Goal: Task Accomplishment & Management: Use online tool/utility

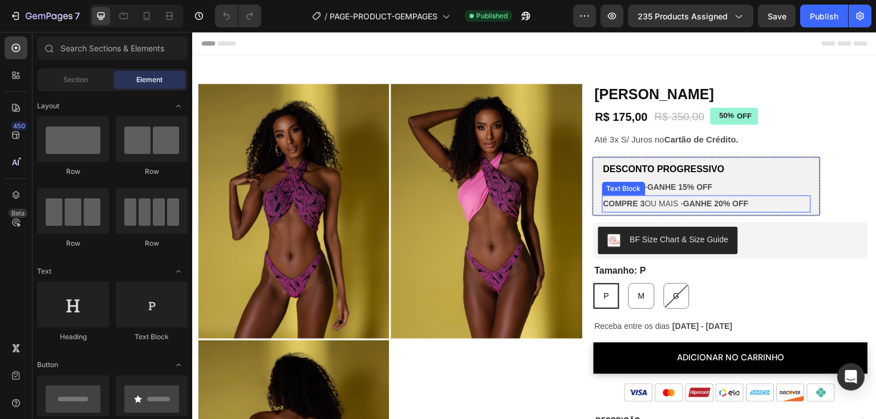
click at [785, 199] on p "COMPRE 3 OU MAIS - GANHE 20% OFF" at bounding box center [707, 204] width 207 height 14
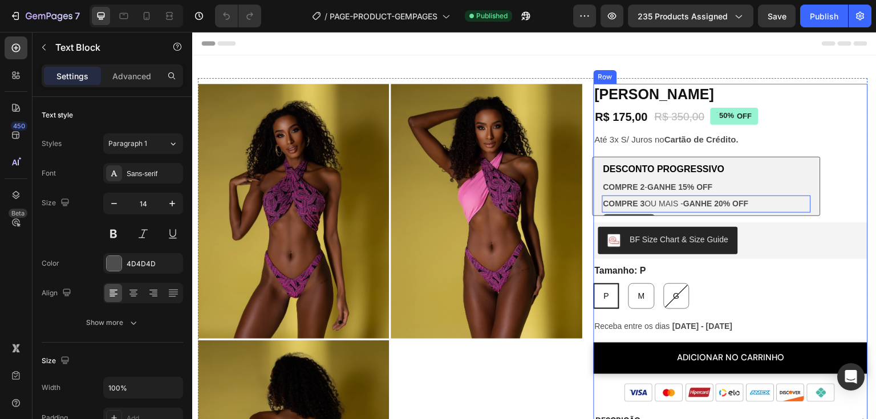
click at [823, 199] on div "Biquíni Alba Product Title R$ 175,00 Product Price Product Price R$ 350,00 Prod…" at bounding box center [731, 396] width 274 height 625
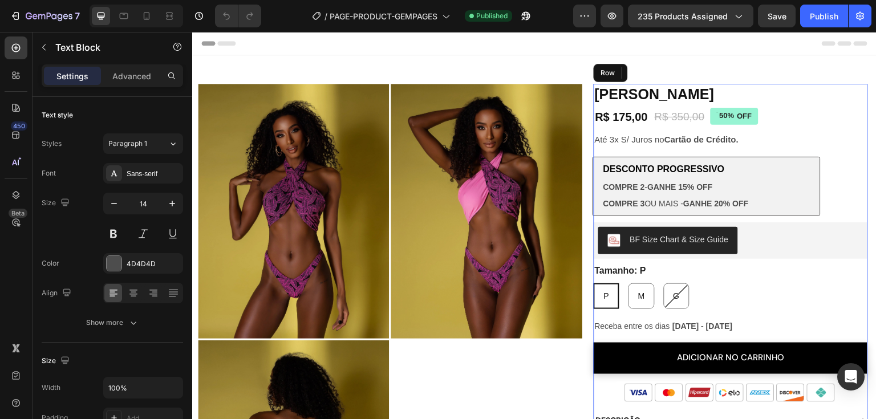
click at [823, 199] on div "Biquíni Alba Product Title R$ 175,00 Product Price Product Price R$ 350,00 Prod…" at bounding box center [731, 396] width 274 height 625
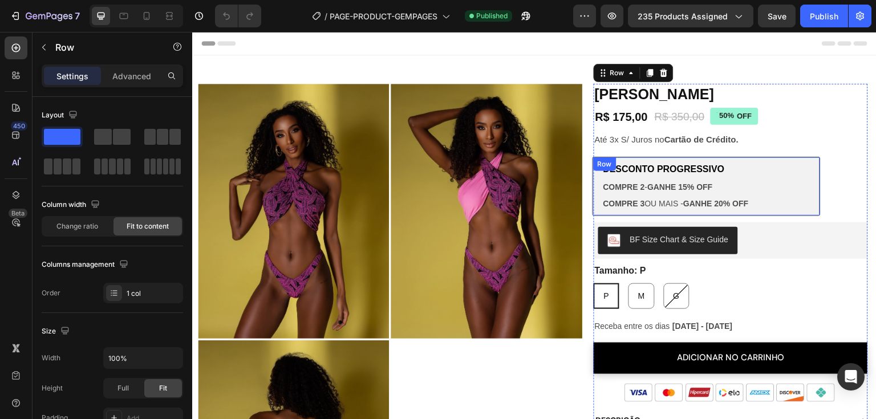
click at [811, 197] on div "DESCONTO PROGRESSIVO Text Block COMPRE 2 - GANHE 15% OFF Text Block COMPRE 3 OU…" at bounding box center [707, 186] width 228 height 59
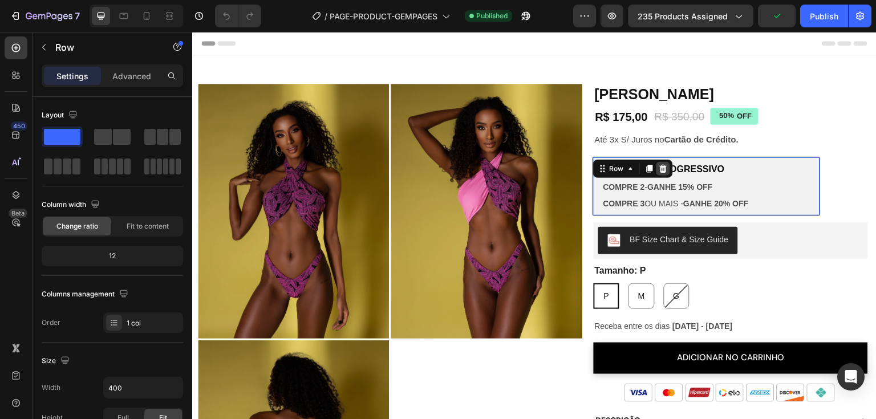
click at [662, 169] on icon at bounding box center [663, 168] width 9 height 9
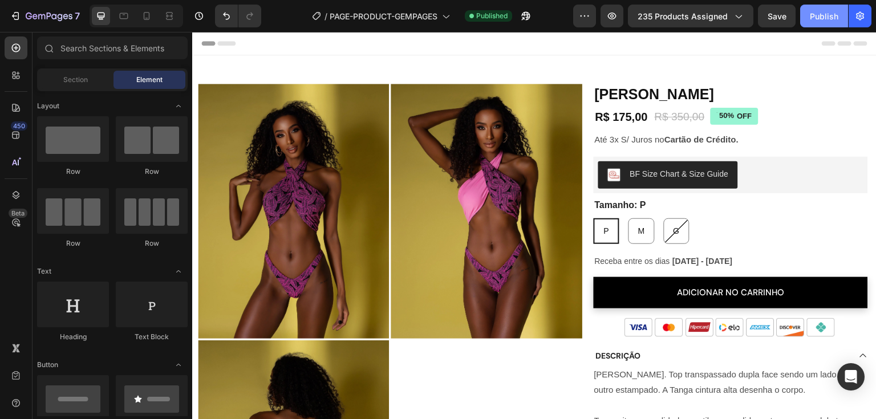
click at [831, 16] on div "Publish" at bounding box center [824, 16] width 29 height 12
click at [819, 8] on button "Publish" at bounding box center [825, 16] width 48 height 23
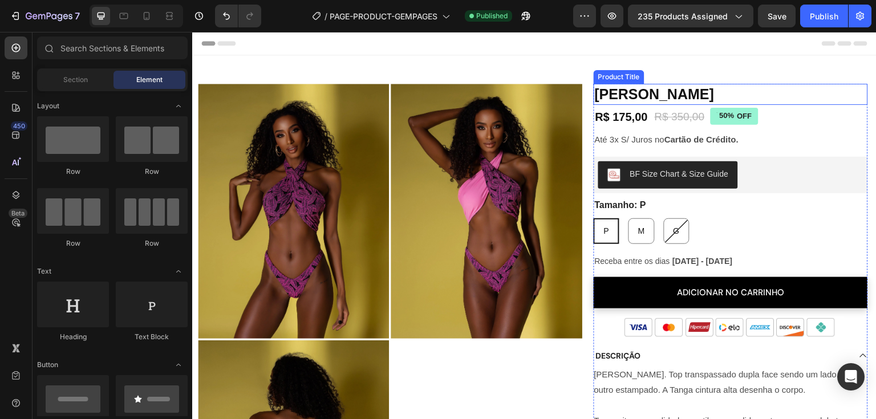
click at [805, 99] on h1 "[PERSON_NAME]" at bounding box center [731, 94] width 274 height 21
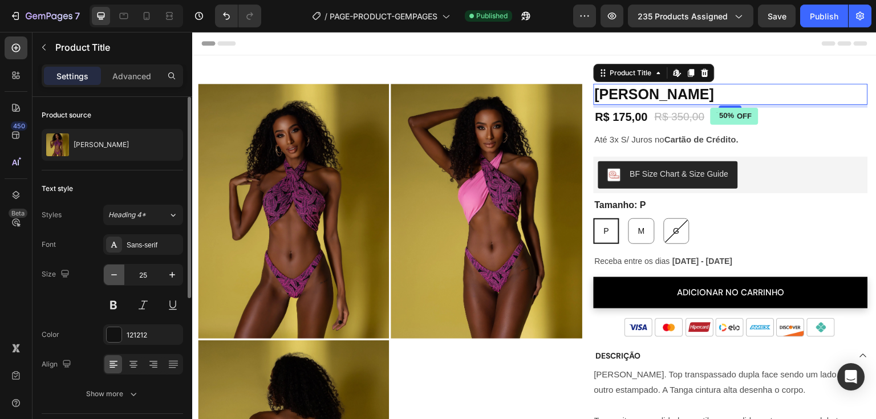
click at [116, 272] on icon "button" at bounding box center [113, 274] width 11 height 11
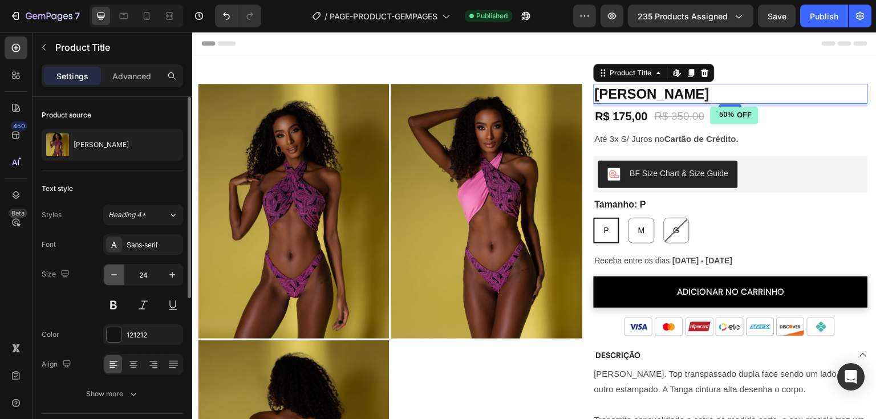
click at [116, 272] on icon "button" at bounding box center [113, 274] width 11 height 11
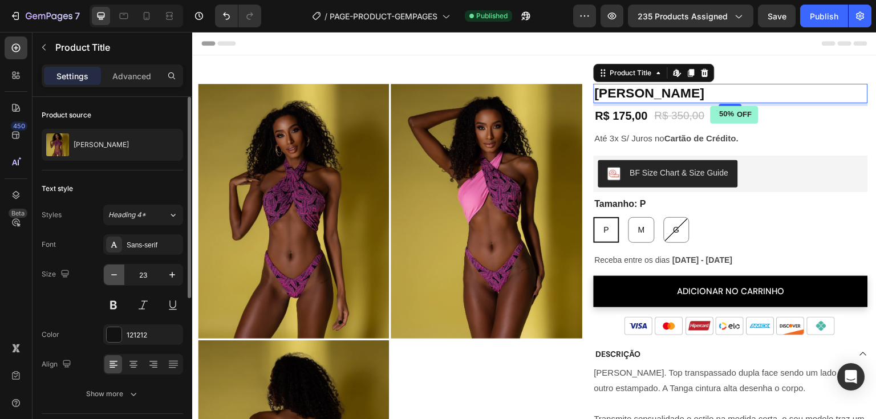
click at [116, 272] on icon "button" at bounding box center [113, 274] width 11 height 11
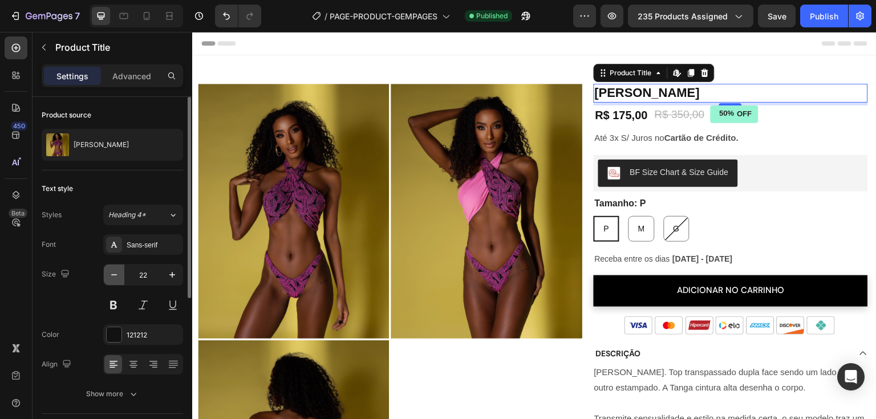
click at [116, 272] on icon "button" at bounding box center [113, 274] width 11 height 11
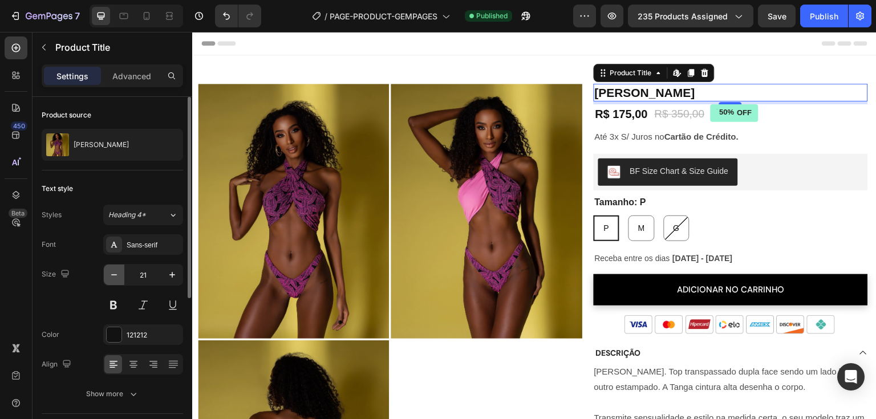
click at [116, 272] on icon "button" at bounding box center [113, 274] width 11 height 11
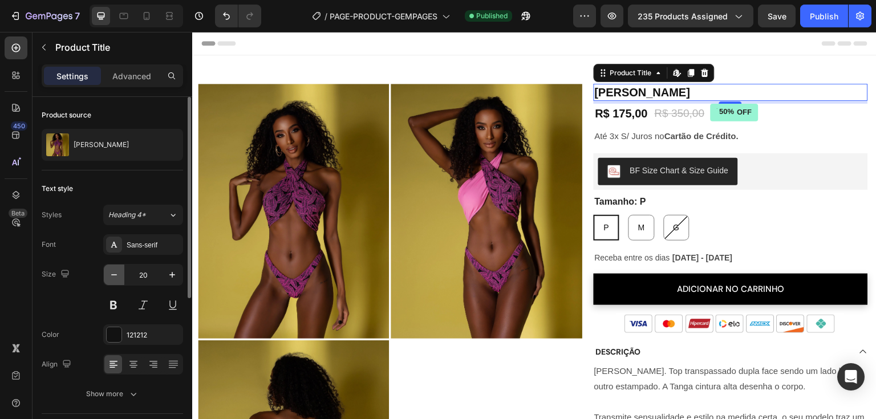
click at [116, 272] on icon "button" at bounding box center [113, 274] width 11 height 11
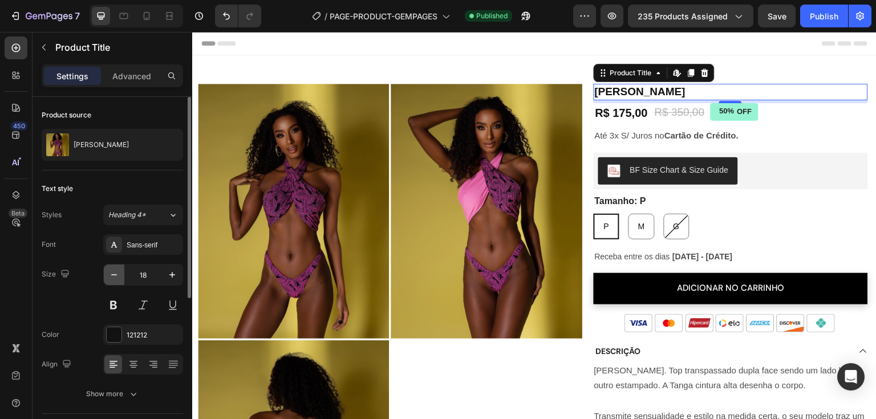
click at [116, 272] on icon "button" at bounding box center [113, 274] width 11 height 11
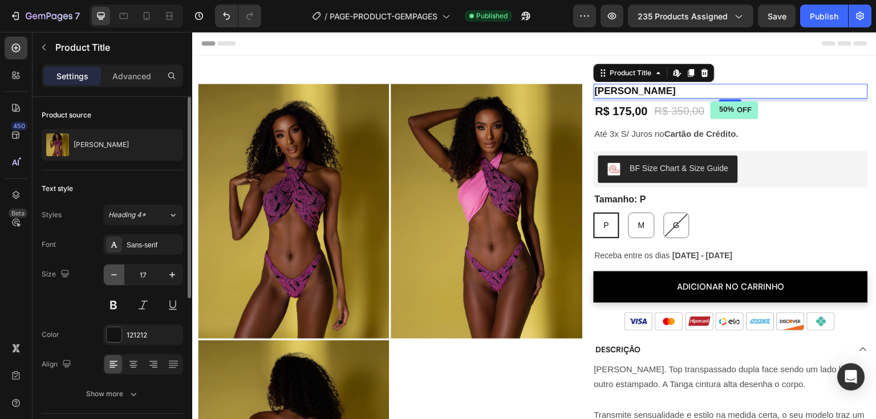
click at [116, 272] on icon "button" at bounding box center [113, 274] width 11 height 11
type input "16"
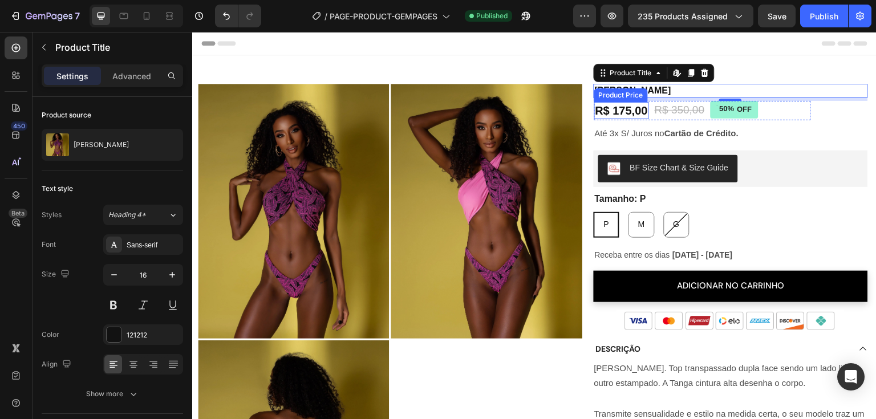
click at [620, 109] on div "R$ 175,00" at bounding box center [622, 110] width 55 height 17
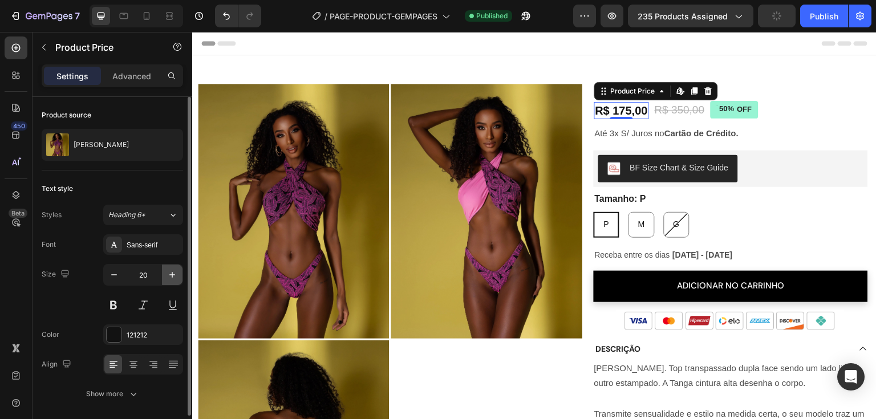
click at [168, 277] on icon "button" at bounding box center [172, 274] width 11 height 11
click at [169, 274] on icon "button" at bounding box center [172, 274] width 11 height 11
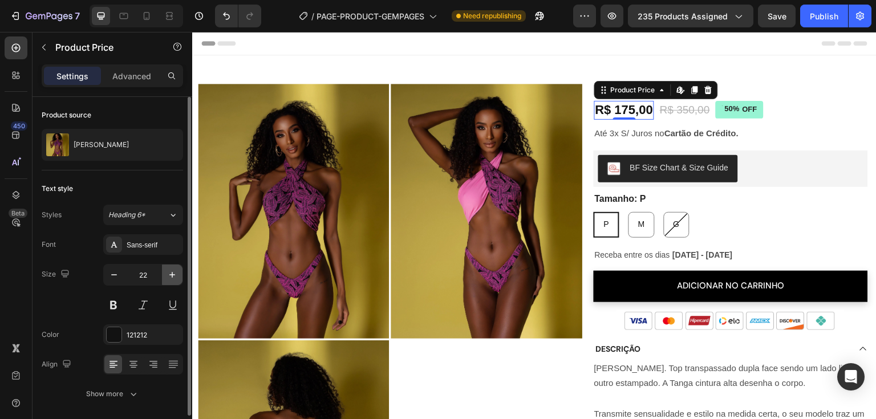
click at [169, 274] on icon "button" at bounding box center [172, 274] width 11 height 11
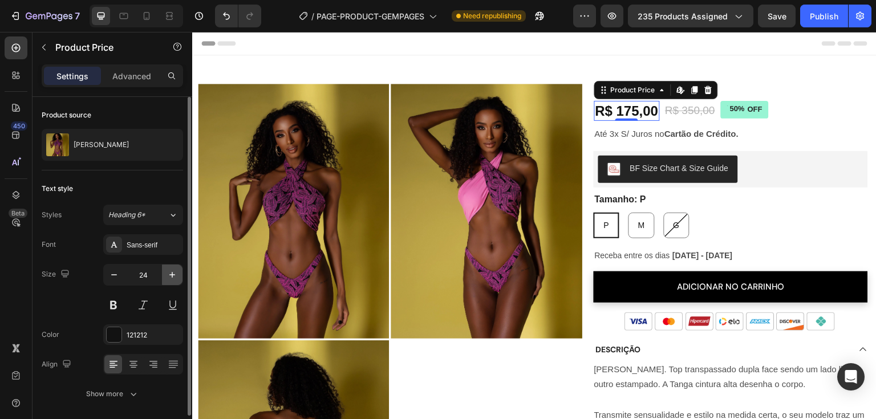
click at [169, 274] on icon "button" at bounding box center [172, 274] width 11 height 11
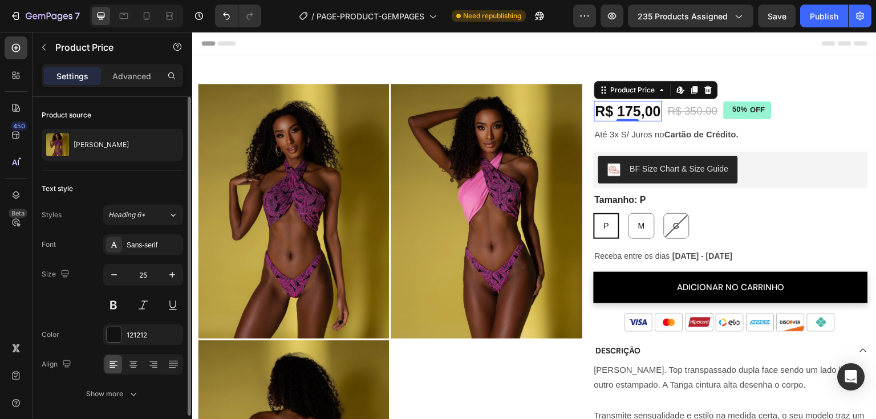
click at [135, 270] on input "25" at bounding box center [143, 275] width 38 height 21
click at [142, 274] on input "25" at bounding box center [143, 275] width 38 height 21
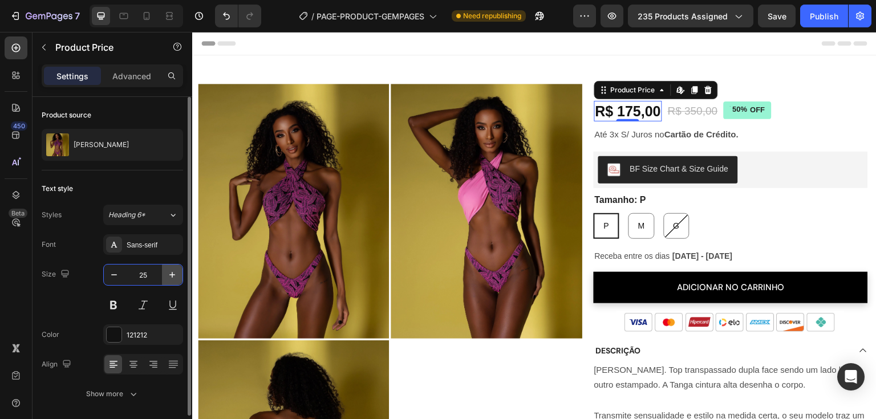
click at [169, 276] on icon "button" at bounding box center [172, 274] width 11 height 11
click at [94, 280] on div "Size 25" at bounding box center [113, 289] width 142 height 51
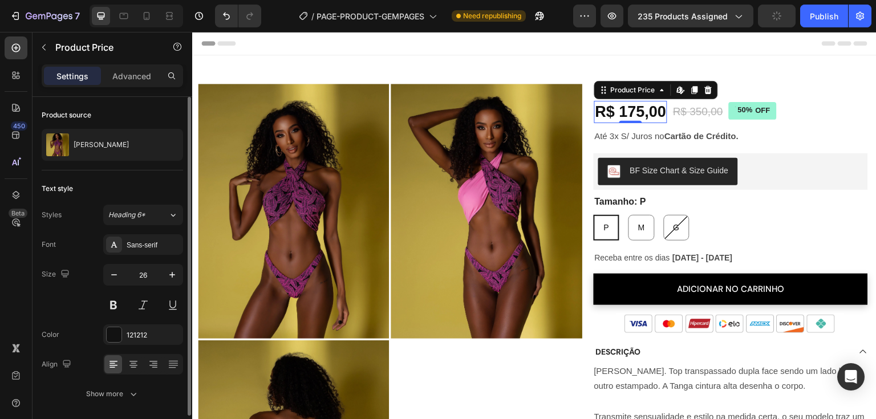
type input "27"
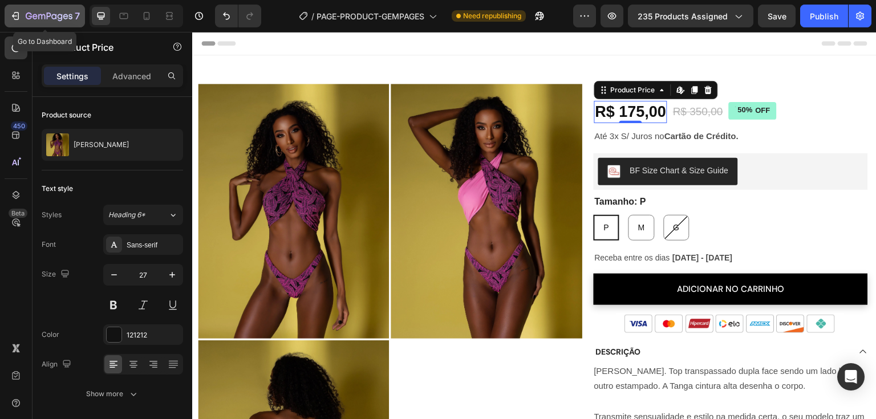
click at [18, 19] on icon "button" at bounding box center [15, 15] width 11 height 11
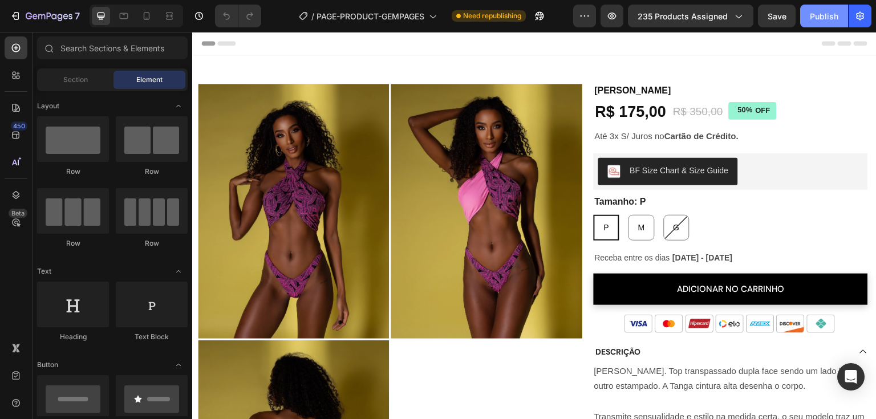
click at [829, 18] on div "Publish" at bounding box center [824, 16] width 29 height 12
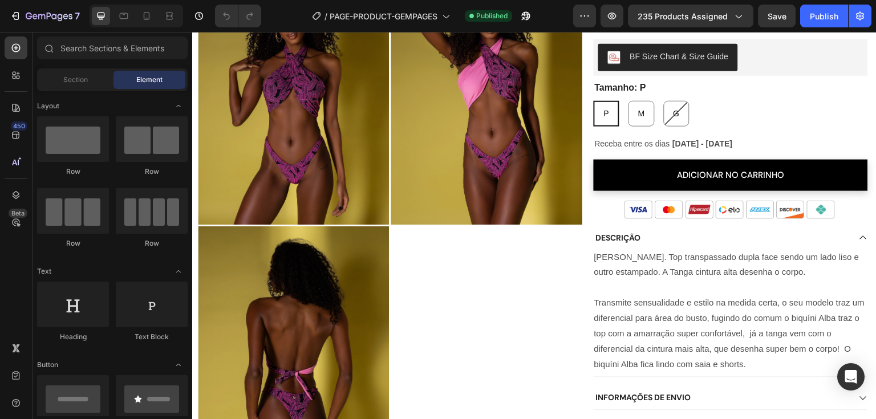
scroll to position [285, 0]
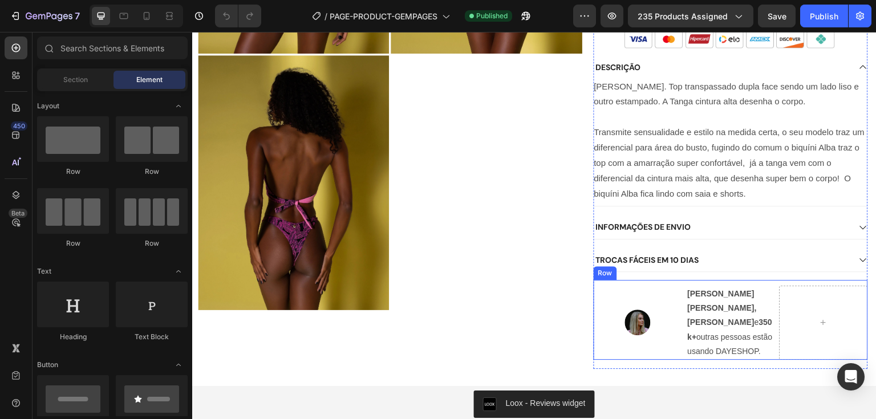
click at [658, 290] on div "Image" at bounding box center [638, 323] width 88 height 74
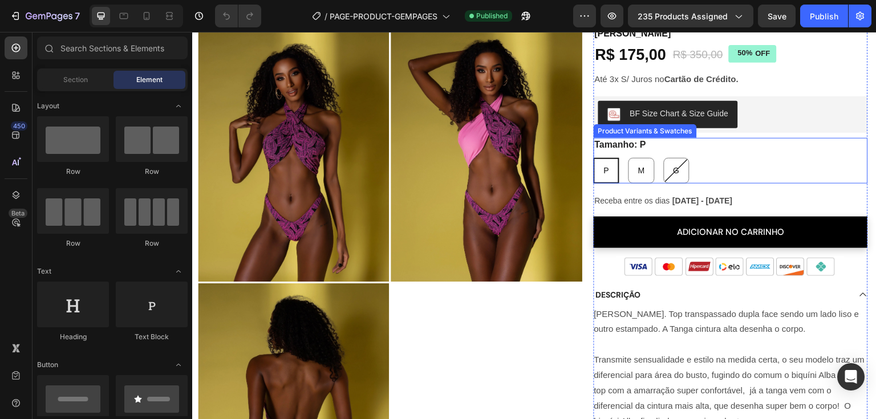
scroll to position [22, 0]
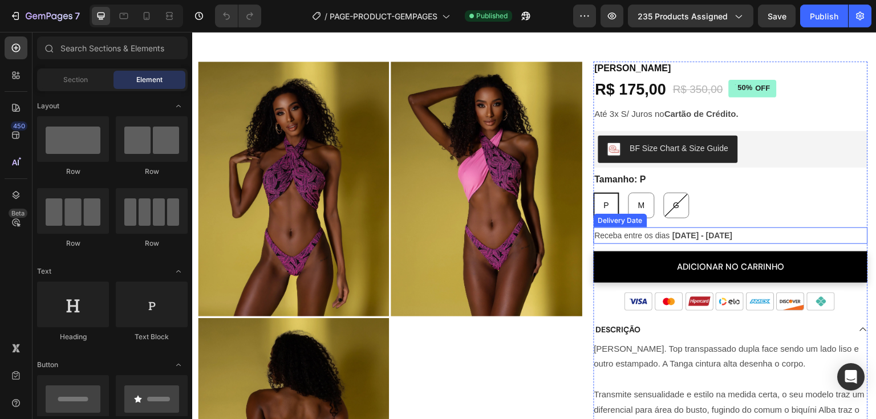
click at [725, 237] on span "[DATE] - [DATE]" at bounding box center [703, 235] width 60 height 9
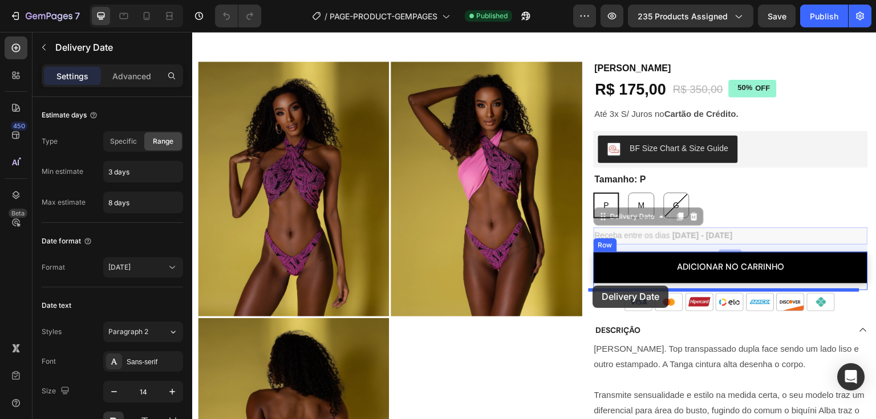
drag, startPoint x: 592, startPoint y: 216, endPoint x: 593, endPoint y: 286, distance: 70.2
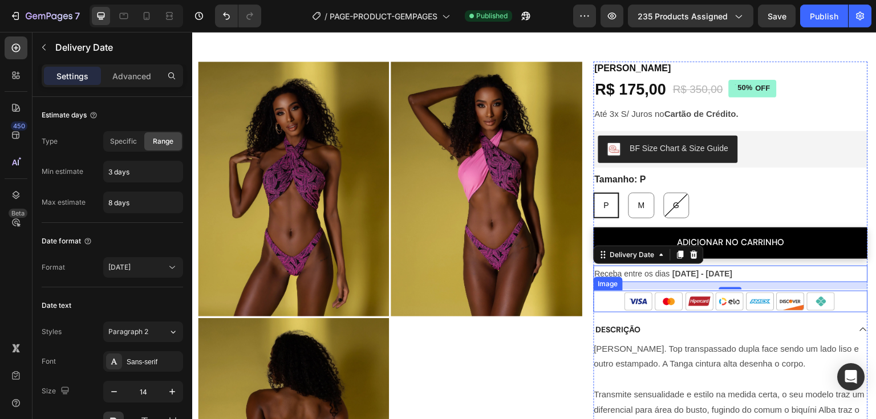
click at [678, 306] on img at bounding box center [731, 302] width 228 height 22
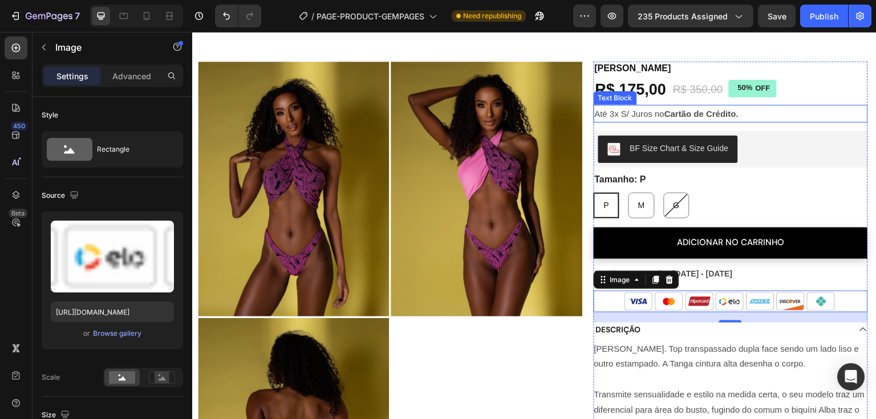
scroll to position [0, 0]
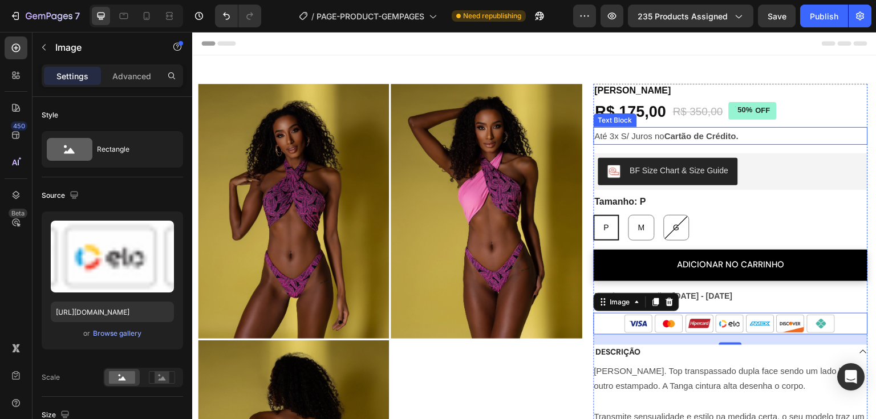
click at [621, 130] on p "Até 3x S/ Juros no Cartão de Crédito." at bounding box center [731, 135] width 272 height 15
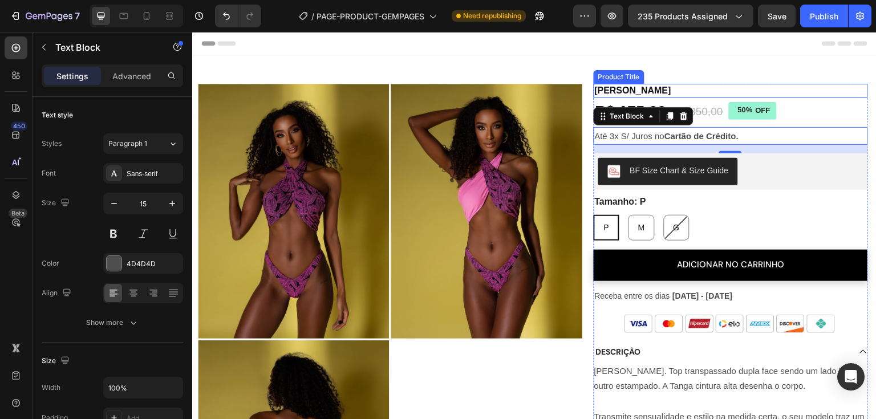
click at [641, 93] on h1 "[PERSON_NAME]" at bounding box center [731, 91] width 274 height 14
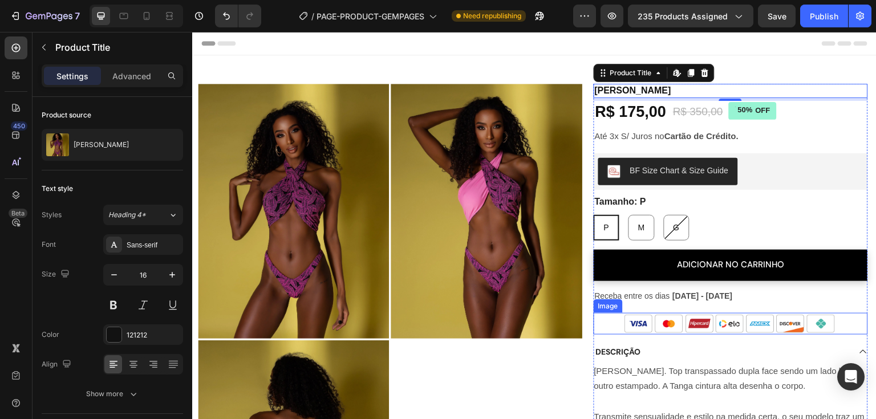
click at [858, 318] on div at bounding box center [731, 324] width 274 height 22
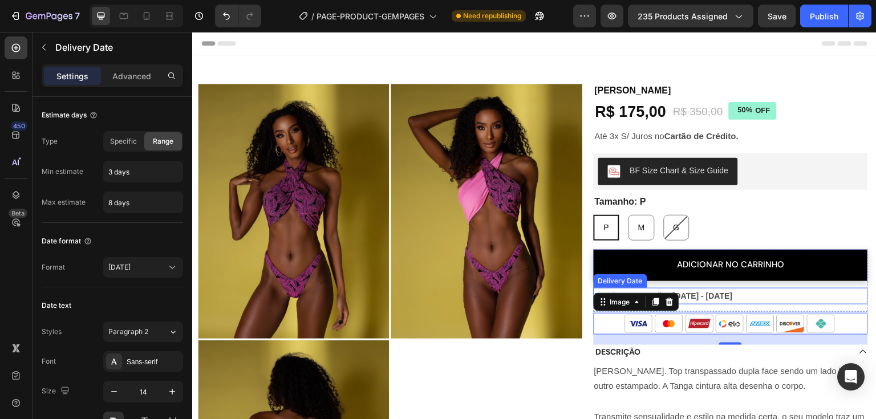
click at [828, 299] on div "Receba entre os [PERSON_NAME] [DATE] - [DATE]" at bounding box center [731, 296] width 274 height 17
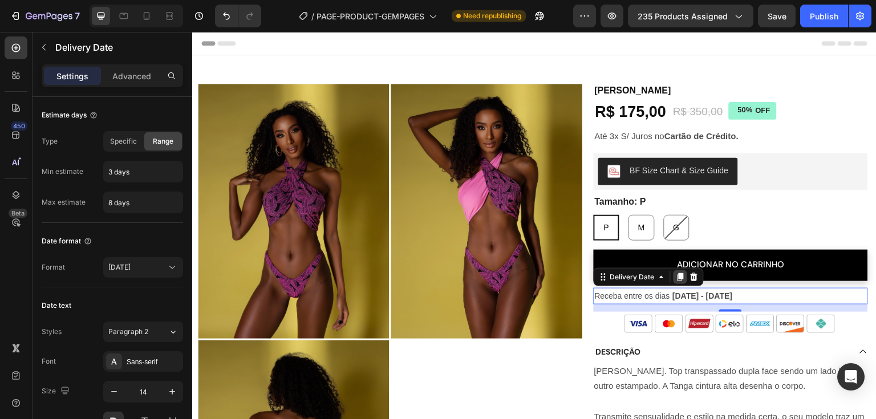
click at [676, 278] on icon at bounding box center [680, 277] width 9 height 9
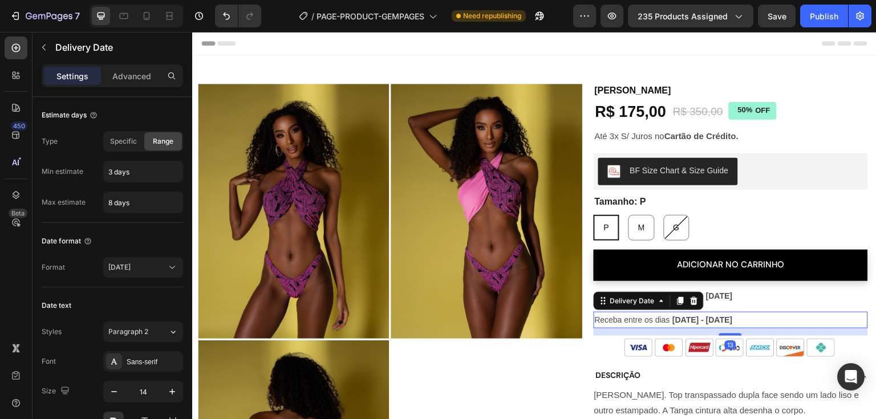
drag, startPoint x: 600, startPoint y: 301, endPoint x: 600, endPoint y: 276, distance: 24.5
click at [600, 244] on div "Biquíni Alba Product Title R$ 175,00 Product Price Product Price R$ 350,00 Prod…" at bounding box center [731, 381] width 274 height 595
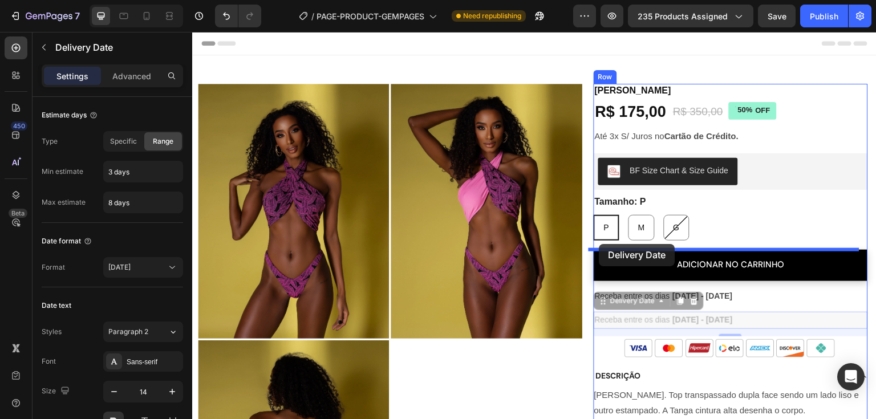
drag, startPoint x: 598, startPoint y: 304, endPoint x: 600, endPoint y: 244, distance: 59.4
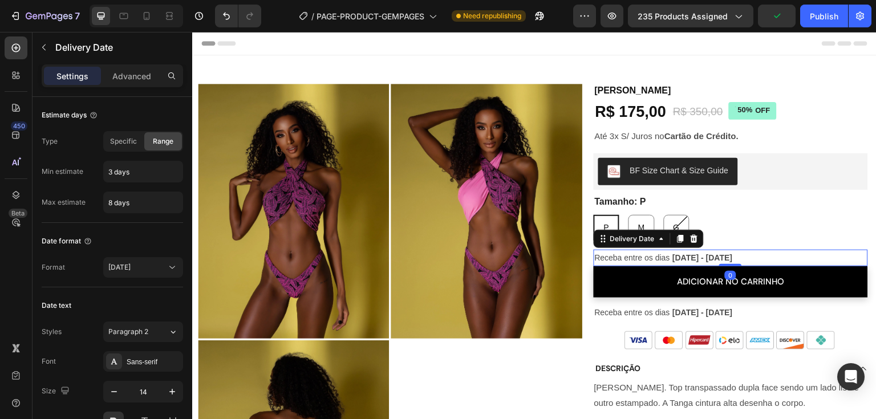
drag, startPoint x: 725, startPoint y: 272, endPoint x: 725, endPoint y: 264, distance: 8.0
click at [725, 264] on div at bounding box center [731, 265] width 23 height 2
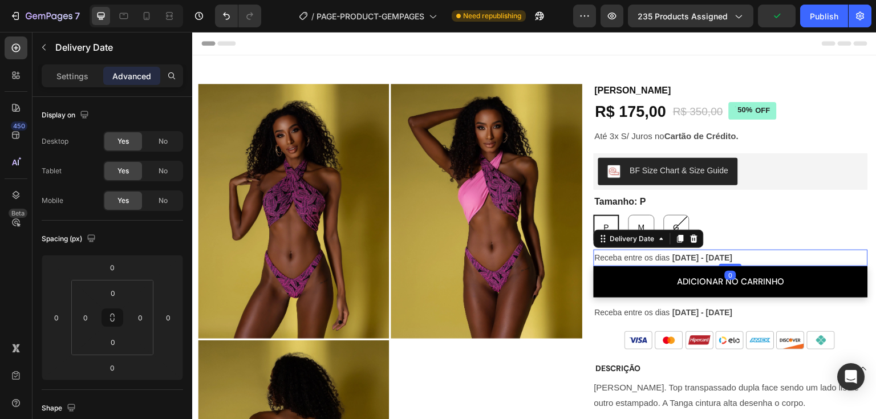
click at [695, 255] on span "[DATE] - [DATE]" at bounding box center [703, 257] width 60 height 9
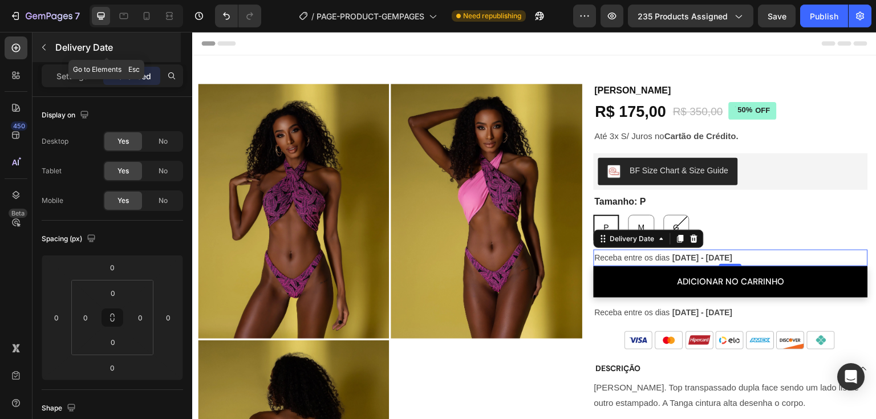
click at [42, 40] on button "button" at bounding box center [44, 47] width 18 height 18
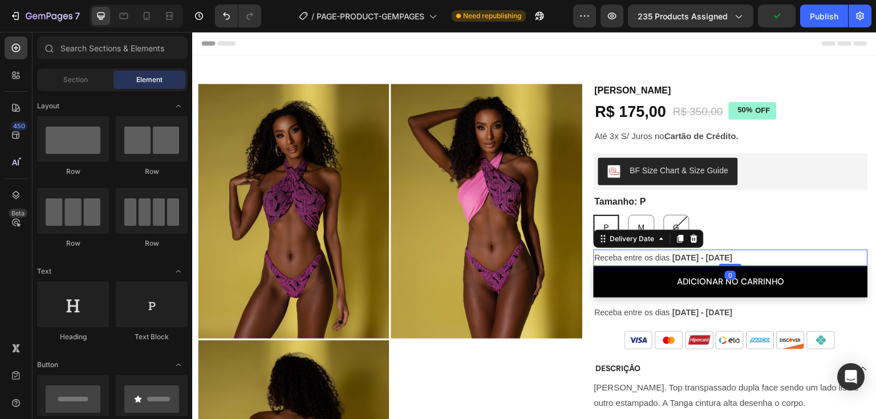
click at [727, 260] on span "[DATE] - [DATE]" at bounding box center [703, 257] width 60 height 9
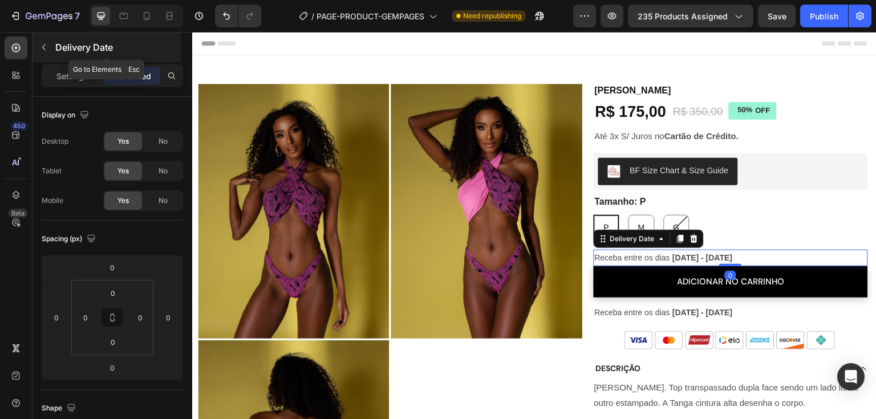
click at [46, 45] on icon "button" at bounding box center [43, 47] width 9 height 9
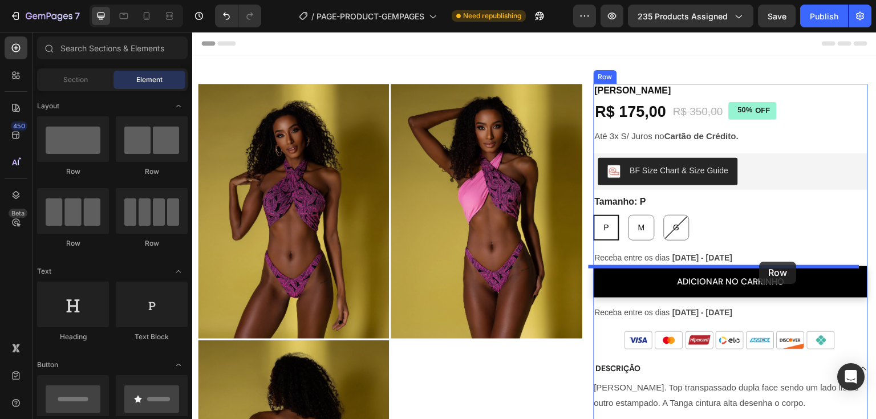
drag, startPoint x: 281, startPoint y: 188, endPoint x: 760, endPoint y: 262, distance: 484.4
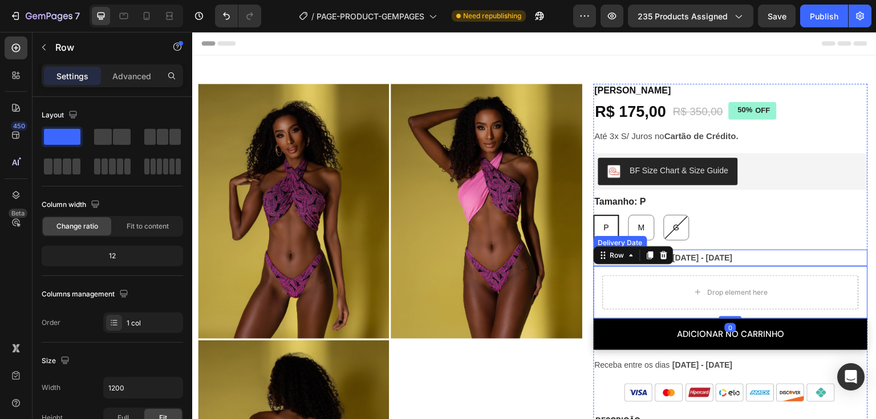
click at [760, 255] on div "Receba entre os [PERSON_NAME] [DATE] - [DATE]" at bounding box center [731, 258] width 274 height 17
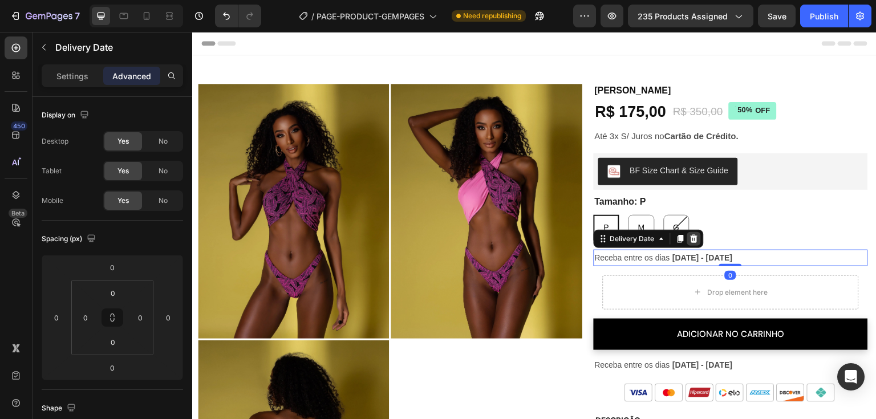
click at [690, 238] on icon at bounding box center [693, 239] width 7 height 8
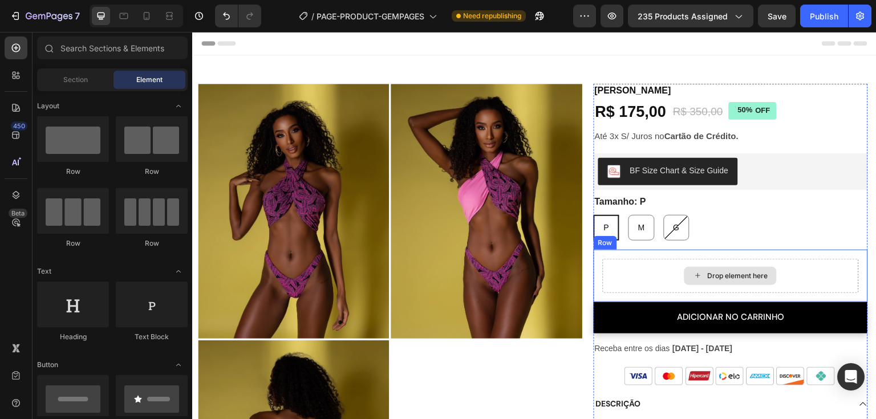
click at [633, 273] on div "Drop element here" at bounding box center [731, 276] width 256 height 34
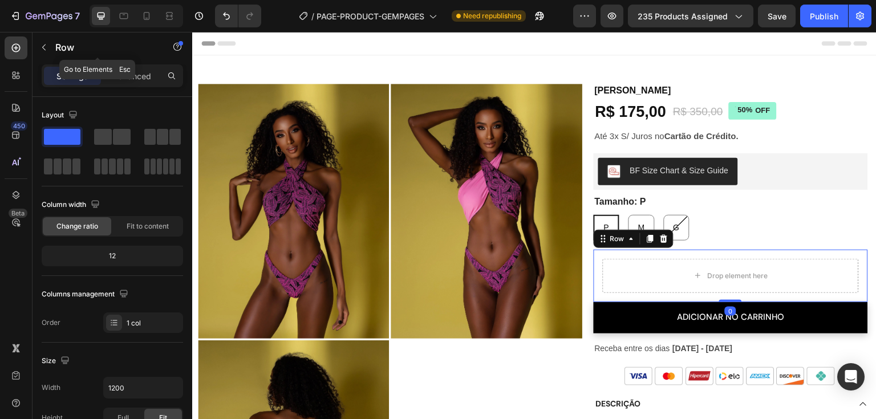
click at [43, 45] on icon "button" at bounding box center [43, 47] width 9 height 9
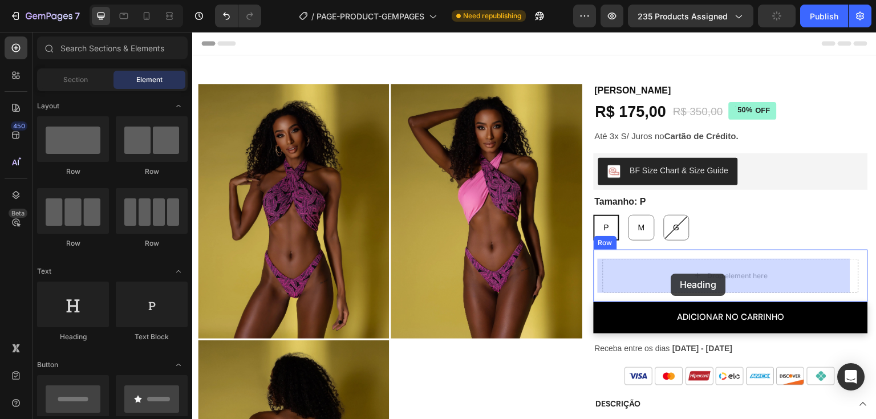
drag, startPoint x: 277, startPoint y: 338, endPoint x: 672, endPoint y: 274, distance: 400.1
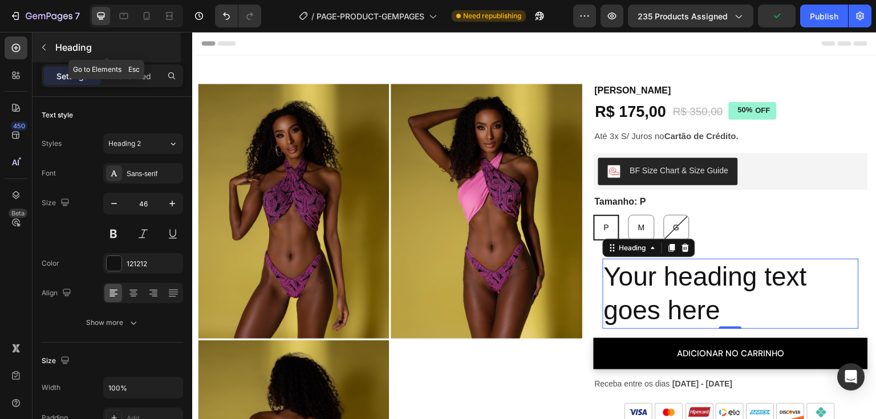
click at [45, 47] on icon "button" at bounding box center [43, 47] width 9 height 9
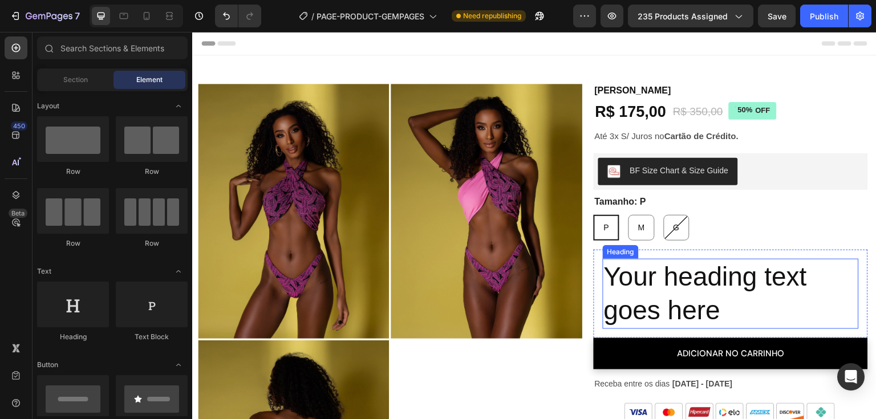
click at [739, 300] on h2 "Your heading text goes here" at bounding box center [731, 294] width 256 height 71
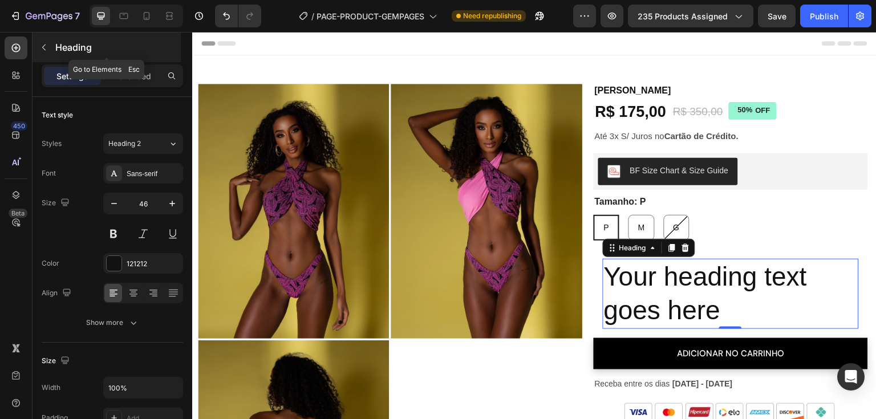
click at [41, 50] on icon "button" at bounding box center [43, 47] width 9 height 9
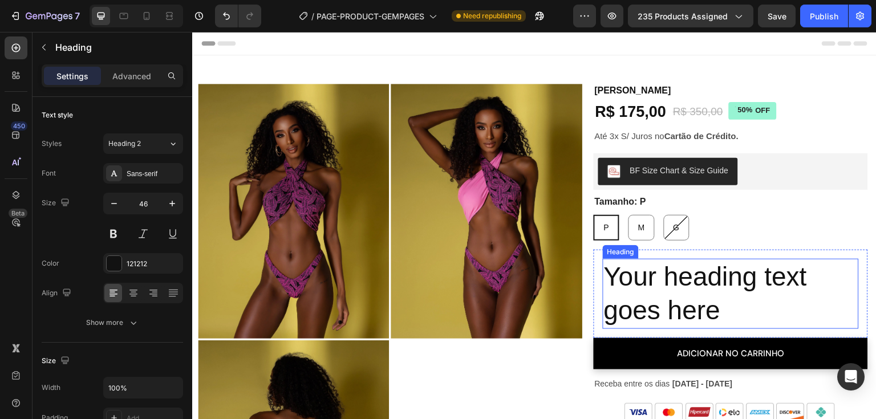
click at [684, 304] on h2 "Your heading text goes here" at bounding box center [731, 294] width 256 height 71
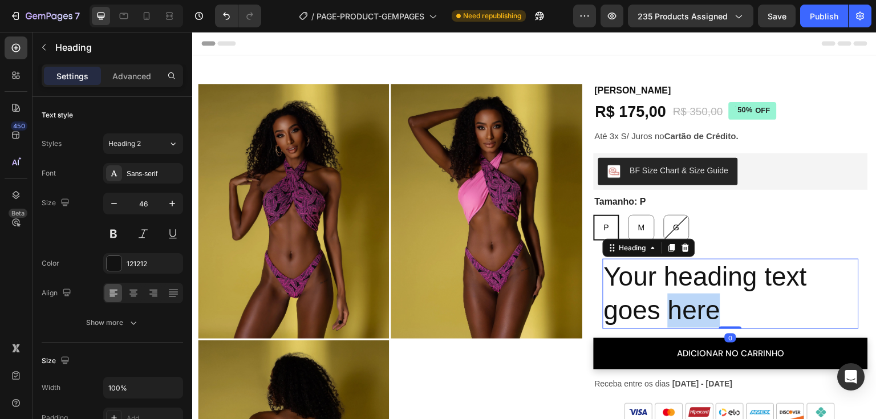
click at [684, 304] on p "Your heading text goes here" at bounding box center [731, 294] width 254 height 68
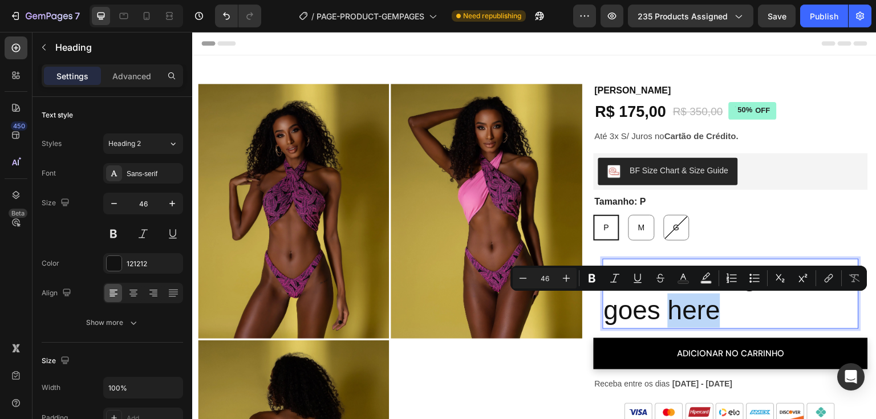
click at [737, 308] on p "Your heading text goes here" at bounding box center [731, 294] width 254 height 68
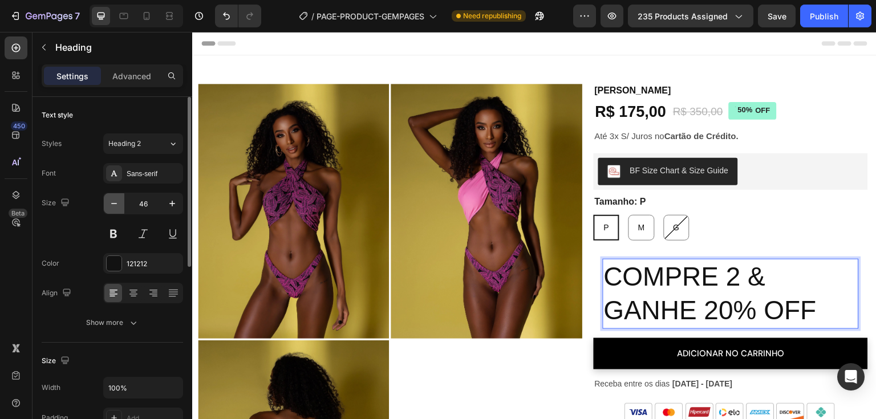
click at [114, 201] on icon "button" at bounding box center [113, 203] width 11 height 11
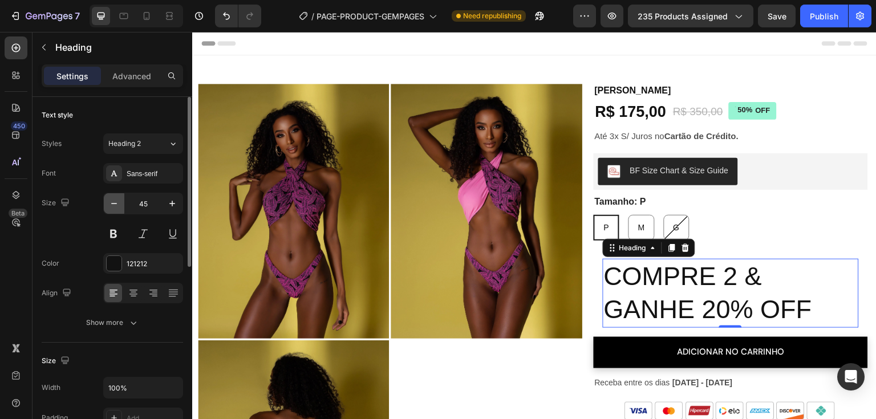
click at [114, 201] on icon "button" at bounding box center [113, 203] width 11 height 11
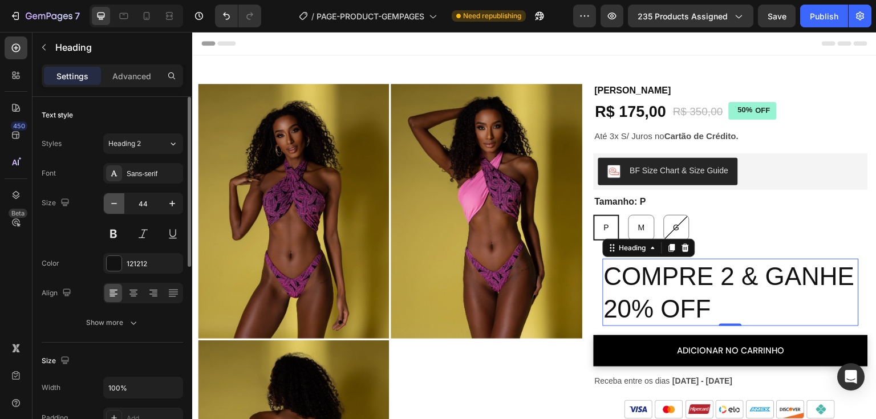
click at [114, 201] on icon "button" at bounding box center [113, 203] width 11 height 11
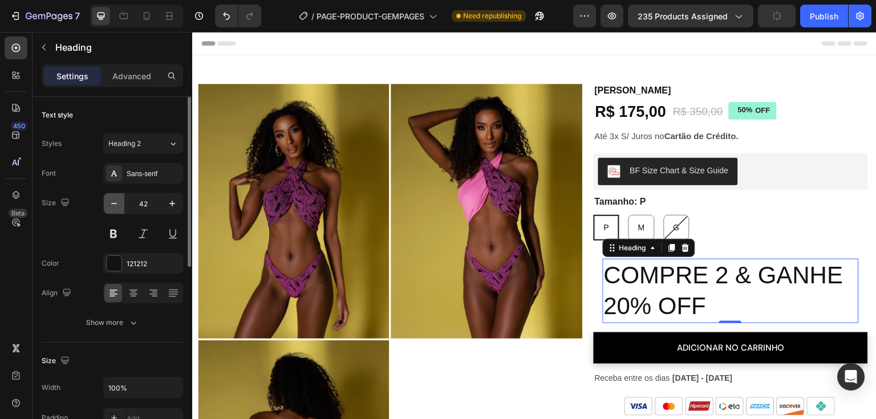
click at [110, 204] on icon "button" at bounding box center [113, 203] width 11 height 11
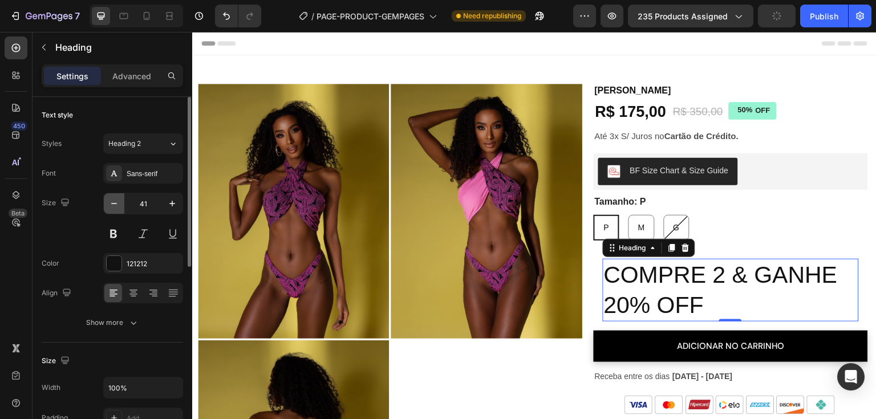
click at [110, 204] on icon "button" at bounding box center [113, 203] width 11 height 11
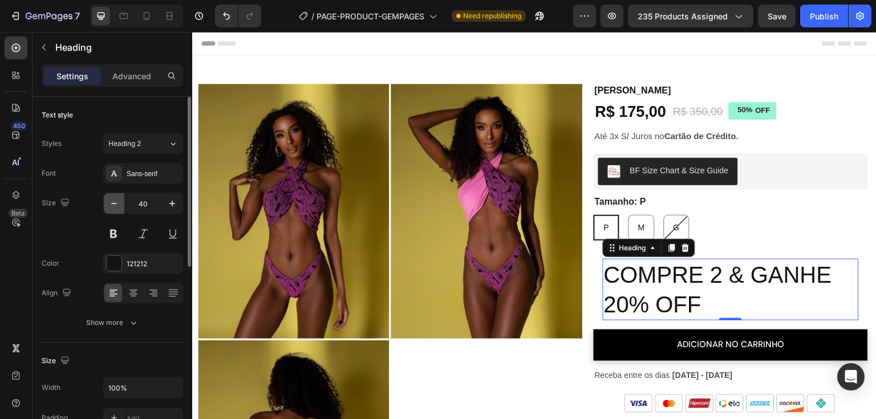
click at [110, 204] on icon "button" at bounding box center [113, 203] width 11 height 11
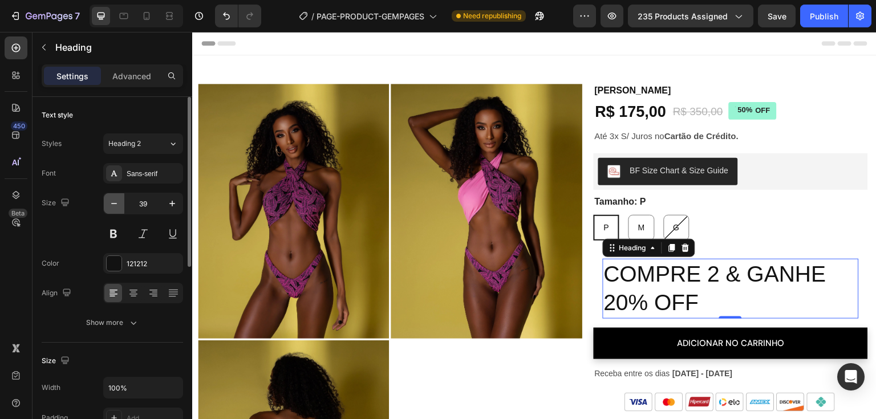
click at [110, 204] on icon "button" at bounding box center [113, 203] width 11 height 11
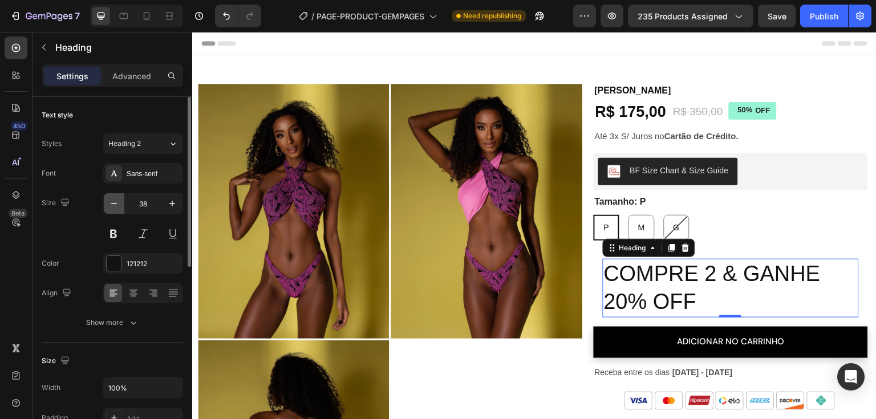
click at [110, 204] on icon "button" at bounding box center [113, 203] width 11 height 11
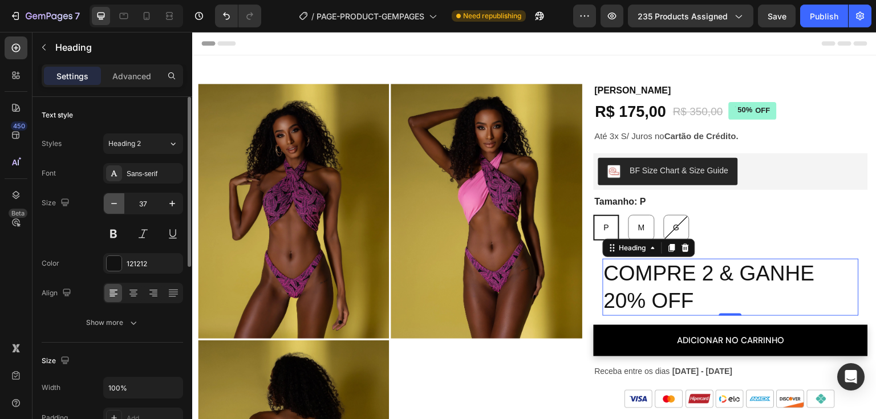
click at [110, 204] on icon "button" at bounding box center [113, 203] width 11 height 11
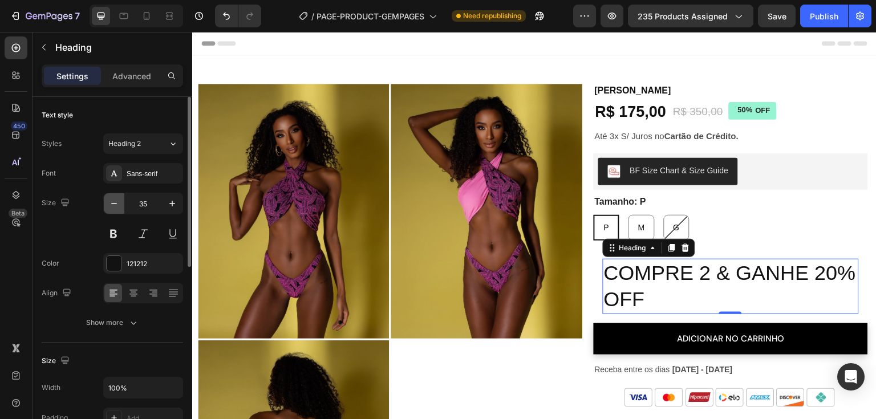
click at [110, 204] on icon "button" at bounding box center [113, 203] width 11 height 11
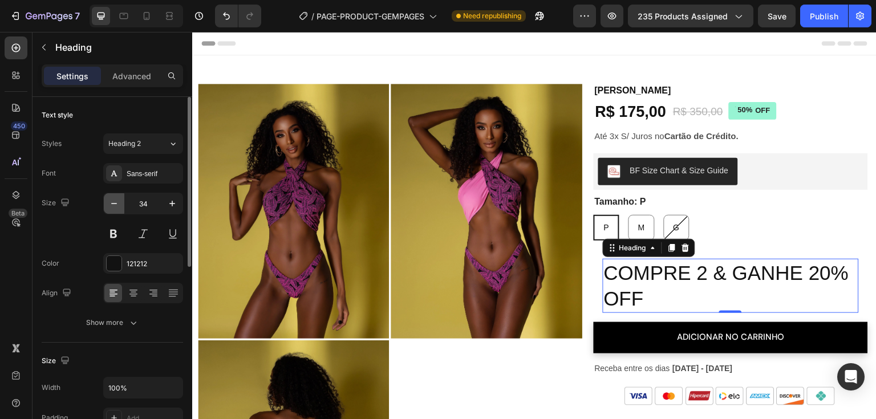
click at [110, 204] on icon "button" at bounding box center [113, 203] width 11 height 11
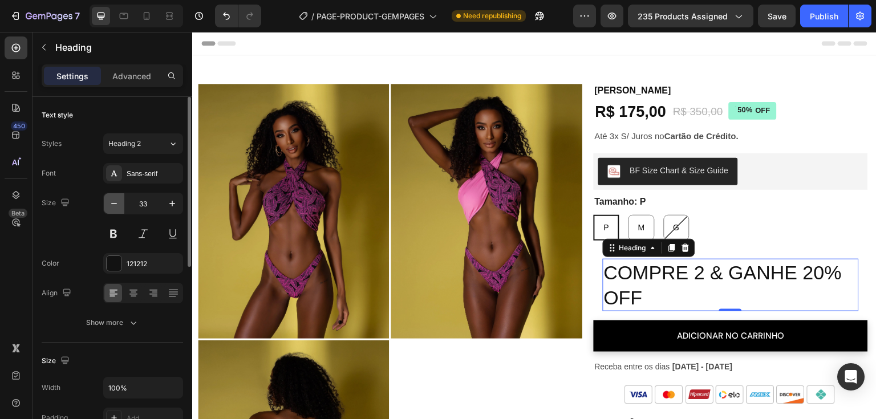
click at [110, 204] on icon "button" at bounding box center [113, 203] width 11 height 11
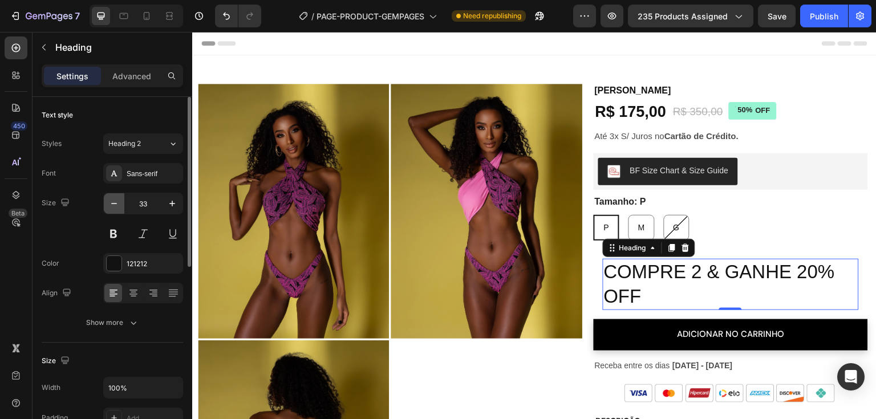
click at [110, 204] on icon "button" at bounding box center [113, 203] width 11 height 11
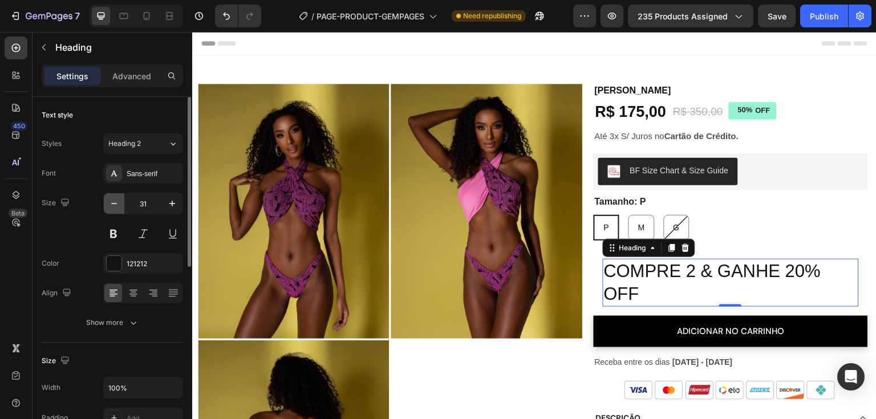
click at [110, 204] on icon "button" at bounding box center [113, 203] width 11 height 11
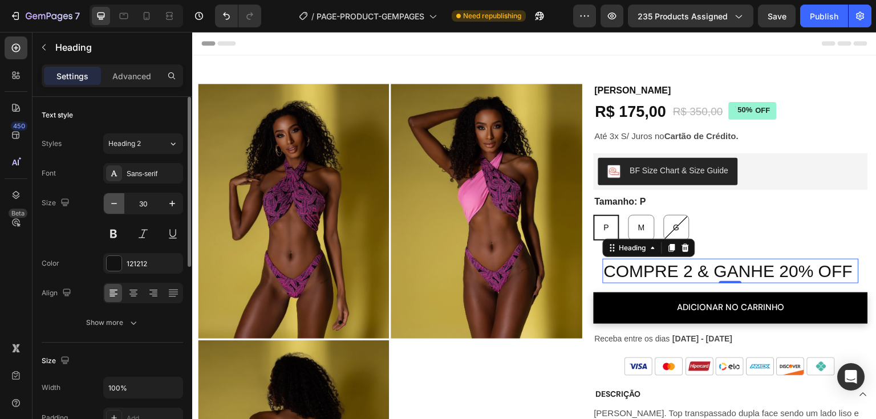
click at [110, 204] on icon "button" at bounding box center [113, 203] width 11 height 11
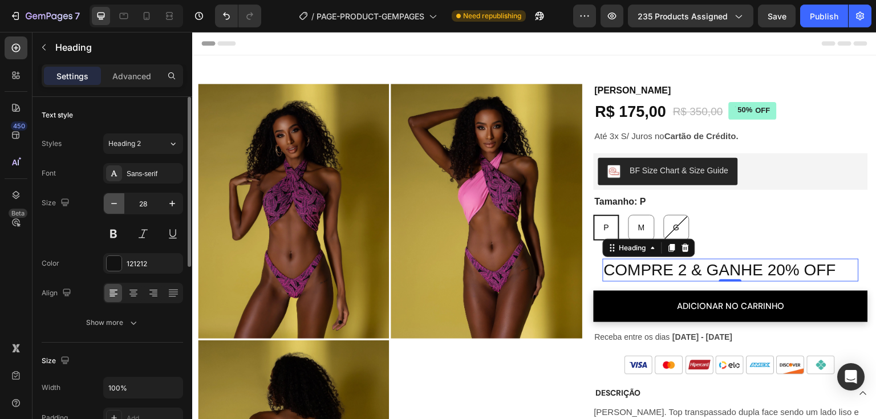
click at [110, 204] on icon "button" at bounding box center [113, 203] width 11 height 11
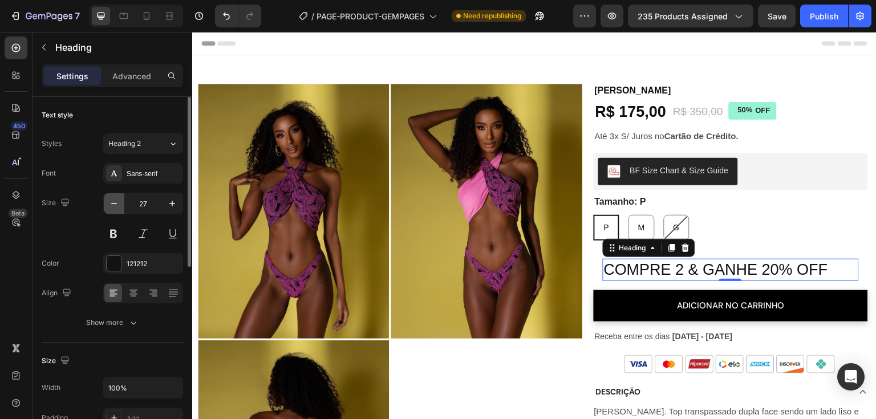
click at [110, 204] on icon "button" at bounding box center [113, 203] width 11 height 11
type input "26"
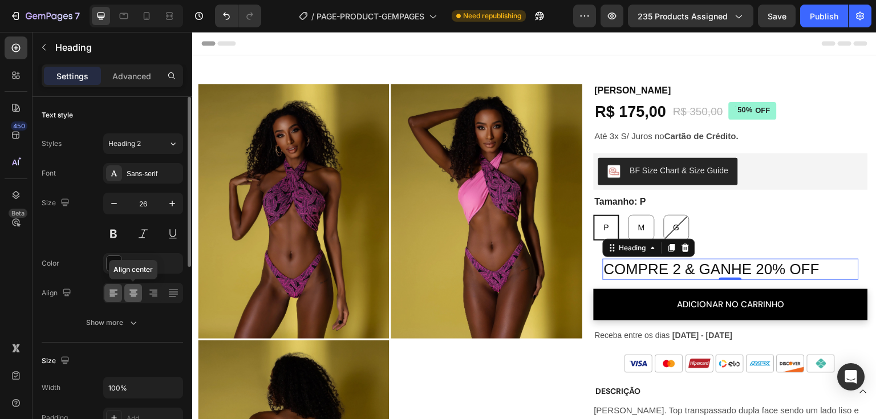
click at [135, 298] on icon at bounding box center [133, 293] width 11 height 11
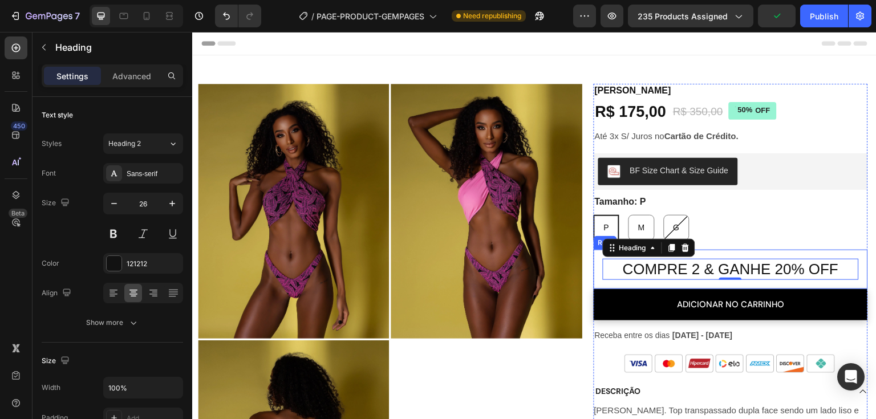
click at [594, 286] on div "COMPRE 2 & GANHE 20% OFF Heading 0 Row" at bounding box center [731, 270] width 274 height 40
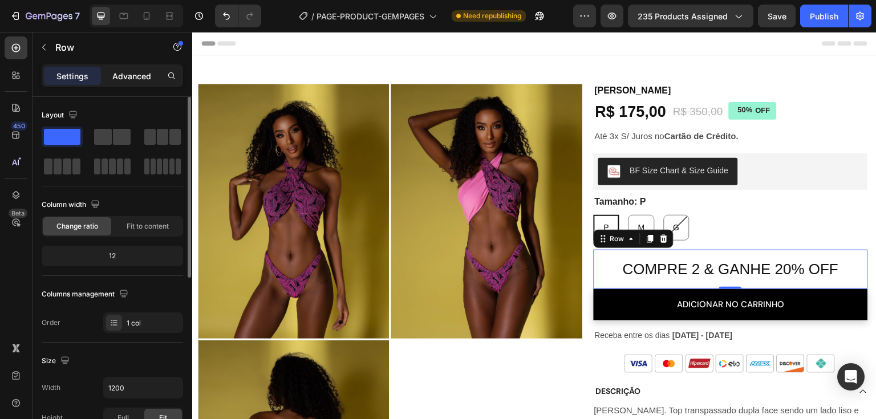
click at [137, 84] on div "Advanced" at bounding box center [131, 76] width 57 height 18
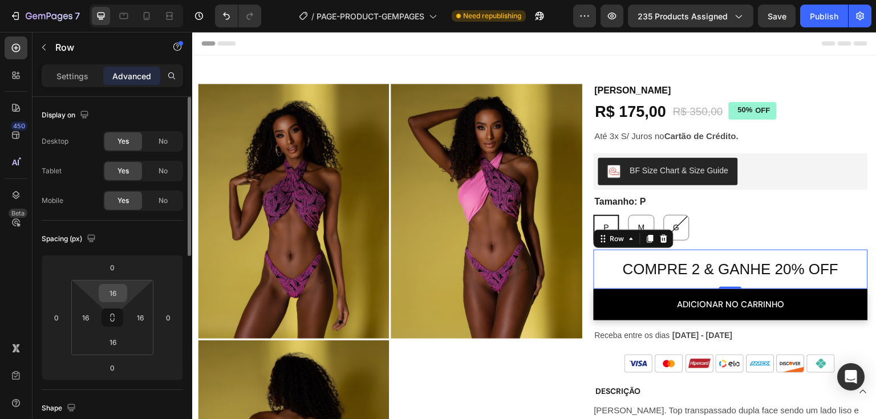
click at [112, 296] on input "16" at bounding box center [113, 293] width 23 height 17
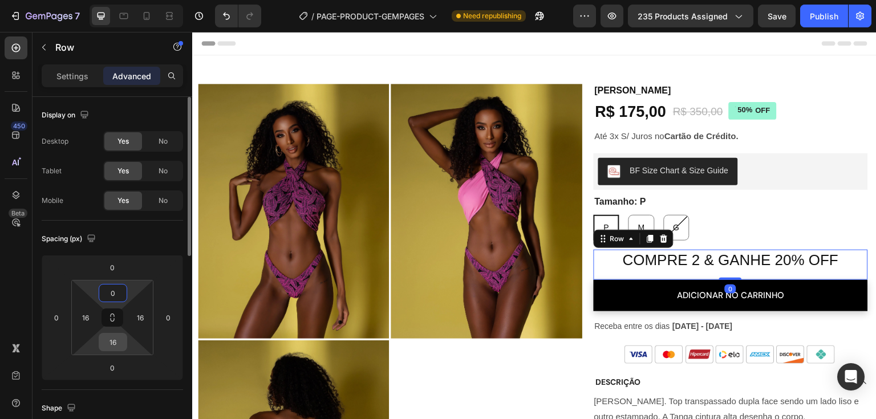
type input "0"
click at [110, 342] on input "16" at bounding box center [113, 342] width 23 height 17
type input "0"
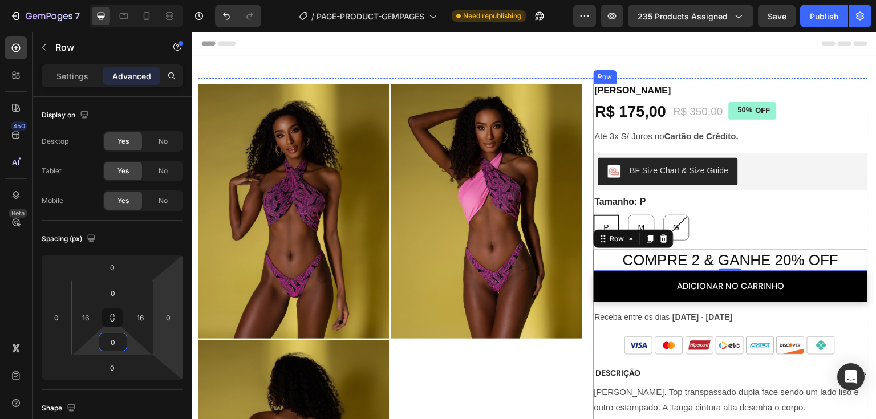
click at [753, 260] on p "COMPRE 2 & GANHE 20% OFF" at bounding box center [731, 260] width 254 height 19
click at [64, 78] on p "Settings" at bounding box center [72, 76] width 32 height 12
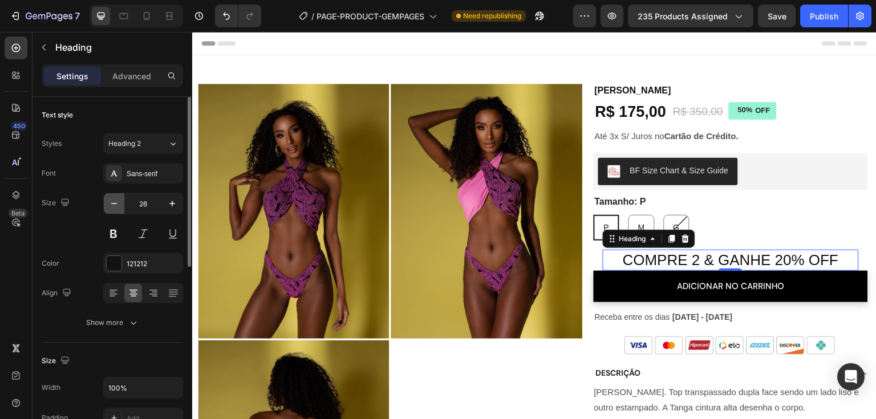
click at [115, 201] on icon "button" at bounding box center [113, 203] width 11 height 11
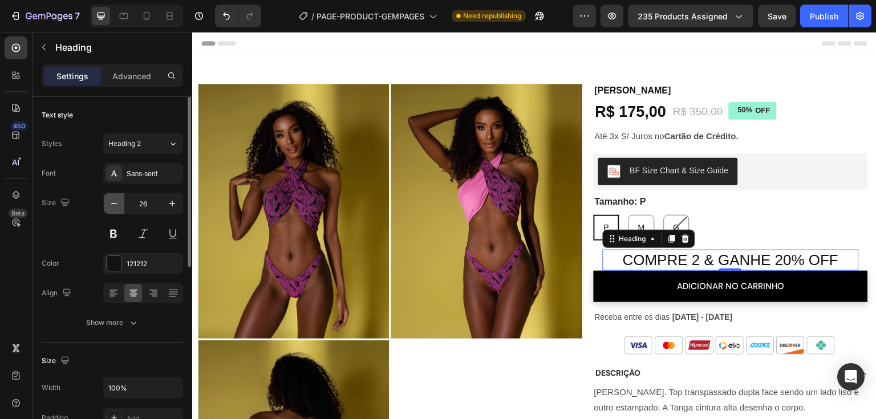
click at [115, 201] on icon "button" at bounding box center [113, 203] width 11 height 11
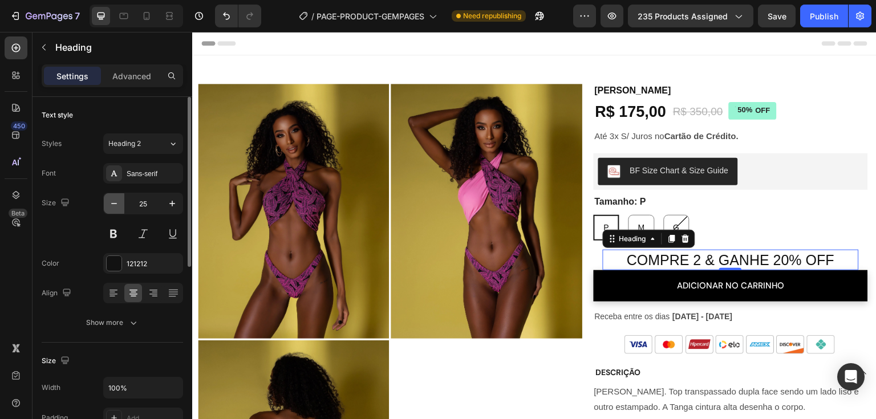
click at [112, 205] on icon "button" at bounding box center [113, 203] width 11 height 11
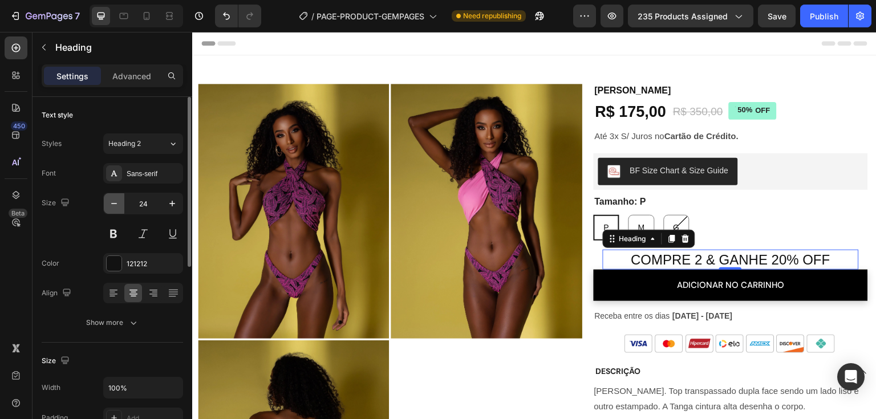
click at [112, 205] on icon "button" at bounding box center [113, 203] width 11 height 11
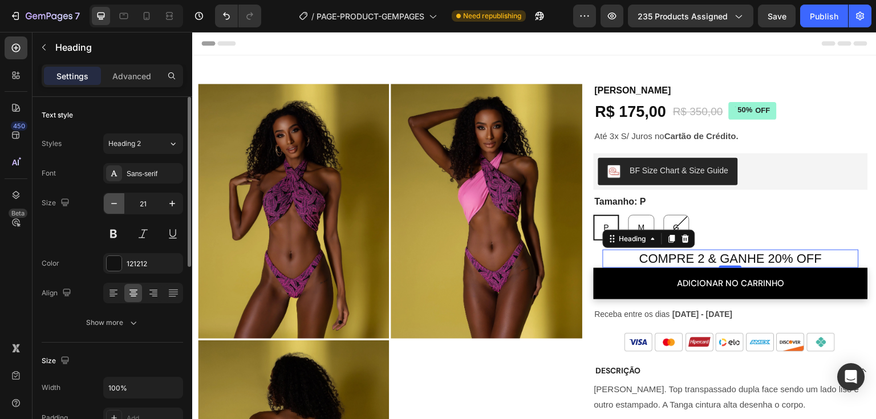
click at [112, 205] on icon "button" at bounding box center [113, 203] width 11 height 11
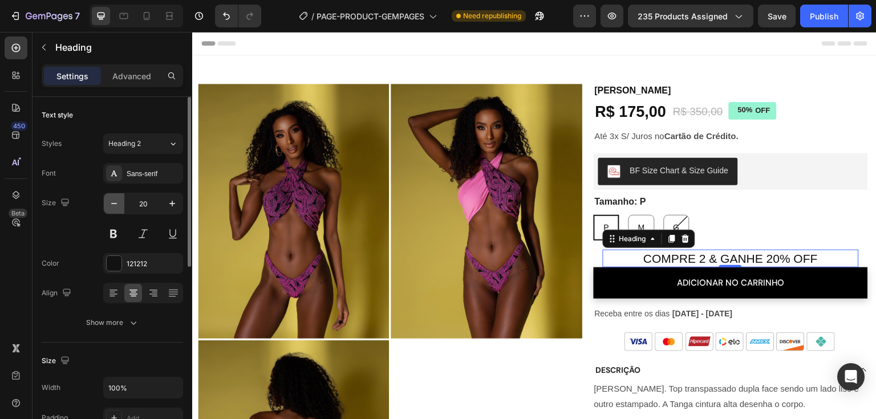
click at [112, 205] on icon "button" at bounding box center [113, 203] width 11 height 11
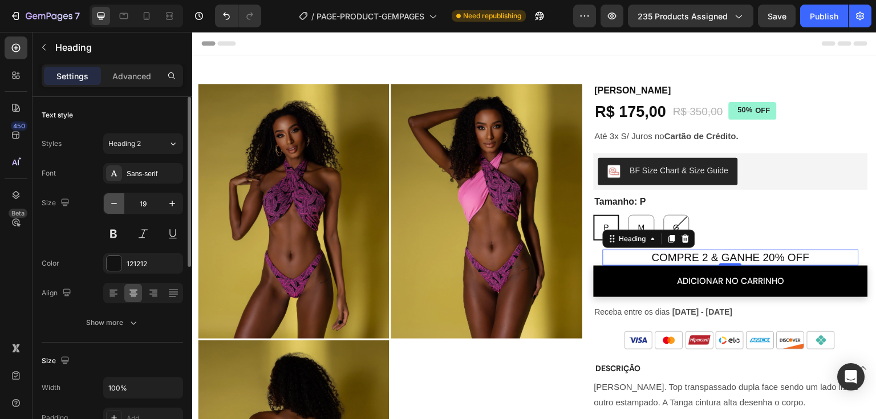
click at [112, 205] on icon "button" at bounding box center [113, 203] width 11 height 11
type input "18"
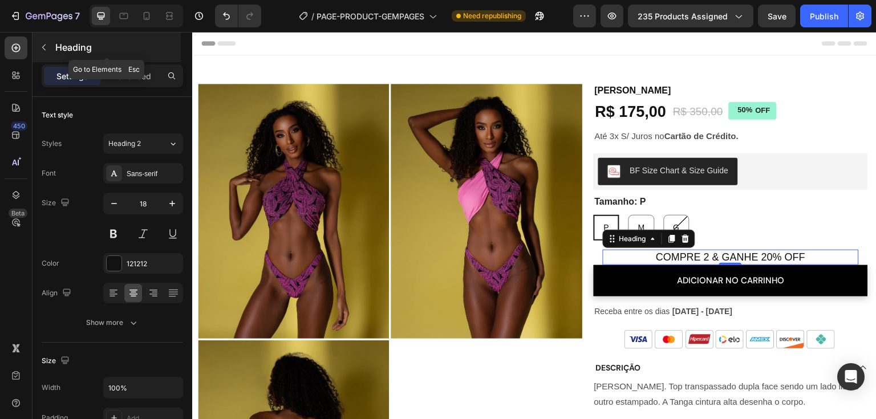
click at [43, 47] on icon "button" at bounding box center [43, 47] width 9 height 9
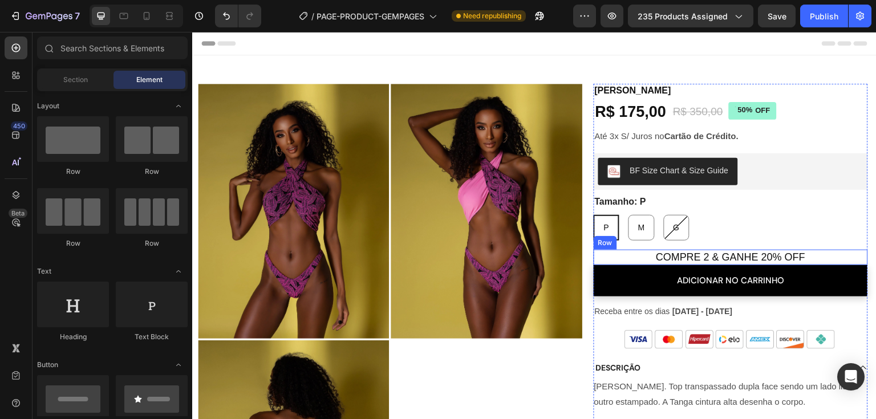
click at [594, 260] on div "COMPRE 2 & GANHE 20% OFF Heading Row" at bounding box center [731, 257] width 274 height 15
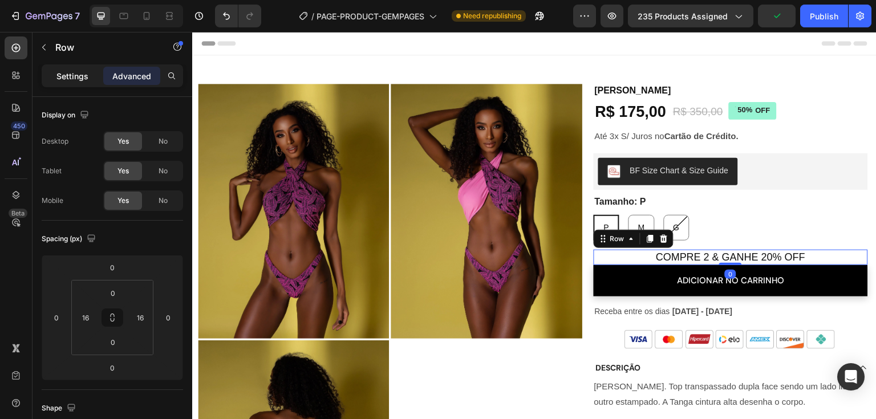
click at [62, 70] on p "Settings" at bounding box center [72, 76] width 32 height 12
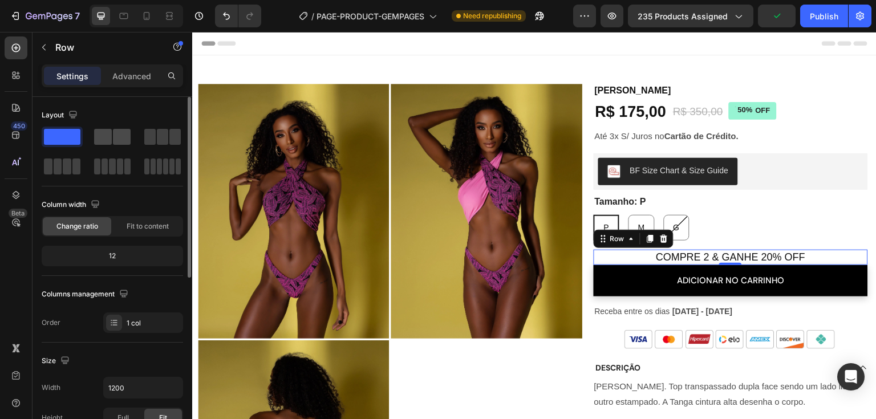
drag, startPoint x: 114, startPoint y: 136, endPoint x: 366, endPoint y: 204, distance: 261.2
click at [114, 136] on span at bounding box center [122, 137] width 18 height 16
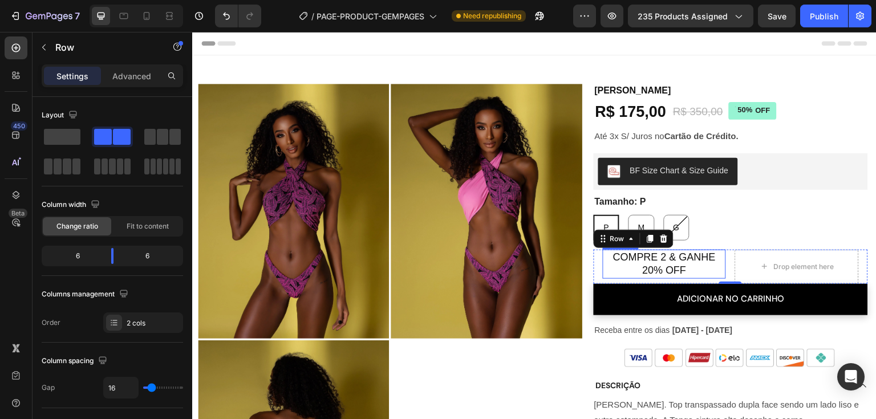
click at [757, 264] on div "COMPRE 2 & GANHE 20% OFF Heading Drop element here Row 0" at bounding box center [731, 267] width 274 height 34
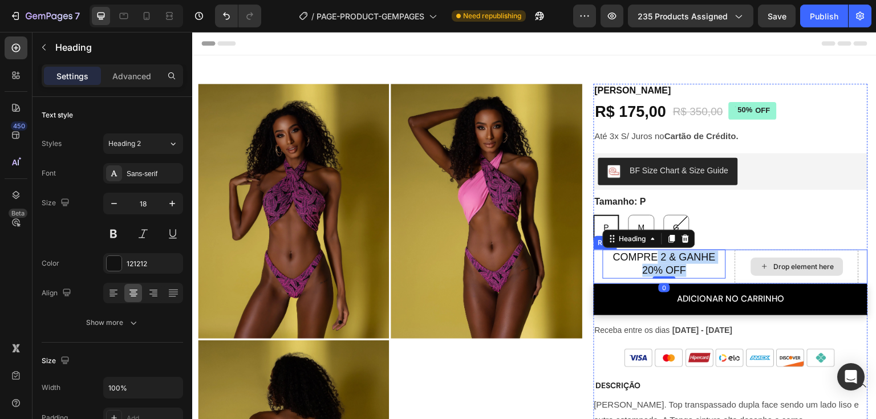
drag, startPoint x: 653, startPoint y: 264, endPoint x: 799, endPoint y: 265, distance: 145.5
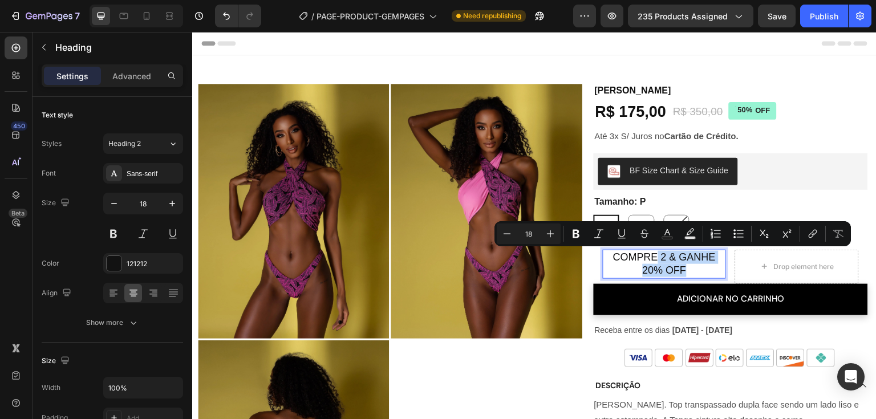
click at [717, 273] on p "COMPRE 2 & GANHE 20% OFF" at bounding box center [665, 264] width 122 height 27
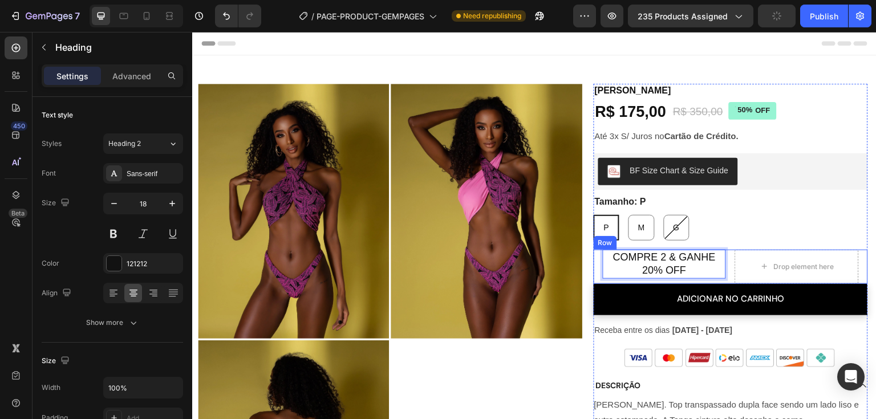
click at [594, 260] on div "COMPRE 2 & GANHE 20% OFF Heading 0 Drop element here Row" at bounding box center [731, 267] width 274 height 34
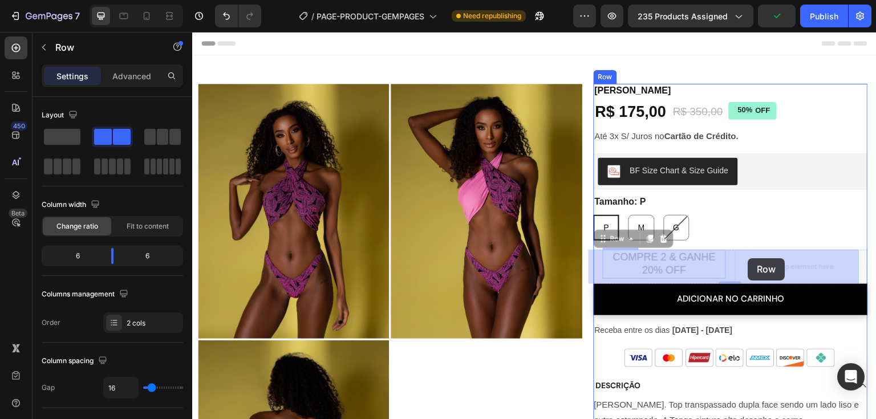
drag, startPoint x: 601, startPoint y: 237, endPoint x: 703, endPoint y: 256, distance: 103.3
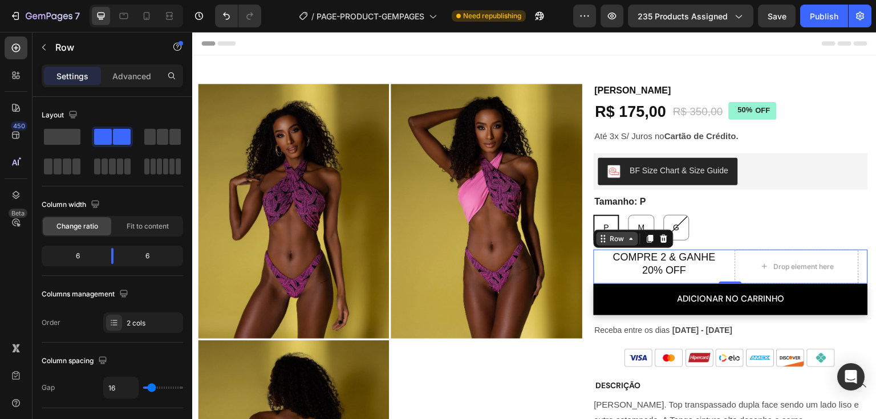
click at [767, 264] on div "COMPRE 2 & GANHE 20% OFF Heading Drop element here Row 0" at bounding box center [731, 267] width 274 height 34
click at [617, 269] on p "COMPRE 2 & GANHE 20% OFF" at bounding box center [665, 264] width 122 height 27
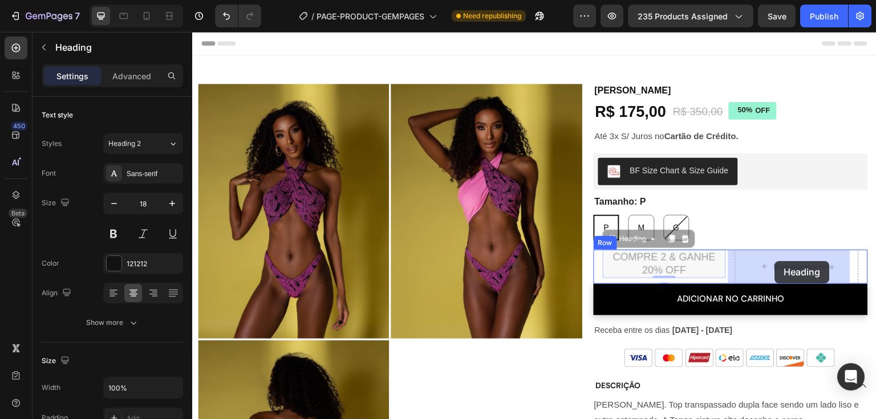
drag, startPoint x: 613, startPoint y: 242, endPoint x: 775, endPoint y: 261, distance: 163.2
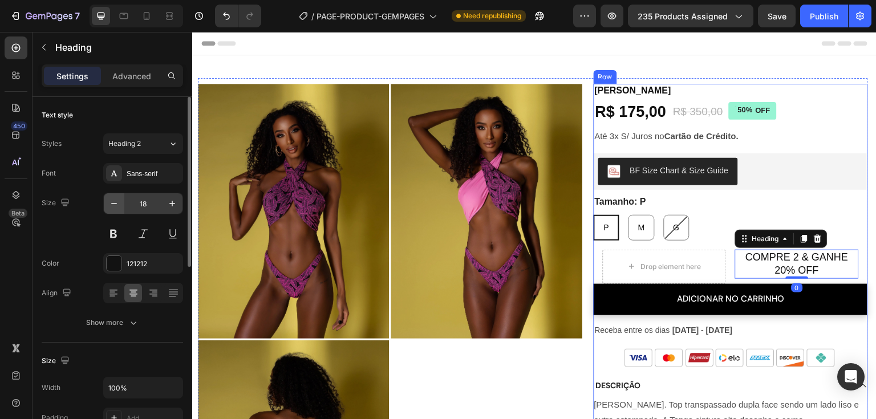
click at [116, 205] on icon "button" at bounding box center [113, 203] width 11 height 11
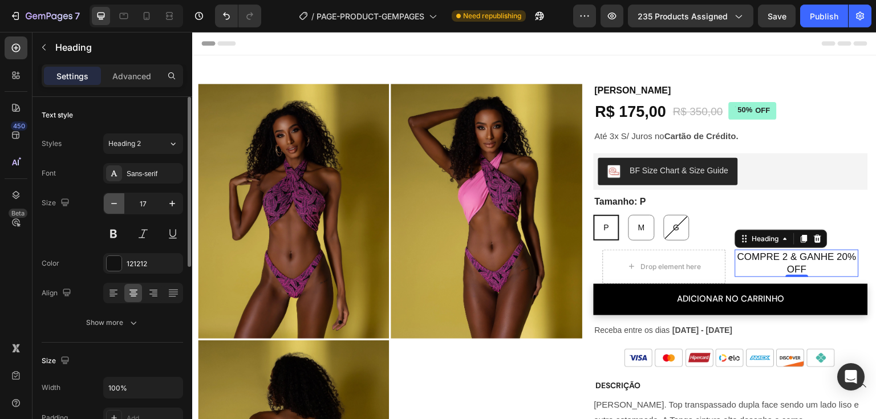
click at [116, 205] on icon "button" at bounding box center [113, 203] width 11 height 11
type input "14"
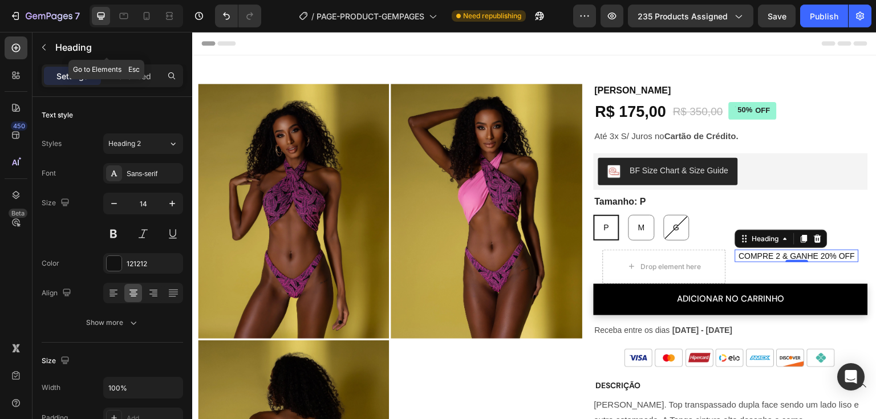
click at [46, 47] on icon "button" at bounding box center [43, 47] width 9 height 9
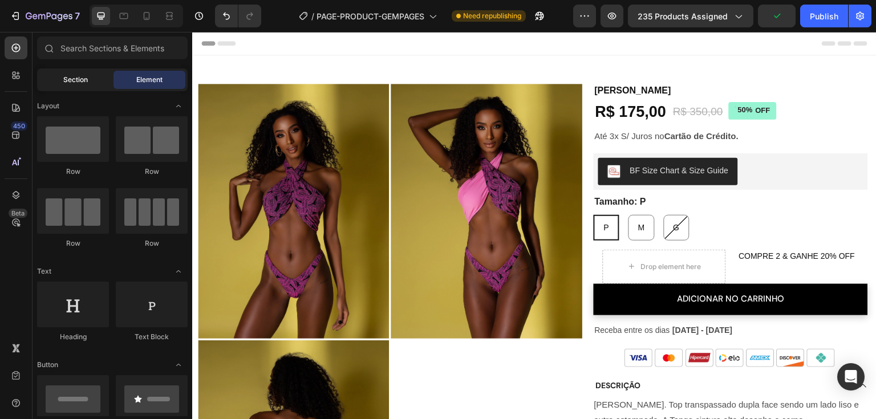
click at [66, 79] on span "Section" at bounding box center [75, 80] width 25 height 10
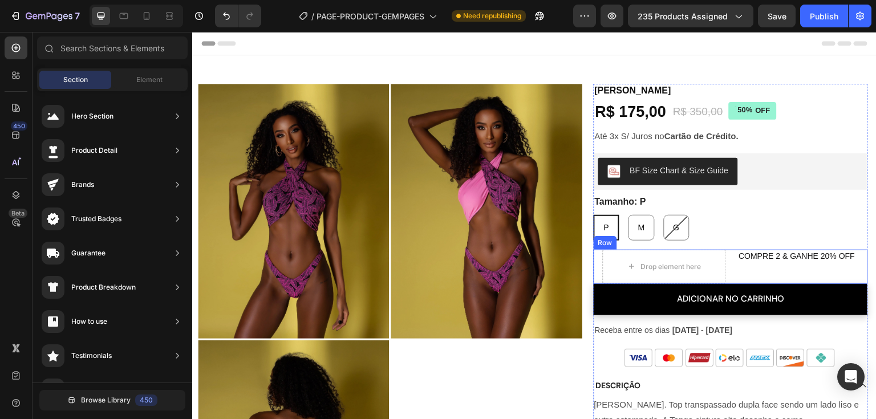
click at [735, 267] on div "COMPRE 2 & GANHE 20% OFF Heading" at bounding box center [797, 267] width 124 height 34
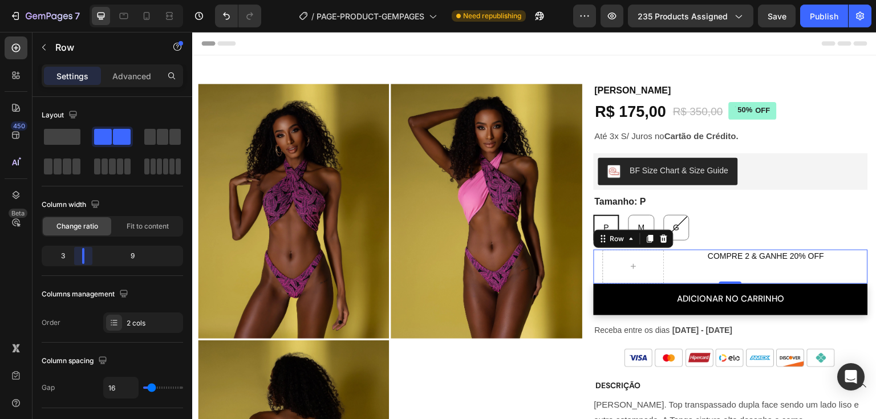
drag, startPoint x: 114, startPoint y: 256, endPoint x: 570, endPoint y: 217, distance: 458.2
click at [80, 0] on body "7 / PAGE-PRODUCT-GEMPAGES Need republishing Preview 235 products assigned Save …" at bounding box center [438, 0] width 876 height 0
click at [730, 253] on h2 "COMPRE 2 & GANHE 20% OFF" at bounding box center [766, 256] width 185 height 13
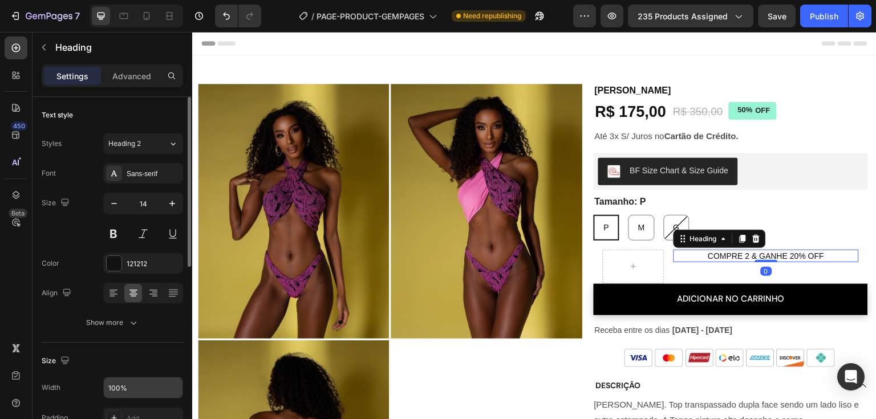
scroll to position [114, 0]
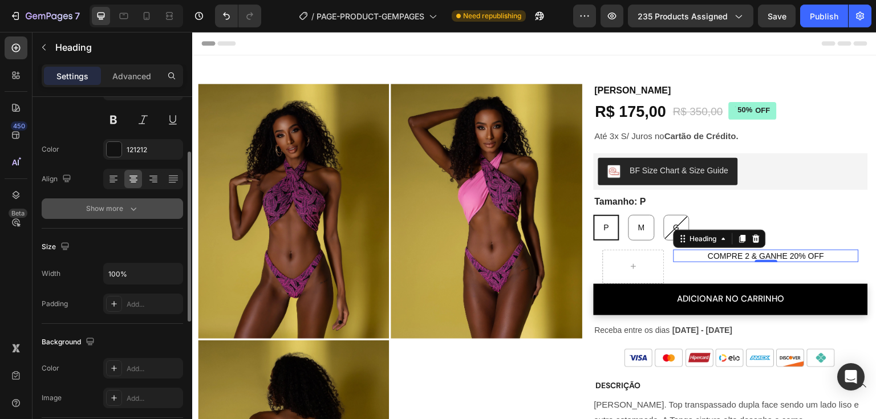
click at [143, 207] on button "Show more" at bounding box center [113, 209] width 142 height 21
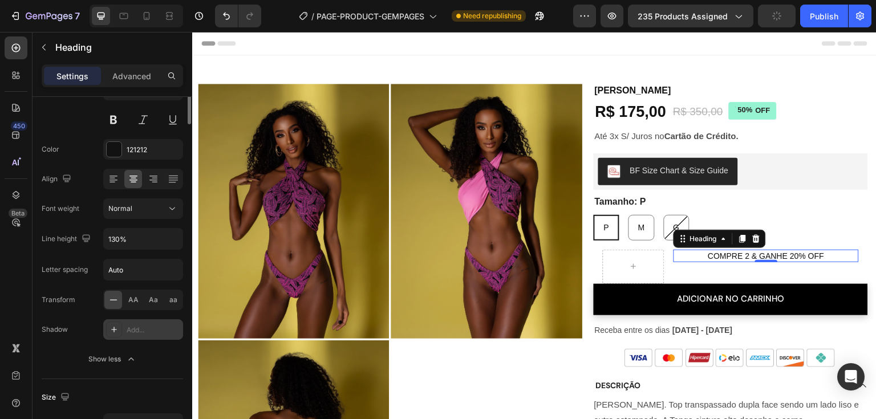
scroll to position [0, 0]
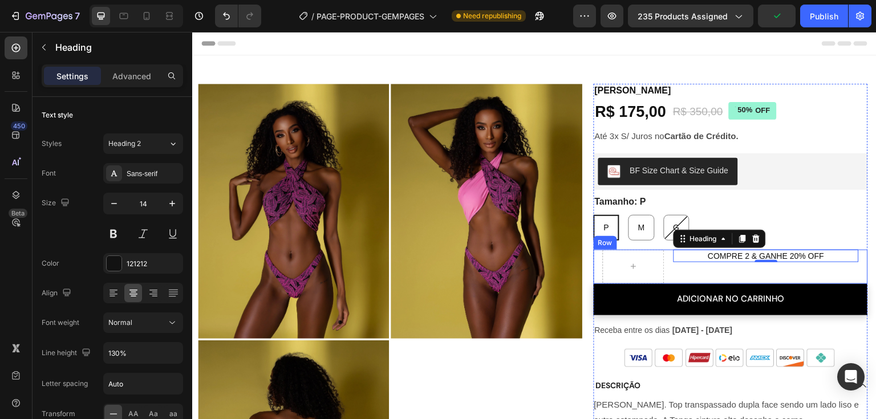
click at [678, 271] on div "COMPRE 2 & GANHE 20% OFF Heading 0" at bounding box center [766, 267] width 185 height 34
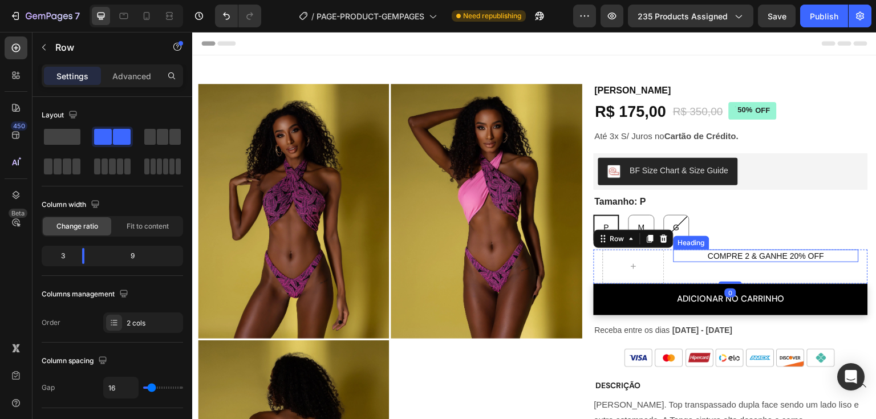
click at [731, 256] on h2 "COMPRE 2 & GANHE 20% OFF" at bounding box center [766, 256] width 185 height 13
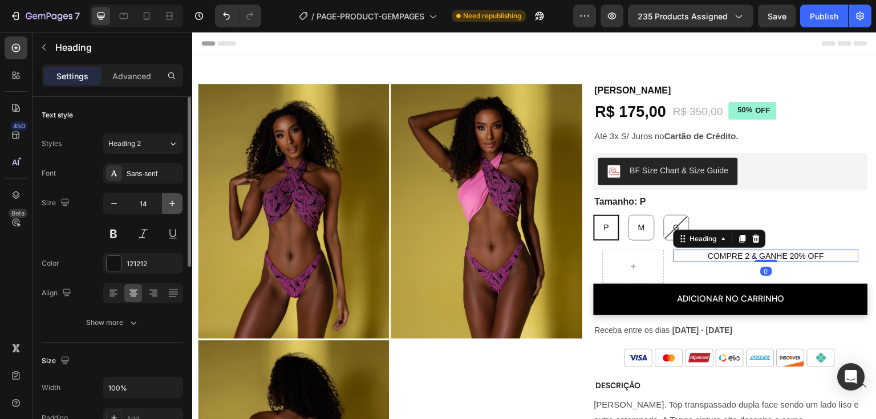
click at [172, 202] on icon "button" at bounding box center [172, 204] width 6 height 6
click at [114, 204] on icon "button" at bounding box center [113, 203] width 11 height 11
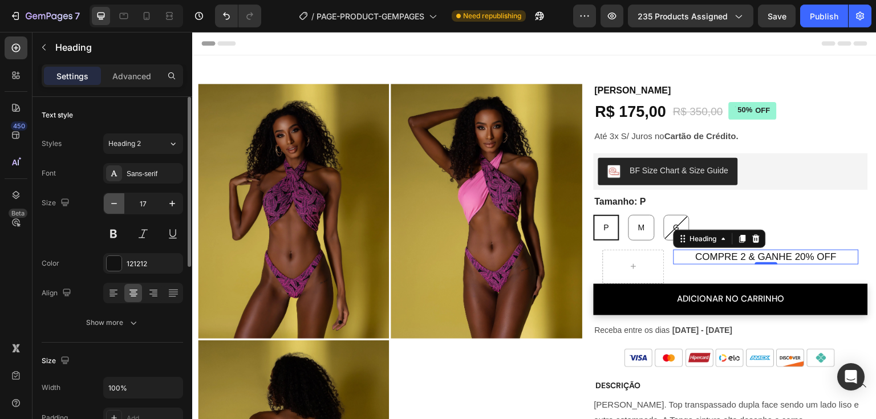
type input "16"
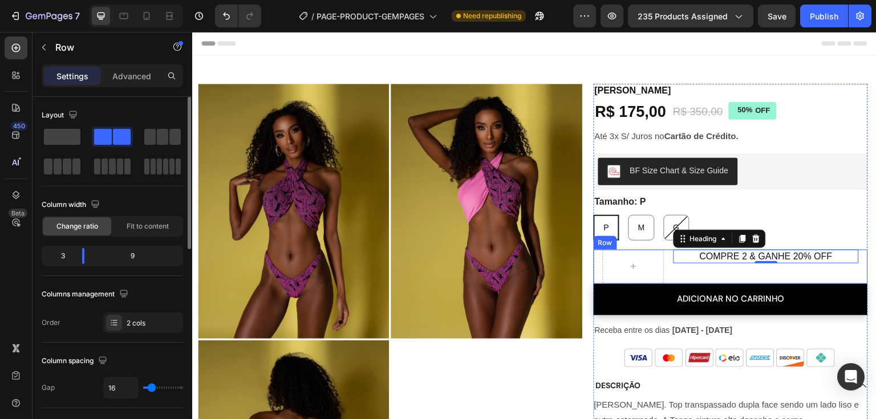
click at [674, 269] on div "COMPRE 2 & GANHE 20% OFF Heading 0" at bounding box center [766, 267] width 185 height 34
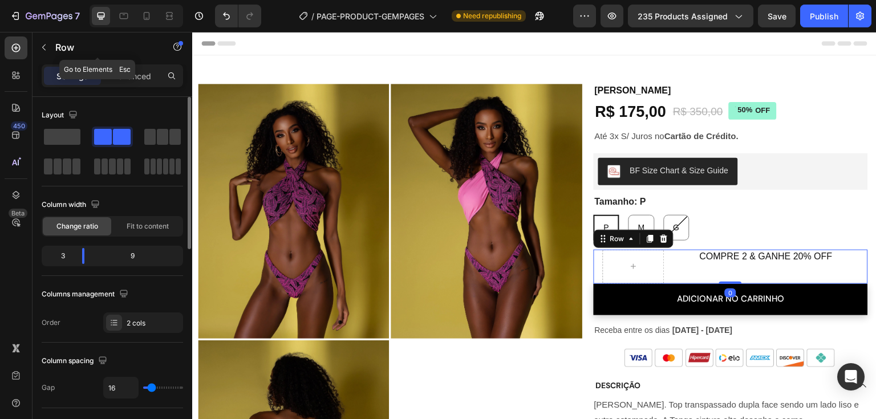
click at [42, 43] on icon "button" at bounding box center [43, 47] width 9 height 9
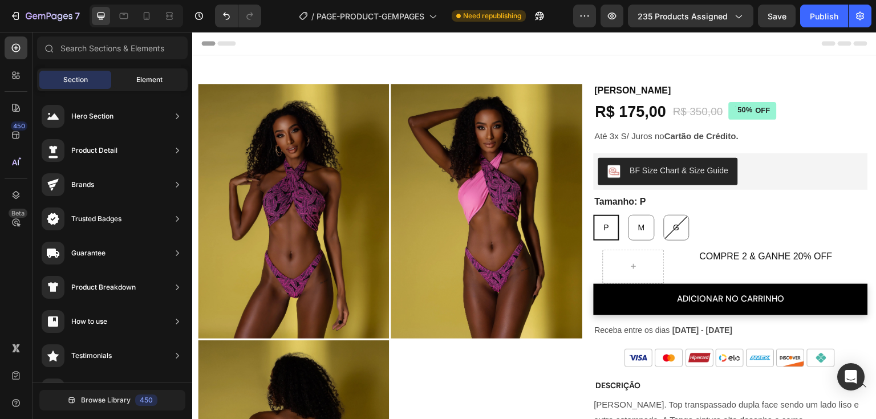
click at [140, 75] on span "Element" at bounding box center [149, 80] width 26 height 10
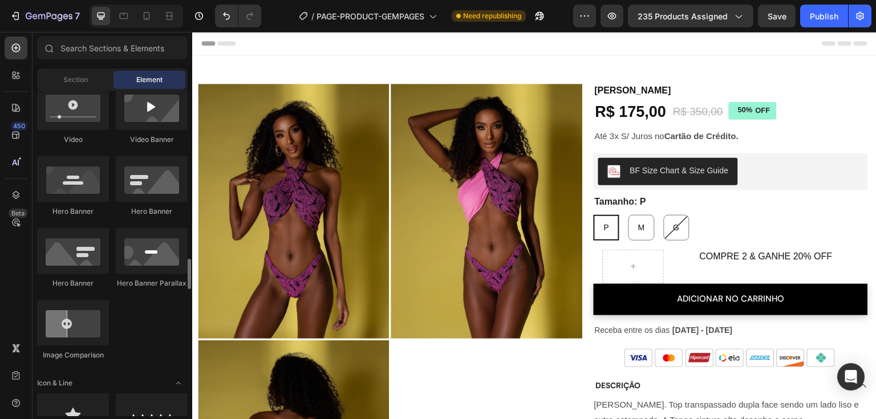
scroll to position [628, 0]
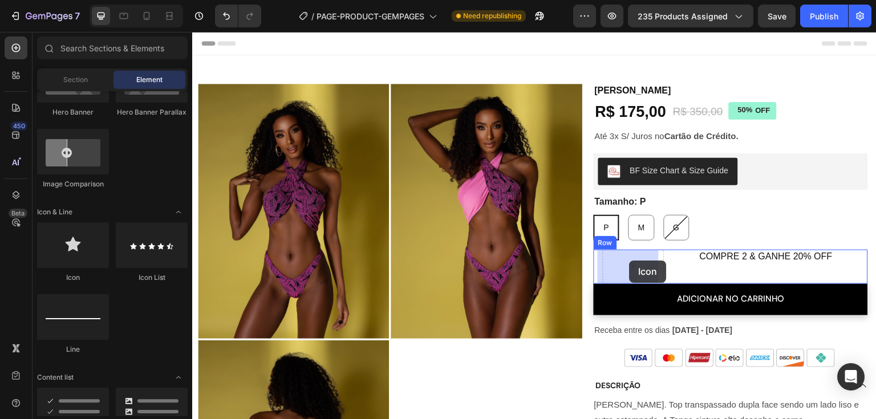
drag, startPoint x: 262, startPoint y: 286, endPoint x: 630, endPoint y: 261, distance: 368.9
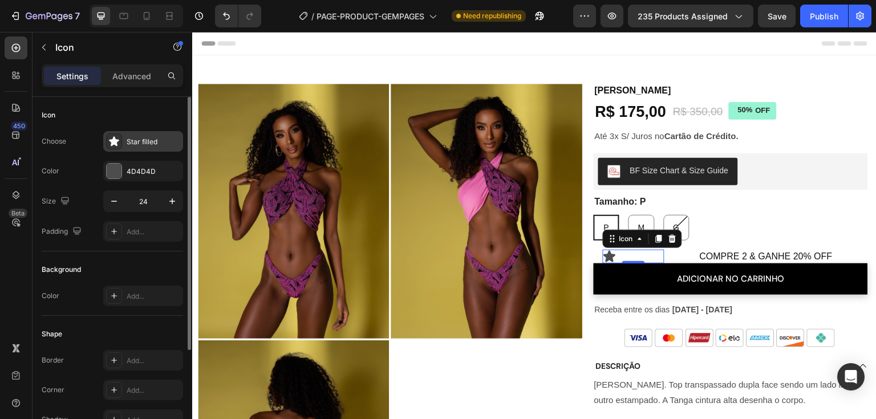
click at [118, 140] on icon at bounding box center [114, 141] width 10 height 10
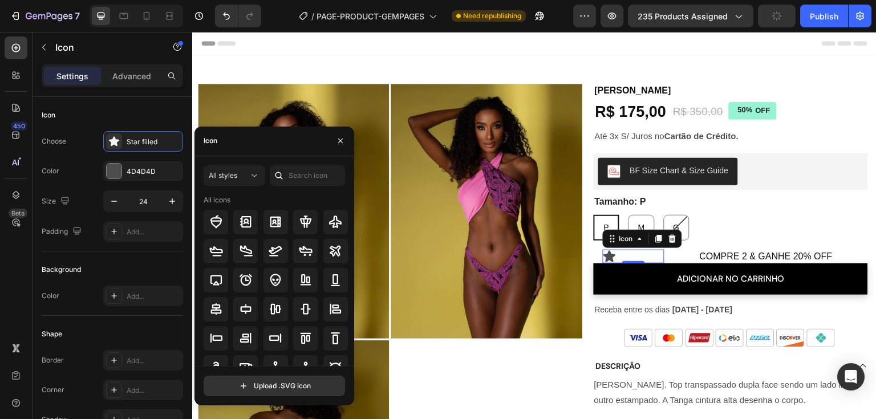
click at [269, 145] on div "Icon" at bounding box center [275, 142] width 160 height 30
click at [298, 175] on input "text" at bounding box center [307, 175] width 75 height 21
click at [255, 171] on icon at bounding box center [254, 175] width 11 height 11
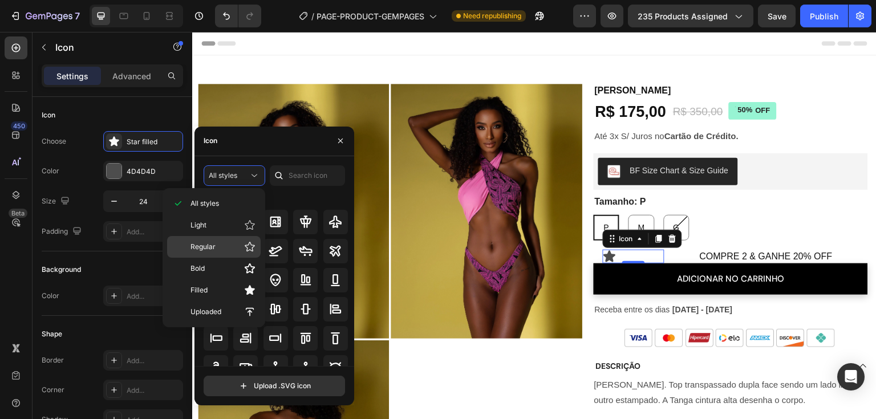
click at [211, 248] on span "Regular" at bounding box center [203, 247] width 25 height 10
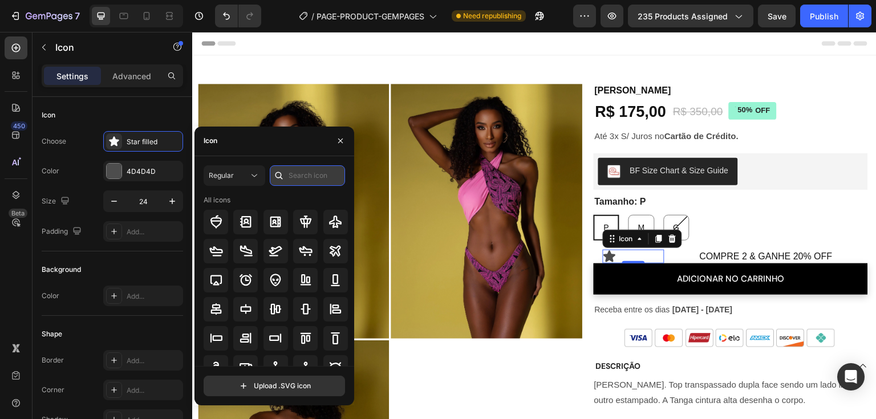
click at [334, 176] on input "text" at bounding box center [307, 175] width 75 height 21
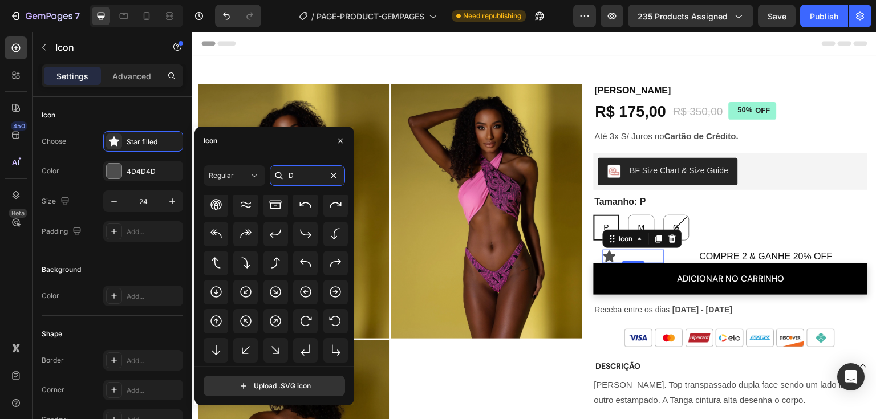
scroll to position [29, 0]
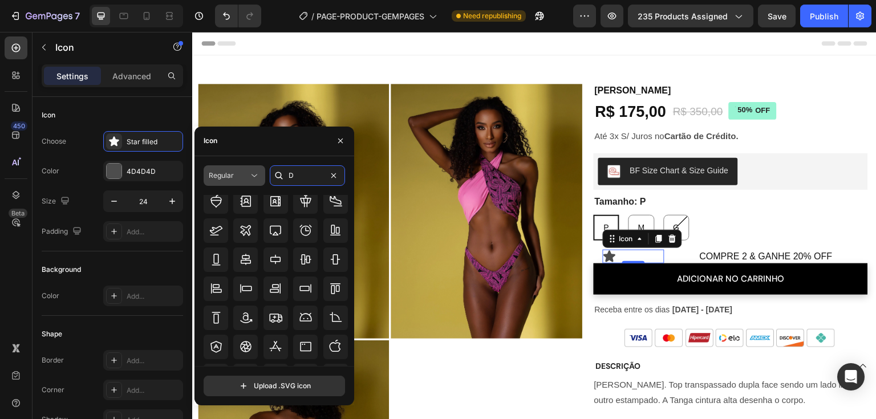
type input "D"
click at [233, 172] on div "Regular" at bounding box center [229, 176] width 40 height 10
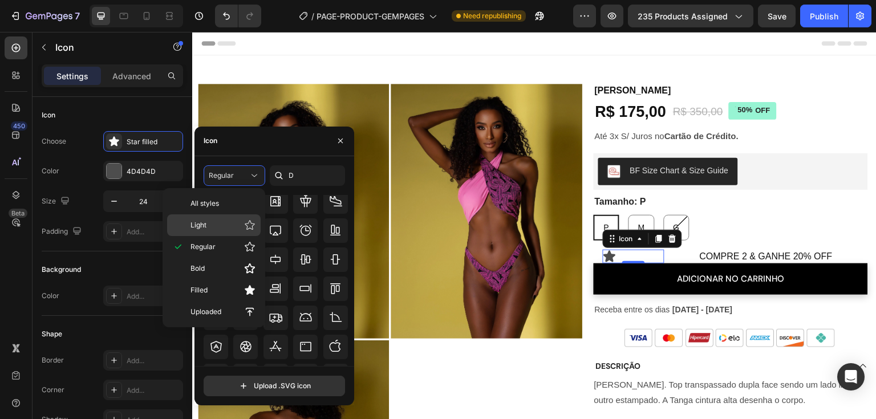
click at [231, 223] on p "Light" at bounding box center [223, 225] width 65 height 11
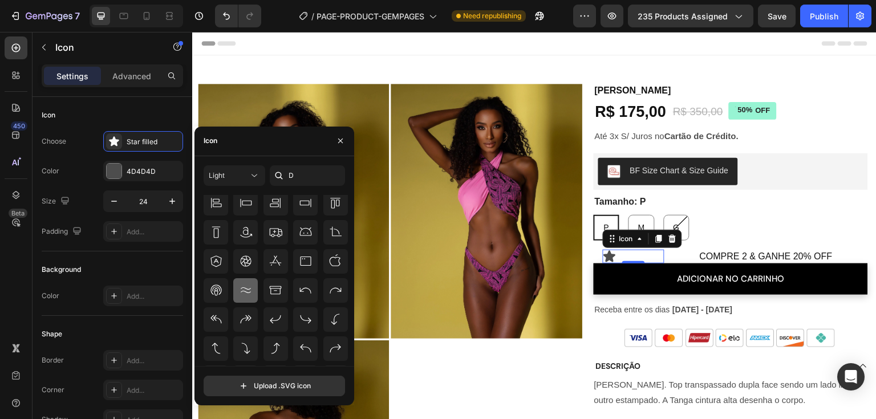
scroll to position [0, 0]
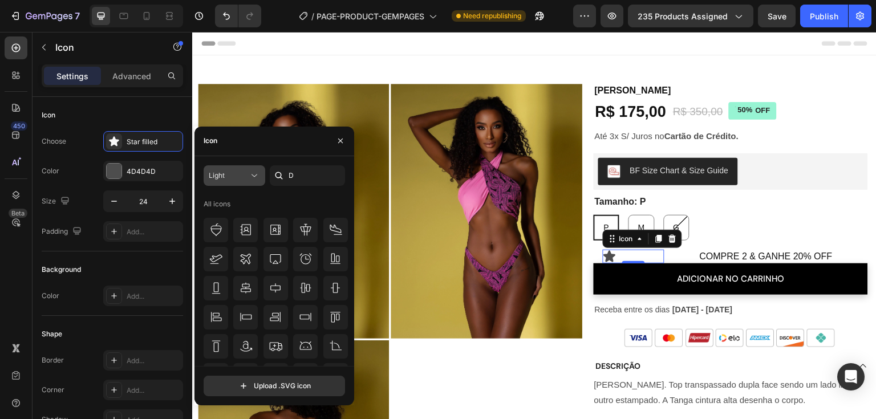
click at [231, 172] on div "Light" at bounding box center [229, 176] width 40 height 10
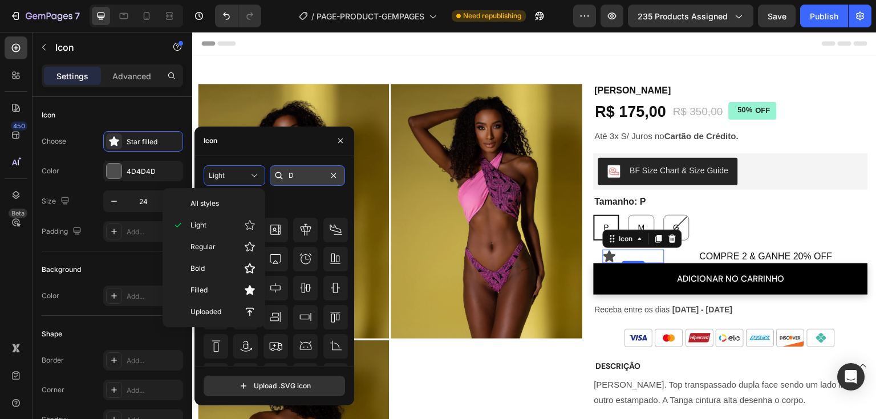
click at [306, 180] on input "D" at bounding box center [307, 175] width 75 height 21
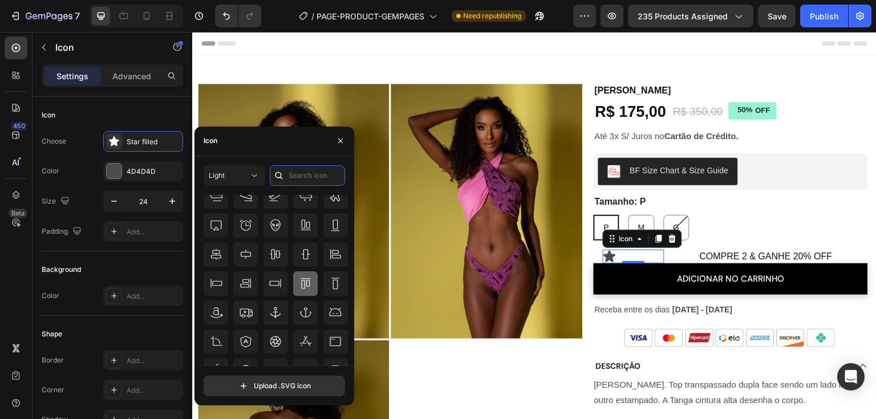
scroll to position [126, 0]
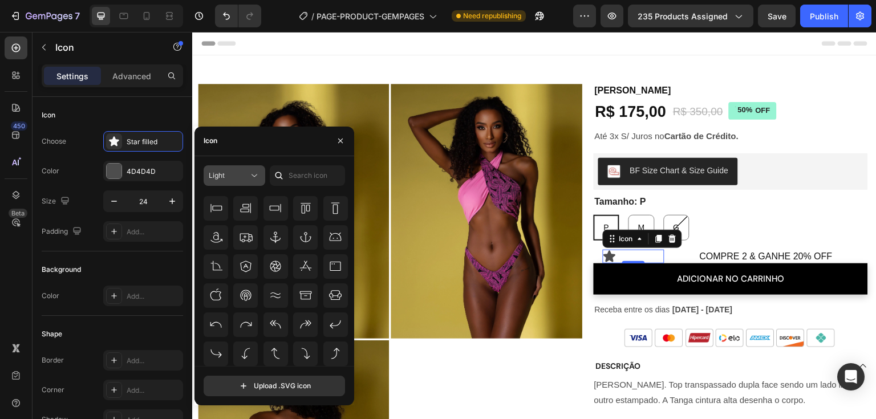
click at [262, 180] on button "Light" at bounding box center [235, 175] width 62 height 21
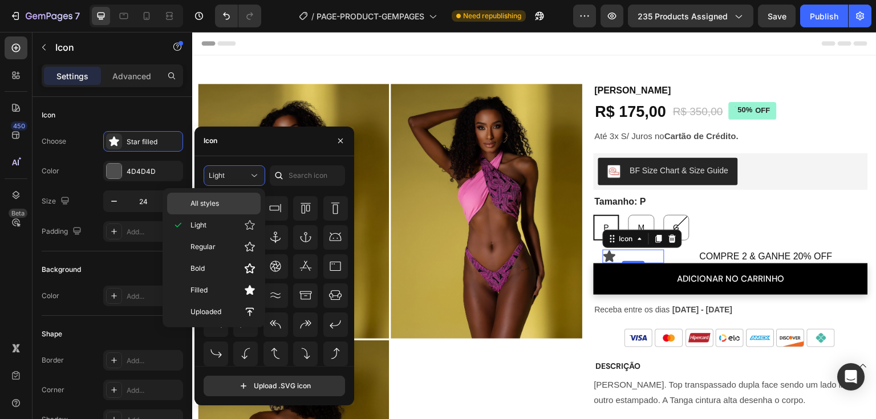
click at [228, 209] on div "All styles" at bounding box center [214, 204] width 94 height 22
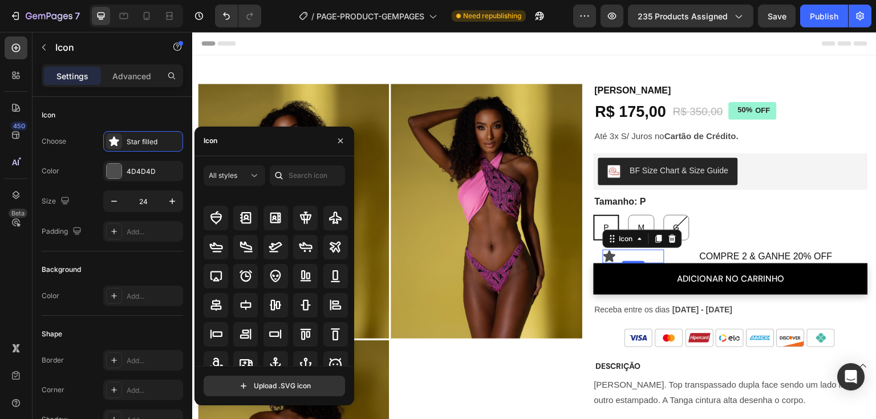
scroll to position [0, 0]
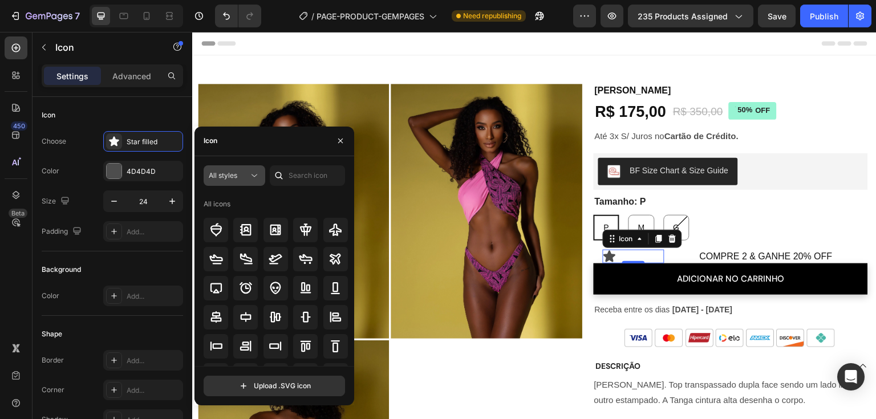
click at [249, 173] on icon at bounding box center [254, 175] width 11 height 11
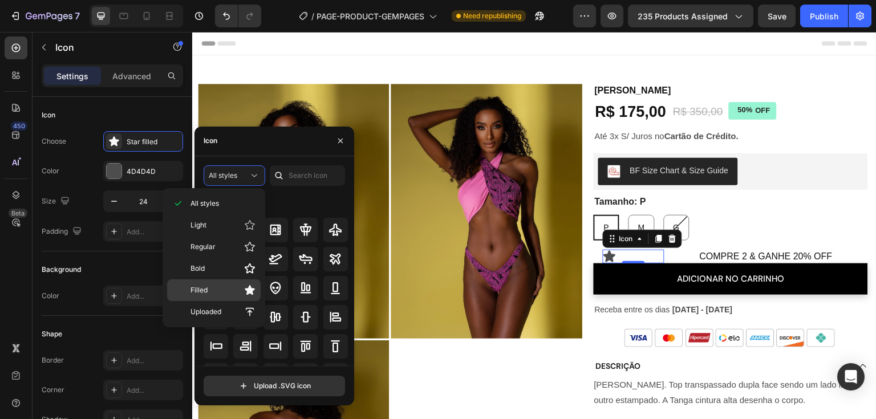
click at [220, 285] on p "Filled" at bounding box center [223, 290] width 65 height 11
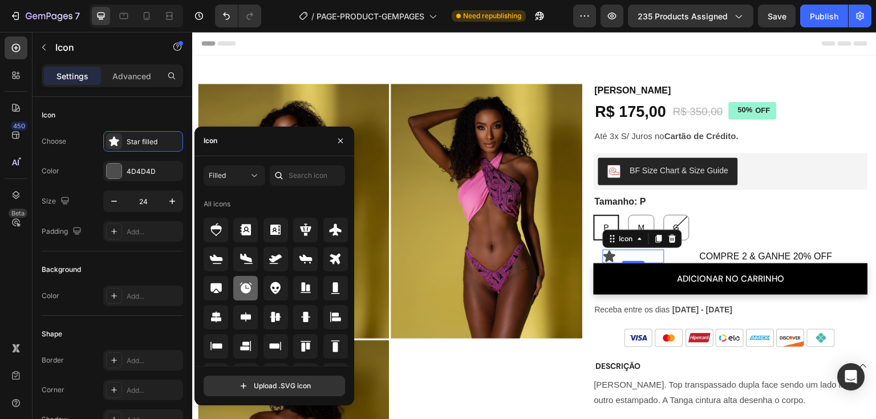
click at [249, 290] on icon at bounding box center [246, 287] width 12 height 11
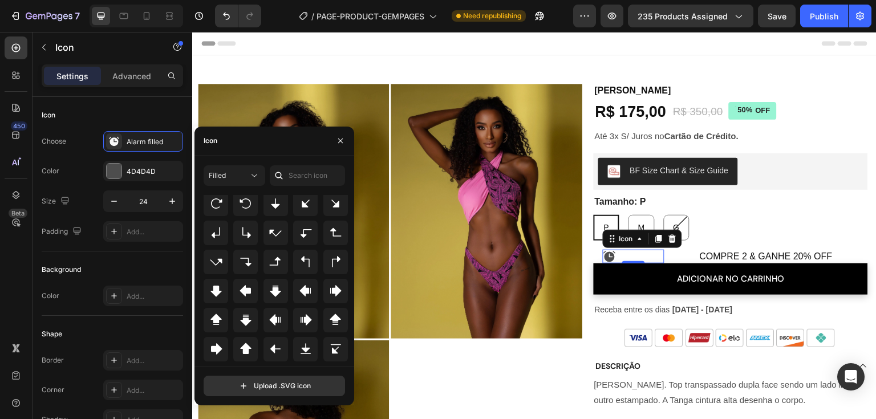
scroll to position [371, 0]
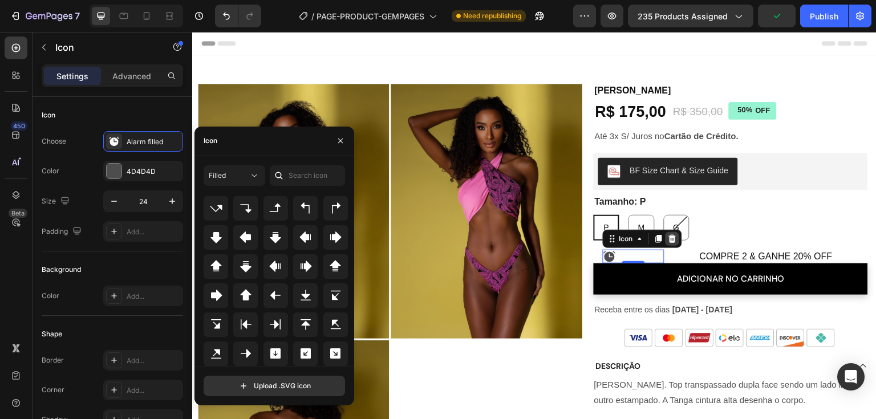
click at [668, 238] on icon at bounding box center [672, 239] width 9 height 9
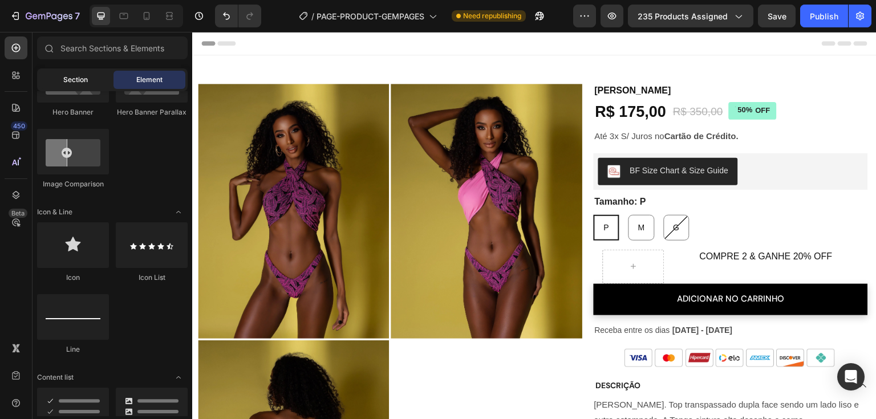
click at [62, 73] on div "Section" at bounding box center [75, 80] width 72 height 18
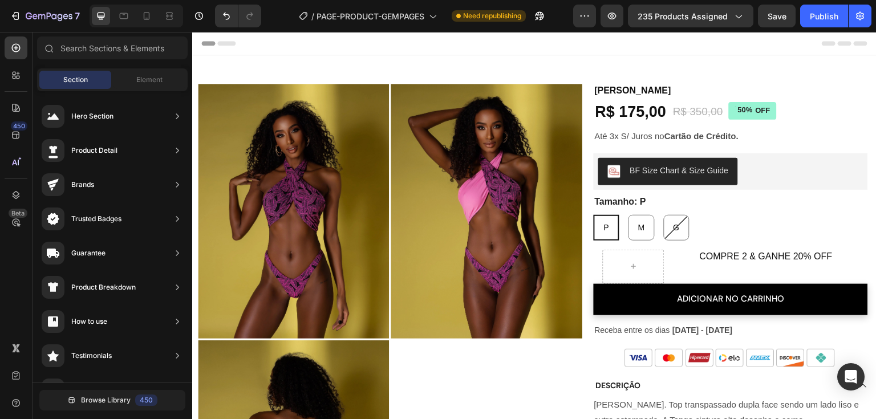
click at [67, 79] on span "Section" at bounding box center [75, 80] width 25 height 10
click at [674, 273] on div "COMPRE 2 & GANHE 20% OFF Heading" at bounding box center [766, 267] width 185 height 34
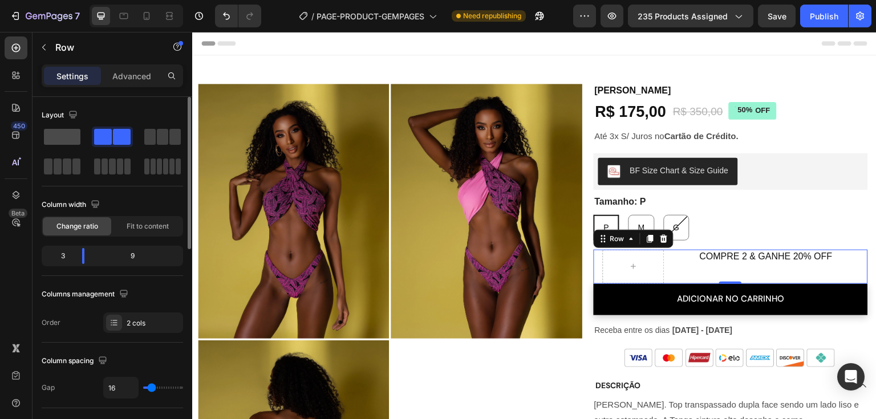
click at [62, 135] on span at bounding box center [62, 137] width 37 height 16
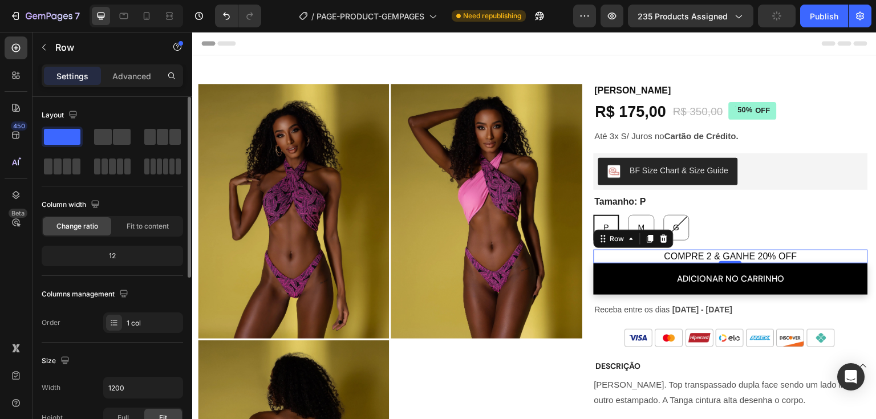
click at [62, 135] on span at bounding box center [62, 137] width 37 height 16
click at [858, 254] on div "COMPRE 2 & GANHE 20% OFF Heading Row 0" at bounding box center [731, 257] width 274 height 14
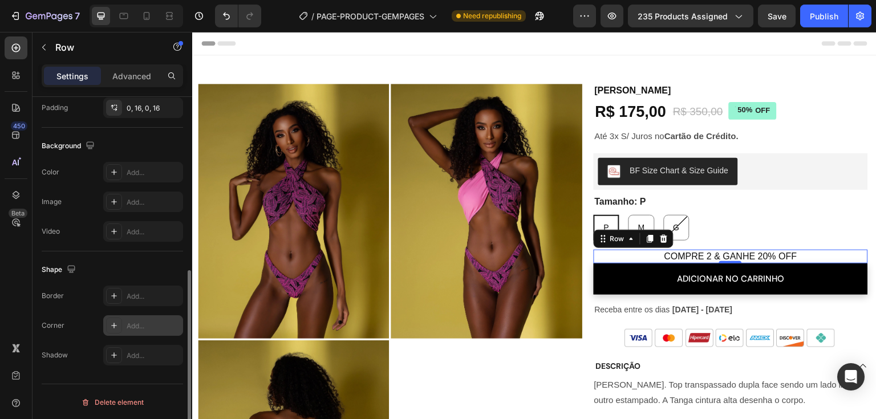
scroll to position [283, 0]
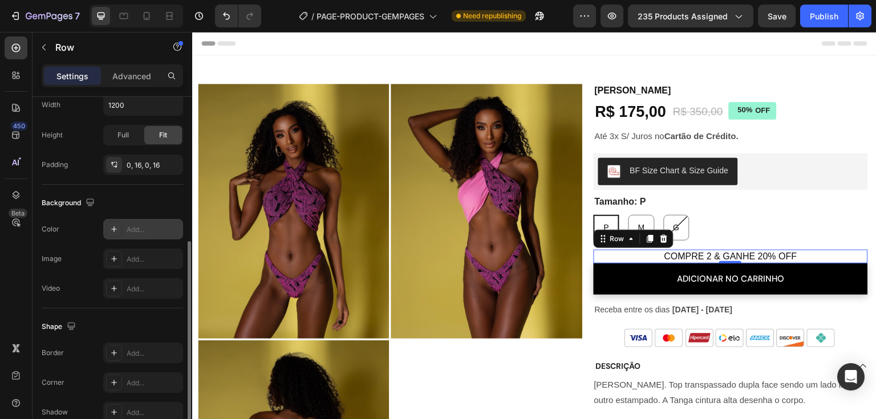
click at [116, 225] on icon at bounding box center [114, 229] width 9 height 9
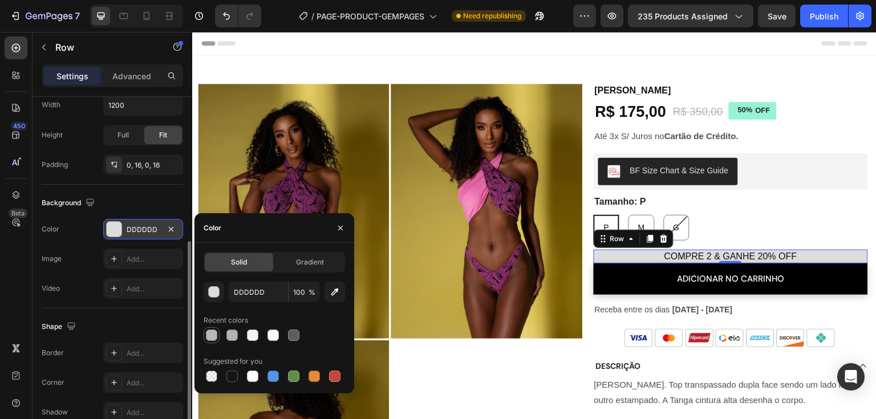
click at [211, 334] on div at bounding box center [211, 335] width 11 height 11
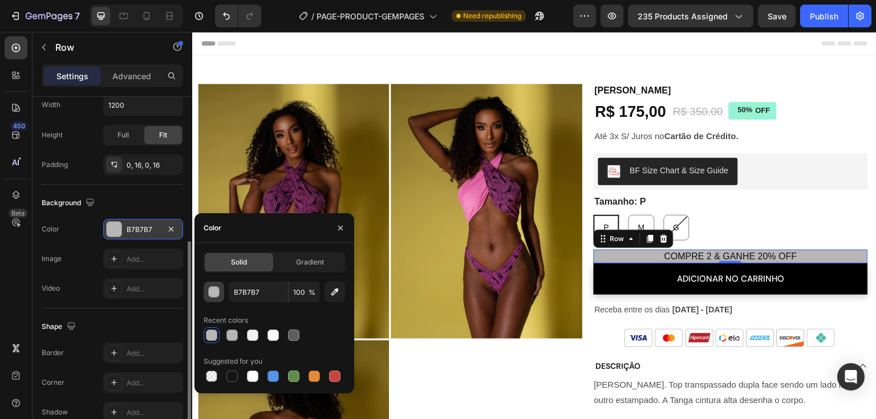
click at [215, 292] on div "button" at bounding box center [214, 292] width 11 height 11
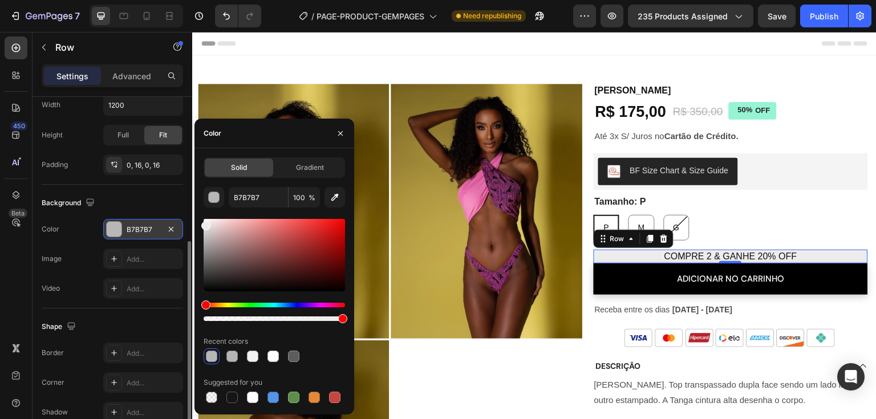
drag, startPoint x: 206, startPoint y: 243, endPoint x: 203, endPoint y: 224, distance: 19.0
click at [203, 224] on div at bounding box center [205, 225] width 9 height 9
click at [203, 228] on div at bounding box center [205, 229] width 9 height 9
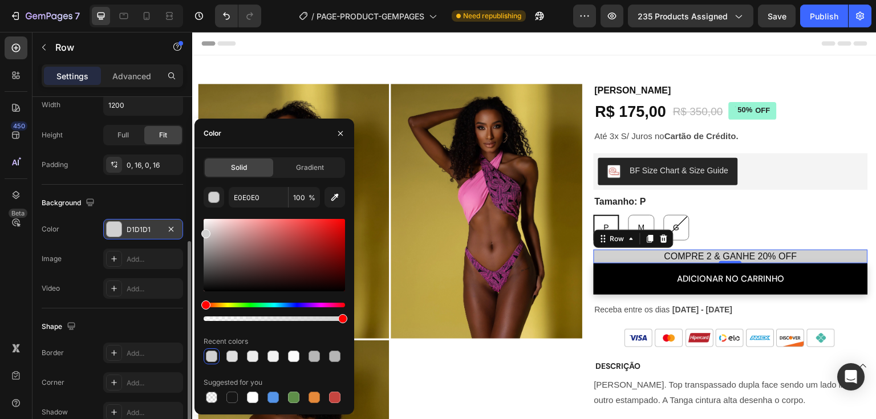
type input "D1D1D1"
click at [196, 232] on div "Solid Gradient D1D1D1 100 % Recent colors Suggested for you" at bounding box center [275, 281] width 160 height 248
click at [157, 206] on div "Background" at bounding box center [113, 203] width 142 height 18
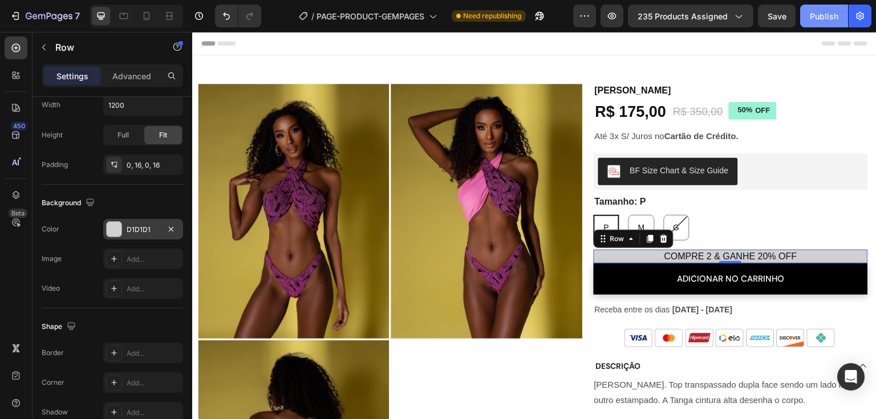
click at [817, 18] on div "Publish" at bounding box center [824, 16] width 29 height 12
click at [680, 256] on h2 "COMPRE 2 & GANHE 20% OFF" at bounding box center [731, 257] width 256 height 14
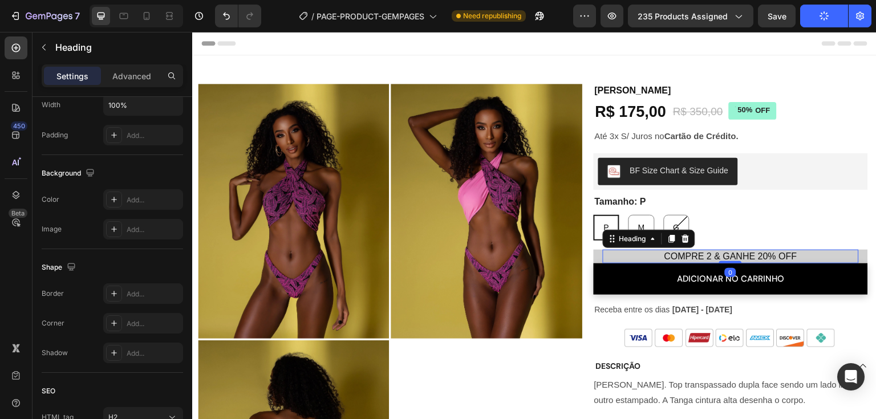
scroll to position [0, 0]
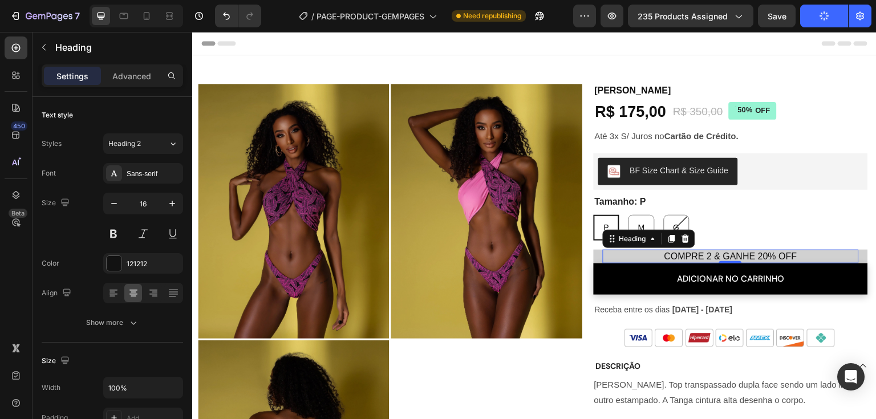
click at [767, 253] on h2 "COMPRE 2 & GANHE 20% OFF" at bounding box center [731, 257] width 256 height 14
click at [767, 253] on p "COMPRE 2 & GANHE 20% OFF" at bounding box center [731, 257] width 254 height 12
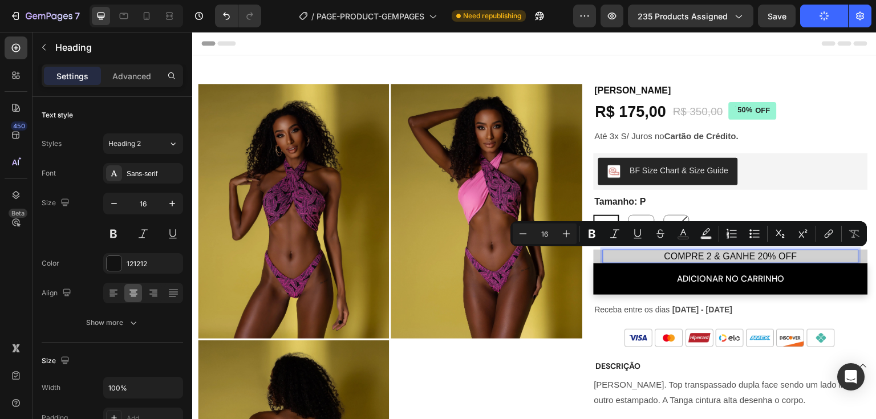
click at [718, 256] on p "COMPRE 2 & GANHE 20% OFF" at bounding box center [731, 257] width 254 height 12
drag, startPoint x: 717, startPoint y: 258, endPoint x: 790, endPoint y: 260, distance: 72.5
click at [790, 260] on p "COMPRE 2 & GANHE 20% OFF" at bounding box center [731, 257] width 254 height 12
click at [596, 235] on icon "Editor contextual toolbar" at bounding box center [592, 233] width 11 height 11
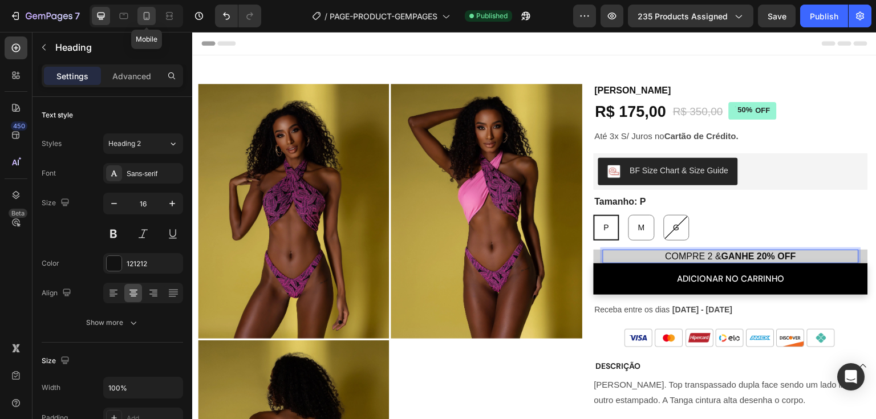
click at [142, 21] on icon at bounding box center [146, 15] width 11 height 11
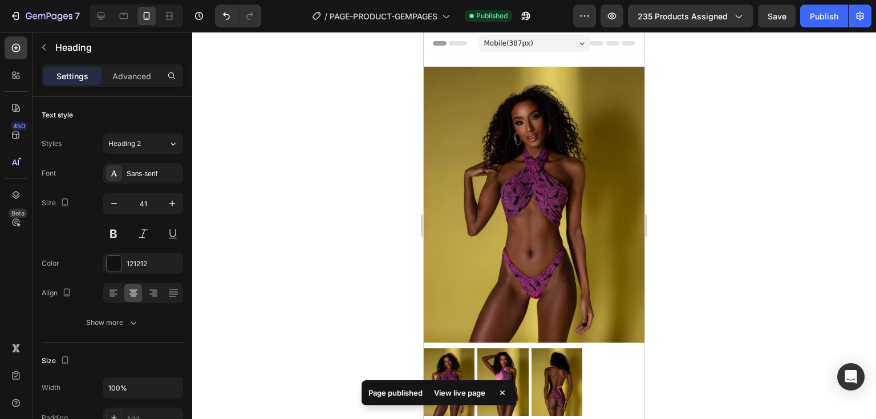
scroll to position [515, 0]
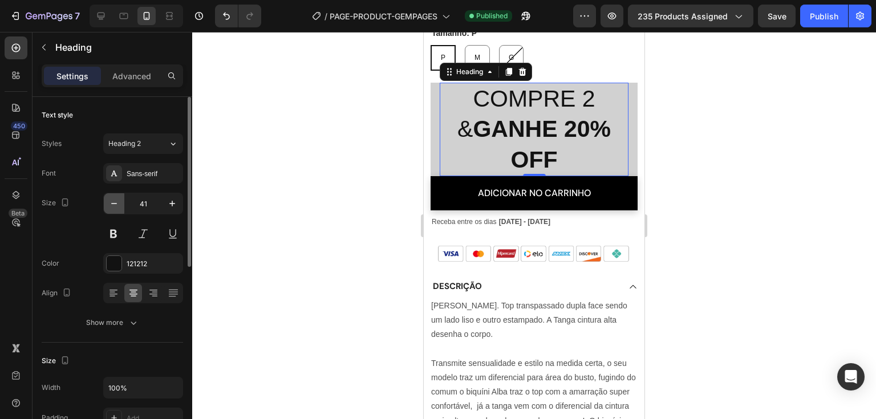
click at [116, 201] on icon "button" at bounding box center [113, 203] width 11 height 11
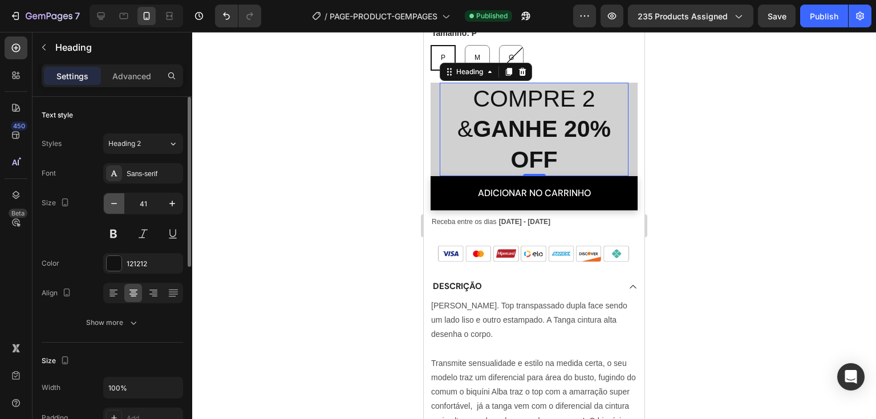
click at [116, 201] on icon "button" at bounding box center [113, 203] width 11 height 11
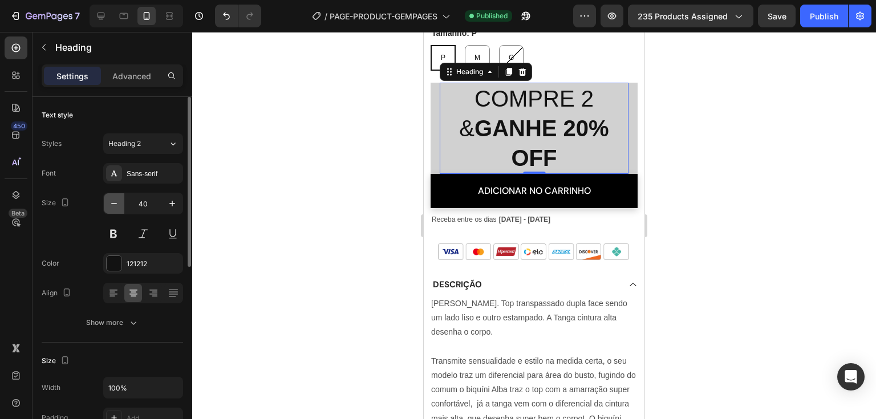
click at [116, 201] on icon "button" at bounding box center [113, 203] width 11 height 11
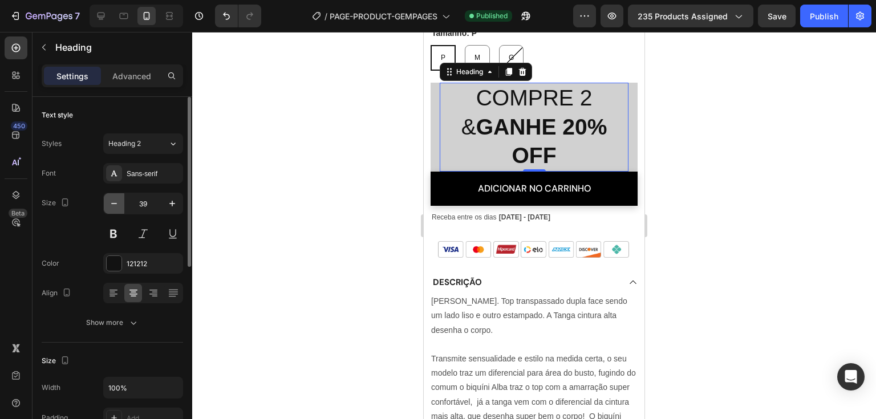
click at [116, 201] on icon "button" at bounding box center [113, 203] width 11 height 11
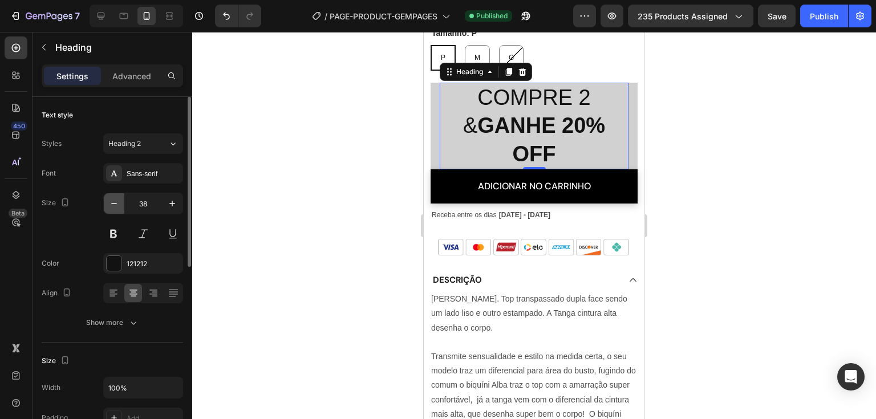
click at [116, 201] on icon "button" at bounding box center [113, 203] width 11 height 11
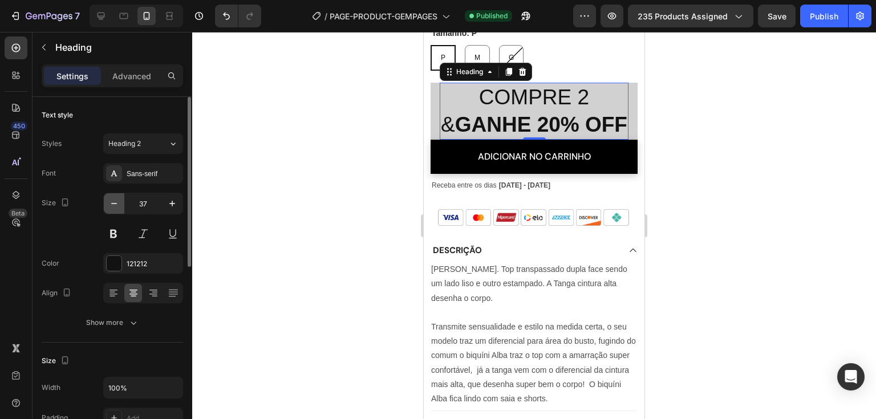
click at [116, 201] on icon "button" at bounding box center [113, 203] width 11 height 11
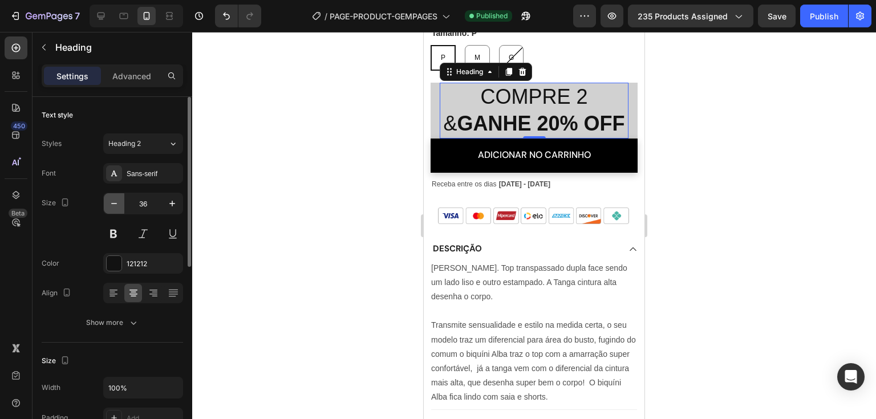
click at [116, 201] on icon "button" at bounding box center [113, 203] width 11 height 11
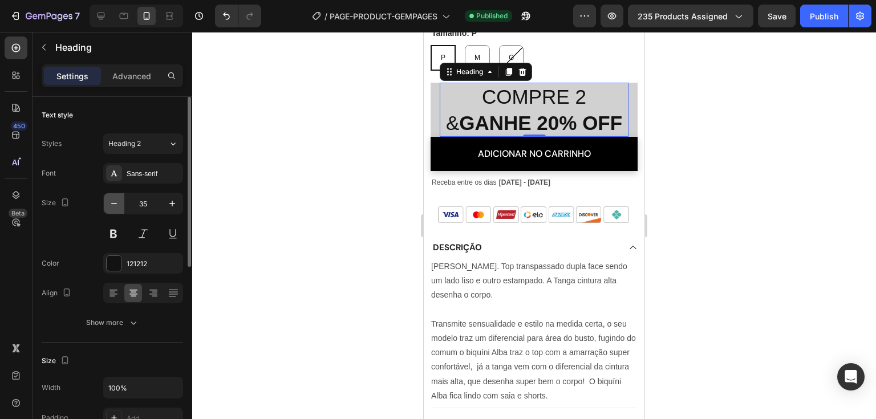
click at [116, 201] on icon "button" at bounding box center [113, 203] width 11 height 11
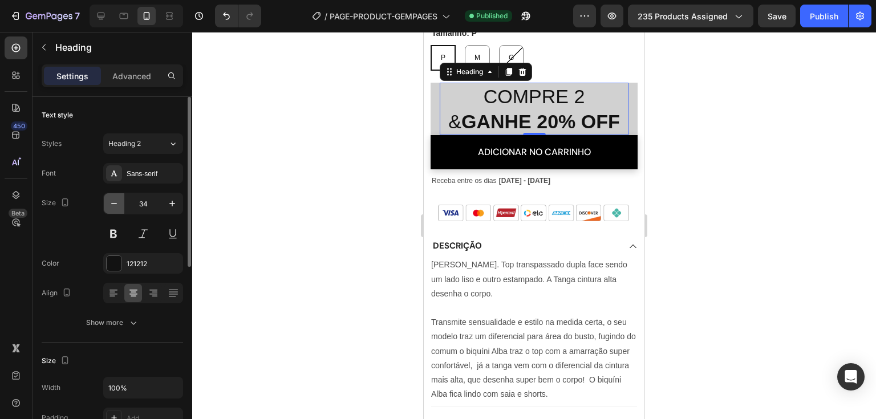
click at [116, 201] on icon "button" at bounding box center [113, 203] width 11 height 11
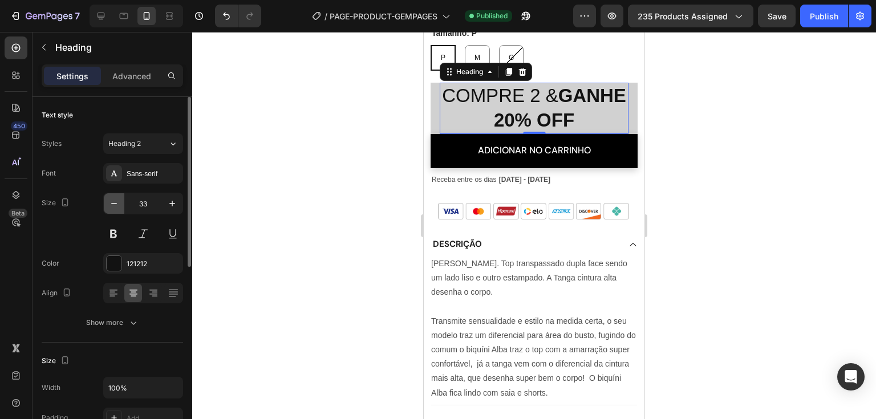
click at [116, 201] on icon "button" at bounding box center [113, 203] width 11 height 11
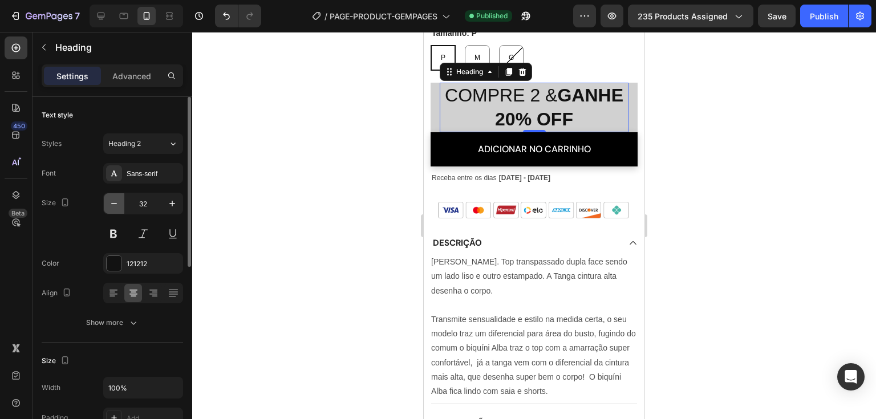
click at [116, 201] on icon "button" at bounding box center [113, 203] width 11 height 11
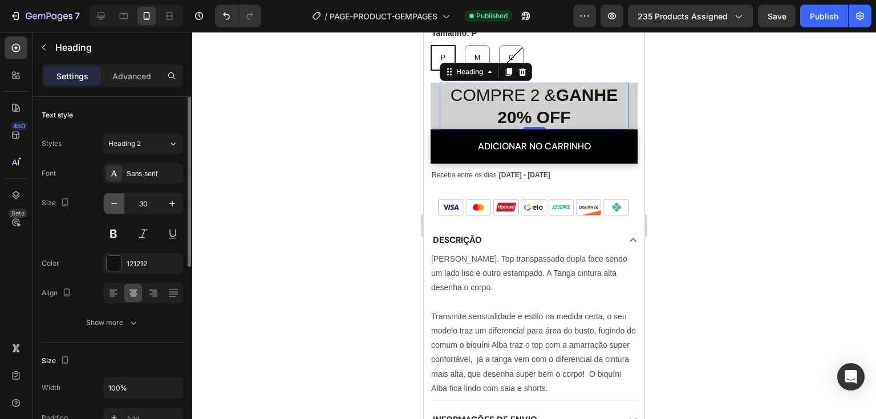
click at [116, 201] on icon "button" at bounding box center [113, 203] width 11 height 11
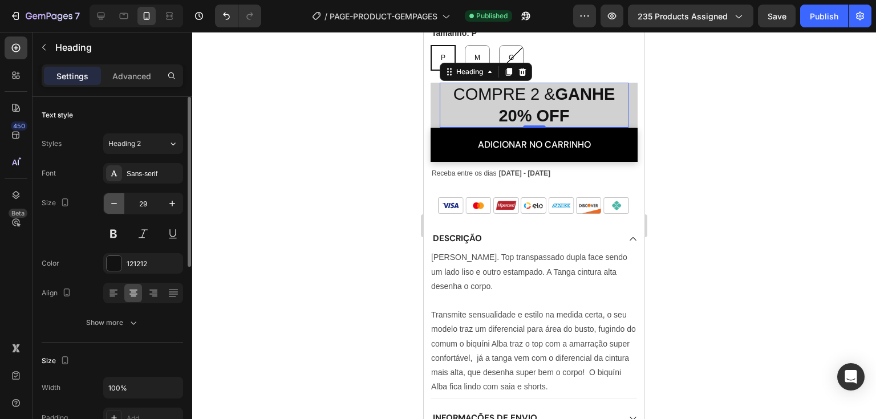
click at [116, 201] on icon "button" at bounding box center [113, 203] width 11 height 11
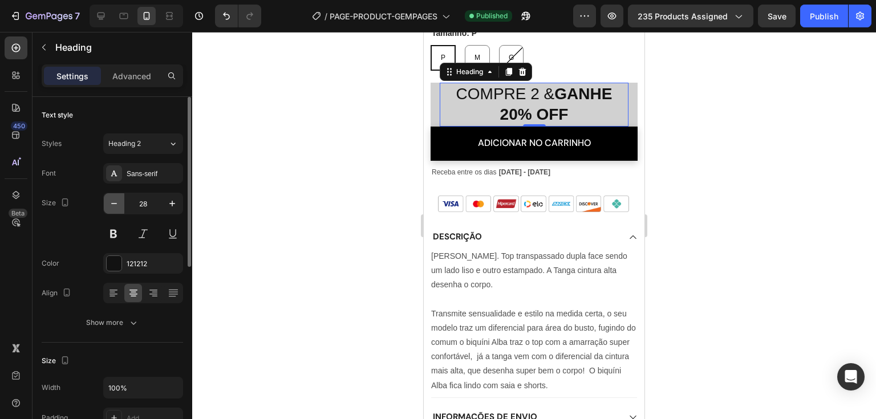
click at [116, 201] on icon "button" at bounding box center [113, 203] width 11 height 11
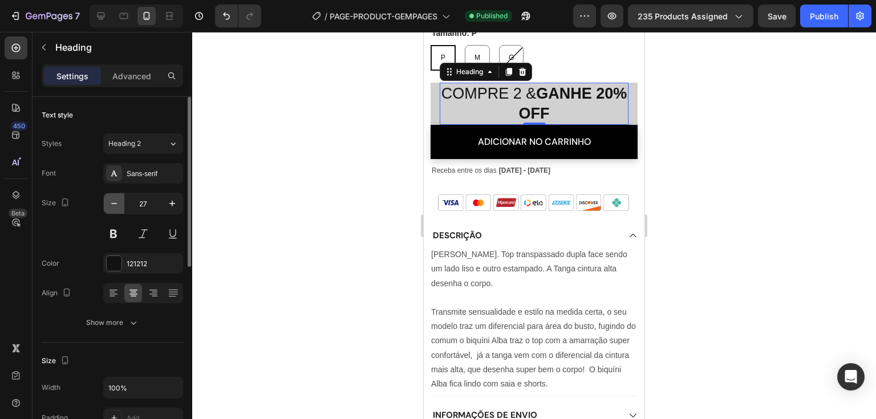
click at [116, 201] on icon "button" at bounding box center [113, 203] width 11 height 11
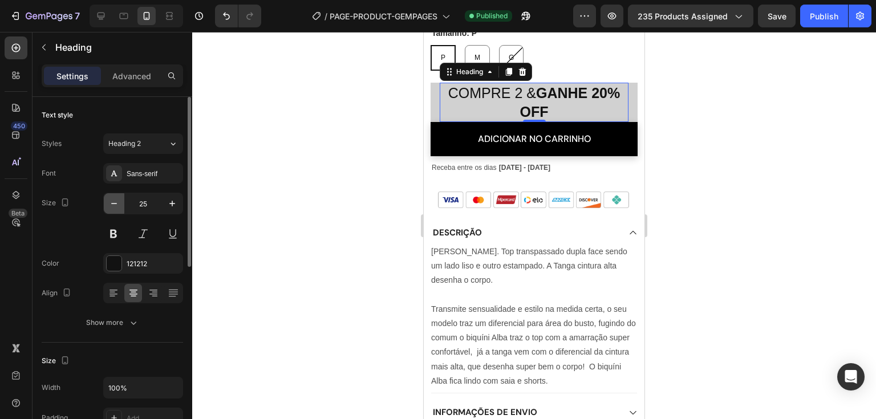
click at [116, 201] on icon "button" at bounding box center [113, 203] width 11 height 11
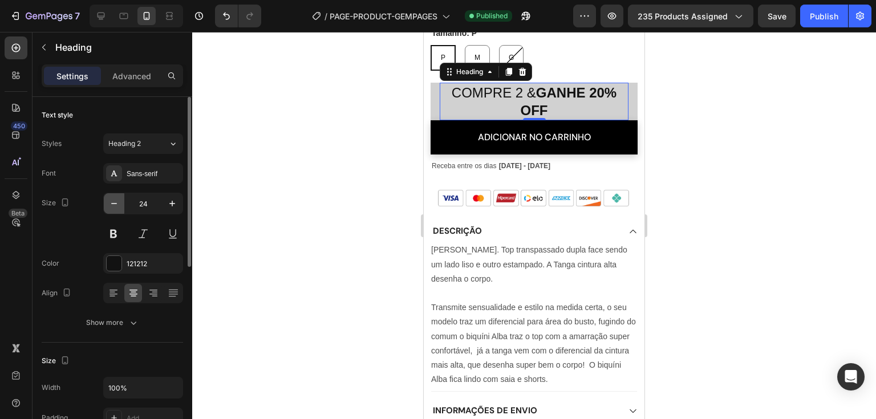
click at [116, 201] on icon "button" at bounding box center [113, 203] width 11 height 11
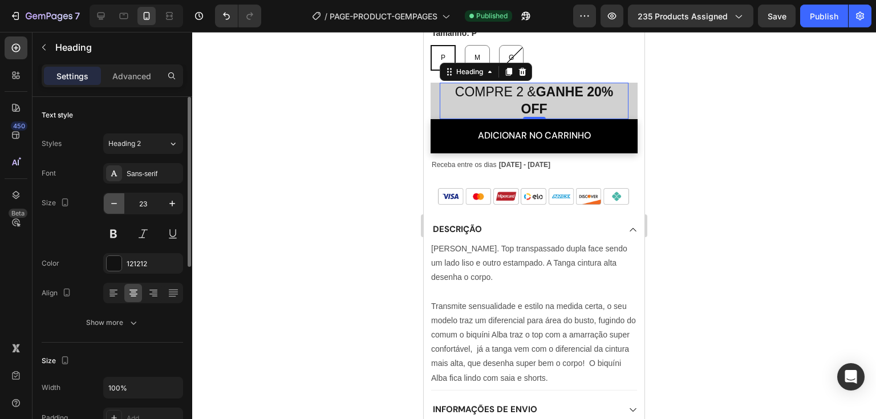
click at [116, 201] on icon "button" at bounding box center [113, 203] width 11 height 11
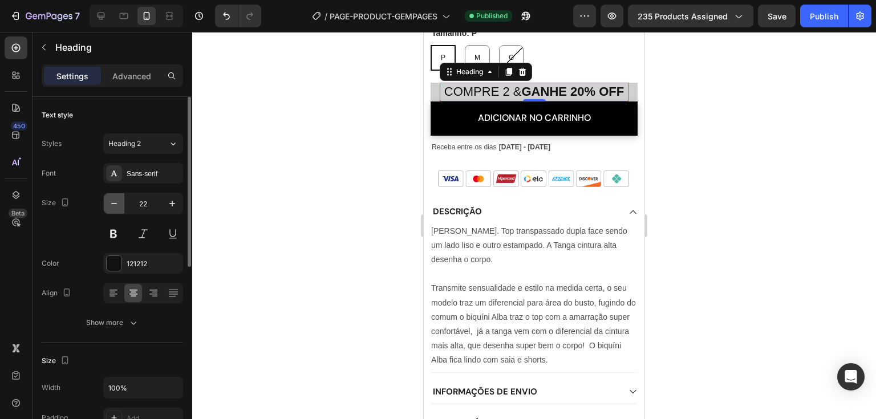
click at [116, 201] on icon "button" at bounding box center [113, 203] width 11 height 11
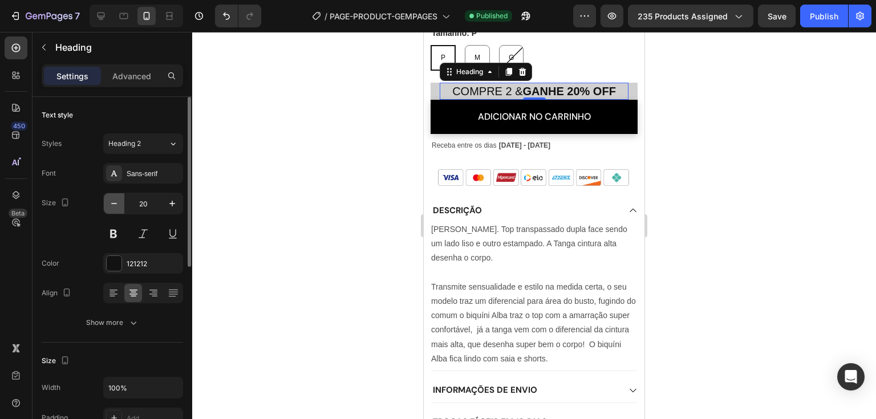
click at [116, 201] on icon "button" at bounding box center [113, 203] width 11 height 11
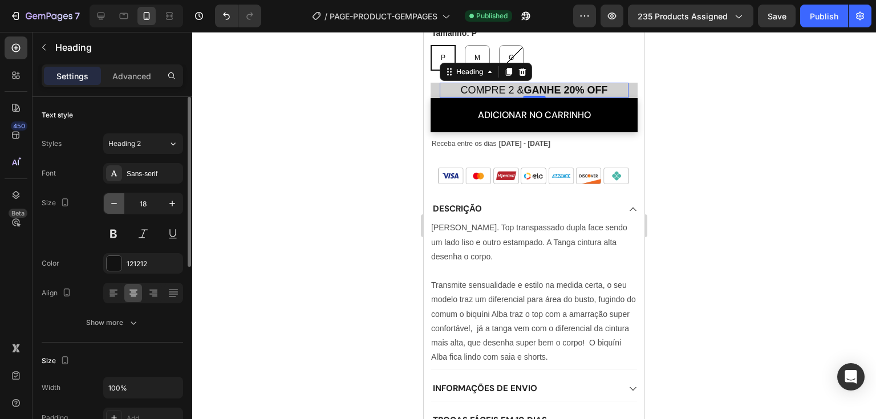
click at [116, 201] on icon "button" at bounding box center [113, 203] width 11 height 11
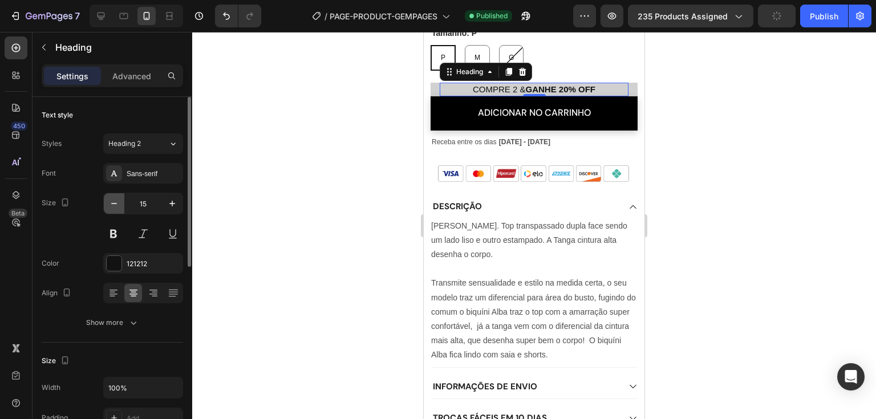
click at [116, 201] on icon "button" at bounding box center [113, 203] width 11 height 11
type input "14"
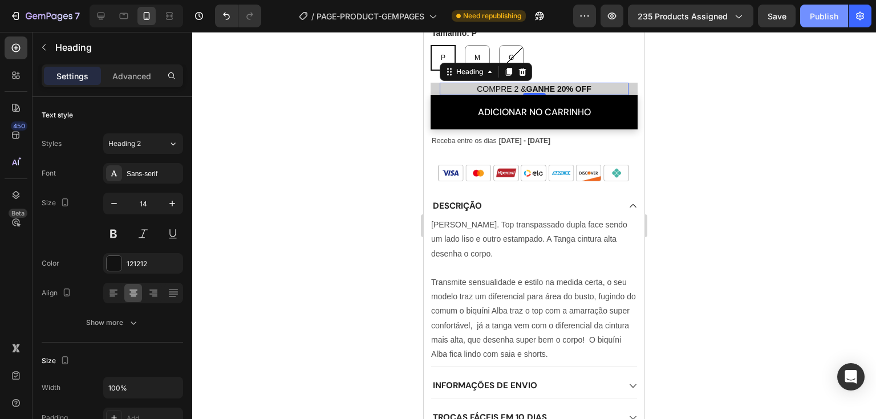
click at [825, 19] on div "Publish" at bounding box center [824, 16] width 29 height 12
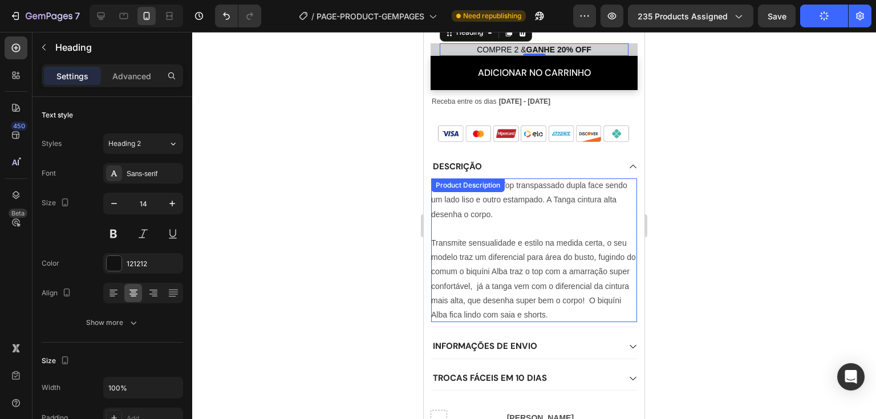
scroll to position [686, 0]
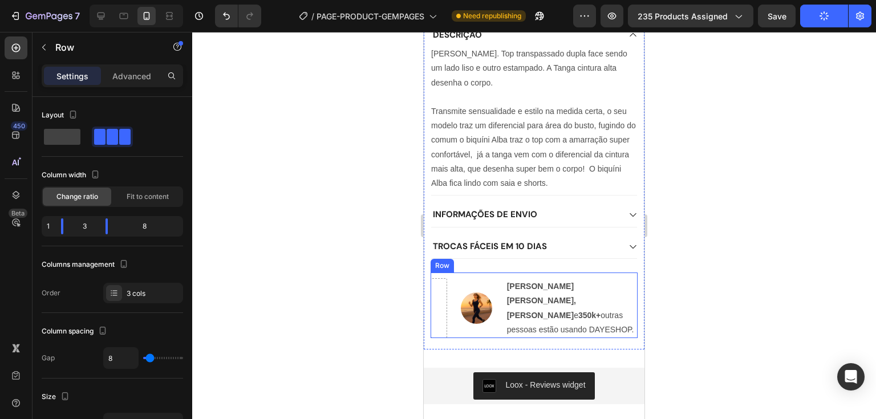
click at [453, 278] on div "Image" at bounding box center [477, 308] width 50 height 60
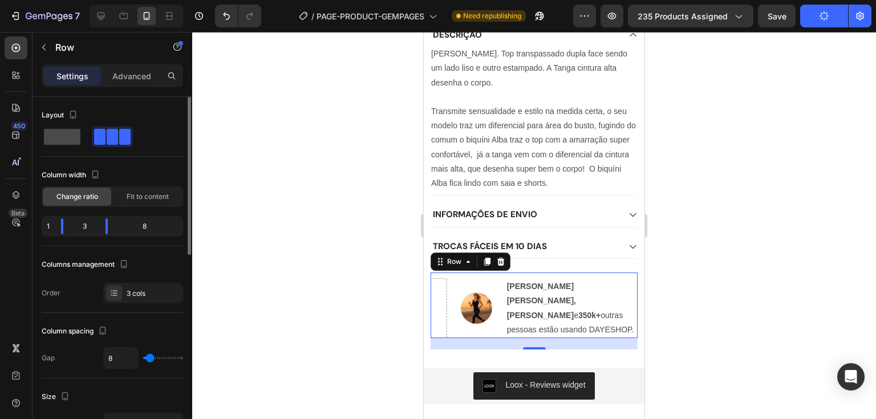
click at [62, 136] on span at bounding box center [62, 137] width 37 height 16
type input "0"
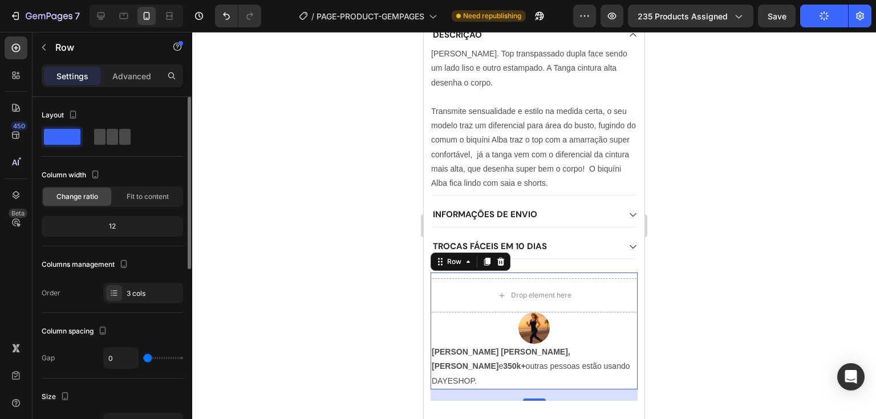
click at [119, 135] on span at bounding box center [124, 137] width 11 height 16
type input "8"
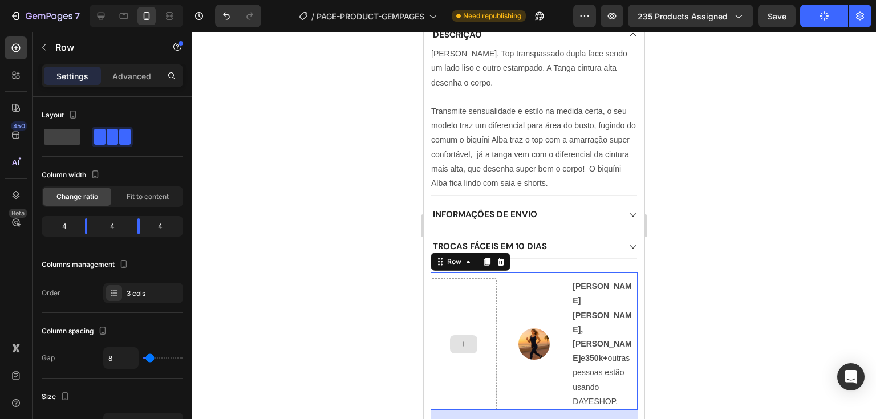
click at [488, 330] on div at bounding box center [464, 344] width 66 height 132
click at [66, 225] on div "4" at bounding box center [60, 227] width 32 height 16
click at [51, 223] on div "4" at bounding box center [60, 227] width 32 height 16
click at [120, 294] on div at bounding box center [114, 293] width 16 height 16
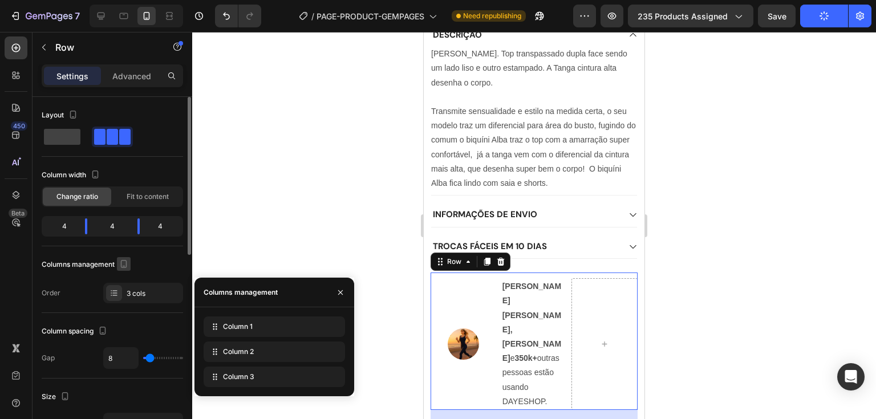
click at [128, 265] on icon "button" at bounding box center [123, 263] width 11 height 11
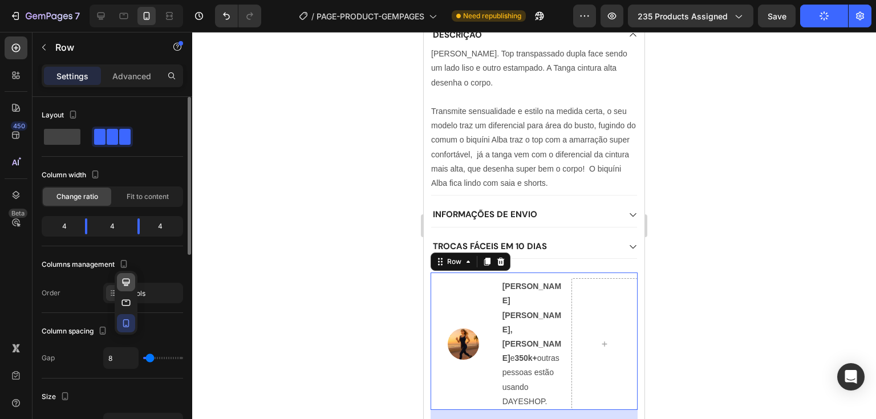
click at [118, 282] on button "button" at bounding box center [126, 282] width 18 height 18
type input "1200"
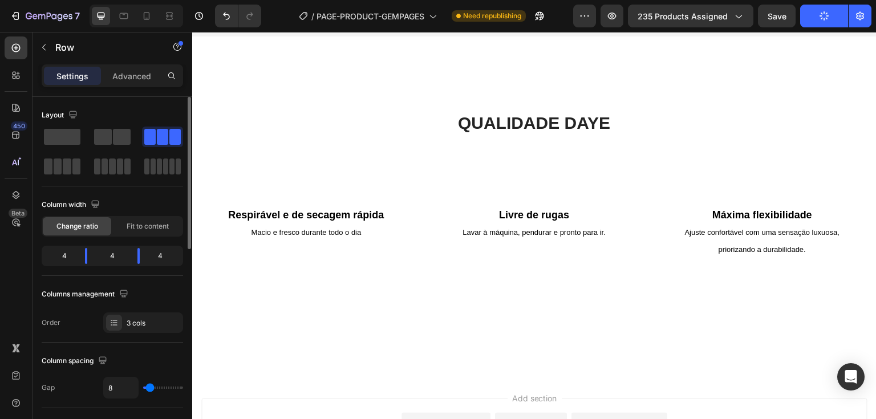
scroll to position [791, 0]
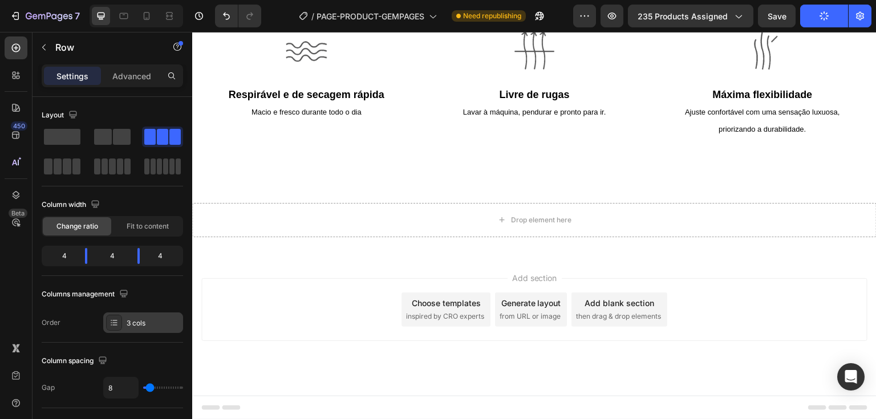
click at [139, 324] on div "3 cols" at bounding box center [154, 323] width 54 height 10
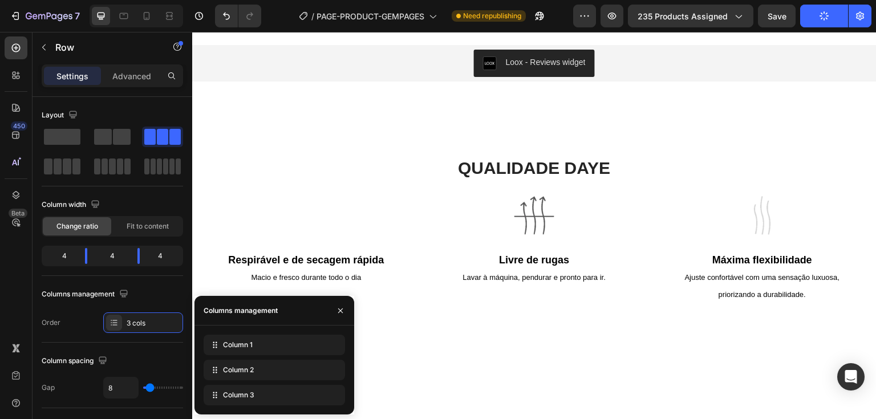
scroll to position [383, 0]
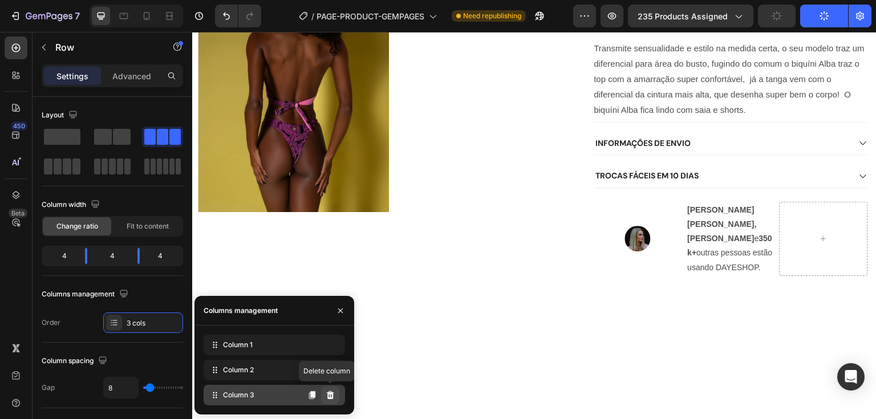
click at [330, 393] on icon at bounding box center [330, 395] width 7 height 8
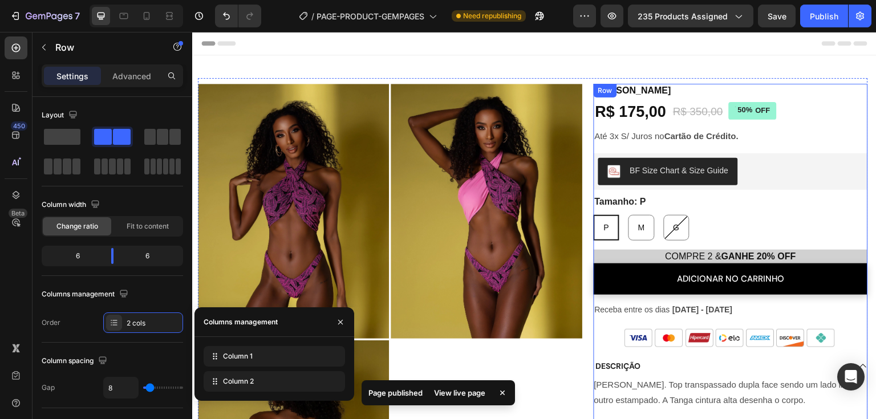
scroll to position [456, 0]
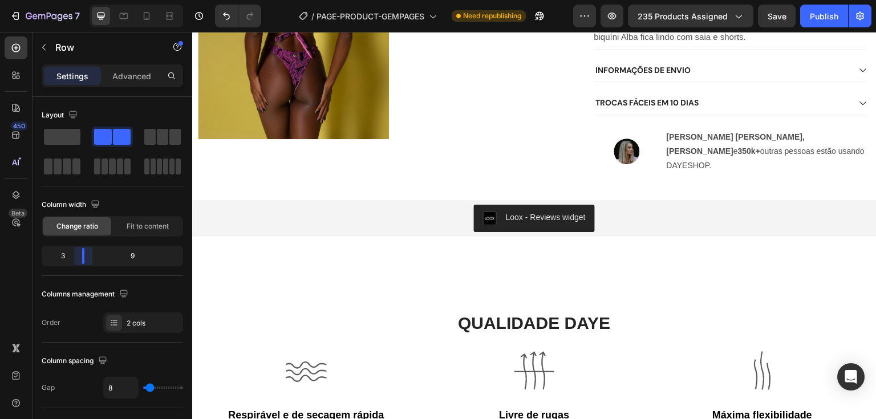
drag, startPoint x: 108, startPoint y: 254, endPoint x: 73, endPoint y: 252, distance: 34.9
click at [73, 0] on body "7 / PAGE-PRODUCT-GEMPAGES Need republishing Preview 235 products assigned Save …" at bounding box center [438, 0] width 876 height 0
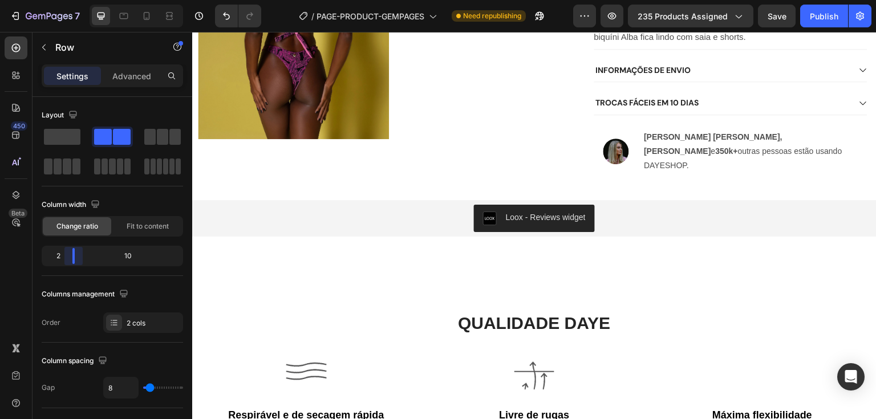
drag, startPoint x: 87, startPoint y: 256, endPoint x: 70, endPoint y: 257, distance: 16.6
click at [70, 0] on body "7 / PAGE-PRODUCT-GEMPAGES Need republishing Preview 235 products assigned Save …" at bounding box center [438, 0] width 876 height 0
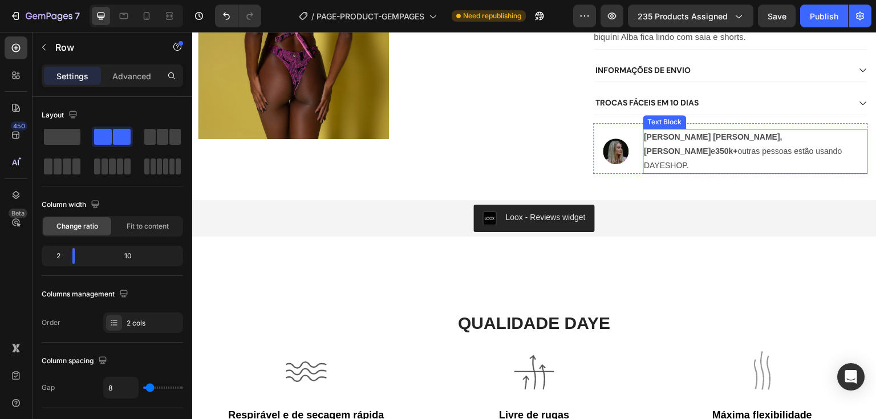
click at [803, 141] on p "Ana Paula, Tatiana L. e 350k+ outras pessoas estão usando DAYESHOP." at bounding box center [756, 151] width 223 height 43
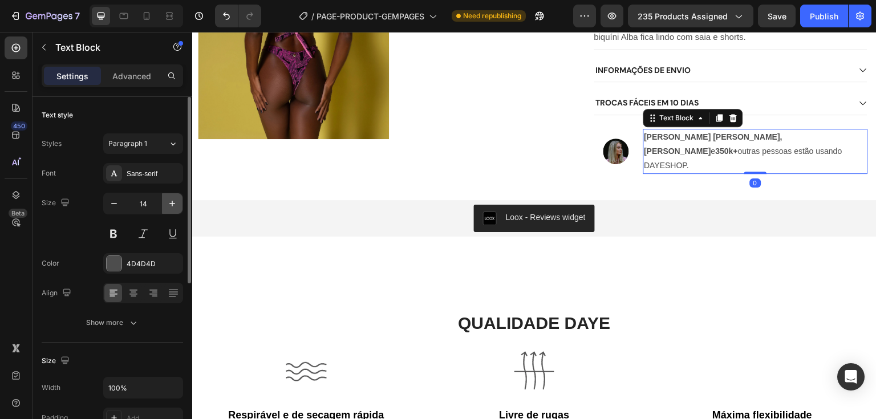
click at [169, 204] on icon "button" at bounding box center [172, 203] width 11 height 11
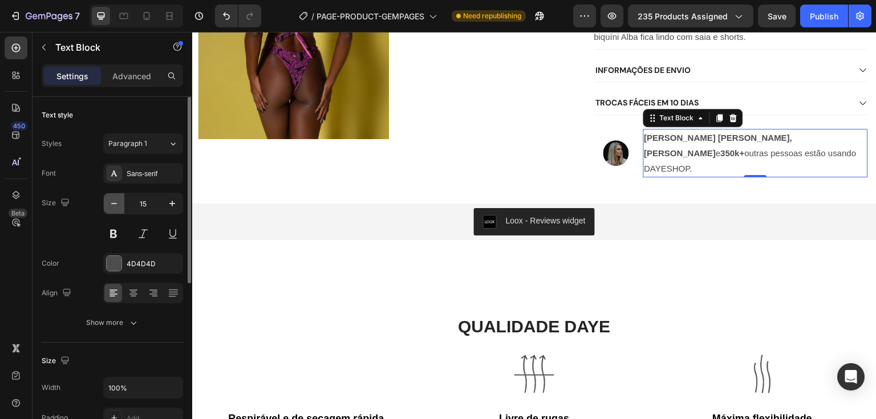
click at [115, 203] on icon "button" at bounding box center [113, 203] width 11 height 11
type input "14"
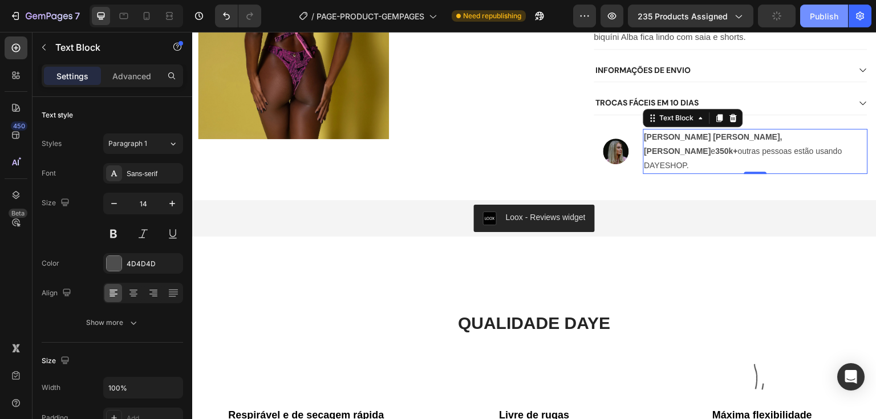
click at [823, 18] on div "Publish" at bounding box center [824, 16] width 29 height 12
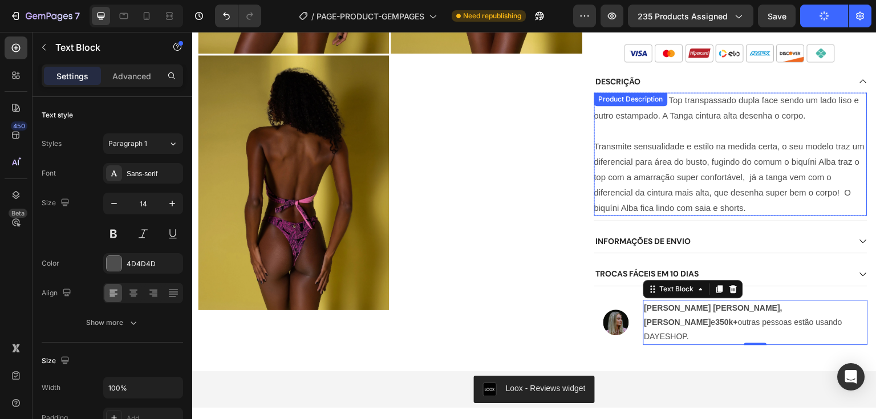
scroll to position [228, 0]
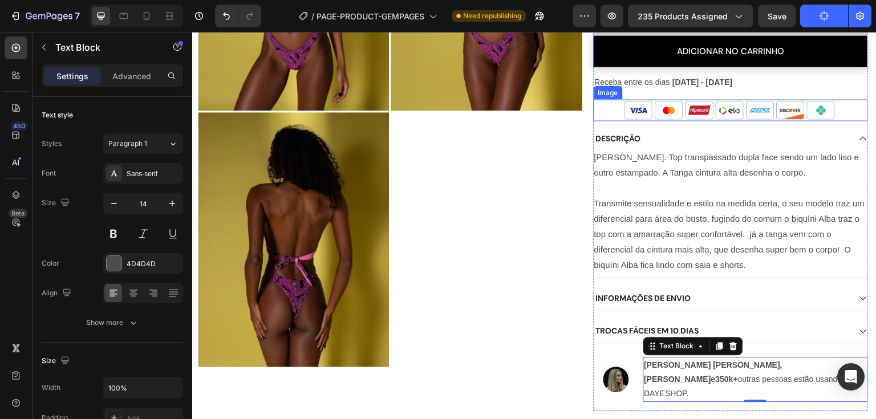
click at [608, 115] on div at bounding box center [731, 110] width 274 height 22
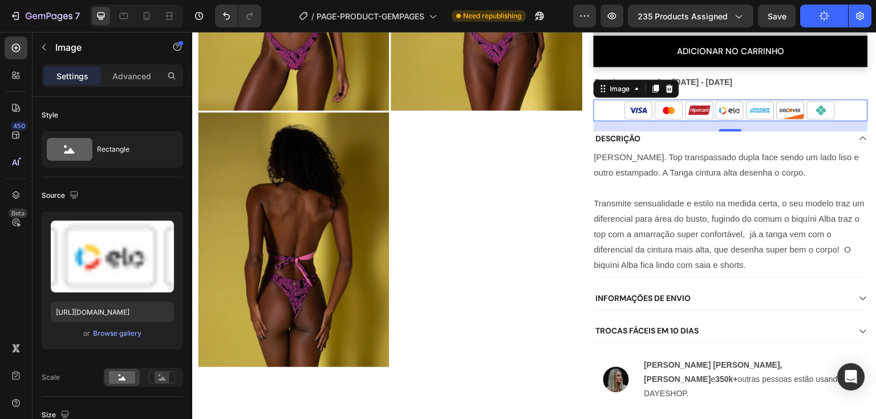
scroll to position [0, 0]
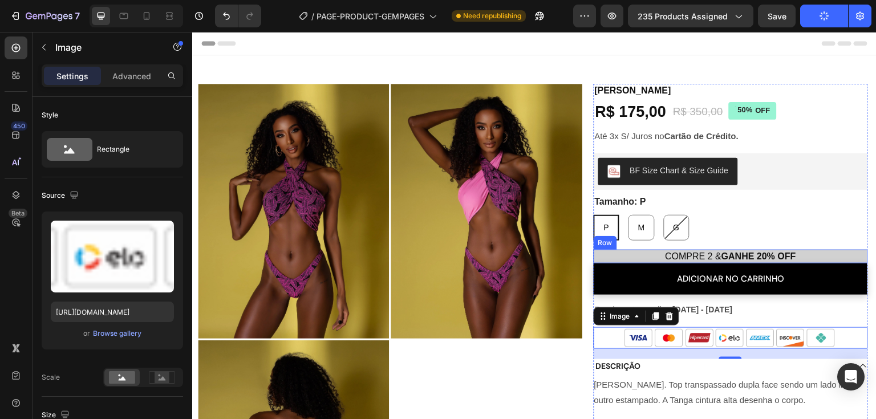
click at [853, 258] on div "COMPRE 2 & GANHE 20% OFF Heading Row" at bounding box center [731, 257] width 274 height 14
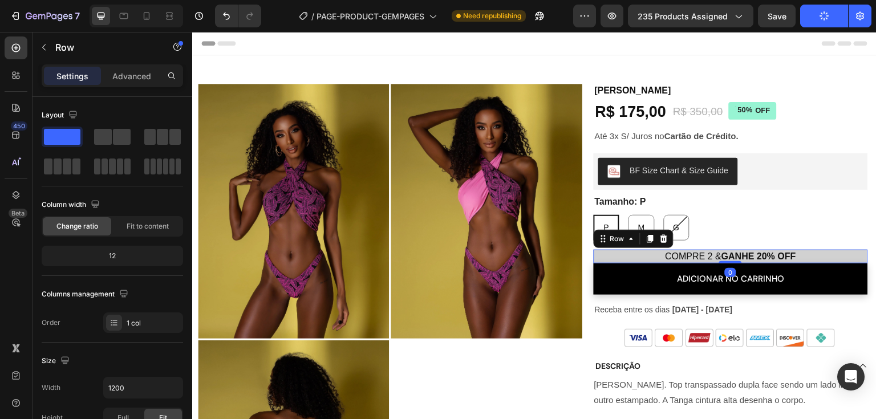
scroll to position [340, 0]
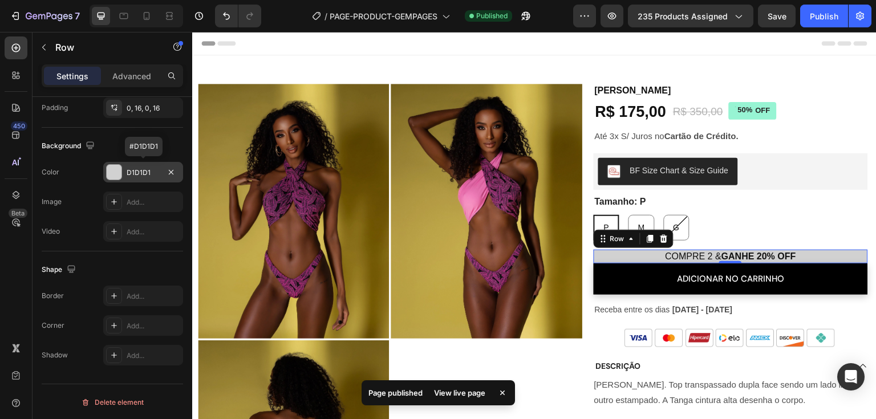
click at [114, 171] on div at bounding box center [114, 172] width 15 height 15
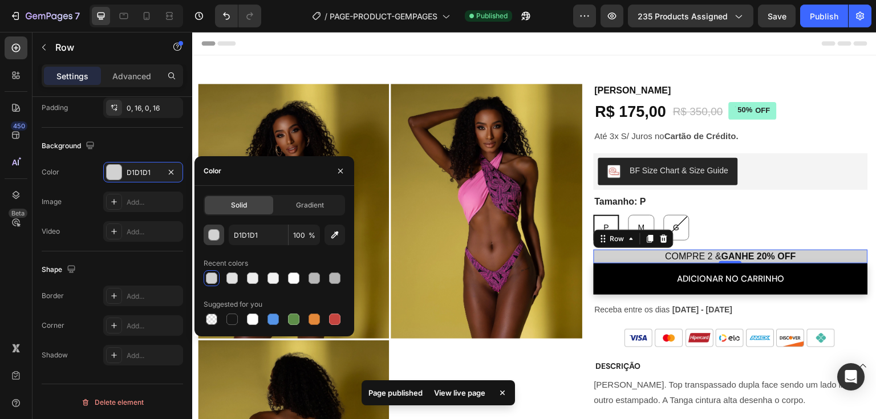
click at [212, 237] on div "button" at bounding box center [214, 235] width 11 height 11
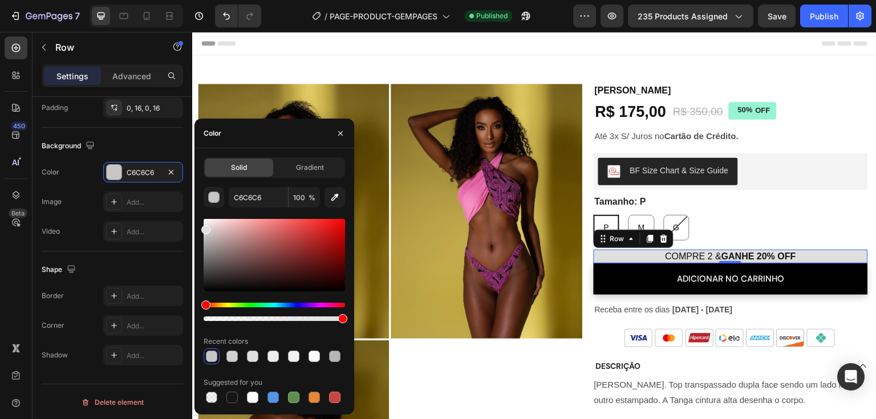
type input "E0E0E0"
drag, startPoint x: 207, startPoint y: 237, endPoint x: 203, endPoint y: 228, distance: 10.0
click at [203, 228] on div at bounding box center [205, 229] width 9 height 9
click at [139, 256] on div "Shape Border Add... Corner Add... Shadow Add..." at bounding box center [113, 313] width 142 height 123
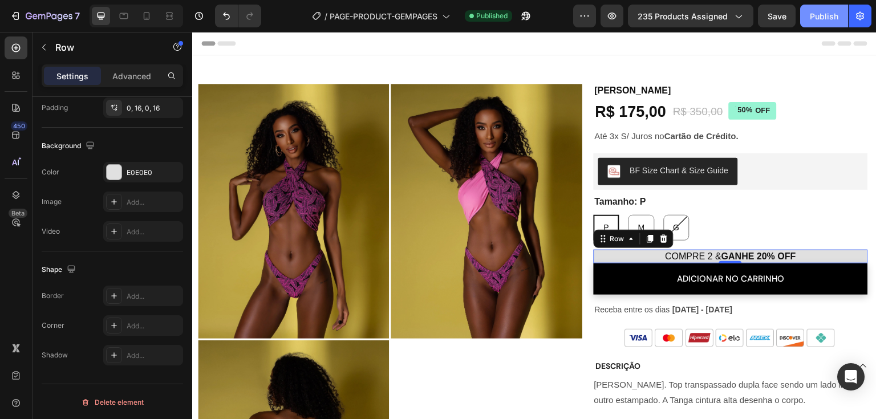
drag, startPoint x: 817, startPoint y: 15, endPoint x: 569, endPoint y: 95, distance: 260.6
click at [817, 15] on div "Publish" at bounding box center [824, 16] width 29 height 12
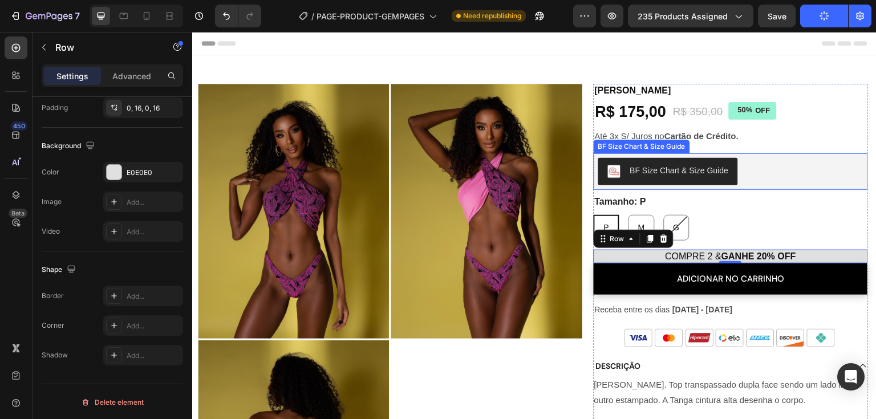
click at [761, 184] on div "BF Size Chart & Size Guide" at bounding box center [731, 171] width 265 height 27
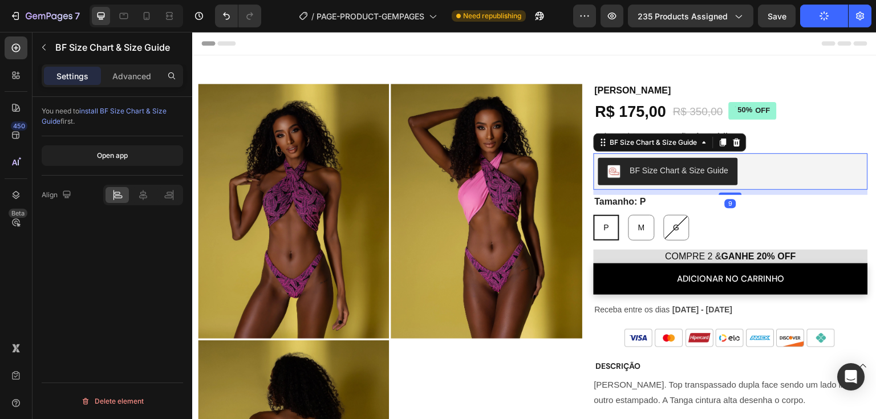
scroll to position [0, 0]
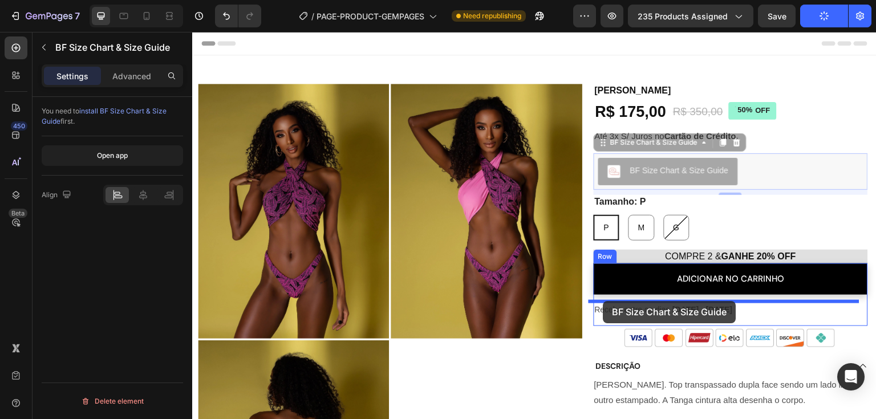
drag, startPoint x: 599, startPoint y: 143, endPoint x: 604, endPoint y: 301, distance: 158.1
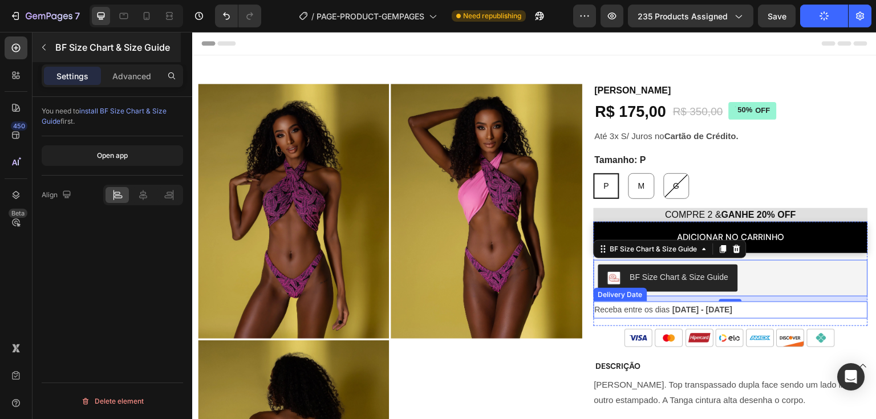
click at [41, 45] on icon "button" at bounding box center [43, 47] width 9 height 9
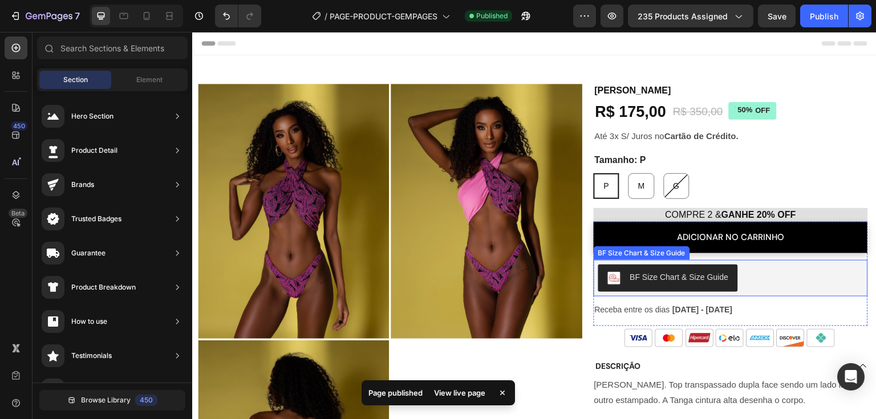
click at [805, 281] on div "BF Size Chart & Size Guide" at bounding box center [731, 278] width 265 height 27
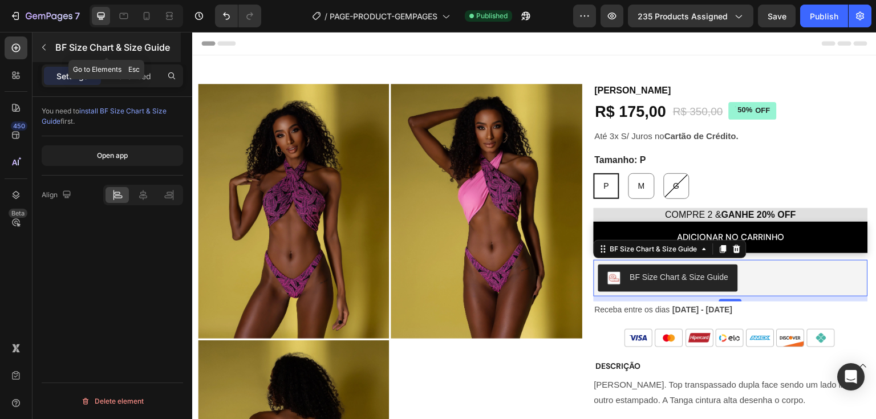
click at [43, 45] on icon "button" at bounding box center [43, 47] width 9 height 9
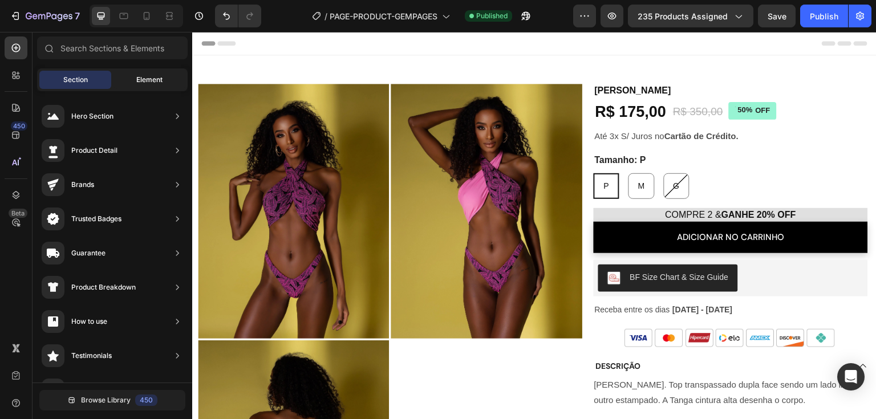
click at [137, 79] on span "Element" at bounding box center [149, 80] width 26 height 10
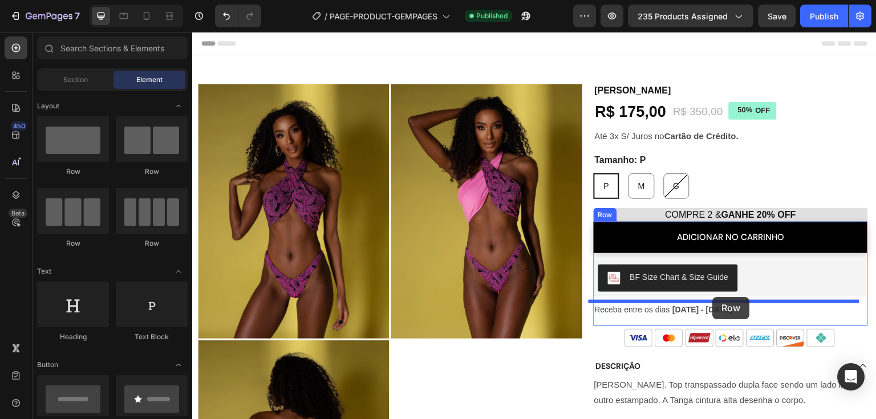
drag, startPoint x: 354, startPoint y: 187, endPoint x: 713, endPoint y: 297, distance: 375.6
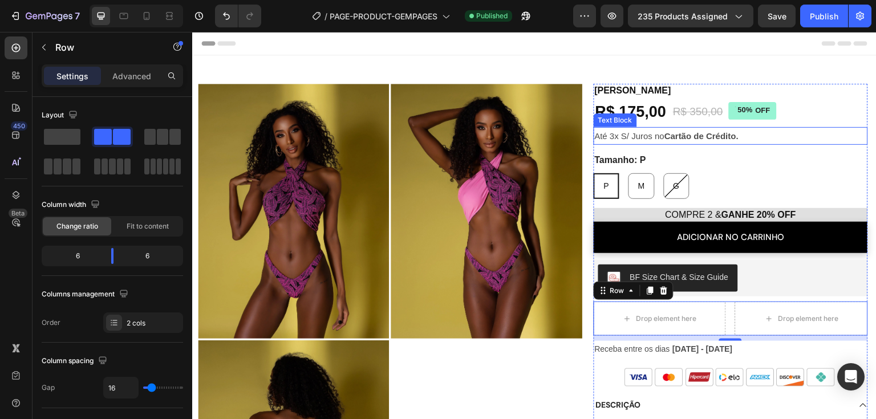
click at [699, 136] on strong "Cartão de Crédito." at bounding box center [702, 136] width 74 height 10
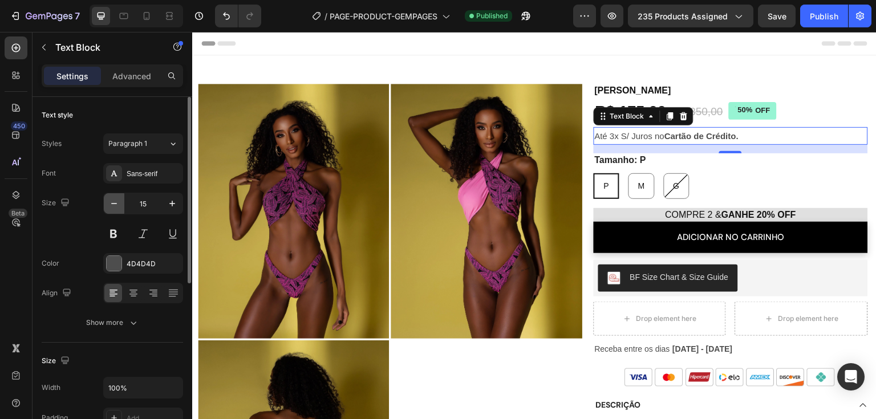
click at [108, 205] on icon "button" at bounding box center [113, 203] width 11 height 11
type input "14"
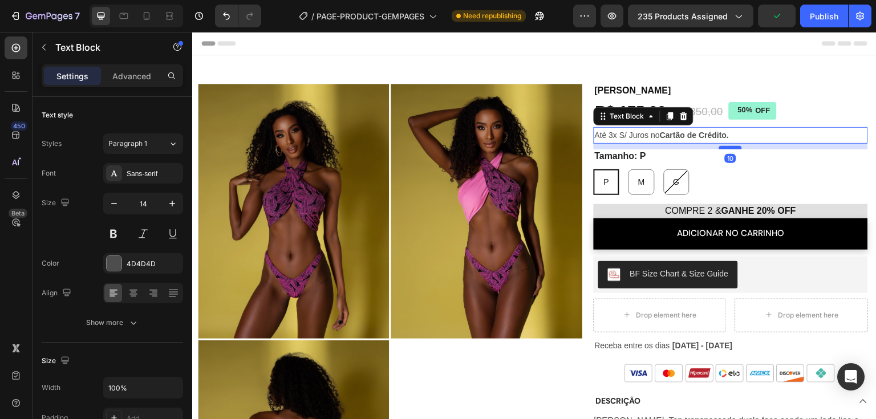
click at [727, 147] on div at bounding box center [731, 147] width 23 height 3
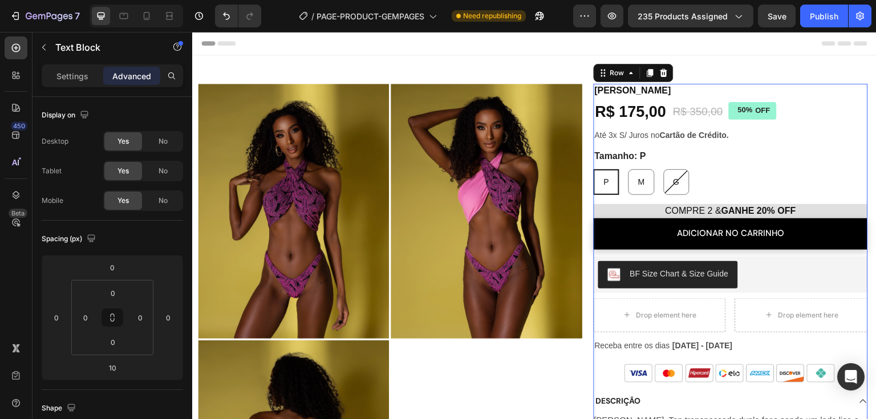
click at [824, 119] on div "Biquíni Alba Product Title R$ 175,00 Product Price Product Price R$ 350,00 Prod…" at bounding box center [731, 380] width 274 height 592
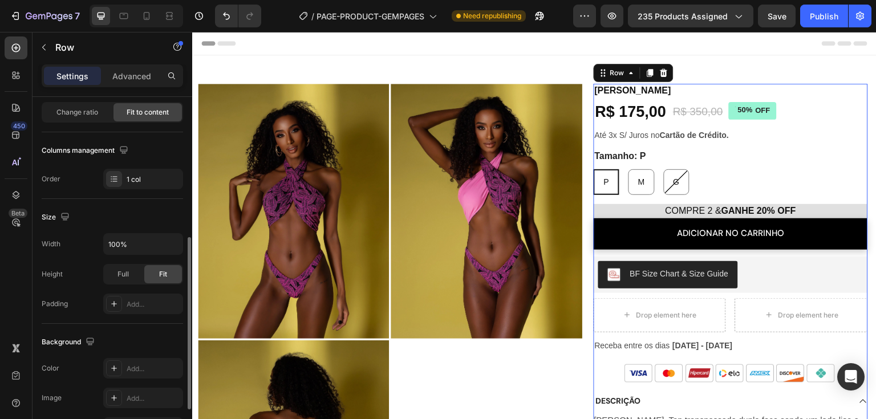
scroll to position [171, 0]
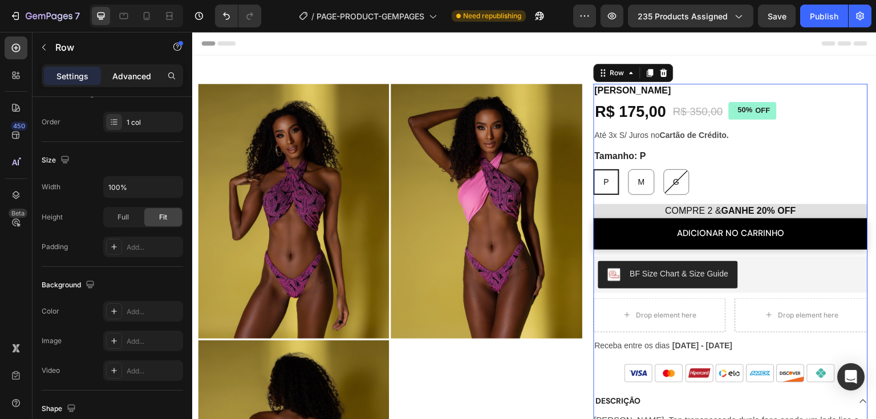
click at [124, 79] on p "Advanced" at bounding box center [131, 76] width 39 height 12
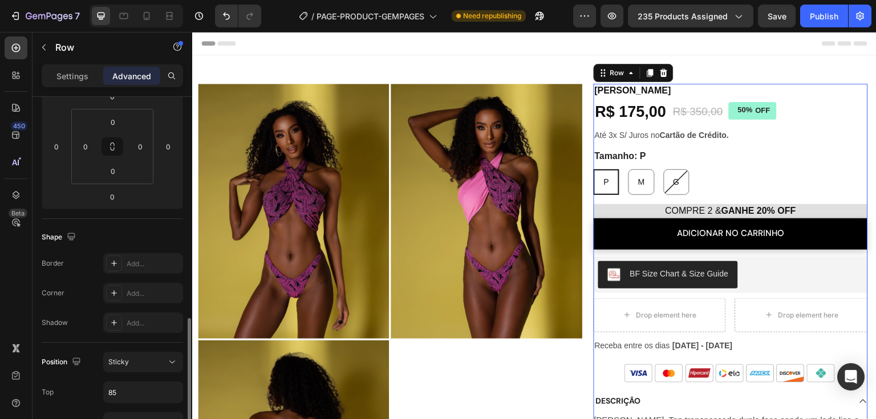
scroll to position [342, 0]
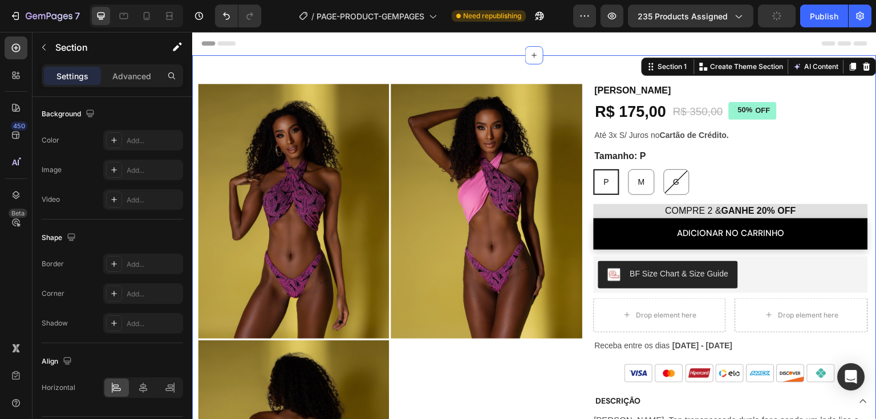
click at [350, 66] on div "Product Images Biquíni Alba Product Title R$ 175,00 Product Price Product Price…" at bounding box center [534, 371] width 685 height 632
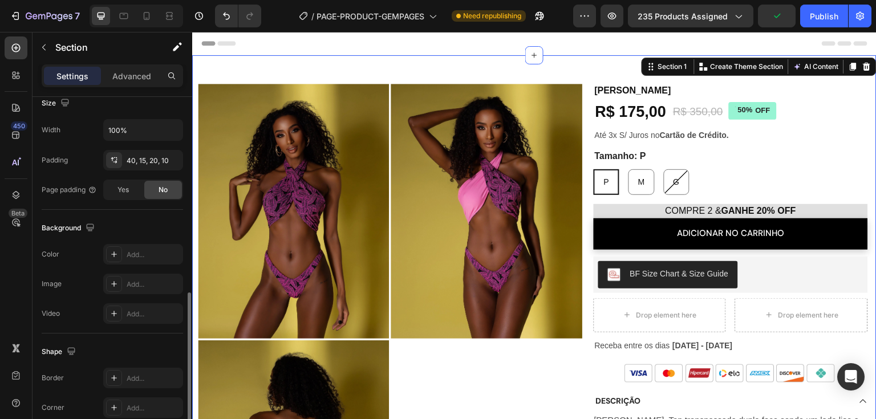
scroll to position [285, 0]
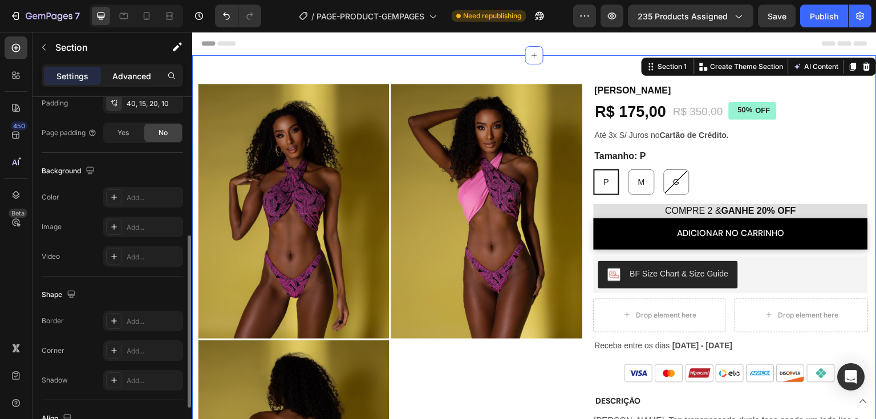
click at [134, 72] on p "Advanced" at bounding box center [131, 76] width 39 height 12
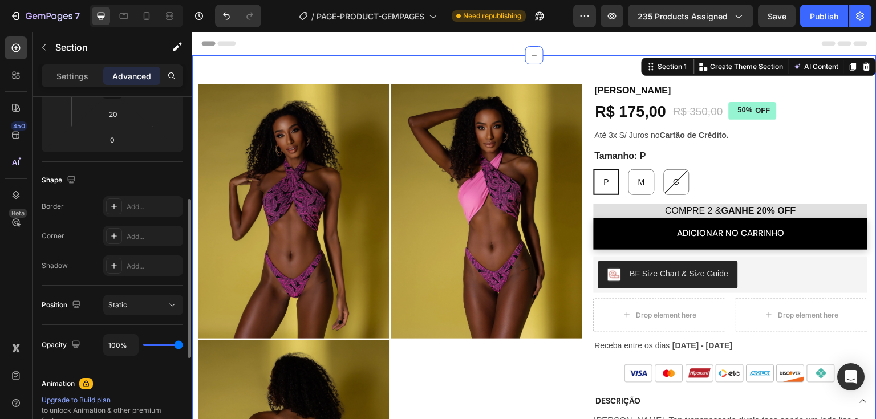
scroll to position [57, 0]
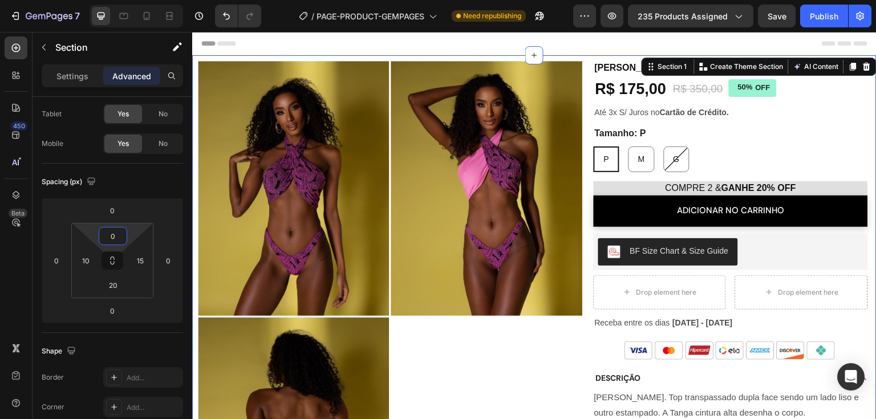
drag, startPoint x: 128, startPoint y: 232, endPoint x: 133, endPoint y: 237, distance: 7.3
click at [119, 0] on html "7 / PAGE-PRODUCT-GEMPAGES Need republishing Preview 235 products assigned Save …" at bounding box center [438, 0] width 876 height 0
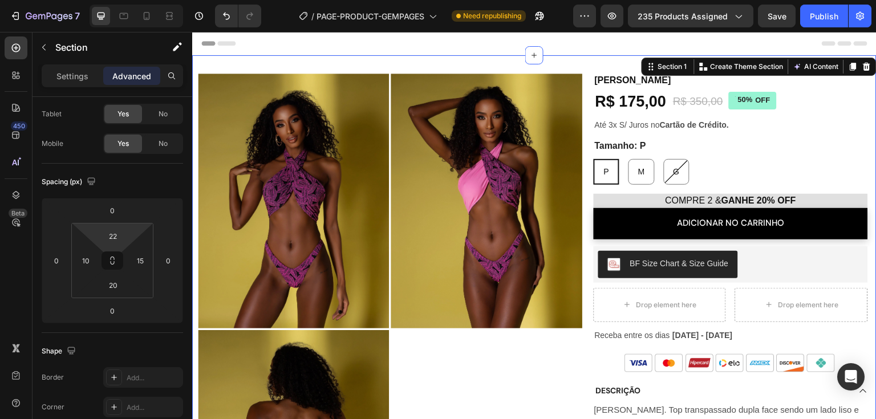
click at [133, 0] on html "7 / PAGE-PRODUCT-GEMPAGES Need republishing Preview 235 products assigned Save …" at bounding box center [438, 0] width 876 height 0
drag, startPoint x: 133, startPoint y: 237, endPoint x: 119, endPoint y: 233, distance: 15.0
click at [132, 0] on html "7 / PAGE-PRODUCT-GEMPAGES Need republishing Preview 235 products assigned Save …" at bounding box center [438, 0] width 876 height 0
click at [119, 233] on input "40" at bounding box center [113, 236] width 23 height 17
click at [113, 232] on input "40" at bounding box center [113, 236] width 23 height 17
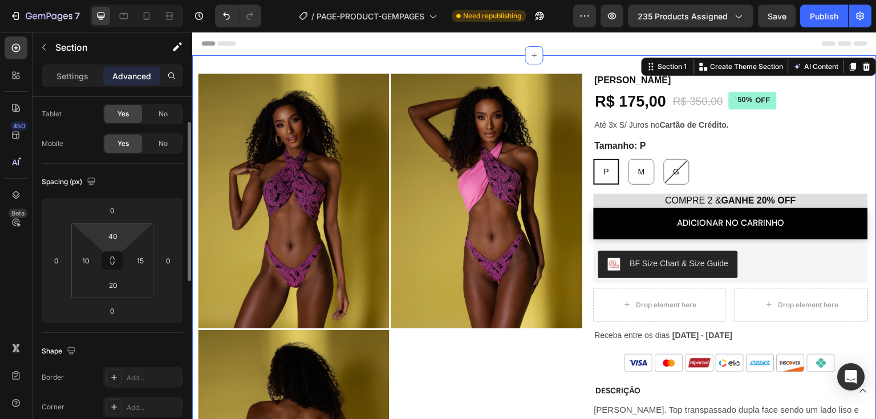
click at [113, 232] on input "40" at bounding box center [113, 236] width 23 height 17
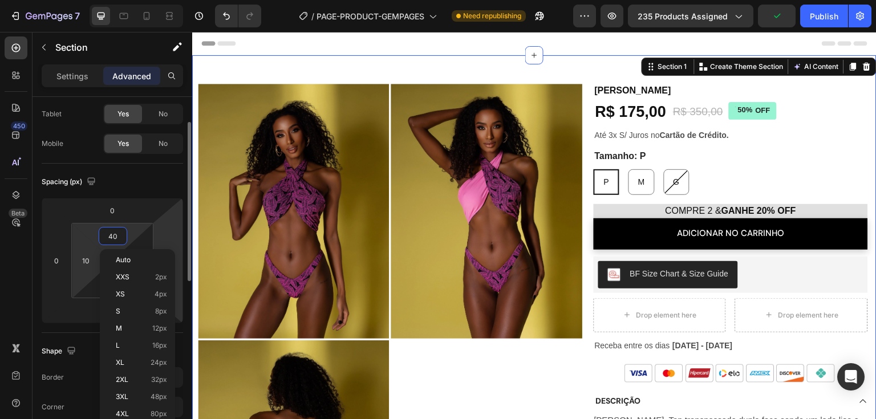
click at [112, 235] on input "40" at bounding box center [113, 236] width 23 height 17
click at [114, 236] on input "40" at bounding box center [113, 236] width 23 height 17
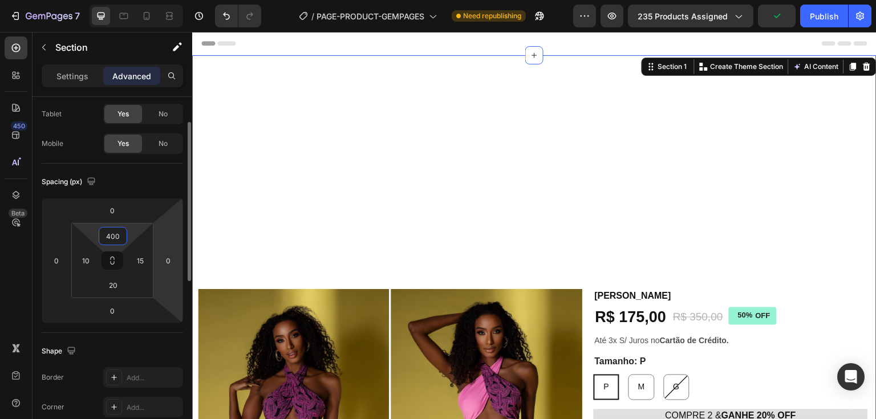
type input "400"
click at [164, 184] on div "Spacing (px)" at bounding box center [113, 182] width 142 height 18
click at [112, 237] on input "400" at bounding box center [113, 236] width 23 height 17
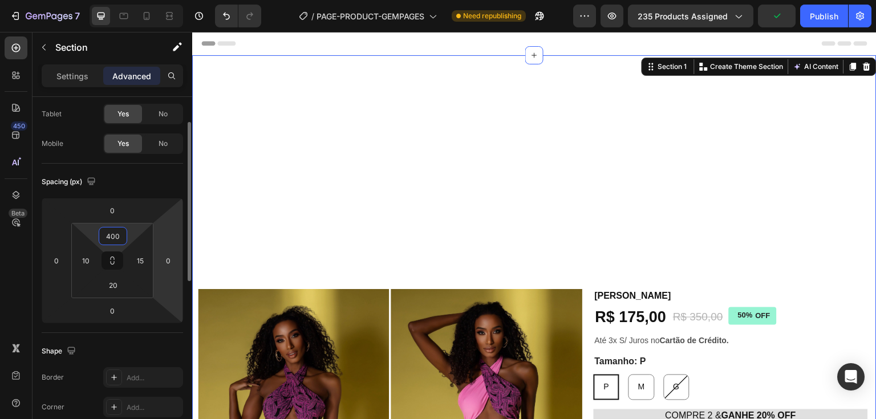
click at [112, 237] on input "400" at bounding box center [113, 236] width 23 height 17
click at [108, 242] on input at bounding box center [113, 236] width 23 height 17
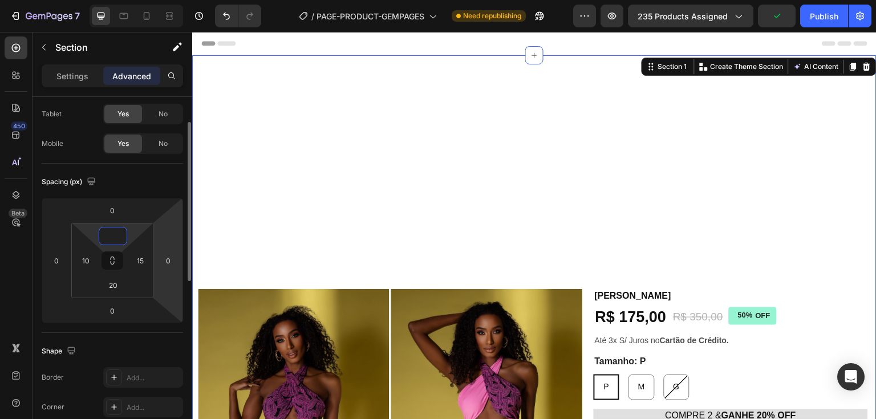
click at [116, 237] on input at bounding box center [113, 236] width 23 height 17
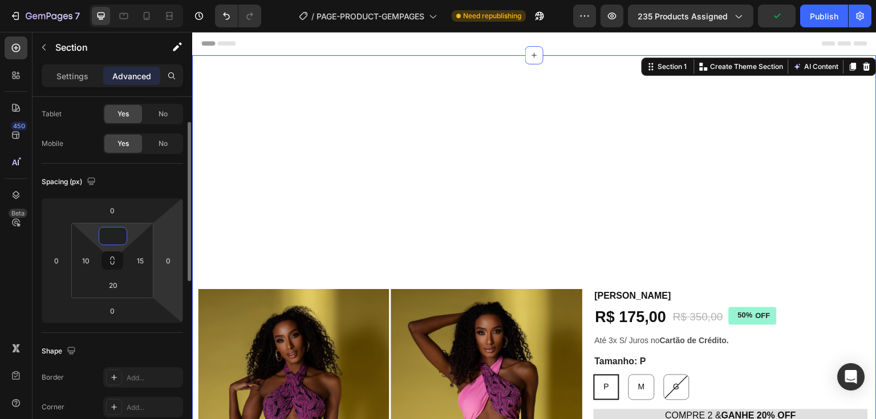
click at [116, 237] on input at bounding box center [113, 236] width 23 height 17
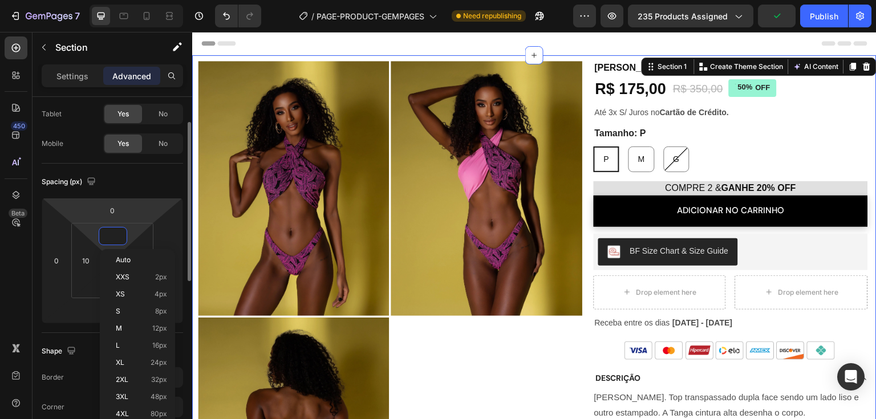
type input "0"
click at [142, 177] on div "Spacing (px)" at bounding box center [113, 182] width 142 height 18
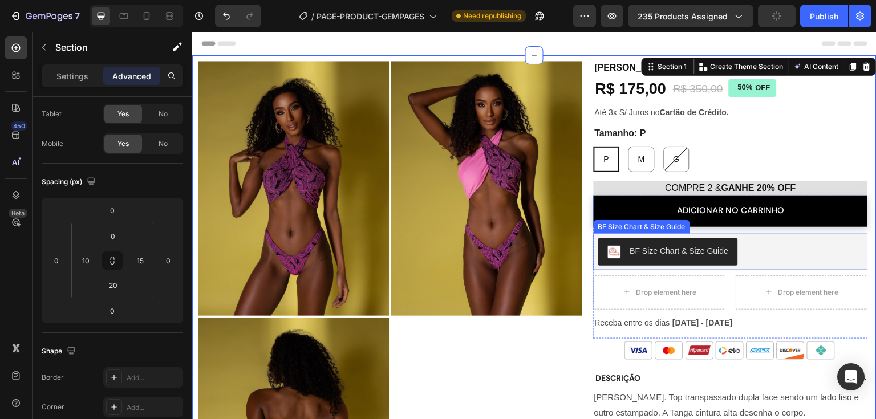
click at [766, 260] on div "BF Size Chart & Size Guide" at bounding box center [731, 252] width 265 height 27
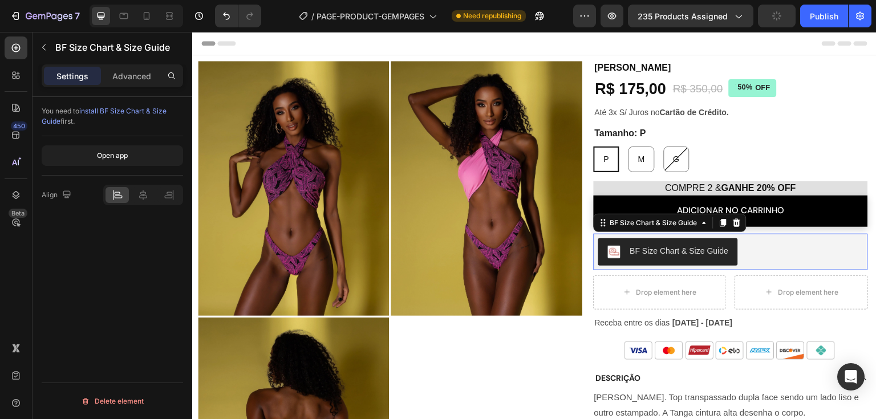
scroll to position [0, 0]
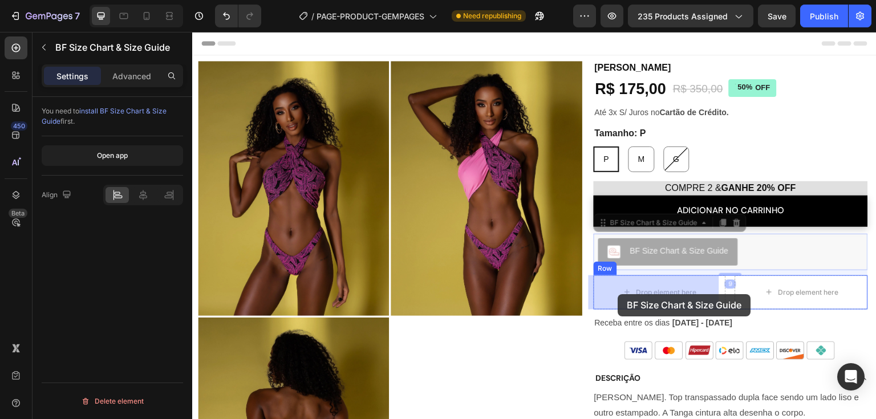
drag, startPoint x: 601, startPoint y: 225, endPoint x: 619, endPoint y: 294, distance: 71.3
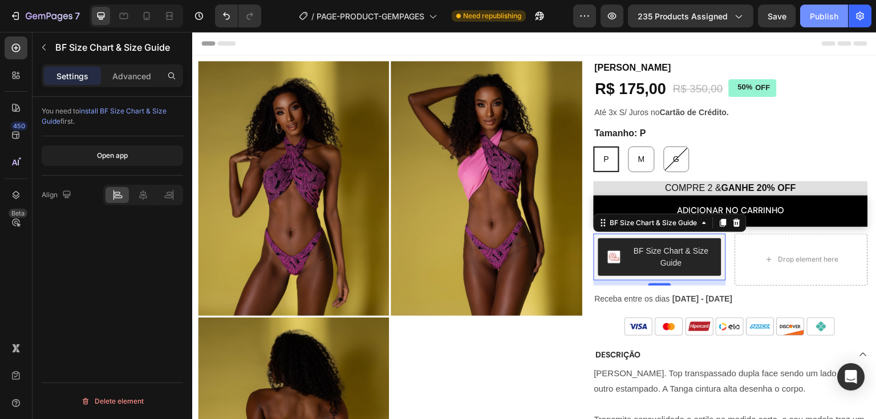
click at [834, 13] on div "Publish" at bounding box center [824, 16] width 29 height 12
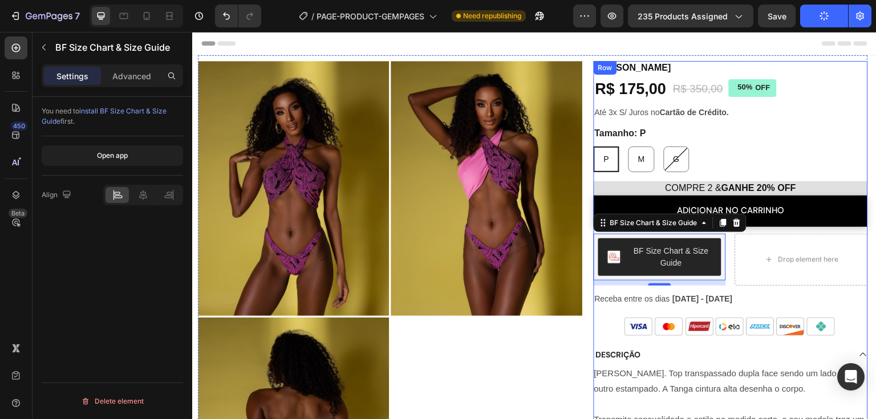
click at [794, 125] on div "Biquíni Alba Product Title R$ 175,00 Product Price Product Price R$ 350,00 Prod…" at bounding box center [731, 345] width 274 height 568
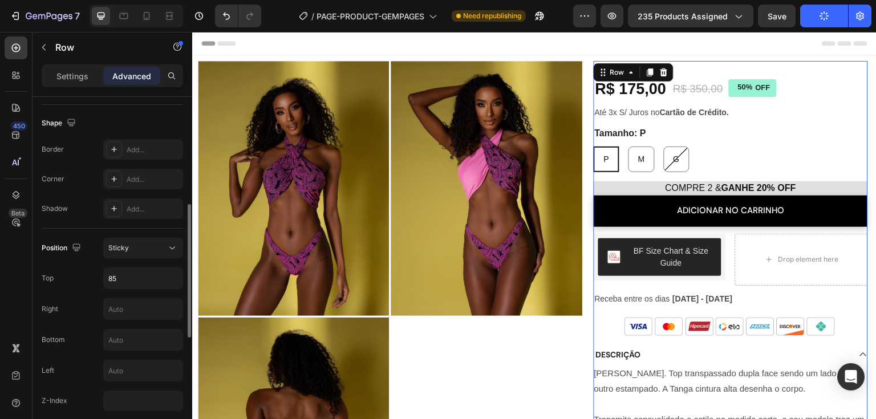
scroll to position [228, 0]
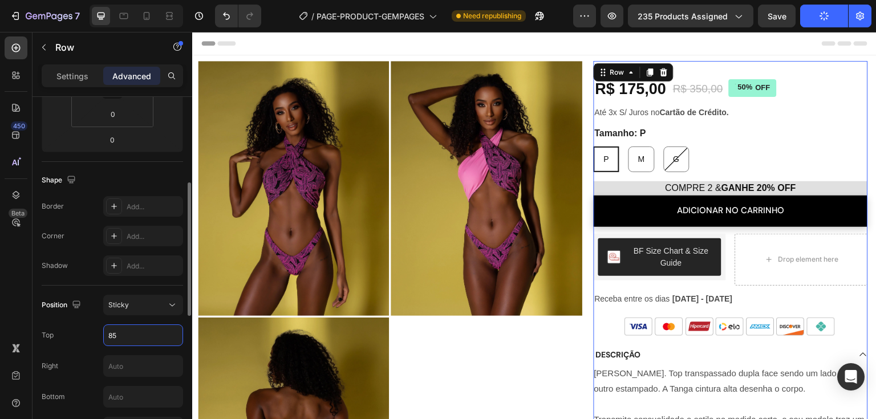
click at [130, 338] on input "85" at bounding box center [143, 335] width 79 height 21
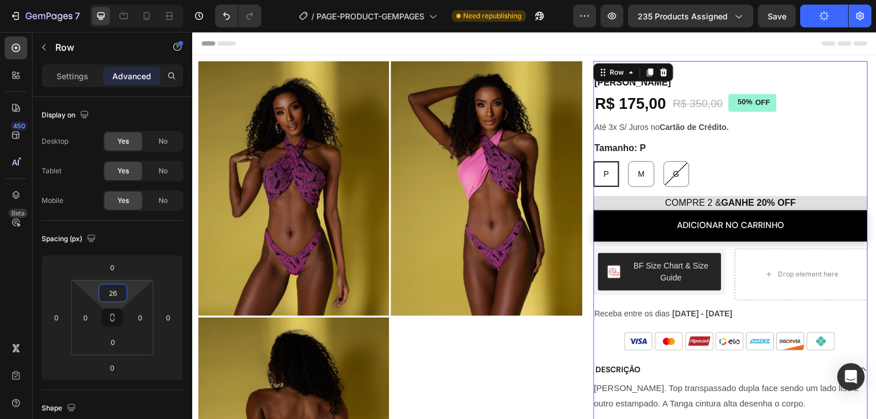
drag, startPoint x: 127, startPoint y: 301, endPoint x: 128, endPoint y: 293, distance: 7.4
click at [128, 0] on html "7 / PAGE-PRODUCT-GEMPAGES Need republishing Preview 235 products assigned Save …" at bounding box center [438, 0] width 876 height 0
click at [123, 296] on input "26" at bounding box center [113, 293] width 23 height 17
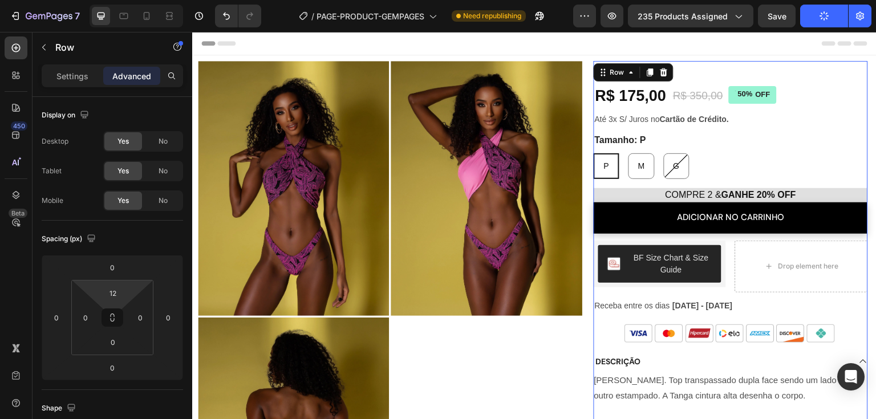
type input "20"
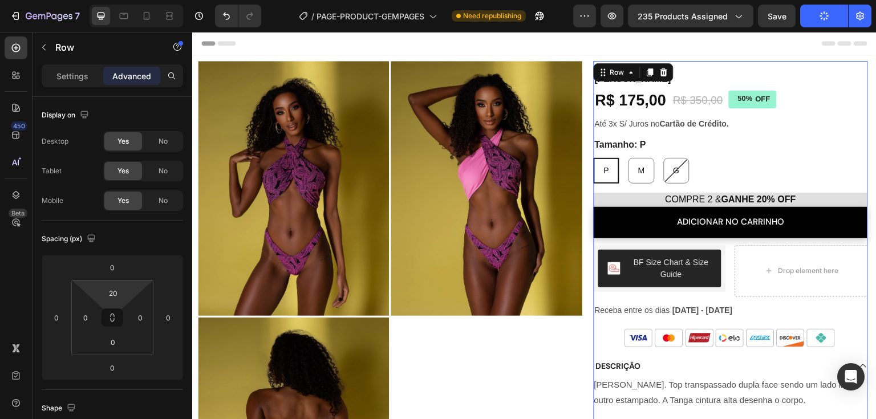
click at [127, 0] on html "7 / PAGE-PRODUCT-GEMPAGES Need republishing Preview 235 products assigned Save …" at bounding box center [438, 0] width 876 height 0
click at [815, 22] on button "Publish" at bounding box center [825, 16] width 48 height 23
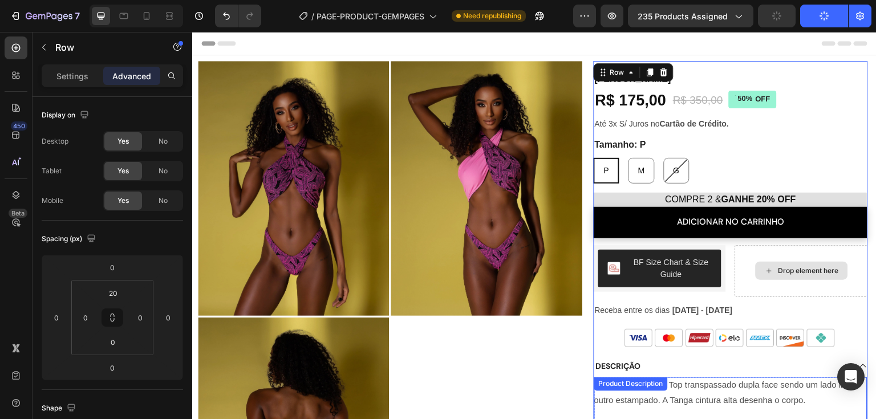
scroll to position [114, 0]
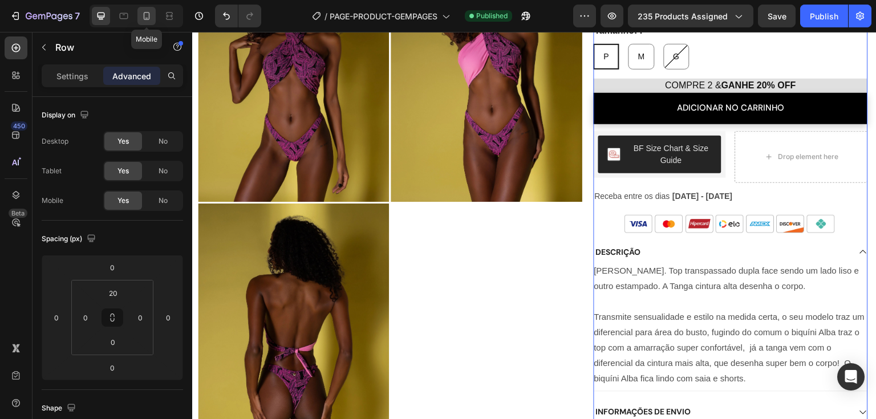
click at [146, 11] on icon at bounding box center [146, 15] width 11 height 11
type input "20"
type input "0"
type input "12"
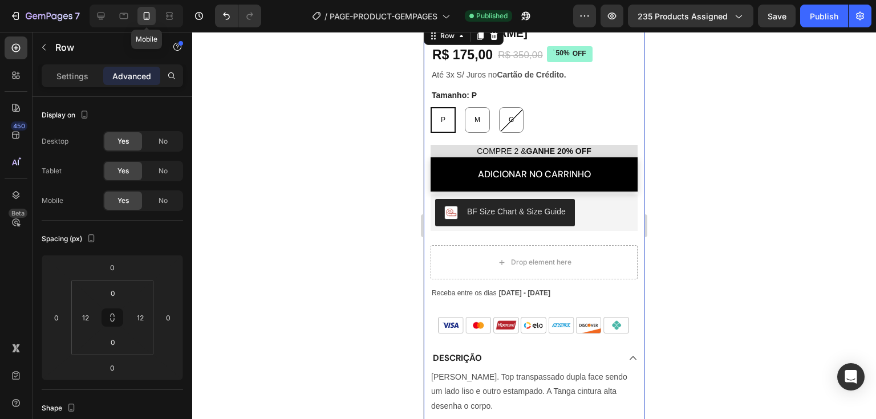
scroll to position [352, 0]
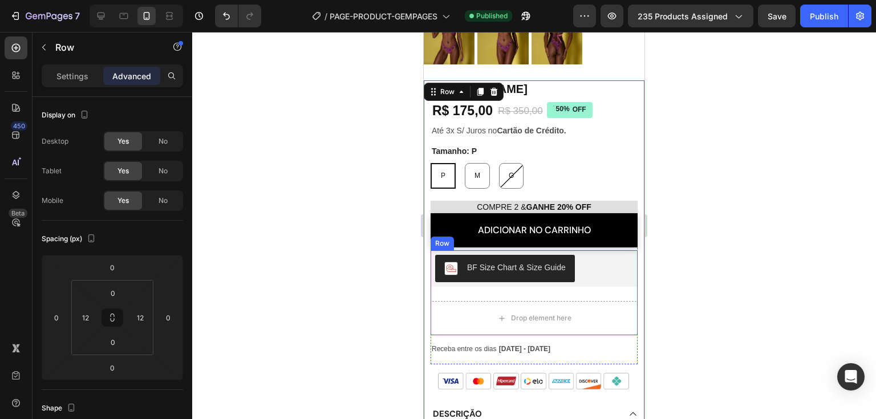
click at [595, 282] on div "BF Size Chart & Size Guide BF Size Chart & Size Guide Drop element here Row" at bounding box center [534, 292] width 207 height 85
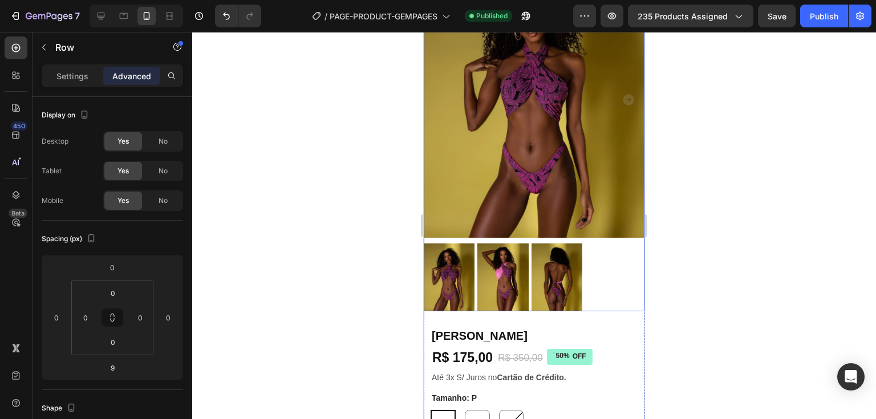
scroll to position [0, 0]
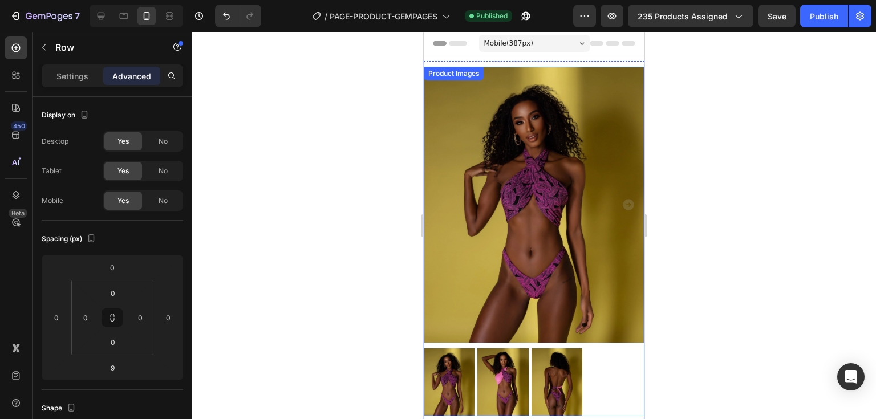
click at [601, 373] on div at bounding box center [534, 383] width 221 height 68
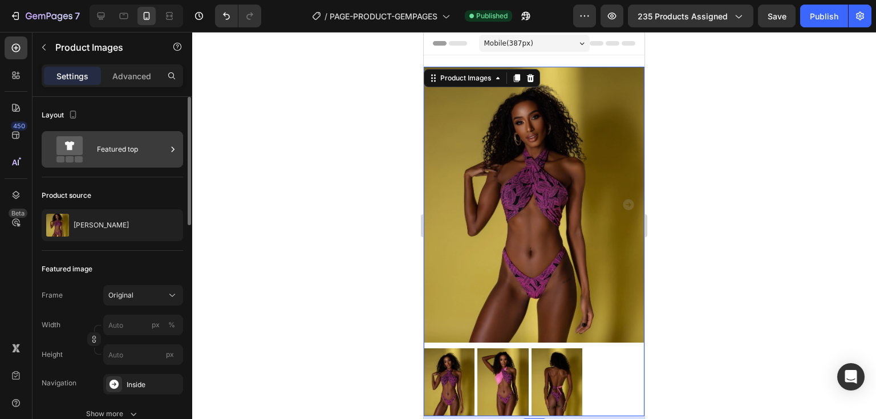
click at [84, 145] on icon at bounding box center [70, 149] width 46 height 26
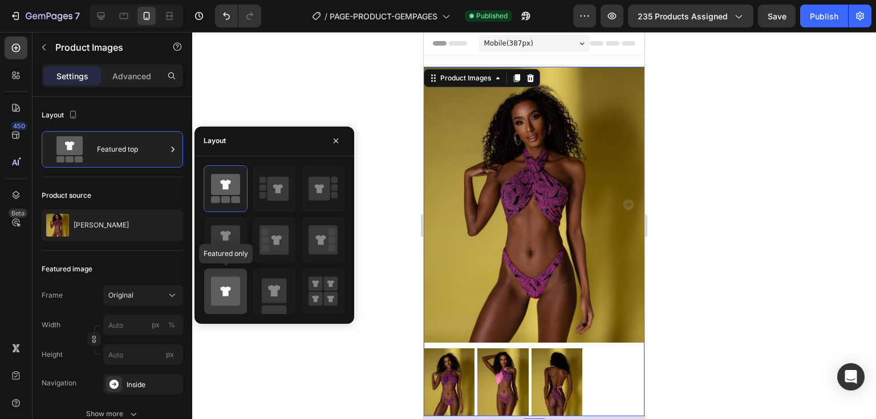
click at [224, 287] on icon at bounding box center [225, 291] width 10 height 10
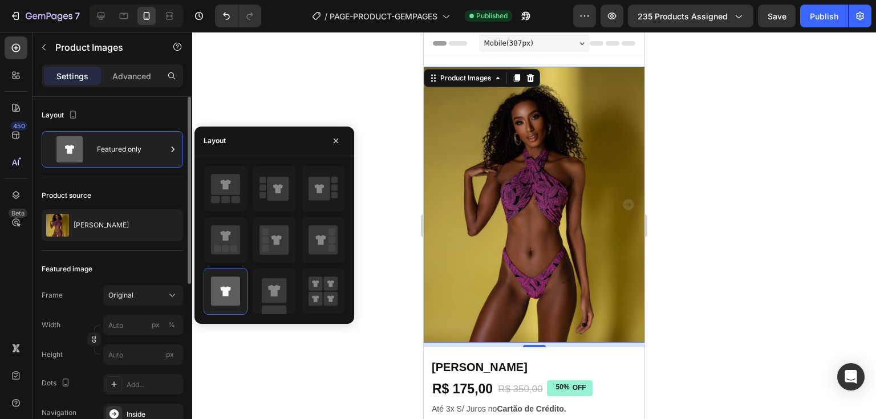
click at [139, 271] on div "Featured image" at bounding box center [113, 269] width 142 height 18
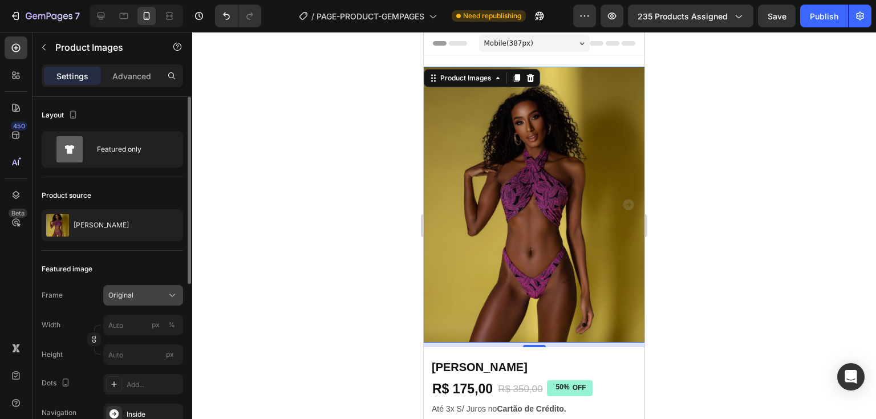
click at [153, 296] on div "Original" at bounding box center [136, 295] width 56 height 10
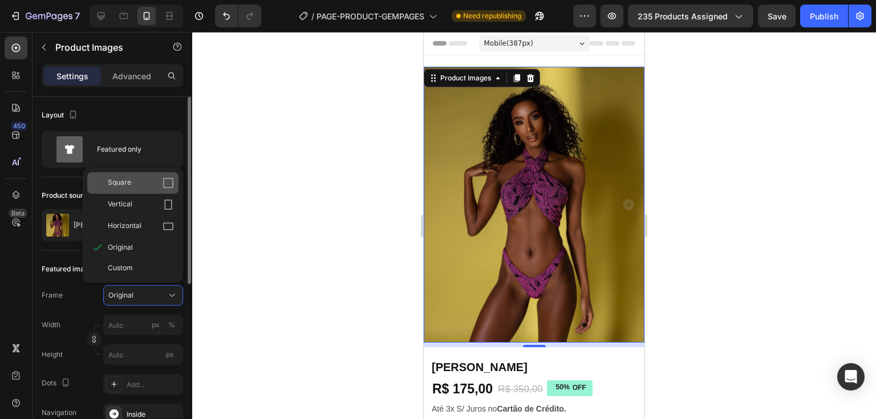
click at [147, 183] on div "Square" at bounding box center [141, 182] width 66 height 11
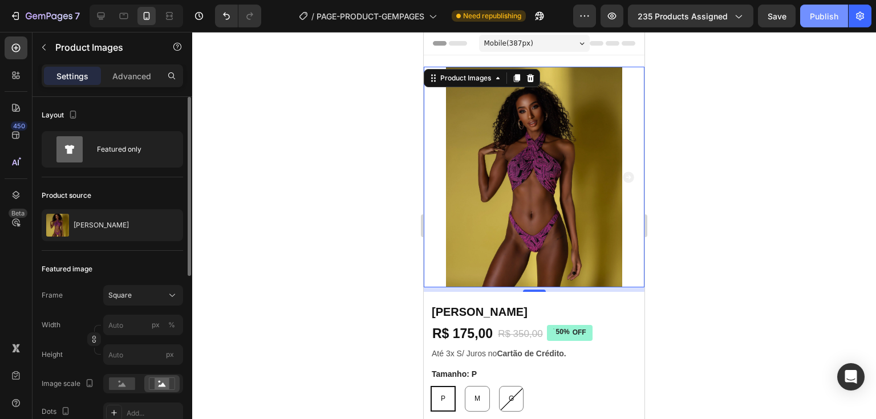
click at [824, 15] on div "Publish" at bounding box center [824, 16] width 29 height 12
click at [137, 296] on div "Square" at bounding box center [136, 295] width 56 height 10
click at [126, 388] on rect at bounding box center [122, 384] width 26 height 13
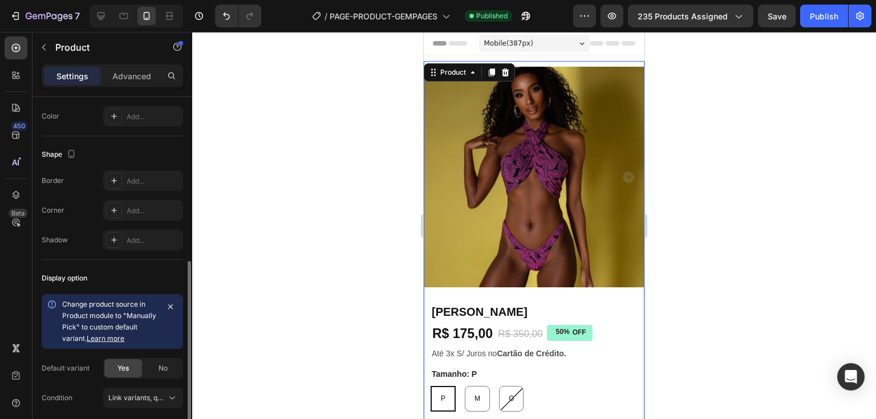
scroll to position [385, 0]
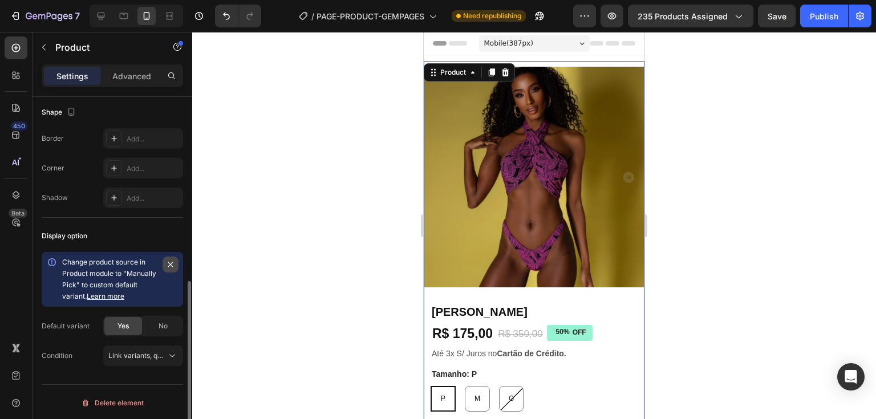
click at [167, 262] on icon "button" at bounding box center [170, 264] width 9 height 9
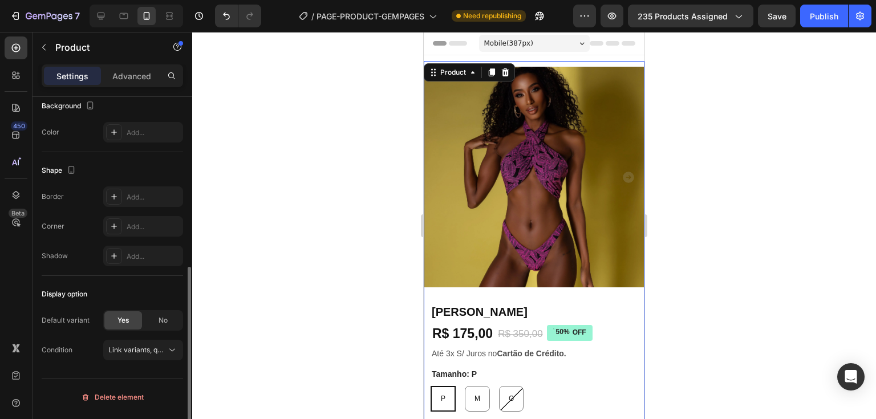
scroll to position [326, 0]
drag, startPoint x: 831, startPoint y: 18, endPoint x: 162, endPoint y: 31, distance: 668.8
click at [831, 18] on div "Publish" at bounding box center [824, 16] width 29 height 12
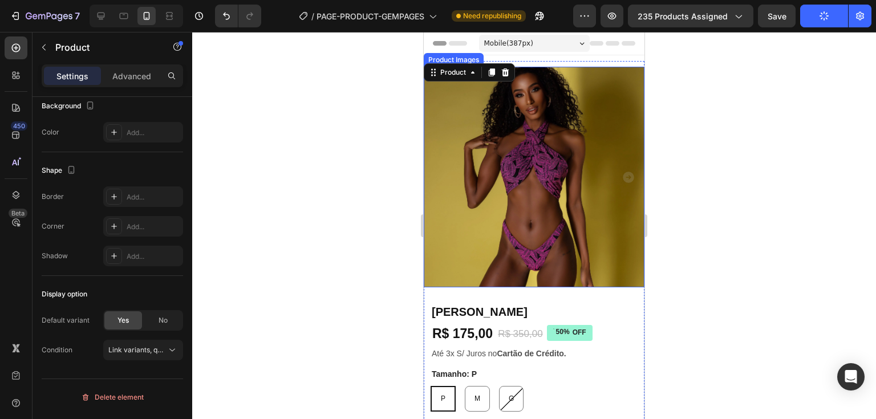
click at [622, 173] on icon "Carousel Next Arrow" at bounding box center [629, 178] width 14 height 14
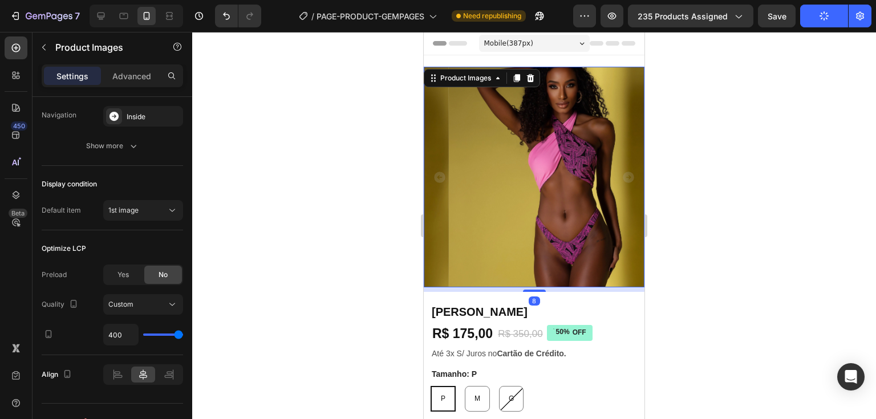
scroll to position [0, 0]
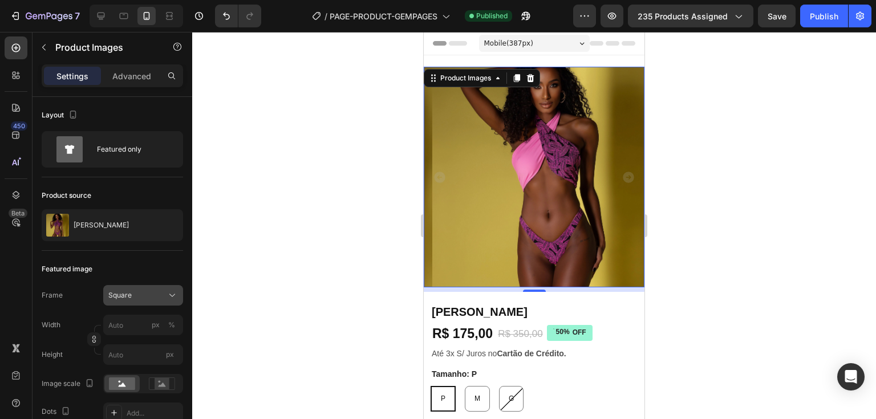
click at [127, 297] on span "Square" at bounding box center [119, 295] width 23 height 10
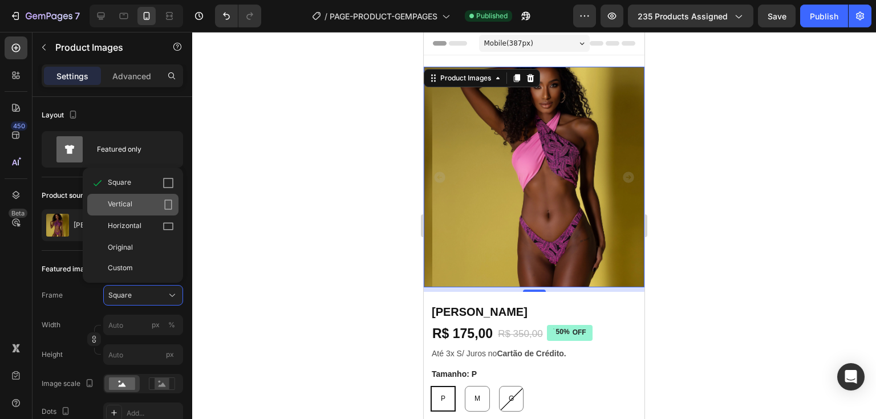
click at [153, 209] on div "Vertical" at bounding box center [141, 204] width 66 height 11
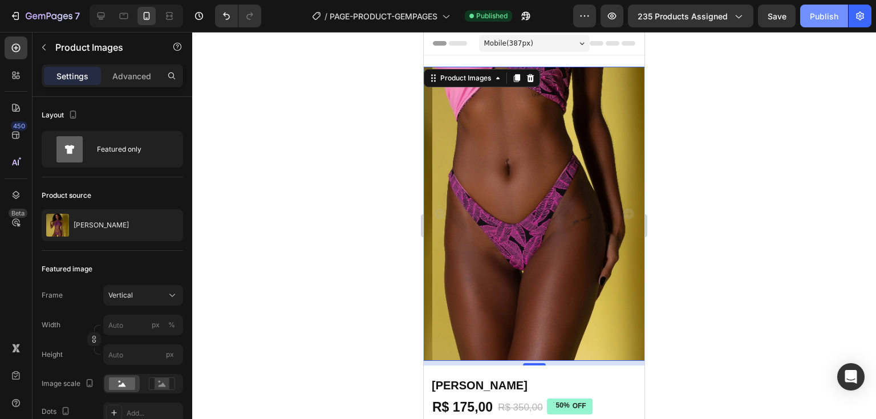
click at [834, 11] on div "Publish" at bounding box center [824, 16] width 29 height 12
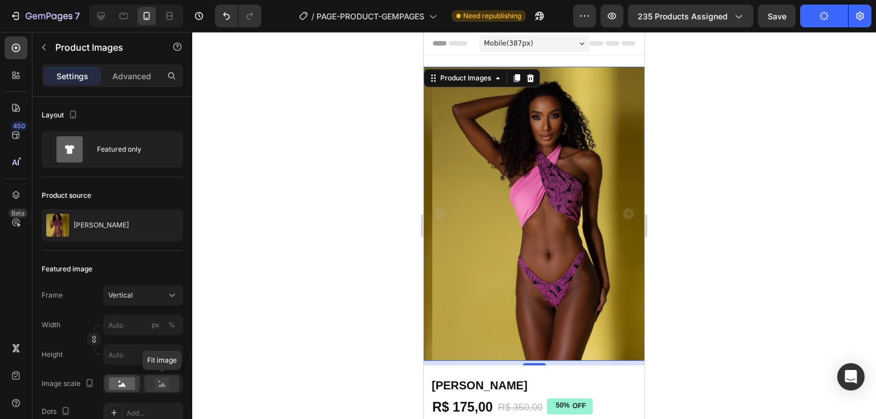
click at [161, 376] on div at bounding box center [161, 383] width 35 height 17
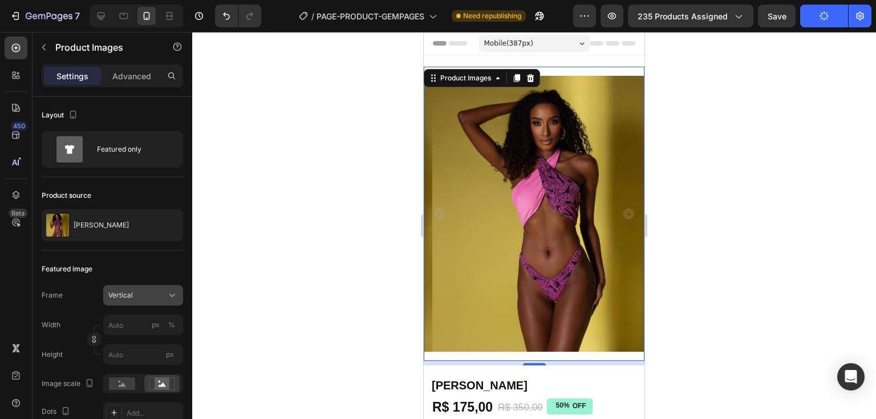
click at [165, 297] on div "Vertical" at bounding box center [143, 295] width 70 height 11
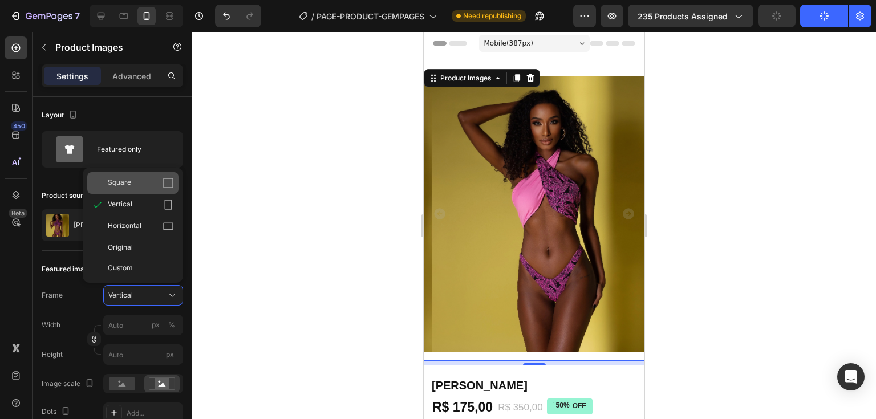
click at [144, 182] on div "Square" at bounding box center [141, 182] width 66 height 11
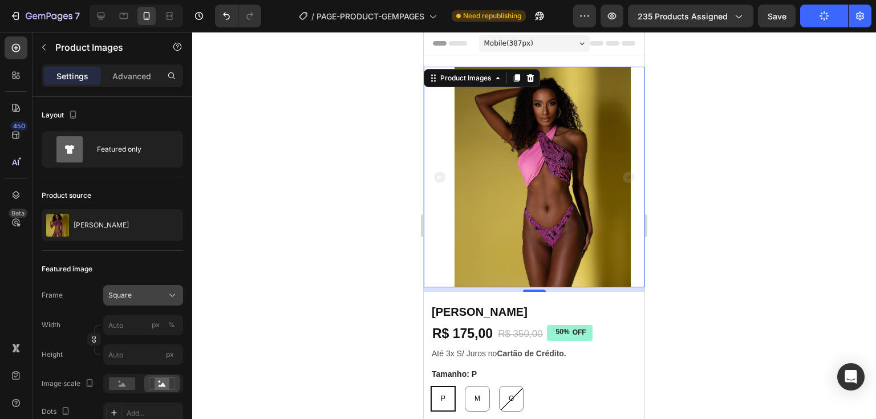
click at [155, 292] on div "Square" at bounding box center [136, 295] width 56 height 10
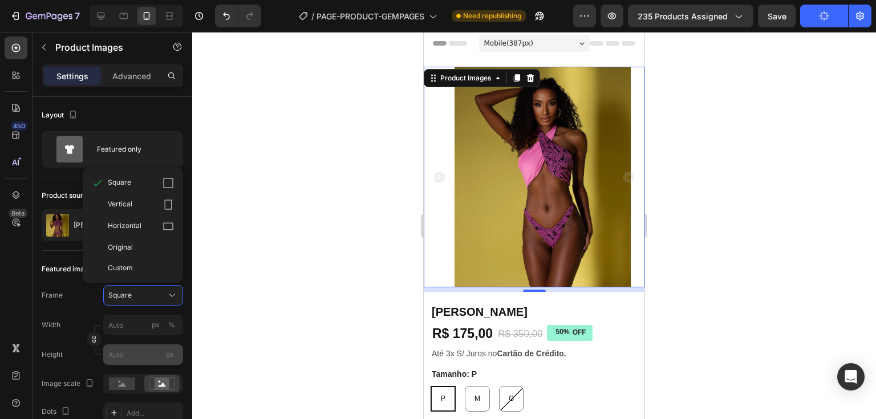
click at [169, 203] on icon at bounding box center [168, 204] width 11 height 11
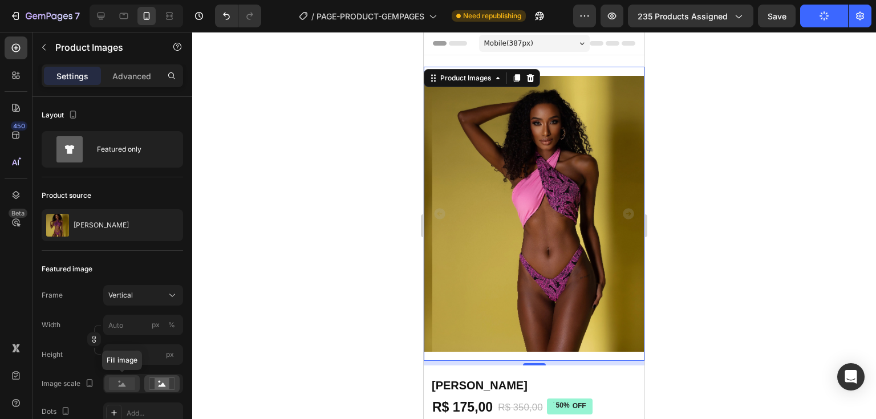
click at [131, 385] on rect at bounding box center [122, 384] width 26 height 13
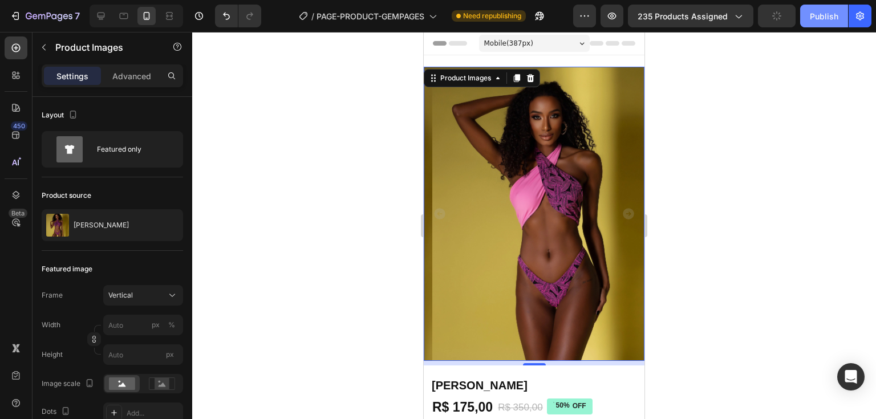
click at [828, 15] on div "Publish" at bounding box center [824, 16] width 29 height 12
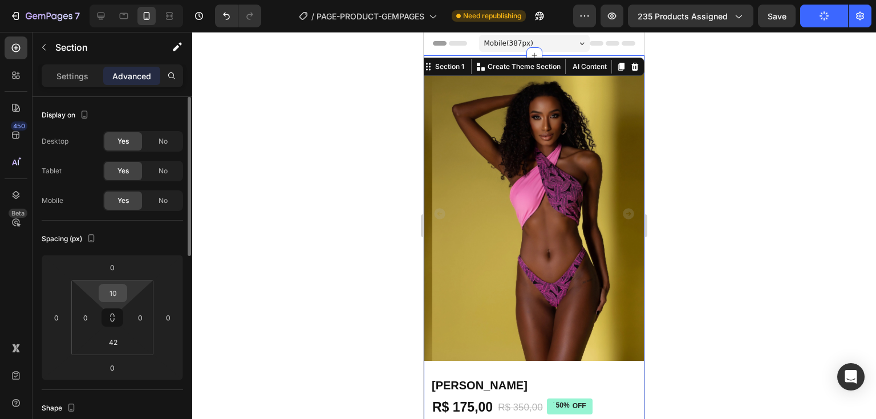
drag, startPoint x: 127, startPoint y: 291, endPoint x: 112, endPoint y: 292, distance: 15.4
click at [124, 0] on html "7 / PAGE-PRODUCT-GEMPAGES Need republishing Preview 235 products assigned Save …" at bounding box center [438, 0] width 876 height 0
click at [119, 292] on input "10" at bounding box center [113, 293] width 23 height 17
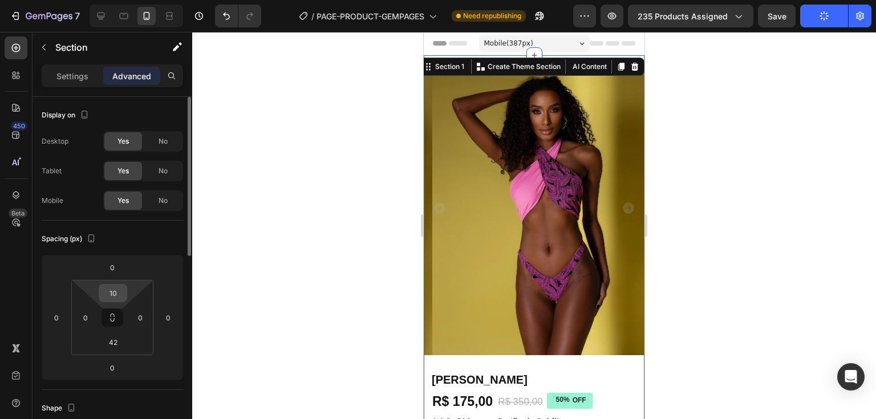
click at [112, 292] on input "10" at bounding box center [113, 293] width 23 height 17
type input "0"
click at [112, 292] on input "0" at bounding box center [113, 293] width 23 height 17
click at [118, 245] on div "Spacing (px)" at bounding box center [113, 239] width 142 height 18
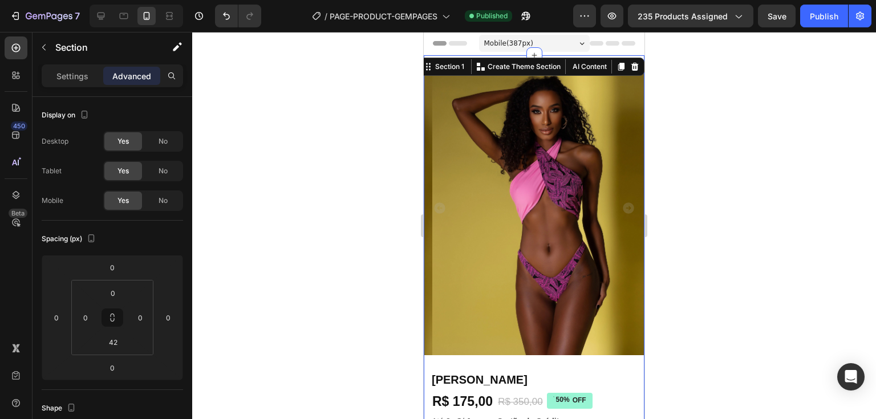
click at [277, 235] on div at bounding box center [534, 225] width 684 height 387
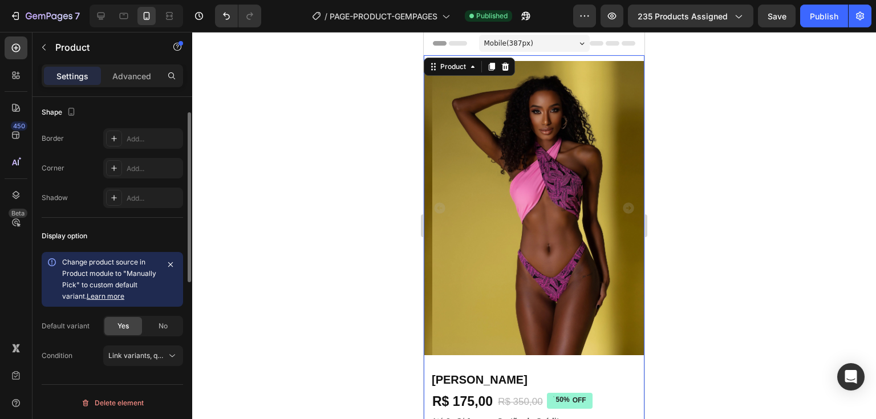
scroll to position [156, 0]
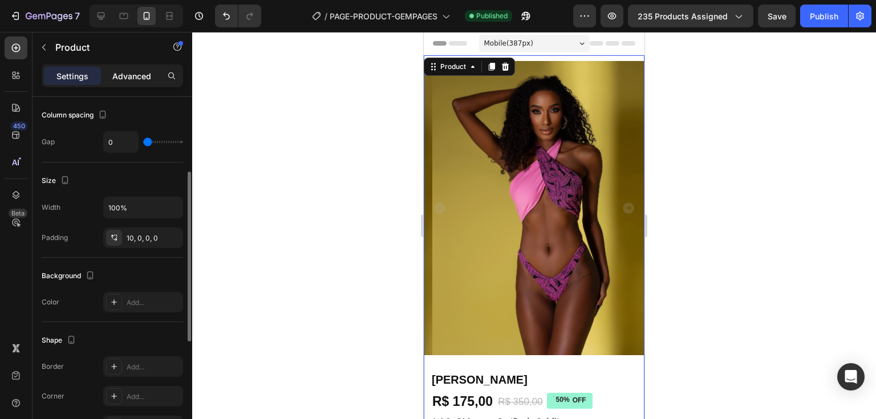
click at [130, 75] on p "Advanced" at bounding box center [131, 76] width 39 height 12
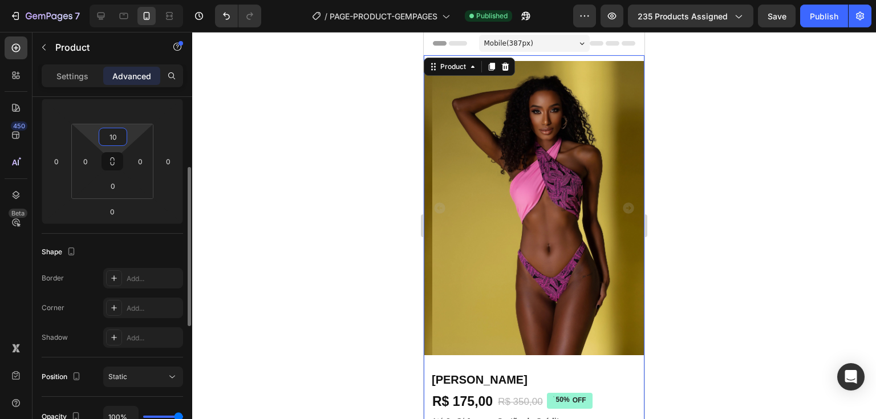
click at [110, 134] on input "10" at bounding box center [113, 136] width 23 height 17
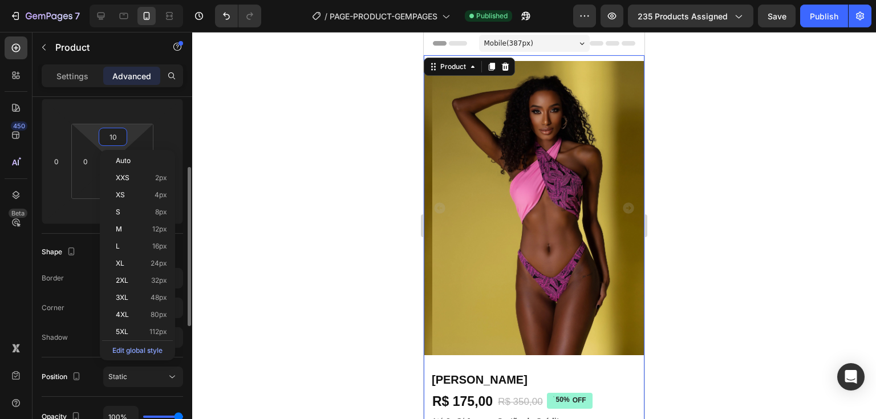
type input "0"
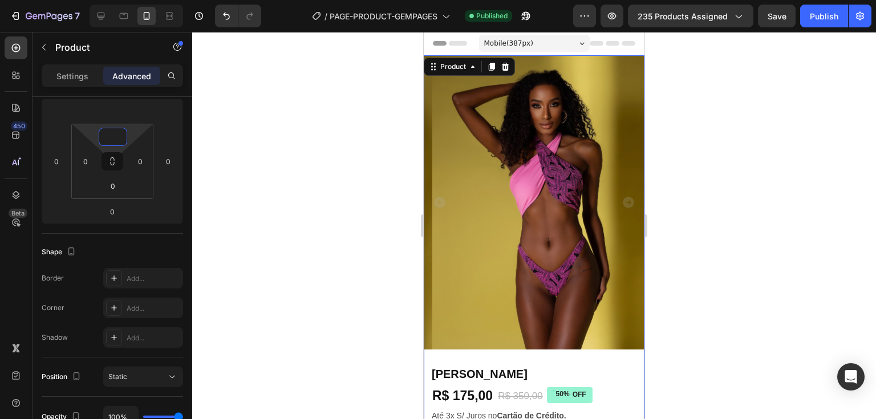
type input "0"
click at [833, 20] on div "Publish" at bounding box center [824, 16] width 29 height 12
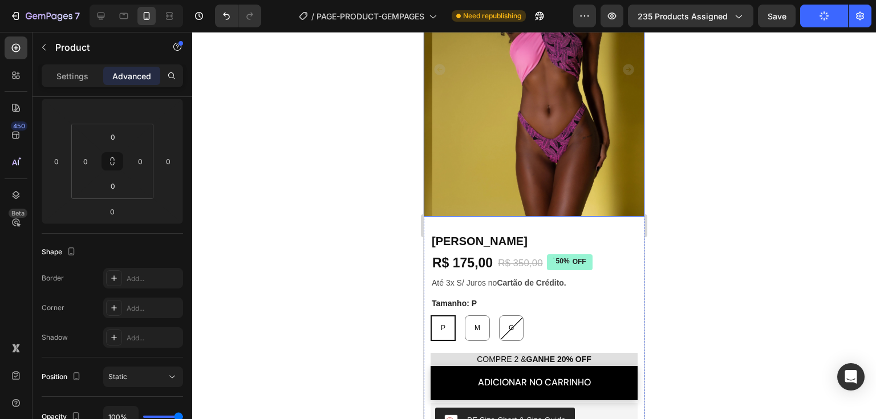
scroll to position [171, 0]
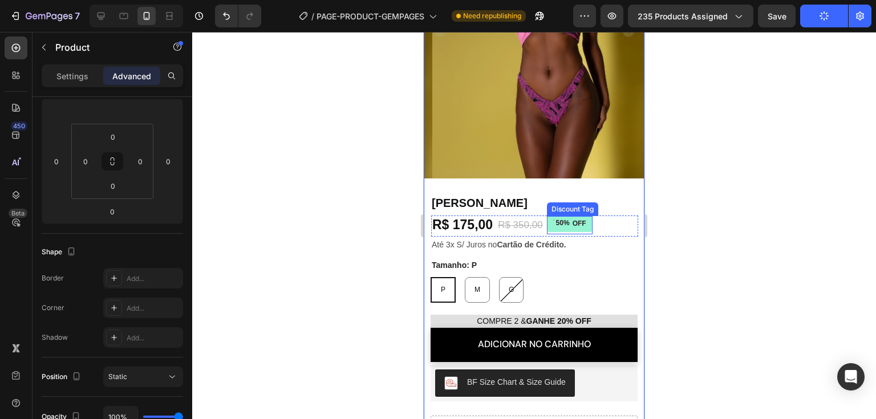
click at [561, 219] on div "50%" at bounding box center [563, 224] width 16 height 13
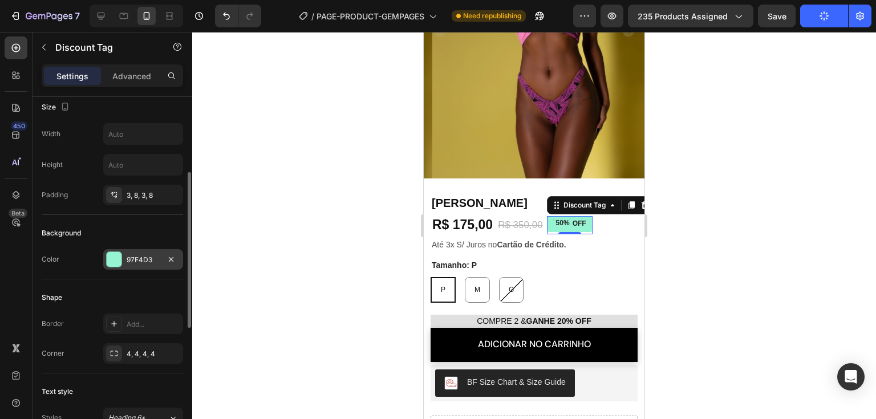
click at [108, 265] on div at bounding box center [114, 259] width 15 height 15
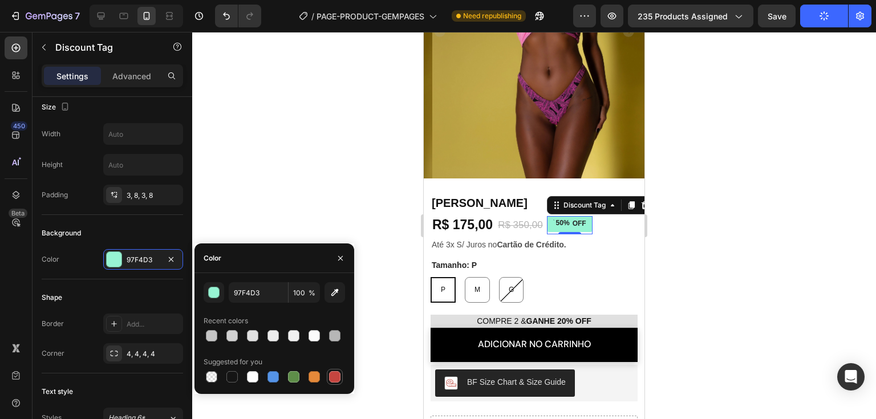
click at [331, 374] on div at bounding box center [334, 376] width 11 height 11
click at [208, 288] on div "button" at bounding box center [213, 292] width 11 height 11
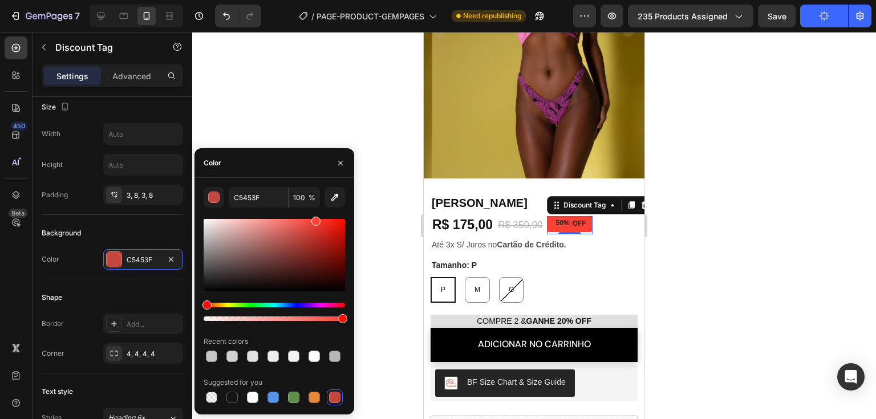
drag, startPoint x: 308, startPoint y: 234, endPoint x: 314, endPoint y: 217, distance: 17.9
click at [314, 219] on div at bounding box center [275, 255] width 142 height 72
type input "FF6B63"
drag, startPoint x: 314, startPoint y: 217, endPoint x: 291, endPoint y: 209, distance: 24.7
click at [291, 209] on div "FF6B63 100 % Recent colors Suggested for you" at bounding box center [275, 296] width 142 height 219
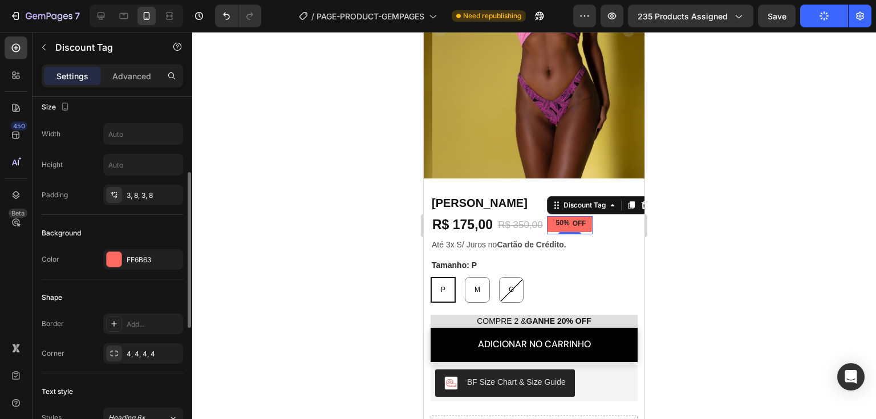
click at [112, 216] on div "Background Color FF6B63" at bounding box center [113, 247] width 142 height 64
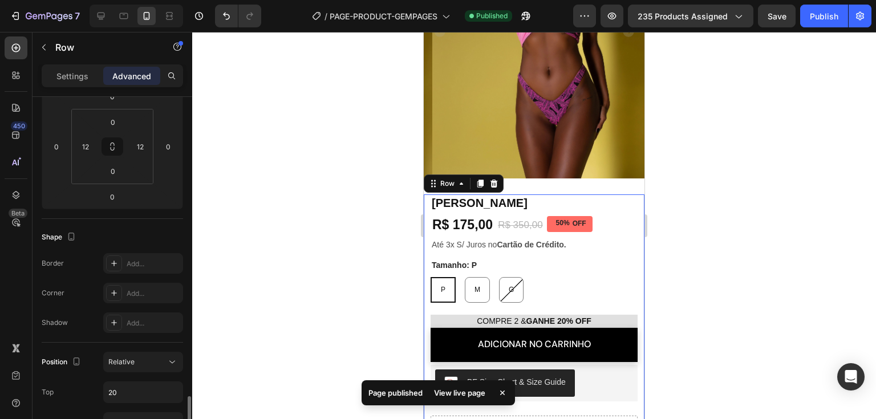
scroll to position [342, 0]
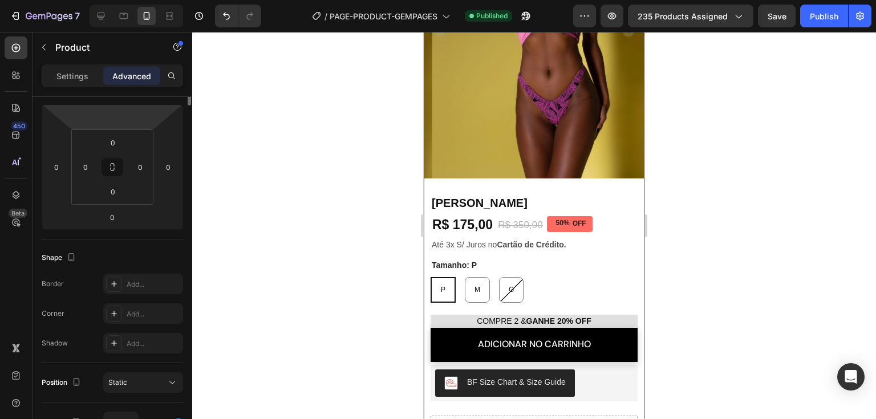
scroll to position [0, 0]
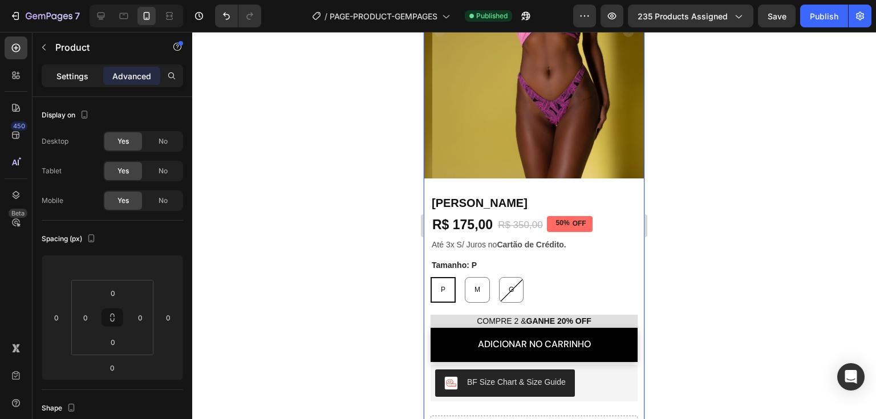
click at [71, 74] on p "Settings" at bounding box center [72, 76] width 32 height 12
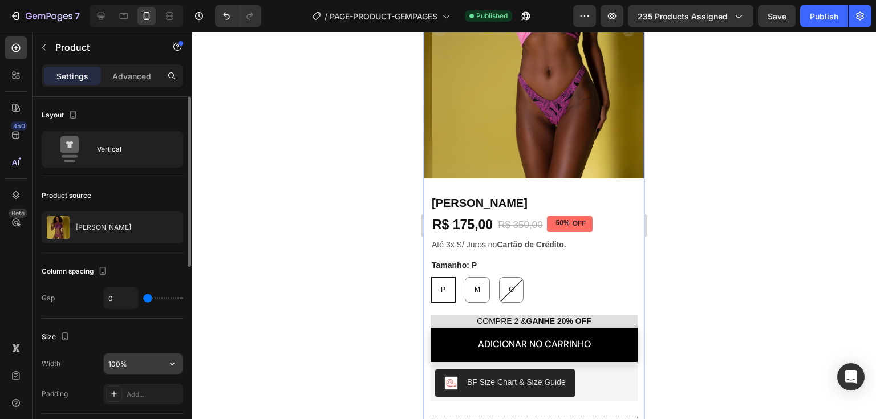
scroll to position [114, 0]
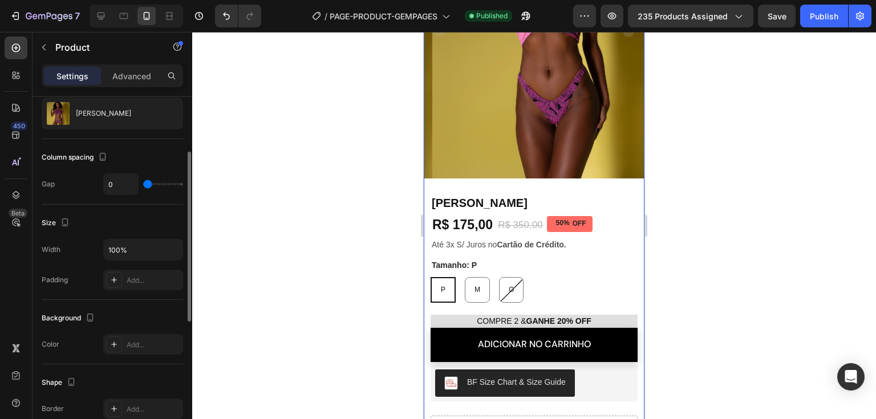
type input "33"
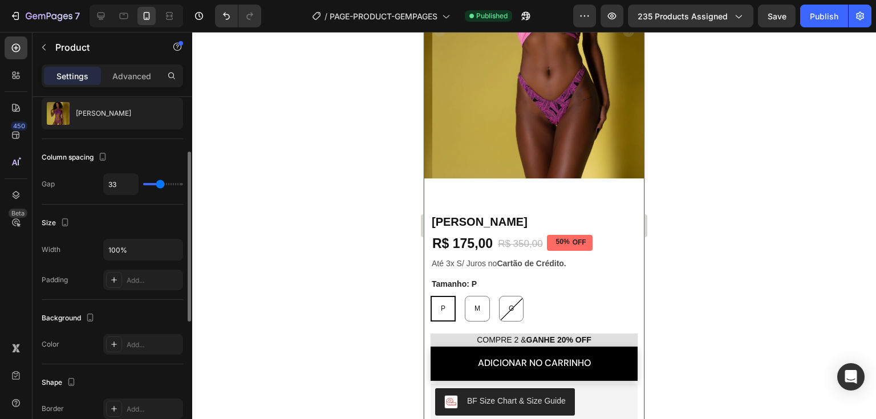
type input "20"
type input "0"
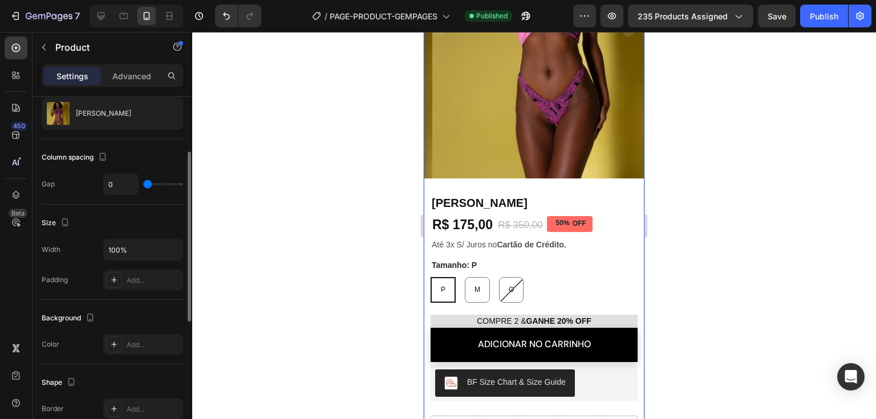
drag, startPoint x: 151, startPoint y: 184, endPoint x: 137, endPoint y: 184, distance: 14.3
click at [143, 184] on input "range" at bounding box center [163, 184] width 40 height 2
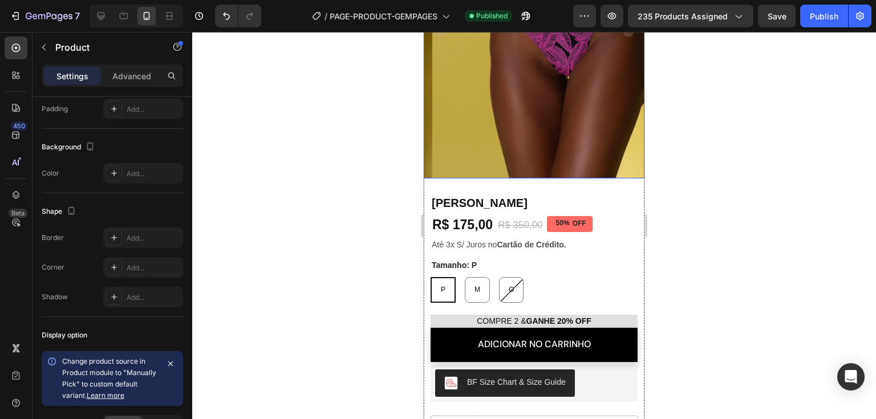
click at [527, 155] on img at bounding box center [543, 31] width 221 height 294
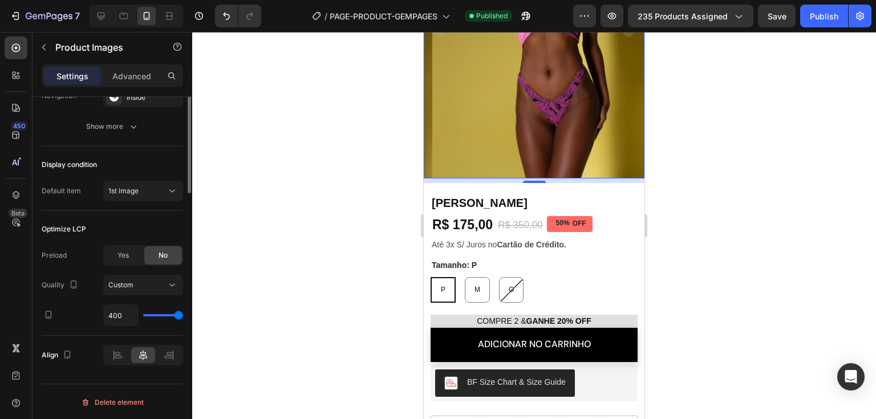
scroll to position [175, 0]
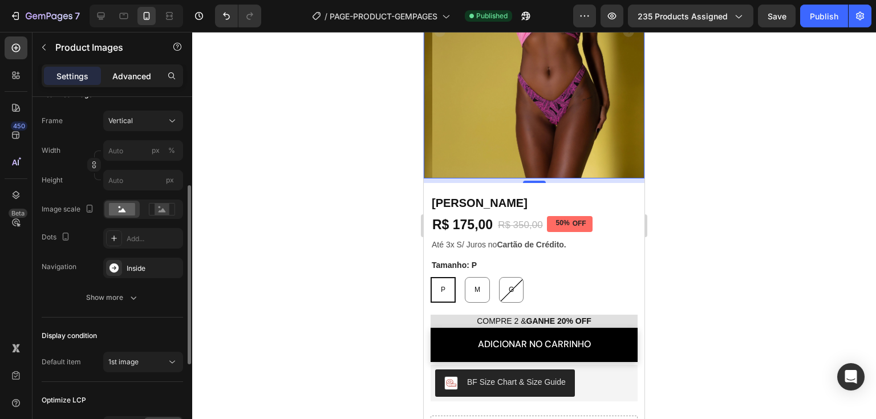
click at [145, 76] on p "Advanced" at bounding box center [131, 76] width 39 height 12
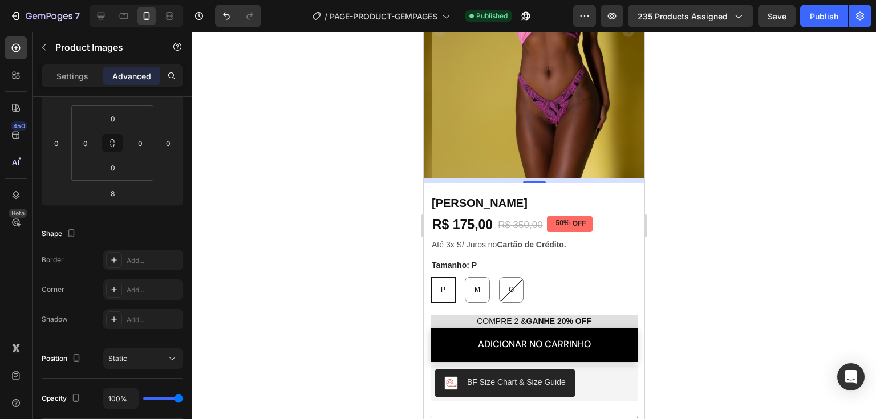
scroll to position [0, 0]
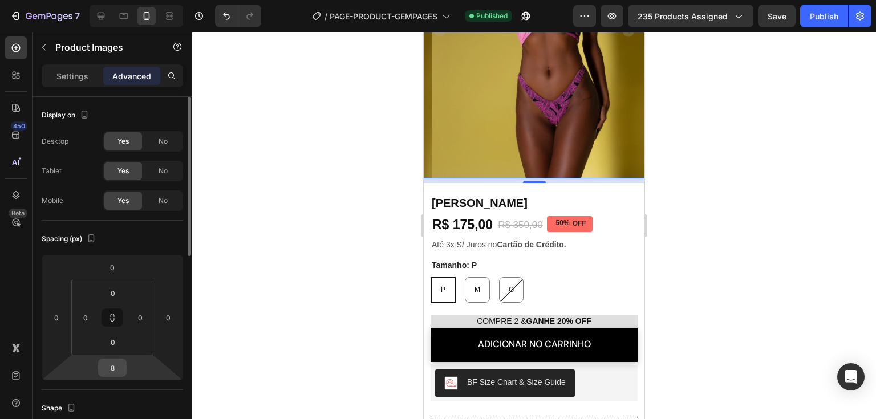
click at [112, 371] on input "8" at bounding box center [112, 367] width 23 height 17
click at [112, 371] on input "0" at bounding box center [112, 367] width 23 height 17
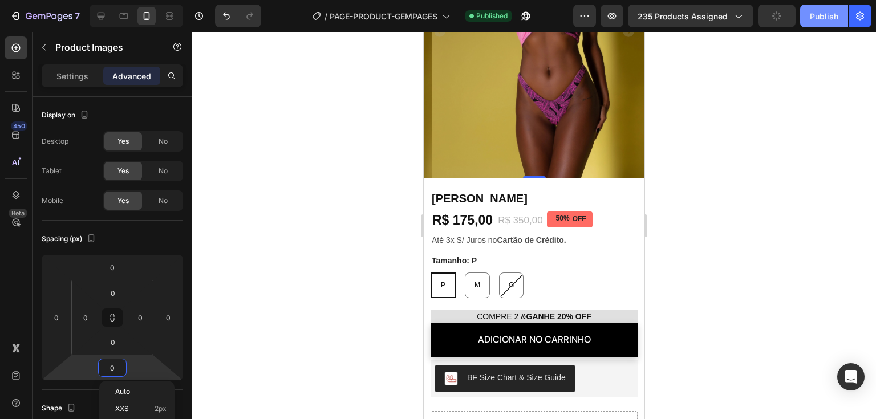
type input "0"
click at [819, 24] on button "Publish" at bounding box center [825, 16] width 48 height 23
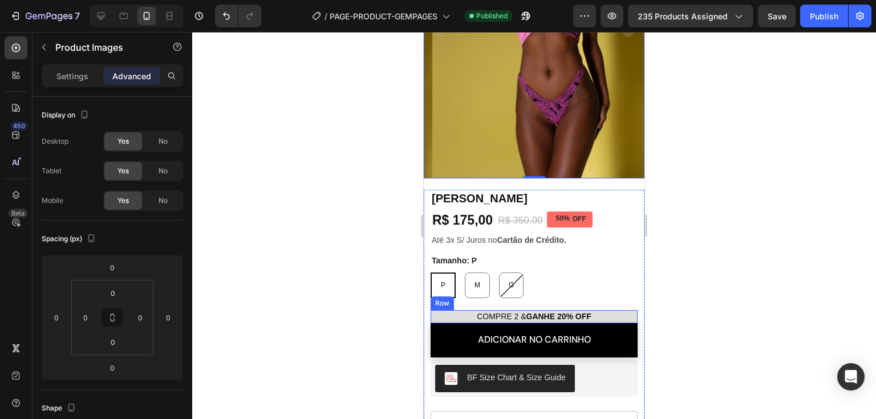
click at [622, 310] on div "COMPRE 2 & GANHE 20% OFF Heading Row" at bounding box center [534, 316] width 207 height 13
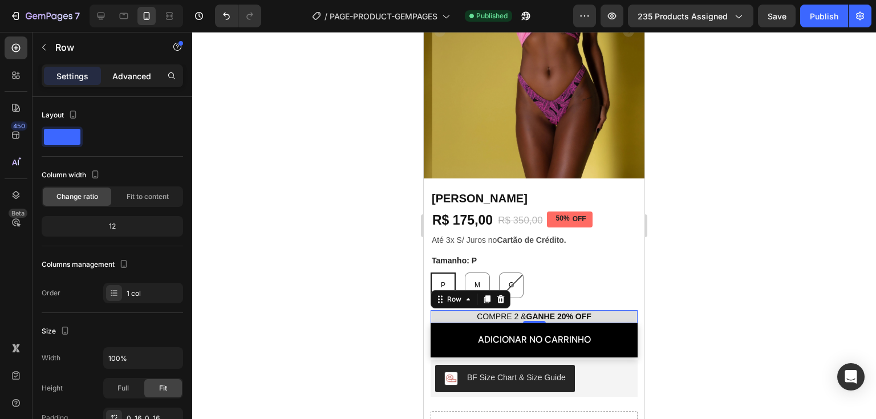
click at [140, 78] on p "Advanced" at bounding box center [131, 76] width 39 height 12
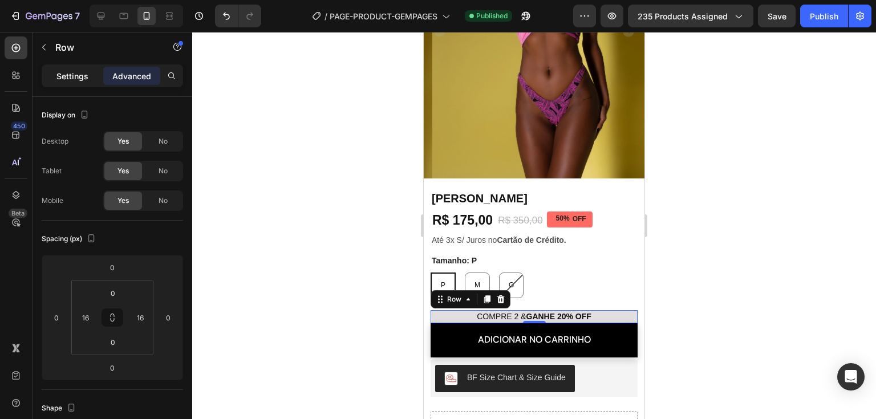
click at [76, 72] on p "Settings" at bounding box center [72, 76] width 32 height 12
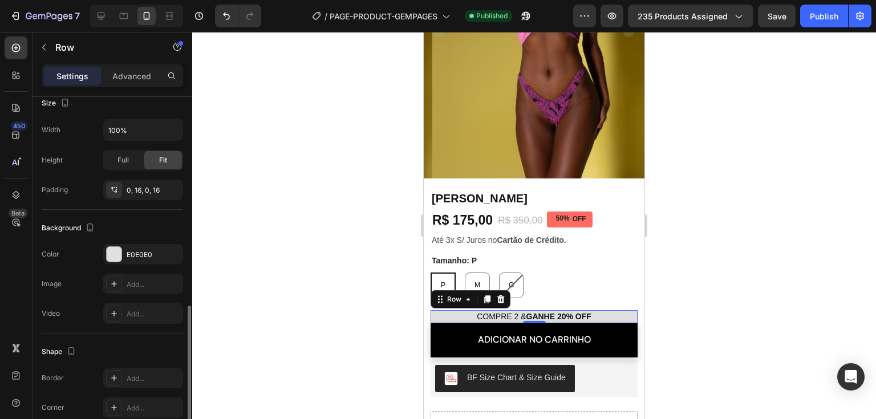
scroll to position [310, 0]
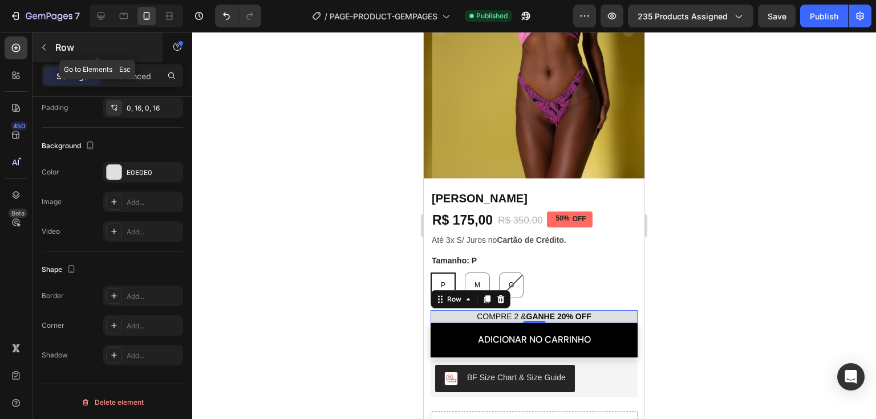
click at [46, 46] on icon "button" at bounding box center [43, 47] width 9 height 9
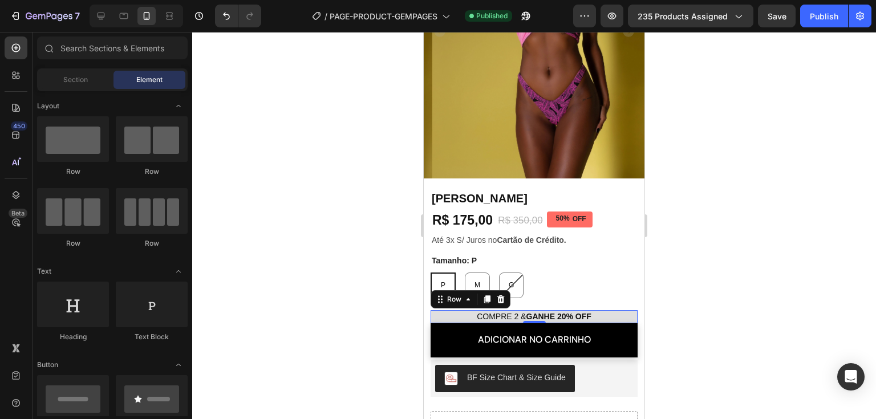
click at [623, 310] on div "COMPRE 2 & GANHE 20% OFF Heading Row 0" at bounding box center [534, 316] width 207 height 13
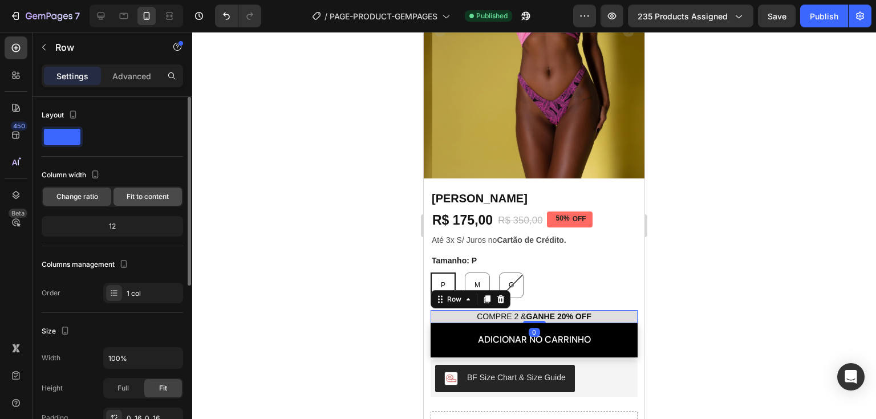
click at [160, 200] on span "Fit to content" at bounding box center [148, 197] width 42 height 10
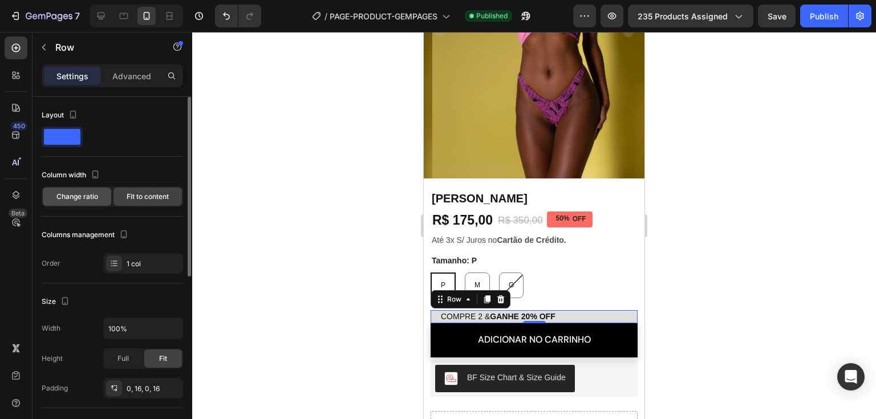
click at [82, 199] on span "Change ratio" at bounding box center [77, 197] width 42 height 10
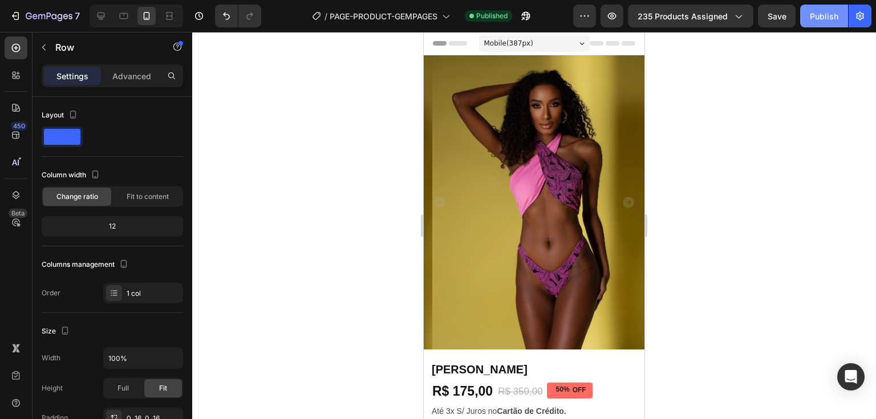
click at [814, 25] on button "Publish" at bounding box center [825, 16] width 48 height 23
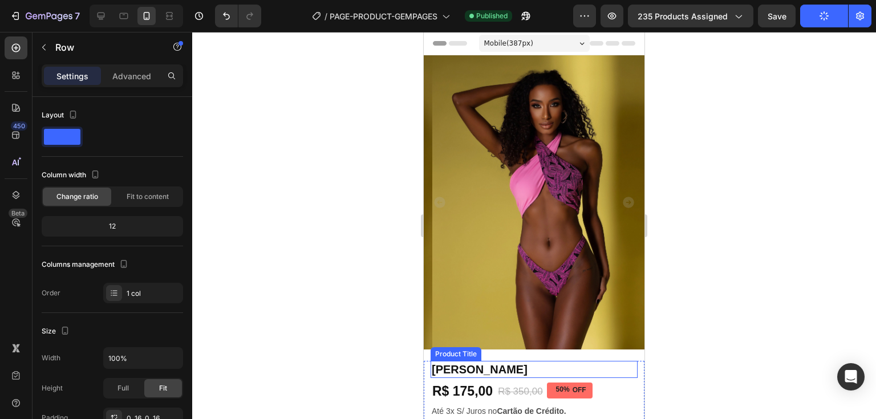
click at [498, 363] on h1 "[PERSON_NAME]" at bounding box center [534, 369] width 207 height 17
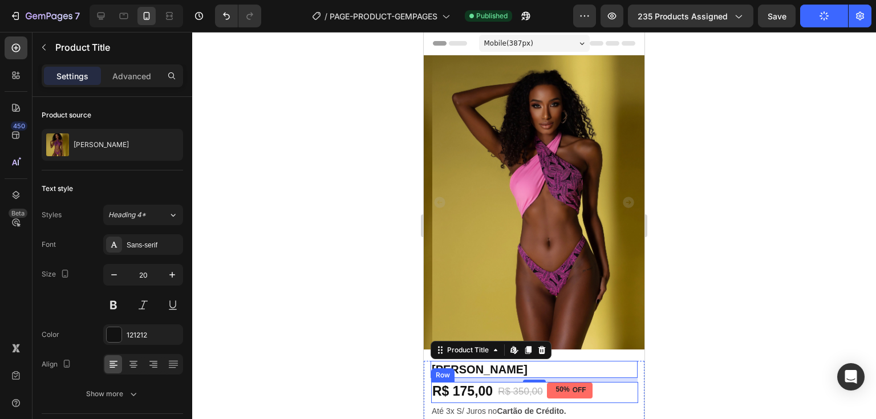
click at [623, 382] on div "R$ 175,00 Product Price Product Price R$ 350,00 Product Price Product Price 50%…" at bounding box center [534, 392] width 207 height 21
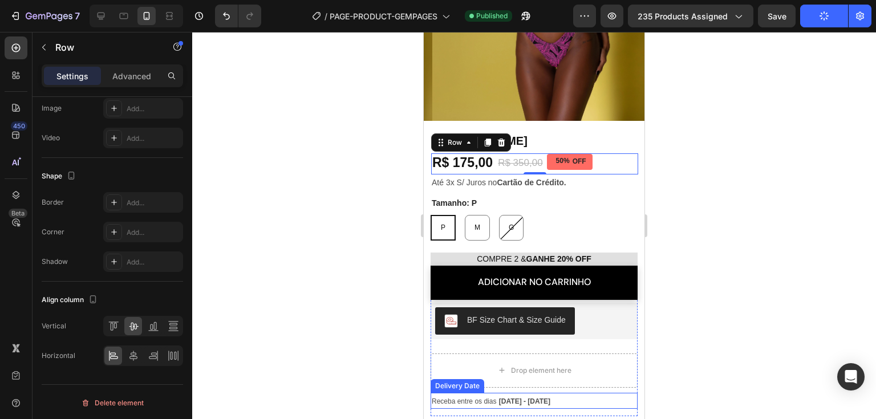
scroll to position [399, 0]
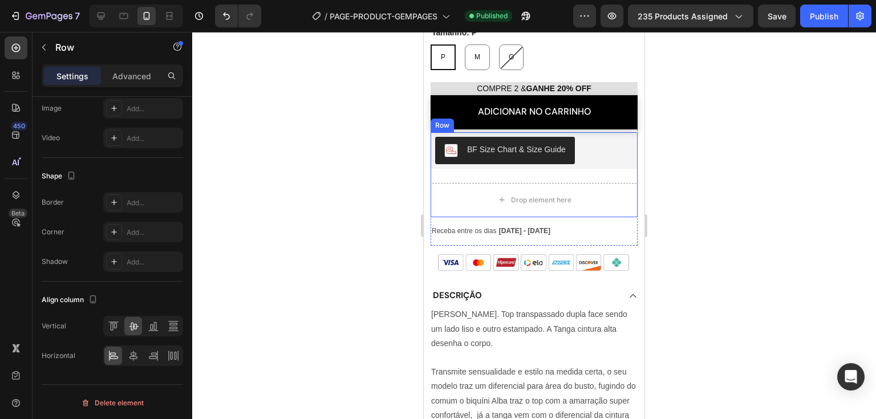
click at [612, 161] on div "BF Size Chart & Size Guide BF Size Chart & Size Guide" at bounding box center [534, 153] width 207 height 42
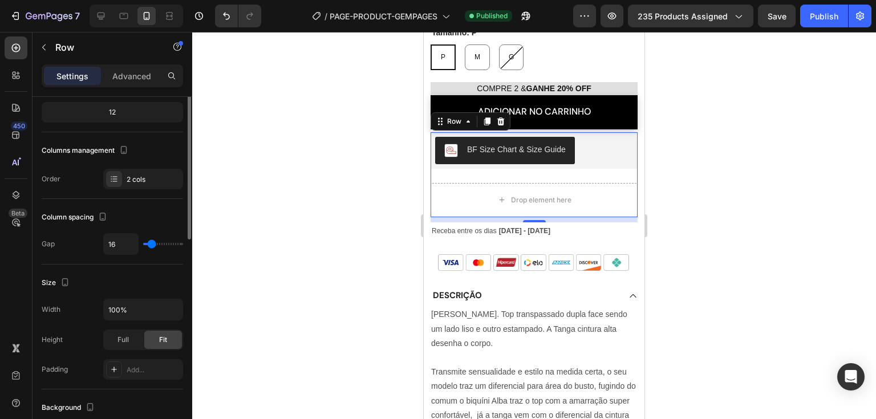
scroll to position [0, 0]
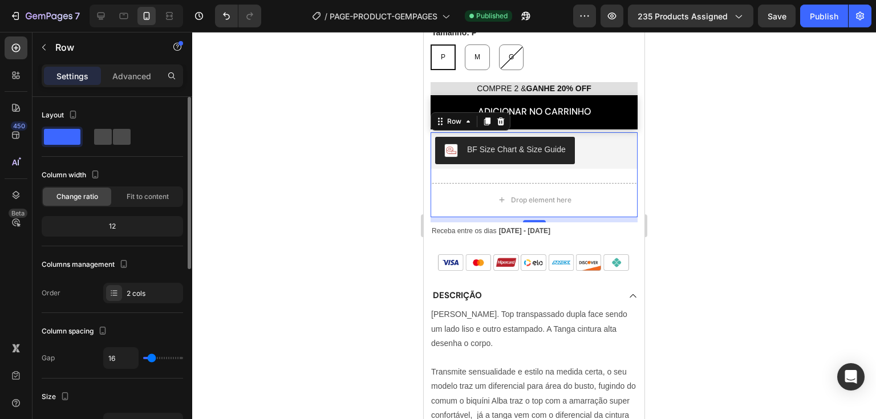
click at [120, 131] on span at bounding box center [122, 137] width 18 height 16
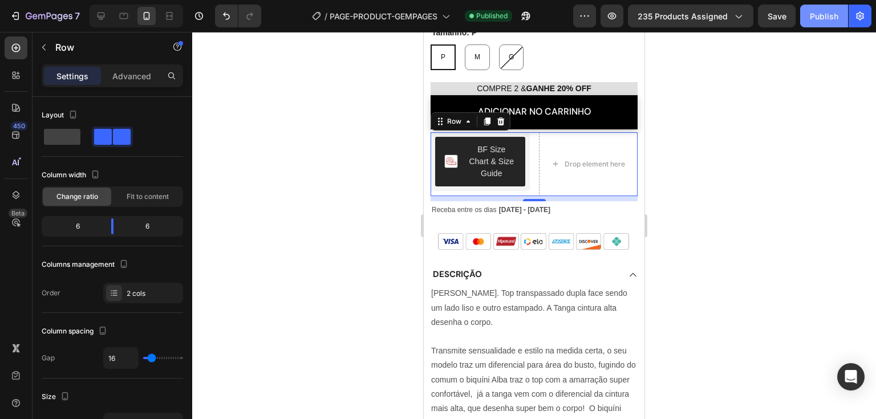
click at [819, 21] on div "Publish" at bounding box center [824, 16] width 29 height 12
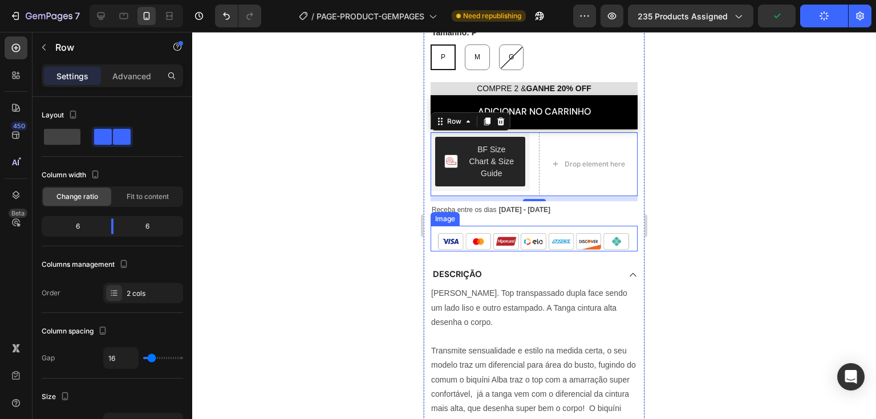
click at [515, 232] on img at bounding box center [534, 242] width 207 height 20
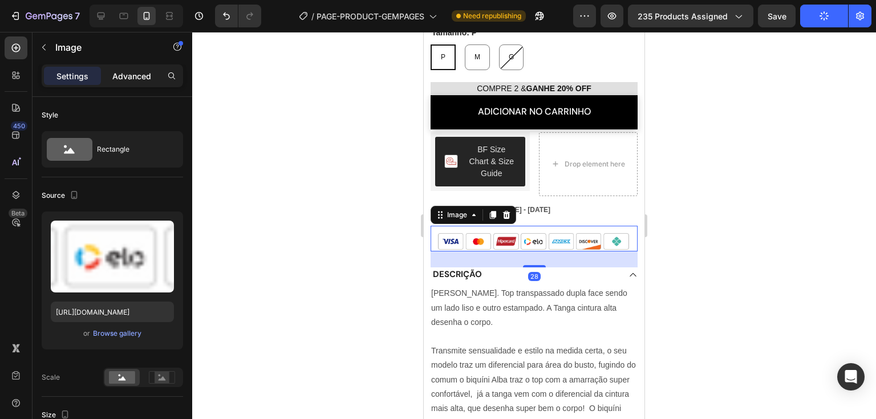
click at [144, 75] on p "Advanced" at bounding box center [131, 76] width 39 height 12
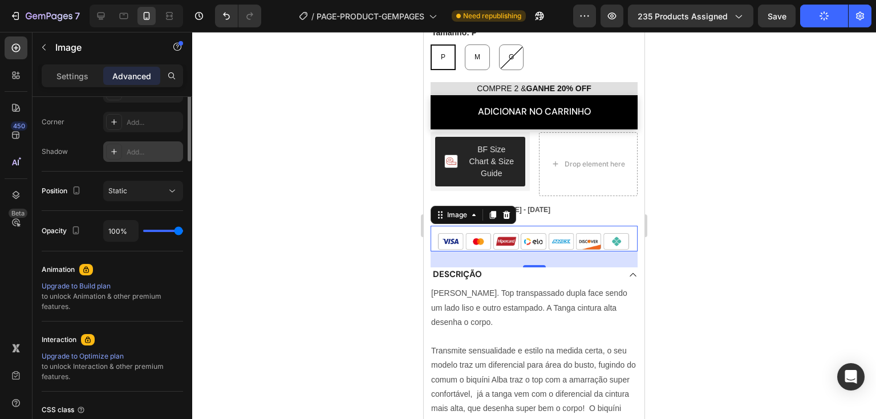
scroll to position [114, 0]
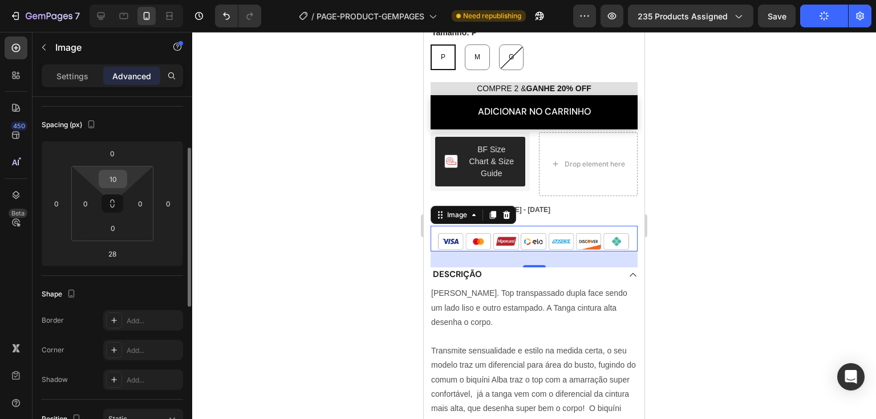
click at [120, 182] on input "10" at bounding box center [113, 179] width 23 height 17
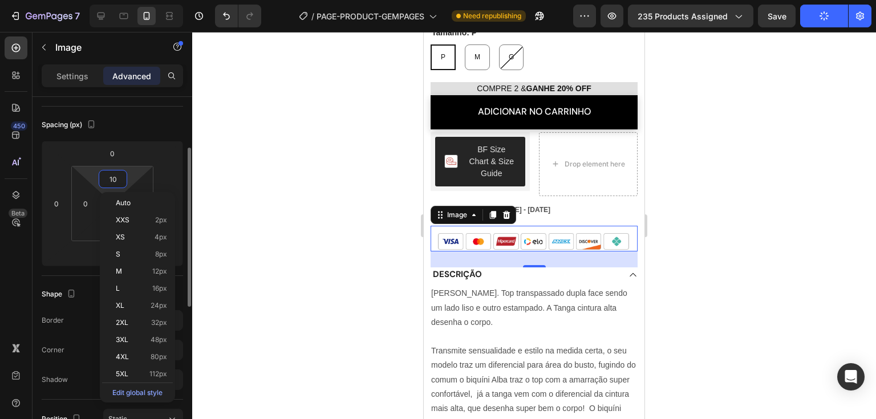
type input "0"
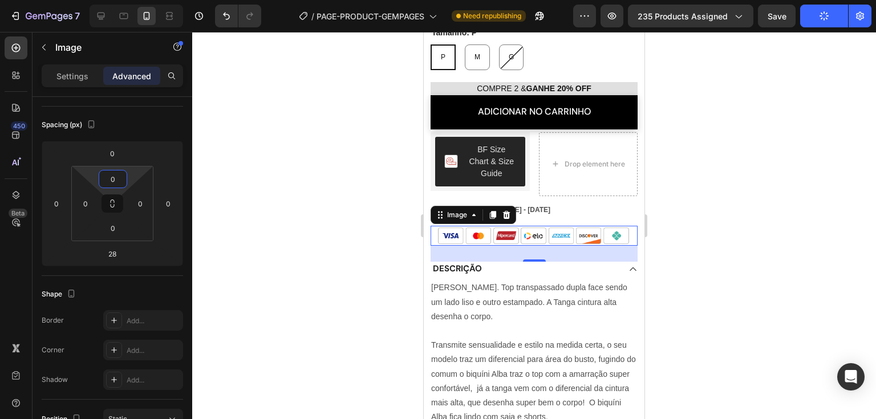
click at [216, 220] on div at bounding box center [534, 225] width 684 height 387
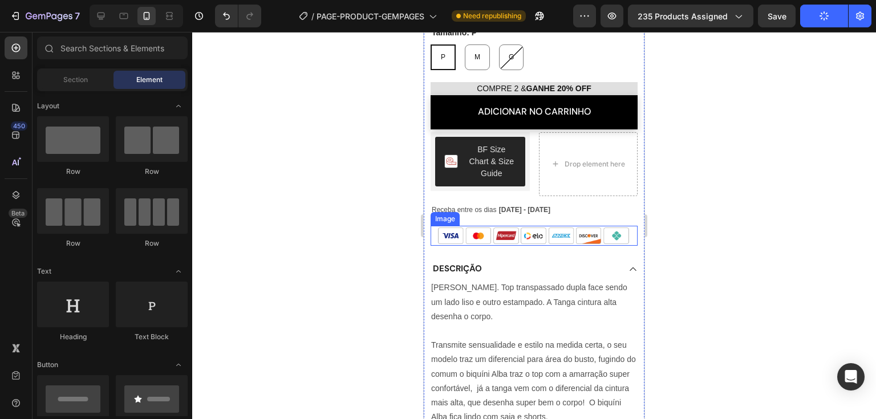
click at [548, 228] on img at bounding box center [534, 236] width 207 height 20
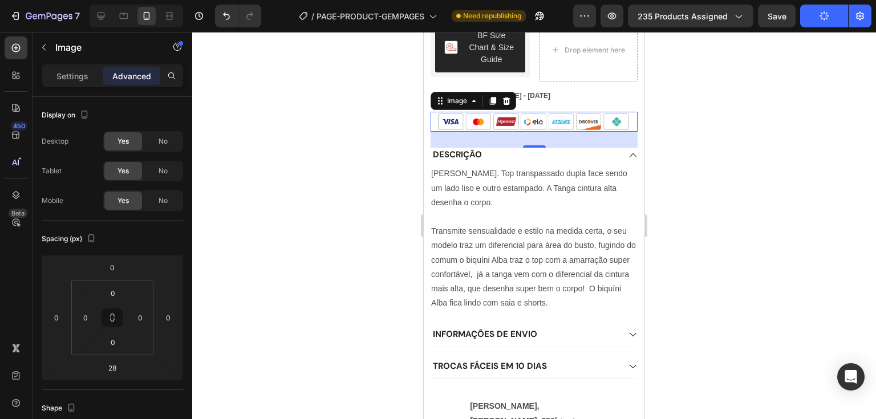
scroll to position [399, 0]
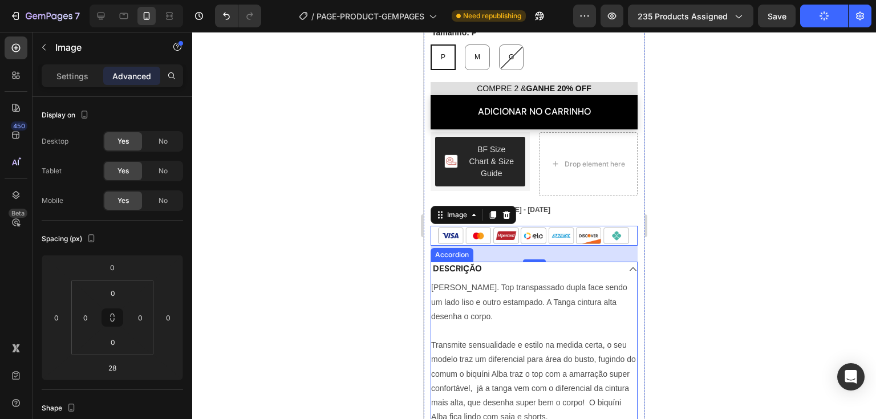
click at [619, 262] on div "DESCRIÇÃO" at bounding box center [534, 271] width 206 height 19
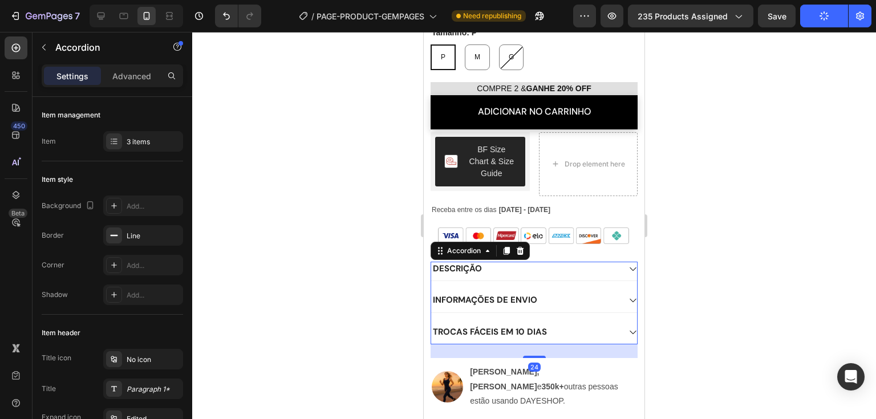
click at [619, 262] on div "DESCRIÇÃO" at bounding box center [534, 271] width 206 height 19
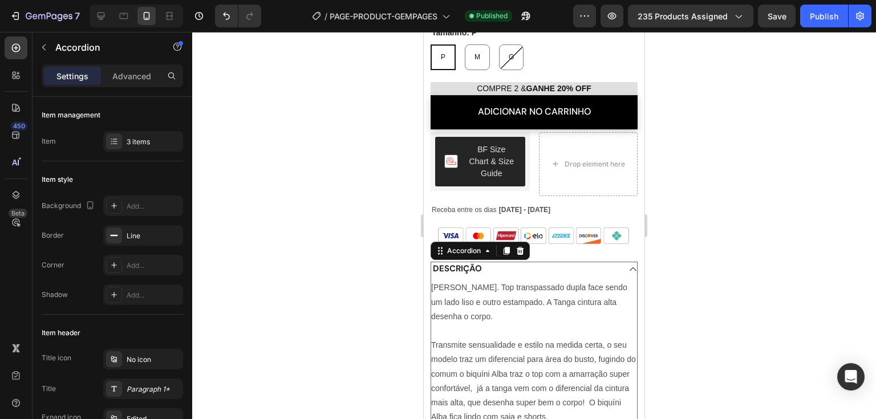
click at [875, 104] on div at bounding box center [534, 225] width 684 height 387
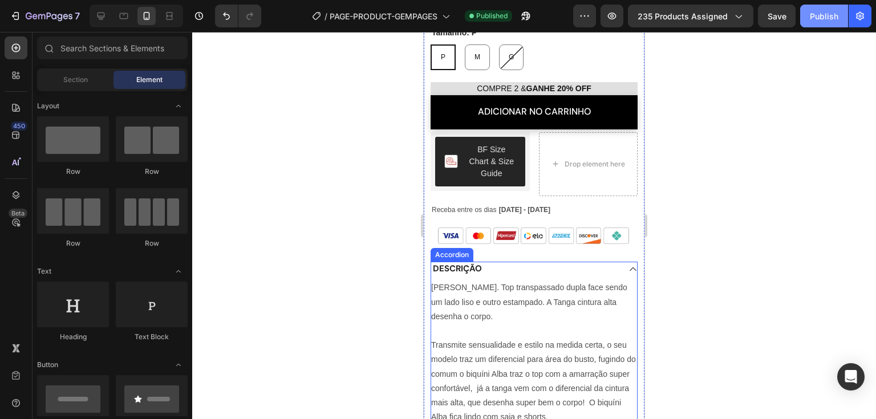
click at [821, 20] on div "Publish" at bounding box center [824, 16] width 29 height 12
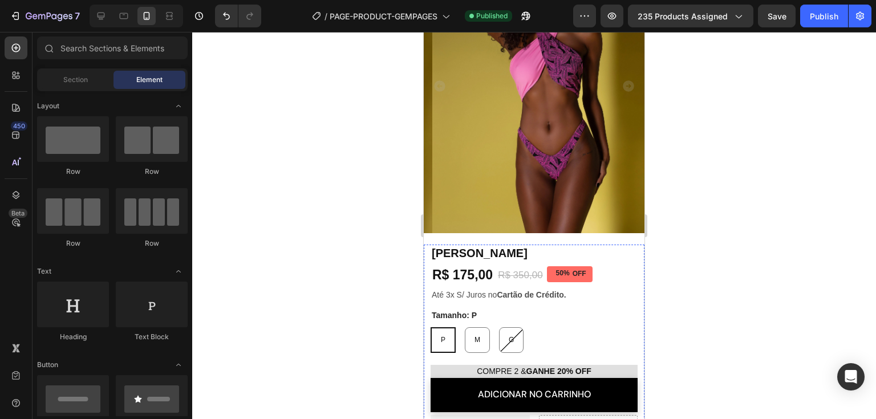
scroll to position [114, 0]
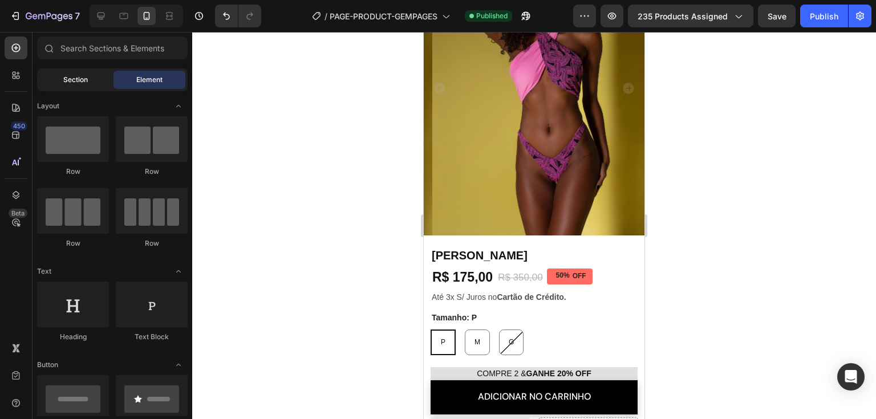
click at [76, 82] on span "Section" at bounding box center [75, 80] width 25 height 10
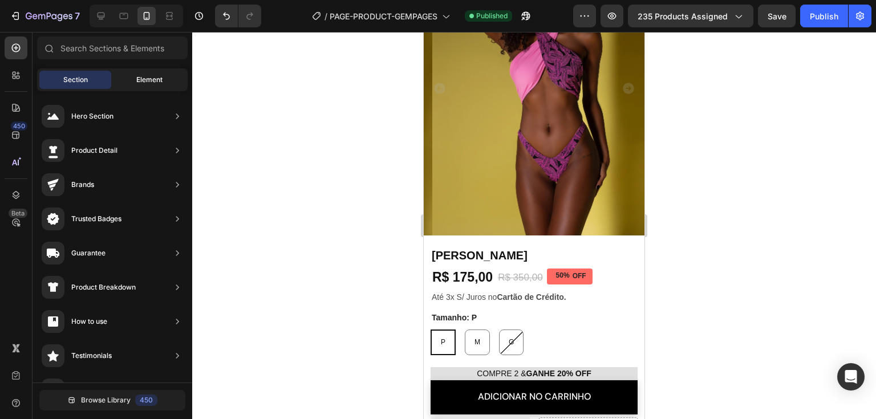
click at [137, 83] on span "Element" at bounding box center [149, 80] width 26 height 10
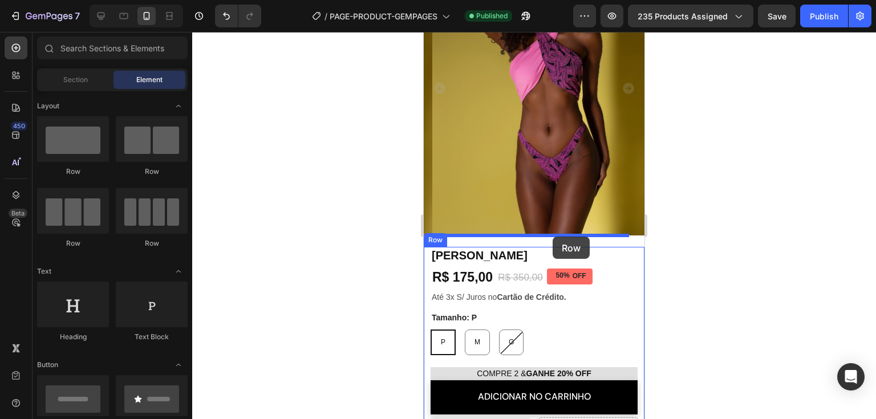
drag, startPoint x: 563, startPoint y: 179, endPoint x: 553, endPoint y: 237, distance: 59.1
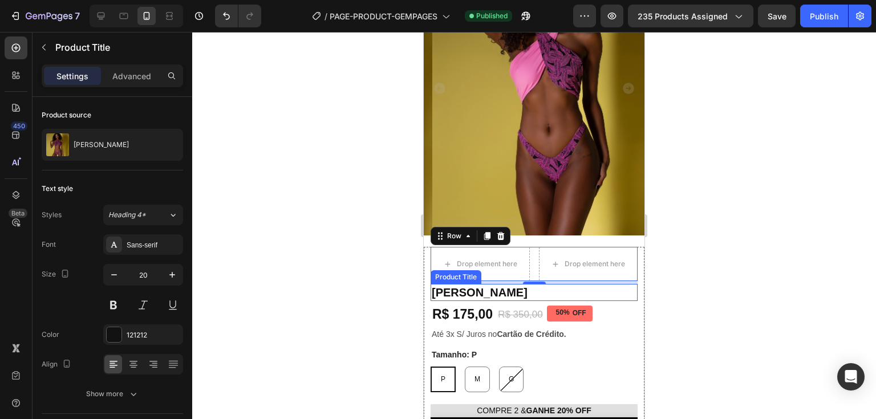
click at [455, 272] on div "Product Title" at bounding box center [456, 277] width 46 height 10
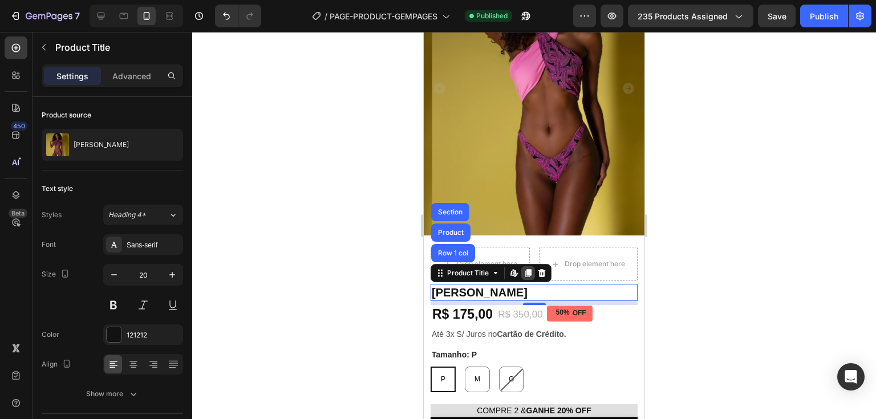
click at [528, 269] on icon at bounding box center [529, 273] width 6 height 8
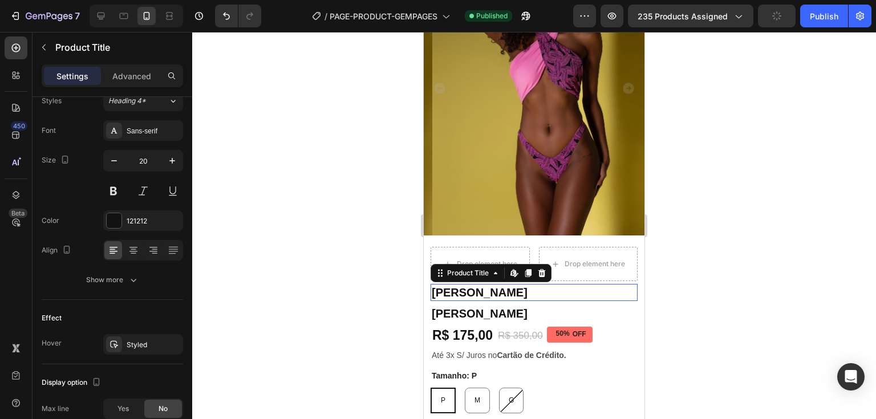
click at [585, 287] on h1 "[PERSON_NAME]" at bounding box center [534, 292] width 207 height 17
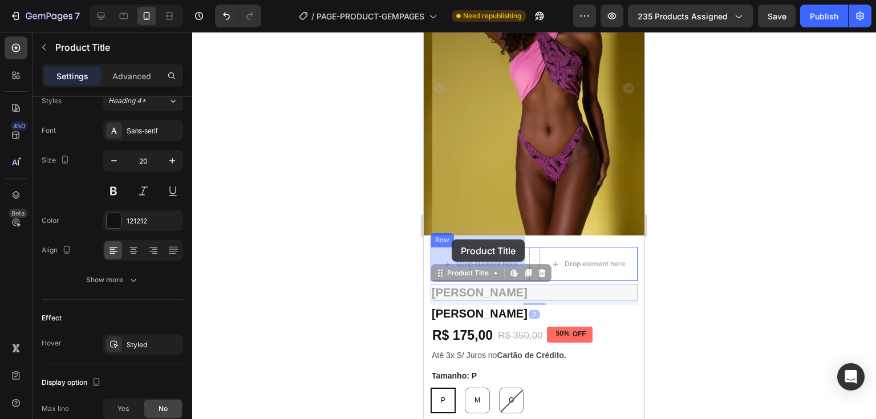
drag, startPoint x: 447, startPoint y: 266, endPoint x: 452, endPoint y: 240, distance: 26.6
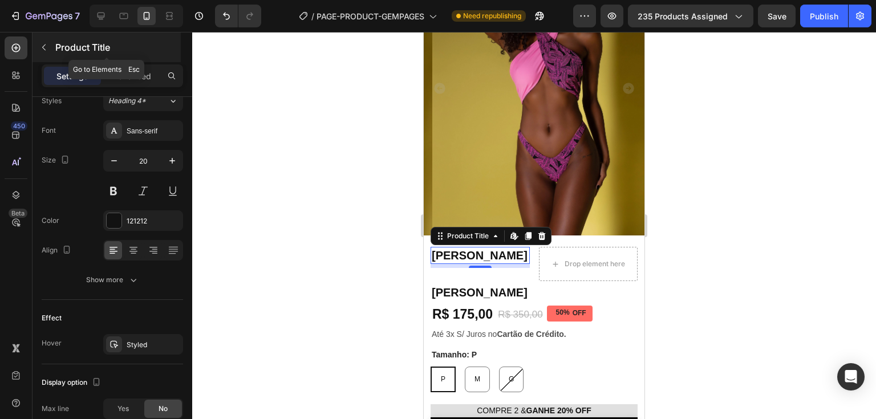
click at [43, 43] on icon "button" at bounding box center [43, 47] width 9 height 9
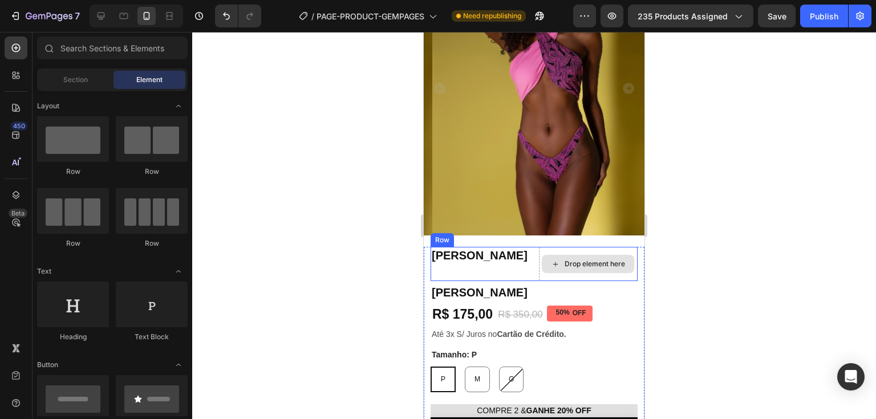
click at [595, 266] on div "Drop element here" at bounding box center [588, 264] width 99 height 34
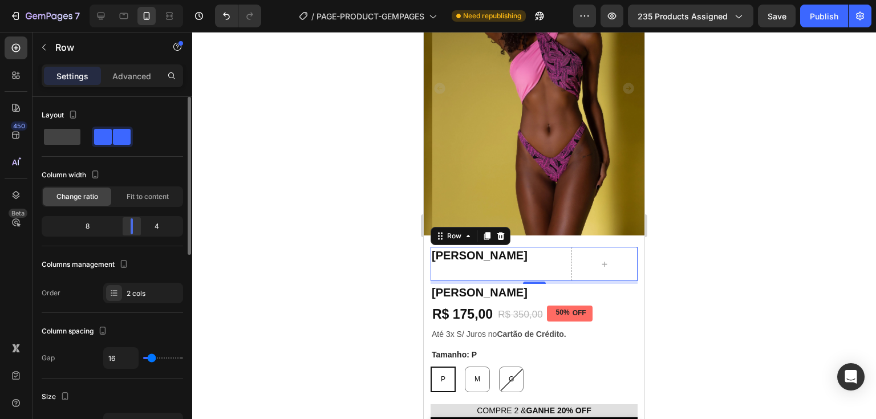
drag, startPoint x: 110, startPoint y: 228, endPoint x: 142, endPoint y: 230, distance: 32.0
click at [142, 230] on div at bounding box center [132, 227] width 21 height 16
click at [486, 305] on div "R$ 175,00" at bounding box center [462, 314] width 63 height 19
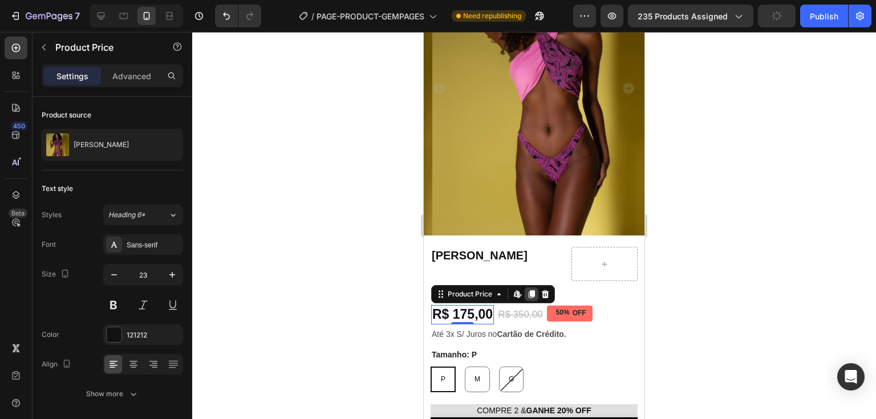
click at [532, 290] on icon at bounding box center [531, 294] width 9 height 9
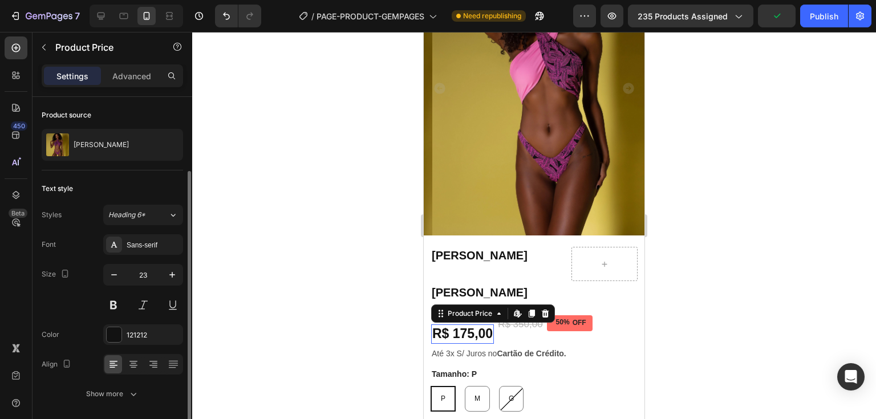
scroll to position [39, 0]
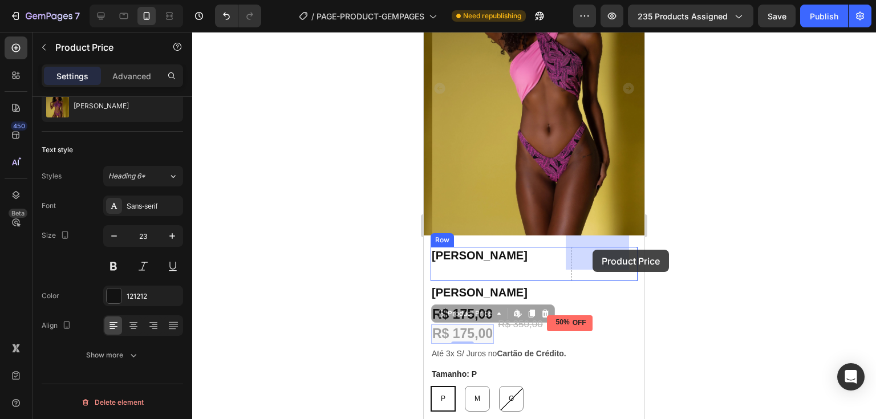
drag, startPoint x: 443, startPoint y: 302, endPoint x: 583, endPoint y: 254, distance: 148.5
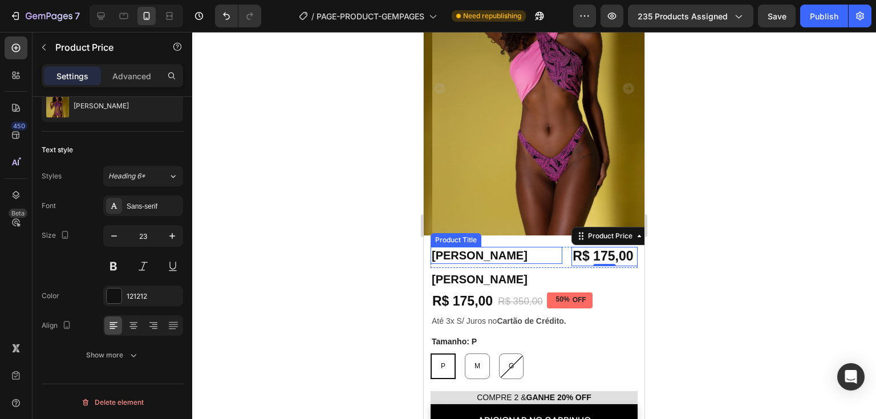
click at [556, 247] on h1 "[PERSON_NAME]" at bounding box center [497, 255] width 132 height 17
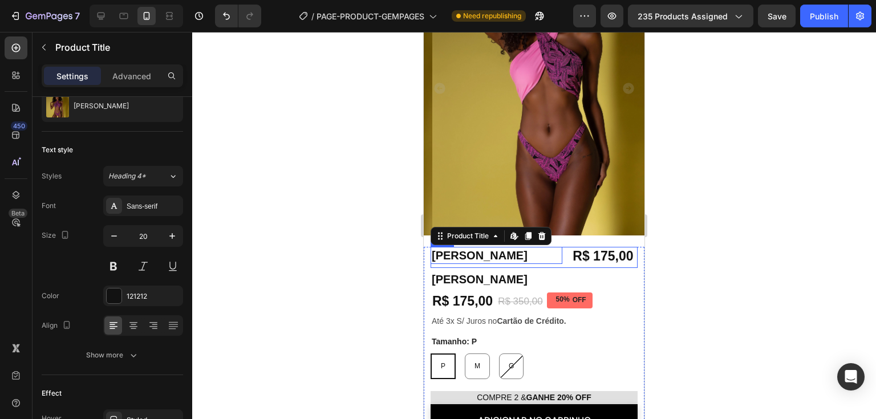
click at [560, 247] on div "Biquíni Alba Product Title Edit content in Shopify 0 R$ 175,00 Product Price Pr…" at bounding box center [534, 257] width 207 height 21
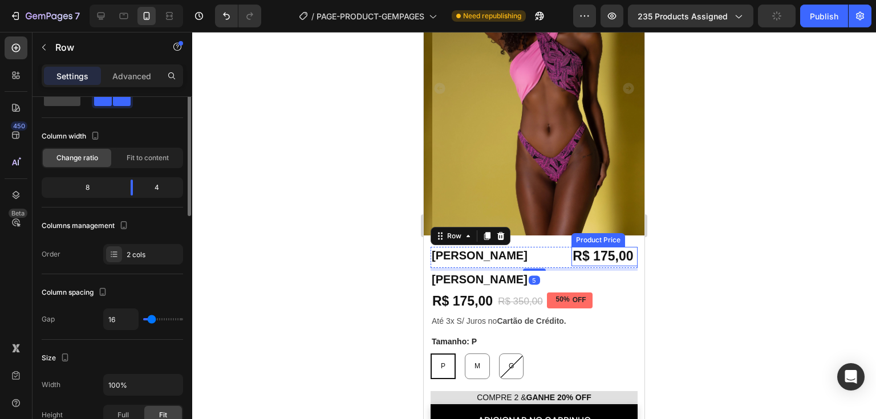
scroll to position [0, 0]
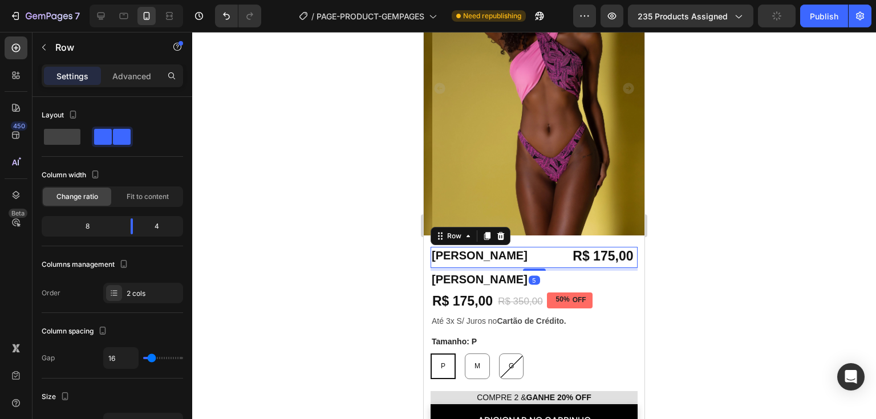
click at [561, 248] on div "Biquíni Alba Product Title R$ 175,00 Product Price Product Price Row 5" at bounding box center [534, 257] width 207 height 21
click at [125, 225] on div at bounding box center [122, 227] width 21 height 16
click at [486, 247] on h1 "[PERSON_NAME]" at bounding box center [488, 255] width 115 height 17
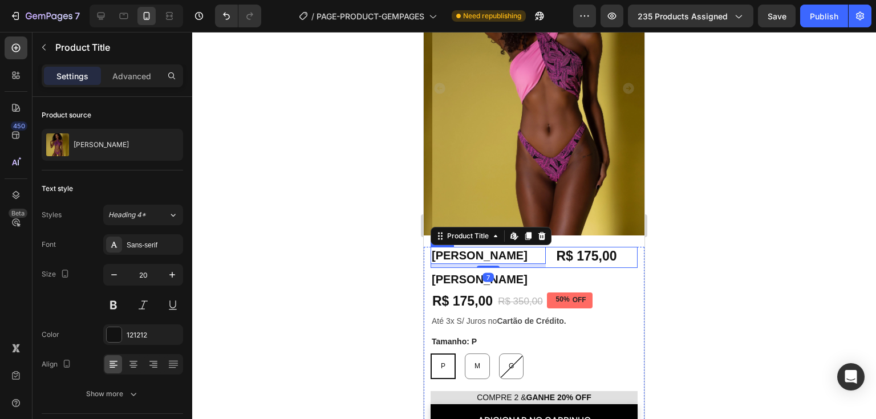
click at [549, 251] on div "Biquíni Alba Product Title Edit content in Shopify 7 R$ 175,00 Product Price Pr…" at bounding box center [534, 257] width 207 height 21
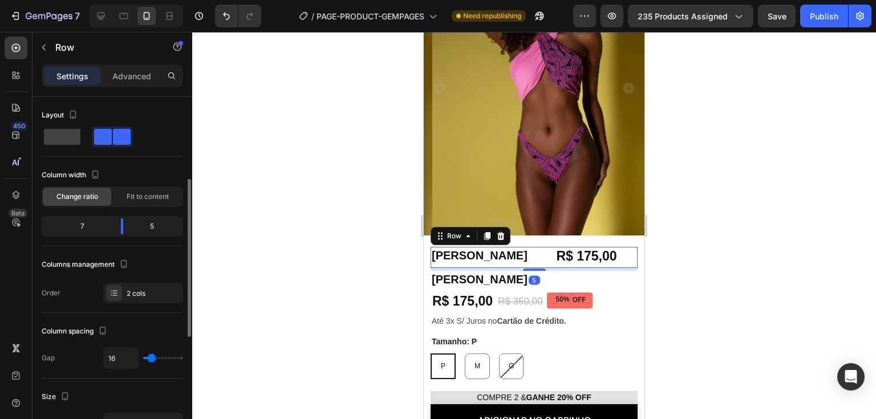
scroll to position [171, 0]
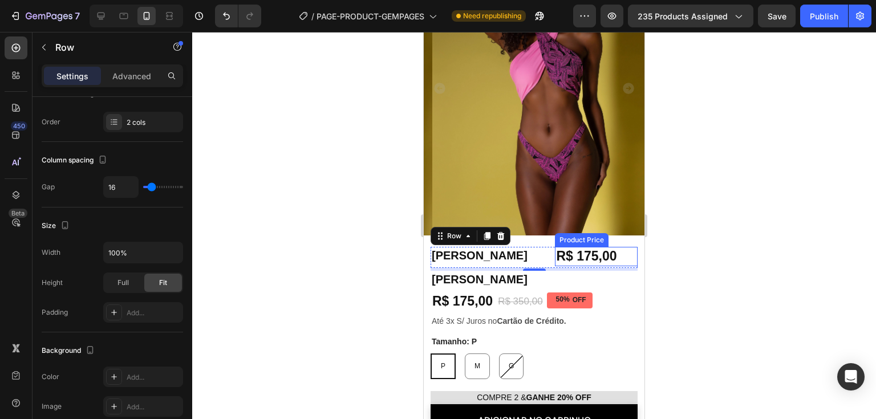
click at [587, 247] on div "R$ 175,00" at bounding box center [596, 256] width 83 height 19
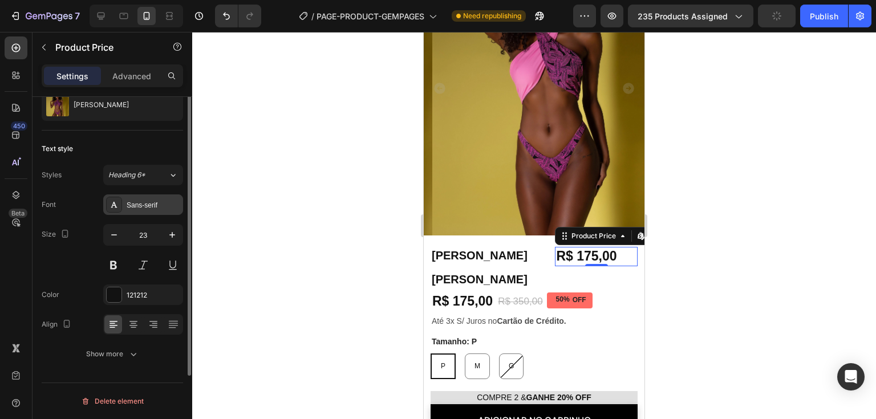
scroll to position [0, 0]
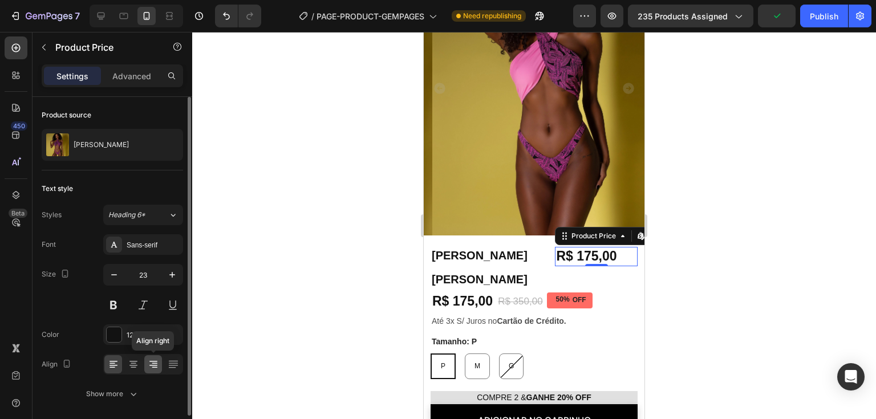
click at [157, 364] on icon at bounding box center [153, 364] width 11 height 11
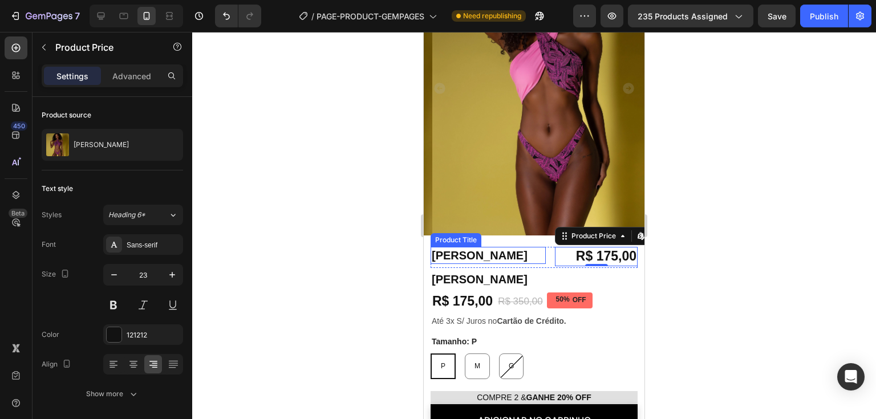
click at [478, 247] on h1 "[PERSON_NAME]" at bounding box center [488, 255] width 115 height 17
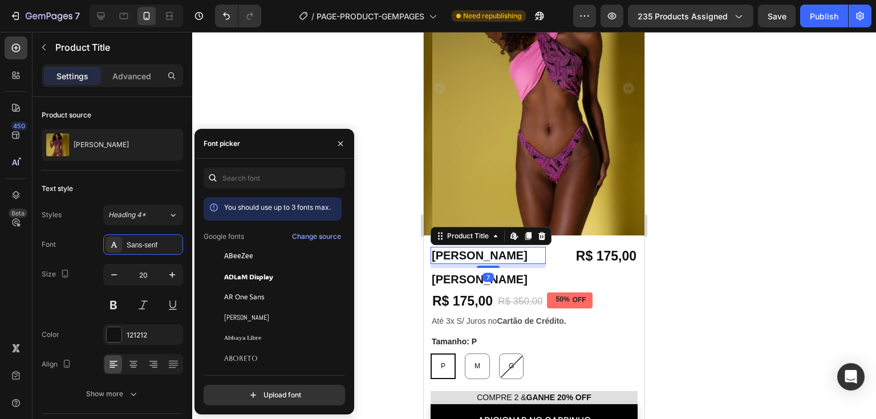
click at [152, 244] on div "Sans-serif" at bounding box center [154, 245] width 54 height 10
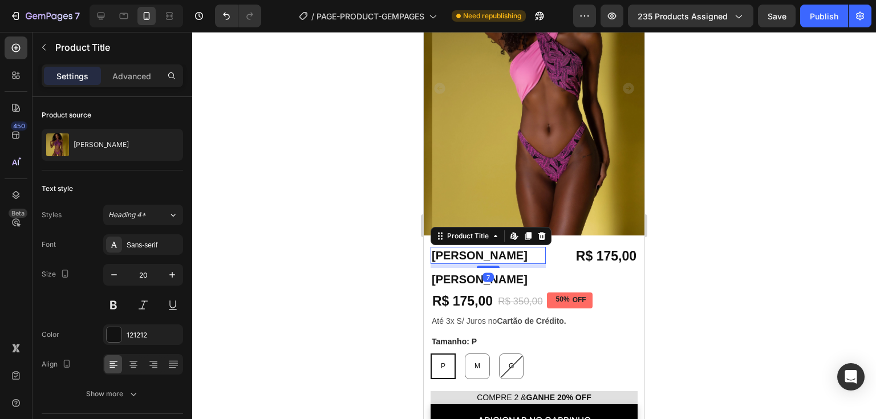
click at [152, 244] on div "Sans-serif" at bounding box center [154, 245] width 54 height 10
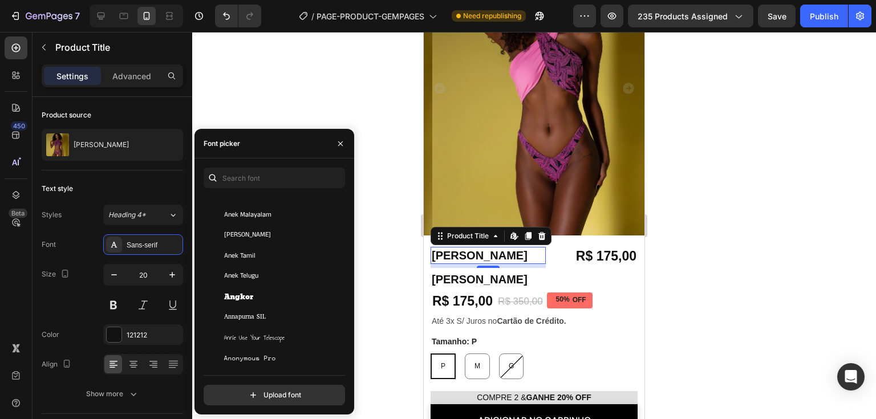
scroll to position [1769, 0]
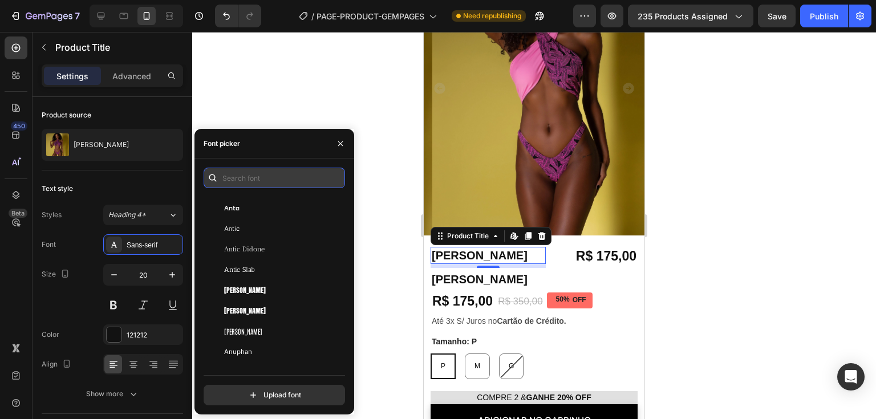
click at [270, 179] on input "text" at bounding box center [275, 178] width 142 height 21
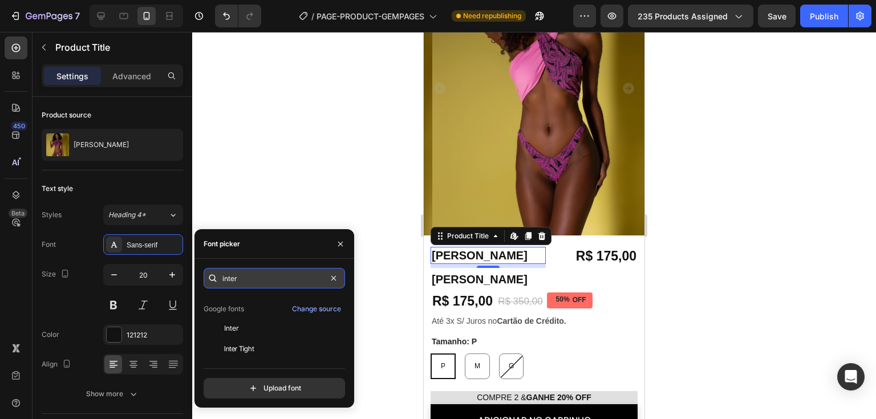
scroll to position [0, 0]
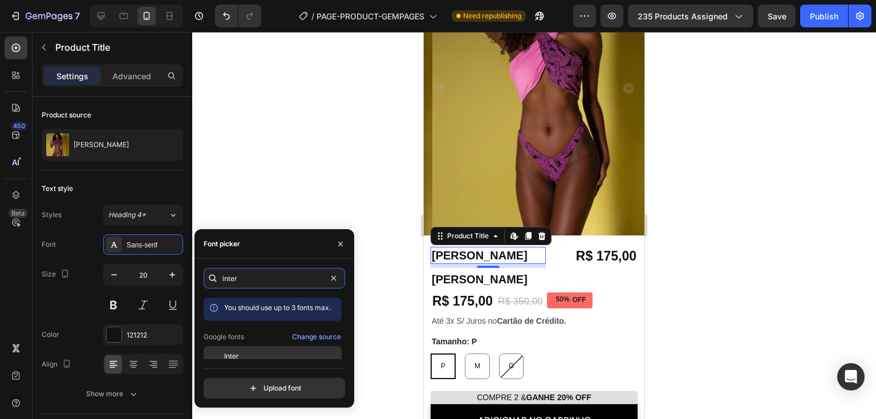
type input "inter"
click at [230, 356] on span "Inter" at bounding box center [231, 356] width 15 height 10
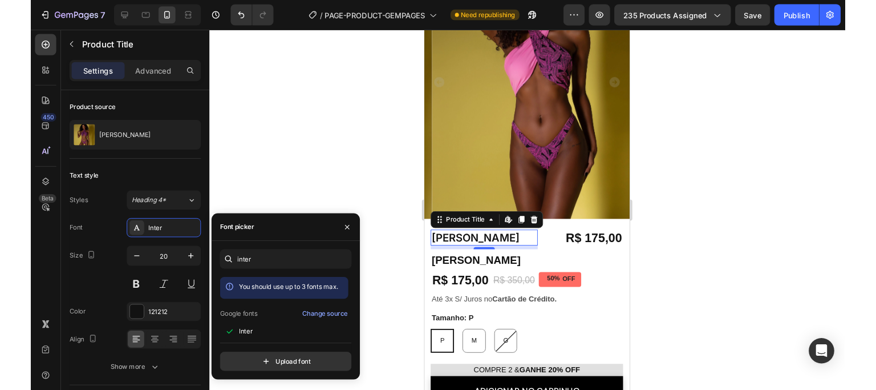
scroll to position [28, 0]
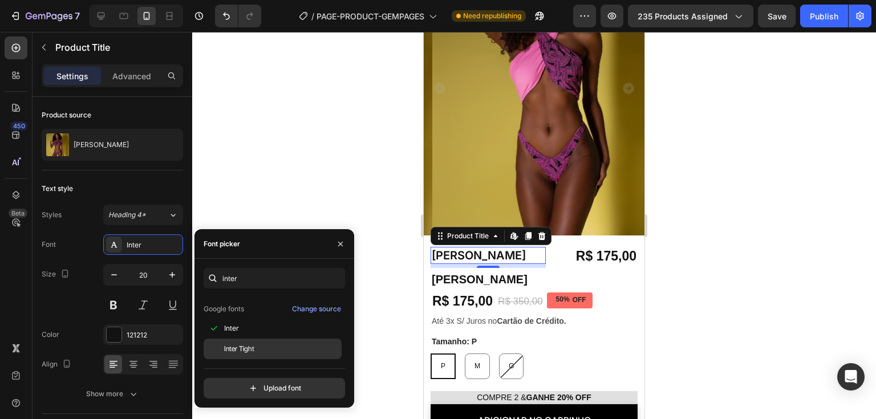
click at [252, 350] on span "Inter Tight" at bounding box center [239, 349] width 30 height 10
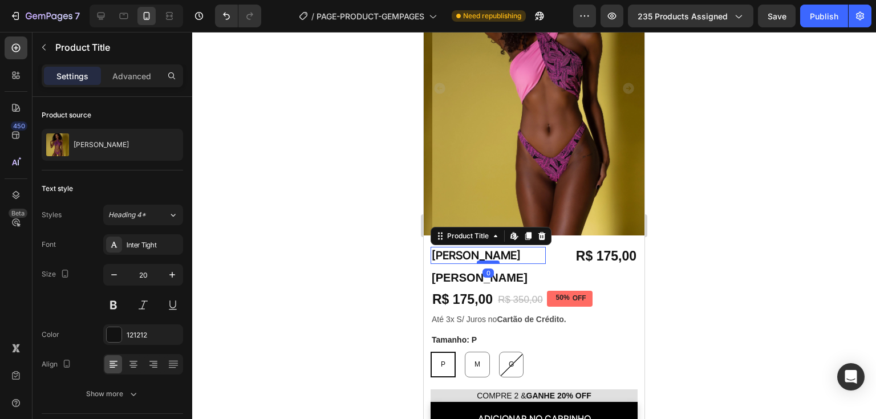
drag, startPoint x: 490, startPoint y: 256, endPoint x: 489, endPoint y: 249, distance: 7.4
click at [489, 261] on div at bounding box center [488, 262] width 23 height 3
click at [555, 247] on div "R$ 175,00" at bounding box center [596, 256] width 83 height 19
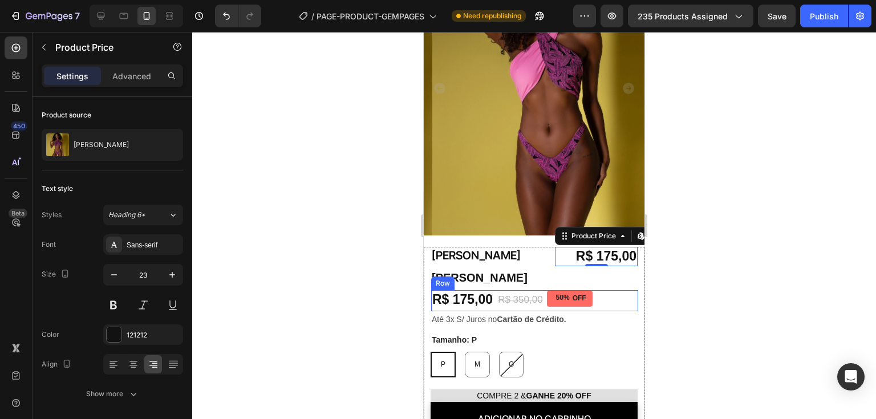
click at [611, 290] on div "R$ 175,00 Product Price Product Price R$ 350,00 Product Price Product Price 50%…" at bounding box center [534, 300] width 207 height 21
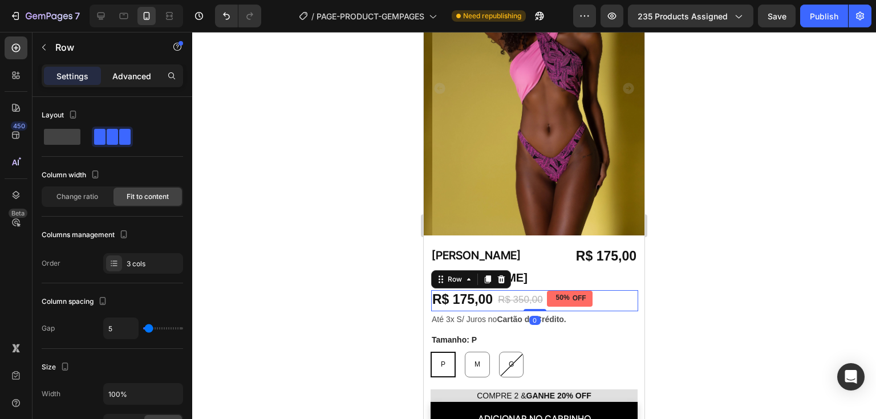
click at [148, 82] on div "Advanced" at bounding box center [131, 76] width 57 height 18
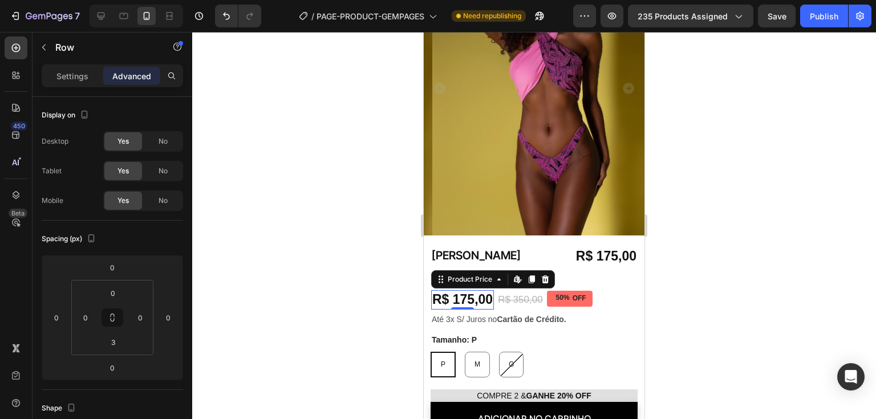
click at [482, 290] on div "R$ 175,00" at bounding box center [462, 299] width 63 height 19
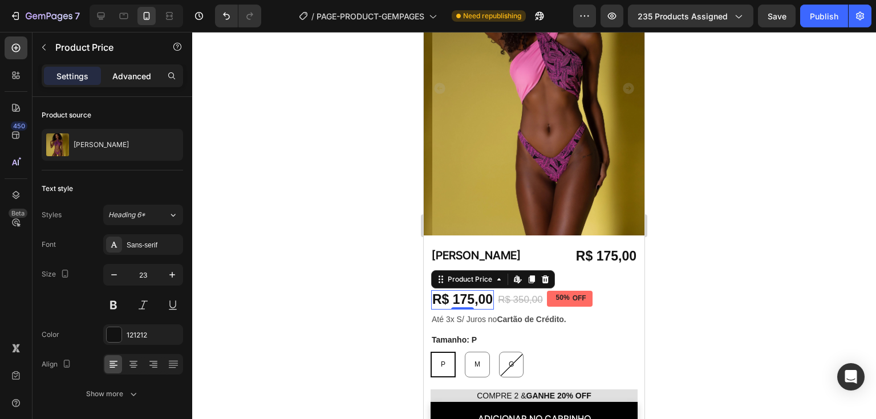
click at [140, 77] on p "Advanced" at bounding box center [131, 76] width 39 height 12
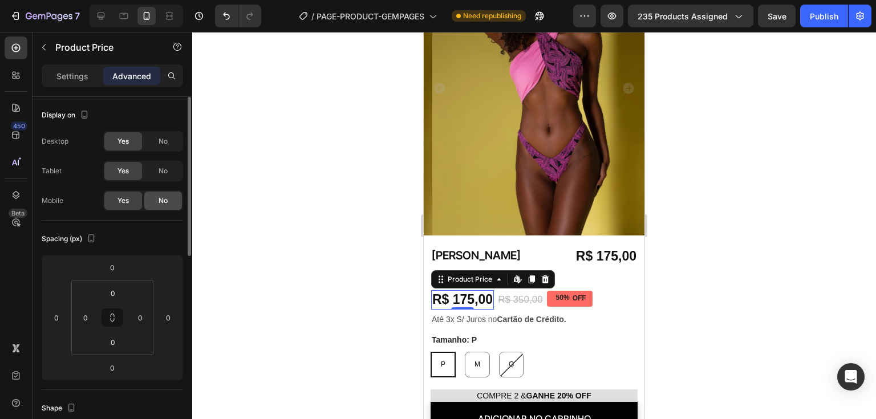
click at [160, 201] on span "No" at bounding box center [163, 201] width 9 height 10
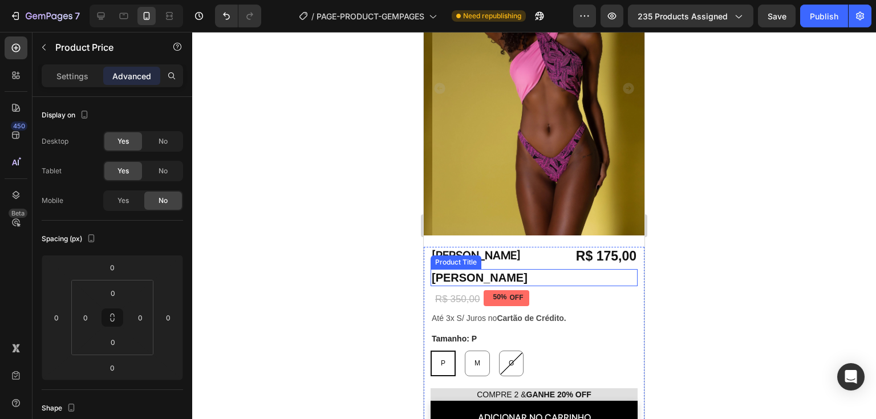
click at [531, 271] on h1 "[PERSON_NAME]" at bounding box center [534, 277] width 207 height 17
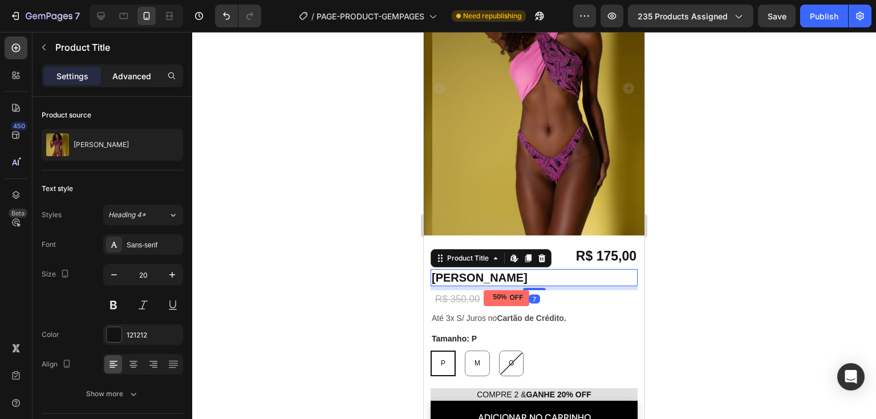
click at [117, 80] on p "Advanced" at bounding box center [131, 76] width 39 height 12
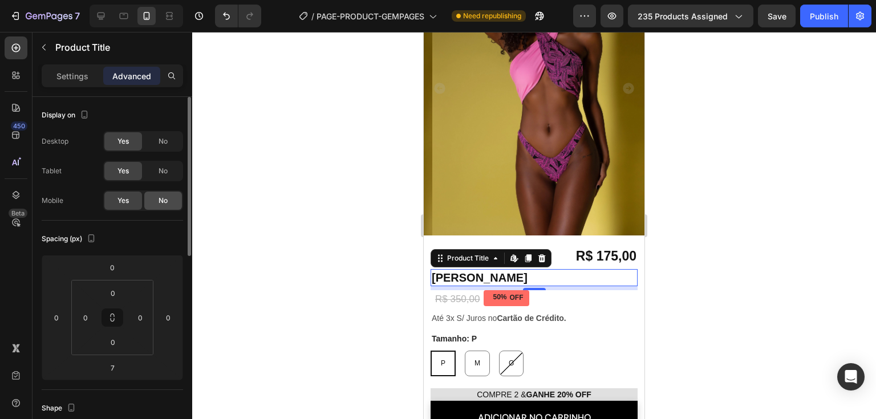
click at [164, 197] on span "No" at bounding box center [163, 201] width 9 height 10
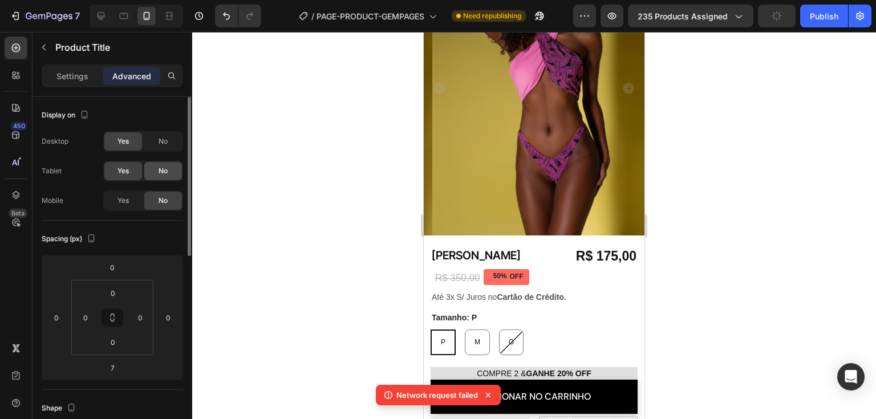
click at [160, 171] on span "No" at bounding box center [163, 171] width 9 height 10
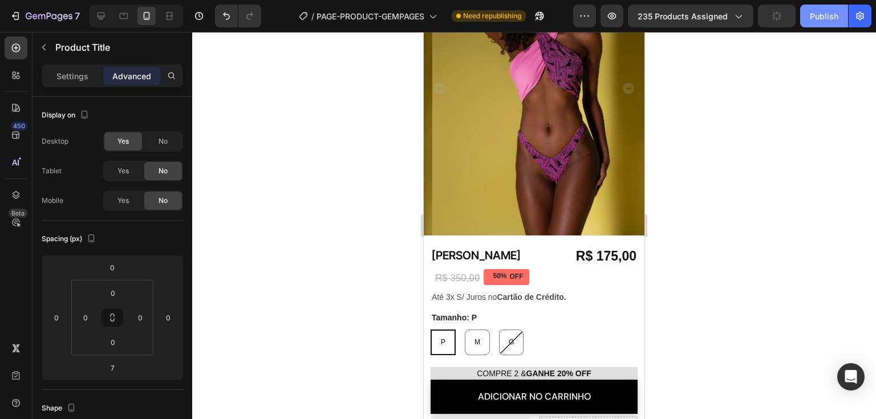
click at [819, 17] on div "Publish" at bounding box center [824, 16] width 29 height 12
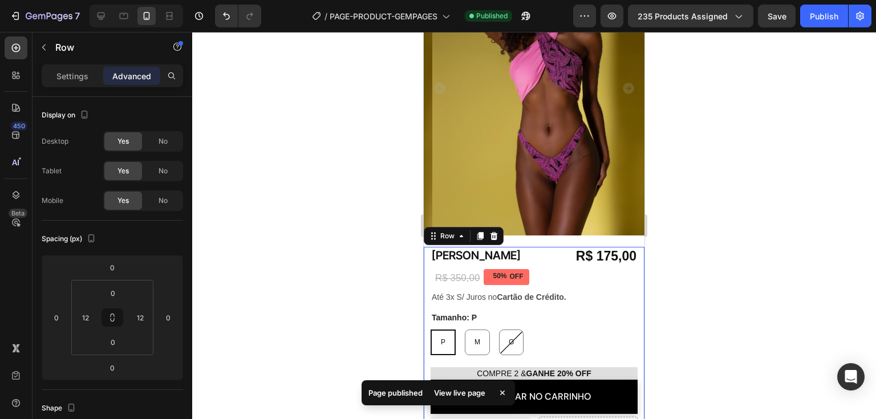
click at [442, 247] on h1 "[PERSON_NAME]" at bounding box center [488, 255] width 115 height 17
click at [526, 247] on h1 "[PERSON_NAME]" at bounding box center [488, 255] width 115 height 17
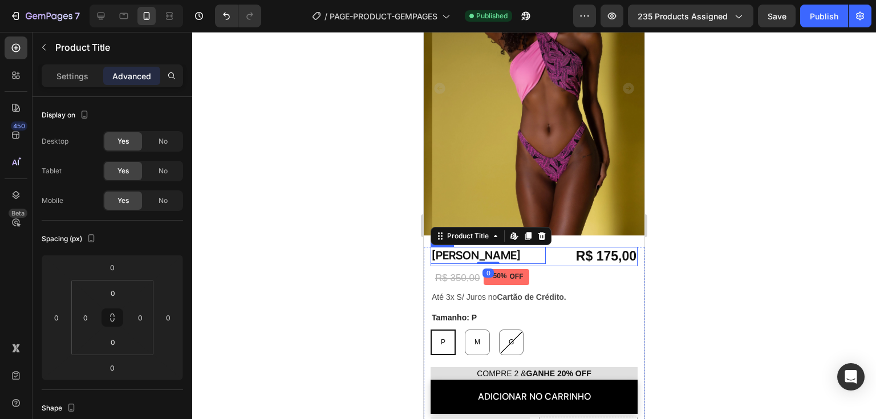
click at [544, 248] on div "Biquíni Alba Product Title Edit content in Shopify 0 R$ 175,00 Product Price Pr…" at bounding box center [534, 256] width 207 height 19
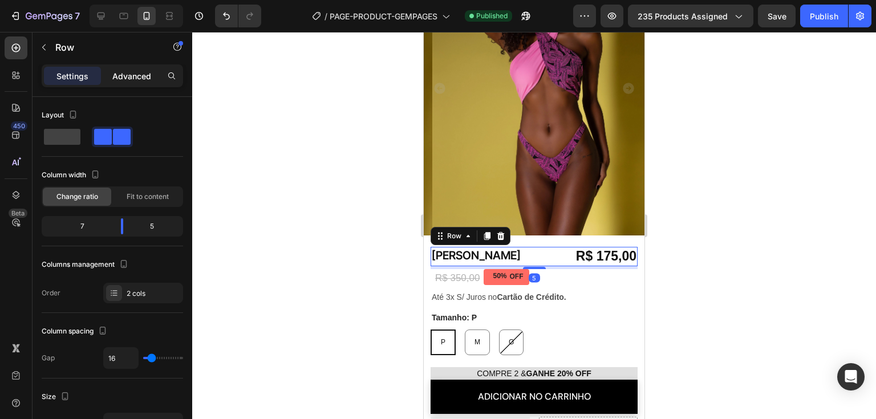
click at [126, 77] on p "Advanced" at bounding box center [131, 76] width 39 height 12
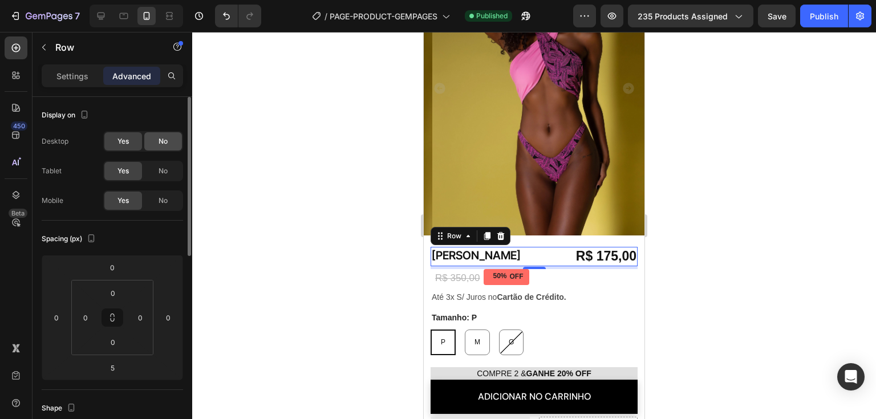
click at [150, 144] on div "No" at bounding box center [163, 141] width 38 height 18
click at [819, 15] on div "Publish" at bounding box center [824, 16] width 29 height 12
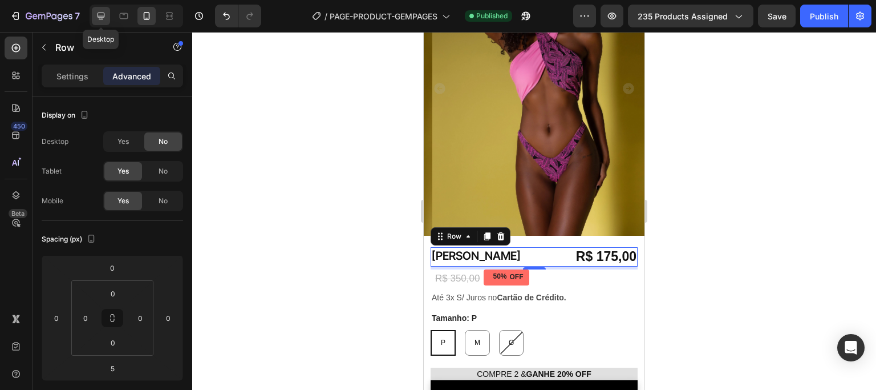
click at [98, 15] on icon at bounding box center [101, 16] width 7 height 7
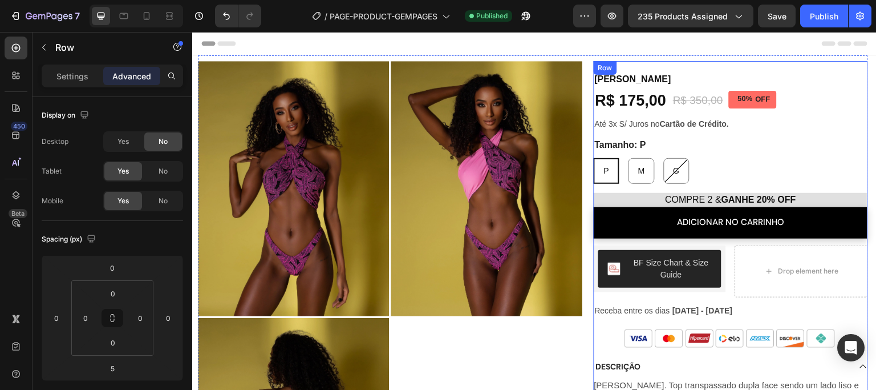
click at [692, 64] on div "Biquíni Alba Product Title R$ 175,00 Product Price Product Price Row 5 Biquíni …" at bounding box center [731, 343] width 274 height 564
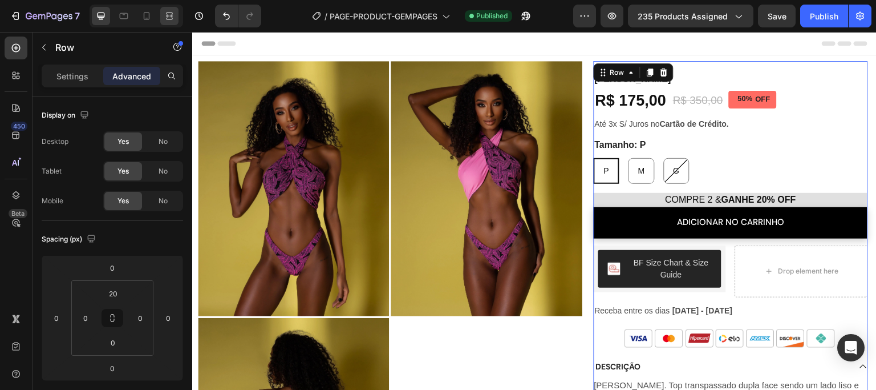
click at [170, 18] on icon at bounding box center [169, 15] width 11 height 11
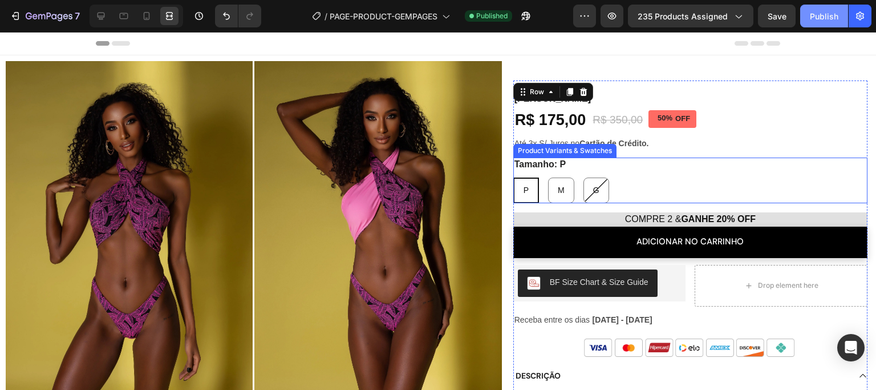
click at [826, 21] on div "Publish" at bounding box center [824, 16] width 29 height 12
click at [826, 21] on button "Publish" at bounding box center [825, 16] width 48 height 23
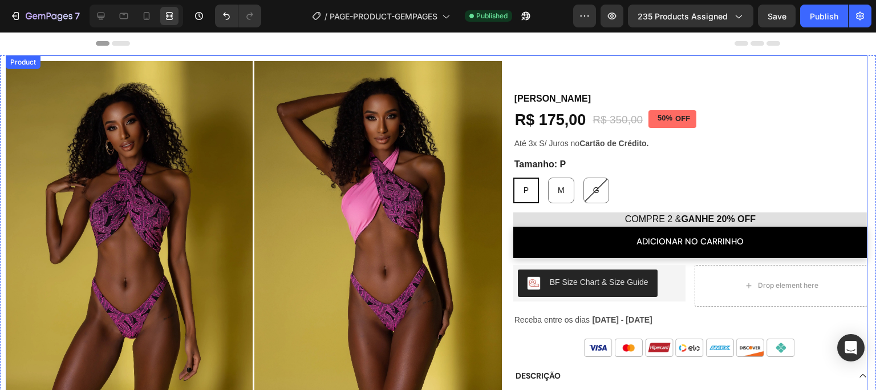
click at [535, 78] on div "Biquíni Alba Product Title R$ 175,00 Product Price Product Price Row Biquíni Al…" at bounding box center [691, 391] width 354 height 661
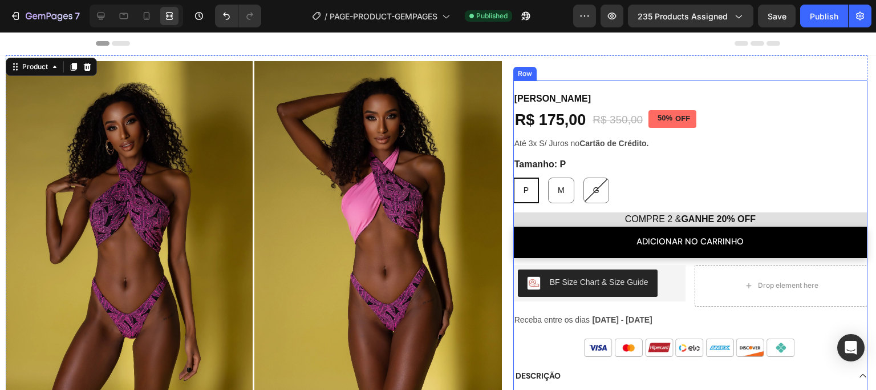
click at [810, 115] on div "Biquíni Alba Product Title R$ 175,00 Product Price Product Price Row Biquíni Al…" at bounding box center [691, 355] width 354 height 527
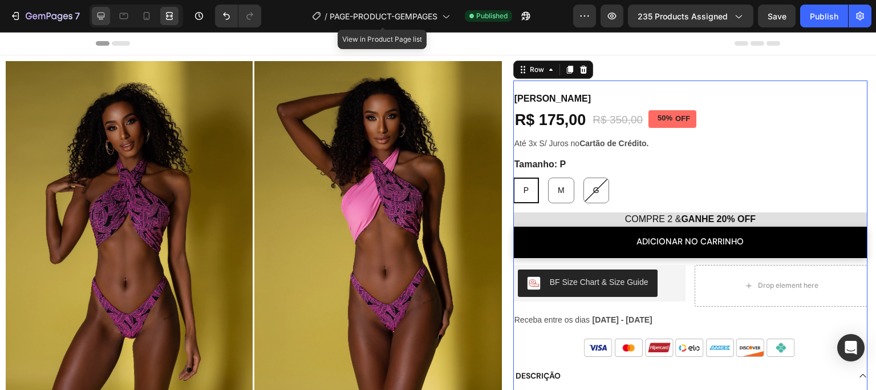
click at [106, 15] on icon at bounding box center [100, 15] width 11 height 11
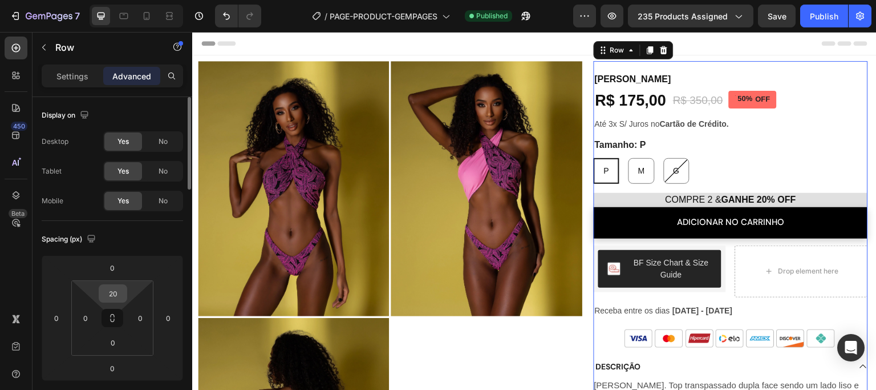
click at [115, 293] on input "20" at bounding box center [113, 293] width 23 height 17
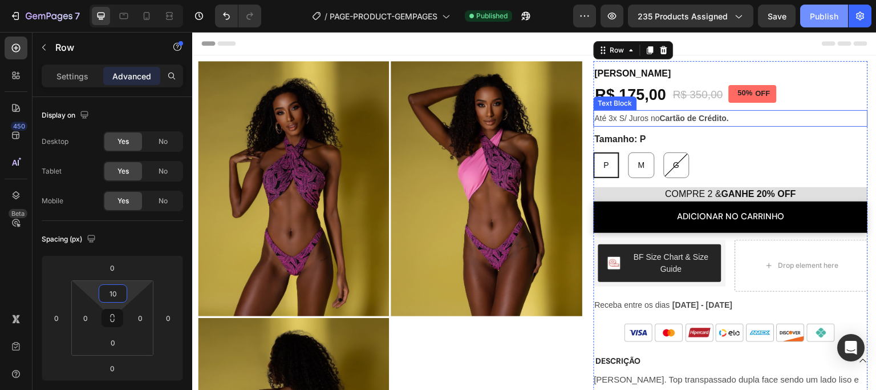
type input "10"
click at [819, 16] on div "Publish" at bounding box center [824, 16] width 29 height 12
click at [819, 16] on button "Publish" at bounding box center [825, 16] width 48 height 23
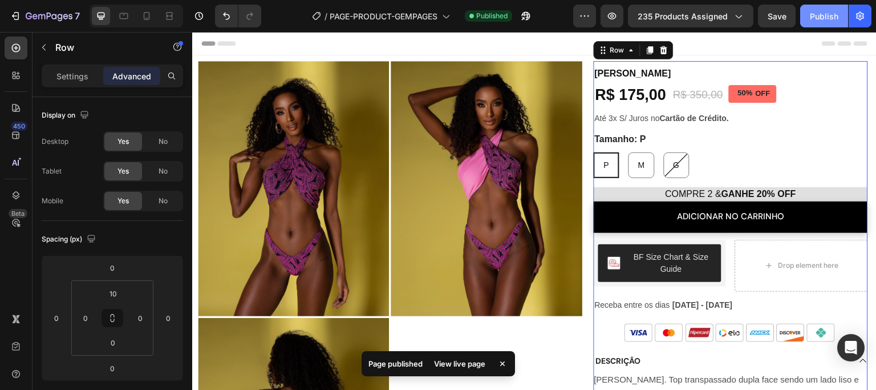
click at [823, 19] on div "Publish" at bounding box center [824, 16] width 29 height 12
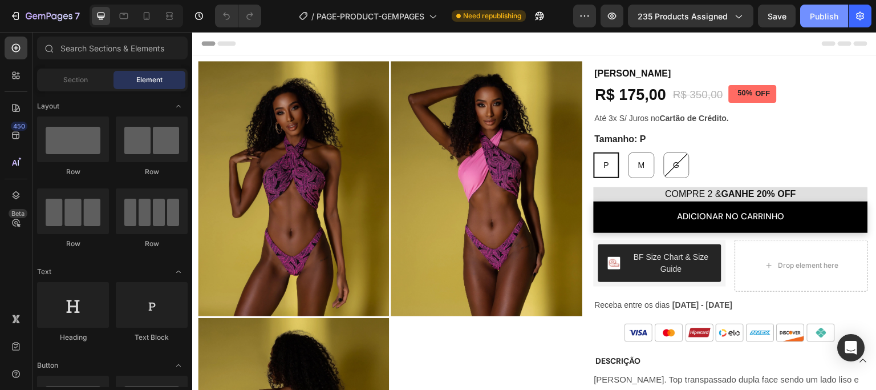
click at [824, 14] on div "Publish" at bounding box center [824, 16] width 29 height 12
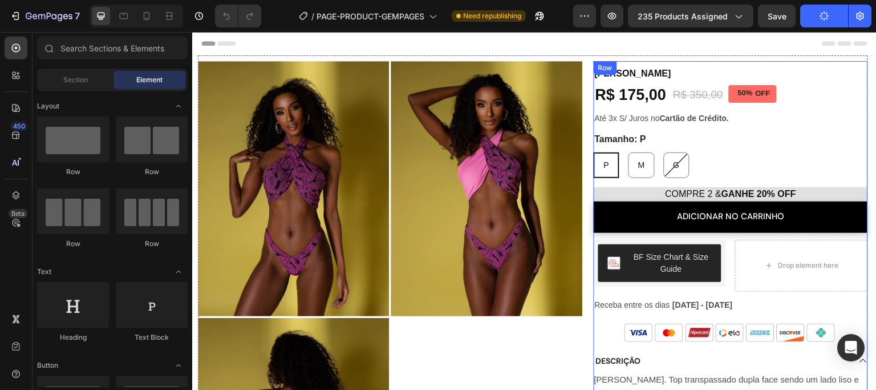
click at [838, 99] on div "Biquíni Alba Product Title R$ 175,00 Product Price Product Price Row Biquíni Al…" at bounding box center [731, 351] width 274 height 568
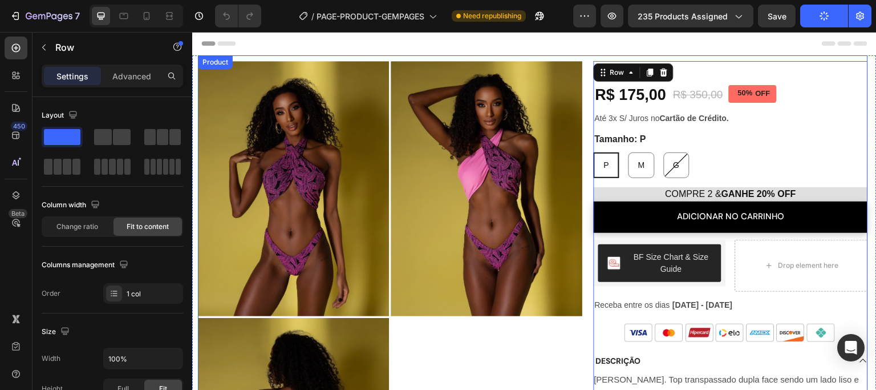
click at [585, 200] on div "Product Images Biquíni Alba Product Title R$ 175,00 Product Price Product Price…" at bounding box center [533, 344] width 670 height 579
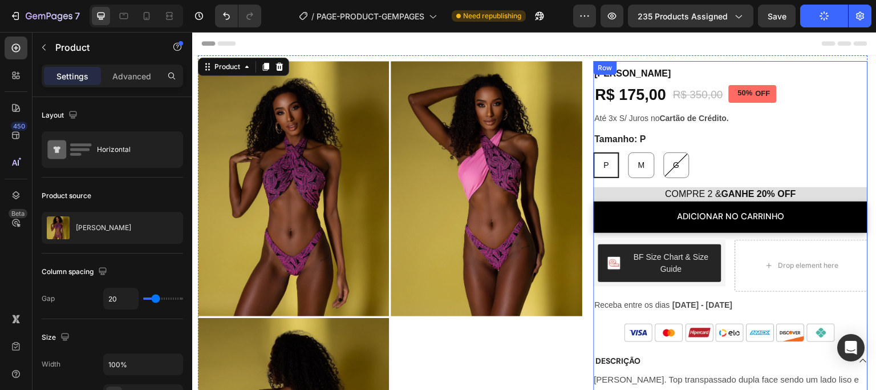
click at [823, 129] on div "Biquíni Alba Product Title R$ 175,00 Product Price Product Price Row Biquíni Al…" at bounding box center [731, 351] width 274 height 568
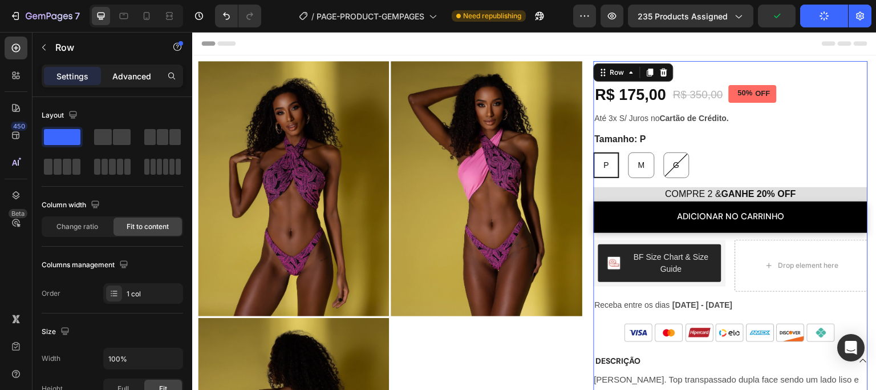
click at [119, 77] on p "Advanced" at bounding box center [131, 76] width 39 height 12
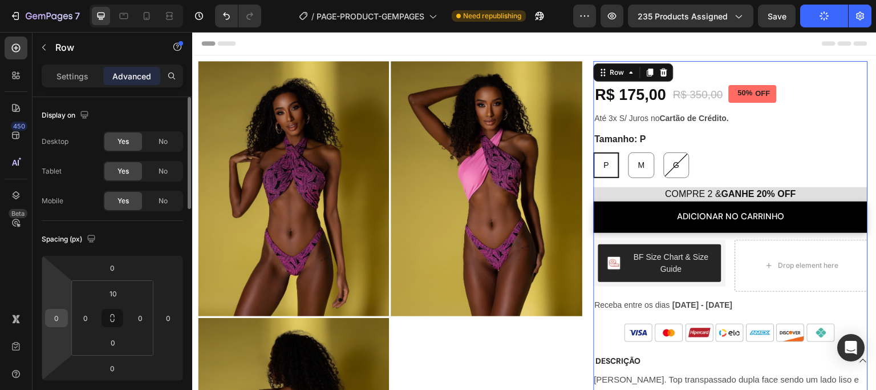
click at [57, 318] on input "0" at bounding box center [56, 317] width 17 height 17
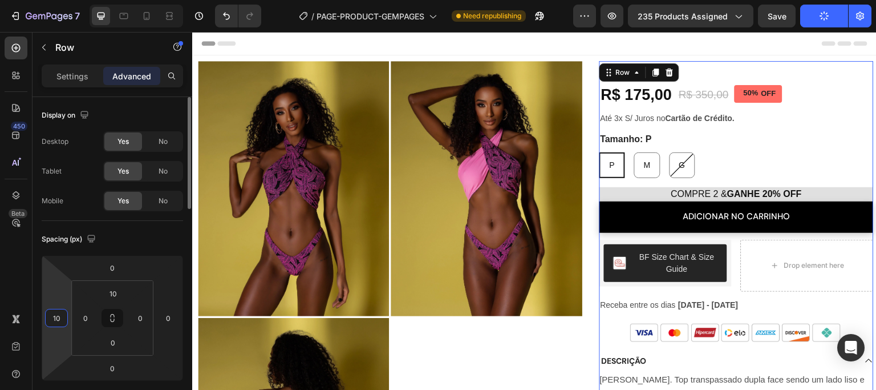
click at [57, 318] on input "10" at bounding box center [56, 317] width 17 height 17
type input "1"
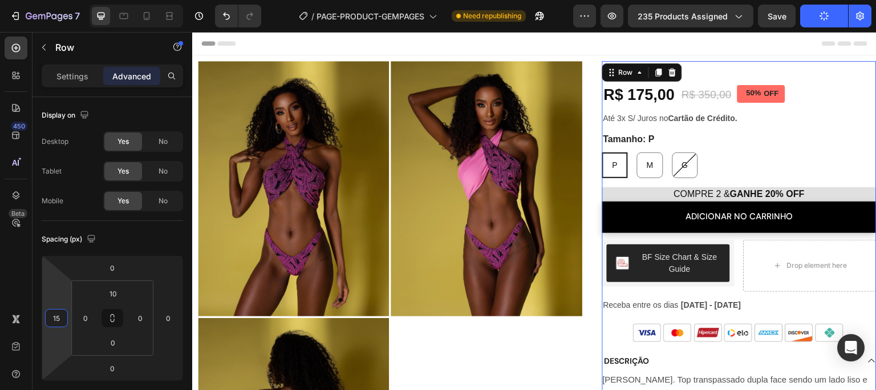
type input "15"
click at [834, 22] on button "Publish" at bounding box center [825, 16] width 48 height 23
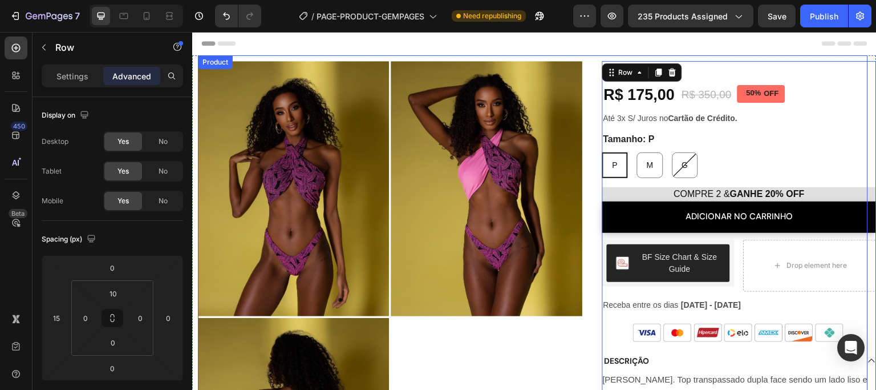
click at [594, 196] on div "Biquíni Alba Product Title R$ 175,00 Product Price Product Price Row Biquíni Al…" at bounding box center [731, 347] width 274 height 573
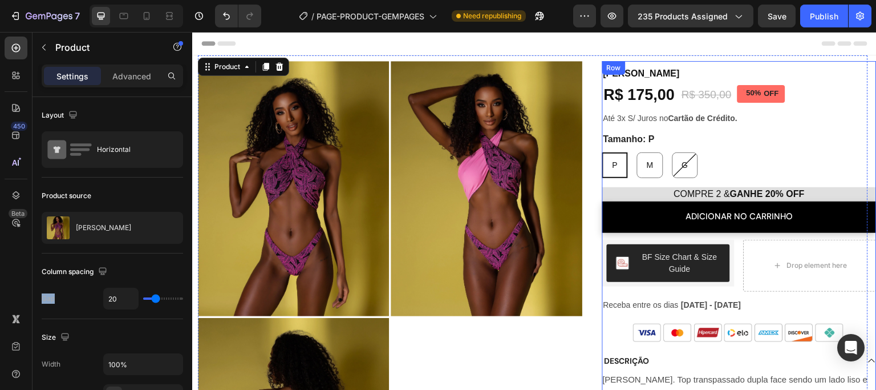
click at [830, 101] on div "Biquíni Alba Product Title R$ 175,00 Product Price Product Price Row Biquíni Al…" at bounding box center [740, 351] width 274 height 568
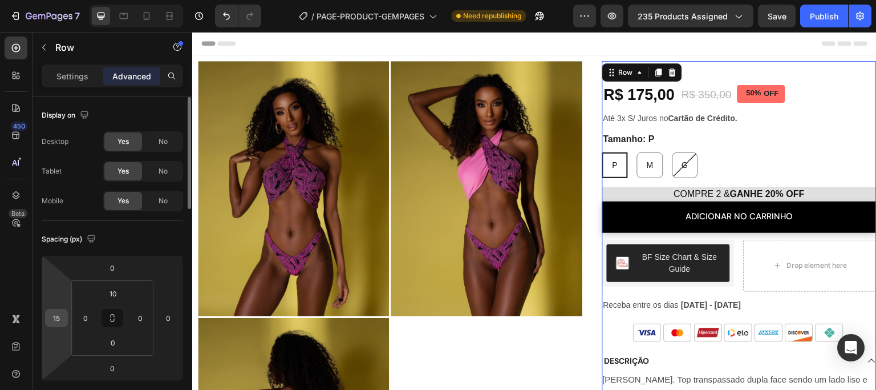
click at [60, 313] on input "15" at bounding box center [56, 317] width 17 height 17
type input "0"
click at [129, 244] on div "Spacing (px)" at bounding box center [113, 239] width 142 height 18
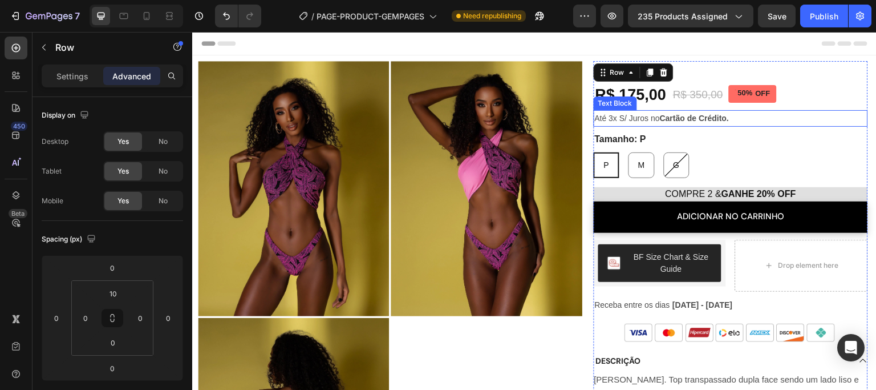
click at [660, 122] on strong "Cartão de Crédito." at bounding box center [694, 118] width 69 height 9
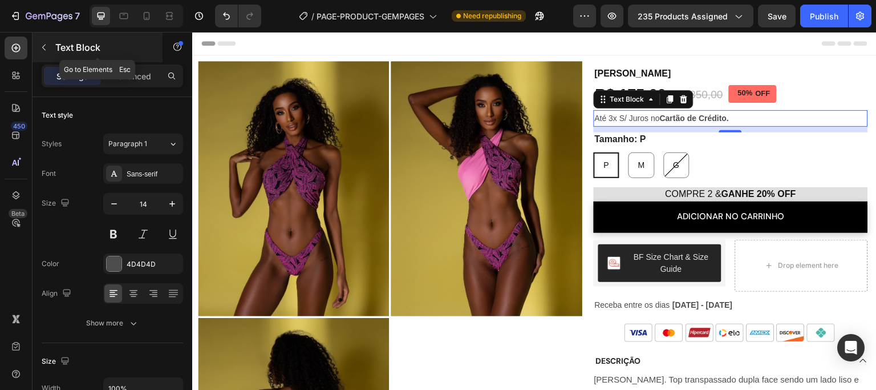
click at [46, 50] on icon "button" at bounding box center [43, 47] width 9 height 9
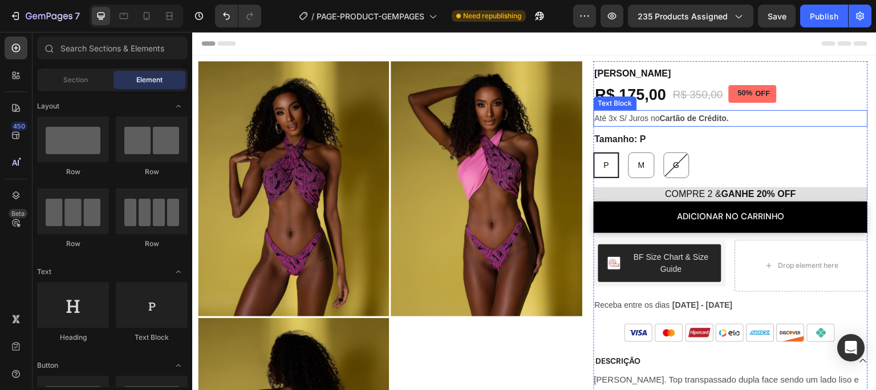
click at [680, 117] on strong "Cartão de Crédito." at bounding box center [694, 118] width 69 height 9
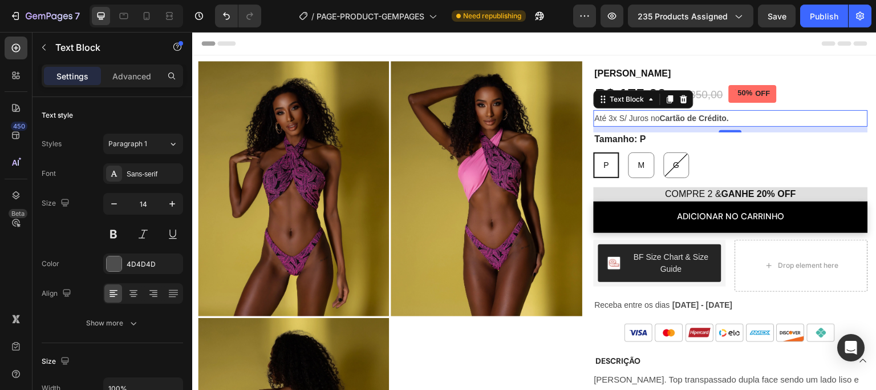
click at [641, 124] on p "Até 3x S/ Juros no Cartão de Crédito." at bounding box center [731, 118] width 272 height 14
click at [640, 121] on p "Até 3x S/ Juros no Cartão de Crédito." at bounding box center [731, 118] width 272 height 14
click at [646, 119] on p "Até 3x S/ Juros no Cartão de Crédito." at bounding box center [731, 118] width 272 height 14
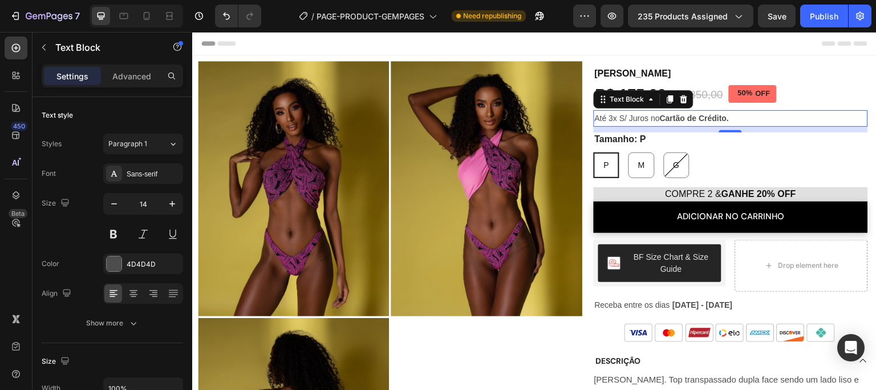
click at [646, 119] on p "Até 3x S/ Juros no Cartão de Crédito." at bounding box center [731, 118] width 272 height 14
click at [624, 118] on p "Até 3x S/ Juros no Cartão de Crédito." at bounding box center [731, 118] width 272 height 14
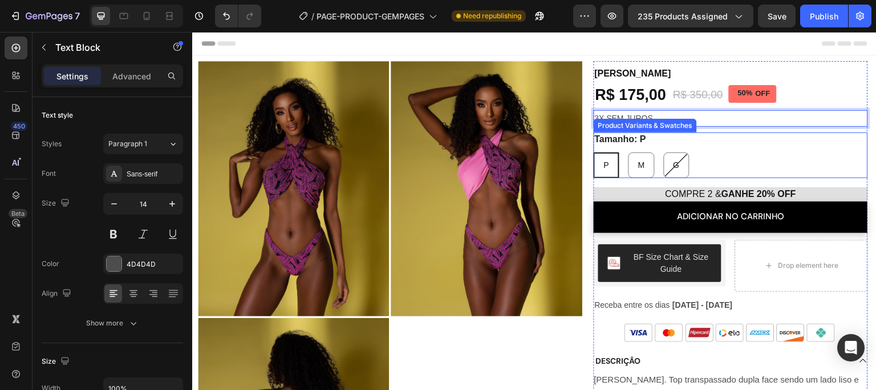
click at [657, 120] on div "Product Variants & Swatches" at bounding box center [645, 125] width 99 height 10
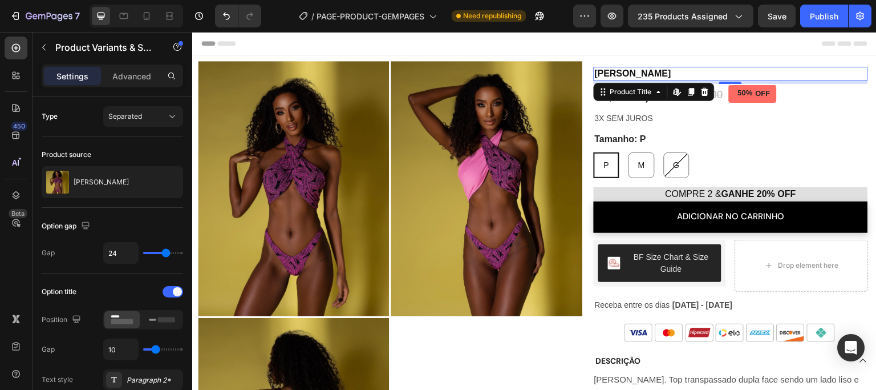
click at [634, 74] on h1 "[PERSON_NAME]" at bounding box center [731, 74] width 274 height 14
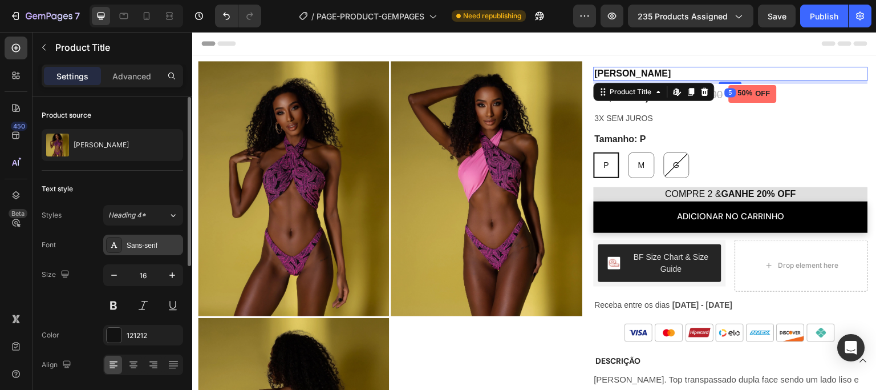
click at [143, 249] on div "Sans-serif" at bounding box center [154, 245] width 54 height 10
click at [159, 248] on div "Sans-serif" at bounding box center [154, 245] width 54 height 10
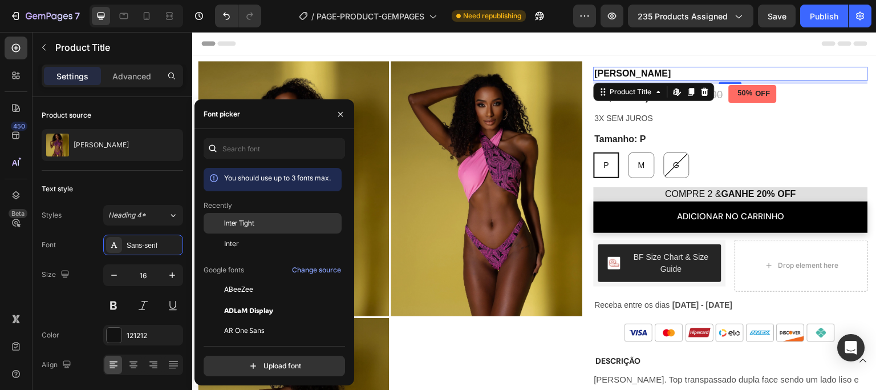
click at [257, 225] on div "Inter Tight" at bounding box center [281, 223] width 115 height 10
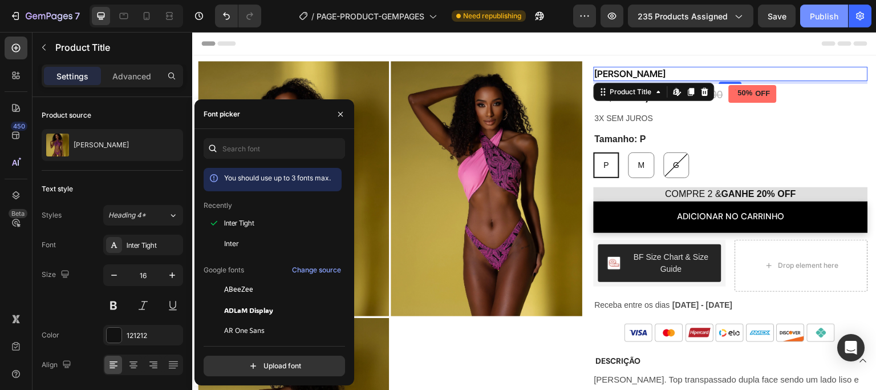
drag, startPoint x: 820, startPoint y: 11, endPoint x: 535, endPoint y: 31, distance: 286.0
click at [820, 11] on div "Publish" at bounding box center [824, 16] width 29 height 12
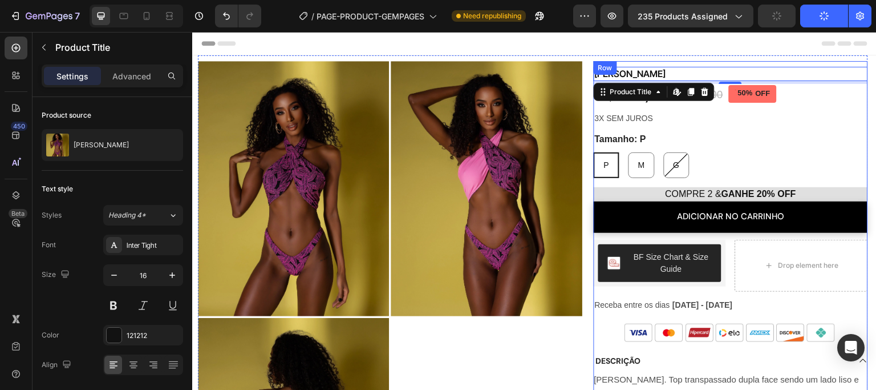
click at [619, 119] on p "3X SEM JUROS" at bounding box center [731, 118] width 272 height 14
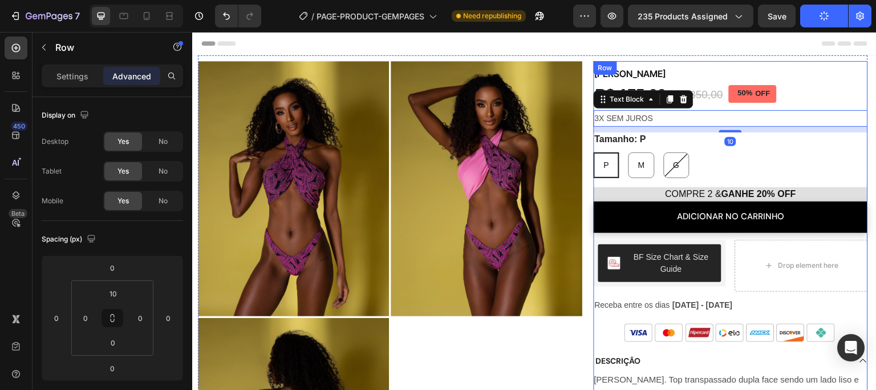
click at [815, 97] on div "Biquíni Alba Product Title R$ 175,00 Product Price Product Price Row Biquíni Al…" at bounding box center [731, 351] width 274 height 568
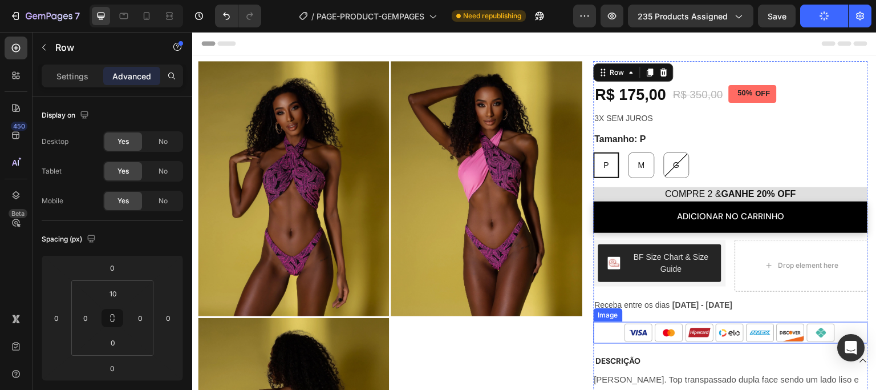
click at [665, 337] on img at bounding box center [731, 333] width 228 height 22
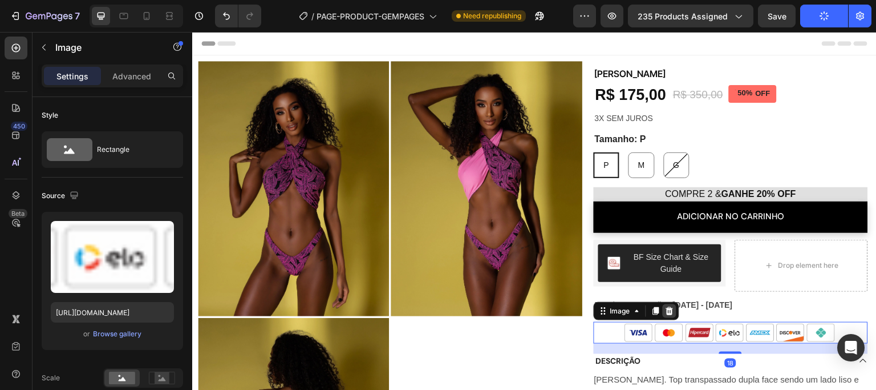
click at [670, 309] on div at bounding box center [670, 311] width 14 height 14
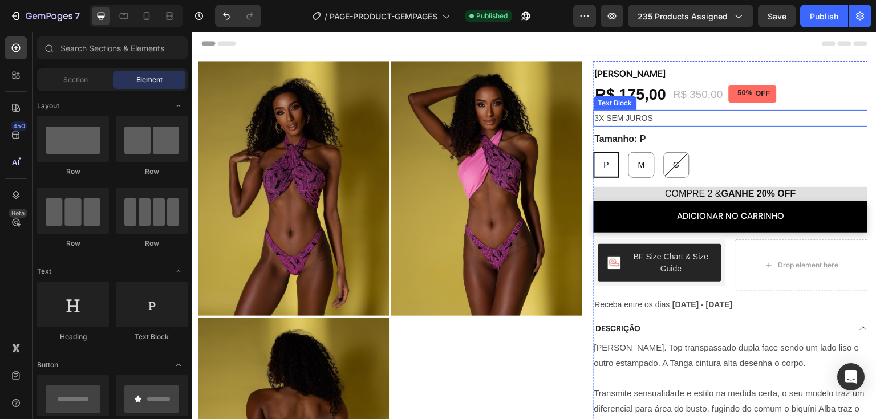
click at [660, 119] on p "3X SEM JUROS" at bounding box center [731, 118] width 272 height 14
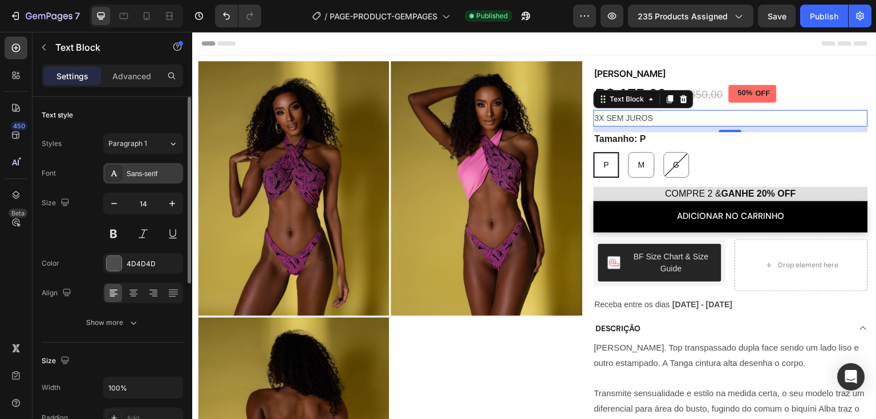
click at [135, 174] on div "Sans-serif" at bounding box center [154, 174] width 54 height 10
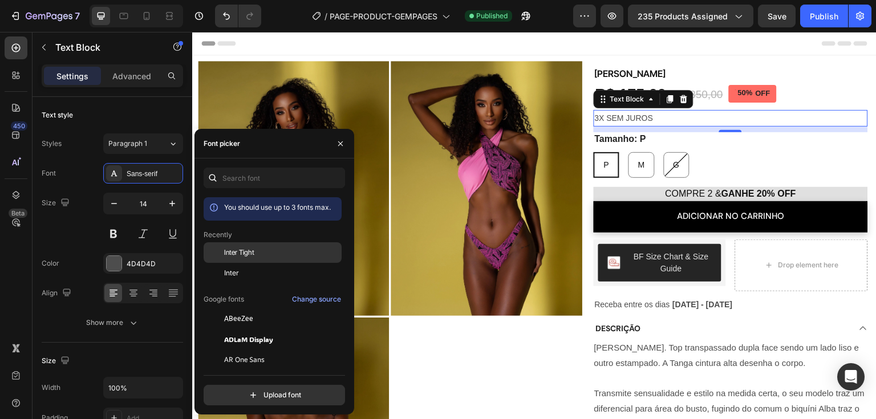
click at [254, 249] on div "Inter Tight" at bounding box center [281, 253] width 115 height 10
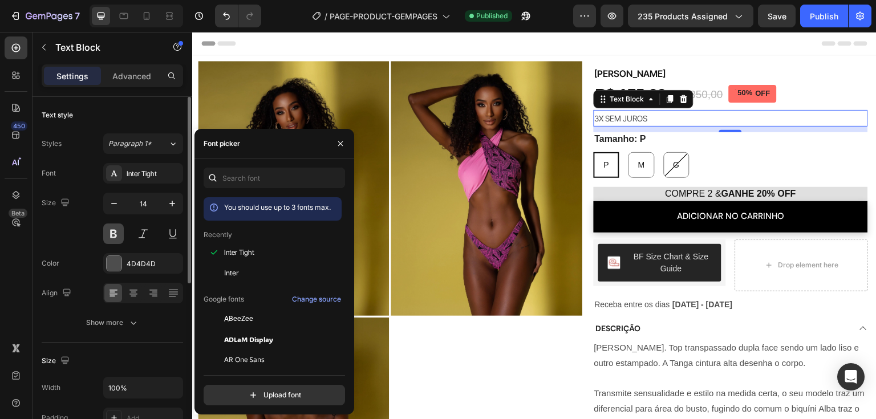
click at [117, 237] on button at bounding box center [113, 234] width 21 height 21
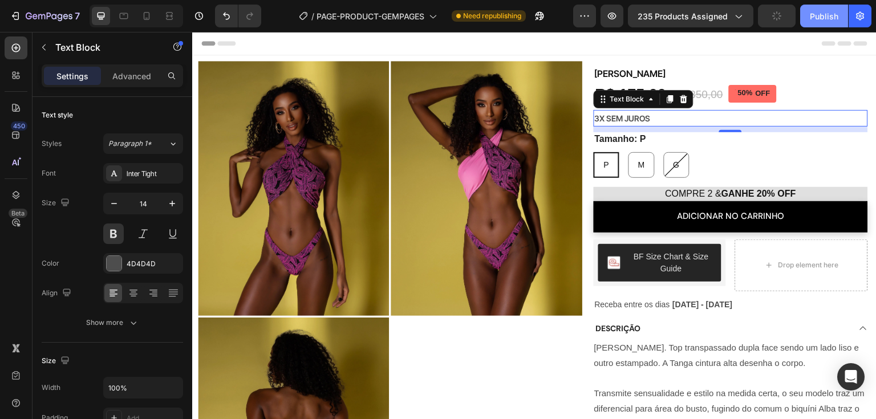
click at [828, 20] on div "Publish" at bounding box center [824, 16] width 29 height 12
click at [151, 17] on icon at bounding box center [146, 15] width 11 height 11
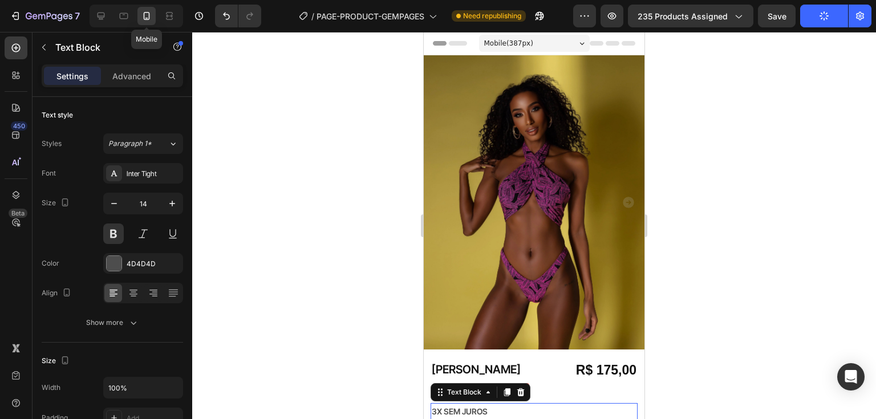
scroll to position [36, 0]
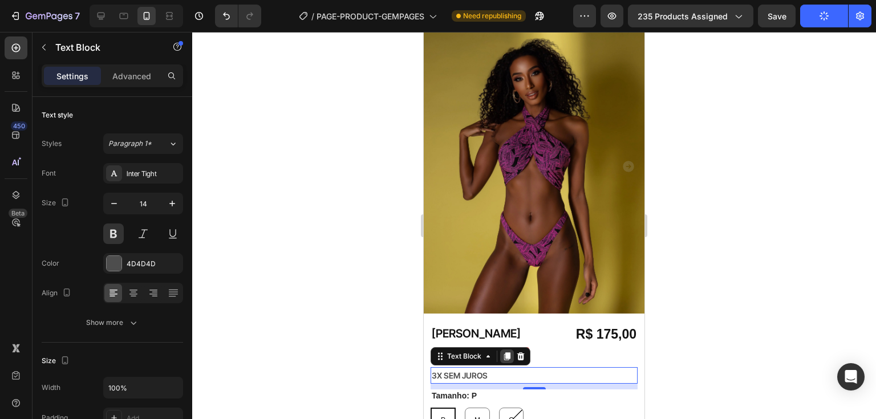
click at [505, 353] on icon at bounding box center [507, 357] width 6 height 8
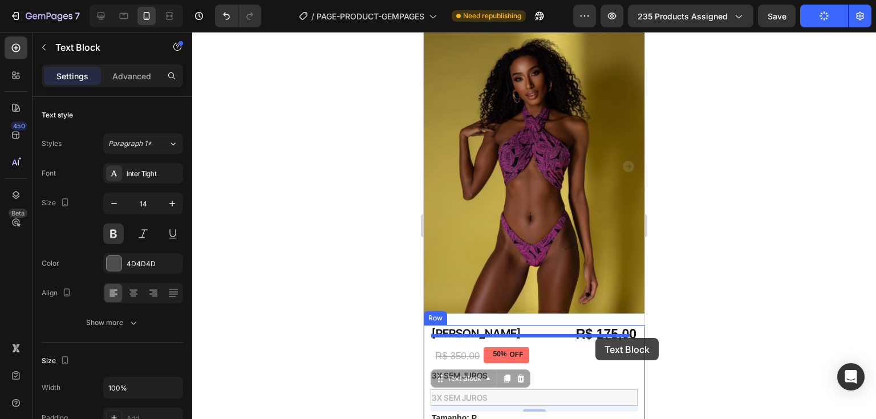
drag, startPoint x: 600, startPoint y: 326, endPoint x: 596, endPoint y: 338, distance: 13.4
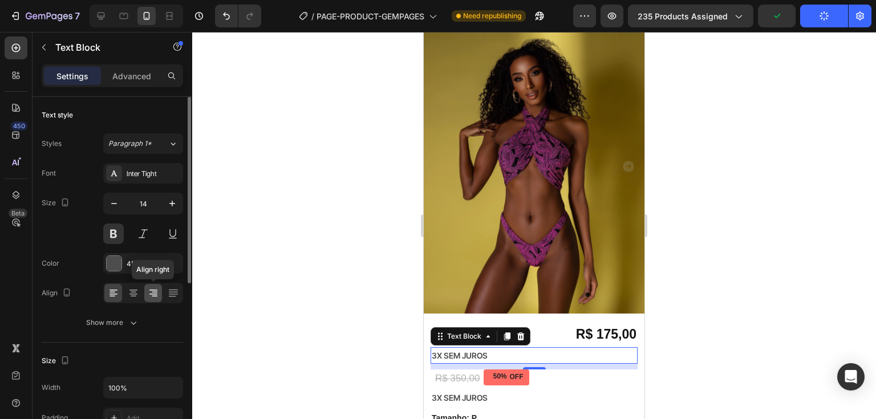
click at [149, 294] on icon at bounding box center [153, 294] width 8 height 1
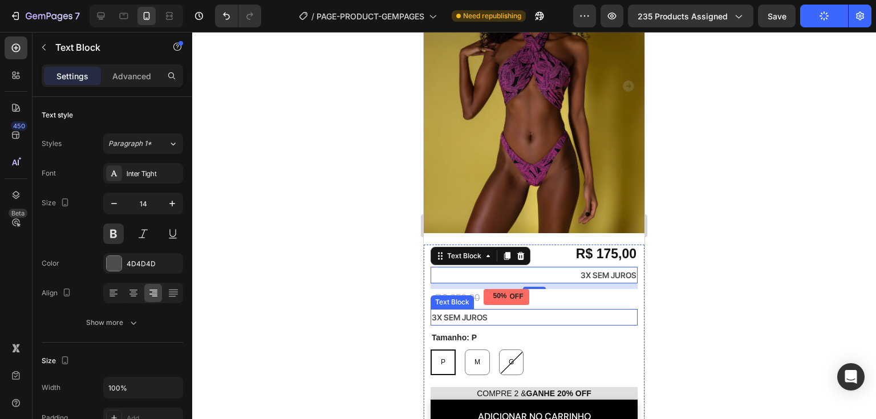
scroll to position [150, 0]
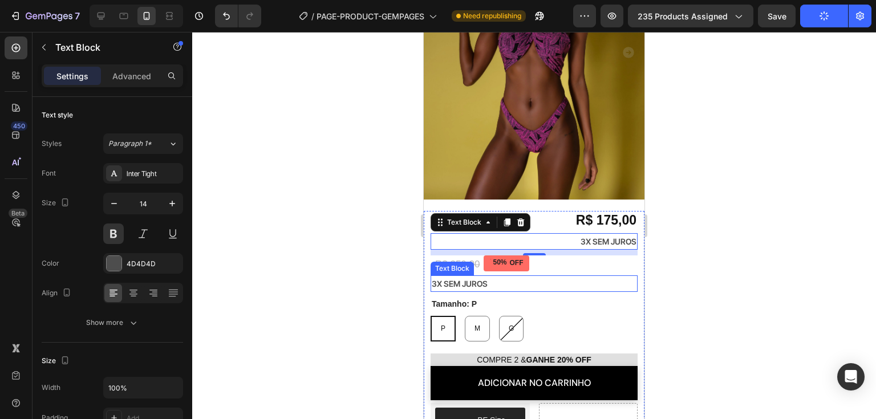
click at [547, 277] on p "3X SEM JUROS" at bounding box center [534, 284] width 205 height 14
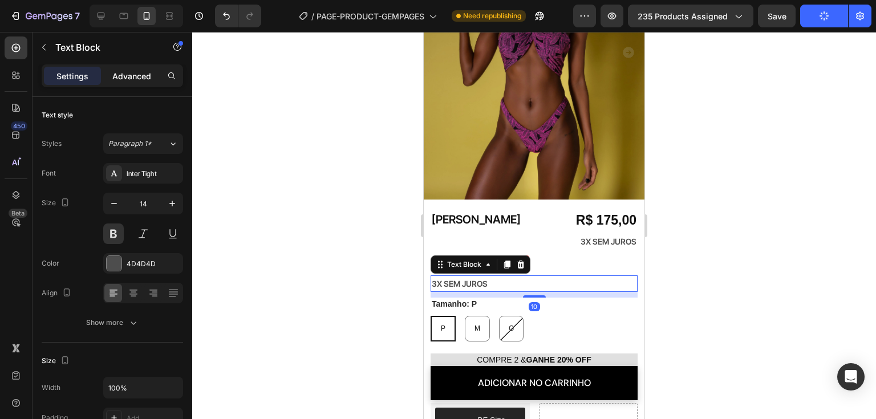
click at [134, 75] on p "Advanced" at bounding box center [131, 76] width 39 height 12
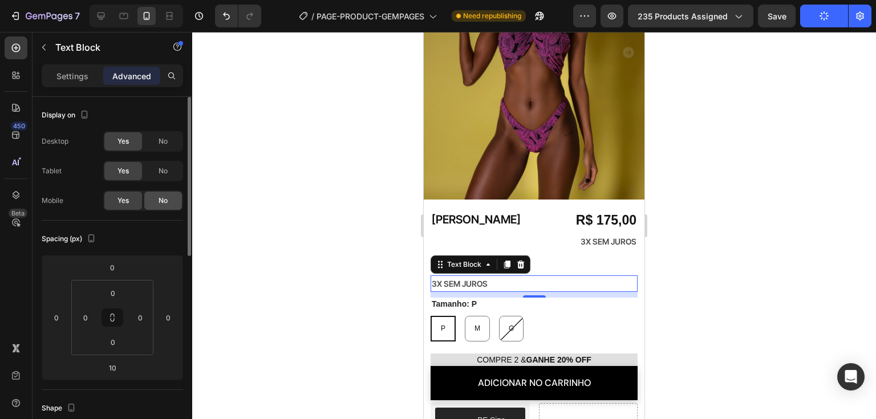
click at [161, 201] on span "No" at bounding box center [163, 201] width 9 height 10
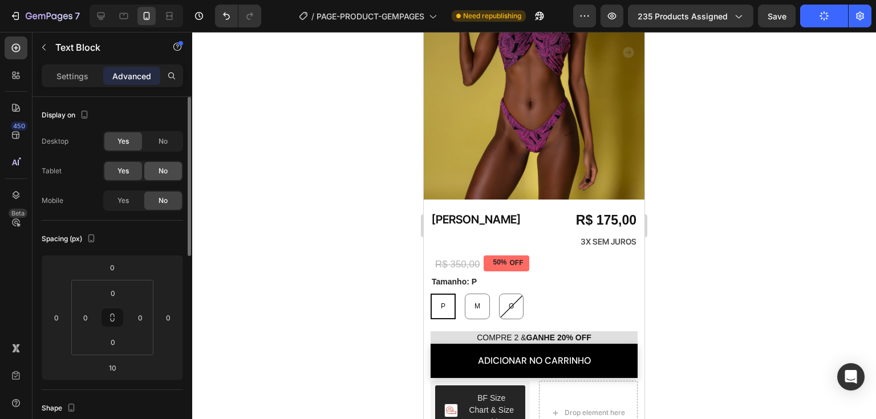
click at [168, 173] on div "No" at bounding box center [163, 171] width 38 height 18
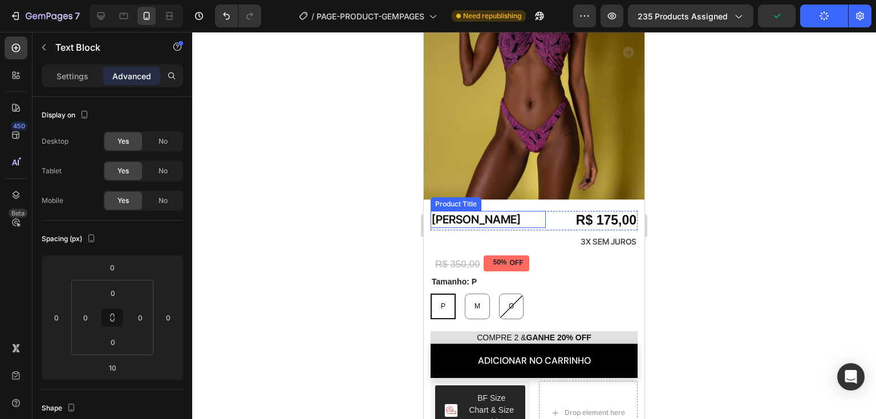
click at [471, 235] on p "3X SEM JUROS" at bounding box center [534, 242] width 205 height 14
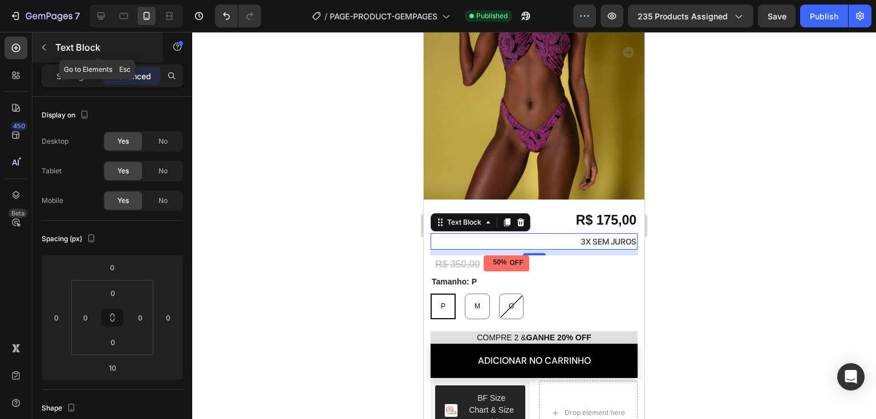
click at [45, 40] on button "button" at bounding box center [44, 47] width 18 height 18
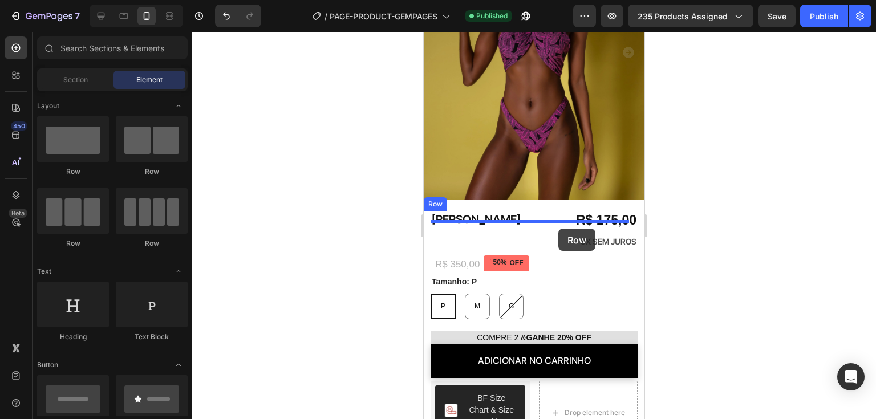
drag, startPoint x: 494, startPoint y: 184, endPoint x: 559, endPoint y: 229, distance: 78.7
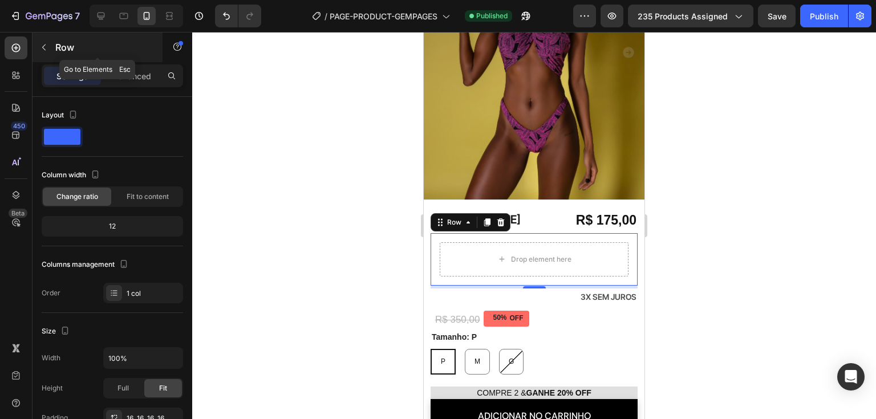
click at [43, 56] on div "Row" at bounding box center [98, 48] width 130 height 30
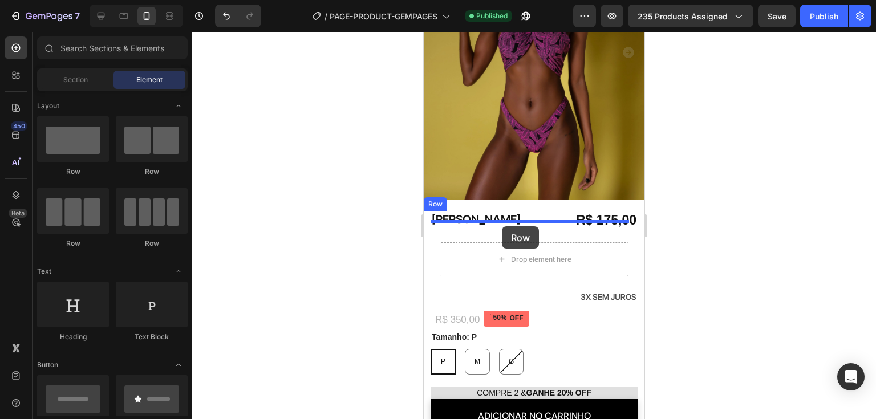
drag, startPoint x: 575, startPoint y: 184, endPoint x: 502, endPoint y: 227, distance: 83.9
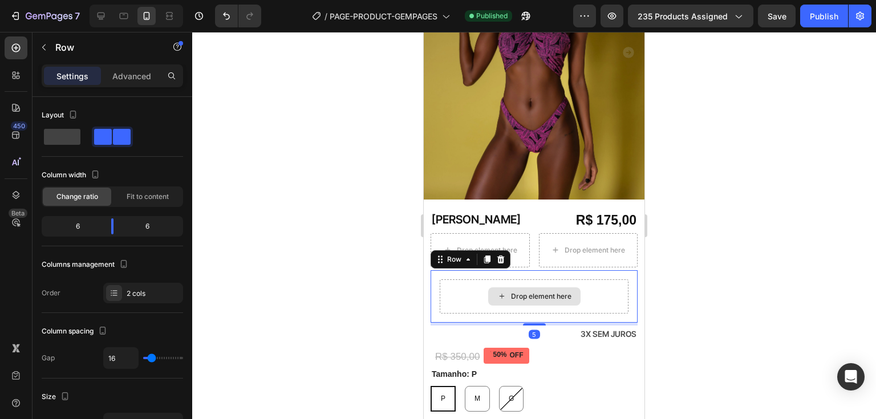
click at [612, 283] on div "Drop element here" at bounding box center [534, 297] width 189 height 34
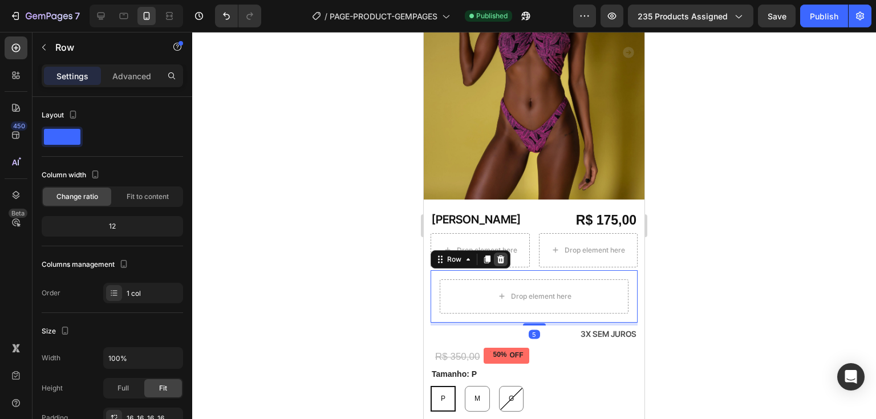
click at [501, 256] on icon at bounding box center [501, 260] width 7 height 8
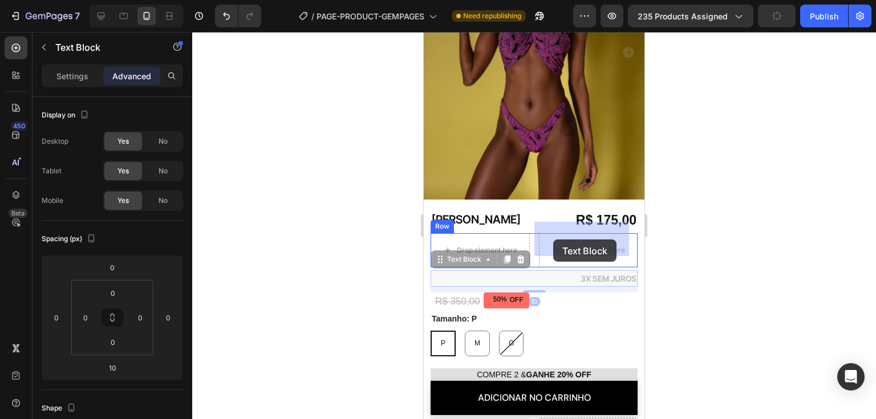
drag, startPoint x: 456, startPoint y: 255, endPoint x: 553, endPoint y: 240, distance: 98.8
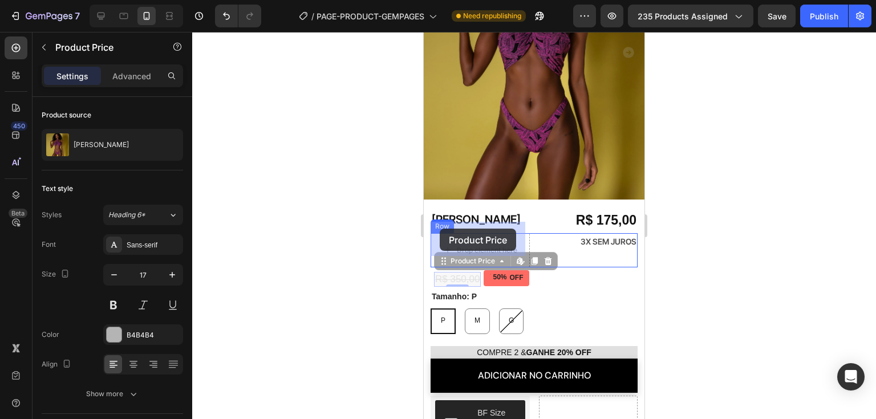
drag, startPoint x: 442, startPoint y: 257, endPoint x: 440, endPoint y: 229, distance: 28.0
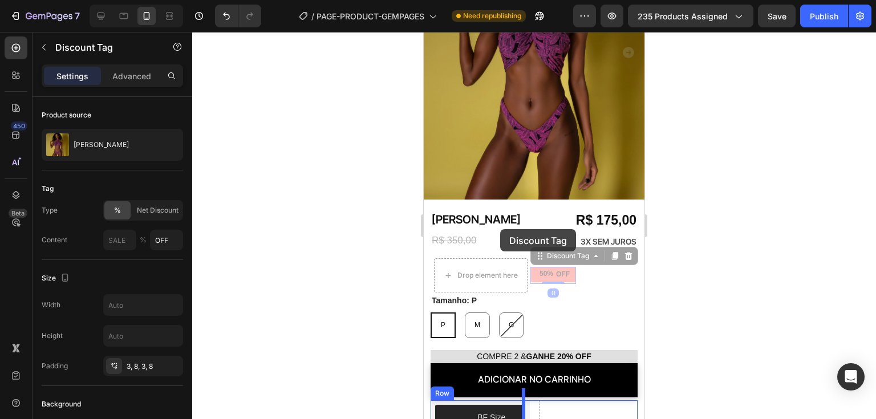
drag, startPoint x: 543, startPoint y: 251, endPoint x: 500, endPoint y: 229, distance: 48.0
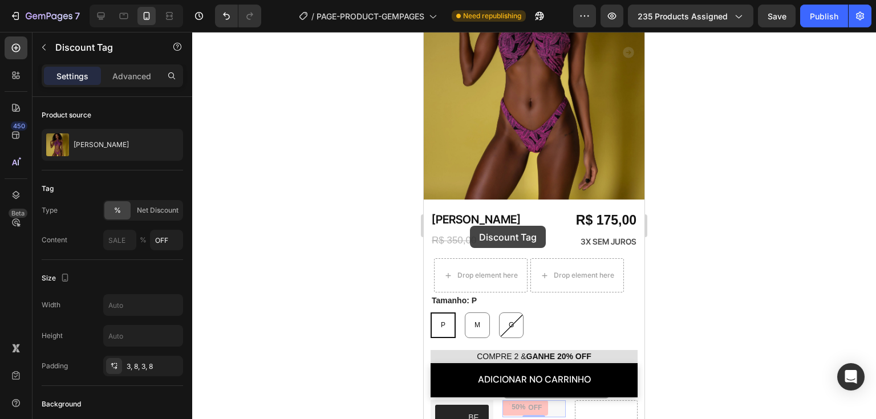
drag, startPoint x: 524, startPoint y: 381, endPoint x: 470, endPoint y: 226, distance: 163.7
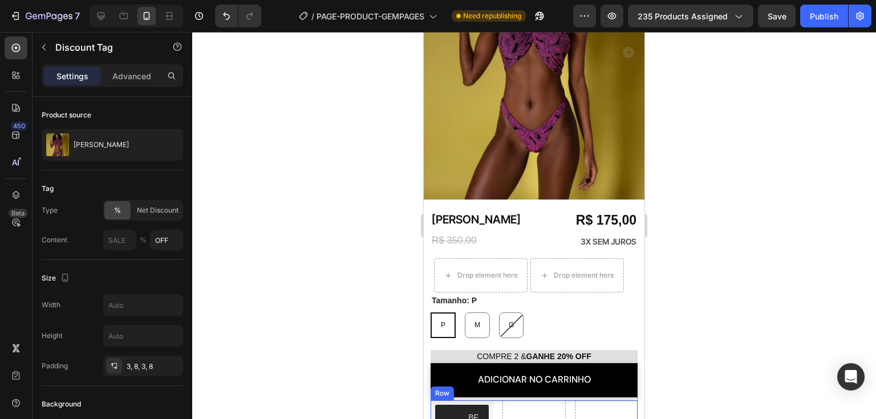
scroll to position [321, 0]
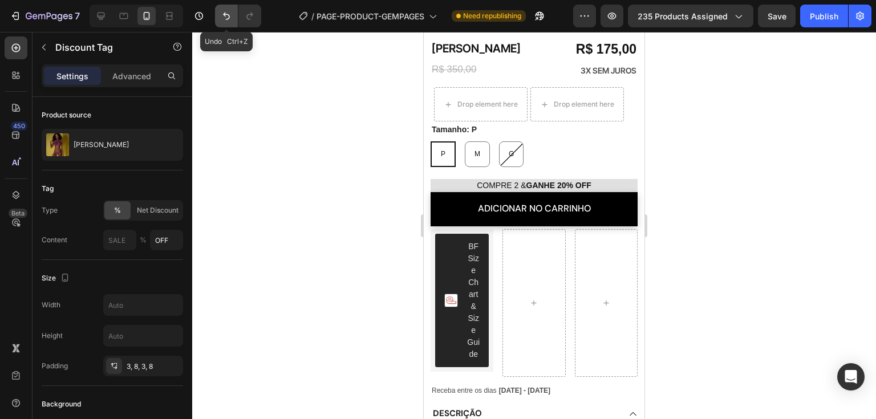
click at [233, 15] on button "Undo/Redo" at bounding box center [226, 16] width 23 height 23
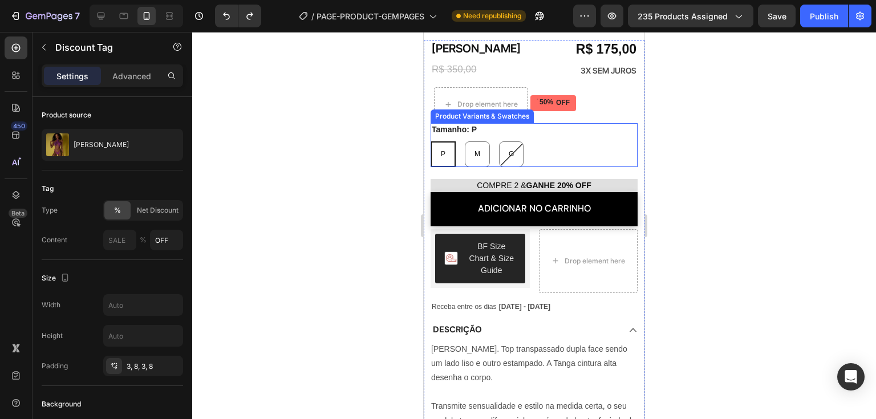
scroll to position [264, 0]
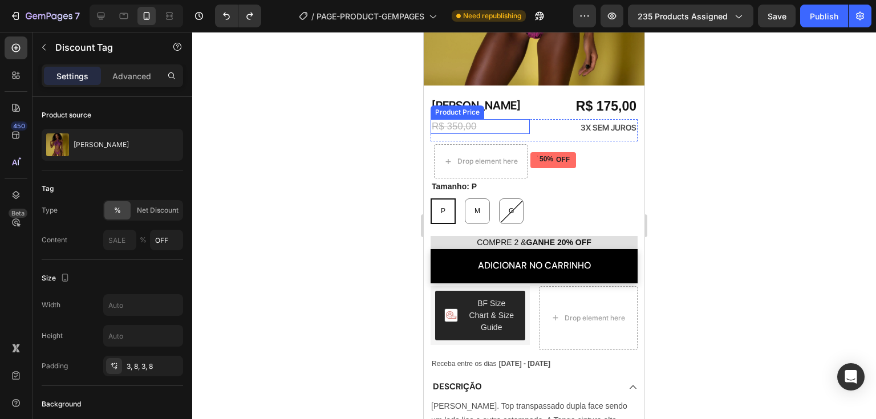
click at [485, 119] on div "R$ 350,00" at bounding box center [480, 126] width 99 height 15
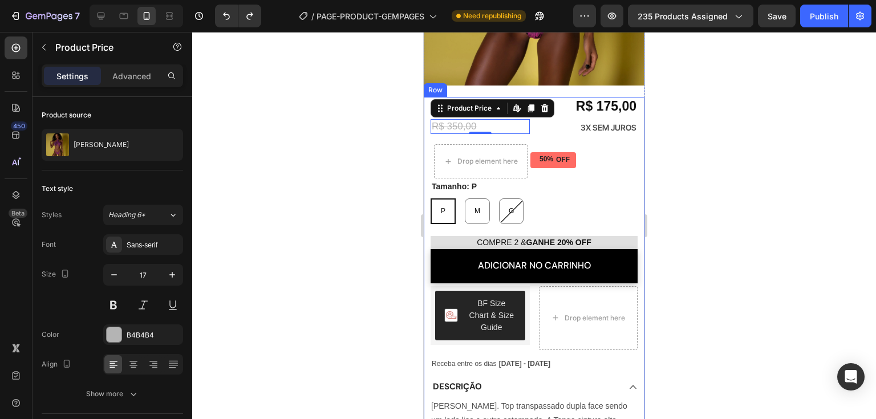
click at [507, 130] on div "Biquíni Alba Product Title R$ 175,00 Product Price Product Price Row Biquíni Al…" at bounding box center [534, 392] width 207 height 591
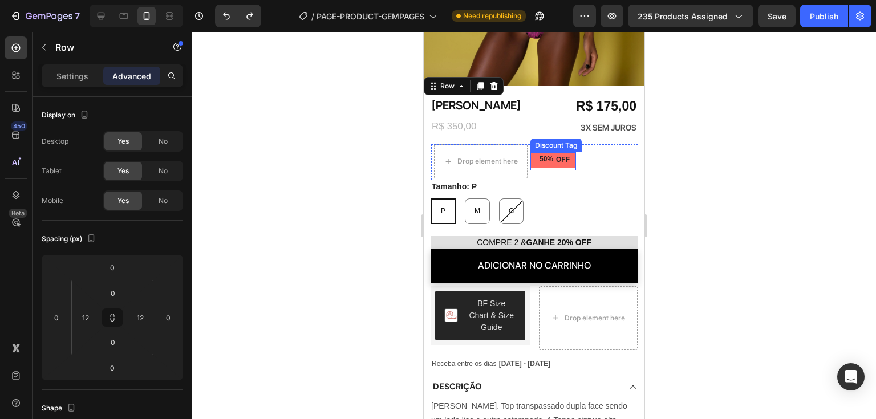
click at [553, 154] on div "50%" at bounding box center [547, 159] width 16 height 11
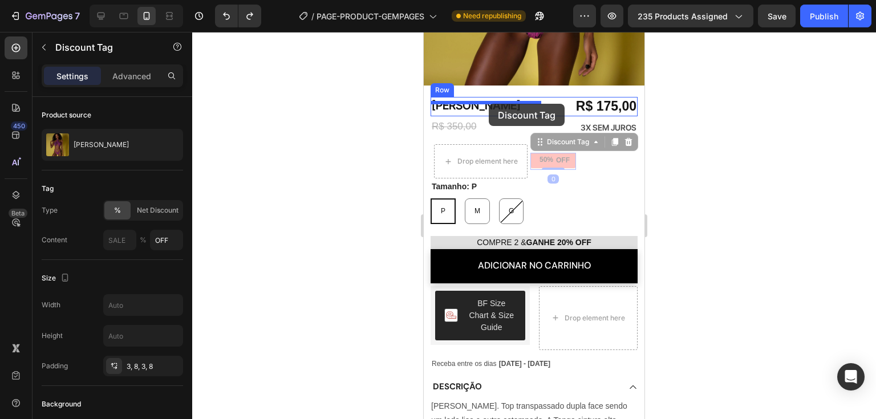
drag, startPoint x: 547, startPoint y: 130, endPoint x: 489, endPoint y: 104, distance: 63.6
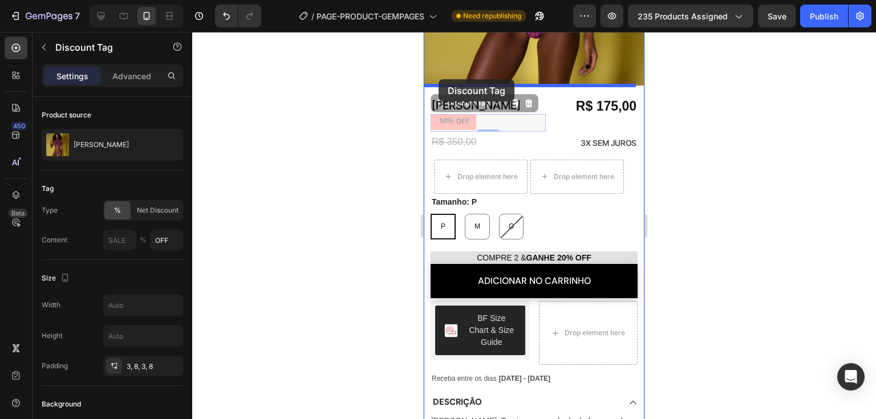
drag, startPoint x: 440, startPoint y: 95, endPoint x: 439, endPoint y: 79, distance: 16.0
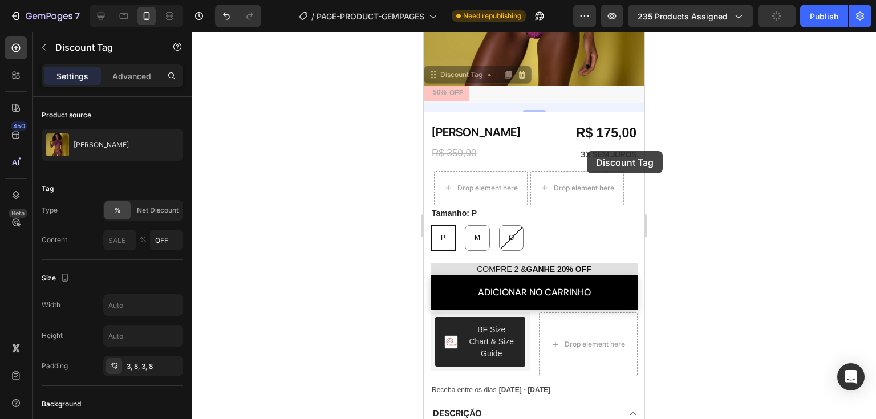
scroll to position [219, 0]
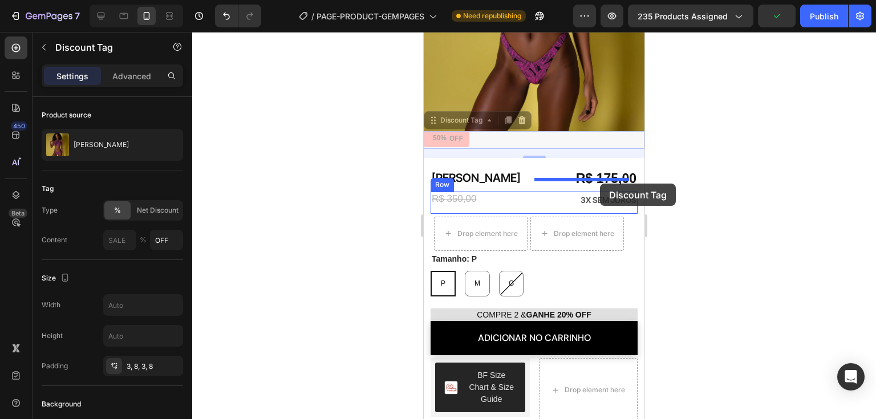
drag, startPoint x: 436, startPoint y: 63, endPoint x: 600, endPoint y: 184, distance: 203.7
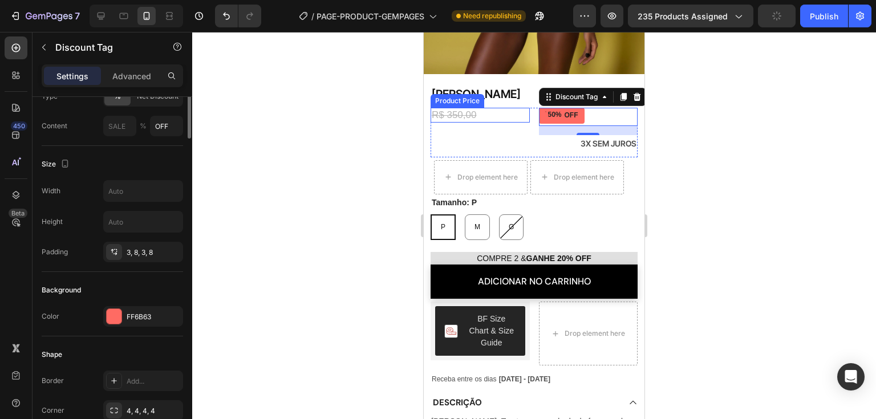
scroll to position [0, 0]
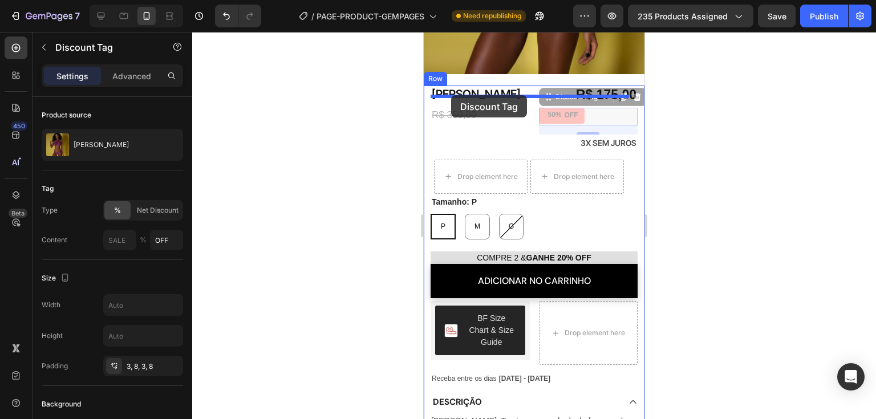
drag, startPoint x: 546, startPoint y: 86, endPoint x: 451, endPoint y: 95, distance: 95.2
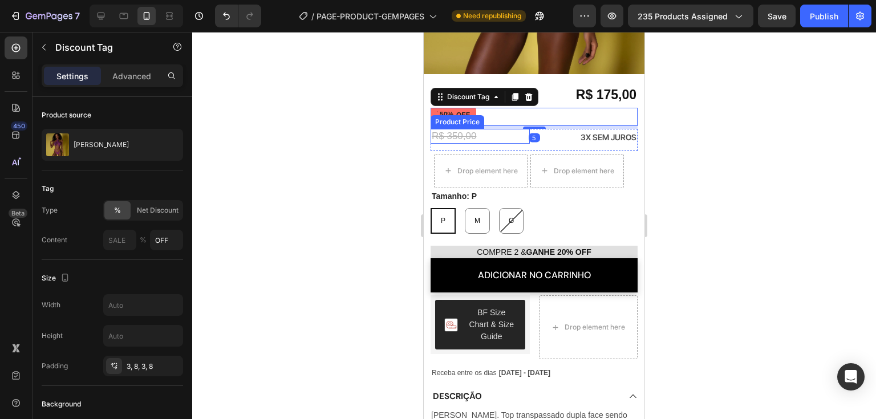
click at [468, 129] on div "R$ 350,00" at bounding box center [480, 136] width 99 height 15
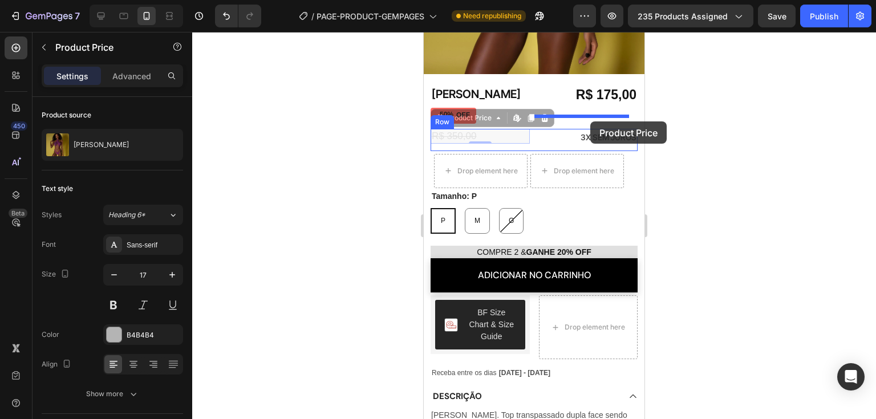
drag, startPoint x: 460, startPoint y: 107, endPoint x: 591, endPoint y: 122, distance: 131.4
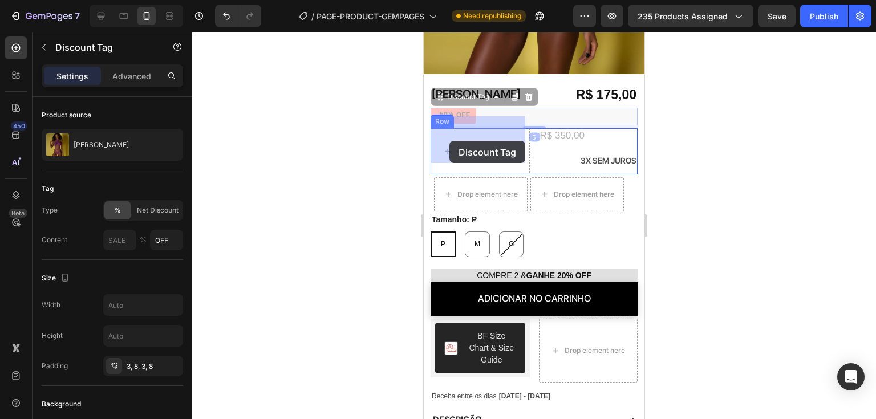
drag, startPoint x: 438, startPoint y: 88, endPoint x: 450, endPoint y: 141, distance: 53.7
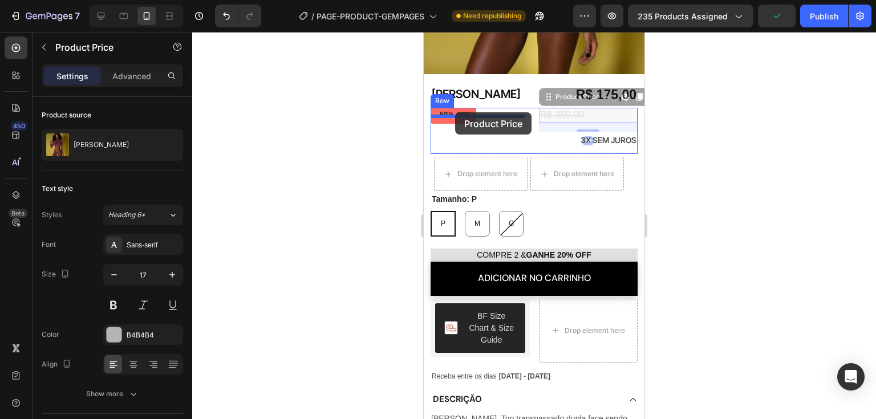
drag, startPoint x: 550, startPoint y: 88, endPoint x: 455, endPoint y: 112, distance: 97.7
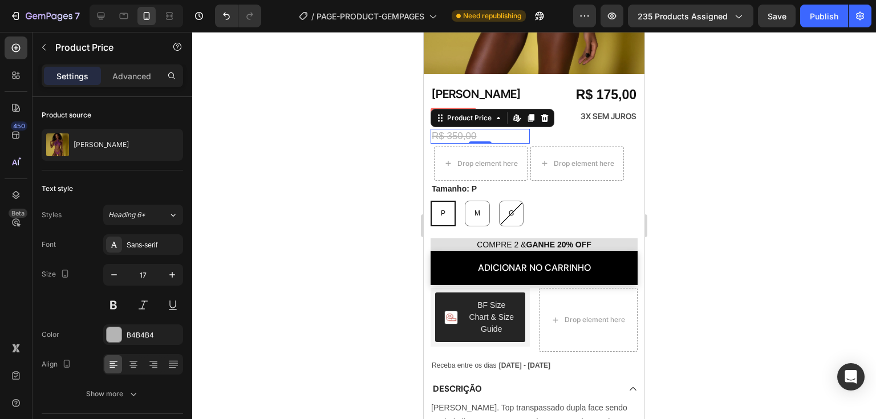
click at [711, 126] on div at bounding box center [534, 225] width 684 height 387
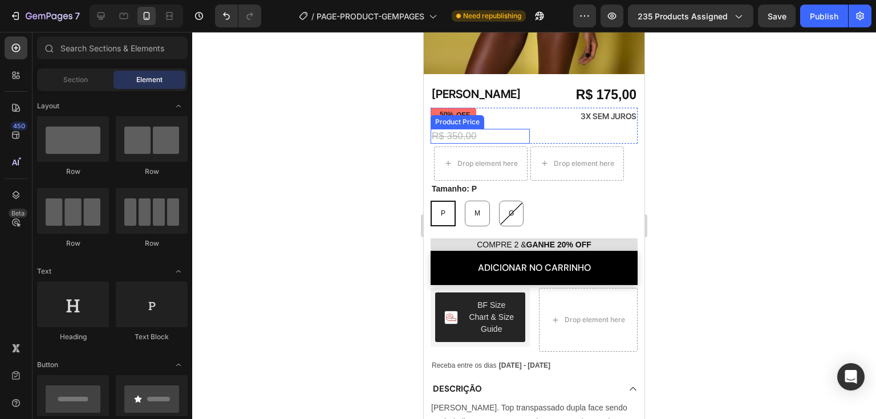
click at [440, 115] on div "Product Price" at bounding box center [458, 122] width 54 height 14
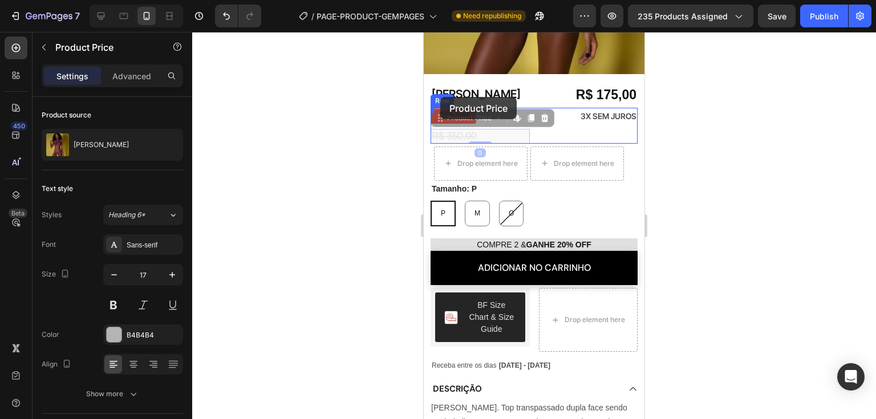
drag, startPoint x: 440, startPoint y: 108, endPoint x: 440, endPoint y: 97, distance: 10.8
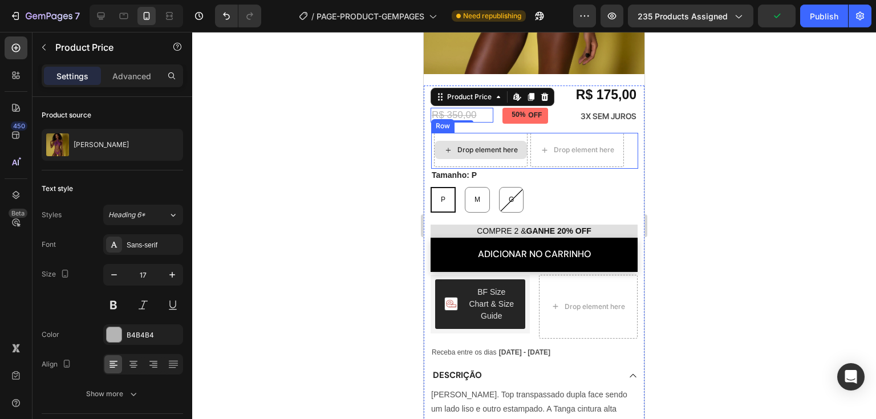
click at [527, 141] on div "Drop element here" at bounding box center [481, 150] width 92 height 18
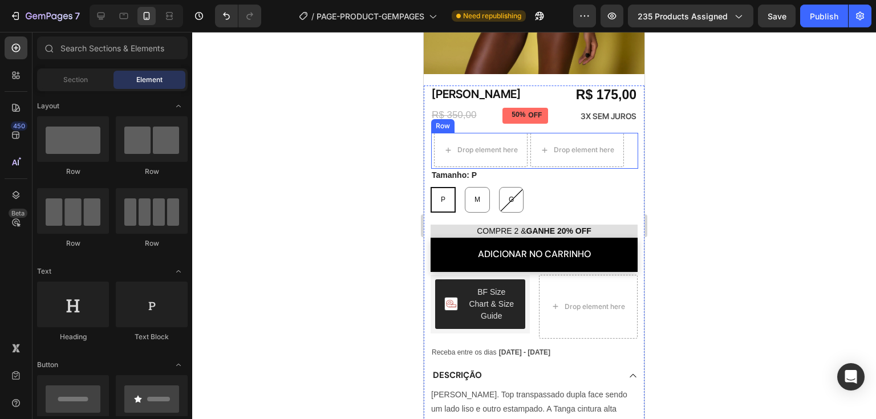
click at [527, 148] on div "R$ 175,00 Product Price Product Price Drop element here Drop element here Row" at bounding box center [534, 151] width 207 height 36
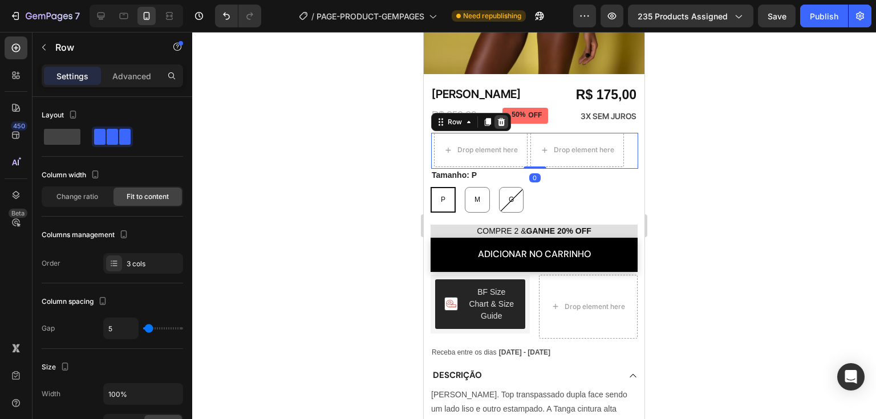
click at [500, 118] on icon at bounding box center [501, 122] width 7 height 8
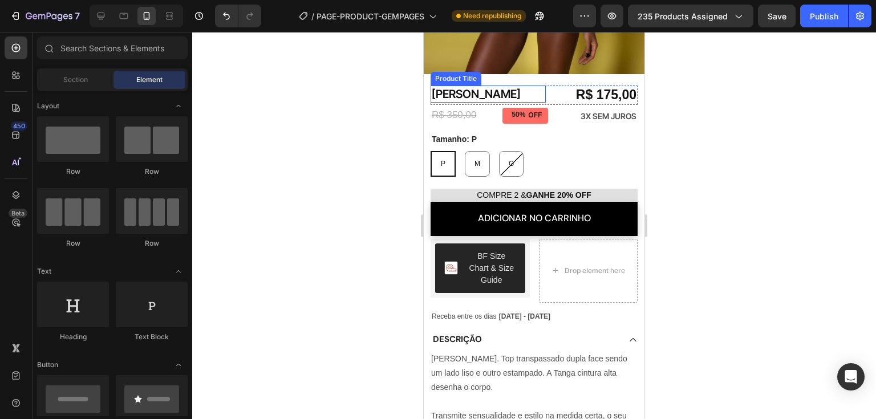
click at [472, 86] on h1 "[PERSON_NAME]" at bounding box center [488, 94] width 115 height 17
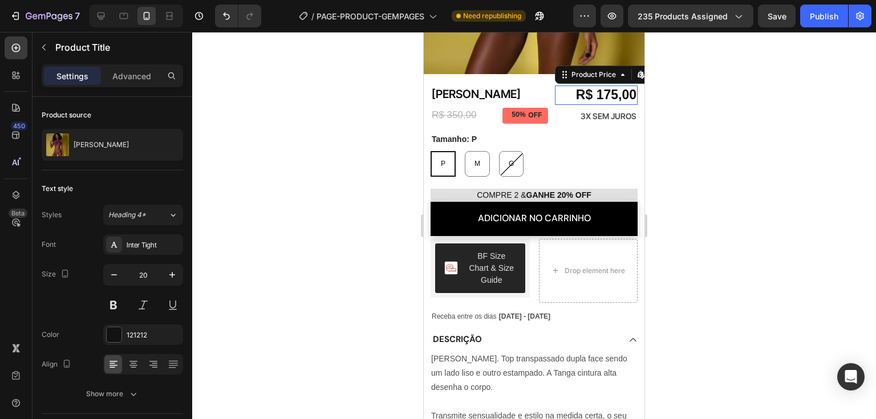
click at [579, 86] on div "R$ 175,00" at bounding box center [596, 95] width 83 height 19
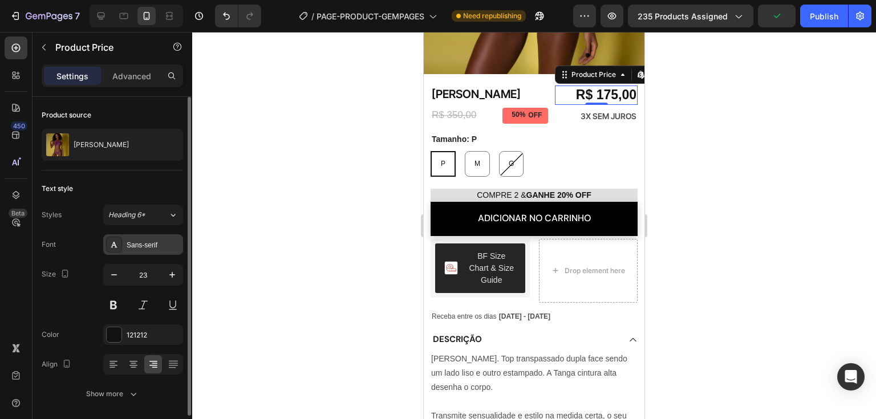
click at [147, 248] on div "Sans-serif" at bounding box center [154, 245] width 54 height 10
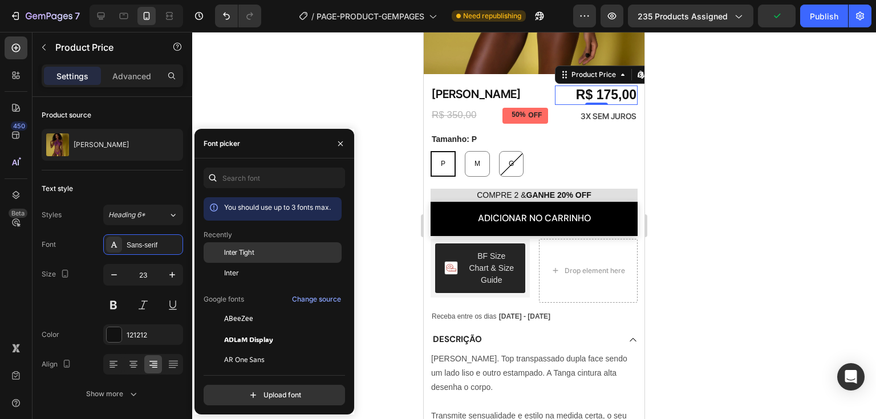
click at [258, 251] on div "Inter Tight" at bounding box center [281, 253] width 115 height 10
click at [826, 25] on button "Publish" at bounding box center [825, 16] width 48 height 23
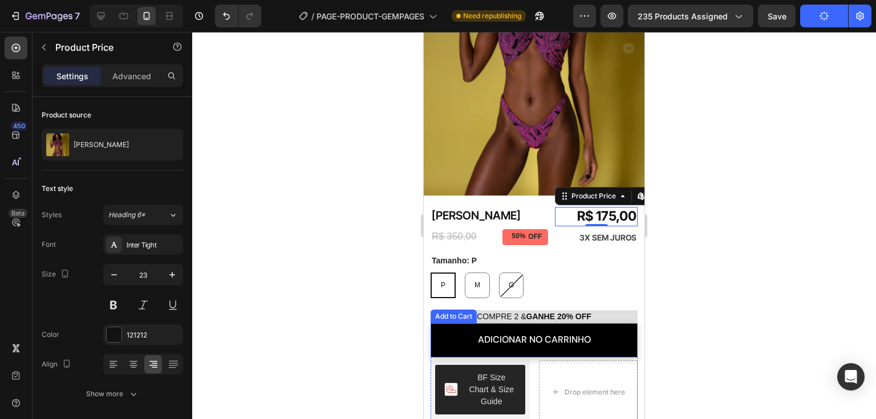
scroll to position [171, 0]
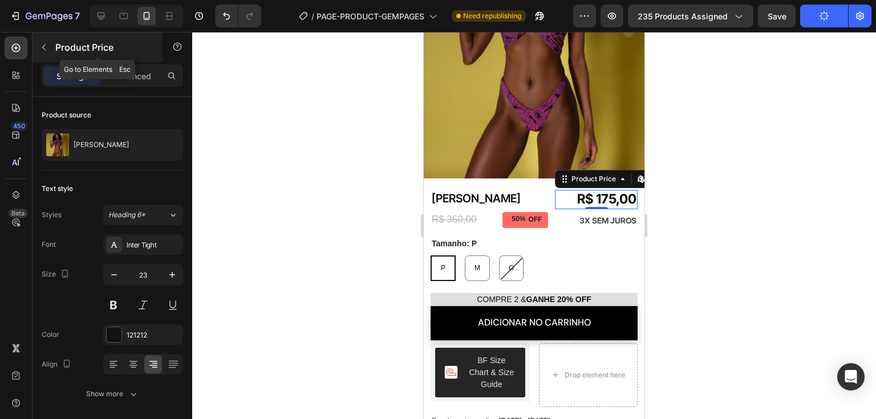
click at [43, 43] on icon "button" at bounding box center [43, 47] width 9 height 9
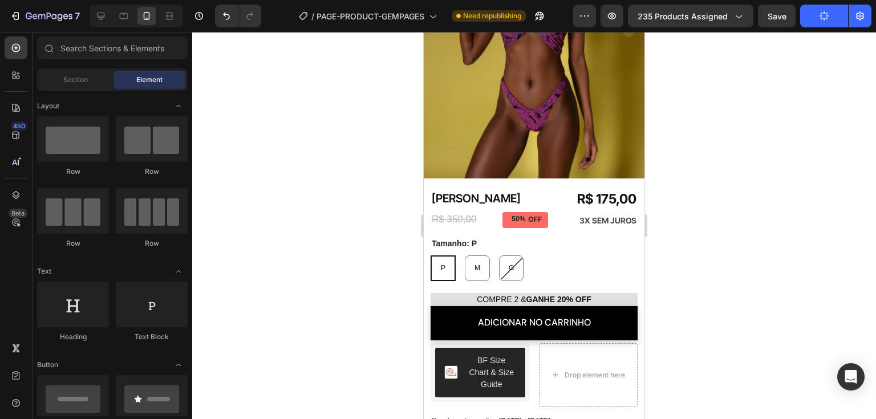
scroll to position [57, 0]
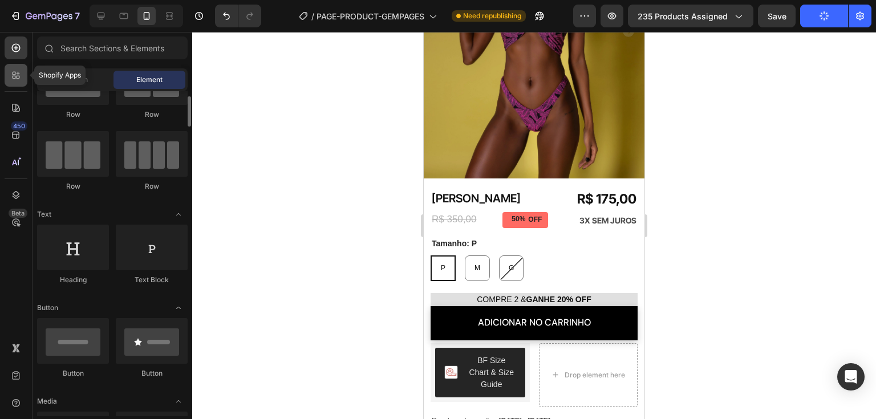
click at [15, 74] on icon at bounding box center [14, 73] width 3 height 3
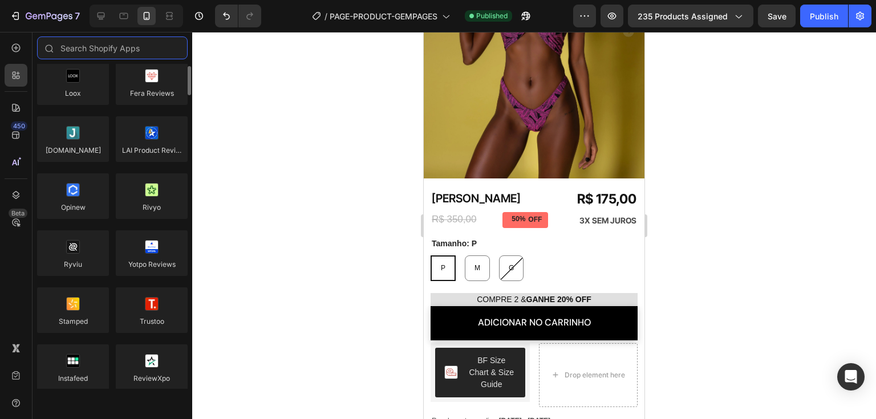
scroll to position [0, 0]
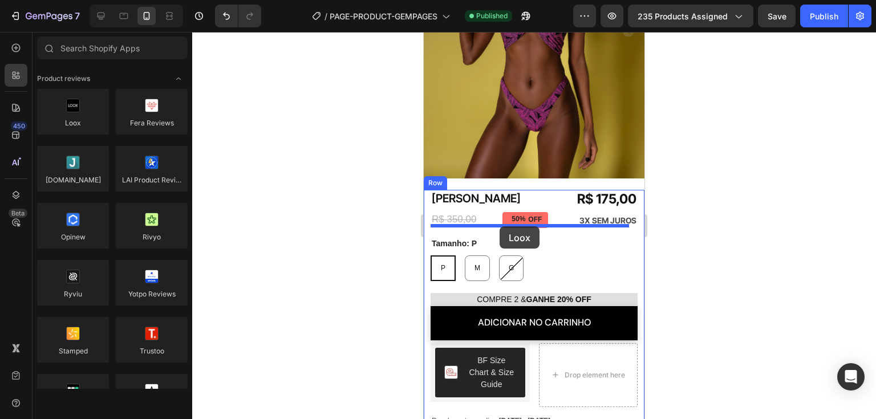
drag, startPoint x: 506, startPoint y: 144, endPoint x: 500, endPoint y: 227, distance: 82.9
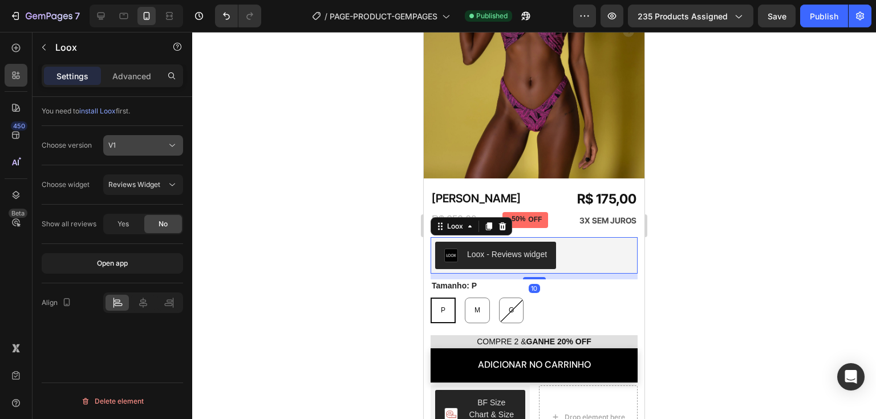
click at [135, 149] on div "V1" at bounding box center [137, 145] width 58 height 10
click at [137, 177] on button "Reviews Widget" at bounding box center [143, 185] width 80 height 21
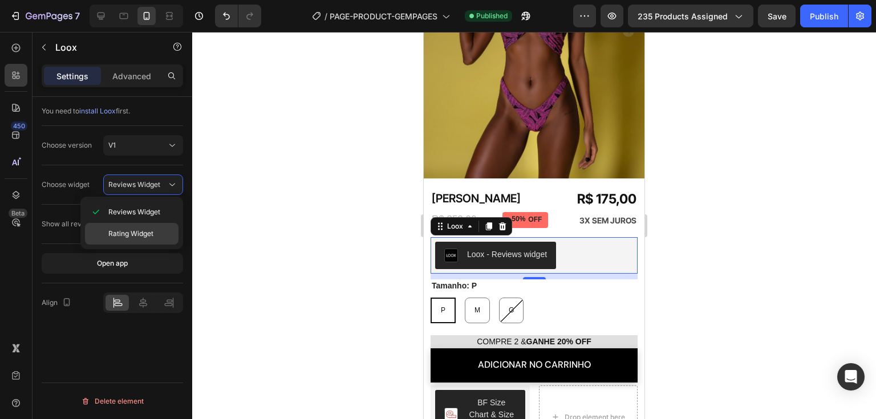
click at [131, 231] on span "Rating Widget" at bounding box center [130, 234] width 45 height 10
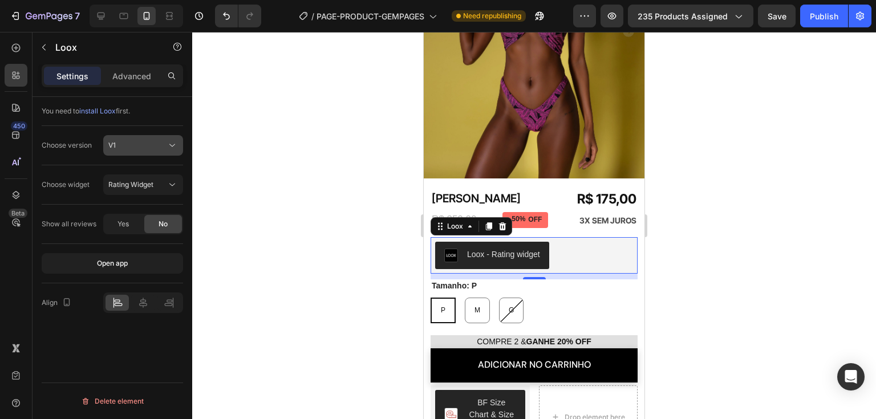
click at [156, 153] on button "V1" at bounding box center [143, 145] width 80 height 21
click at [150, 202] on div "V2" at bounding box center [132, 195] width 94 height 22
click at [154, 191] on button "Cards Carousel" at bounding box center [143, 185] width 80 height 21
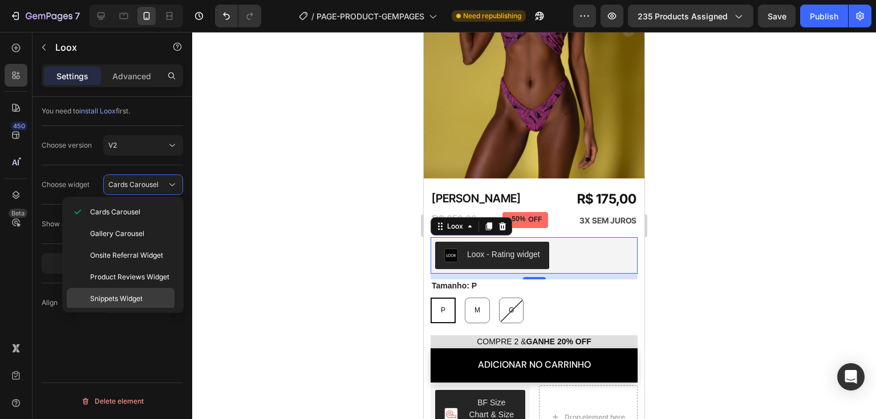
click at [164, 301] on p "Snippets Widget" at bounding box center [129, 299] width 79 height 10
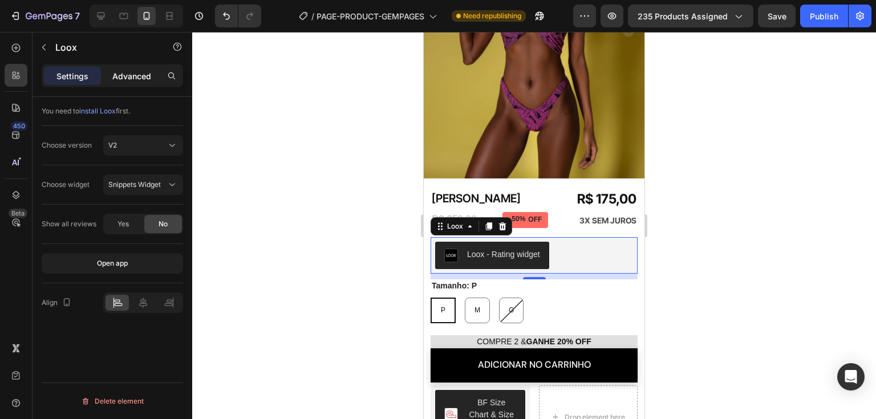
click at [136, 72] on p "Advanced" at bounding box center [131, 76] width 39 height 12
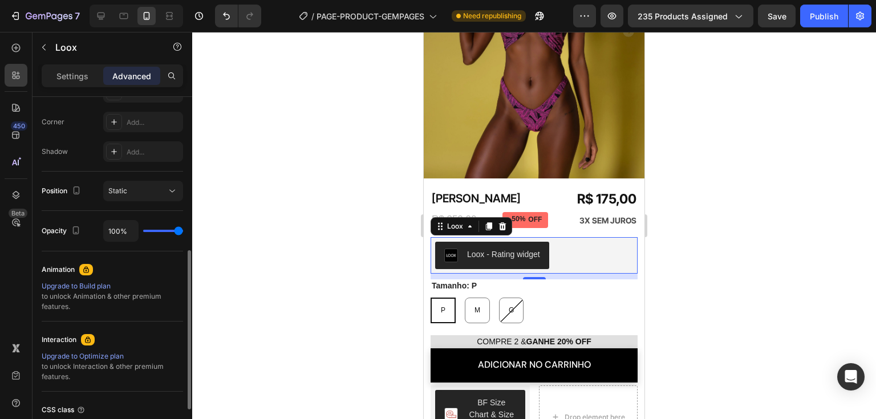
scroll to position [57, 0]
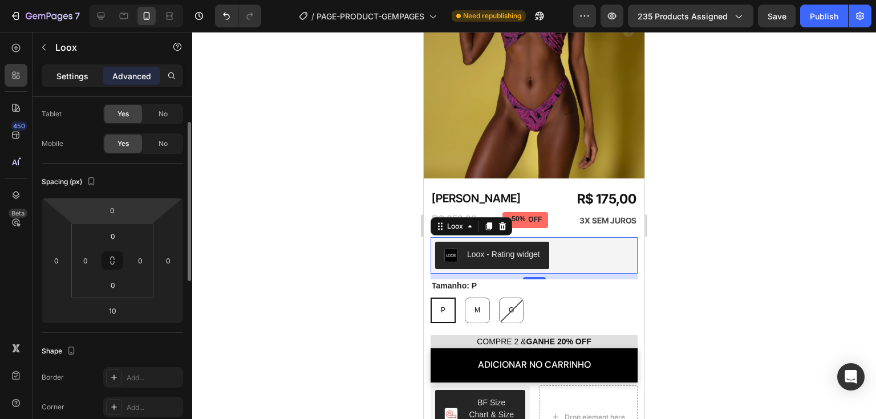
click at [59, 69] on div "Settings" at bounding box center [72, 76] width 57 height 18
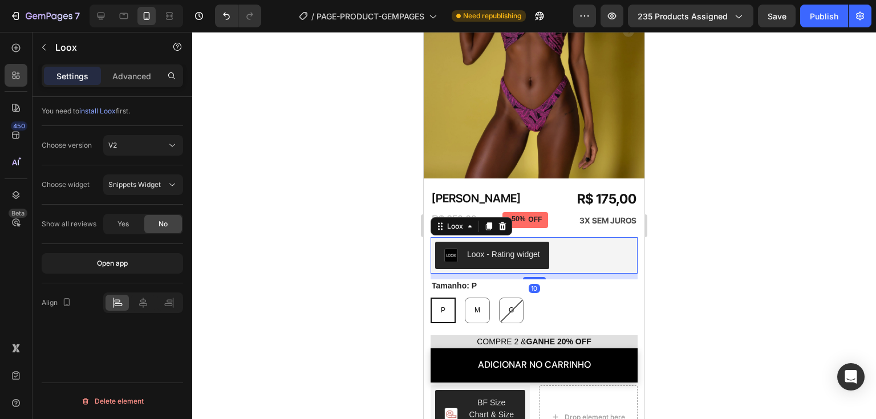
scroll to position [0, 0]
click at [124, 193] on button "Snippets Widget" at bounding box center [143, 185] width 80 height 21
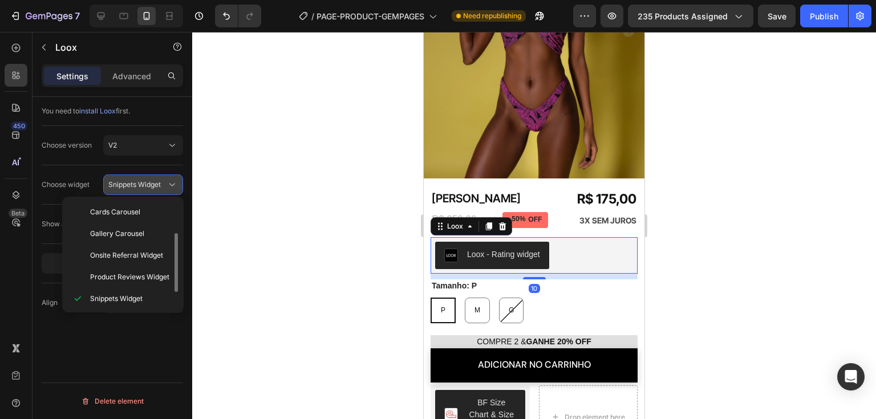
scroll to position [21, 0]
click at [124, 193] on button "Snippets Widget" at bounding box center [143, 185] width 80 height 21
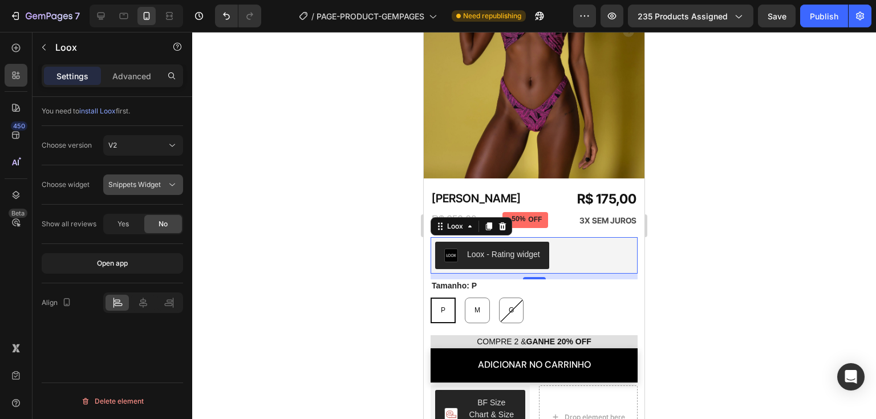
click at [124, 193] on button "Snippets Widget" at bounding box center [143, 185] width 80 height 21
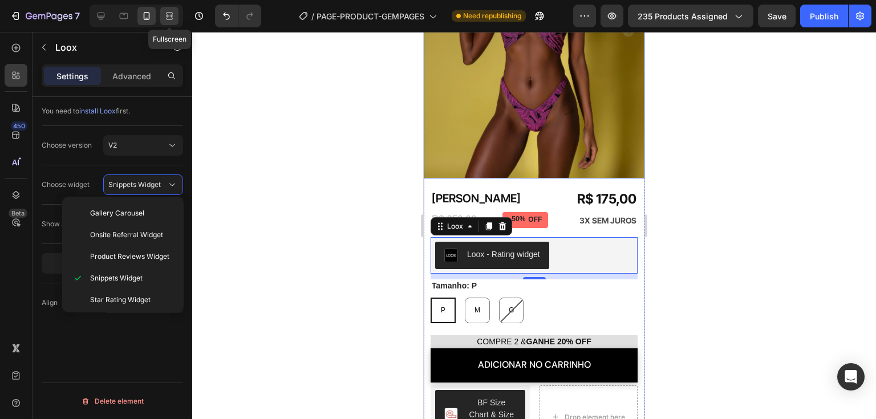
click at [173, 15] on icon at bounding box center [169, 15] width 11 height 11
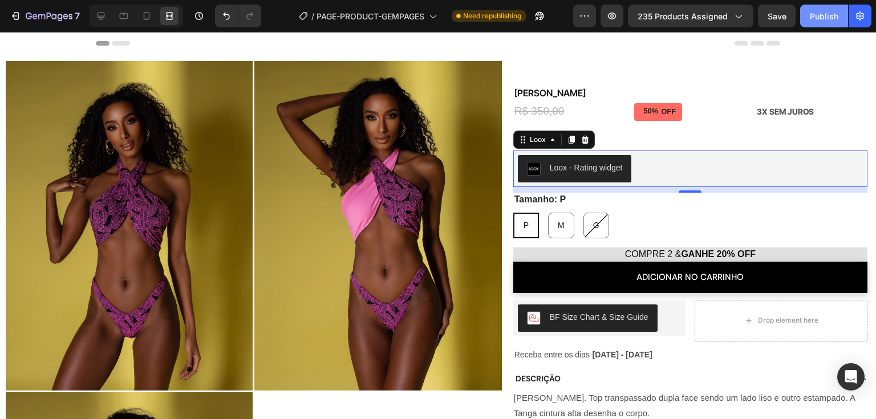
click at [820, 20] on div "Publish" at bounding box center [824, 16] width 29 height 12
click at [102, 17] on icon at bounding box center [101, 16] width 7 height 7
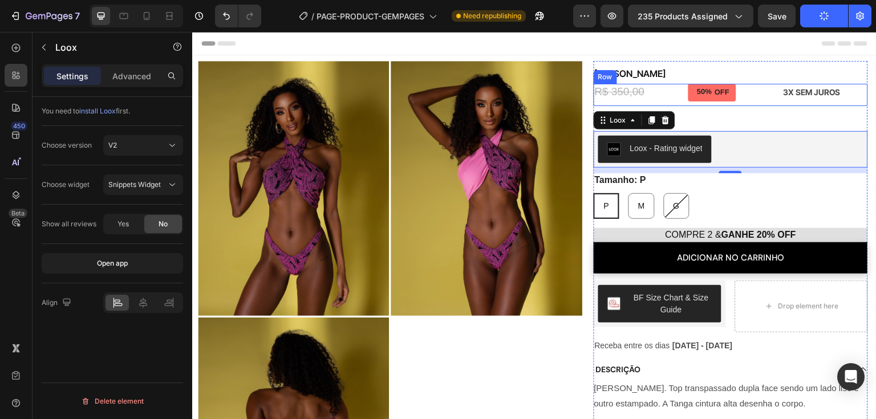
click at [665, 101] on div "R$ 350,00 Product Price Product Price" at bounding box center [637, 95] width 86 height 22
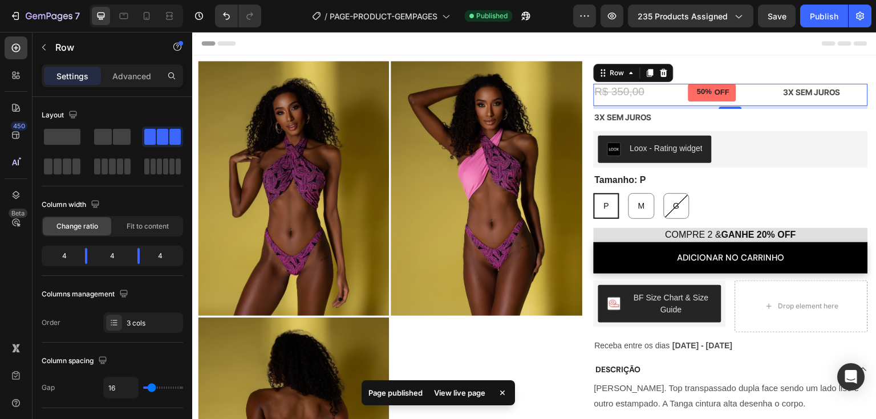
click at [662, 103] on div "R$ 350,00 Product Price Product Price" at bounding box center [637, 95] width 86 height 22
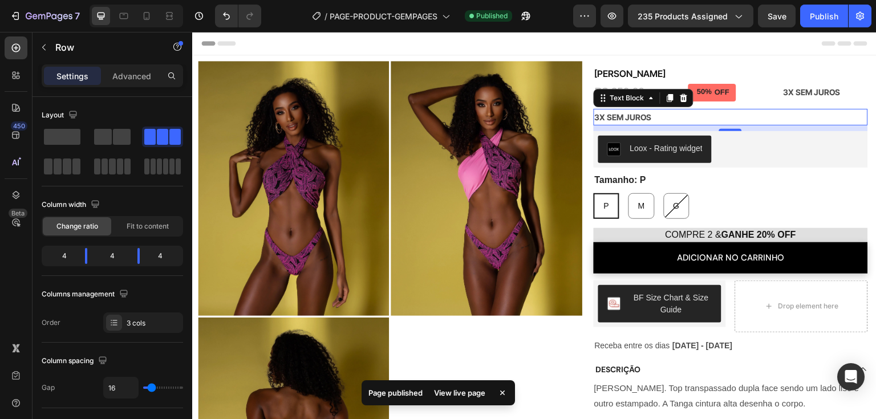
click at [661, 122] on p "3X SEM JUROS" at bounding box center [731, 117] width 272 height 14
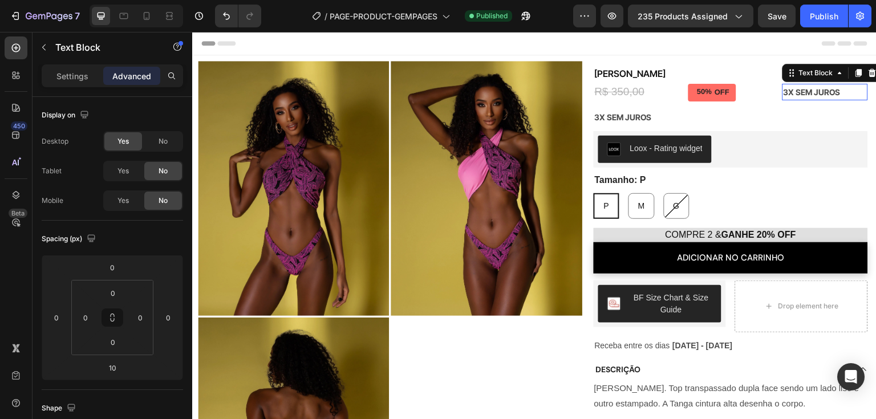
click at [784, 95] on p "3X SEM JUROS" at bounding box center [825, 92] width 83 height 14
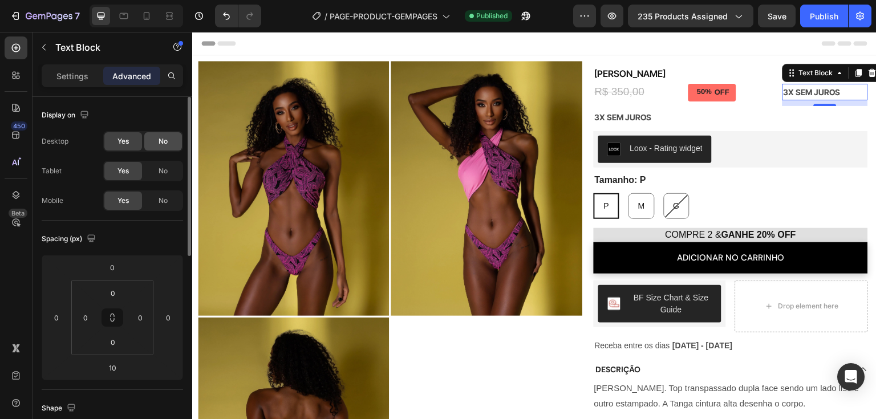
click at [151, 139] on div "No" at bounding box center [163, 141] width 38 height 18
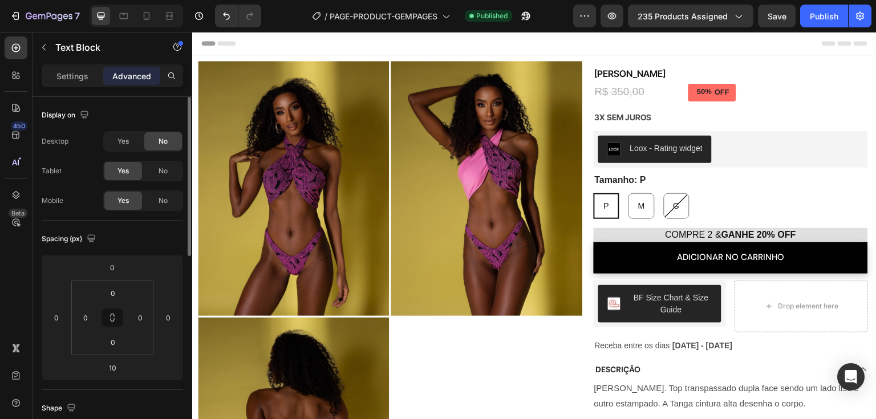
click at [155, 121] on div "Display on" at bounding box center [113, 115] width 142 height 18
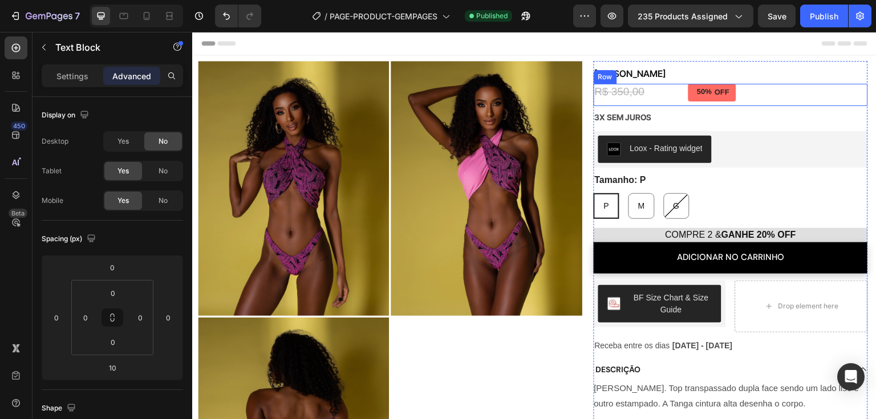
click at [664, 100] on div "R$ 350,00 Product Price Product Price" at bounding box center [637, 95] width 86 height 22
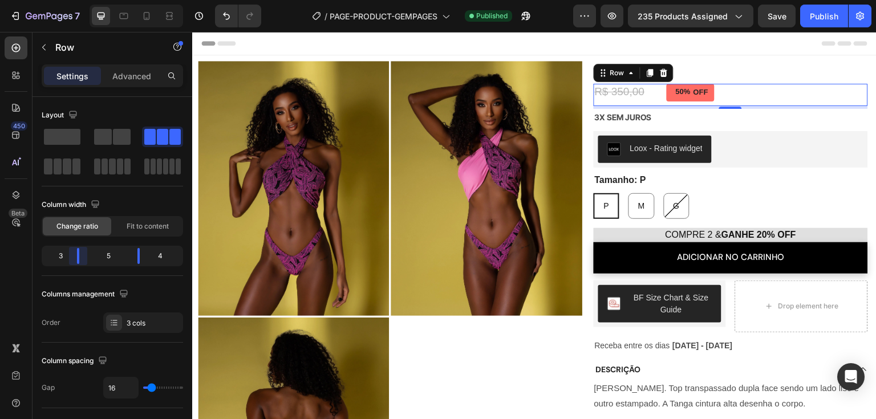
drag, startPoint x: 85, startPoint y: 260, endPoint x: 74, endPoint y: 258, distance: 11.0
click at [74, 0] on body "7 / PAGE-PRODUCT-GEMPAGES Published Preview 235 products assigned Save Publish …" at bounding box center [438, 0] width 876 height 0
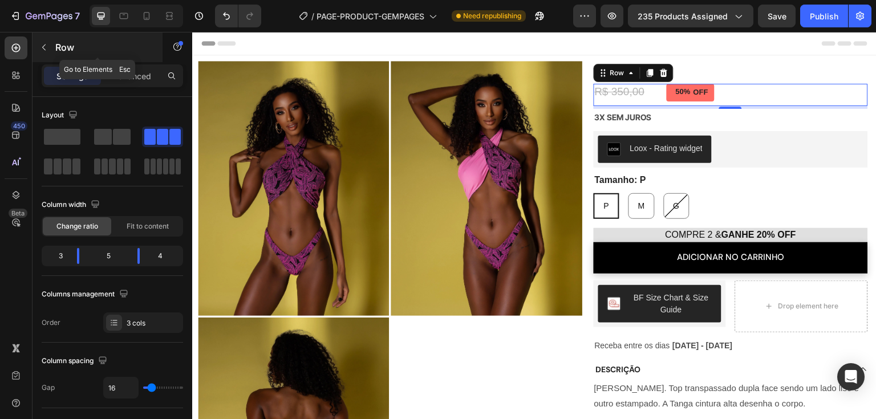
click at [42, 49] on icon "button" at bounding box center [43, 47] width 9 height 9
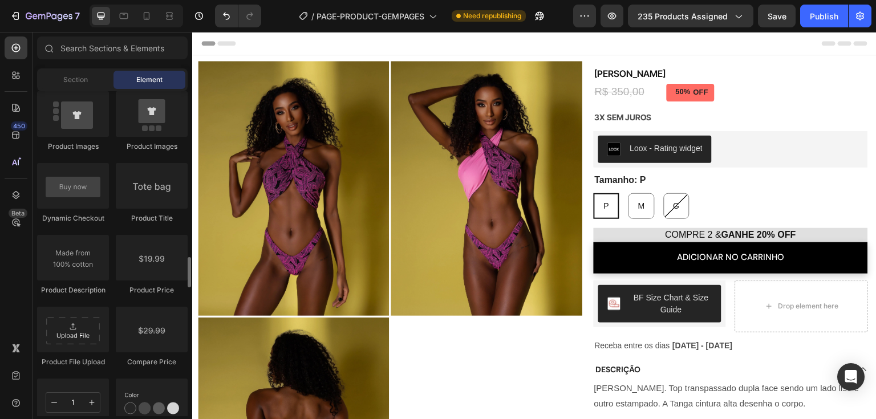
scroll to position [1826, 0]
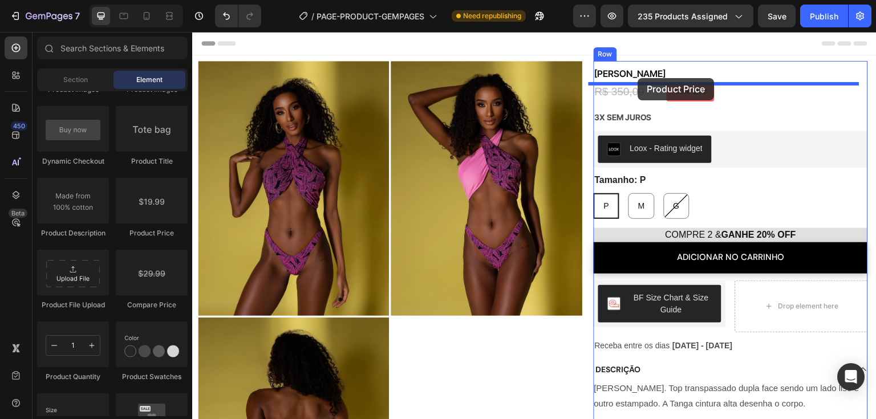
drag, startPoint x: 359, startPoint y: 242, endPoint x: 638, endPoint y: 78, distance: 323.5
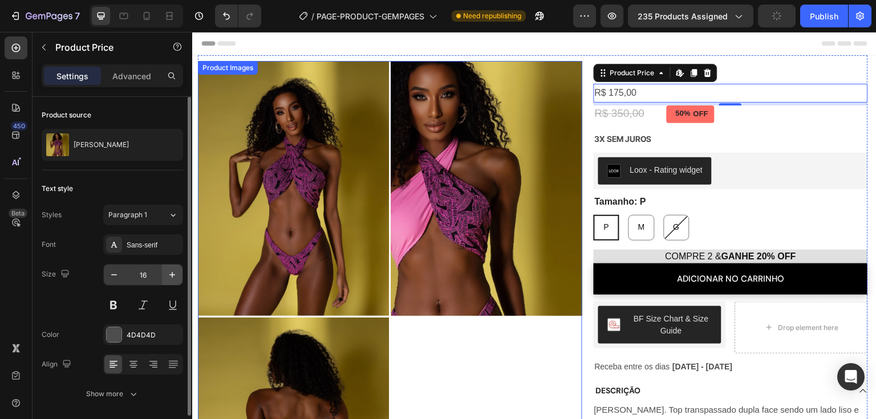
click at [171, 269] on icon "button" at bounding box center [172, 274] width 11 height 11
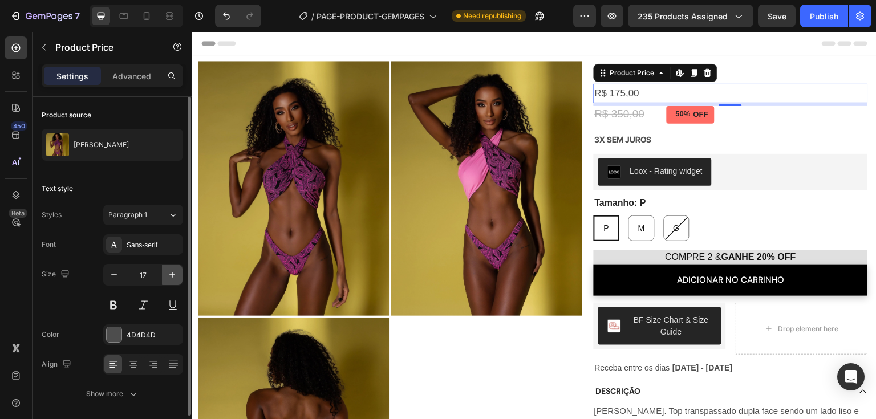
click at [171, 269] on icon "button" at bounding box center [172, 274] width 11 height 11
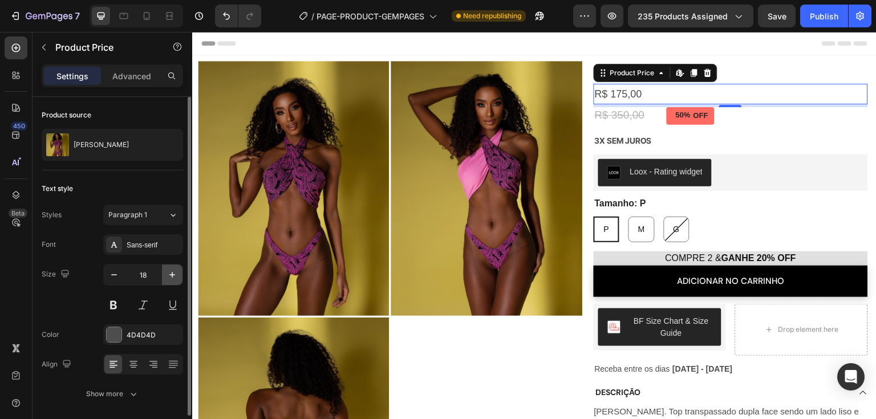
click at [171, 269] on icon "button" at bounding box center [172, 274] width 11 height 11
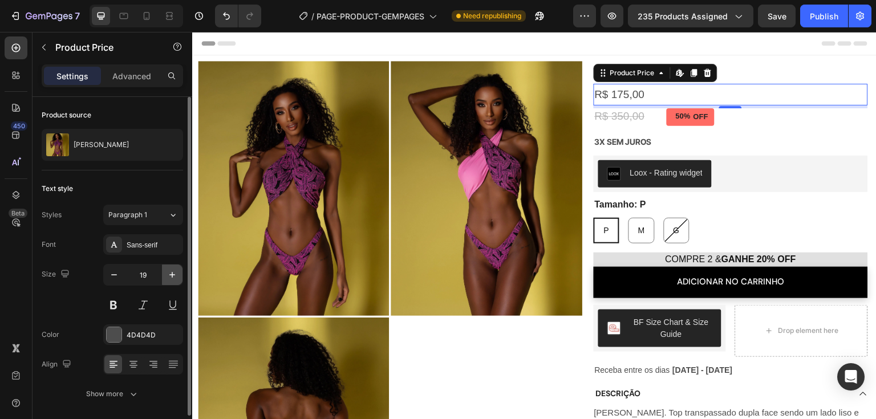
click at [171, 269] on icon "button" at bounding box center [172, 274] width 11 height 11
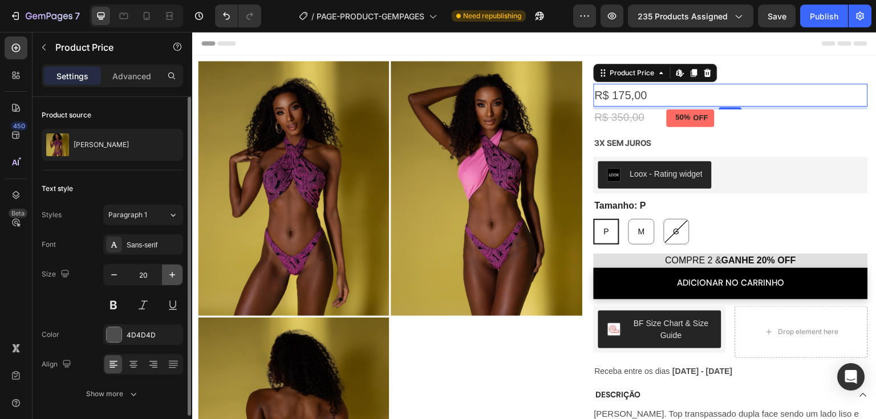
click at [171, 269] on icon "button" at bounding box center [172, 274] width 11 height 11
type input "21"
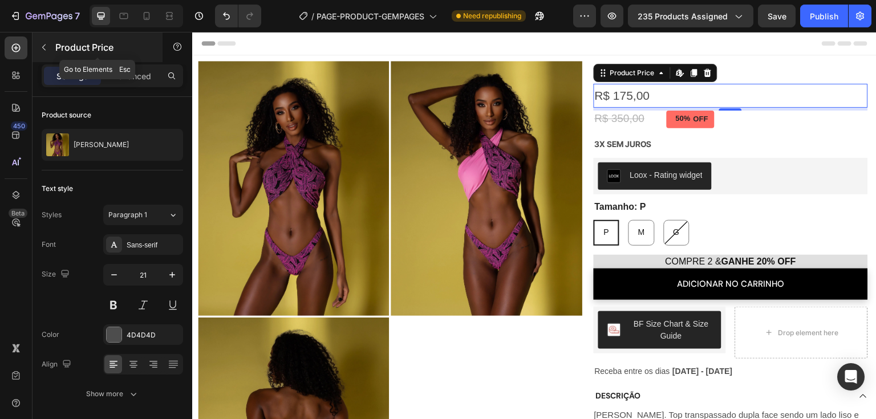
click at [41, 50] on icon "button" at bounding box center [43, 47] width 9 height 9
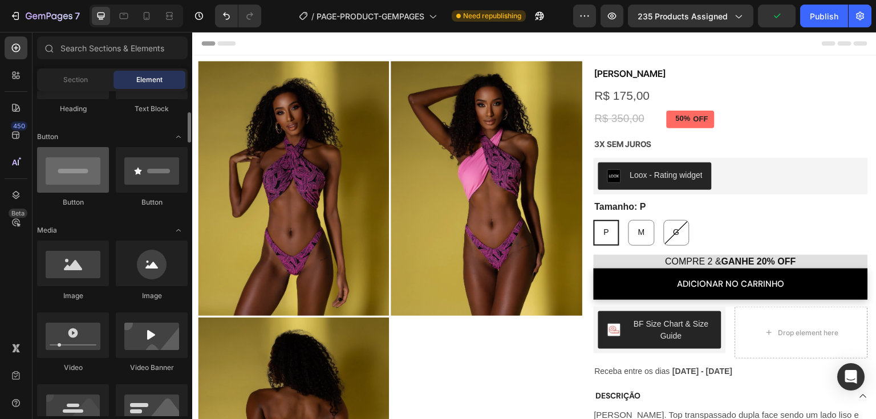
scroll to position [0, 0]
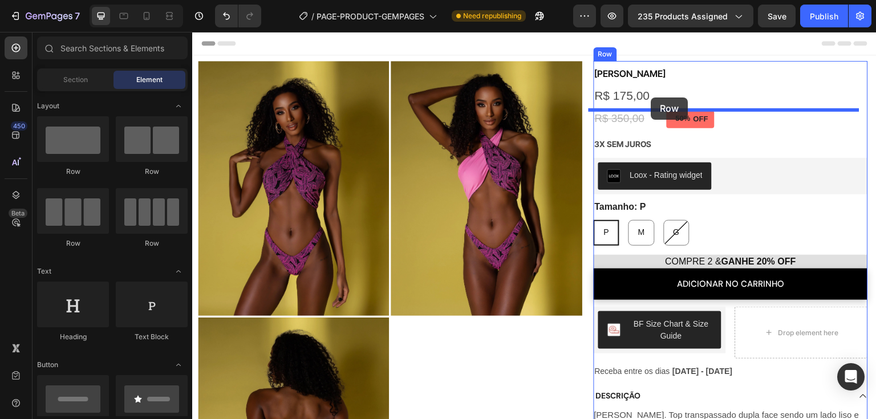
drag, startPoint x: 333, startPoint y: 191, endPoint x: 652, endPoint y: 98, distance: 331.7
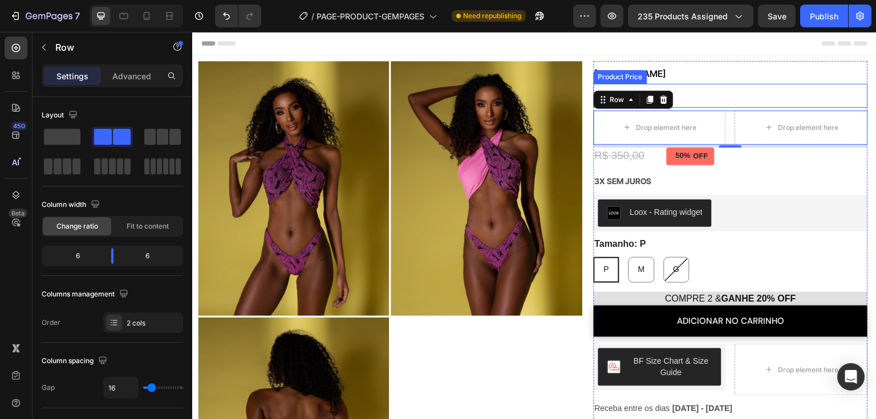
click at [693, 88] on div "R$ 175,00" at bounding box center [731, 96] width 274 height 24
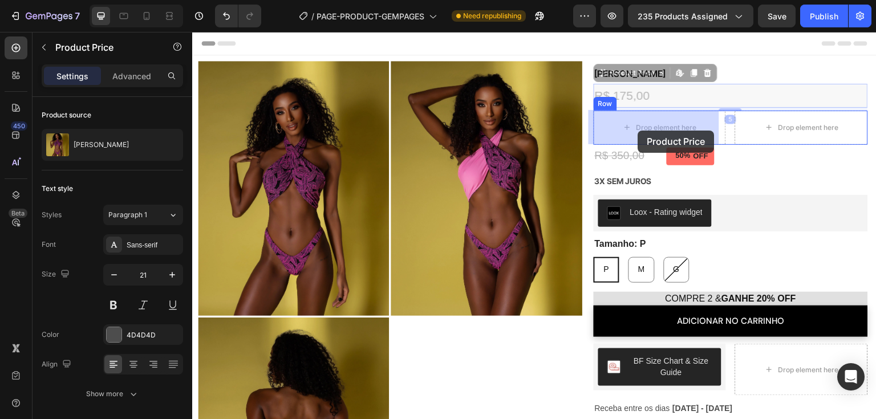
drag, startPoint x: 612, startPoint y: 72, endPoint x: 638, endPoint y: 131, distance: 63.8
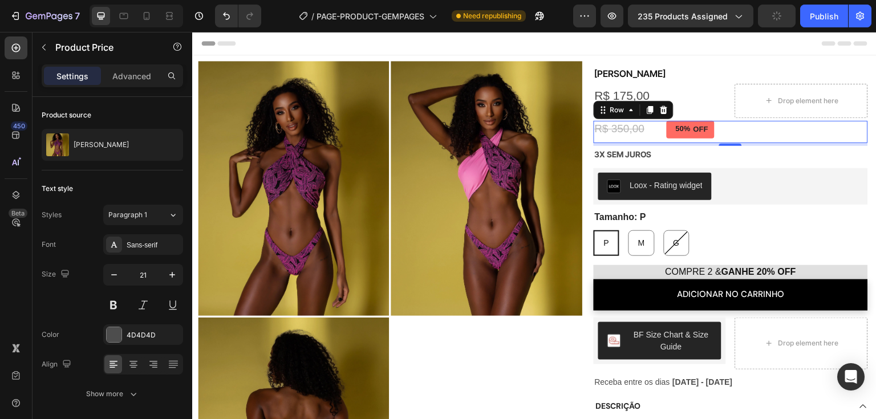
click at [770, 133] on div "R$ 350,00 Product Price Product Price 50% OFF Discount Tag 3X SEM JUROS Text Bl…" at bounding box center [731, 132] width 274 height 22
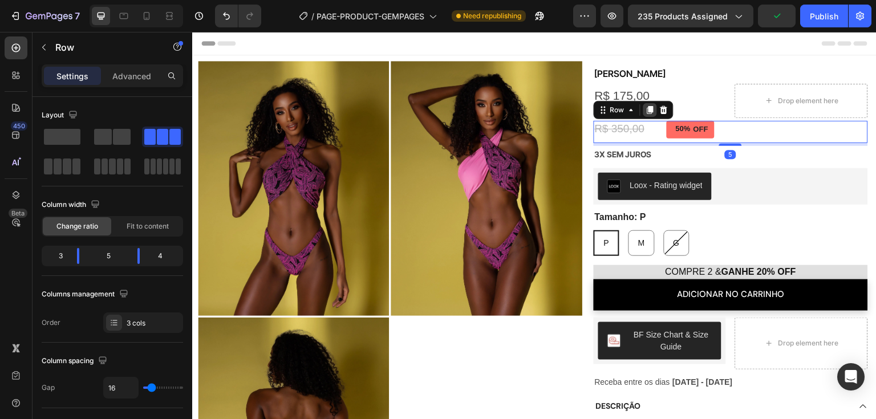
click at [648, 109] on icon at bounding box center [651, 110] width 6 height 8
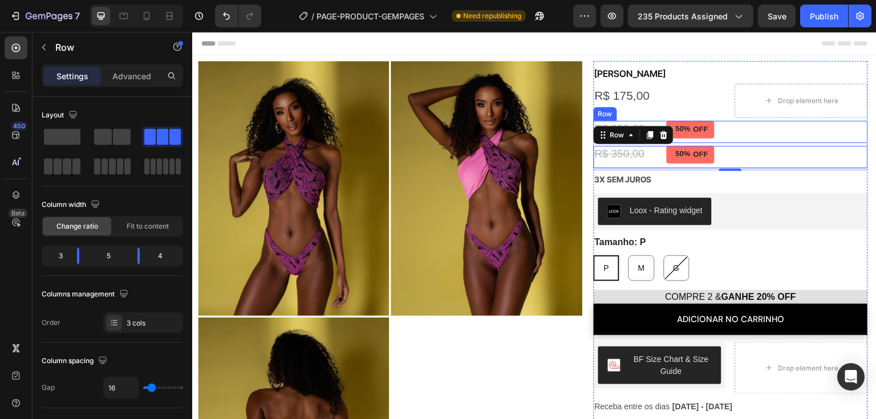
click at [774, 135] on div "R$ 350,00 Product Price Product Price 50% OFF Discount Tag 3X SEM JUROS Text Bl…" at bounding box center [731, 132] width 274 height 22
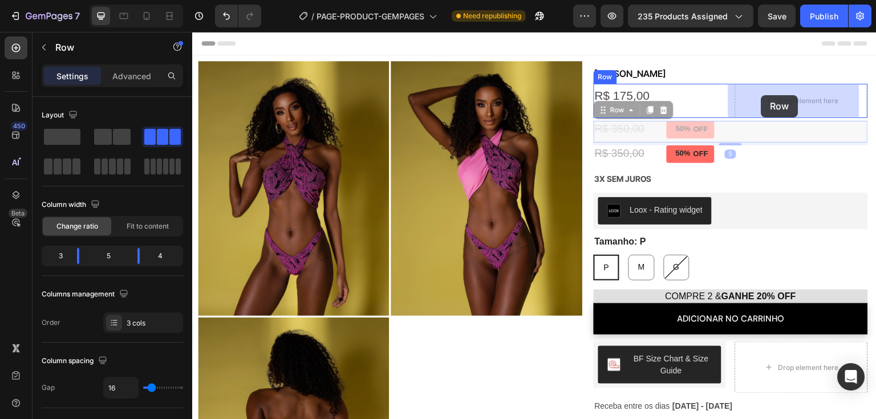
drag, startPoint x: 609, startPoint y: 112, endPoint x: 762, endPoint y: 95, distance: 153.3
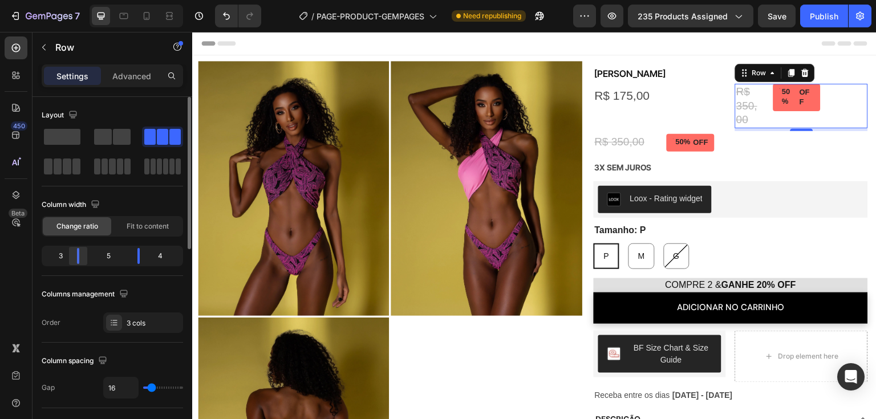
click at [80, 0] on body "7 / PAGE-PRODUCT-GEMPAGES Need republishing Preview 235 products assigned Save …" at bounding box center [438, 0] width 876 height 0
click at [718, 106] on div "R$ 175,00" at bounding box center [660, 96] width 133 height 24
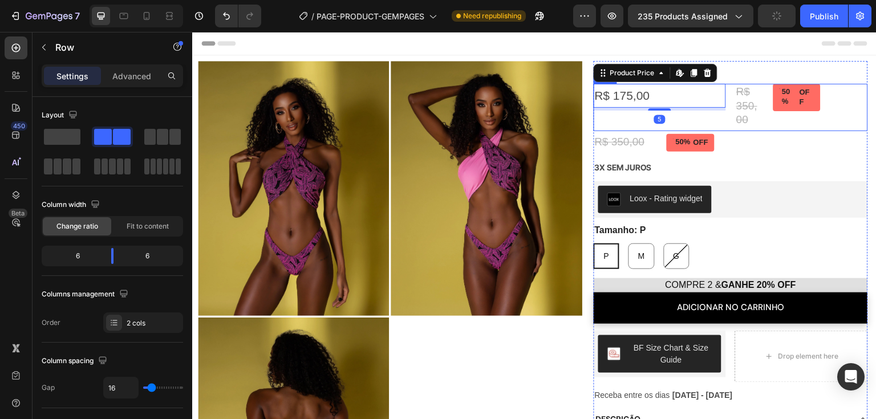
click at [689, 121] on div "R$ 175,00 Product Price Edit content in Shopify 5 Product Price Edit content in…" at bounding box center [660, 107] width 133 height 47
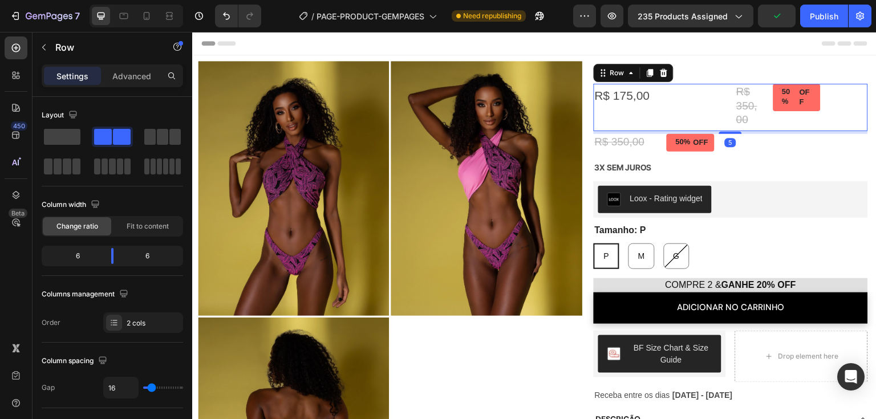
click at [702, 120] on div "R$ 175,00 Product Price Product Price" at bounding box center [660, 107] width 133 height 47
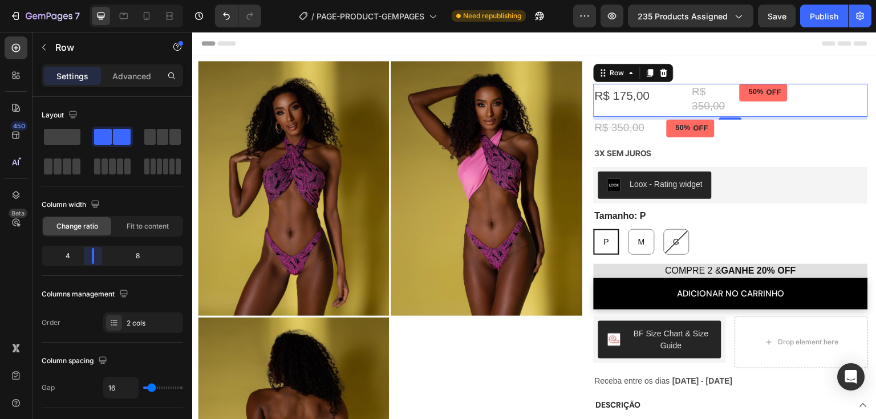
drag, startPoint x: 105, startPoint y: 252, endPoint x: 84, endPoint y: 250, distance: 20.6
click at [84, 0] on body "7 / PAGE-PRODUCT-GEMPAGES Need republishing Preview 235 products assigned Save …" at bounding box center [438, 0] width 876 height 0
click at [731, 104] on div "R$ 350,00 Product Price Product Price 50% OFF Discount Tag 3X SEM JUROS Text Bl…" at bounding box center [780, 99] width 177 height 30
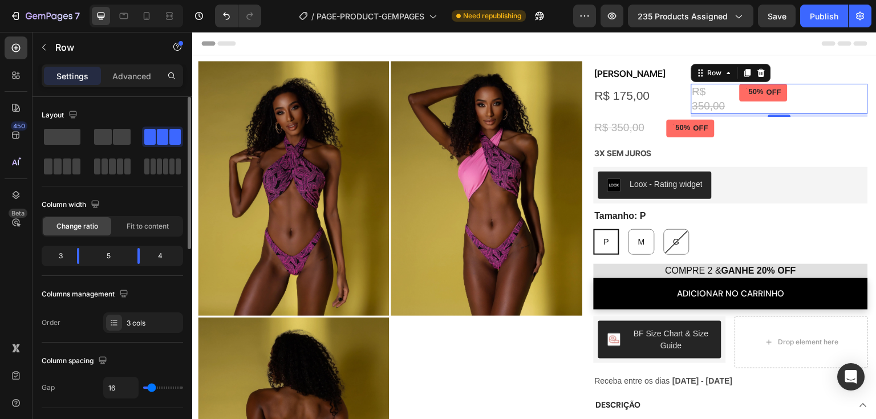
click at [162, 258] on div "4" at bounding box center [165, 256] width 32 height 16
click at [153, 326] on div "3 cols" at bounding box center [154, 323] width 54 height 10
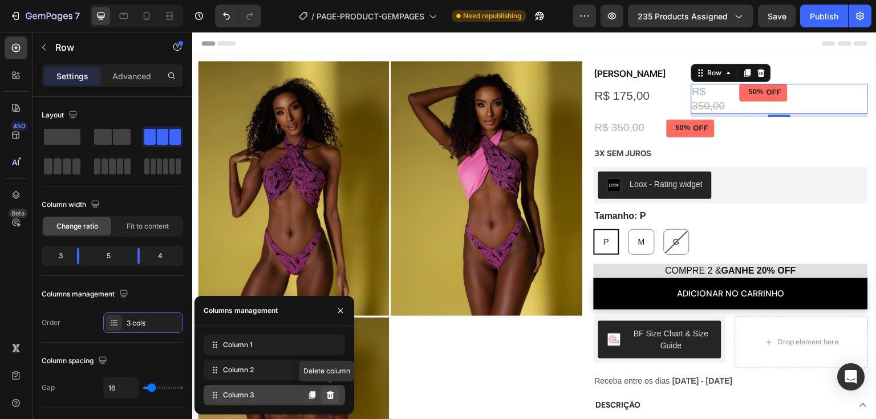
click at [337, 389] on button at bounding box center [330, 395] width 18 height 18
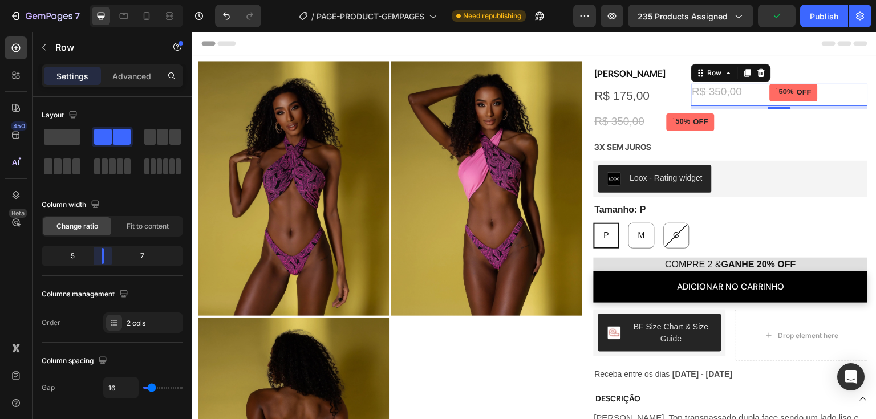
drag, startPoint x: 107, startPoint y: 257, endPoint x: 98, endPoint y: 258, distance: 8.6
click at [98, 0] on body "7 / PAGE-PRODUCT-GEMPAGES Need republishing Preview 235 products assigned Publi…" at bounding box center [438, 0] width 876 height 0
type input "4"
type input "0"
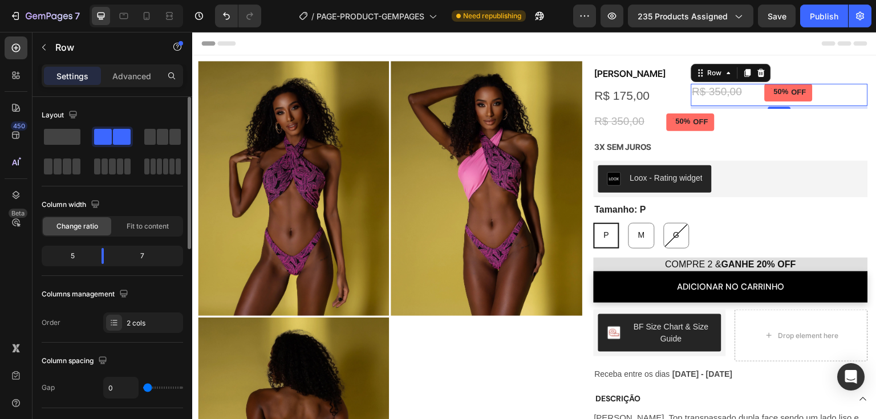
drag, startPoint x: 149, startPoint y: 387, endPoint x: 136, endPoint y: 387, distance: 13.7
type input "0"
click at [143, 387] on input "range" at bounding box center [163, 388] width 40 height 2
click at [164, 194] on div "Layout Column width Change ratio Fit to content 5 7 Columns management Order 2 …" at bounding box center [113, 219] width 142 height 227
click at [622, 93] on div "R$ 175,00" at bounding box center [638, 96] width 88 height 24
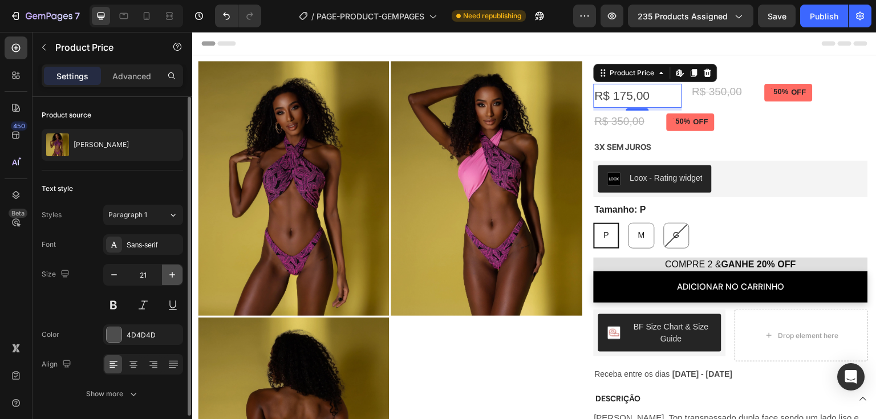
click at [175, 277] on icon "button" at bounding box center [172, 274] width 11 height 11
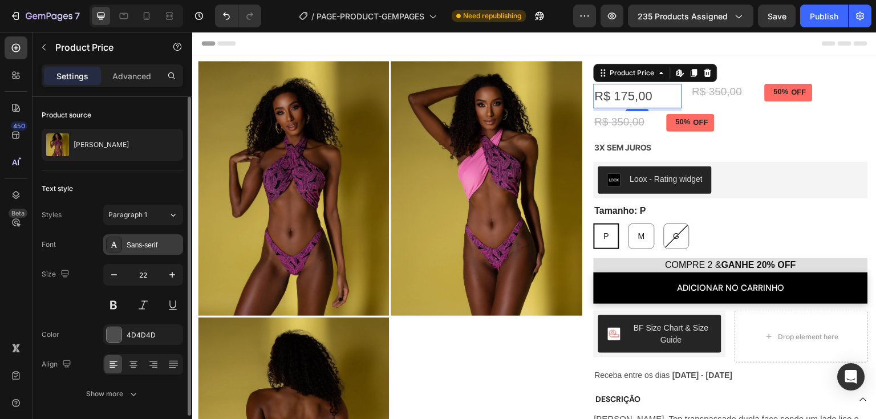
click at [152, 242] on div "Sans-serif" at bounding box center [154, 245] width 54 height 10
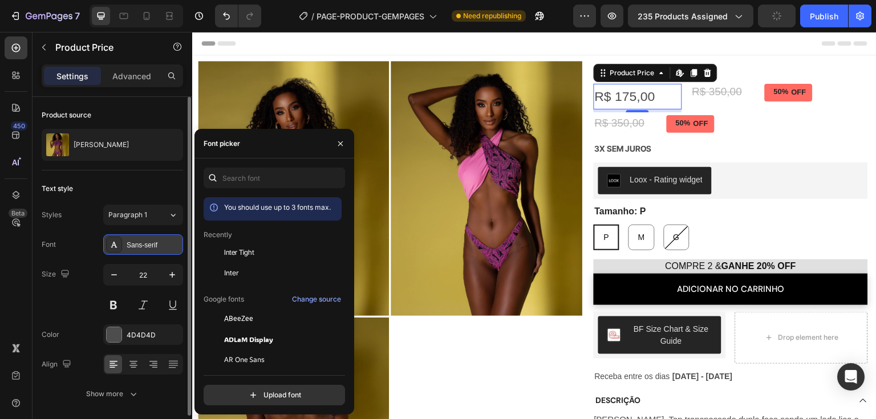
type input "23"
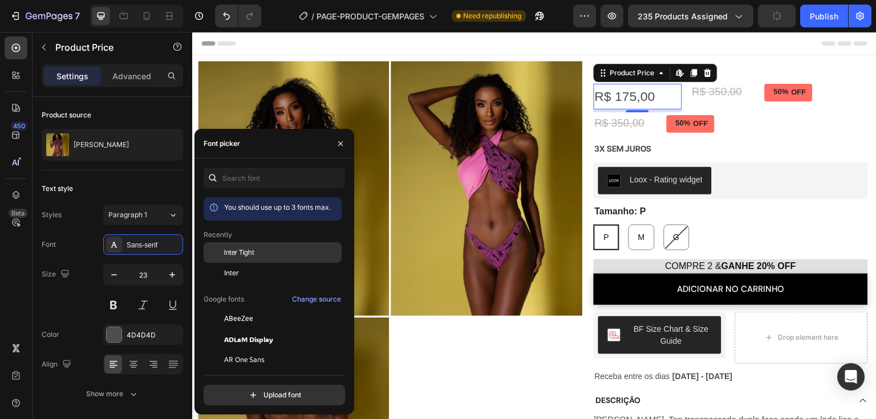
click at [233, 256] on span "Inter Tight" at bounding box center [239, 253] width 30 height 10
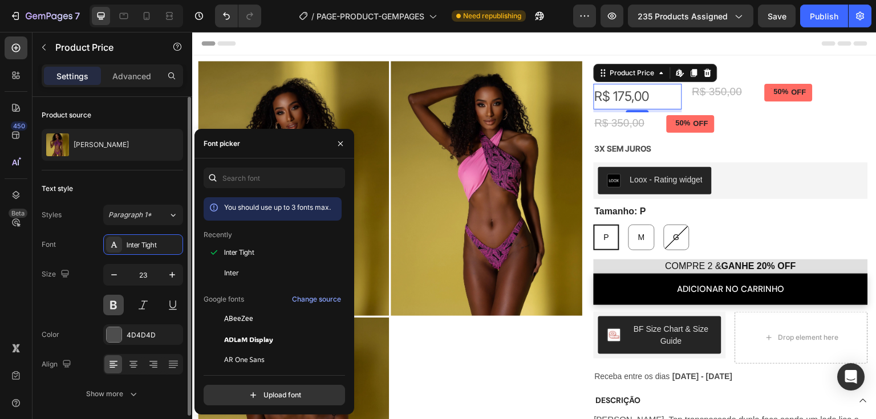
click at [114, 308] on button at bounding box center [113, 305] width 21 height 21
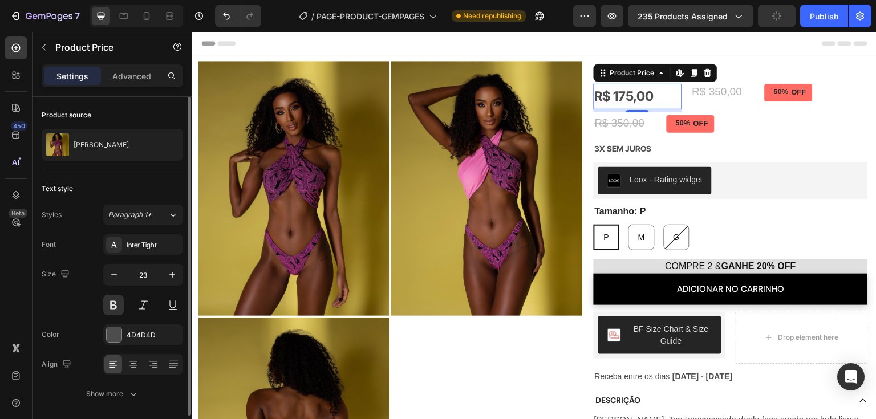
click at [80, 294] on div "Size 23" at bounding box center [113, 289] width 142 height 51
click at [115, 332] on div at bounding box center [114, 335] width 15 height 15
click at [117, 332] on div at bounding box center [114, 335] width 15 height 15
click at [113, 330] on div at bounding box center [114, 335] width 15 height 15
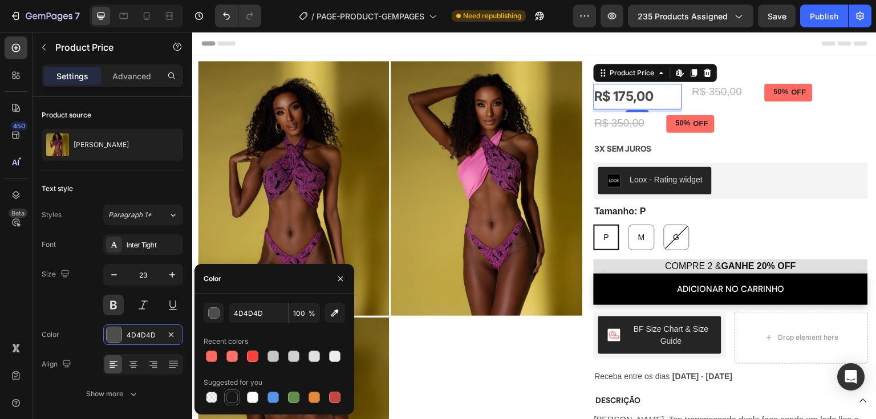
click at [234, 389] on div at bounding box center [232, 397] width 11 height 11
type input "151515"
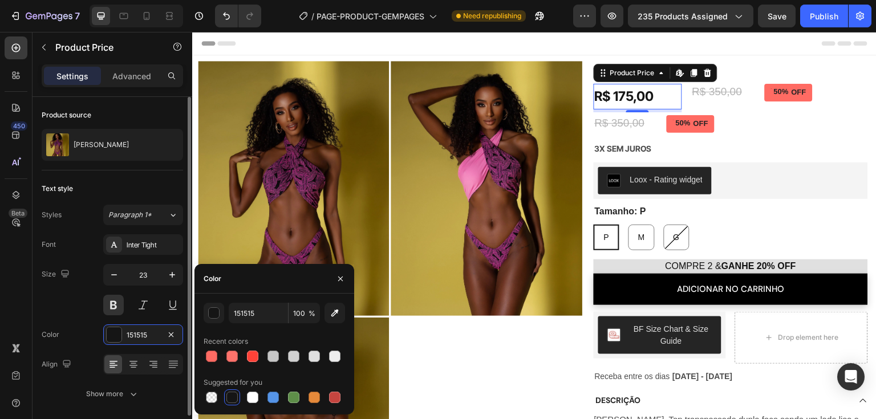
click at [77, 303] on div "Size 23" at bounding box center [113, 289] width 142 height 51
click at [79, 300] on div "Size 23" at bounding box center [113, 289] width 142 height 51
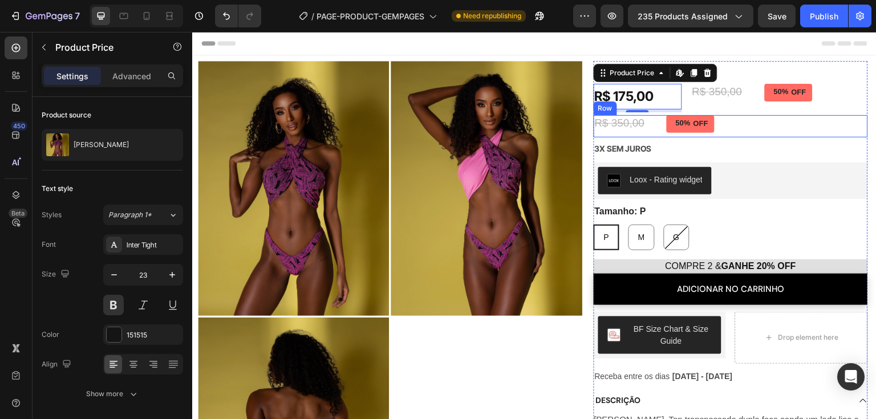
click at [803, 128] on div "3X SEM JUROS Text Block" at bounding box center [826, 126] width 86 height 22
click at [130, 77] on p "Advanced" at bounding box center [131, 76] width 39 height 12
click at [130, 76] on p "Advanced" at bounding box center [131, 76] width 39 height 12
click at [136, 75] on p "Advanced" at bounding box center [131, 76] width 39 height 12
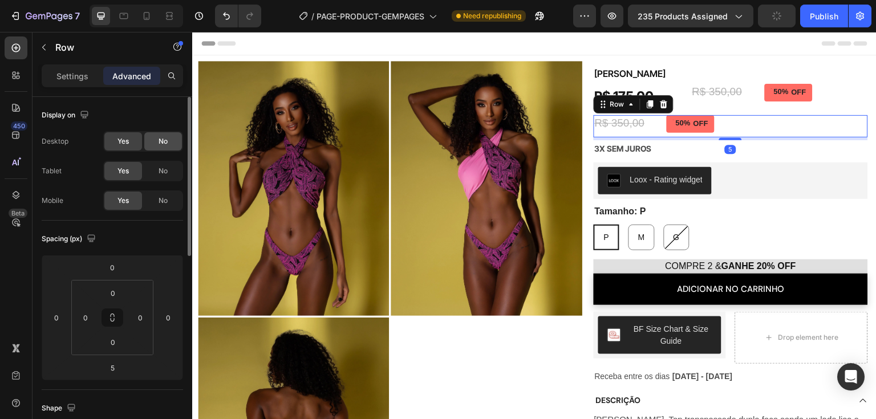
click at [164, 141] on span "No" at bounding box center [163, 141] width 9 height 10
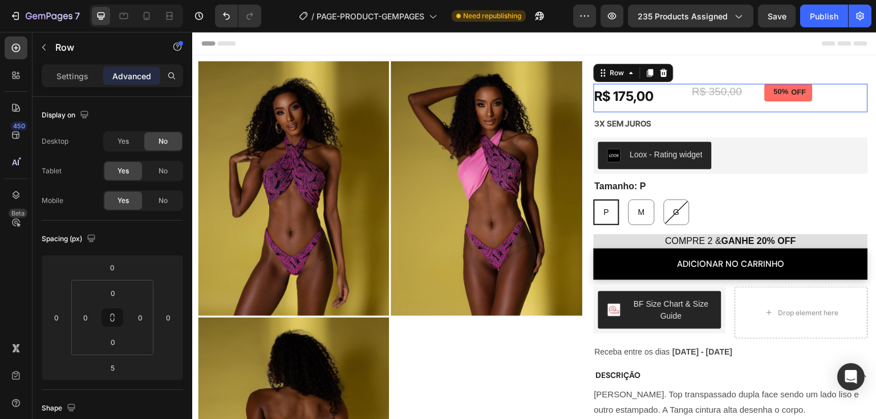
click at [670, 111] on div "R$ 175,00 Product Price Product Price" at bounding box center [638, 98] width 88 height 29
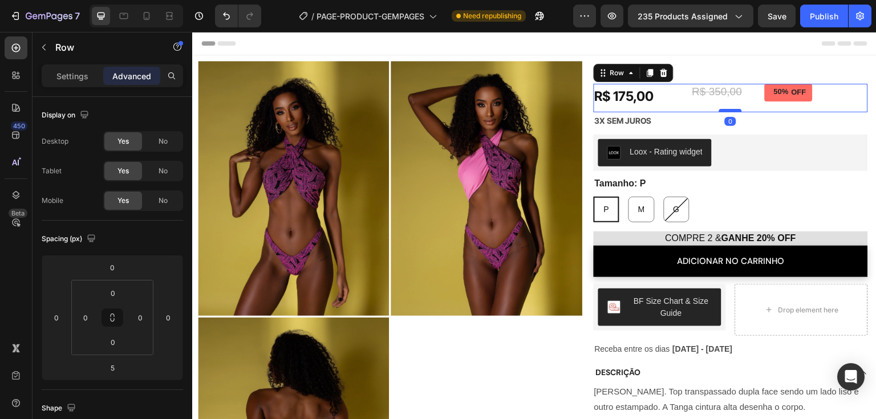
click at [729, 111] on div at bounding box center [731, 110] width 23 height 3
type input "0"
click at [667, 107] on div "R$ 175,00" at bounding box center [638, 97] width 88 height 26
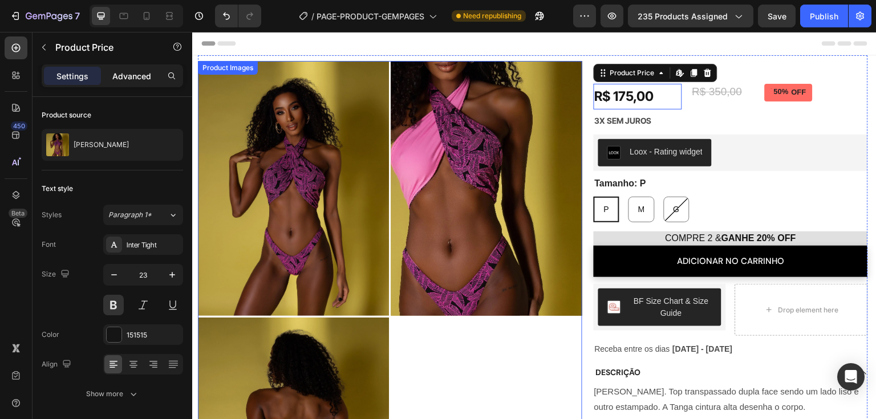
click at [138, 69] on div "Advanced" at bounding box center [131, 76] width 57 height 18
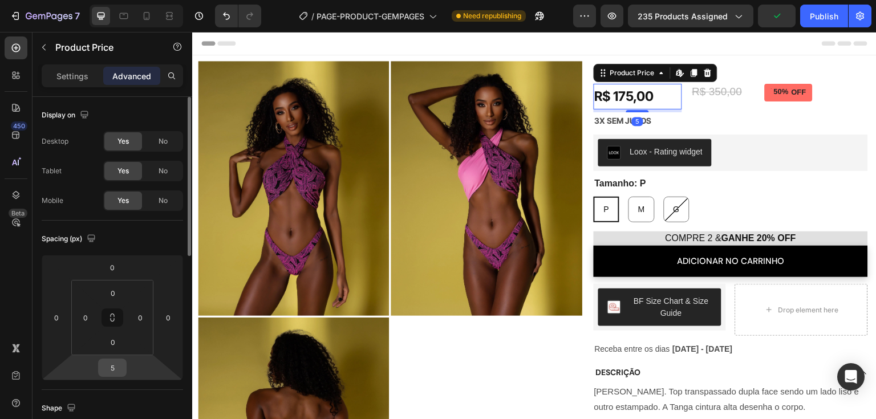
click at [121, 373] on input "5" at bounding box center [112, 367] width 23 height 17
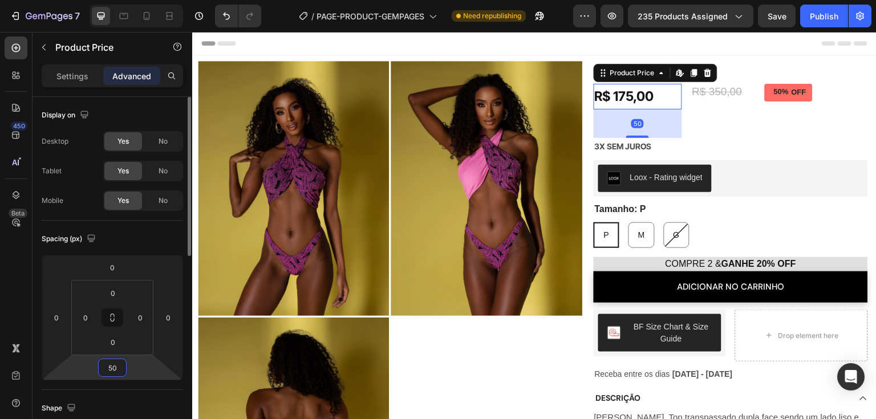
type input "5"
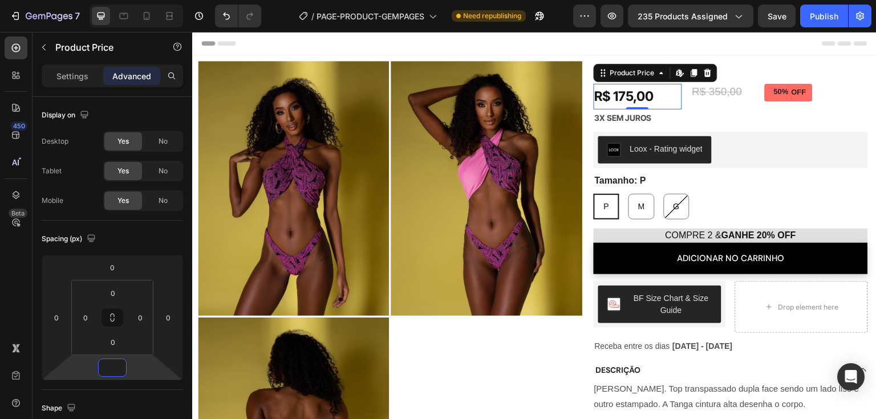
type input "0"
click at [652, 100] on div "R$ 175,00" at bounding box center [638, 97] width 88 height 26
click at [630, 104] on div "R$ 175,00 Product Price Edit content in Shopify 0 Product Price Edit content in…" at bounding box center [638, 97] width 88 height 26
click at [706, 103] on div "R$ 350,00 Product Price Product Price" at bounding box center [729, 95] width 74 height 22
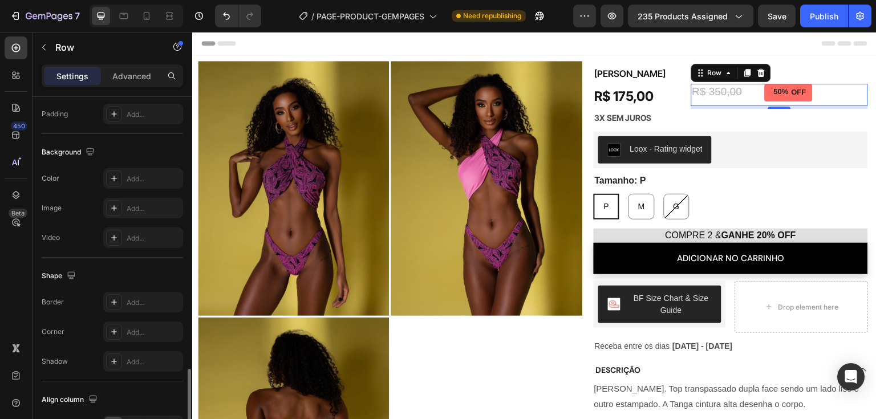
scroll to position [470, 0]
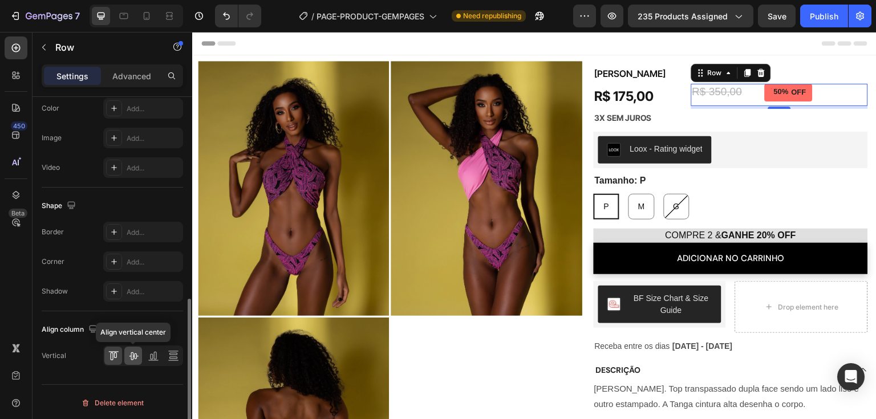
click at [131, 357] on icon at bounding box center [133, 355] width 11 height 11
click at [750, 103] on div "R$ 350,00 Product Price Product Price" at bounding box center [729, 95] width 74 height 22
click at [750, 102] on div "R$ 350,00 Product Price Product Price" at bounding box center [729, 95] width 74 height 22
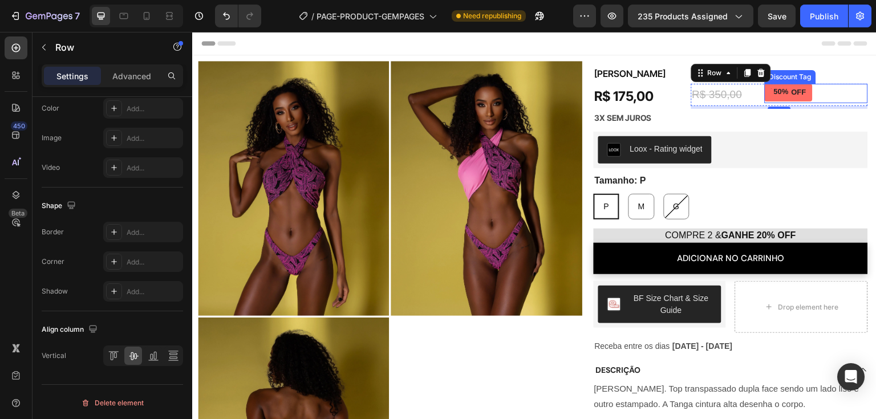
click at [778, 99] on div "50% OFF" at bounding box center [789, 93] width 48 height 18
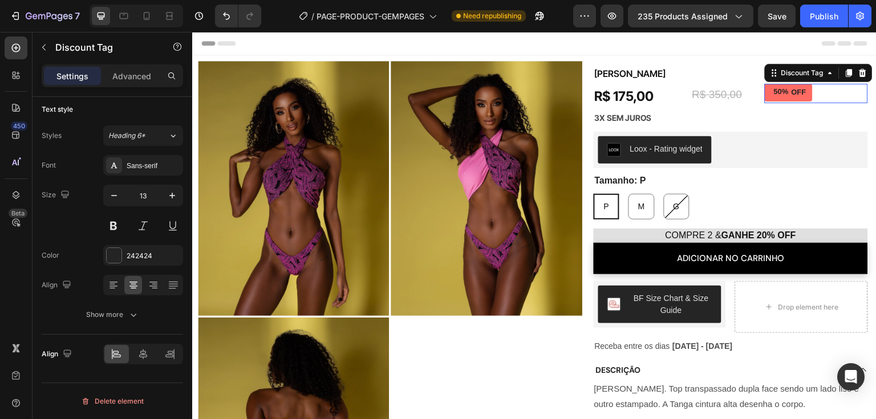
scroll to position [0, 0]
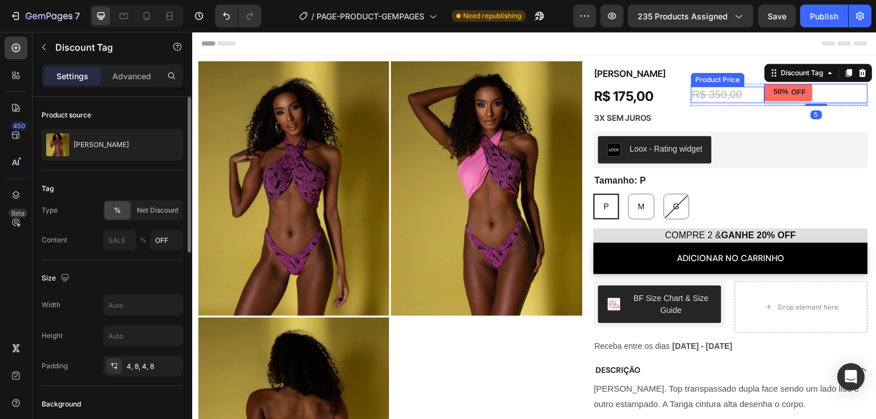
click at [741, 100] on div "R$ 350,00" at bounding box center [729, 95] width 74 height 17
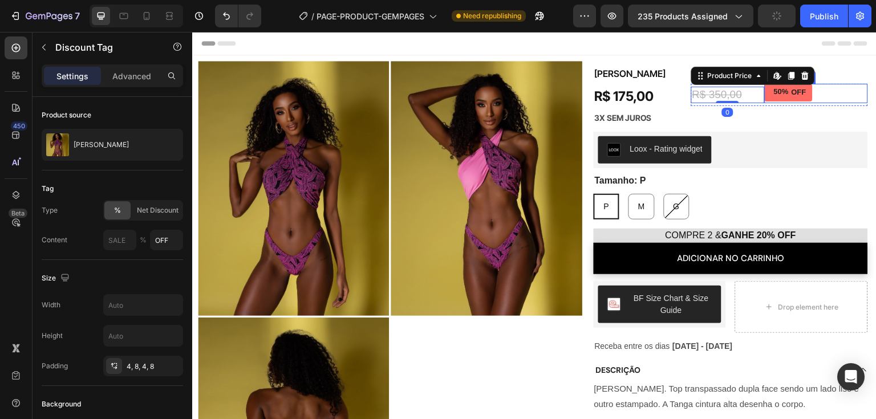
click at [778, 100] on div "50% OFF" at bounding box center [789, 93] width 48 height 18
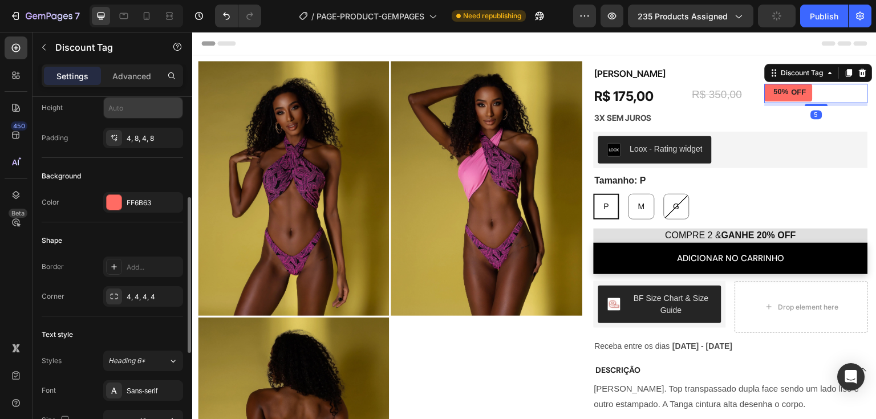
scroll to position [452, 0]
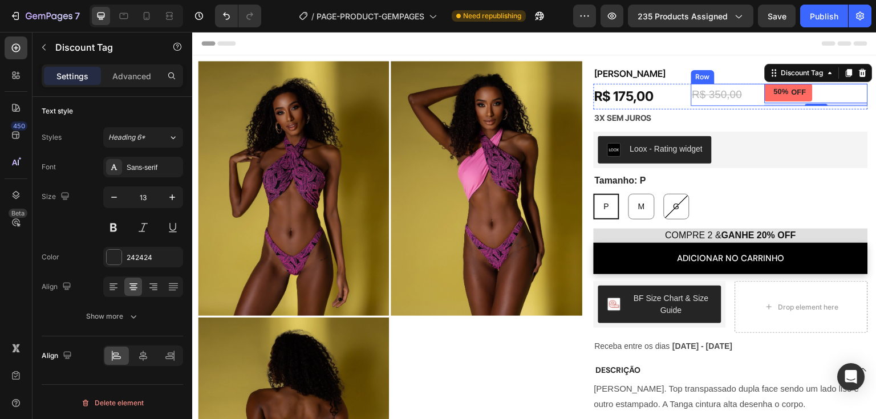
click at [753, 103] on div "R$ 350,00 Product Price Product Price" at bounding box center [729, 95] width 74 height 22
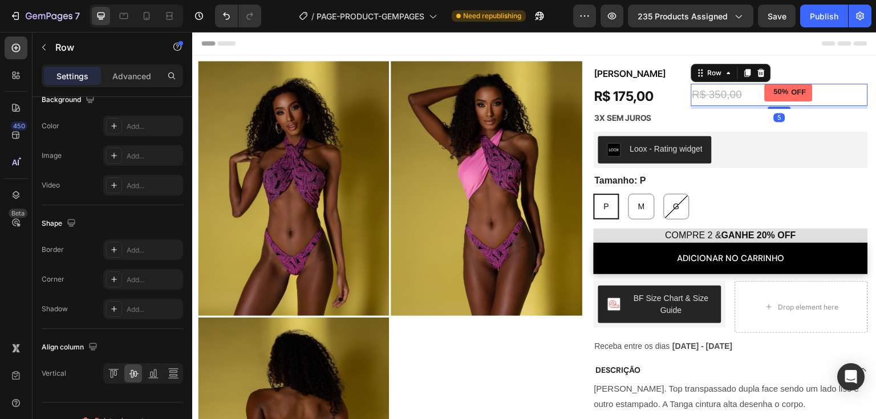
scroll to position [0, 0]
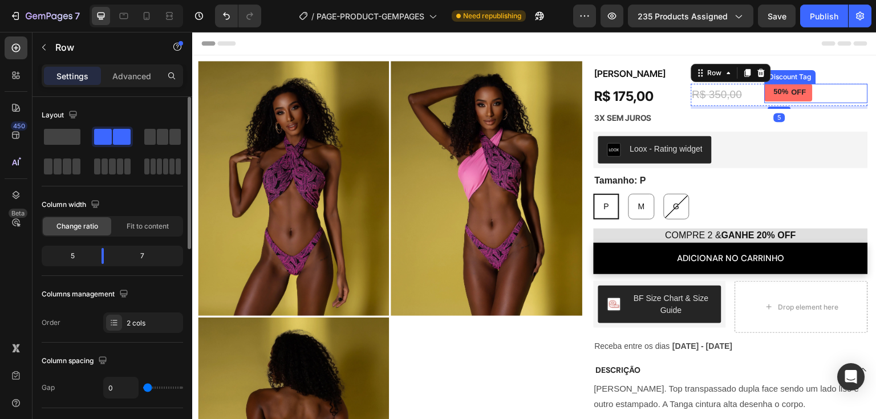
click at [824, 100] on div "50% OFF" at bounding box center [816, 93] width 103 height 19
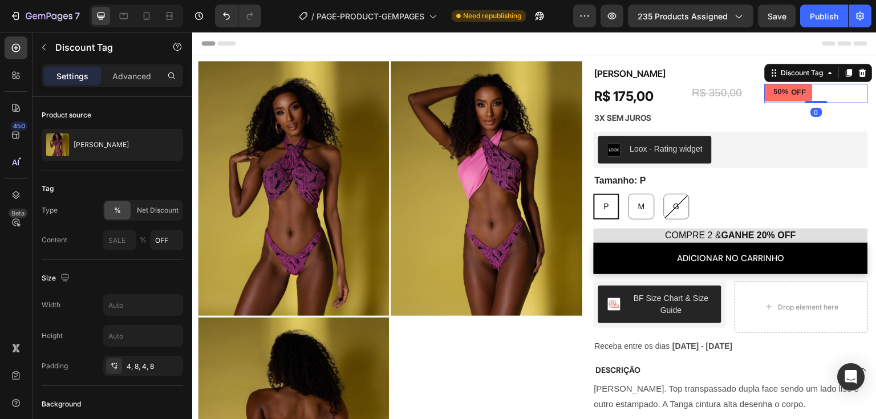
drag, startPoint x: 815, startPoint y: 104, endPoint x: 815, endPoint y: 98, distance: 6.3
click at [815, 98] on div "50% OFF Discount Tag 0" at bounding box center [816, 93] width 103 height 19
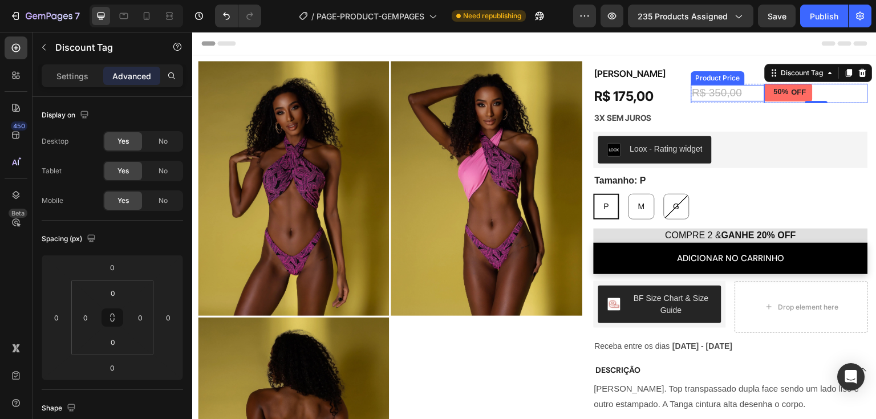
click at [720, 100] on div "R$ 350,00 Product Price Product Price" at bounding box center [729, 93] width 74 height 17
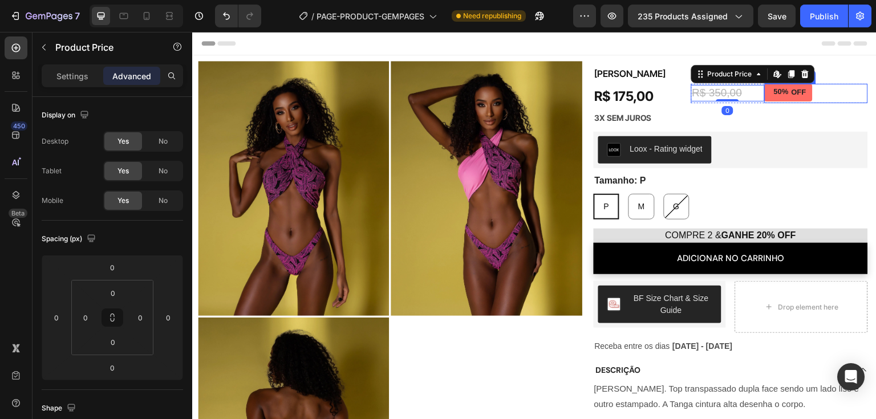
click at [824, 94] on div "50% OFF" at bounding box center [816, 93] width 103 height 19
click at [755, 100] on div "R$ 350,00" at bounding box center [729, 93] width 74 height 17
click at [765, 102] on div "50% OFF" at bounding box center [816, 93] width 103 height 19
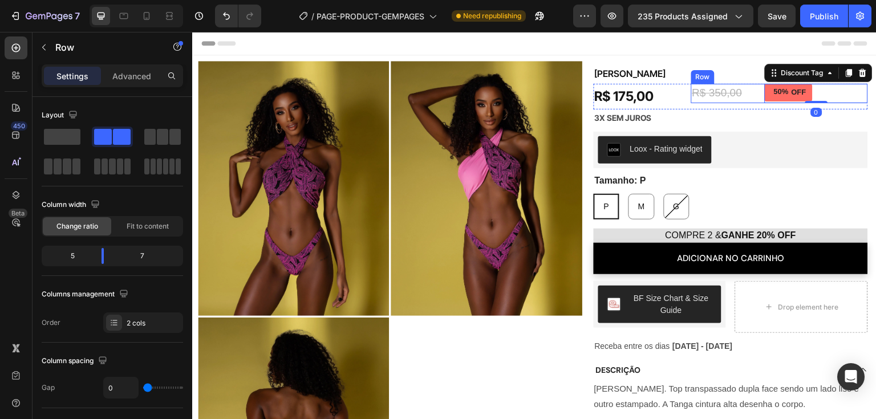
click at [757, 102] on div "R$ 350,00 Product Price Product Price" at bounding box center [729, 93] width 74 height 19
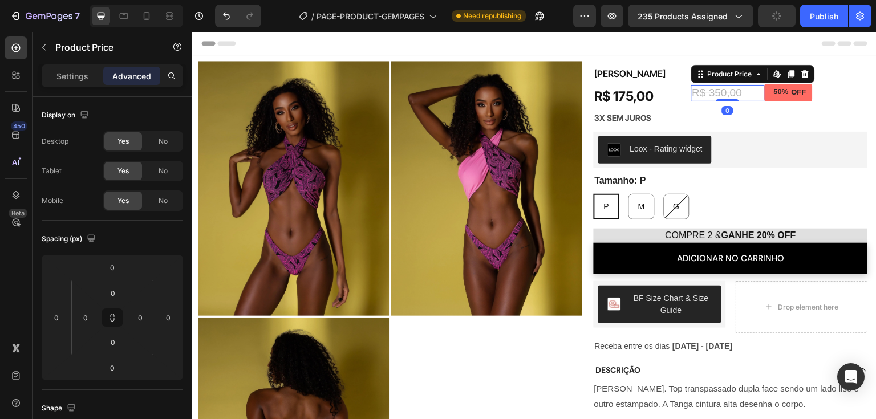
click at [692, 84] on div "R$ 350,00 Product Price Edit content in Shopify 0 Product Price Edit content in…" at bounding box center [729, 93] width 74 height 19
click at [849, 87] on div "50% OFF" at bounding box center [816, 93] width 103 height 19
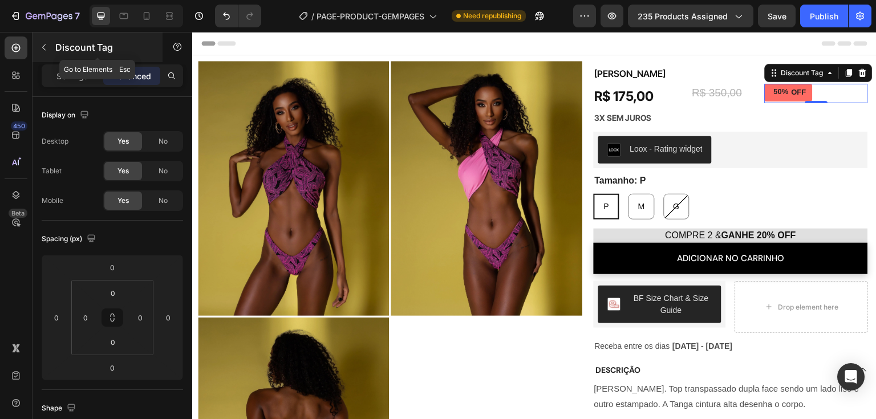
click at [41, 46] on icon "button" at bounding box center [43, 47] width 9 height 9
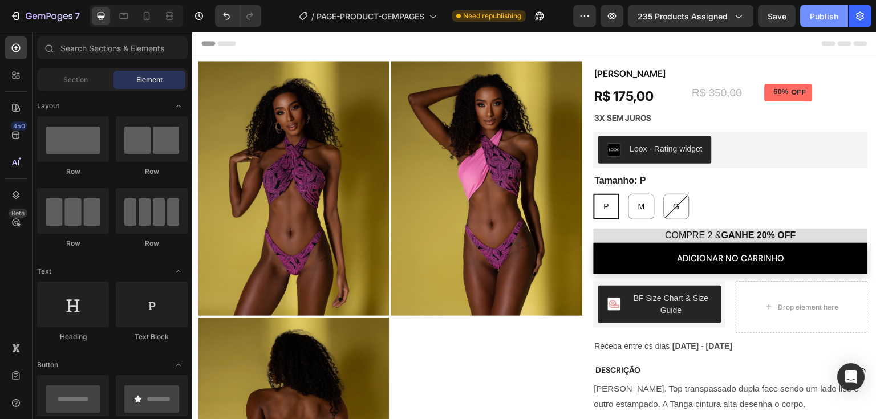
click at [825, 21] on div "Publish" at bounding box center [824, 16] width 29 height 12
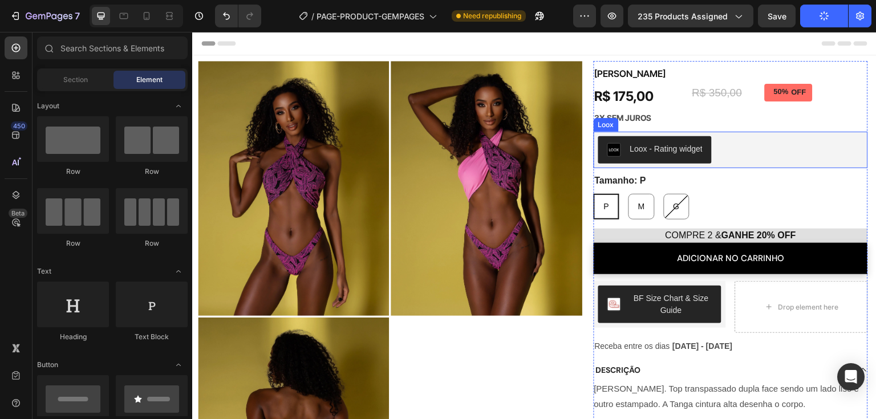
click at [740, 141] on div "Loox - Rating widget" at bounding box center [731, 149] width 265 height 27
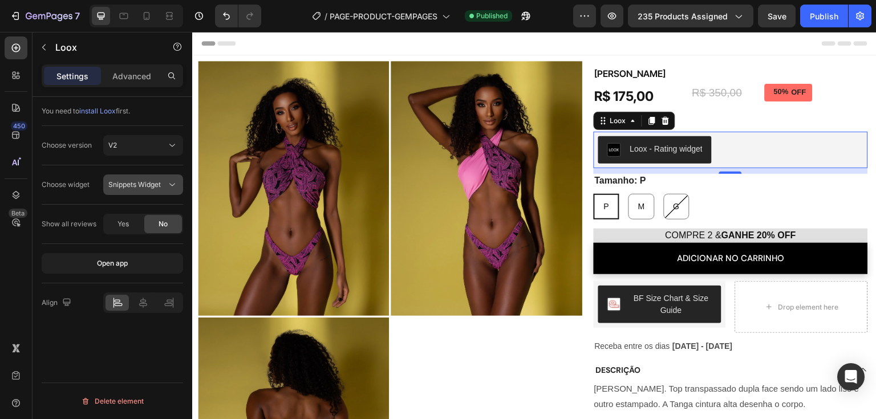
click at [149, 187] on span "Snippets Widget" at bounding box center [134, 184] width 52 height 9
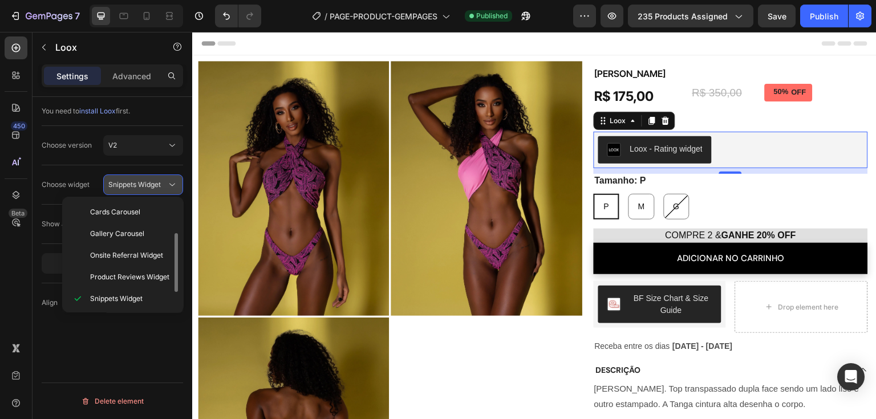
scroll to position [21, 0]
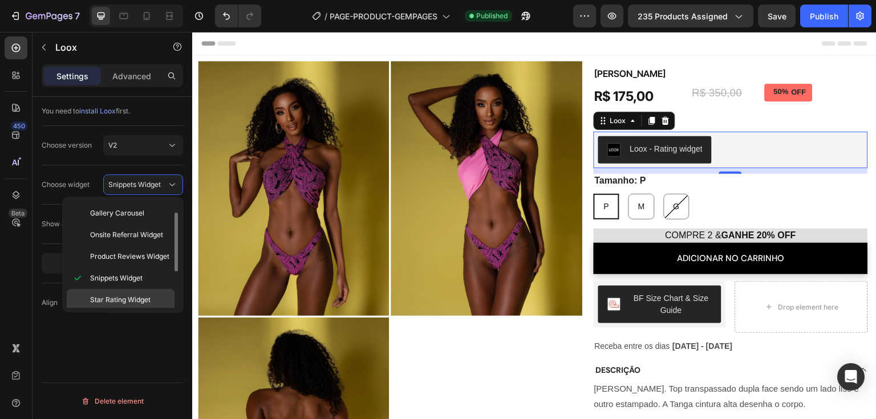
click at [113, 302] on span "Star Rating Widget" at bounding box center [120, 300] width 60 height 10
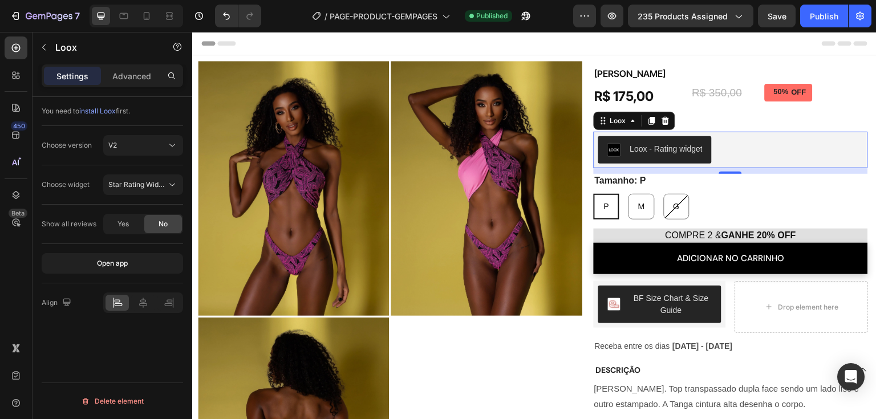
click at [116, 342] on div "You need to install Loox first. Choose version V2 Choose widget Star Rating Wid…" at bounding box center [113, 274] width 160 height 355
click at [829, 21] on div "Publish" at bounding box center [824, 16] width 29 height 12
click at [822, 19] on div "Publish" at bounding box center [824, 16] width 29 height 12
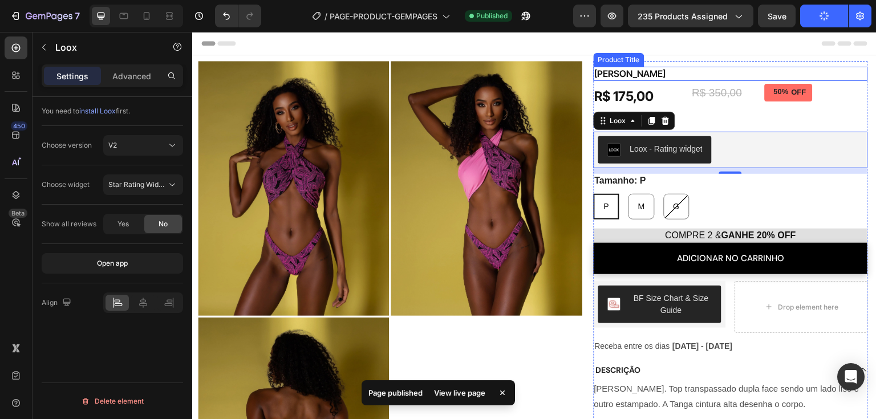
click at [650, 74] on h1 "[PERSON_NAME]" at bounding box center [731, 74] width 274 height 14
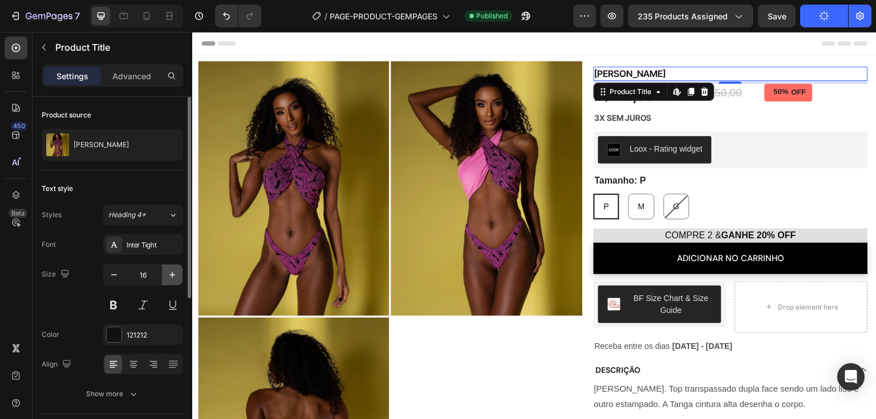
click at [166, 280] on button "button" at bounding box center [172, 275] width 21 height 21
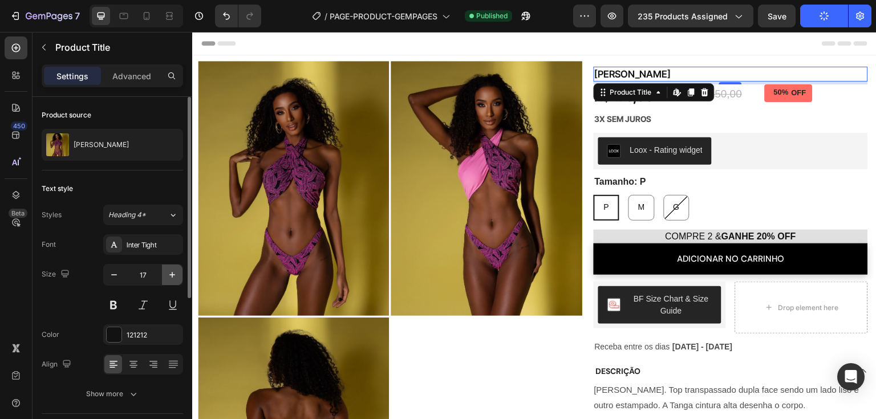
click at [166, 280] on button "button" at bounding box center [172, 275] width 21 height 21
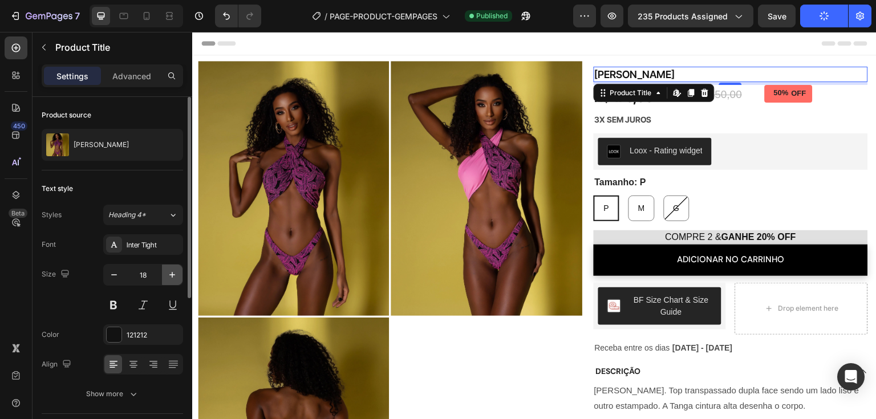
click at [166, 280] on button "button" at bounding box center [172, 275] width 21 height 21
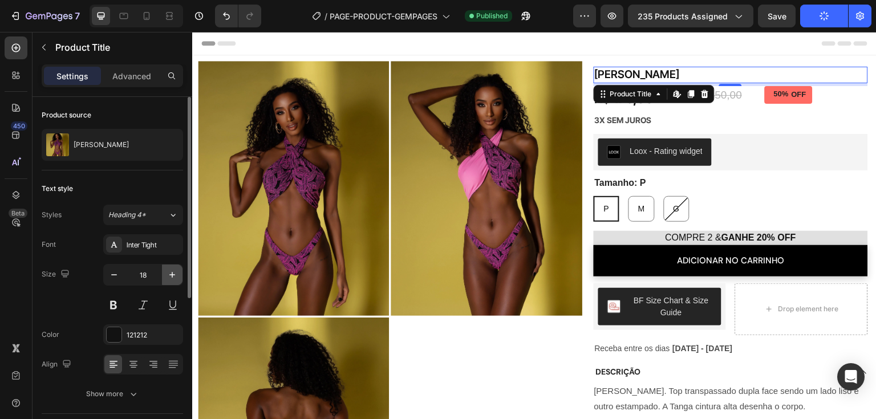
type input "19"
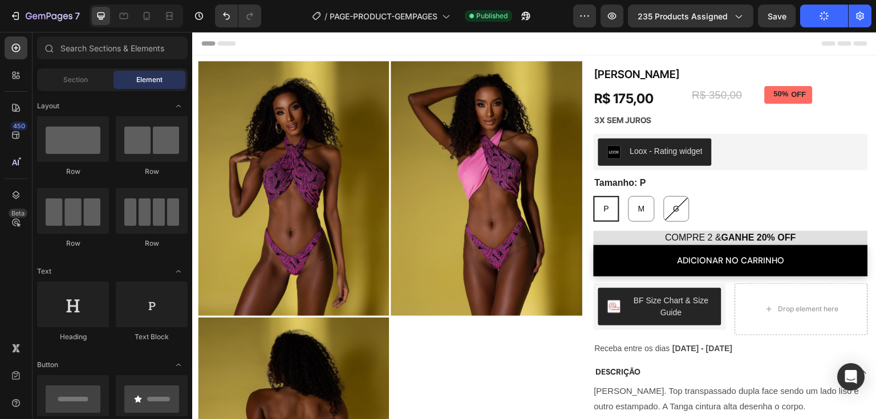
scroll to position [64, 0]
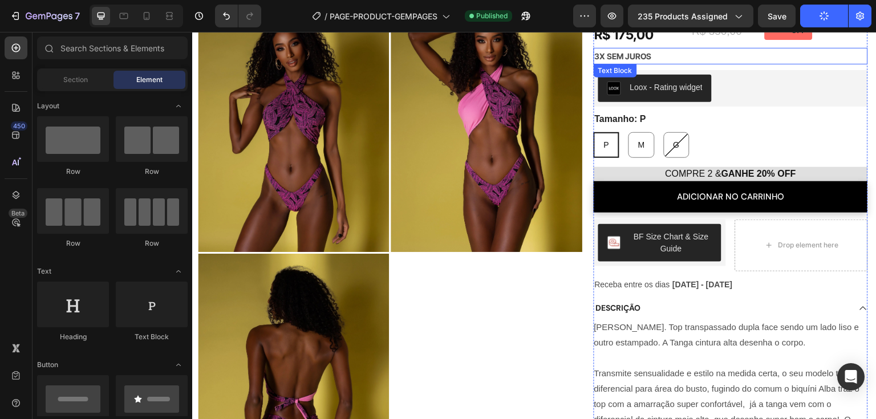
click at [658, 56] on p "3X SEM JUROS" at bounding box center [731, 56] width 272 height 14
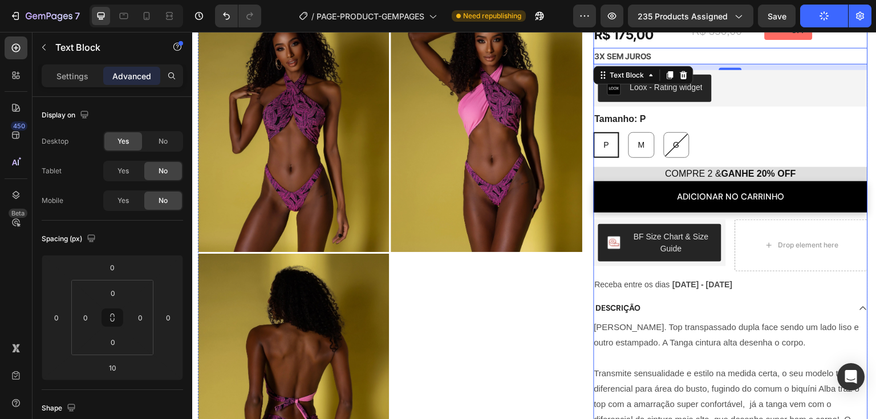
scroll to position [0, 0]
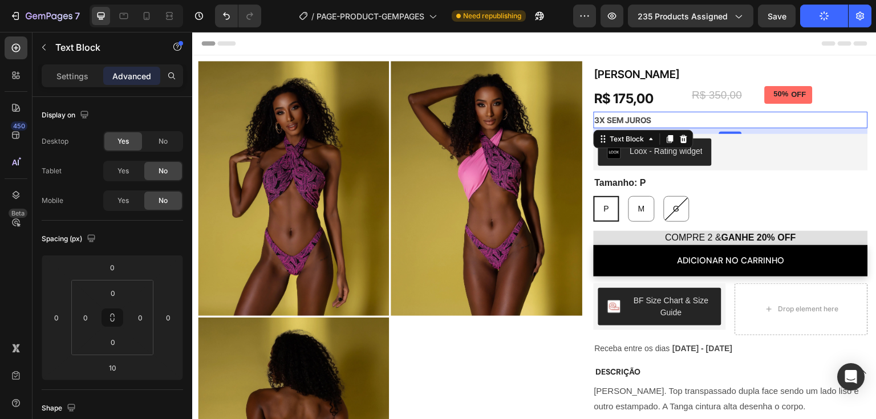
click at [624, 118] on p "3X SEM JUROS" at bounding box center [731, 120] width 272 height 14
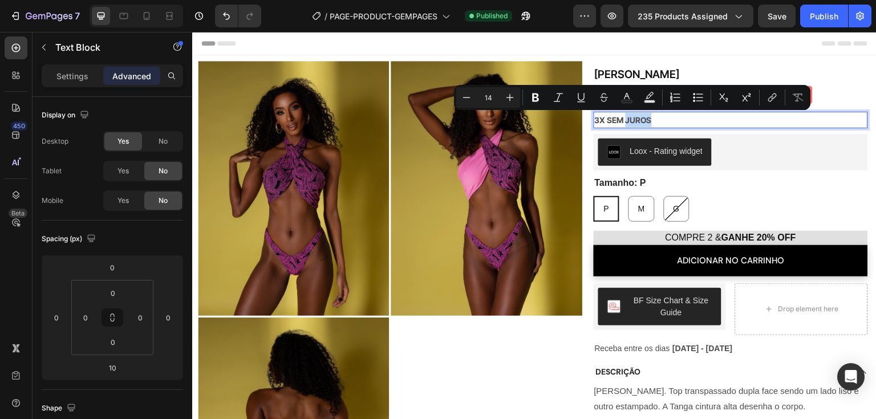
click at [646, 118] on p "3X SEM JUROS" at bounding box center [731, 120] width 272 height 14
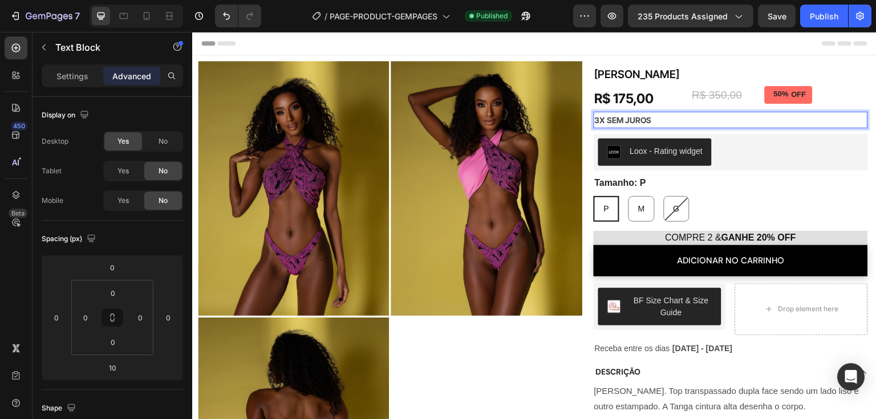
click at [595, 119] on p "3X SEM JUROS" at bounding box center [731, 120] width 272 height 14
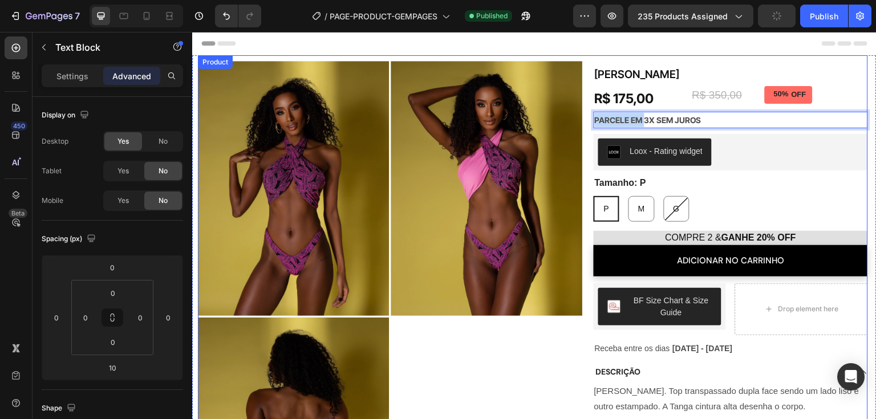
drag, startPoint x: 638, startPoint y: 120, endPoint x: 587, endPoint y: 124, distance: 51.5
click at [587, 124] on div "Product Images Biquíni Alba Product Title R$ 175,00 Product Price Product Price…" at bounding box center [533, 350] width 670 height 591
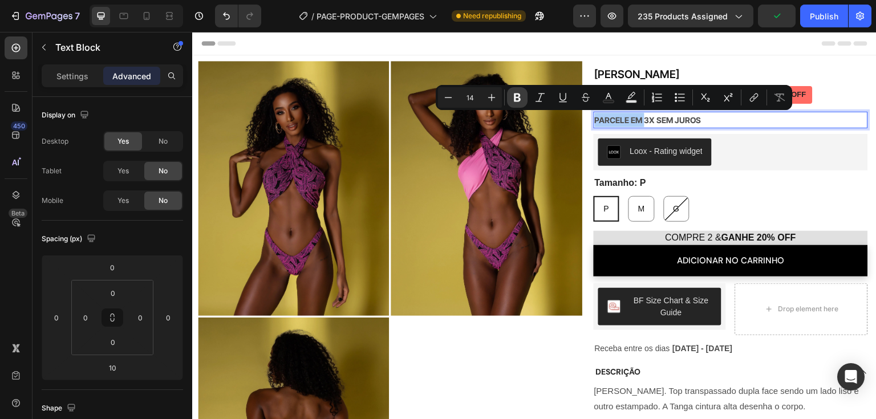
click at [512, 102] on icon "Editor contextual toolbar" at bounding box center [517, 97] width 11 height 11
click at [64, 81] on p "Settings" at bounding box center [72, 76] width 32 height 12
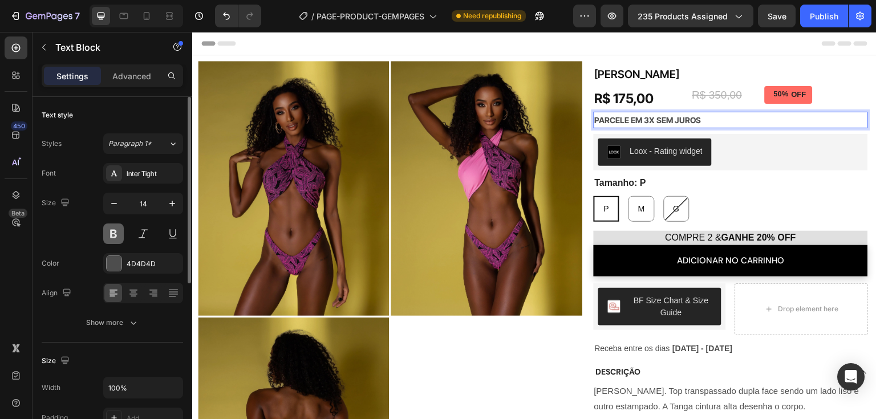
click at [110, 228] on button at bounding box center [113, 234] width 21 height 21
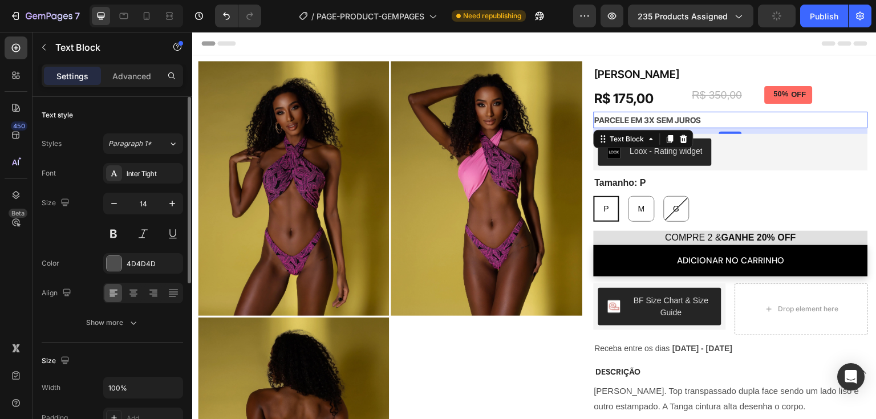
click at [75, 229] on div "Size 14" at bounding box center [113, 218] width 142 height 51
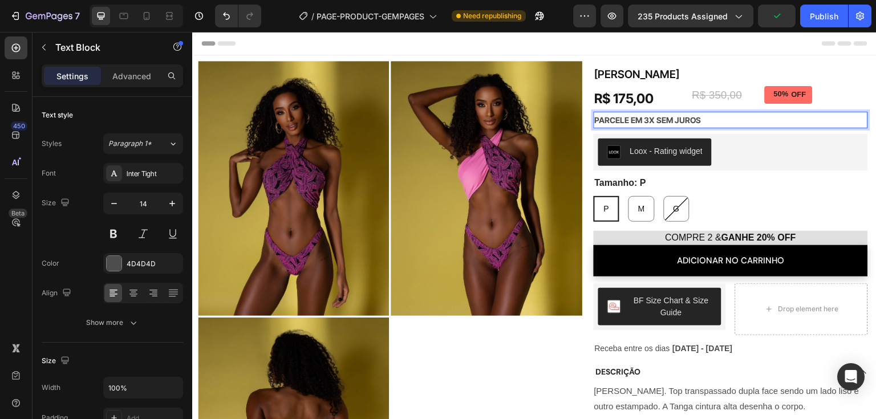
click at [636, 120] on p "PARCELE EM 3X SEM JUROS" at bounding box center [731, 120] width 272 height 14
click at [117, 233] on button at bounding box center [113, 234] width 21 height 21
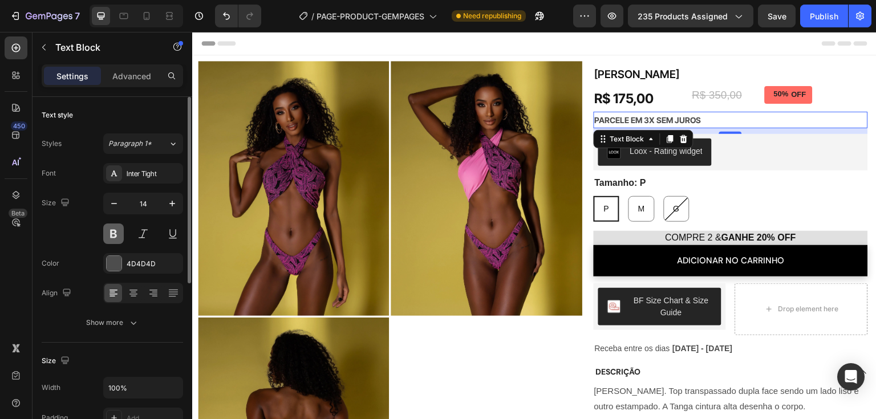
click at [117, 233] on button at bounding box center [113, 234] width 21 height 21
click at [94, 242] on div "Size 14" at bounding box center [113, 218] width 142 height 51
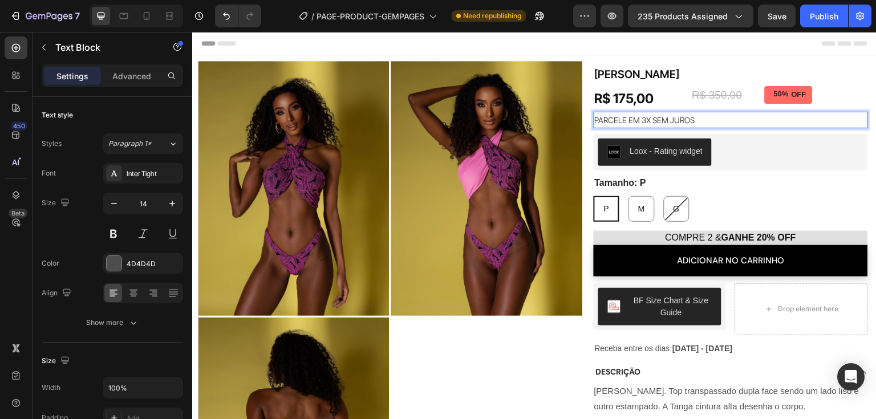
click at [634, 121] on p "PARCELE EM 3X SEM JUROS" at bounding box center [731, 120] width 272 height 14
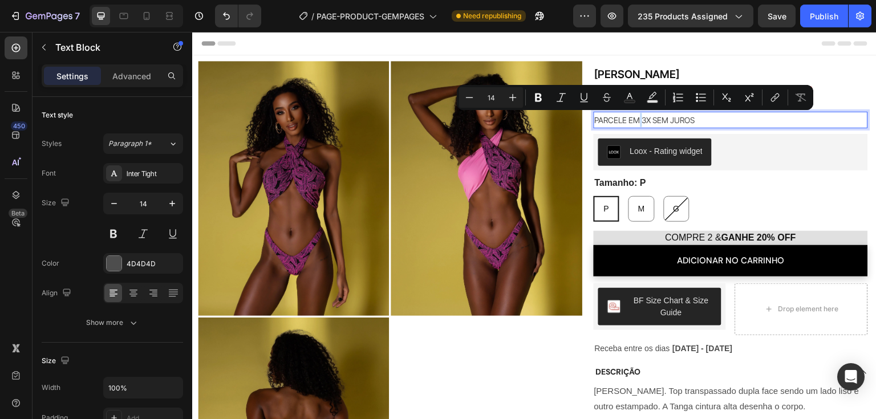
click at [638, 123] on p "PARCELE EM 3X SEM JUROS" at bounding box center [731, 120] width 272 height 14
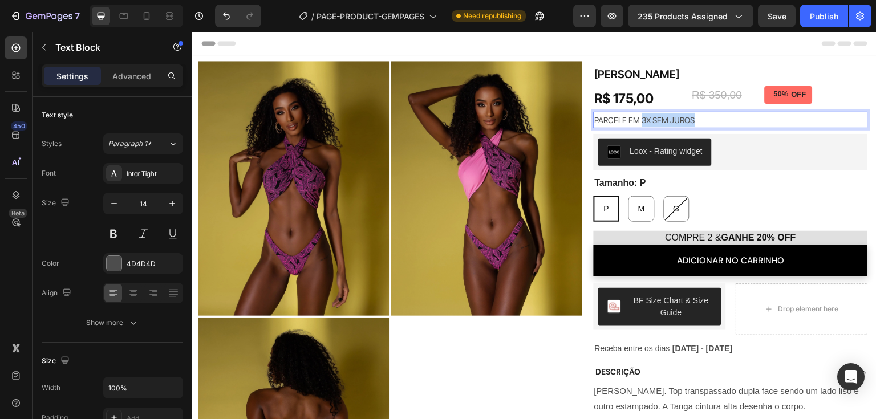
drag, startPoint x: 638, startPoint y: 123, endPoint x: 692, endPoint y: 123, distance: 53.6
click at [692, 123] on p "PARCELE EM 3X SEM JUROS" at bounding box center [731, 120] width 272 height 14
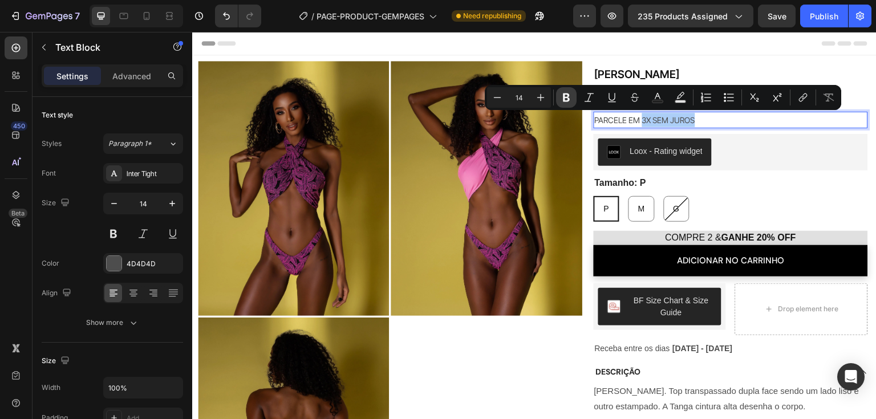
click at [568, 100] on icon "Editor contextual toolbar" at bounding box center [566, 98] width 7 height 9
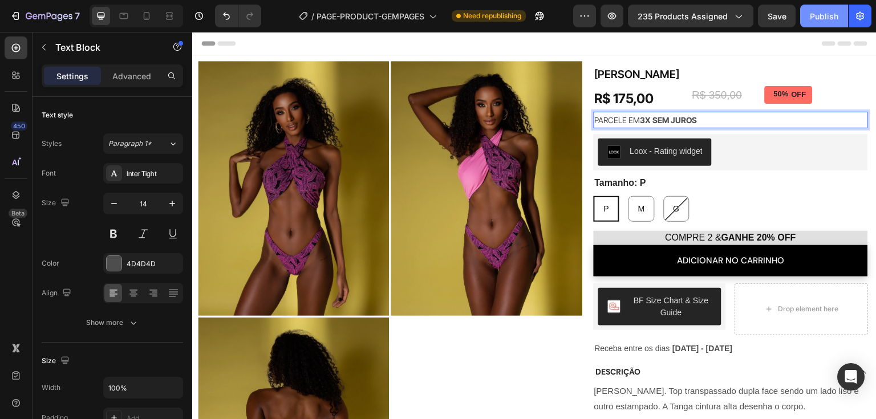
click at [819, 17] on div "Publish" at bounding box center [824, 16] width 29 height 12
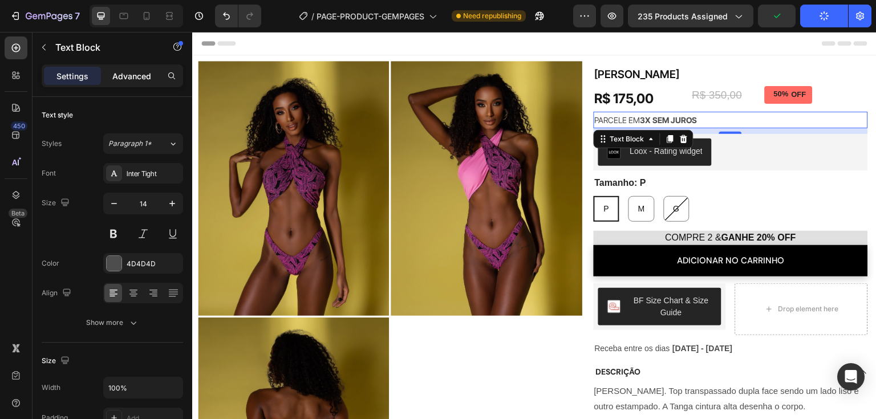
click at [134, 77] on p "Advanced" at bounding box center [131, 76] width 39 height 12
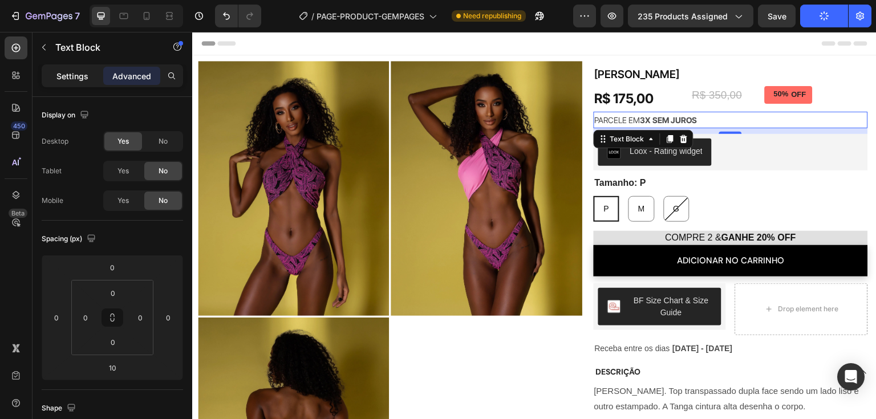
click at [90, 75] on div "Settings" at bounding box center [72, 76] width 57 height 18
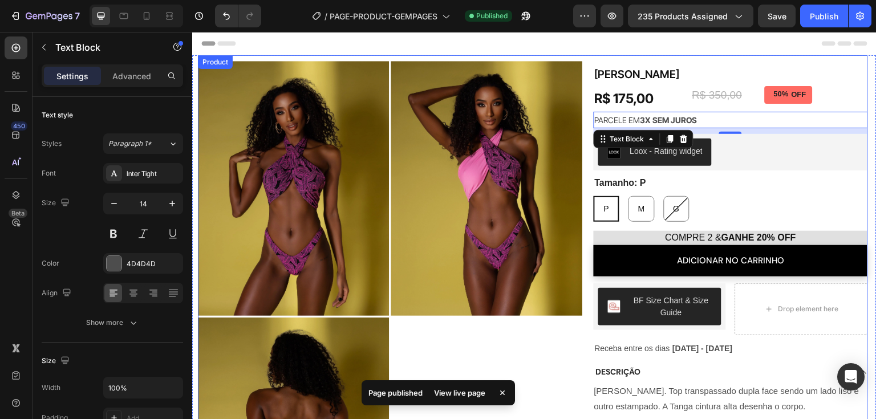
click at [579, 355] on div "Product Images Biquíni Alba Product Title R$ 175,00 Product Price Product Price…" at bounding box center [533, 350] width 670 height 591
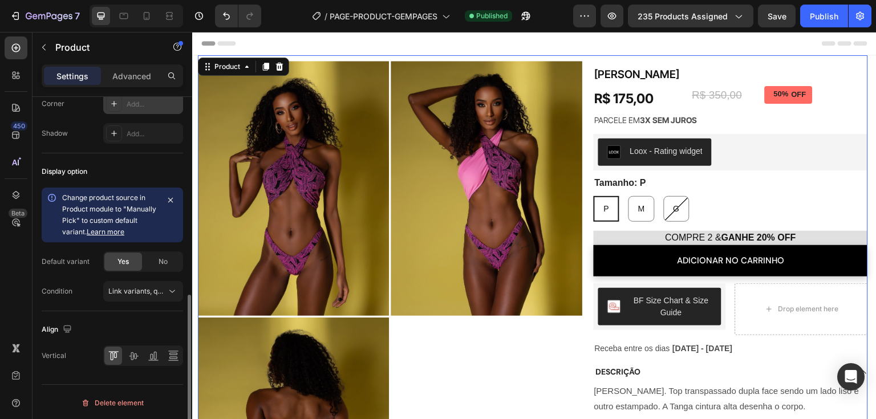
scroll to position [221, 0]
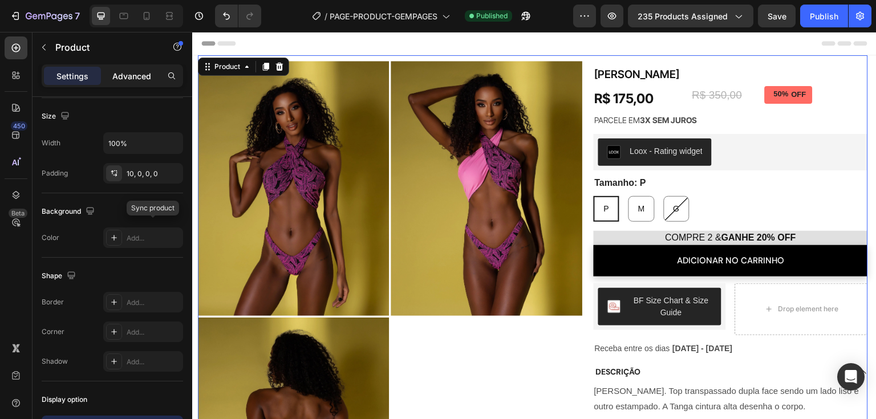
click at [137, 79] on p "Advanced" at bounding box center [131, 76] width 39 height 12
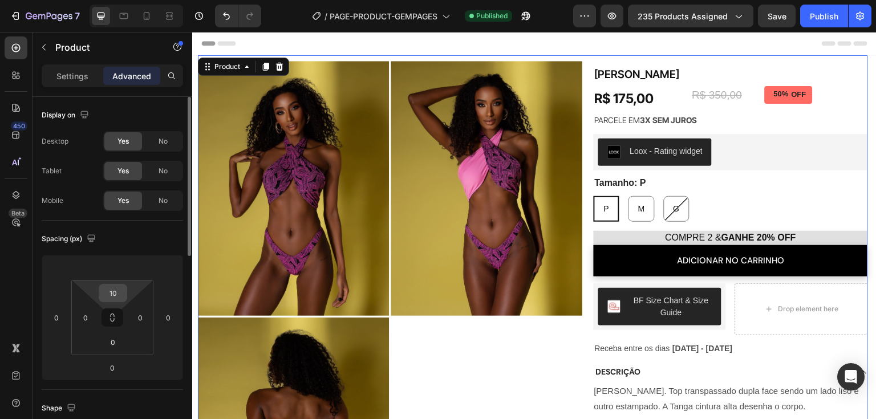
click at [114, 294] on input "10" at bounding box center [113, 293] width 23 height 17
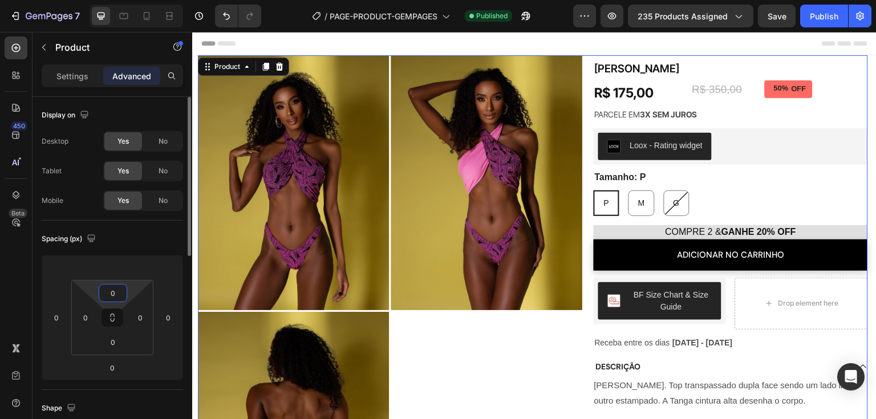
type input "0"
click at [124, 246] on div "Spacing (px)" at bounding box center [113, 239] width 142 height 18
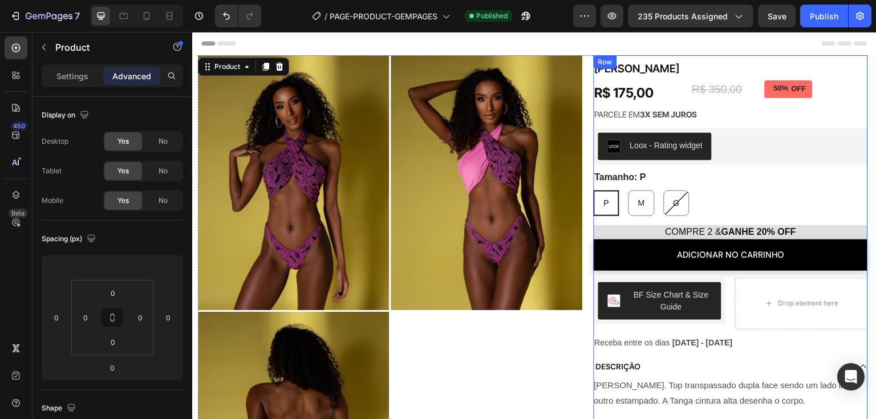
click at [858, 78] on div "Biquíni Alba Product Title R$ 175,00 Product Price Product Price Row Biquíni Al…" at bounding box center [731, 350] width 274 height 579
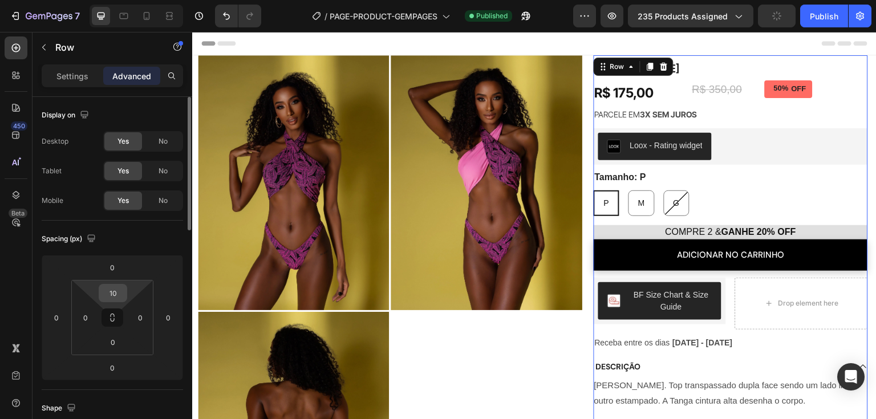
click at [111, 294] on input "10" at bounding box center [113, 293] width 23 height 17
click at [116, 289] on input "10" at bounding box center [113, 293] width 23 height 17
click at [114, 290] on input "10" at bounding box center [113, 293] width 23 height 17
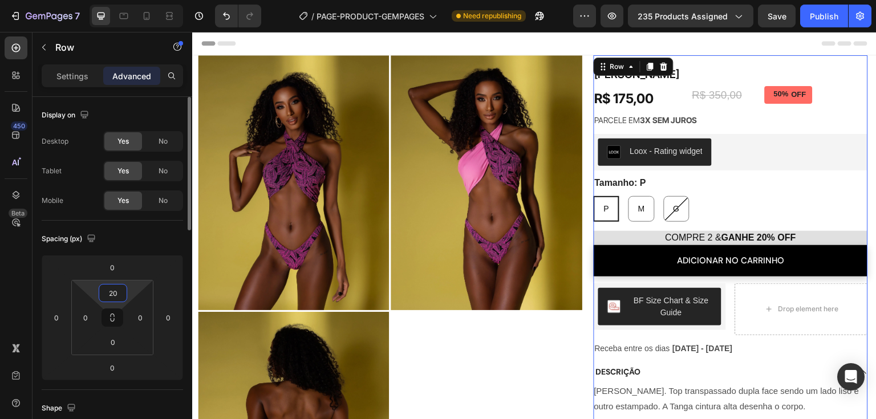
click at [113, 290] on input "20" at bounding box center [113, 293] width 23 height 17
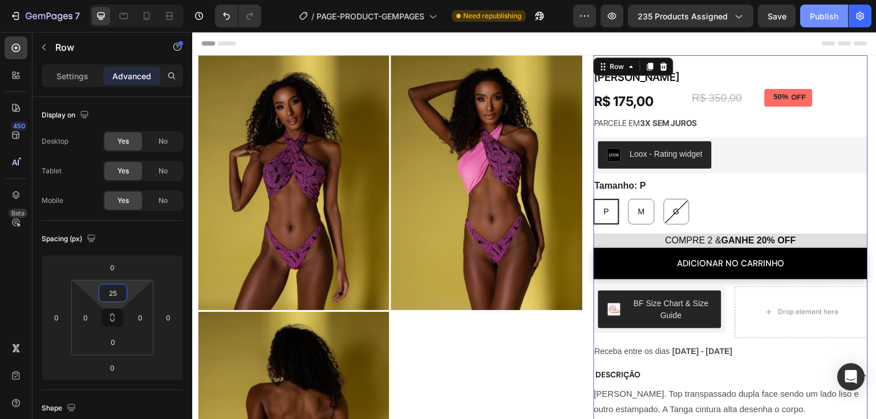
type input "25"
click at [836, 18] on div "Publish" at bounding box center [824, 16] width 29 height 12
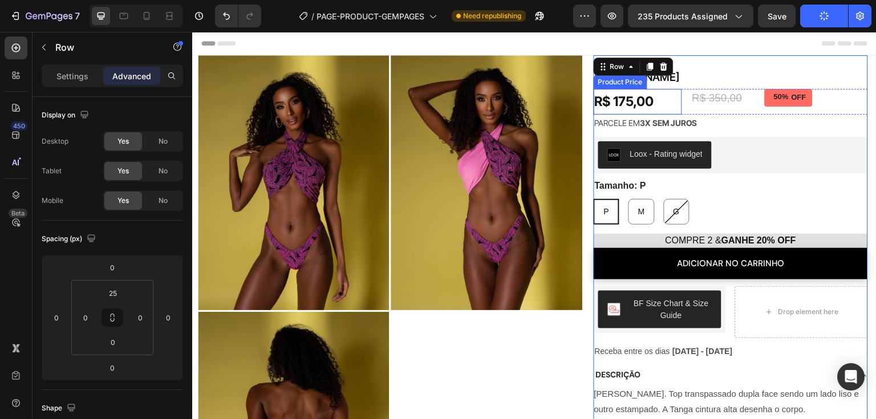
click at [673, 93] on div "R$ 175,00" at bounding box center [638, 102] width 88 height 26
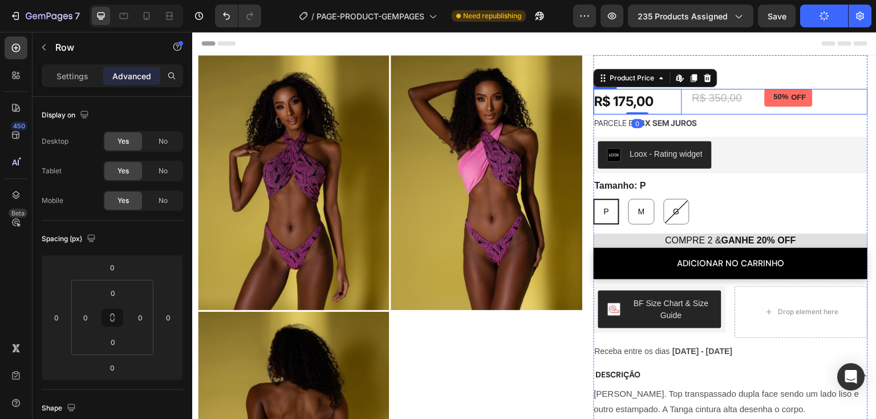
click at [680, 100] on div "R$ 175,00 Product Price Edit content in Shopify 0 Product Price Edit content in…" at bounding box center [731, 102] width 274 height 26
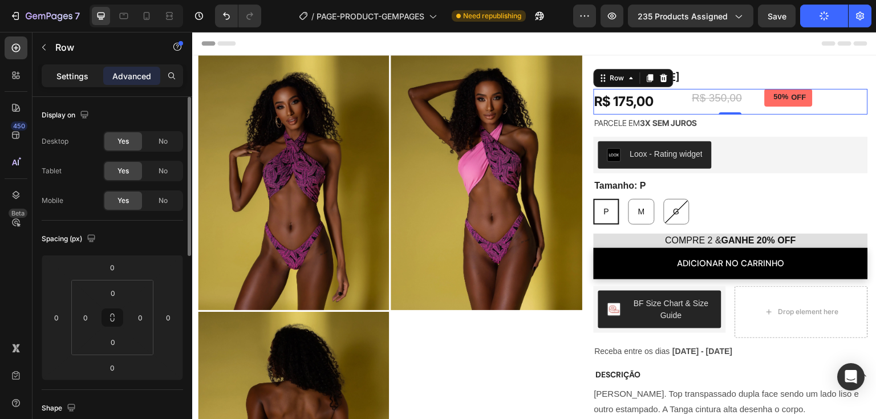
click at [79, 70] on p "Settings" at bounding box center [72, 76] width 32 height 12
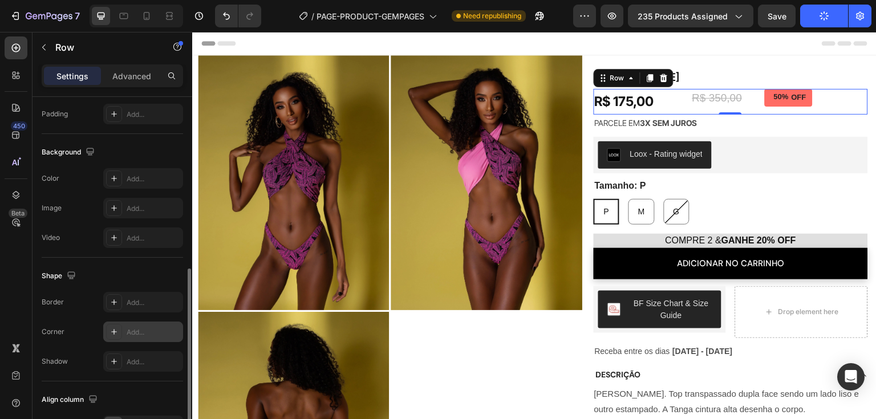
scroll to position [470, 0]
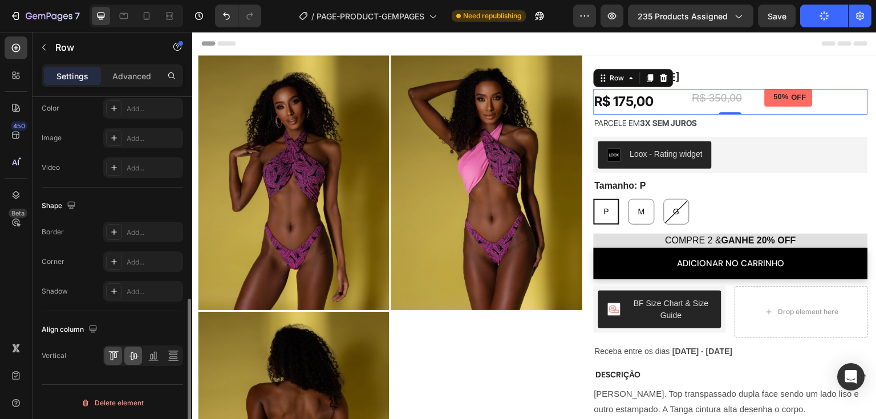
click at [127, 355] on div at bounding box center [133, 356] width 18 height 18
click at [133, 355] on icon at bounding box center [133, 357] width 9 height 8
click at [822, 102] on div "50% OFF" at bounding box center [816, 100] width 103 height 19
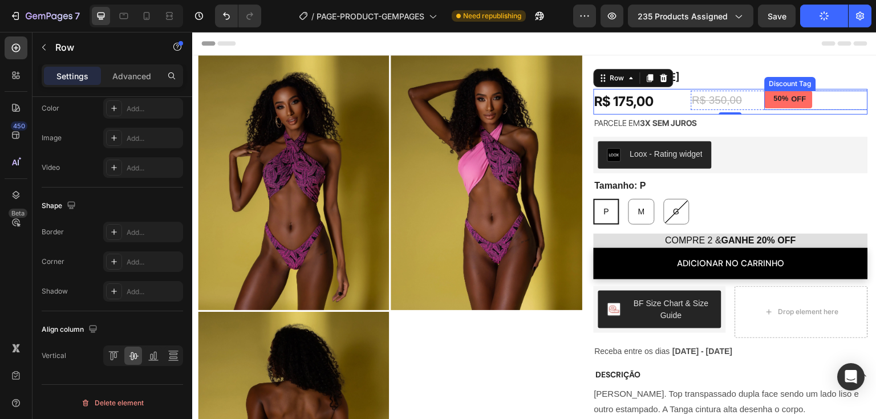
click at [815, 102] on div "50% OFF" at bounding box center [816, 100] width 103 height 19
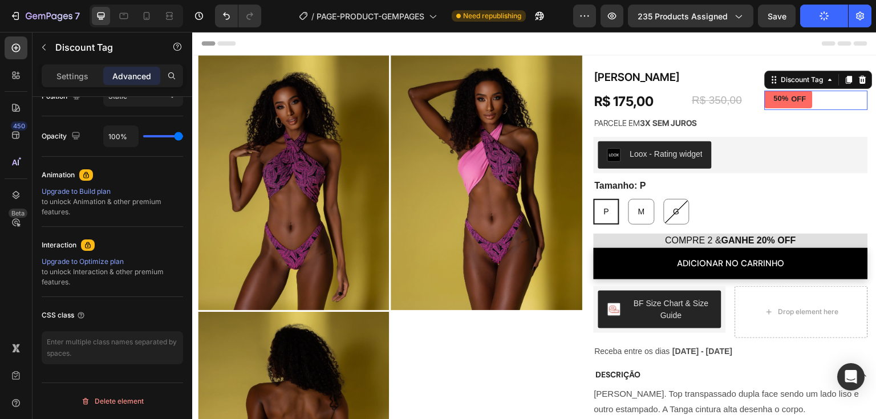
scroll to position [0, 0]
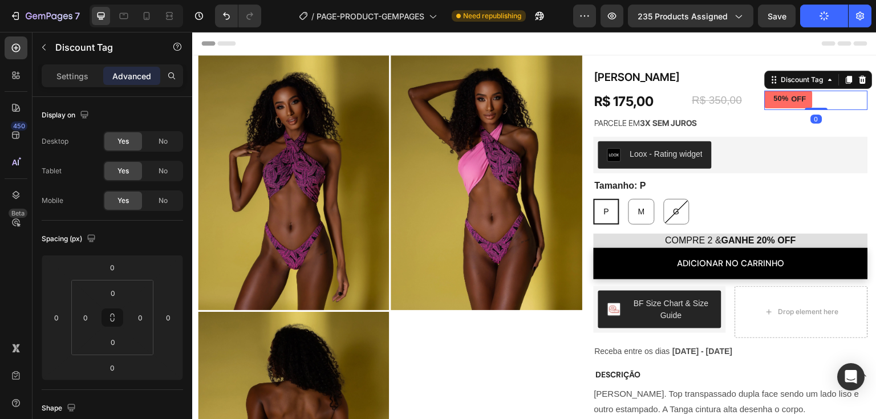
click at [811, 102] on div "50% OFF Discount Tag 0" at bounding box center [816, 100] width 103 height 19
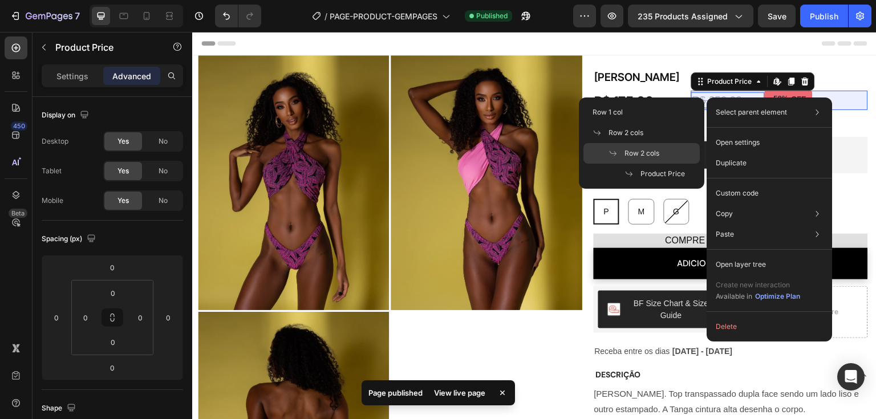
click at [644, 149] on span "Row 2 cols" at bounding box center [642, 153] width 35 height 10
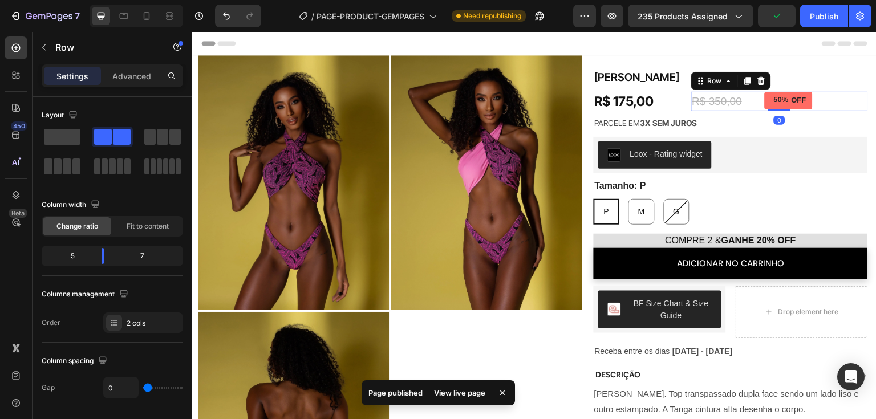
drag, startPoint x: 770, startPoint y: 111, endPoint x: 770, endPoint y: 104, distance: 6.8
click at [770, 104] on div "R$ 350,00 Product Price Product Price 50% OFF Discount Tag Row 0" at bounding box center [780, 101] width 177 height 19
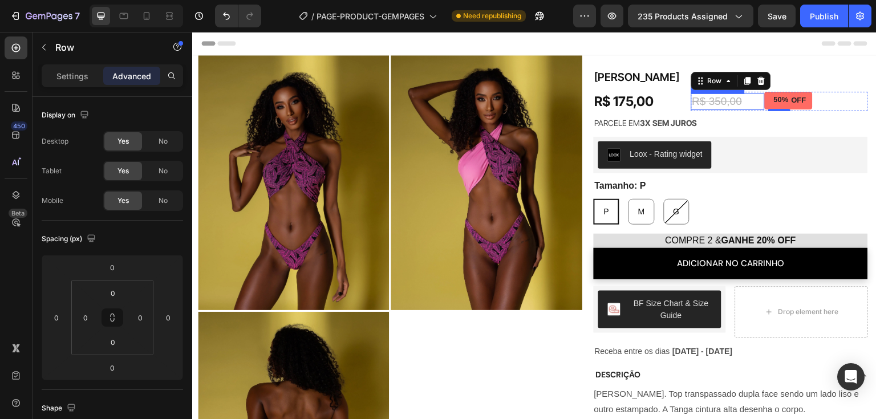
click at [750, 106] on div "R$ 350,00" at bounding box center [729, 102] width 74 height 17
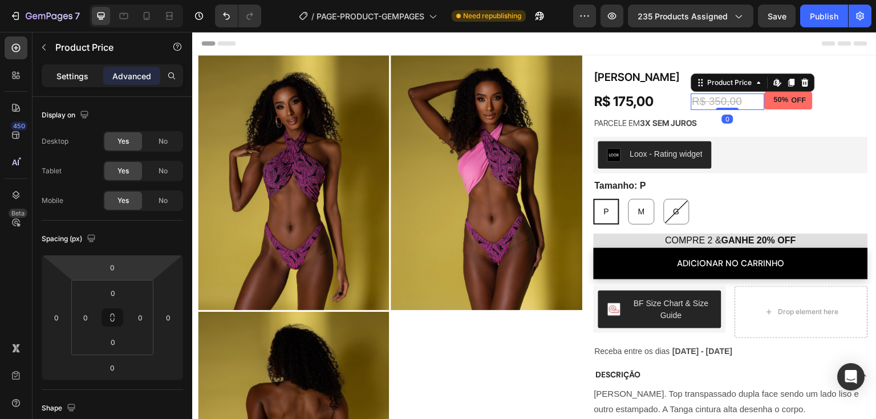
click at [82, 75] on p "Settings" at bounding box center [72, 76] width 32 height 12
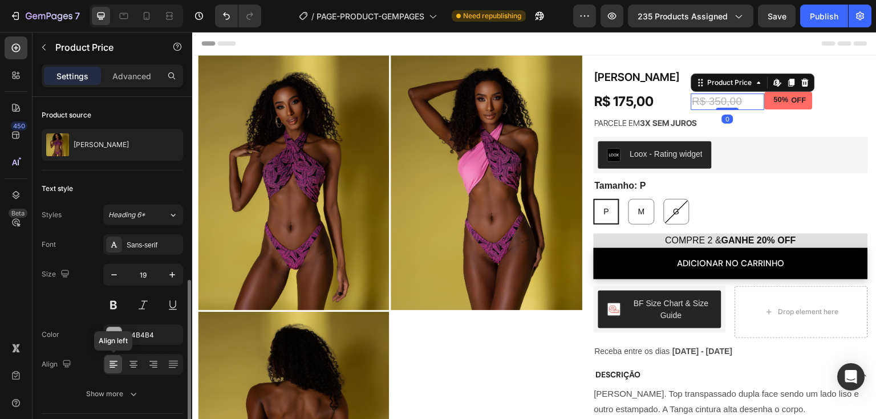
scroll to position [103, 0]
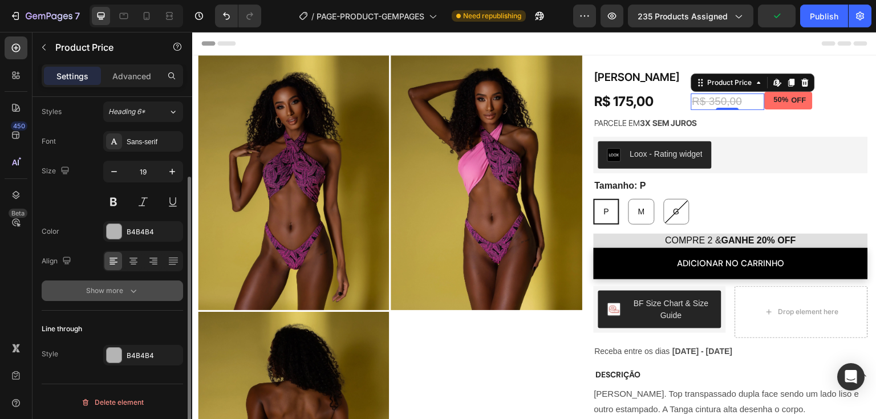
click at [148, 292] on button "Show more" at bounding box center [113, 291] width 142 height 21
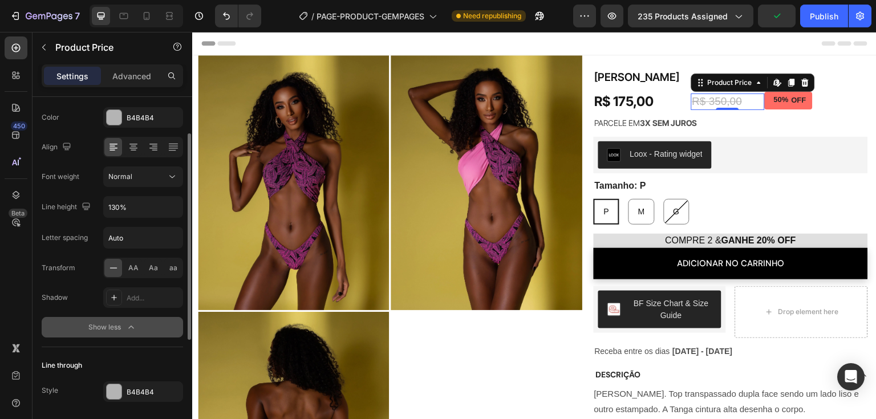
scroll to position [253, 0]
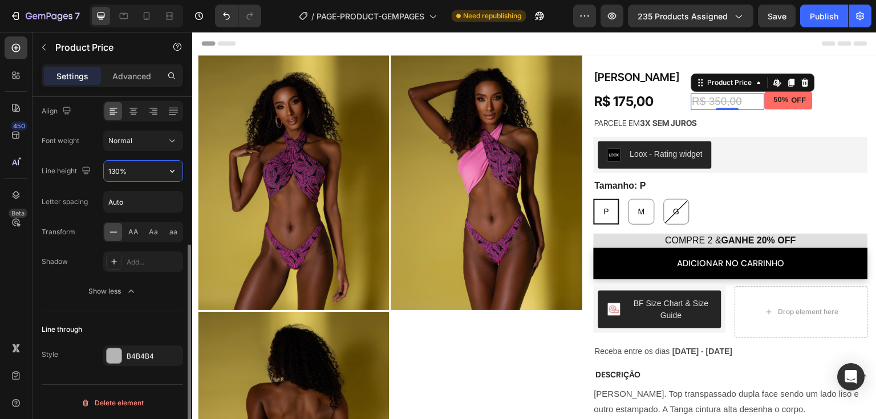
click at [135, 173] on input "130%" at bounding box center [143, 171] width 79 height 21
click at [173, 171] on icon "button" at bounding box center [172, 170] width 11 height 11
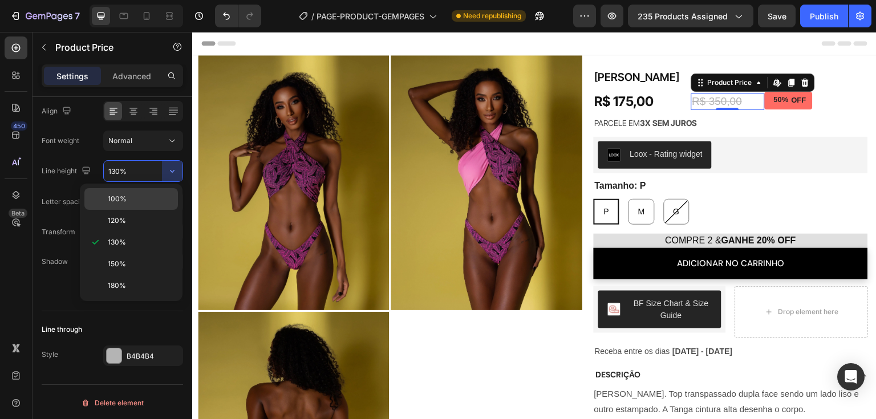
click at [156, 210] on div "100%" at bounding box center [131, 221] width 94 height 22
type input "100%"
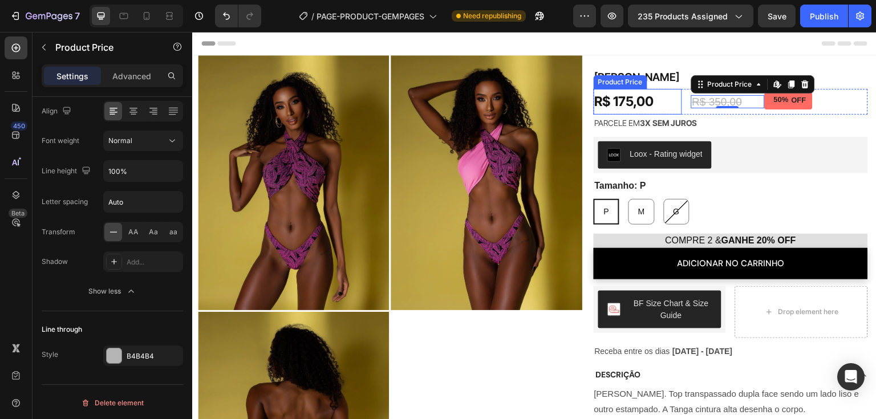
click at [661, 101] on div "R$ 175,00" at bounding box center [638, 102] width 88 height 26
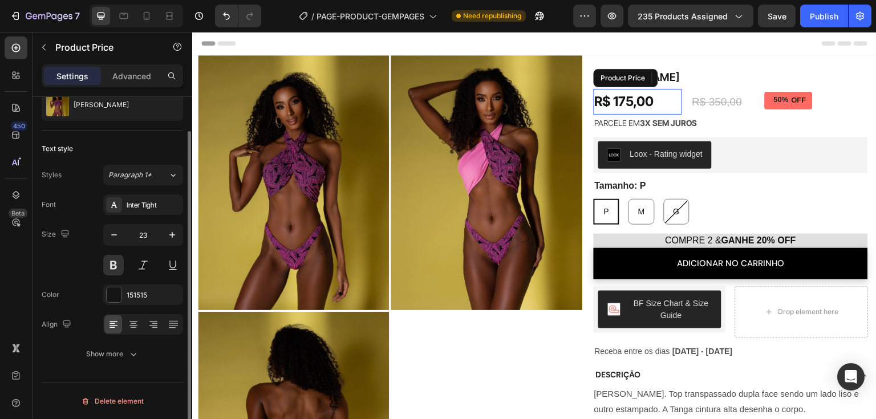
click at [661, 101] on div "R$ 175,00" at bounding box center [638, 102] width 88 height 26
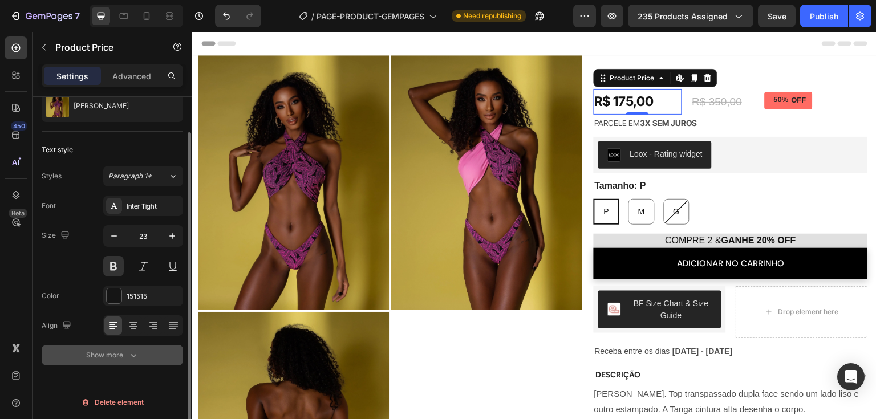
click at [130, 359] on icon "button" at bounding box center [133, 355] width 11 height 11
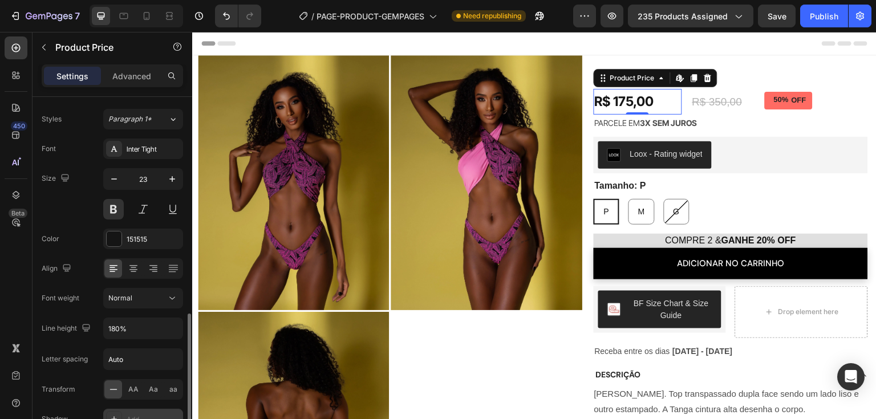
scroll to position [189, 0]
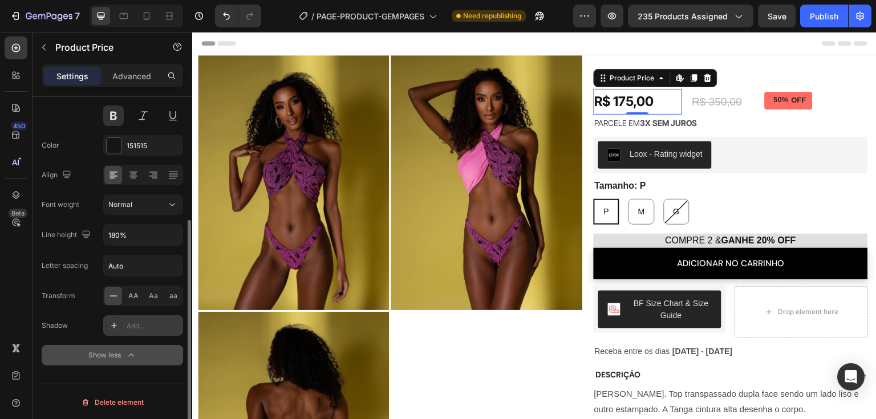
click at [139, 328] on div "Add..." at bounding box center [154, 326] width 54 height 10
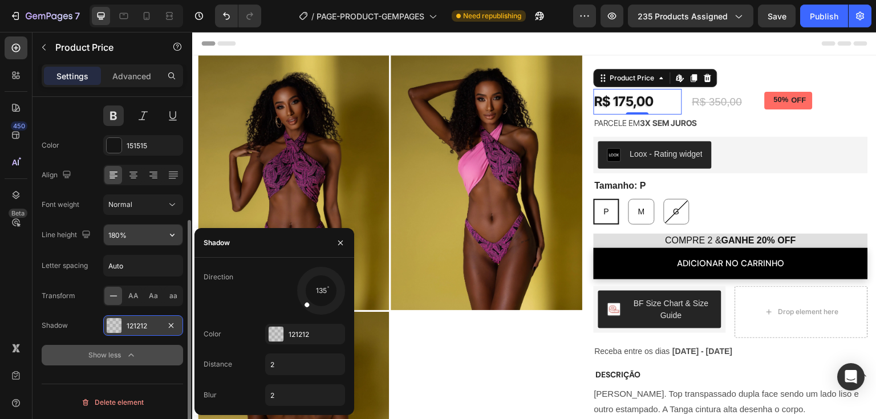
click at [140, 239] on input "180%" at bounding box center [143, 235] width 79 height 21
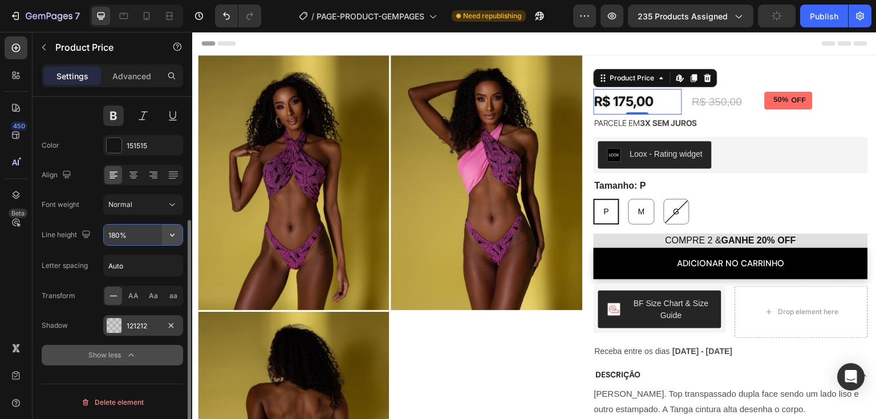
click at [169, 234] on icon "button" at bounding box center [172, 234] width 11 height 11
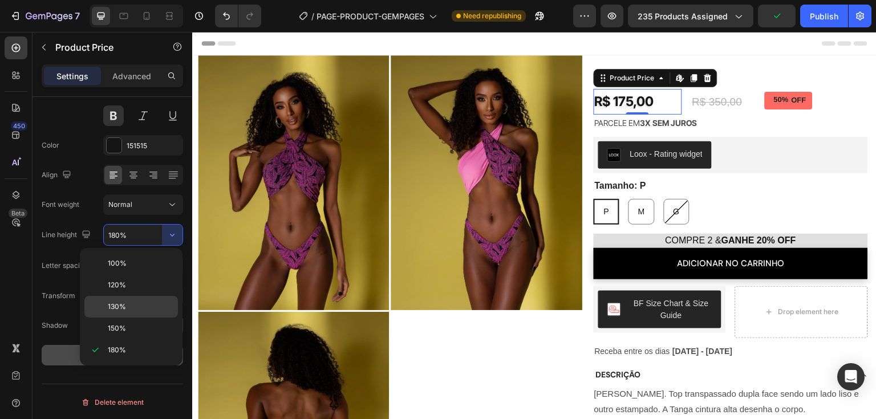
click at [132, 309] on p "130%" at bounding box center [140, 307] width 65 height 10
type input "130%"
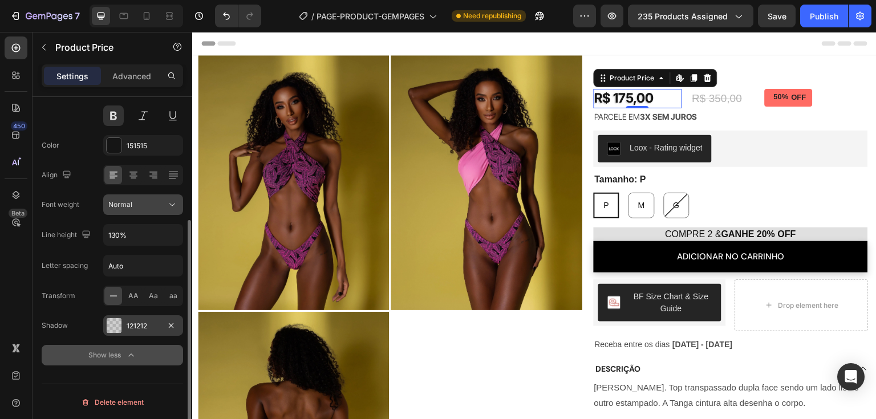
click at [149, 205] on div "Normal" at bounding box center [137, 205] width 58 height 10
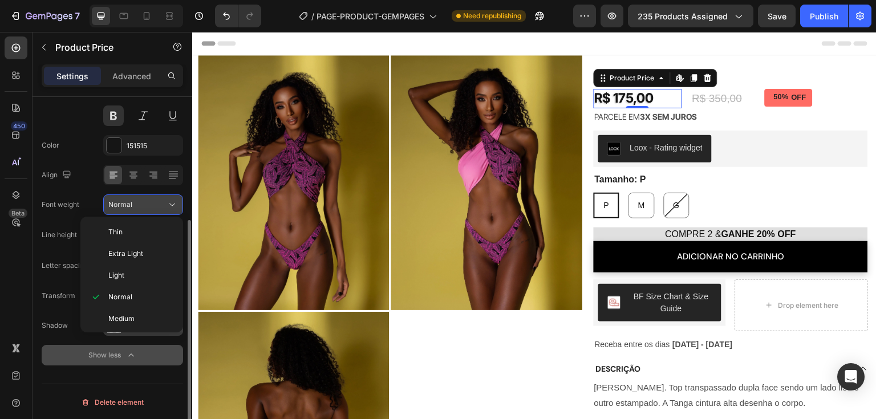
click at [149, 205] on div "Normal" at bounding box center [137, 205] width 58 height 10
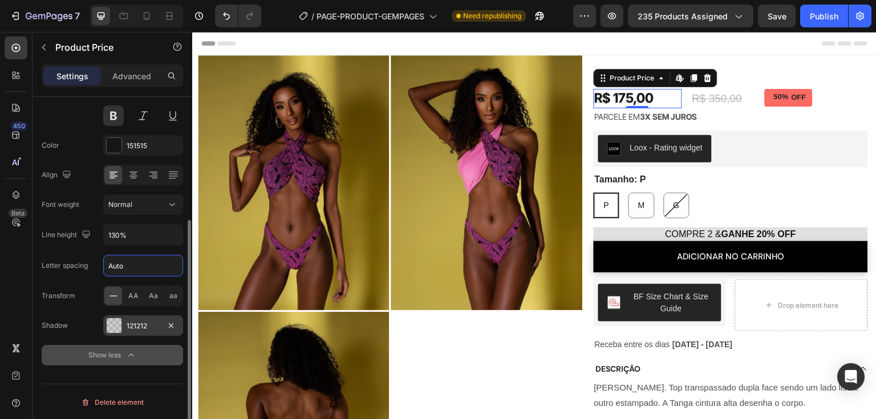
click at [157, 271] on input "Auto" at bounding box center [143, 266] width 79 height 21
click at [172, 324] on icon "button" at bounding box center [171, 325] width 5 height 5
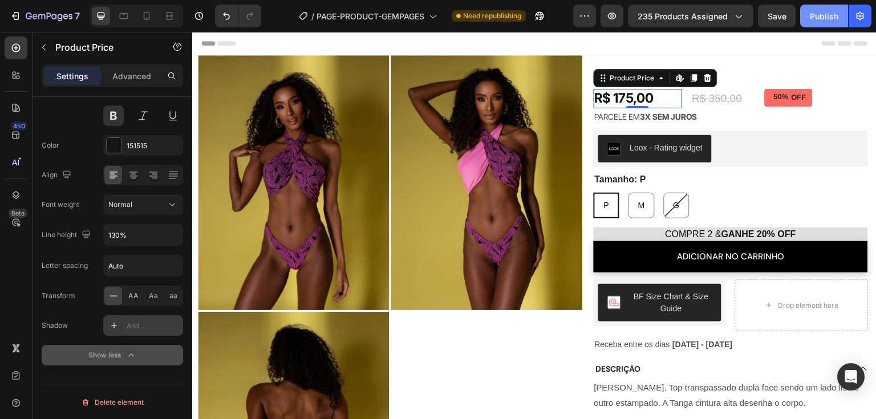
click at [825, 20] on div "Publish" at bounding box center [824, 16] width 29 height 12
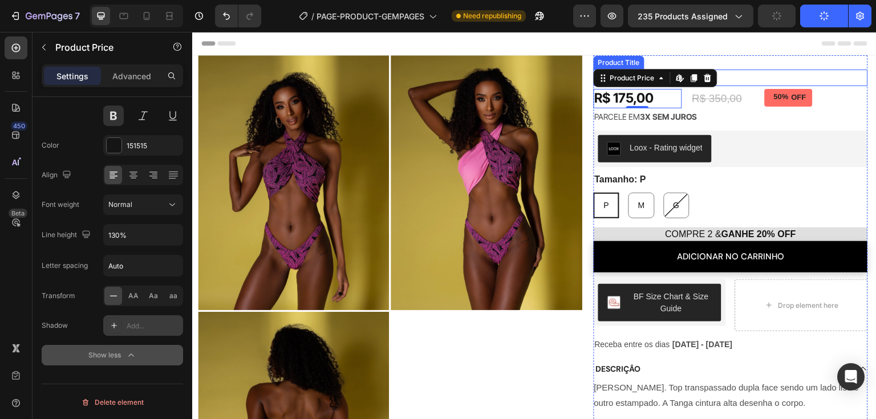
click at [763, 79] on h1 "[PERSON_NAME]" at bounding box center [731, 78] width 274 height 17
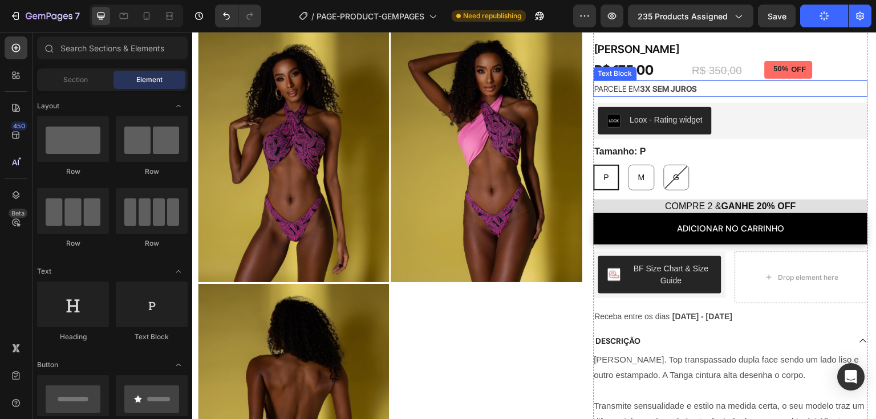
scroll to position [0, 0]
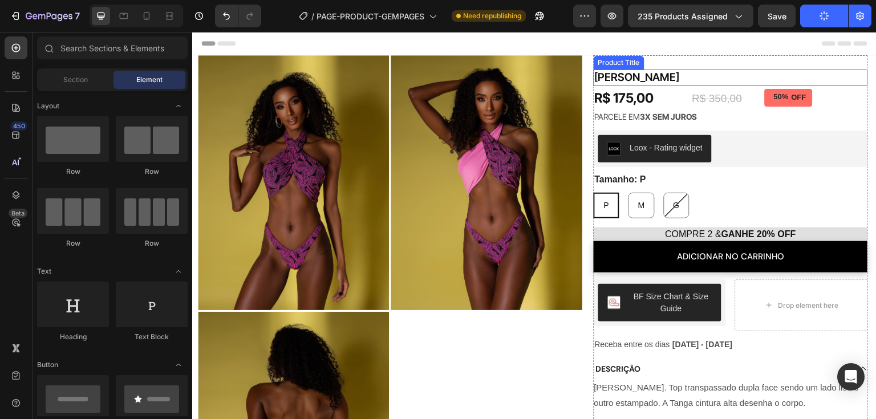
click at [657, 76] on h1 "[PERSON_NAME]" at bounding box center [731, 78] width 274 height 17
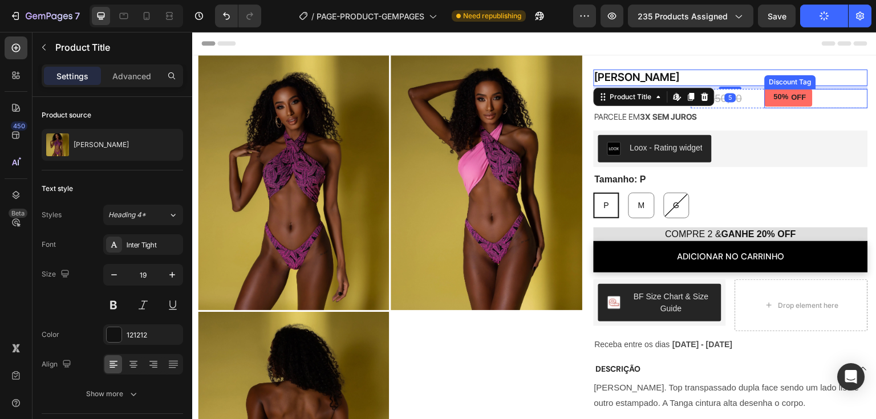
click at [827, 96] on div "50% OFF" at bounding box center [816, 98] width 103 height 19
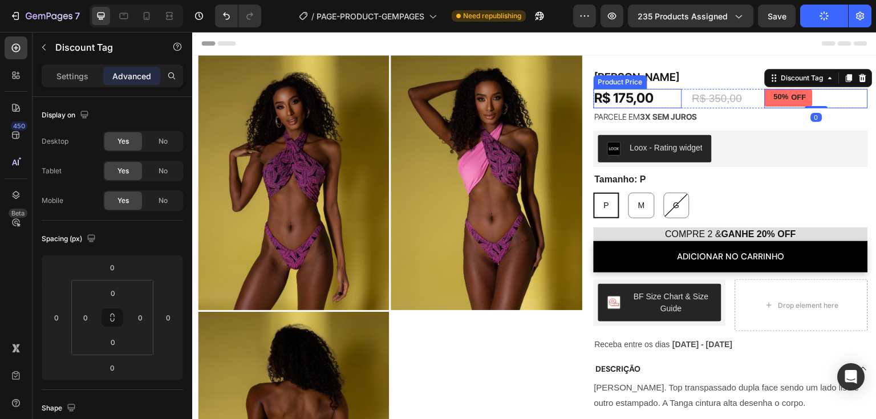
click at [675, 100] on div "R$ 175,00" at bounding box center [638, 98] width 88 height 19
click at [680, 100] on div "R$ 175,00 Product Price Product Price R$ 350,00 Product Price Product Price 50%…" at bounding box center [731, 98] width 274 height 19
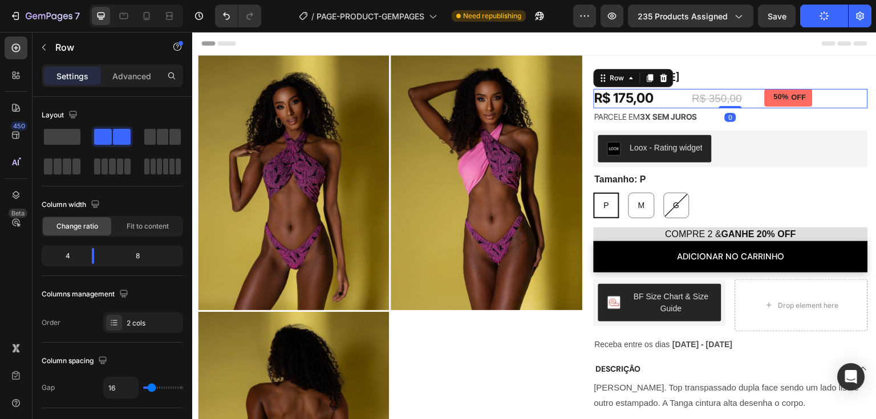
click at [680, 100] on div "R$ 175,00 Product Price Product Price R$ 350,00 Product Price Product Price 50%…" at bounding box center [731, 98] width 274 height 19
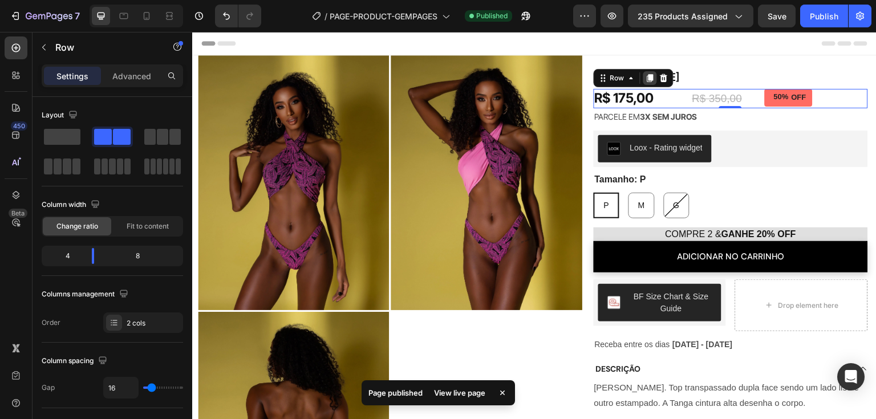
click at [646, 81] on icon at bounding box center [650, 78] width 9 height 9
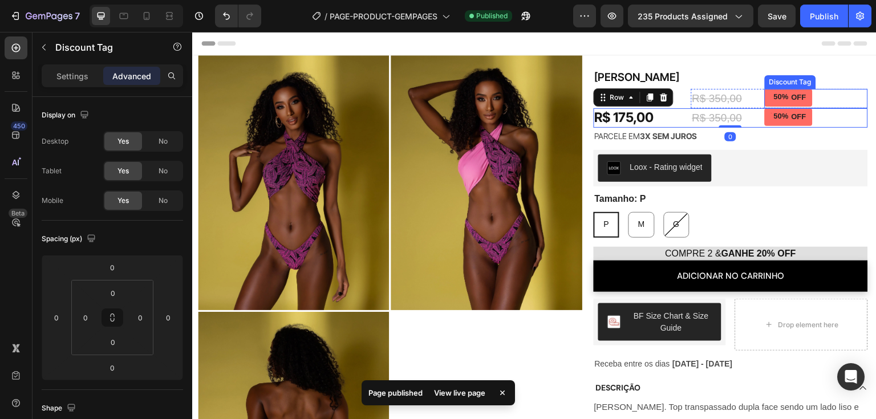
click at [803, 99] on div "50% OFF" at bounding box center [789, 98] width 48 height 18
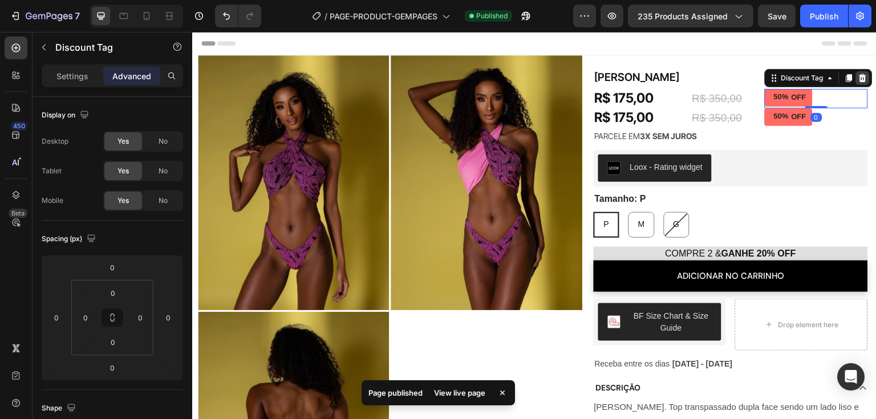
click at [860, 83] on div at bounding box center [863, 78] width 14 height 14
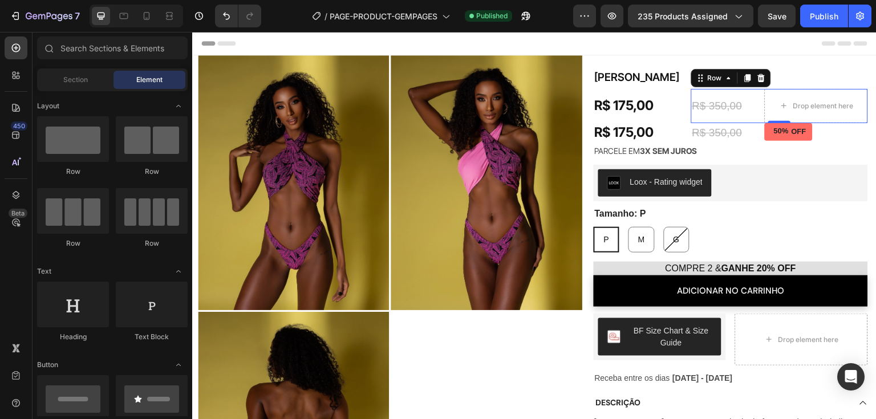
click at [749, 115] on div "R$ 350,00 Product Price Product Price" at bounding box center [729, 106] width 74 height 34
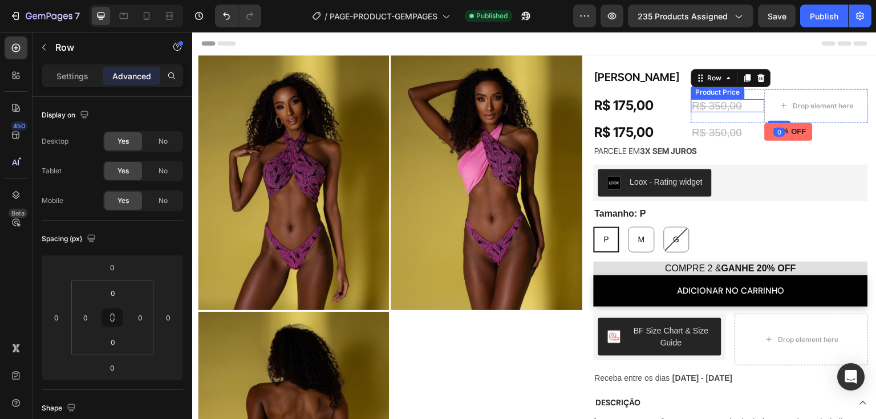
click at [746, 106] on div "R$ 350,00" at bounding box center [729, 105] width 74 height 13
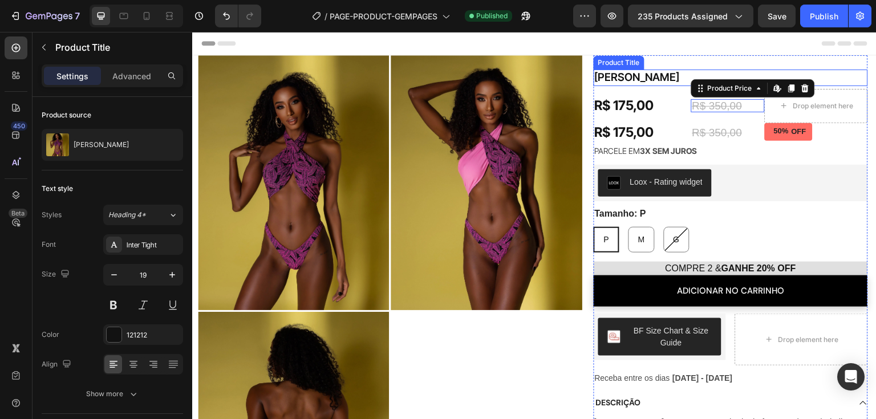
click at [755, 79] on h1 "[PERSON_NAME]" at bounding box center [731, 78] width 274 height 17
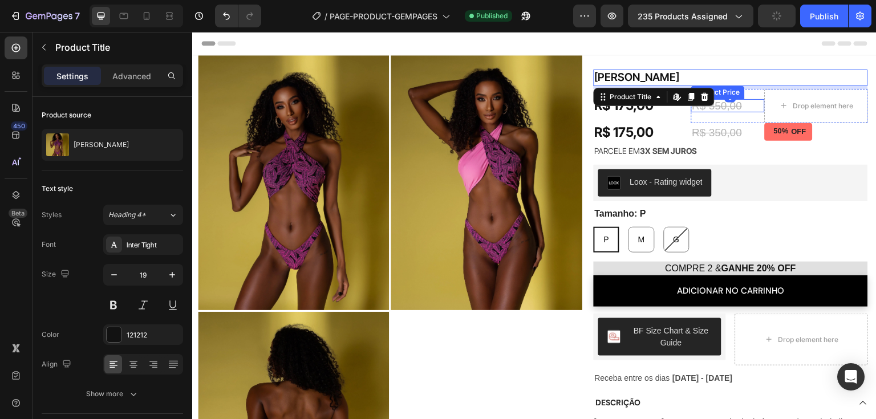
click at [749, 104] on div "R$ 350,00" at bounding box center [729, 105] width 74 height 13
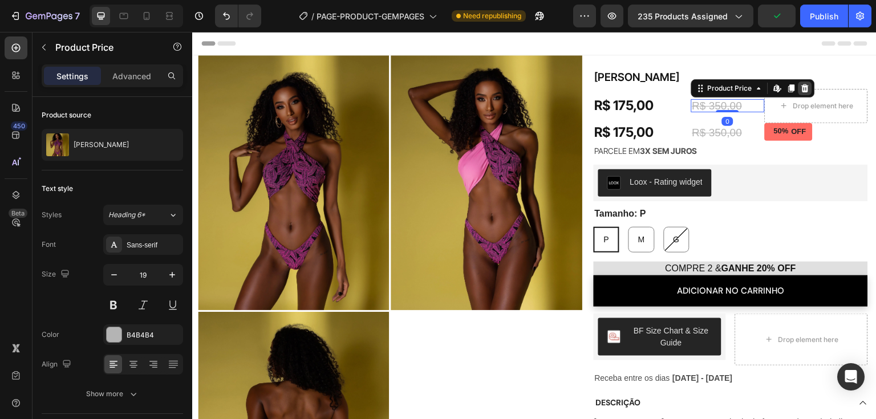
click at [802, 89] on icon at bounding box center [805, 88] width 7 height 8
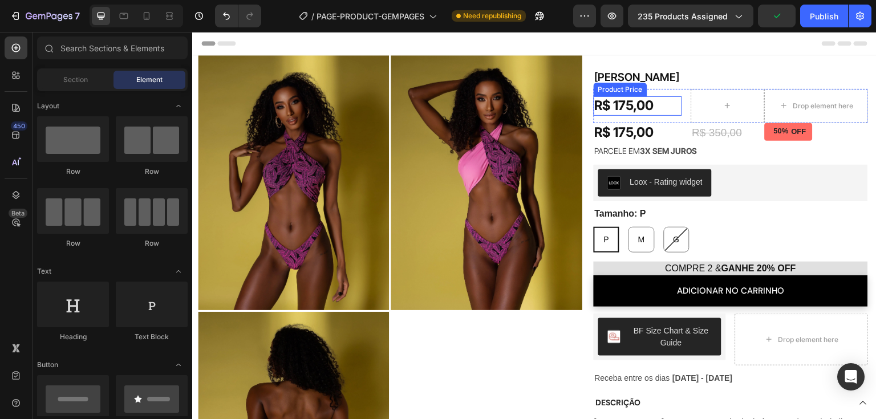
click at [642, 103] on div "R$ 175,00" at bounding box center [638, 105] width 88 height 19
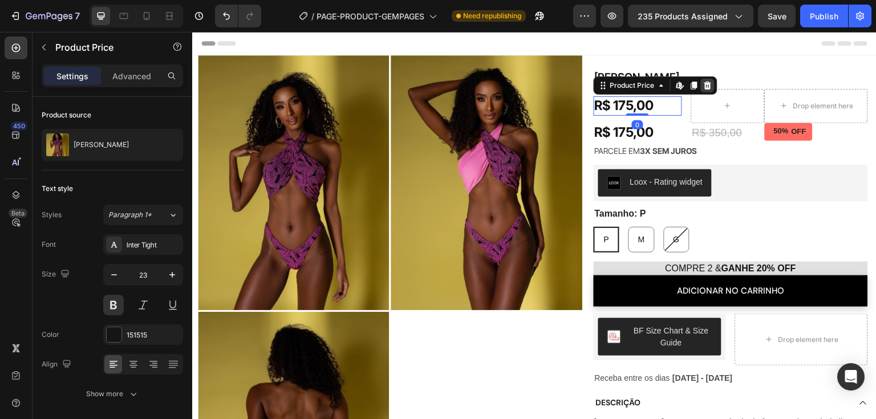
click at [704, 83] on icon at bounding box center [707, 86] width 7 height 8
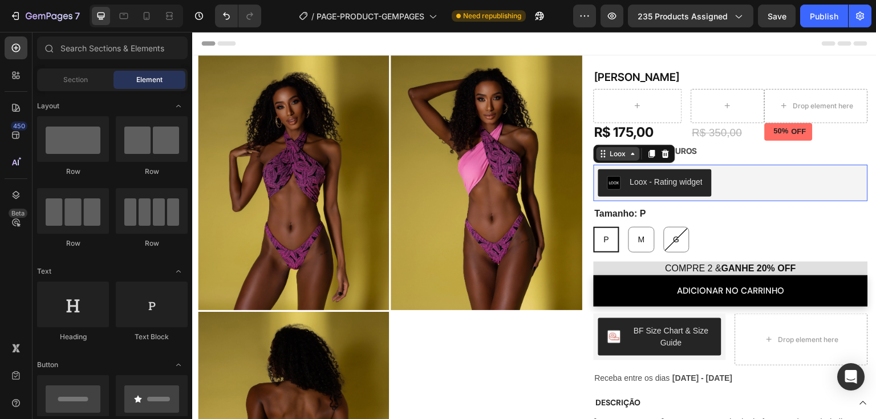
click at [604, 159] on div "Loox" at bounding box center [618, 154] width 43 height 14
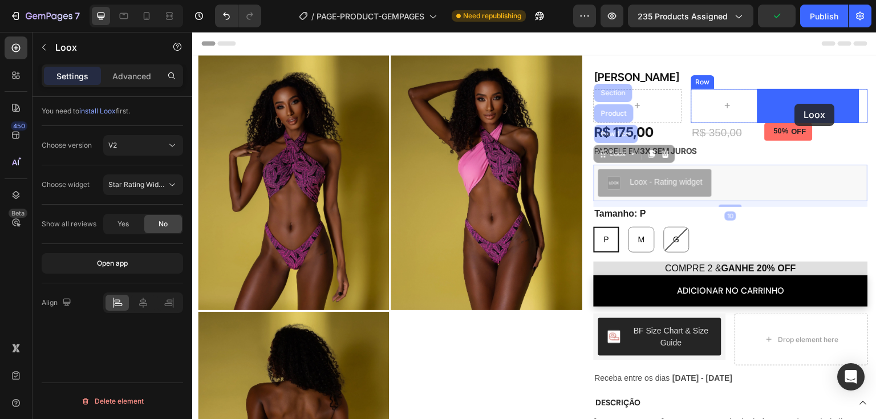
drag, startPoint x: 604, startPoint y: 156, endPoint x: 795, endPoint y: 107, distance: 197.9
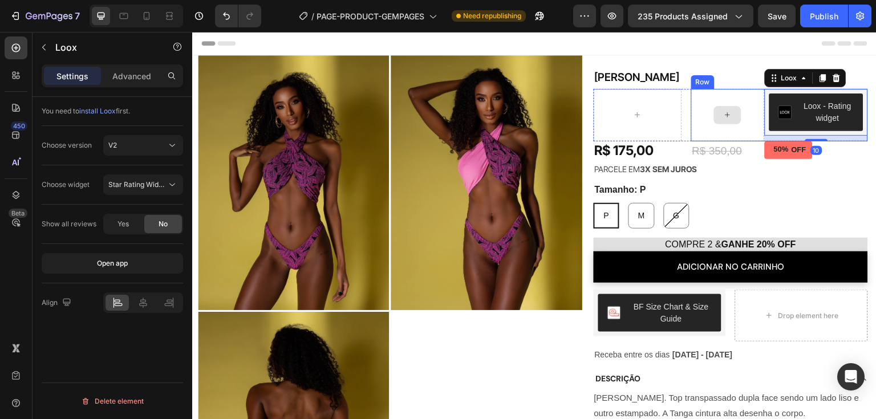
click at [707, 100] on div at bounding box center [729, 115] width 74 height 52
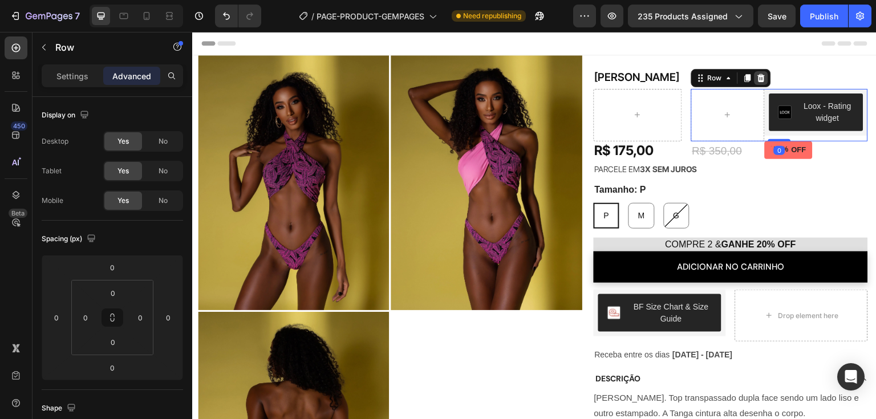
click at [758, 82] on icon at bounding box center [761, 78] width 7 height 8
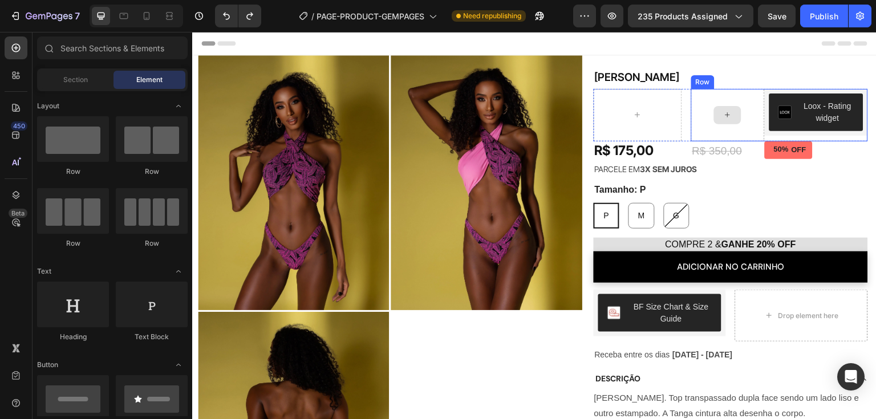
click at [734, 111] on div at bounding box center [727, 115] width 27 height 18
click at [82, 83] on span "Section" at bounding box center [75, 80] width 25 height 10
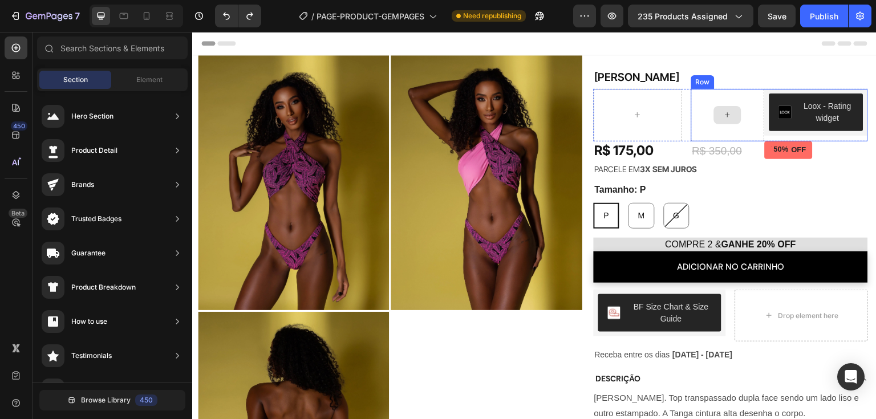
click at [732, 120] on div at bounding box center [727, 115] width 27 height 18
click at [731, 120] on div at bounding box center [727, 115] width 27 height 18
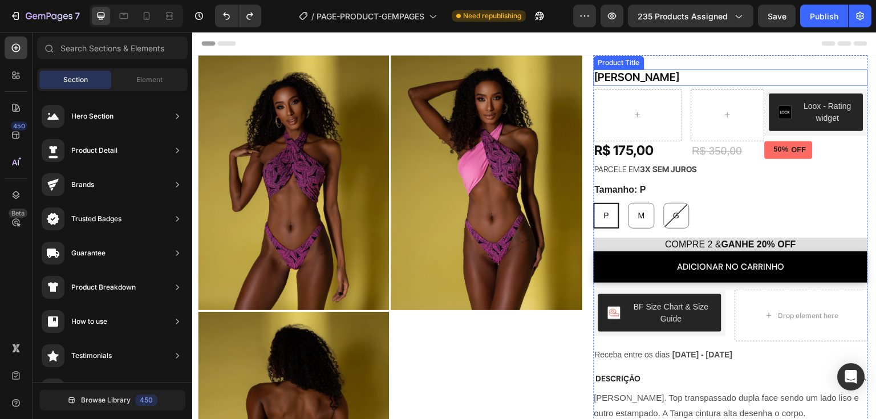
click at [619, 64] on div "Biquíni Alba Product Title R$ 175,00 Product Price Product Price Row Biquíni Al…" at bounding box center [731, 353] width 274 height 597
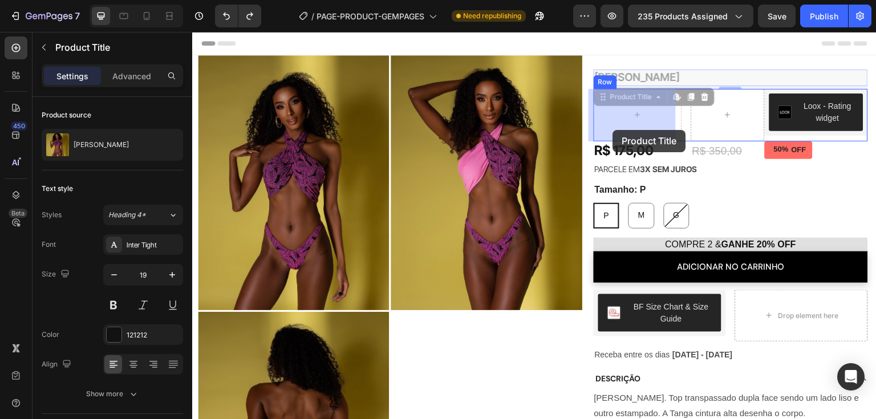
drag, startPoint x: 605, startPoint y: 92, endPoint x: 613, endPoint y: 130, distance: 38.6
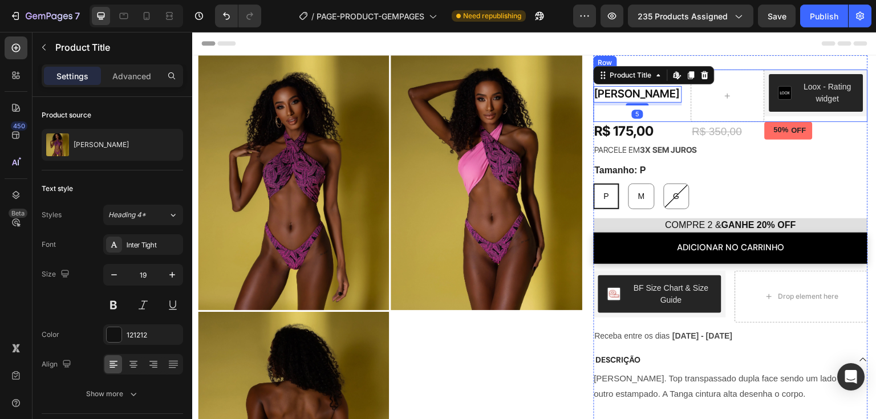
click at [667, 116] on div "Biquíni Alba Product Title Edit content in Shopify 5" at bounding box center [638, 96] width 88 height 52
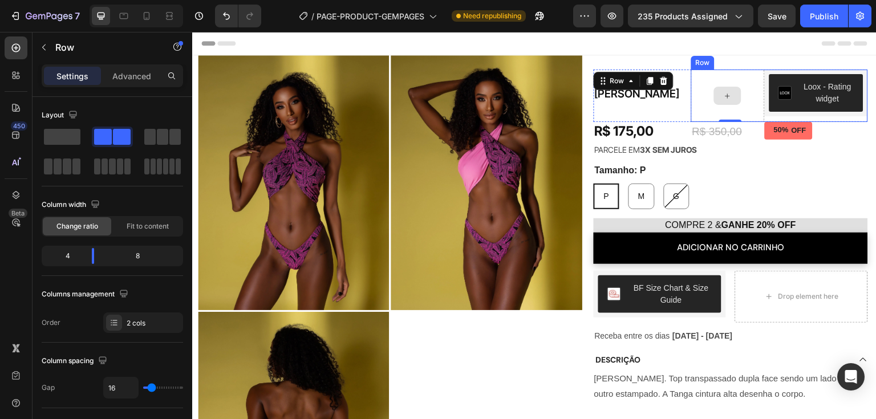
click at [744, 111] on div at bounding box center [729, 96] width 74 height 52
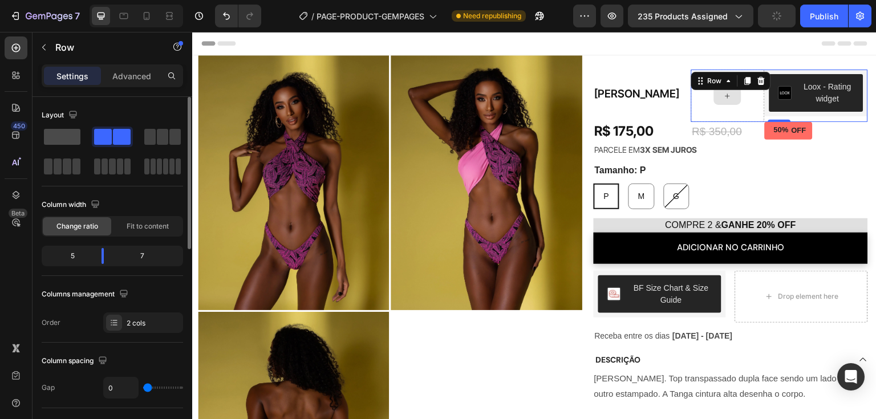
click at [53, 136] on span at bounding box center [62, 137] width 37 height 16
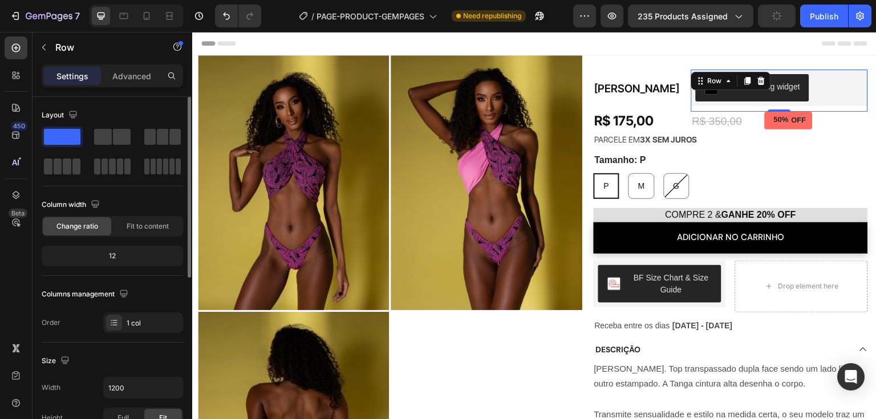
click at [53, 136] on span at bounding box center [62, 137] width 37 height 16
click at [840, 91] on div "Loox - Rating widget" at bounding box center [780, 87] width 168 height 27
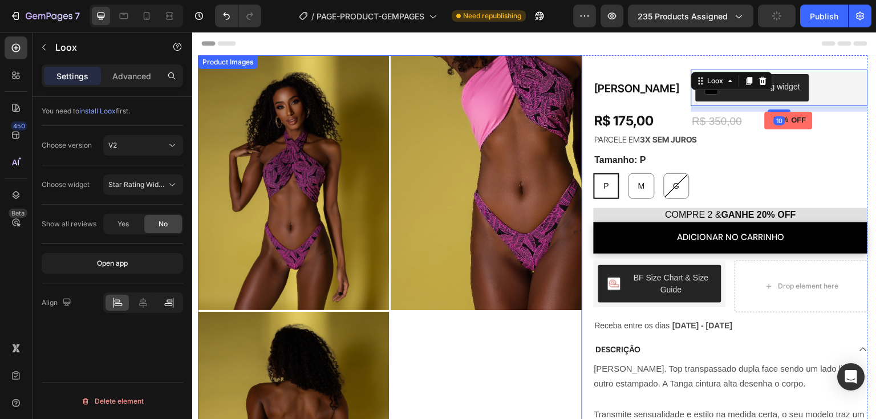
click at [162, 299] on div at bounding box center [168, 303] width 23 height 16
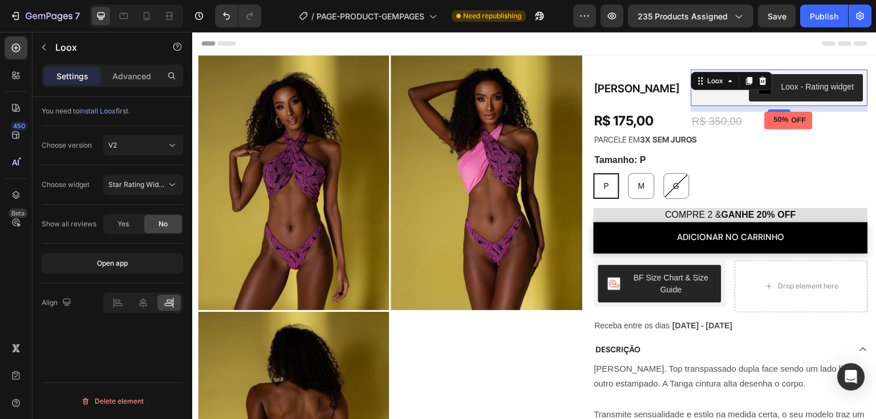
drag, startPoint x: 773, startPoint y: 110, endPoint x: 773, endPoint y: 101, distance: 8.6
click at [773, 101] on div "Loox - Rating widget Loox 10" at bounding box center [780, 88] width 177 height 37
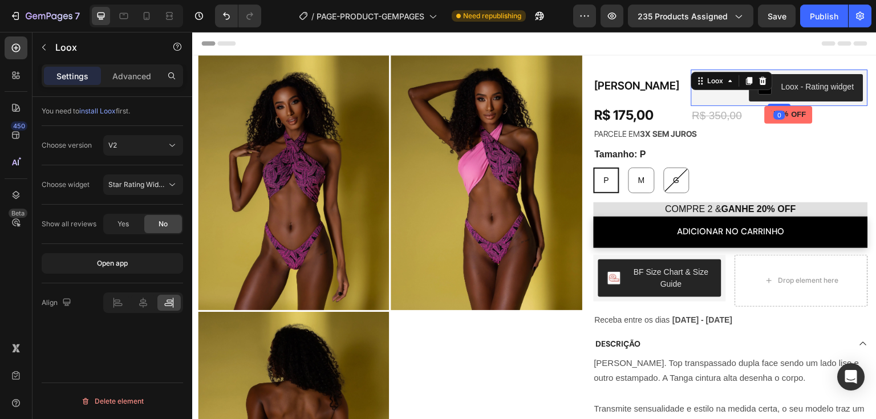
drag, startPoint x: 770, startPoint y: 111, endPoint x: 496, endPoint y: 249, distance: 306.7
click at [770, 95] on div "Loox - Rating widget Loox 0" at bounding box center [780, 88] width 177 height 37
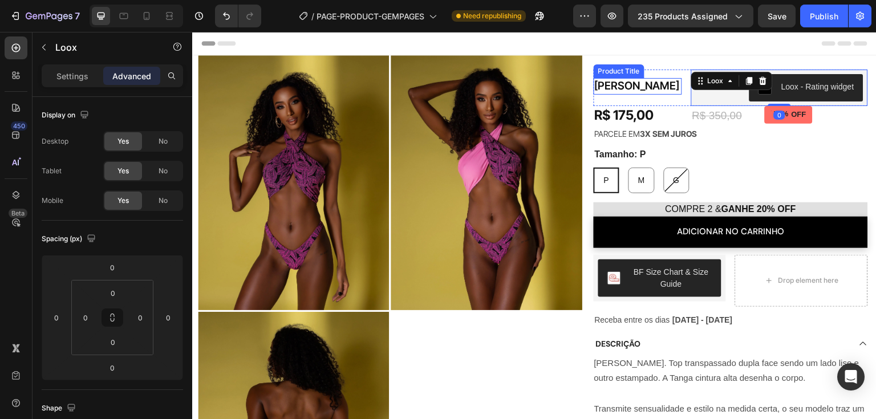
click at [644, 92] on h1 "[PERSON_NAME]" at bounding box center [638, 86] width 88 height 17
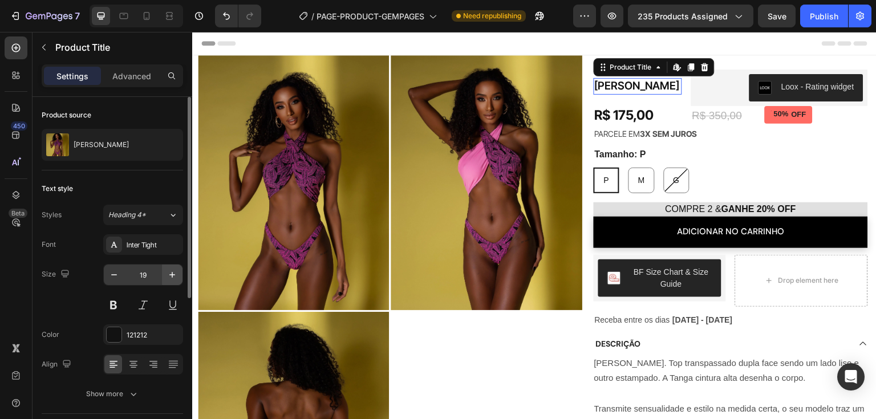
click at [173, 278] on icon "button" at bounding box center [172, 274] width 11 height 11
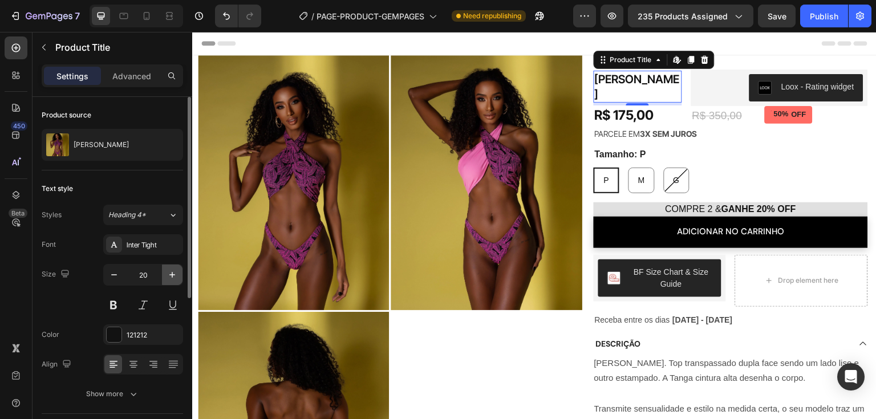
click at [173, 278] on icon "button" at bounding box center [172, 274] width 11 height 11
type input "21"
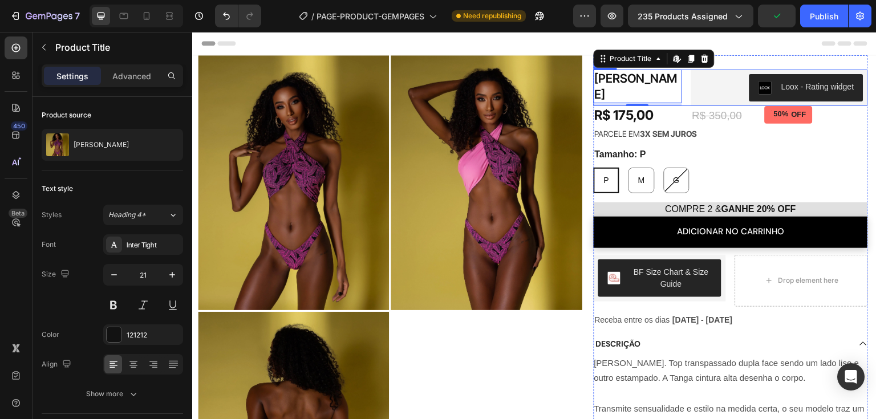
click at [677, 102] on div "Biquíni Alba Product Title Edit content in Shopify 5 Loox - Rating widget Loox …" at bounding box center [731, 88] width 274 height 37
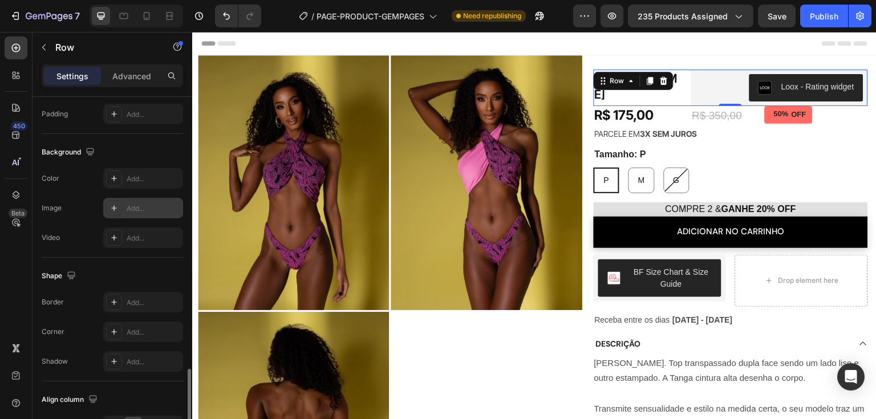
scroll to position [470, 0]
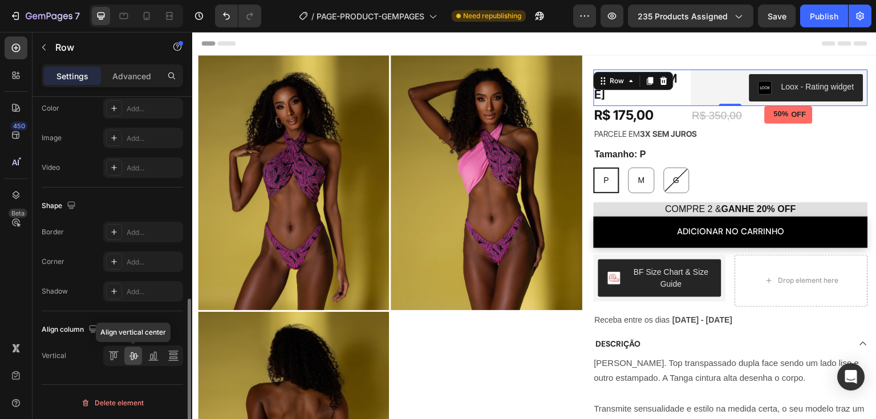
click at [137, 358] on icon at bounding box center [133, 355] width 11 height 11
click at [661, 92] on h1 "[PERSON_NAME]" at bounding box center [638, 87] width 88 height 34
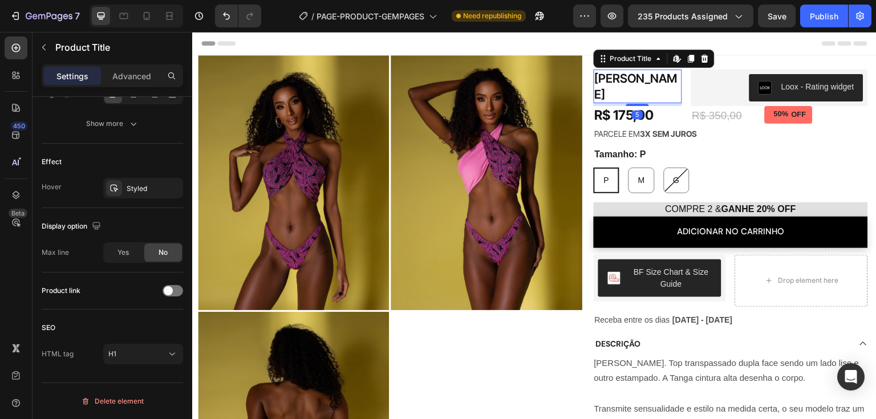
scroll to position [0, 0]
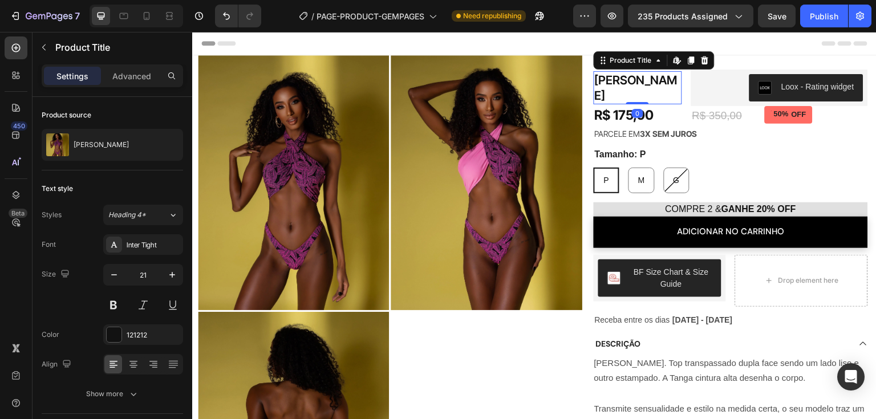
drag, startPoint x: 635, startPoint y: 98, endPoint x: 635, endPoint y: 88, distance: 9.1
click at [635, 88] on div "Biquíni Alba Product Title Edit content in Shopify 0" at bounding box center [638, 88] width 88 height 34
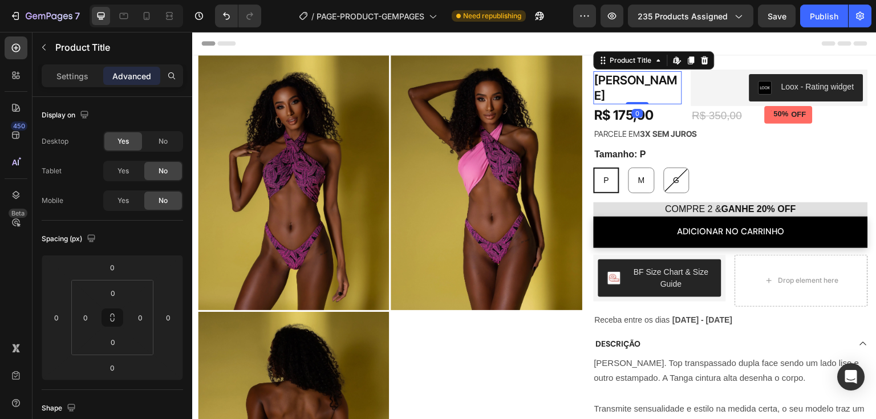
click at [670, 92] on h1 "[PERSON_NAME]" at bounding box center [638, 88] width 88 height 34
click at [828, 16] on div "Publish" at bounding box center [824, 16] width 29 height 12
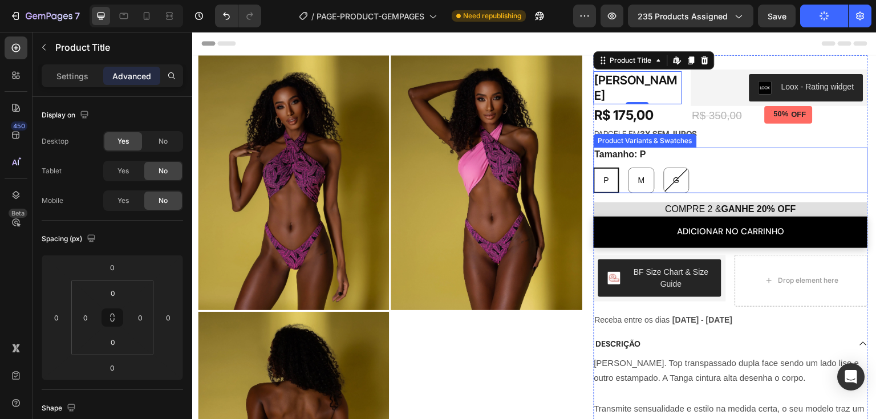
click at [691, 159] on div "Tamanho: P P P P M M M G G G" at bounding box center [731, 171] width 274 height 46
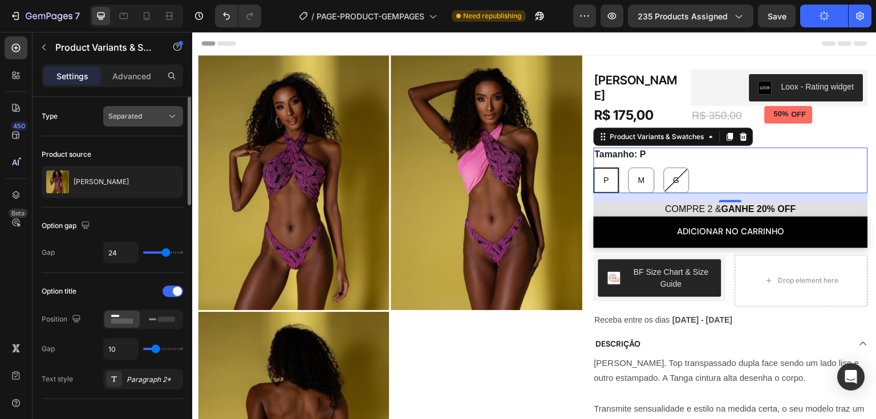
click at [133, 120] on span "Separated" at bounding box center [125, 116] width 34 height 9
click at [133, 78] on p "Advanced" at bounding box center [131, 76] width 39 height 12
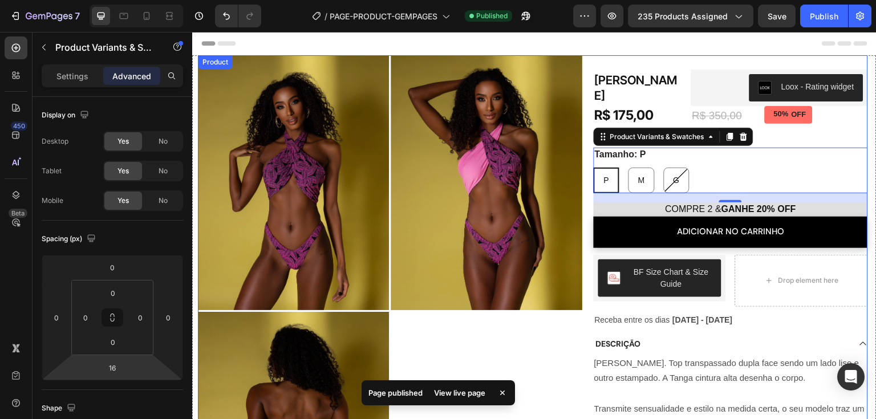
click at [580, 381] on div "Product Images Biquíni Alba Product Title R$ 175,00 Product Price Product Price…" at bounding box center [533, 336] width 670 height 562
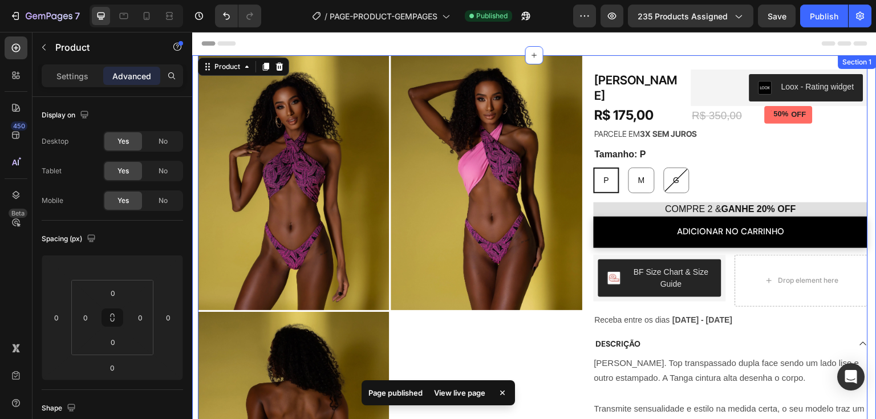
click at [192, 83] on div "Product Images Biquíni Alba Product Title R$ 175,00 Product Price Product Price…" at bounding box center [534, 341] width 685 height 573
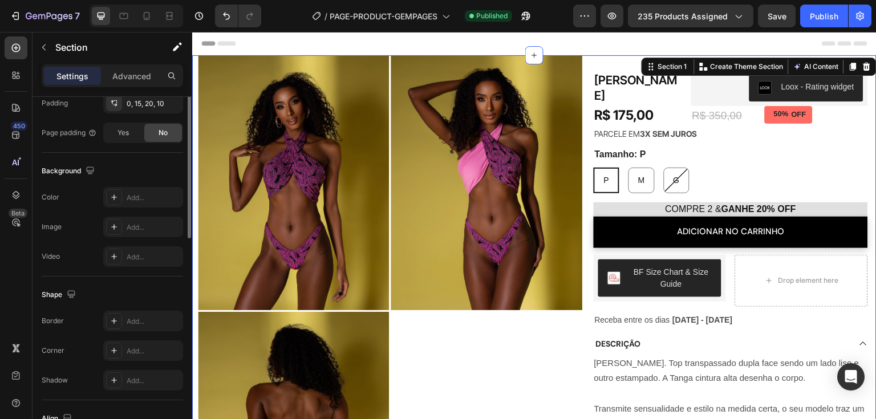
scroll to position [114, 0]
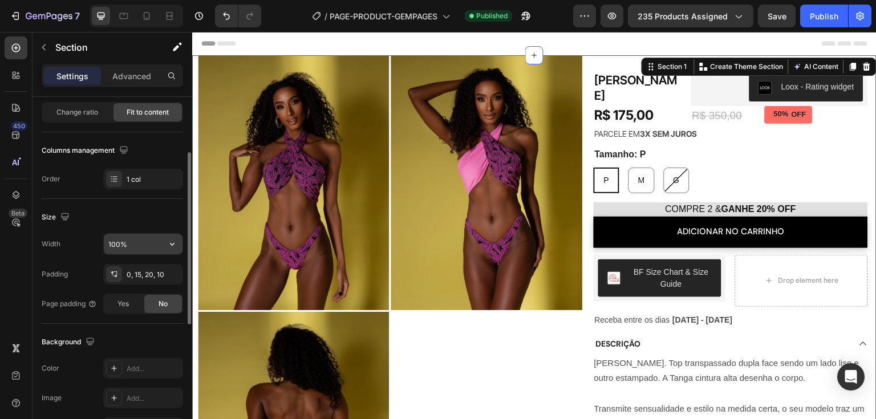
click at [148, 245] on input "100%" at bounding box center [143, 244] width 79 height 21
click at [172, 243] on icon "button" at bounding box center [172, 244] width 11 height 11
click at [152, 223] on div "Size" at bounding box center [113, 217] width 142 height 18
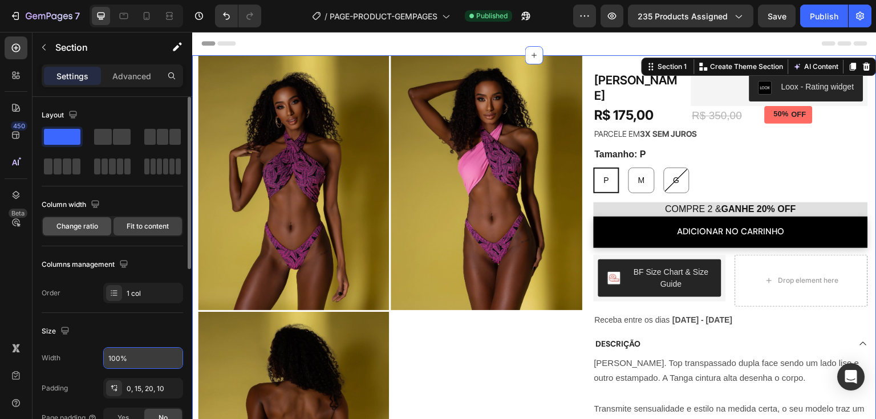
click at [84, 228] on span "Change ratio" at bounding box center [77, 226] width 42 height 10
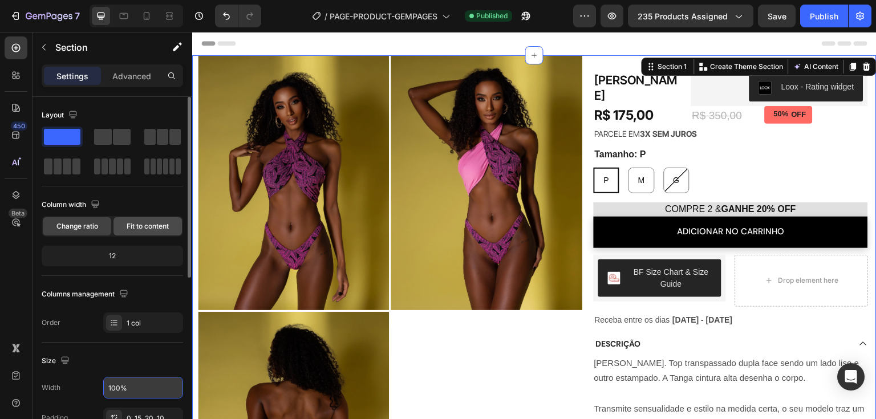
click at [148, 227] on span "Fit to content" at bounding box center [148, 226] width 42 height 10
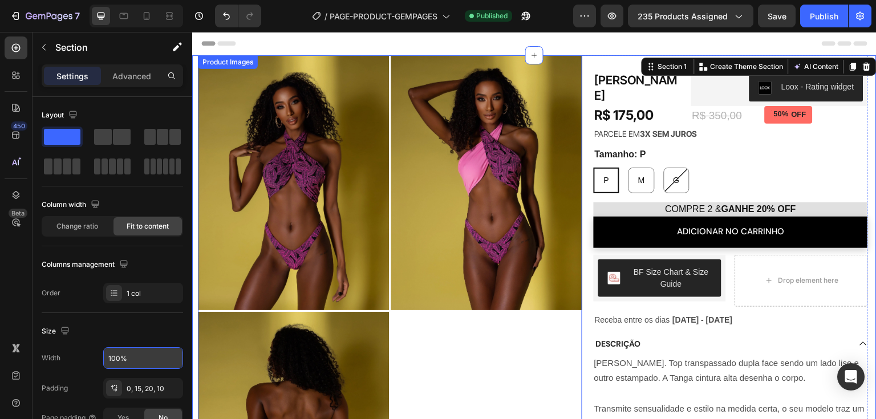
click at [551, 325] on div at bounding box center [390, 311] width 385 height 512
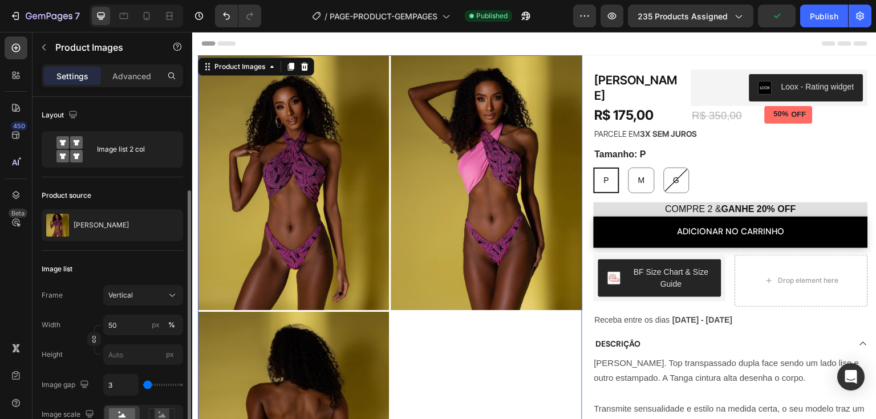
scroll to position [57, 0]
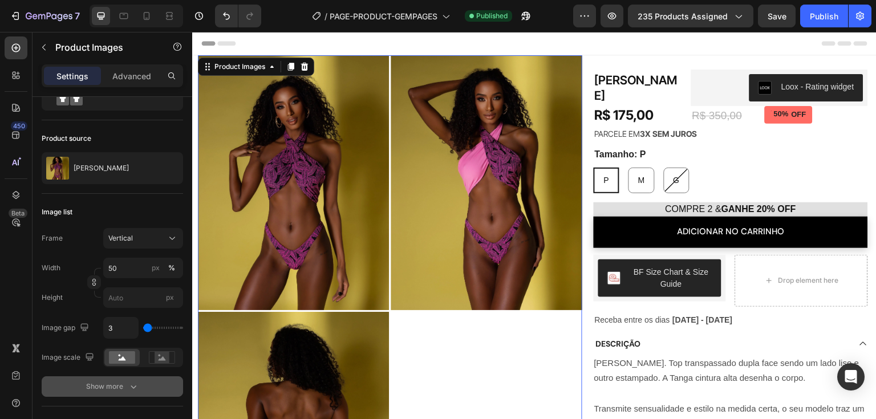
click at [139, 383] on icon "button" at bounding box center [133, 386] width 11 height 11
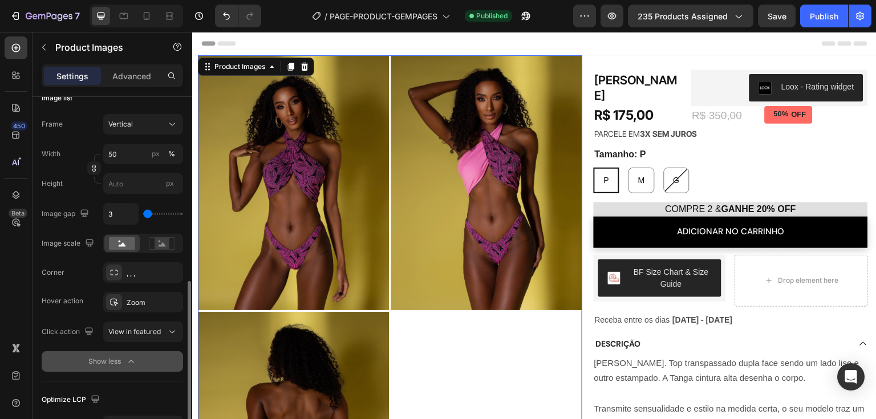
scroll to position [228, 0]
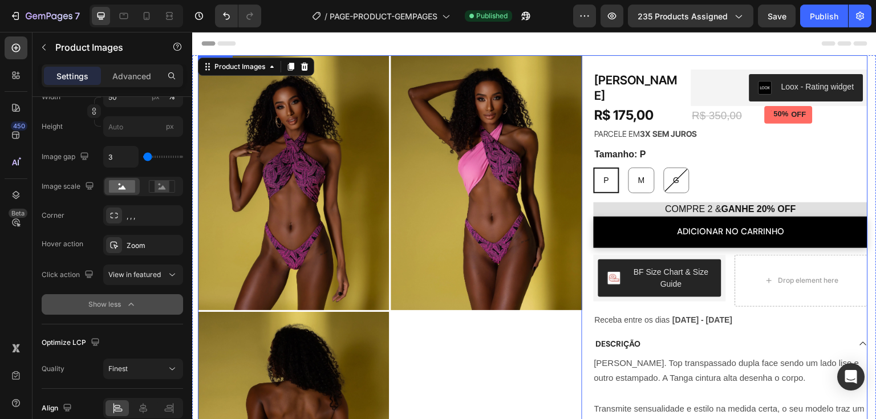
click at [583, 296] on div "Product Images 0 Biquíni Alba Product Title R$ 175,00 Product Price Product Pri…" at bounding box center [533, 336] width 670 height 562
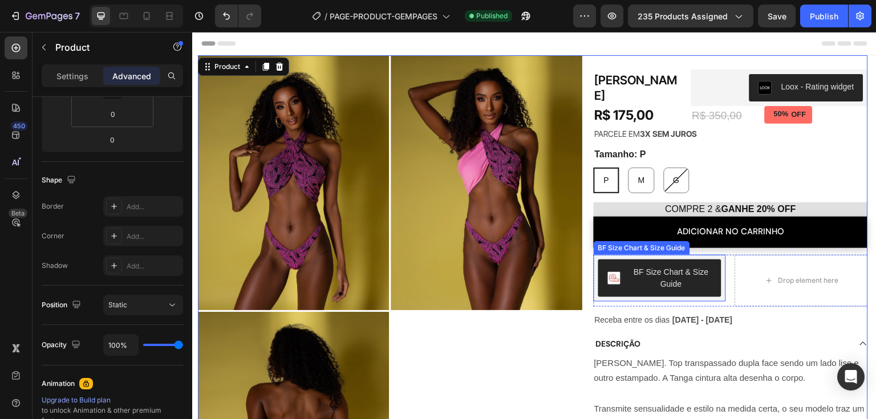
scroll to position [0, 0]
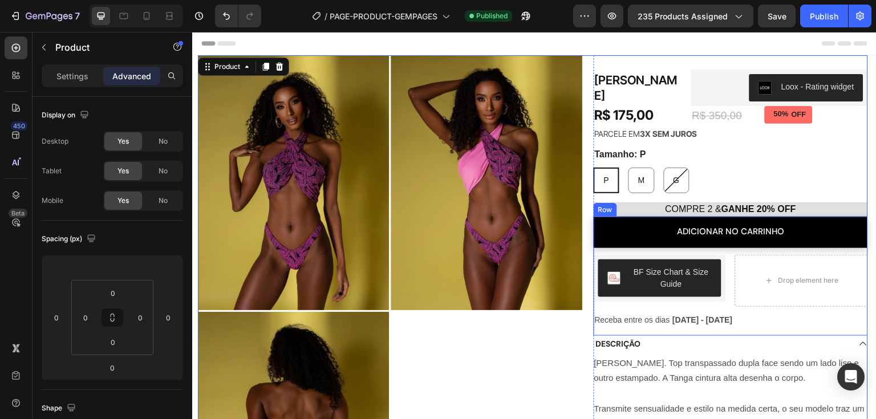
click at [750, 331] on div "adicionar no carrinho Add to Cart BF Size Chart & Size Guide BF Size Chart & Si…" at bounding box center [731, 276] width 274 height 119
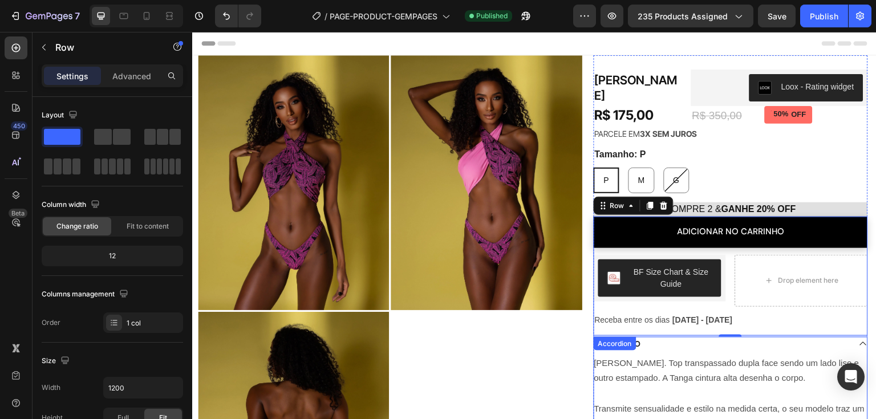
scroll to position [399, 0]
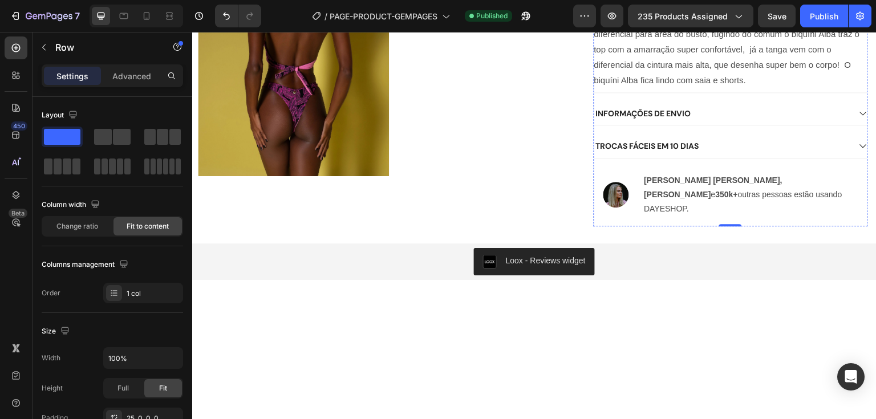
scroll to position [0, 0]
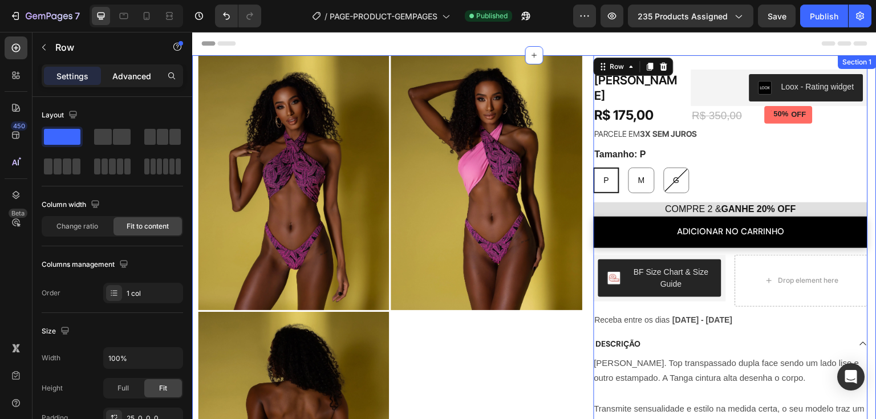
click at [138, 71] on p "Advanced" at bounding box center [131, 76] width 39 height 12
click at [139, 79] on p "Advanced" at bounding box center [131, 76] width 39 height 12
click at [137, 75] on p "Advanced" at bounding box center [131, 76] width 39 height 12
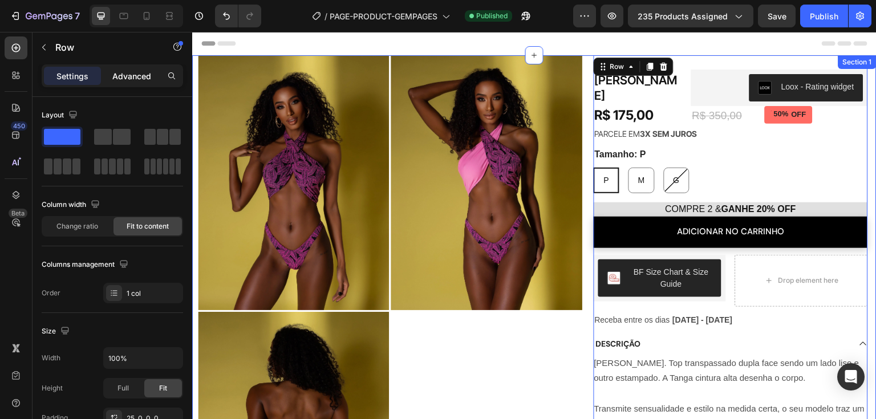
click at [137, 75] on p "Advanced" at bounding box center [131, 76] width 39 height 12
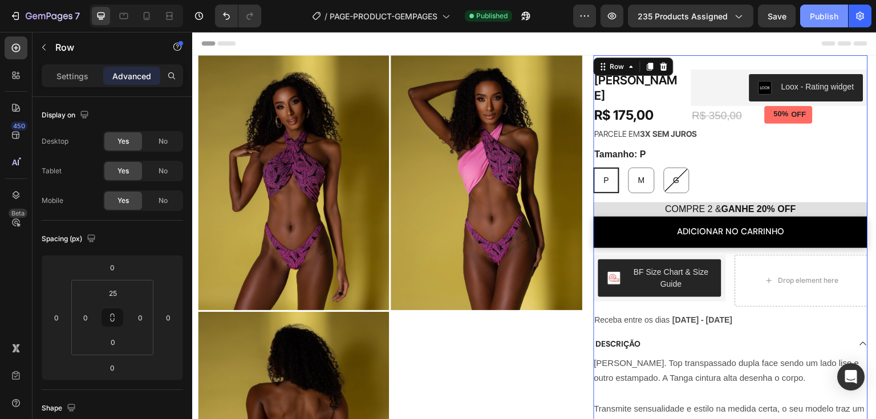
click at [815, 22] on button "Publish" at bounding box center [825, 16] width 48 height 23
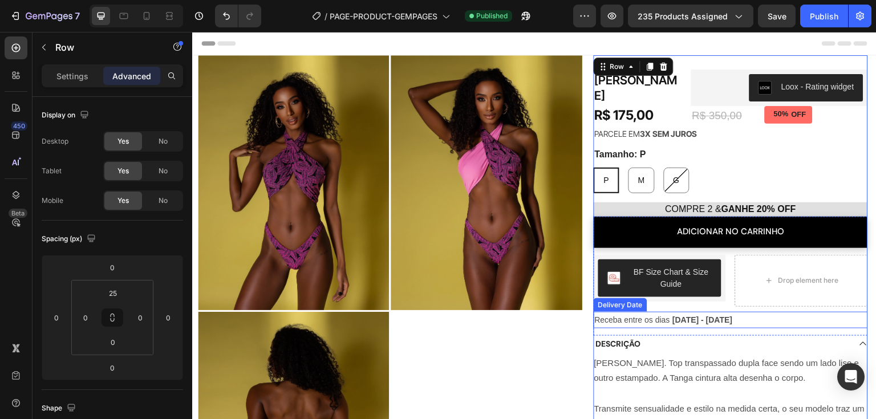
click at [627, 306] on div "Delivery Date" at bounding box center [620, 305] width 49 height 10
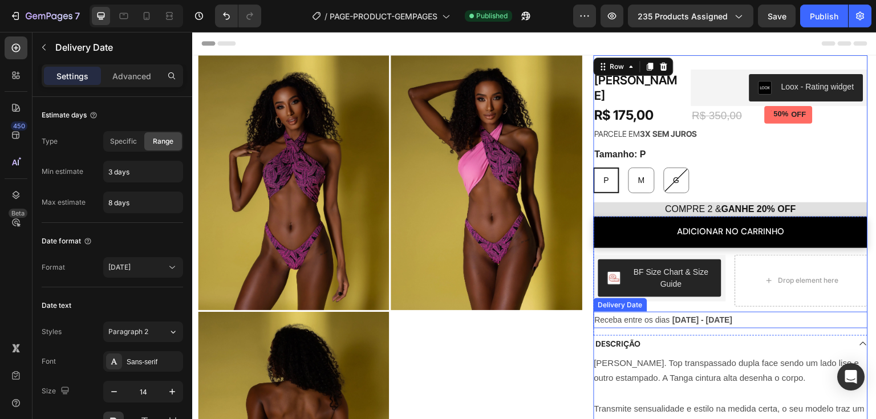
click at [787, 320] on div "Receba entre os dias Aug 29 - Sep 03" at bounding box center [731, 320] width 274 height 17
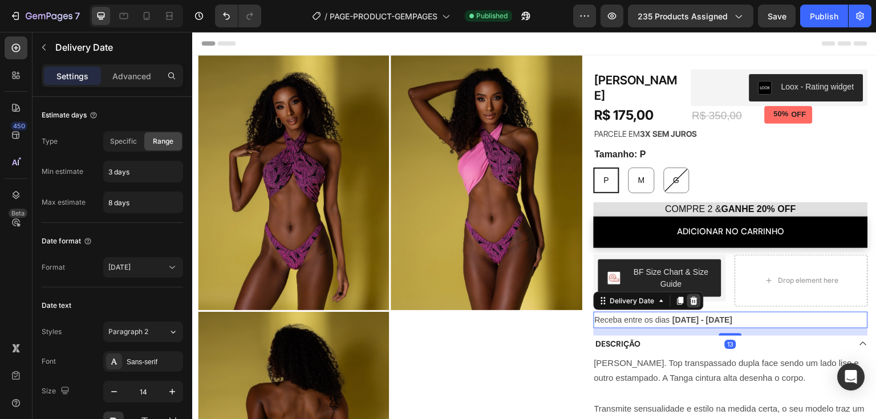
click at [690, 301] on icon at bounding box center [693, 301] width 7 height 8
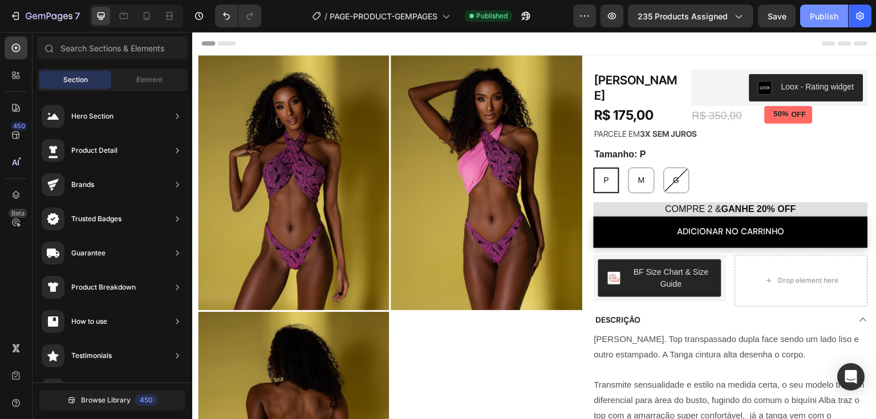
click at [831, 19] on div "Publish" at bounding box center [824, 16] width 29 height 12
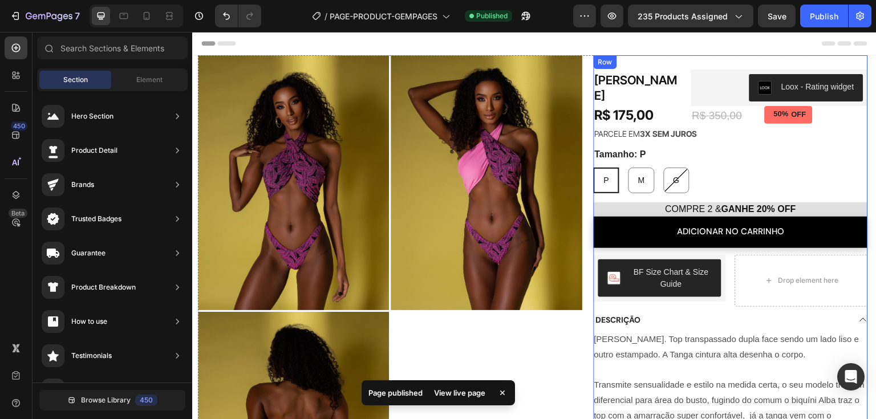
click at [838, 198] on div "Biquíni Alba Product Title R$ 175,00 Product Price Product Price Row Biquíni Al…" at bounding box center [731, 332] width 274 height 524
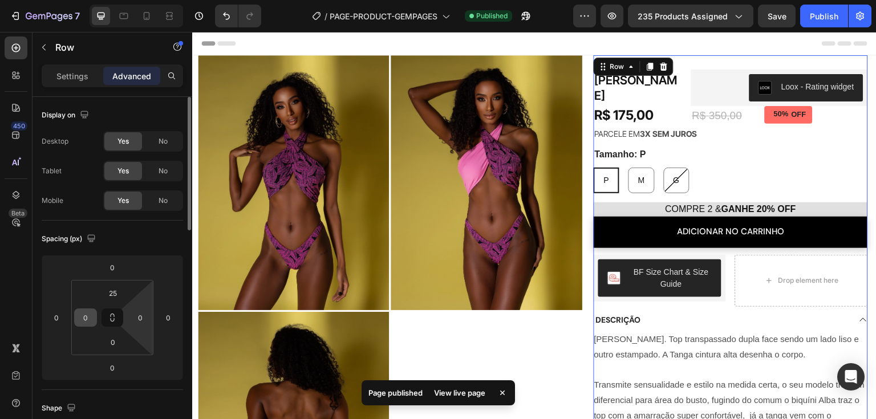
click at [87, 319] on input "0" at bounding box center [85, 317] width 17 height 17
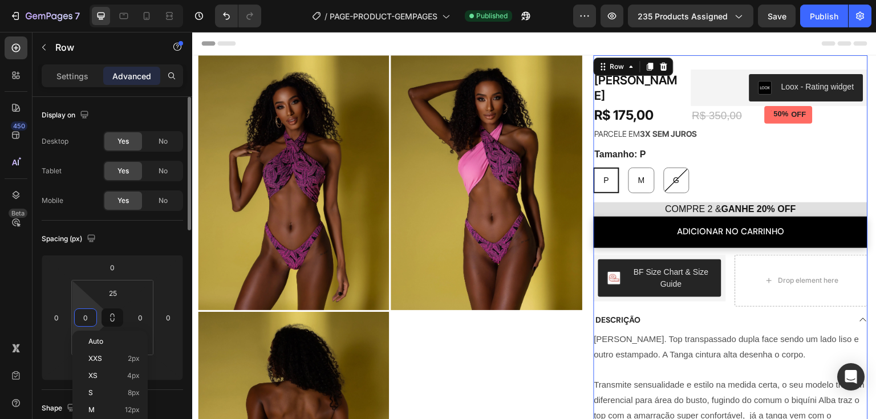
click at [87, 319] on input "0" at bounding box center [85, 317] width 17 height 17
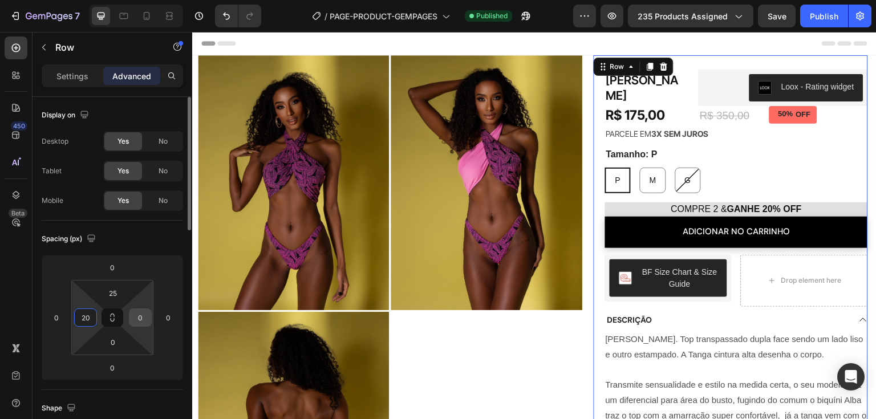
type input "20"
click at [133, 322] on input "0" at bounding box center [140, 317] width 17 height 17
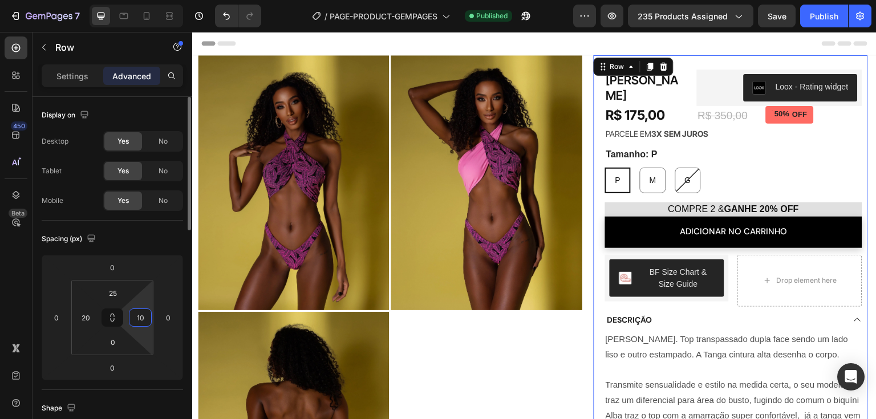
click at [136, 321] on input "10" at bounding box center [140, 317] width 17 height 17
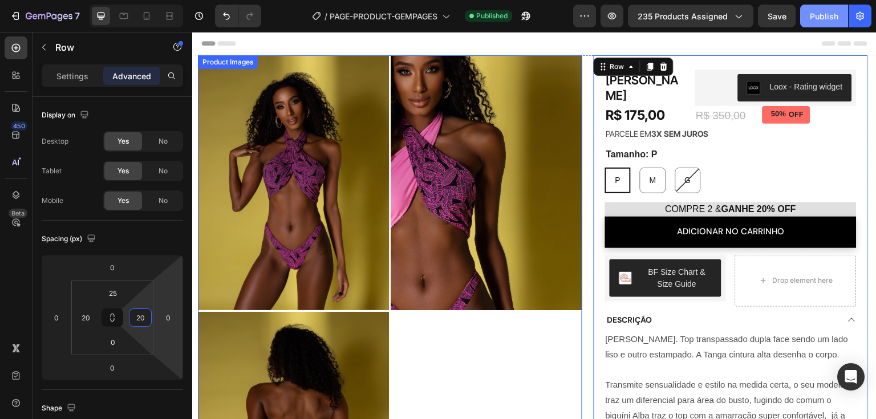
type input "20"
click at [827, 16] on div "Publish" at bounding box center [824, 16] width 29 height 12
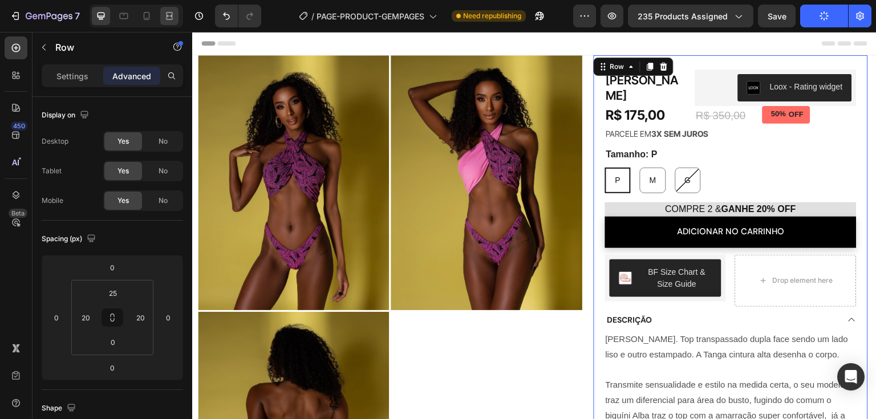
click at [167, 18] on icon at bounding box center [169, 19] width 7 height 2
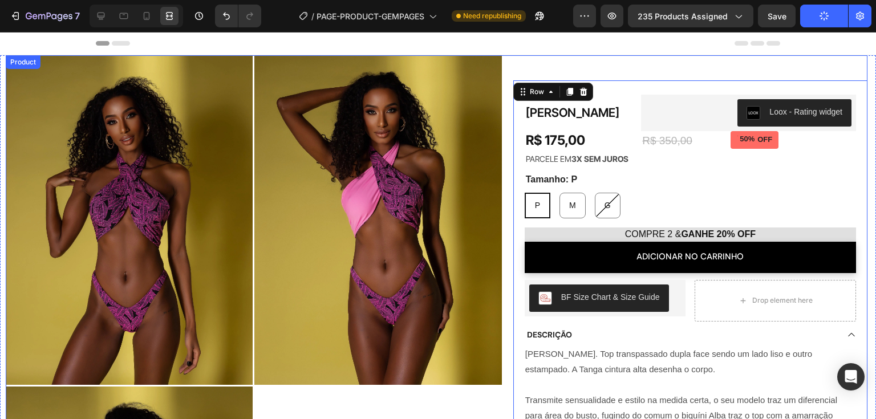
click at [532, 66] on div "Biquíni Alba Product Title R$ 175,00 Product Price Product Price Row Biquíni Al…" at bounding box center [691, 385] width 354 height 661
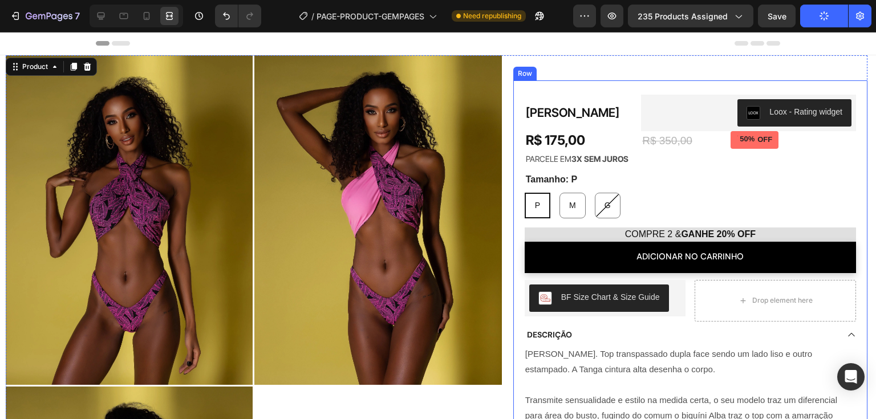
click at [516, 115] on div "Biquíni Alba Product Title R$ 175,00 Product Price Product Price Row Biquíni Al…" at bounding box center [691, 329] width 354 height 498
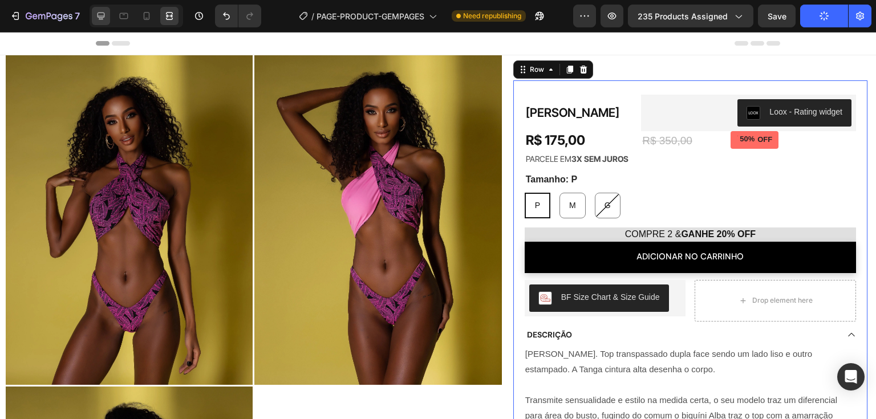
click at [98, 18] on icon at bounding box center [100, 15] width 11 height 11
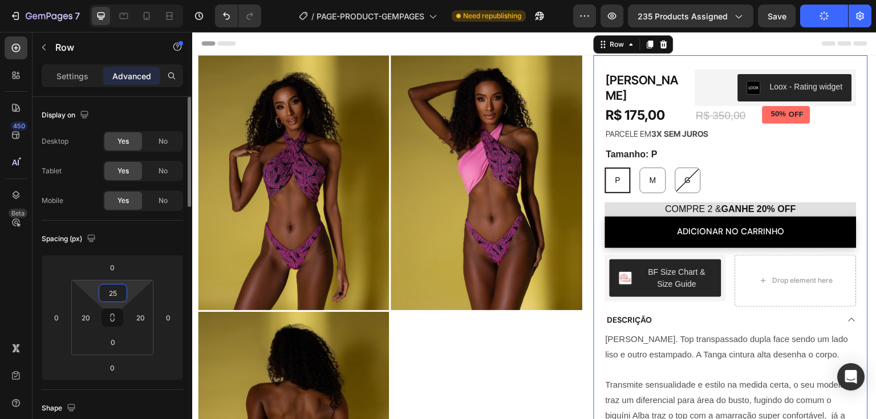
drag, startPoint x: 110, startPoint y: 296, endPoint x: 279, endPoint y: 162, distance: 215.7
click at [110, 296] on input "25" at bounding box center [113, 293] width 23 height 17
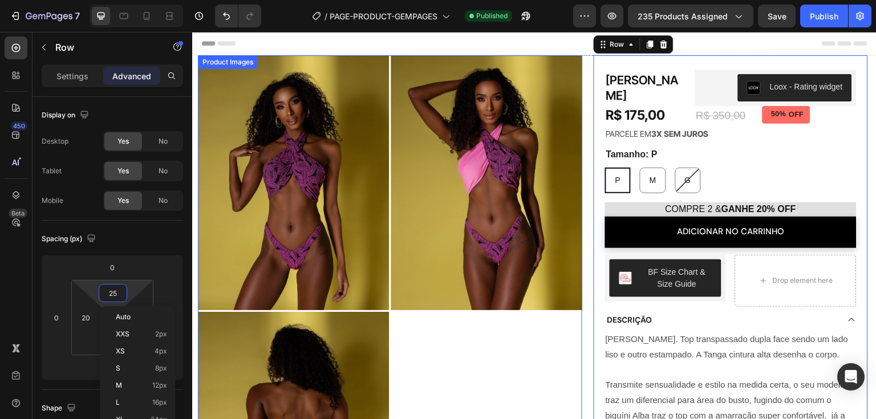
scroll to position [228, 0]
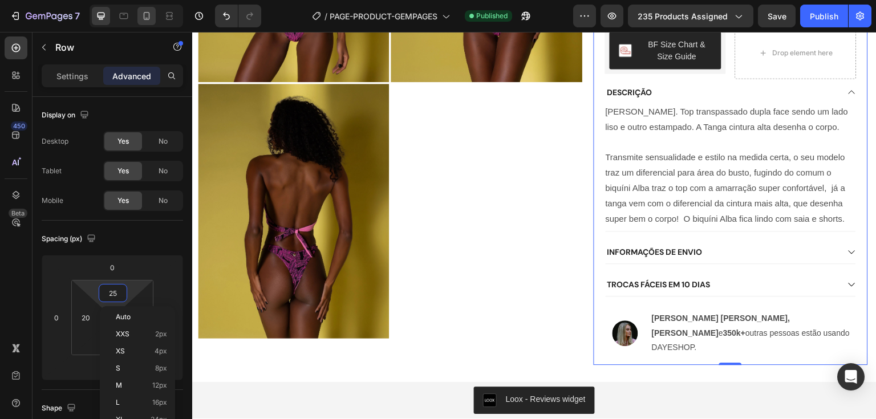
click at [147, 18] on icon at bounding box center [146, 15] width 11 height 11
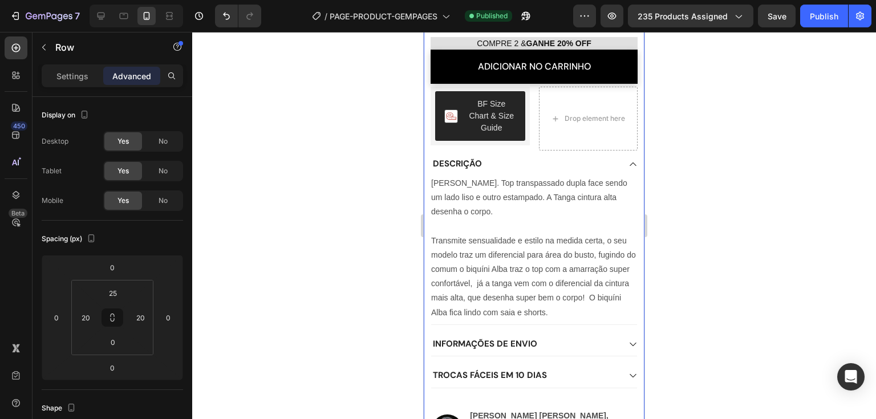
type input "0"
type input "12"
type input "20"
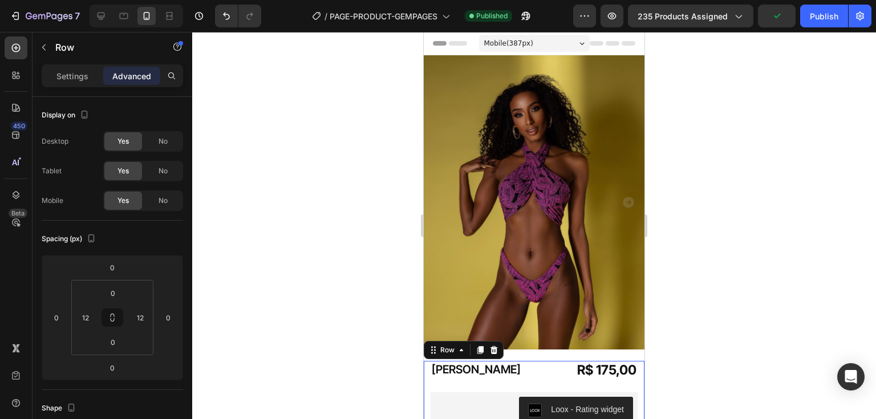
scroll to position [342, 0]
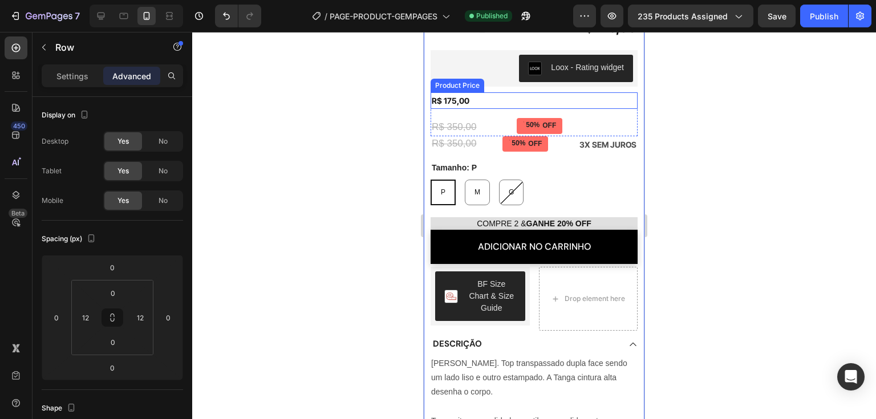
click at [470, 80] on div "Product Price" at bounding box center [457, 85] width 49 height 10
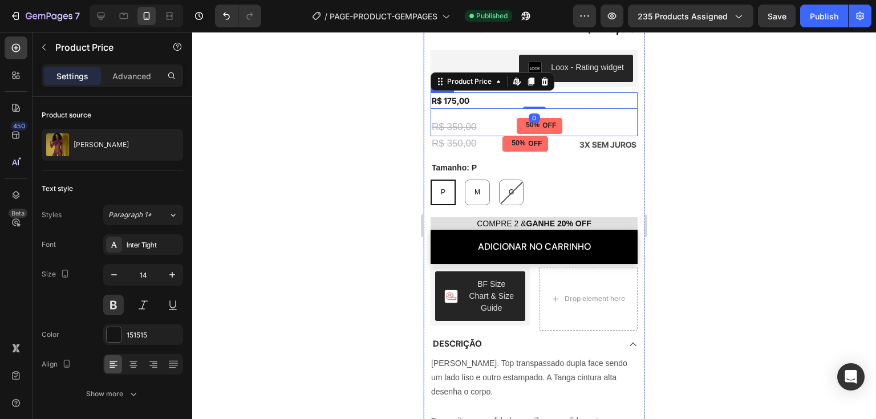
click at [507, 101] on div "R$ 175,00 Product Price Edit content in Shopify 0 Product Price Edit content in…" at bounding box center [534, 114] width 207 height 44
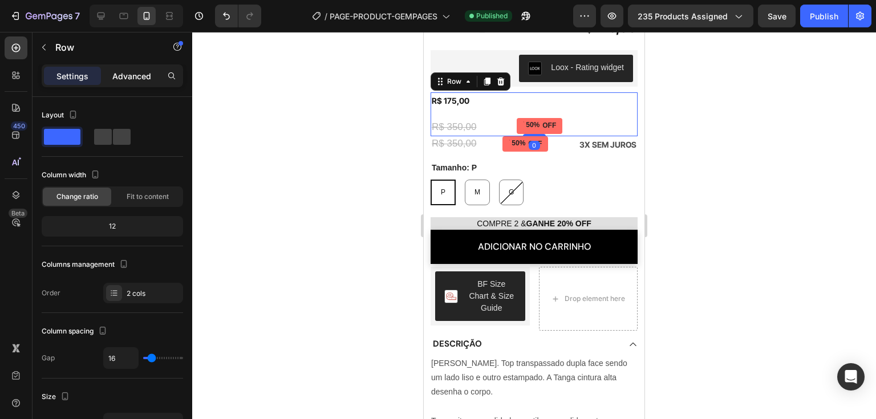
click at [141, 68] on div "Advanced" at bounding box center [131, 76] width 57 height 18
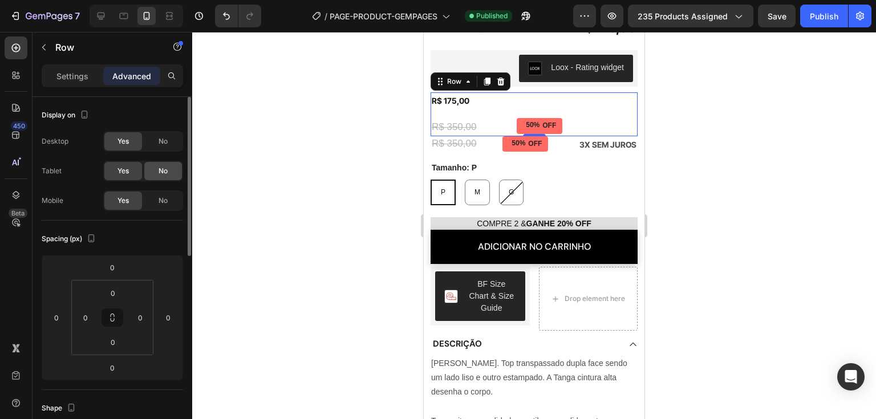
click at [159, 169] on span "No" at bounding box center [163, 171] width 9 height 10
click at [161, 203] on span "No" at bounding box center [163, 201] width 9 height 10
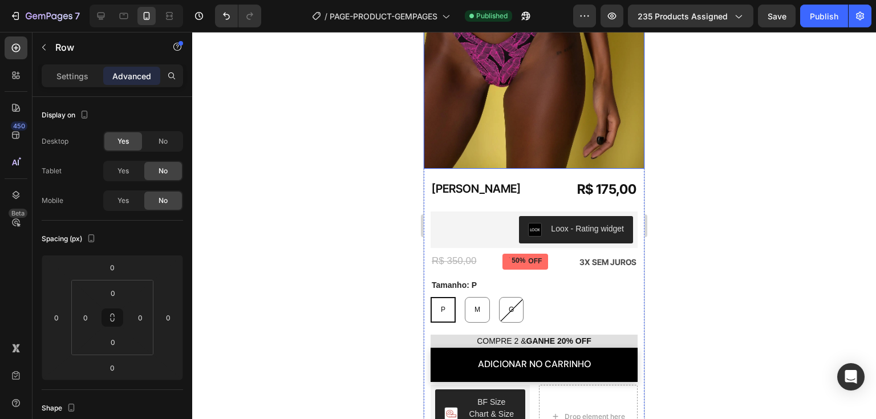
scroll to position [171, 0]
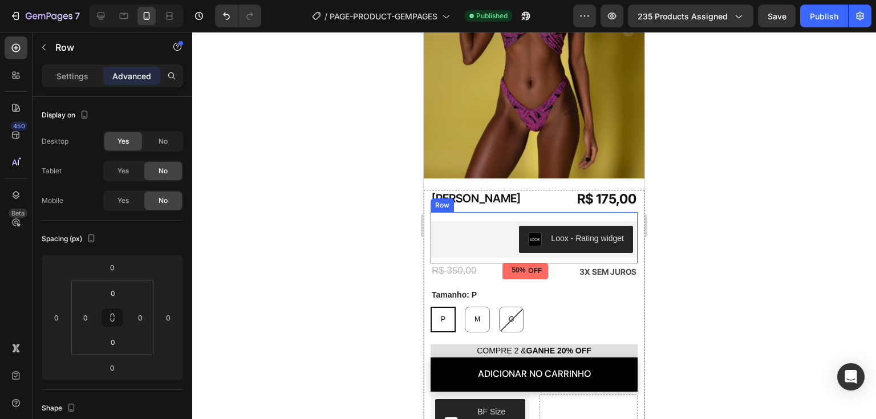
click at [499, 212] on div "Biquíni Alba Product Title Loox - Rating widget Loox Row Row" at bounding box center [534, 237] width 207 height 51
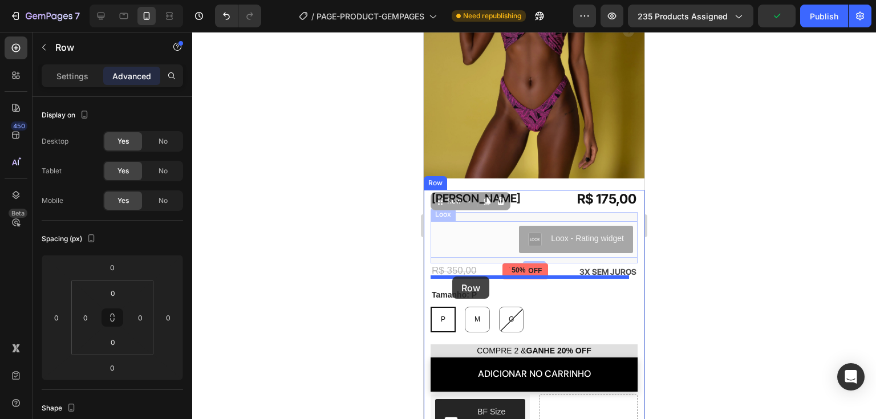
drag, startPoint x: 452, startPoint y: 191, endPoint x: 452, endPoint y: 277, distance: 85.6
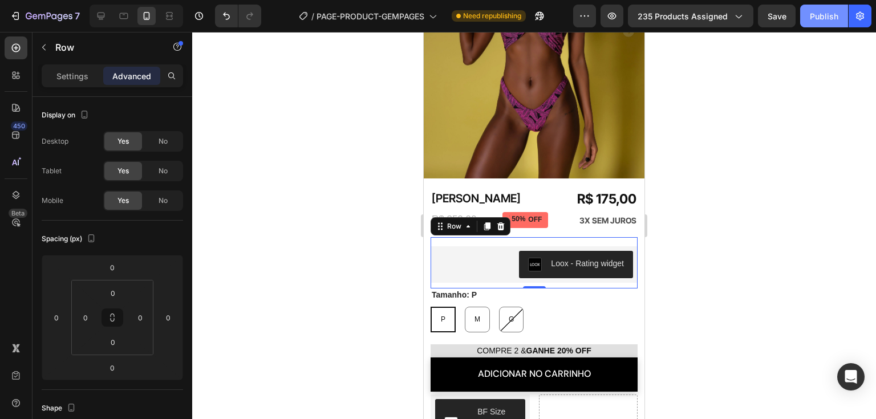
click at [821, 16] on div "Publish" at bounding box center [824, 16] width 29 height 12
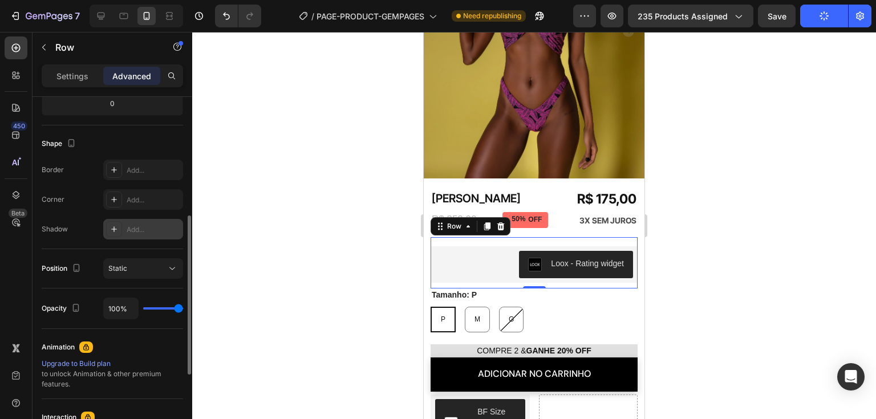
scroll to position [208, 0]
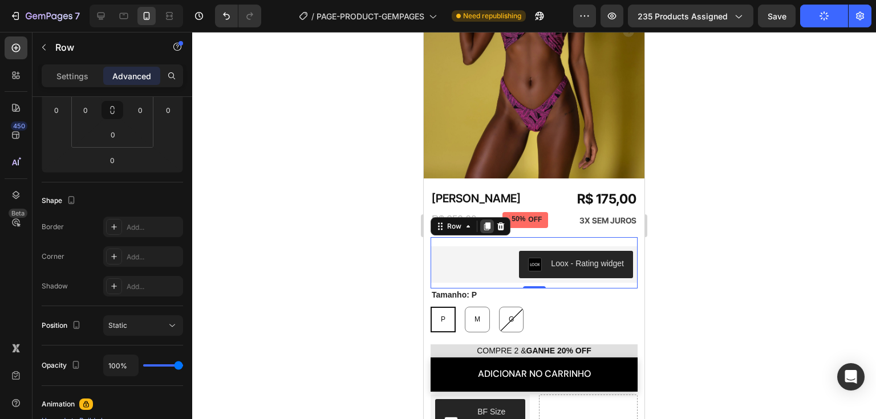
click at [484, 220] on div at bounding box center [487, 227] width 14 height 14
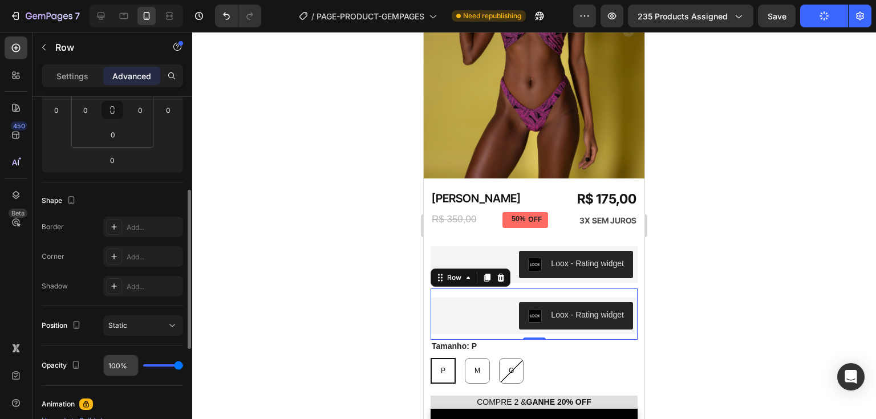
scroll to position [322, 0]
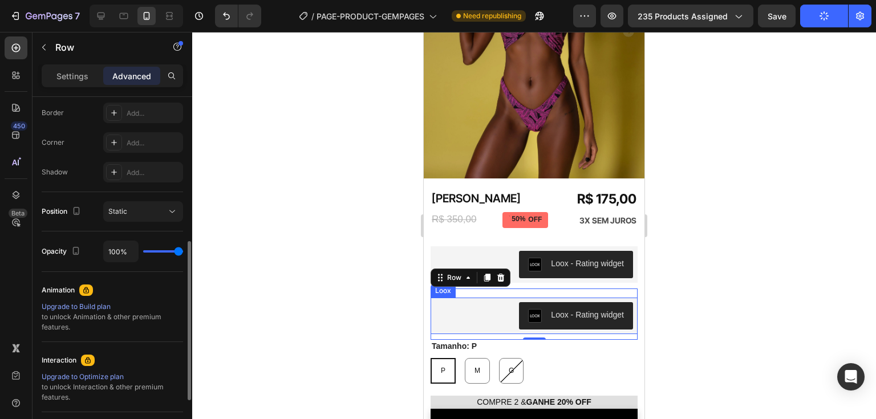
click at [492, 304] on div "Loox - Rating widget" at bounding box center [534, 315] width 198 height 27
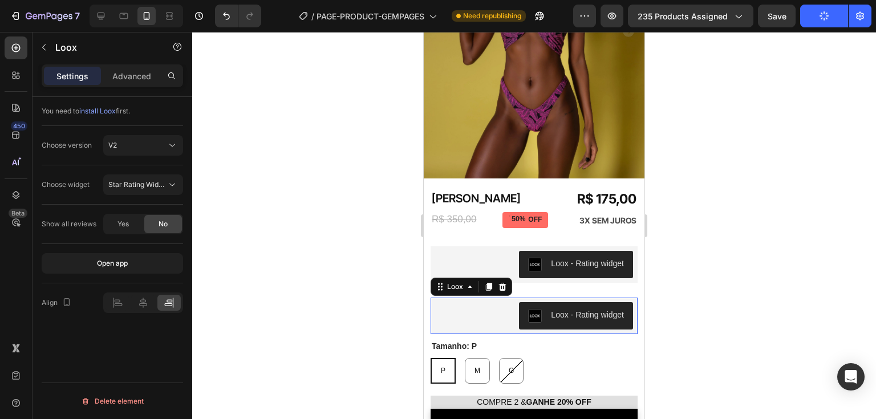
scroll to position [0, 0]
click at [120, 300] on icon at bounding box center [117, 302] width 11 height 11
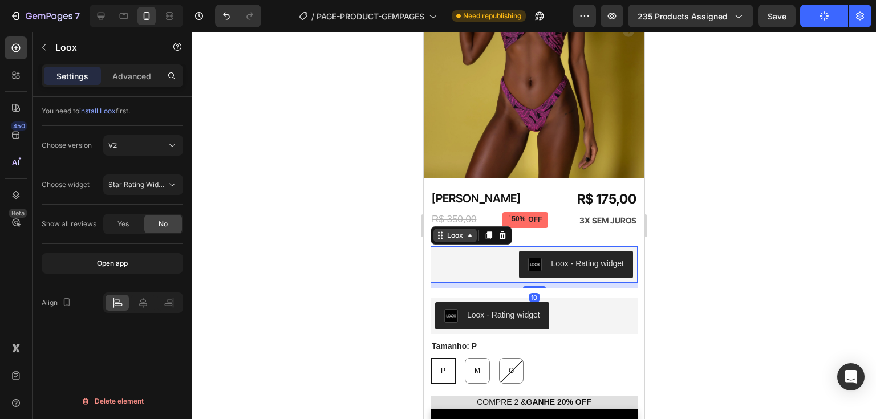
click at [445, 231] on div "Loox" at bounding box center [455, 236] width 21 height 10
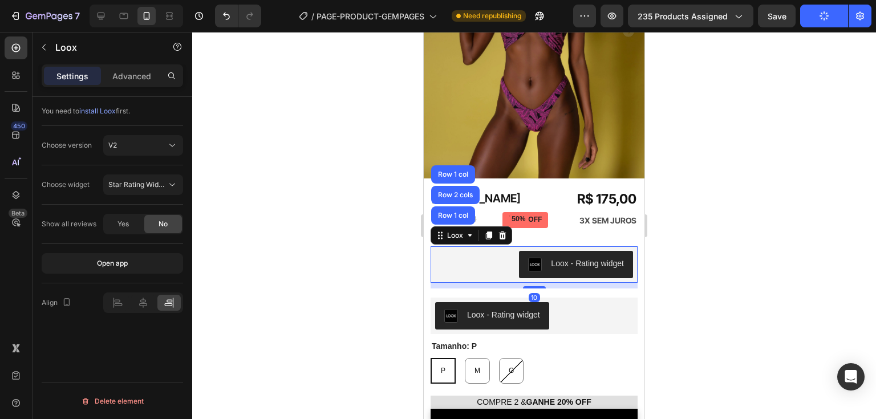
click at [462, 252] on div "Loox - Rating widget" at bounding box center [534, 264] width 198 height 27
click at [139, 74] on p "Advanced" at bounding box center [131, 76] width 39 height 12
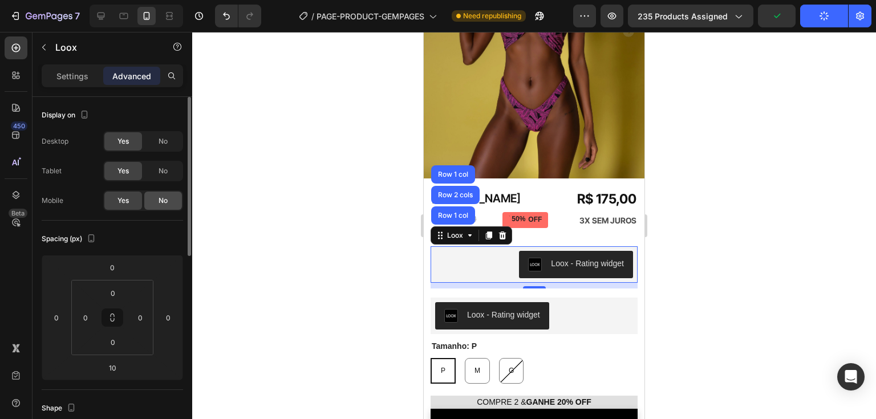
click at [157, 200] on div "No" at bounding box center [163, 201] width 38 height 18
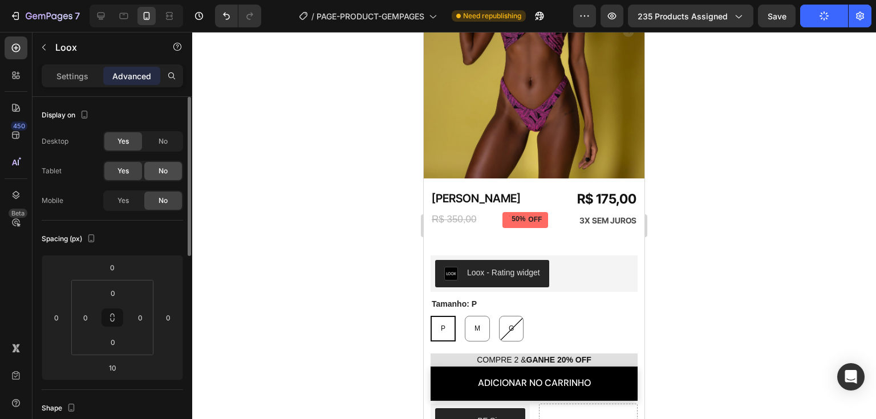
click at [157, 173] on div "No" at bounding box center [163, 171] width 38 height 18
click at [135, 203] on div "Yes" at bounding box center [123, 201] width 38 height 18
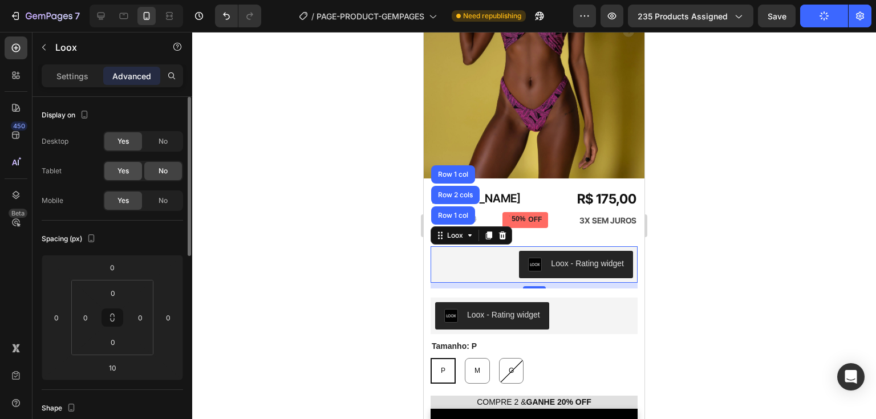
click at [126, 173] on span "Yes" at bounding box center [123, 171] width 11 height 10
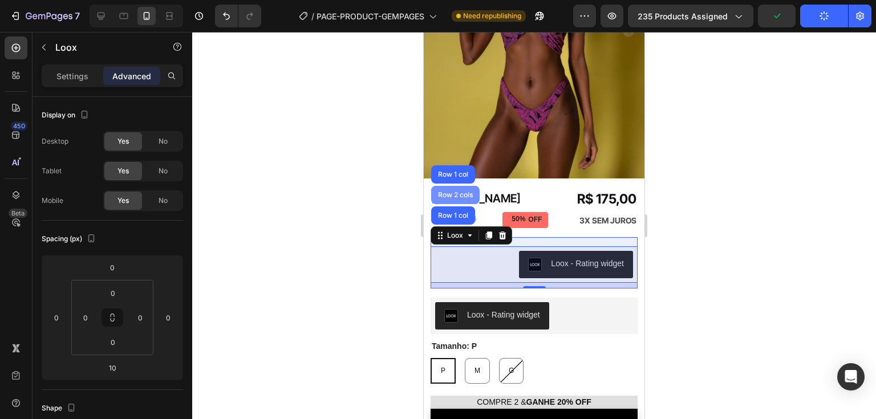
click at [447, 192] on div "Row 2 cols" at bounding box center [455, 195] width 39 height 7
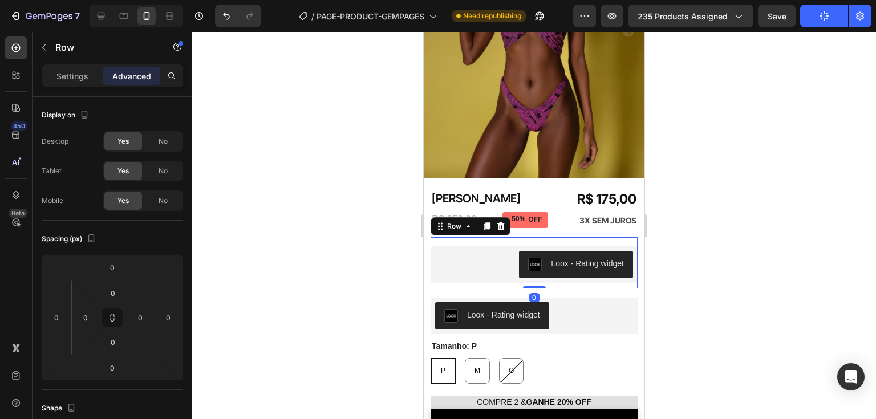
click at [535, 272] on div "Biquíni Alba Product Title Loox - Rating widget Loox Row Row 0" at bounding box center [534, 262] width 207 height 51
click at [162, 205] on div "No" at bounding box center [163, 201] width 38 height 18
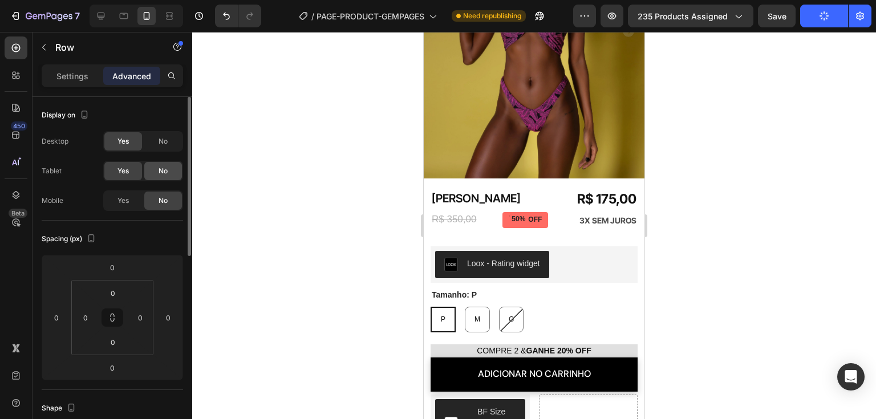
click at [161, 173] on span "No" at bounding box center [163, 171] width 9 height 10
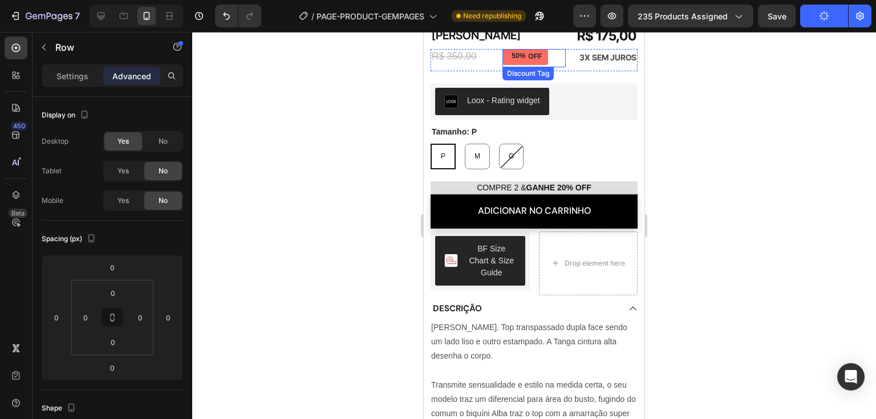
scroll to position [228, 0]
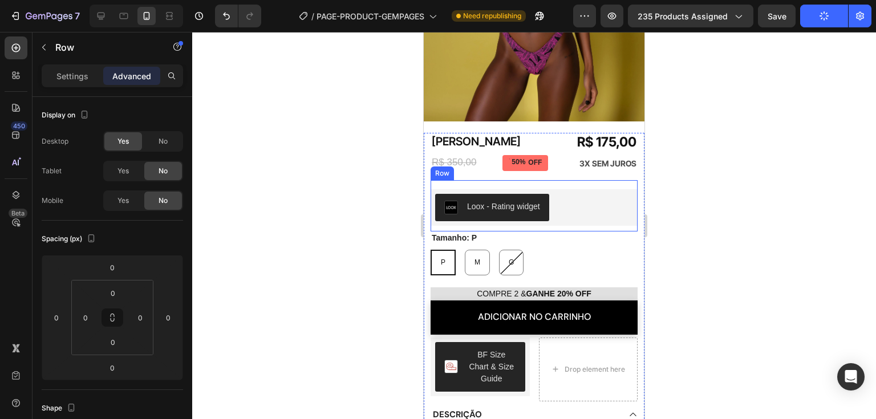
click at [592, 180] on div "Biquíni Alba Product Title Loox - Rating widget Loox Row Row" at bounding box center [534, 205] width 207 height 51
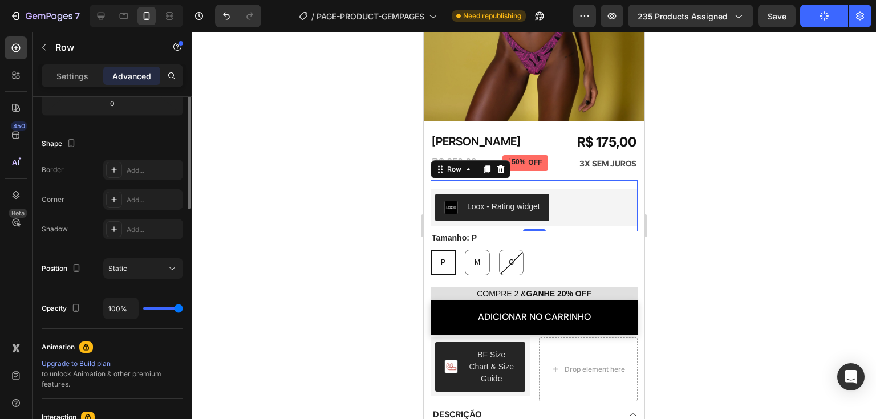
scroll to position [94, 0]
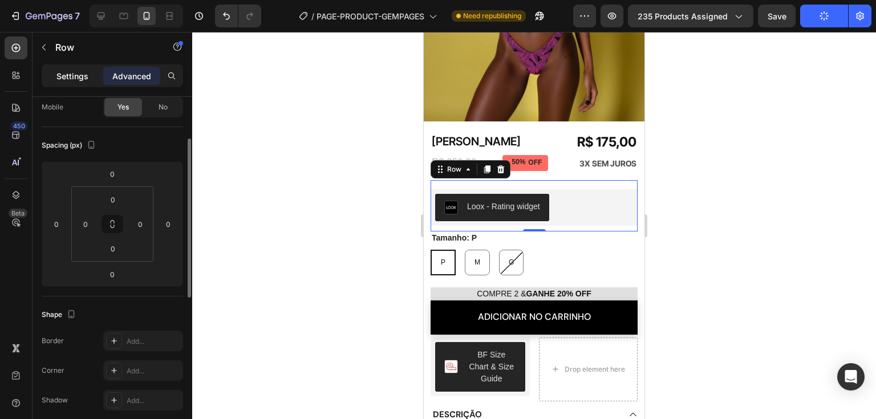
click at [75, 79] on p "Settings" at bounding box center [72, 76] width 32 height 12
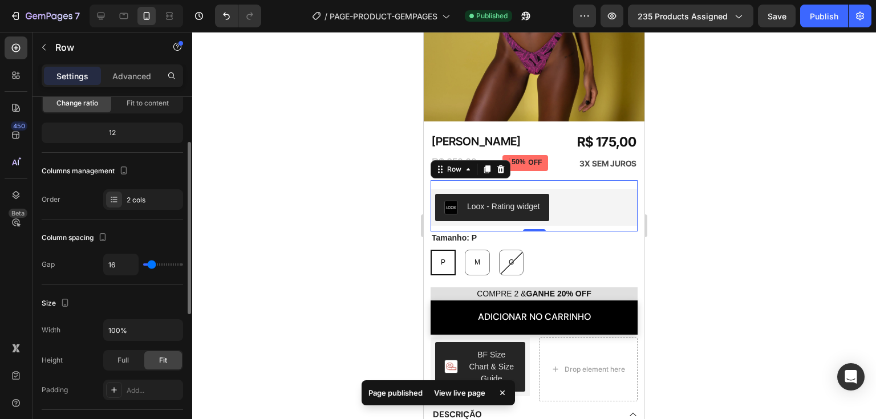
type input "8"
type input "0"
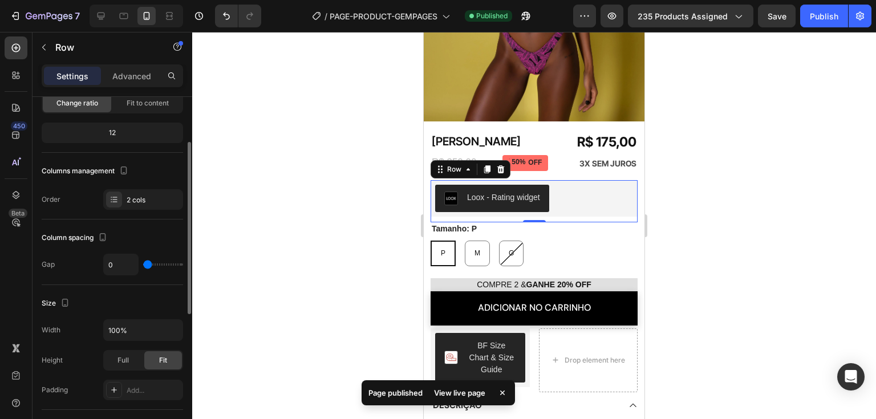
drag, startPoint x: 151, startPoint y: 262, endPoint x: 136, endPoint y: 262, distance: 14.8
type input "0"
click at [143, 264] on input "range" at bounding box center [163, 265] width 40 height 2
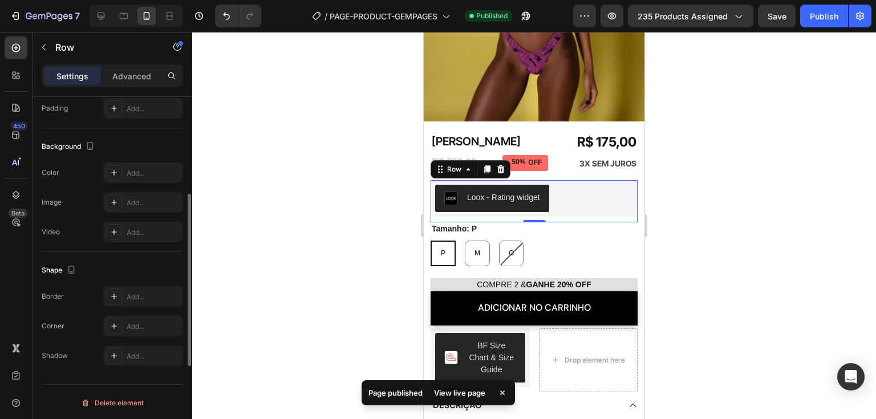
scroll to position [261, 0]
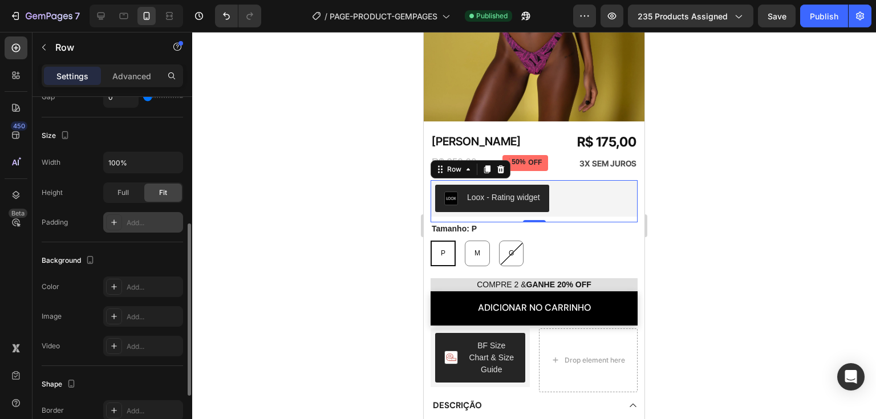
click at [132, 220] on div "Add..." at bounding box center [154, 223] width 54 height 10
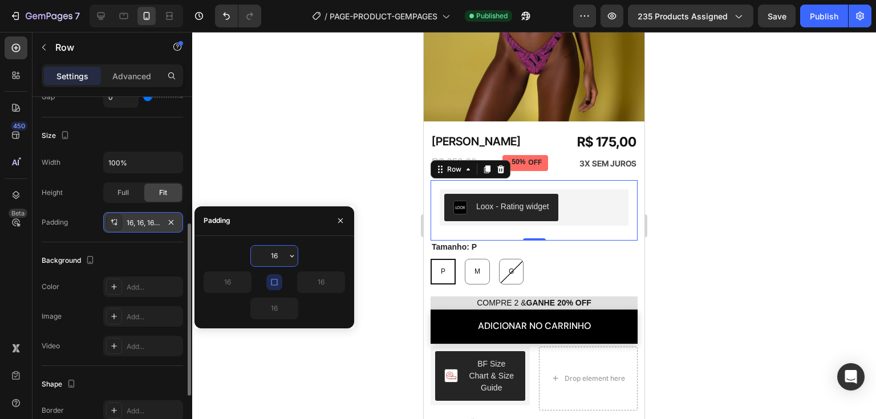
click at [132, 221] on div "16, 16, 16, 16" at bounding box center [143, 223] width 33 height 10
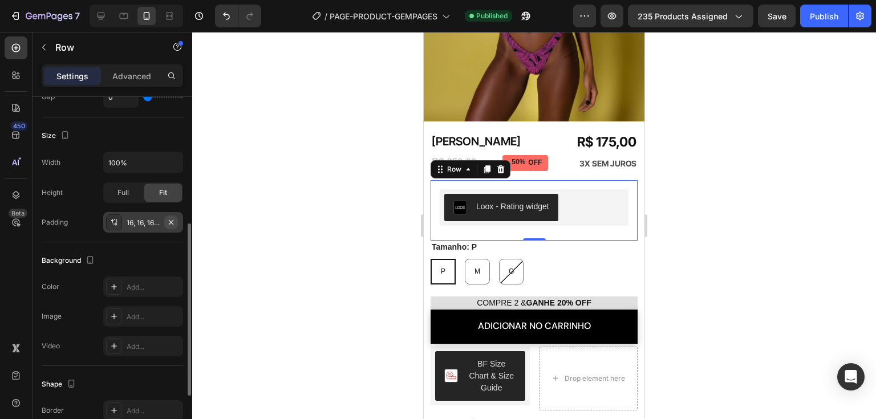
click at [173, 221] on icon "button" at bounding box center [171, 222] width 9 height 9
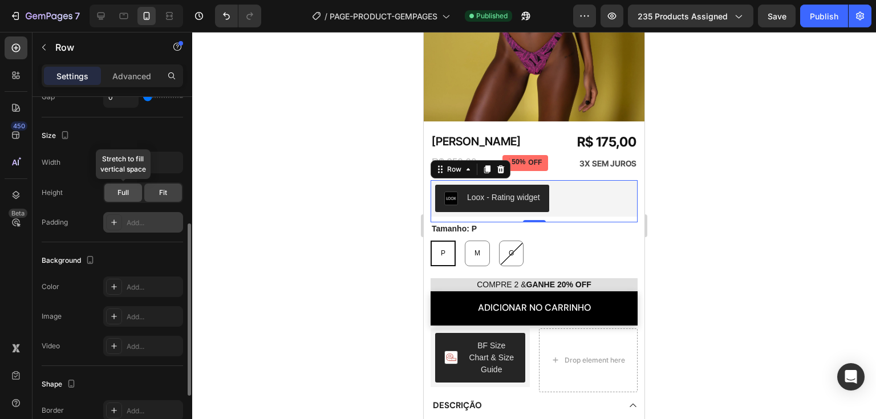
click at [128, 196] on span "Full" at bounding box center [123, 193] width 11 height 10
click at [172, 193] on div "Fit" at bounding box center [163, 193] width 38 height 18
click at [75, 171] on div "Width 100%" at bounding box center [113, 163] width 142 height 22
click at [142, 164] on input "100%" at bounding box center [143, 162] width 79 height 21
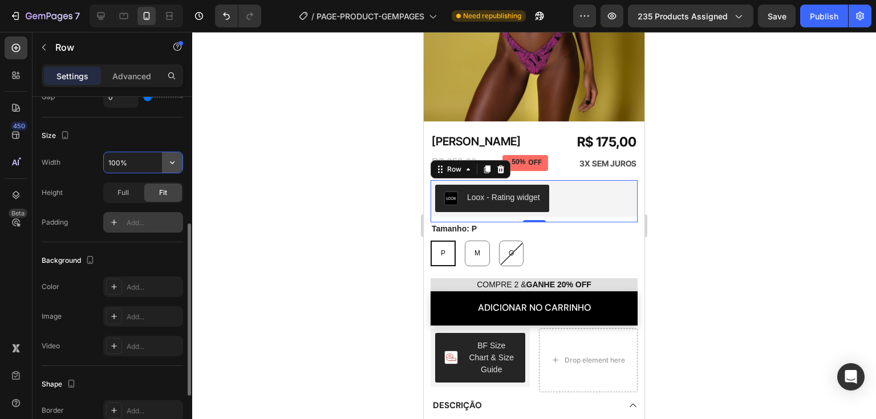
click at [173, 162] on icon "button" at bounding box center [172, 162] width 11 height 11
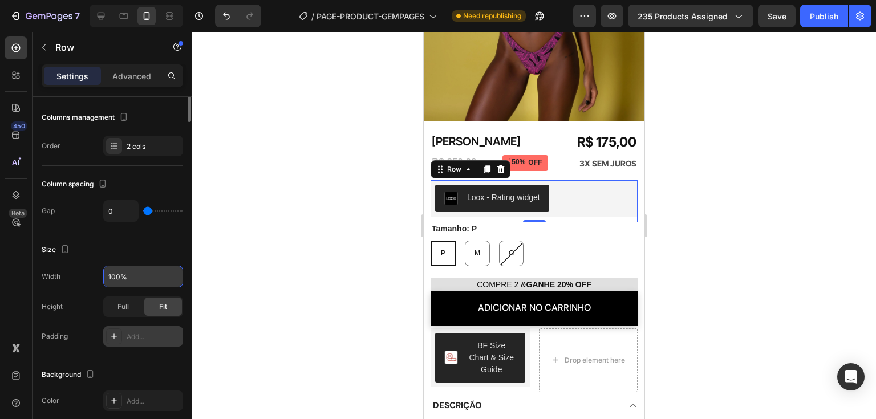
scroll to position [0, 0]
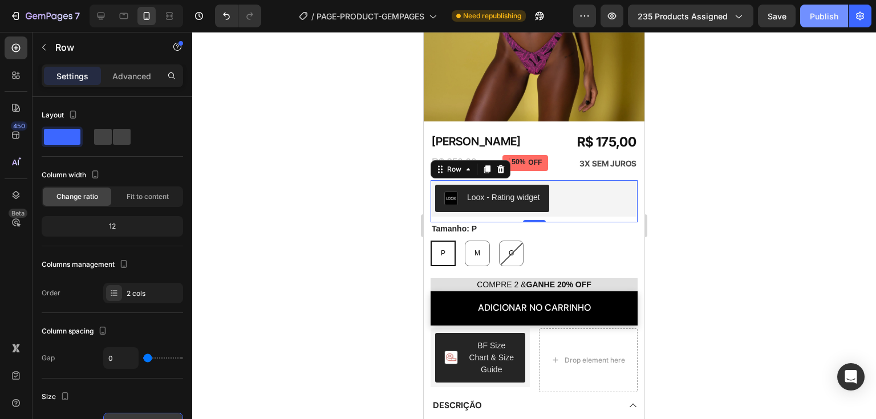
click at [818, 20] on div "Publish" at bounding box center [824, 16] width 29 height 12
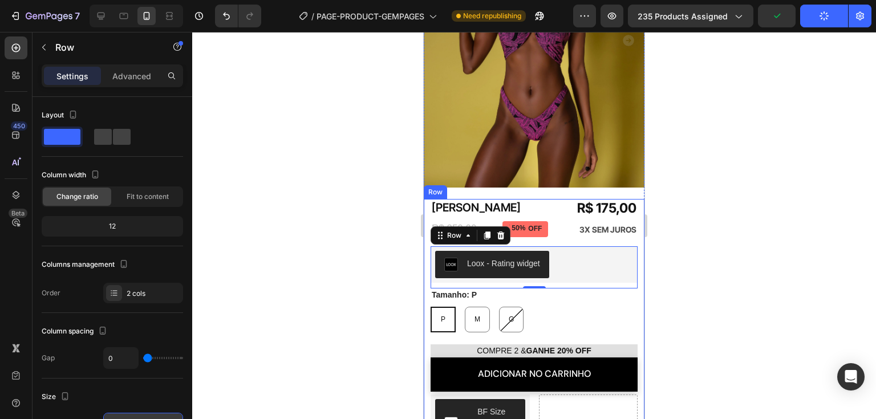
scroll to position [171, 0]
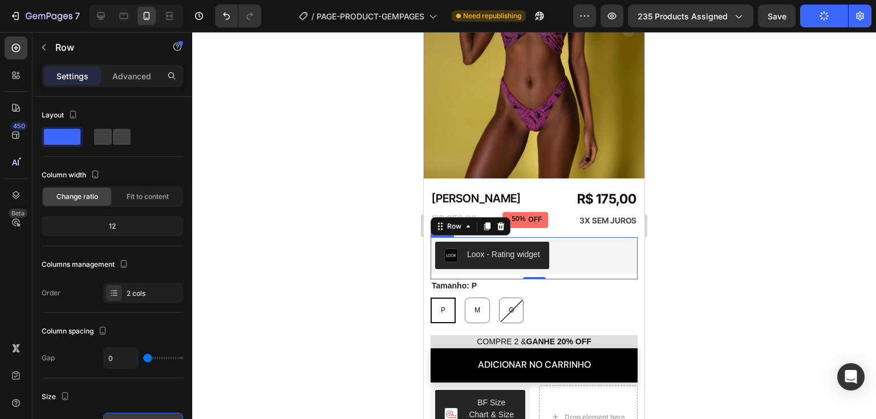
click at [587, 264] on div "Loox - Rating widget Loox" at bounding box center [534, 258] width 207 height 42
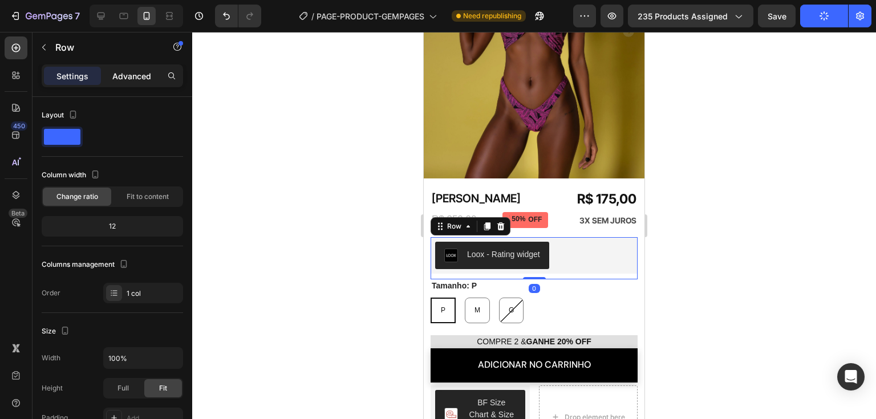
click at [132, 75] on p "Advanced" at bounding box center [131, 76] width 39 height 12
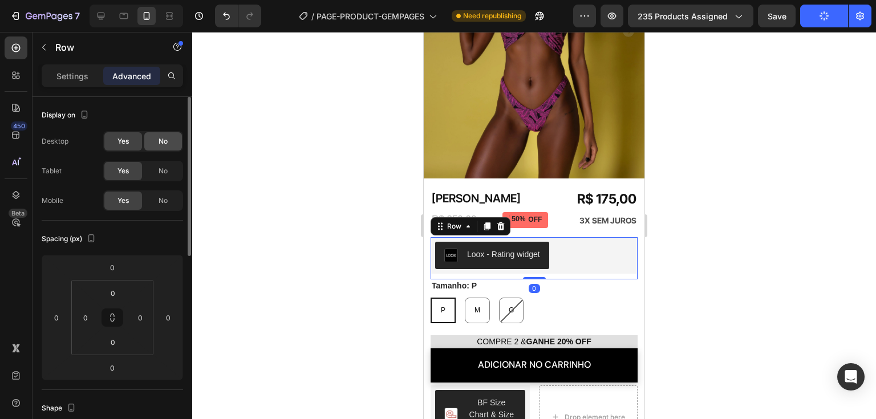
click at [159, 145] on span "No" at bounding box center [163, 141] width 9 height 10
drag, startPoint x: 534, startPoint y: 265, endPoint x: 534, endPoint y: 249, distance: 16.5
click at [534, 249] on div "Loox - Rating widget Loox Row 0" at bounding box center [534, 258] width 207 height 42
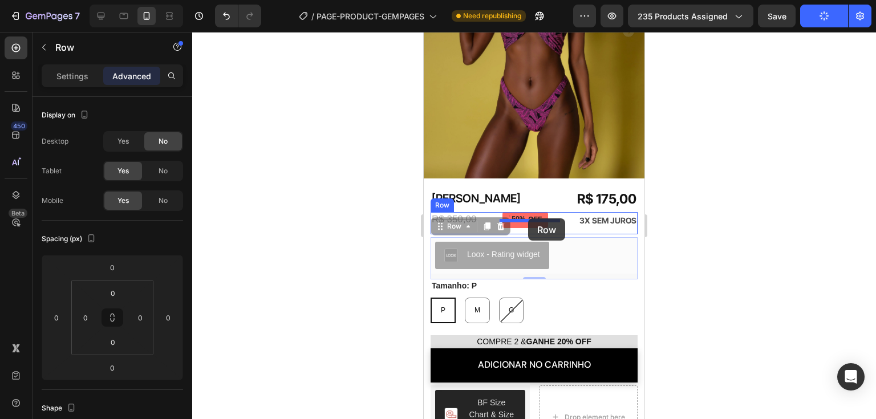
drag, startPoint x: 463, startPoint y: 217, endPoint x: 528, endPoint y: 219, distance: 65.6
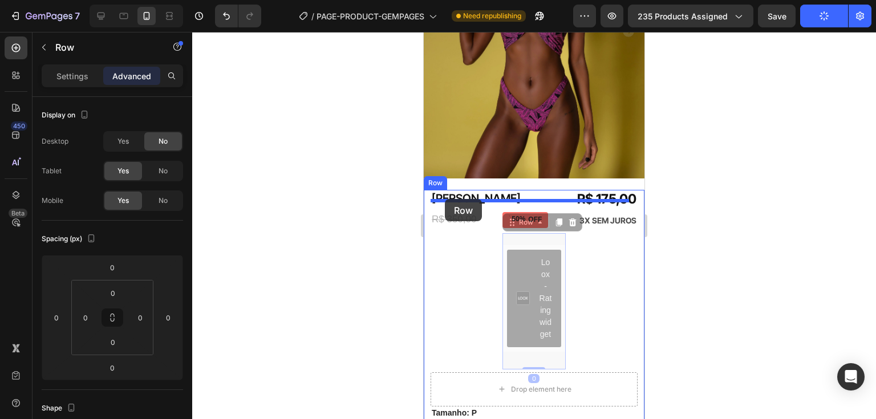
drag, startPoint x: 514, startPoint y: 212, endPoint x: 445, endPoint y: 199, distance: 69.6
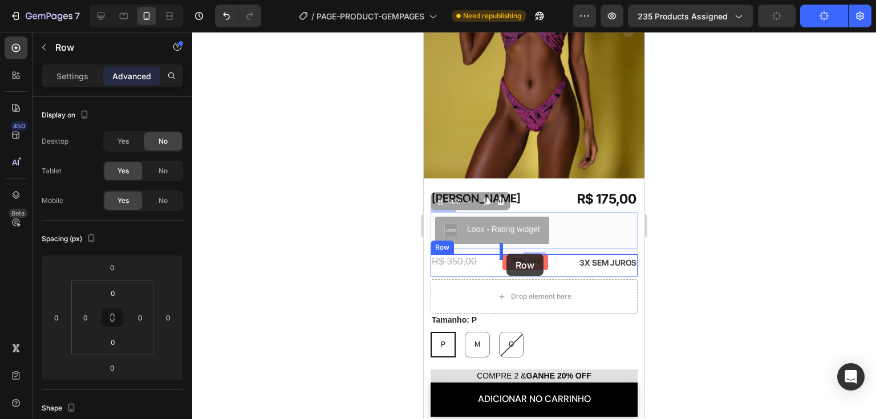
drag, startPoint x: 454, startPoint y: 193, endPoint x: 507, endPoint y: 254, distance: 80.5
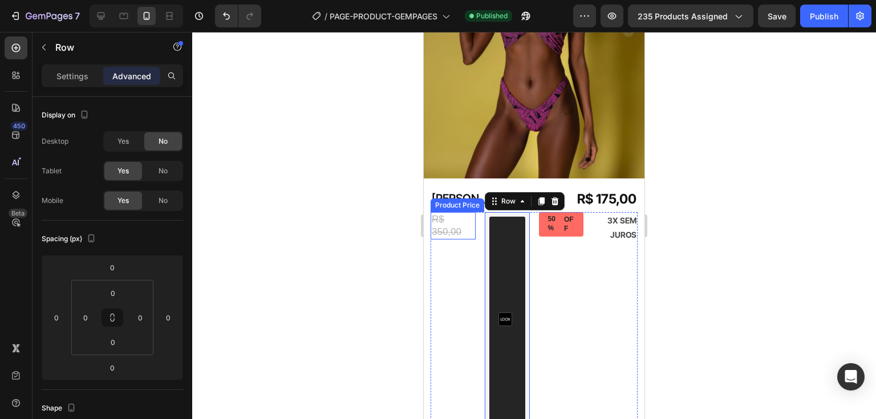
click at [448, 200] on div "Product Price" at bounding box center [457, 205] width 49 height 10
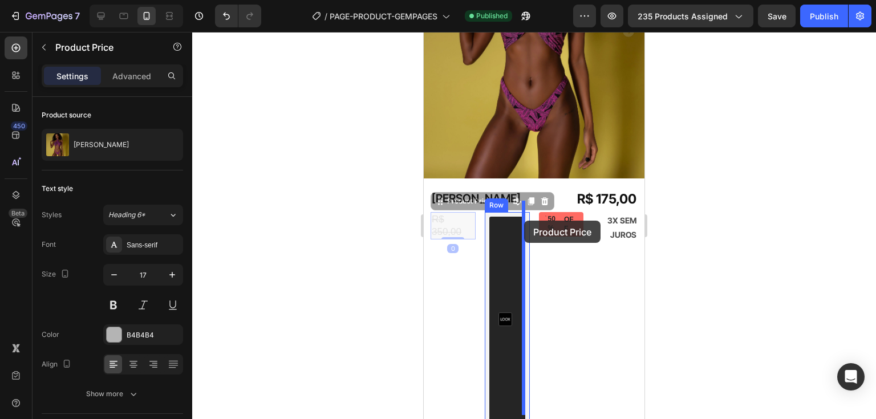
drag, startPoint x: 452, startPoint y: 193, endPoint x: 508, endPoint y: 225, distance: 64.9
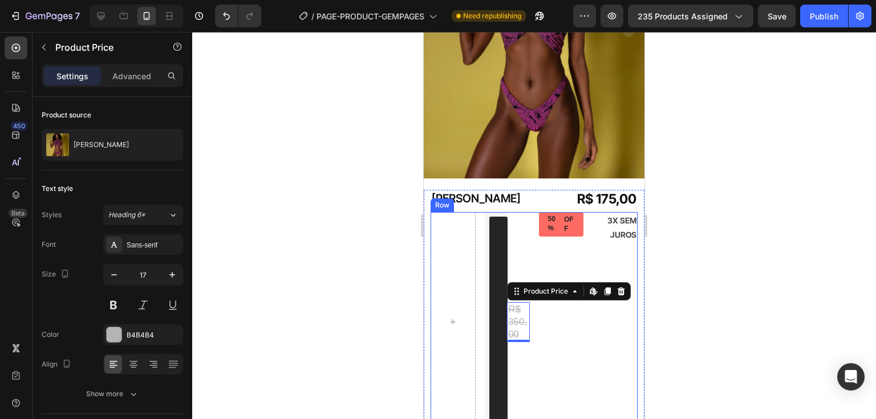
click at [466, 236] on div at bounding box center [453, 322] width 45 height 220
click at [481, 212] on div "Loox - Rating widget Loox R$ 350,00 Product Price Edit content in Shopify 0 Pro…" at bounding box center [534, 322] width 207 height 220
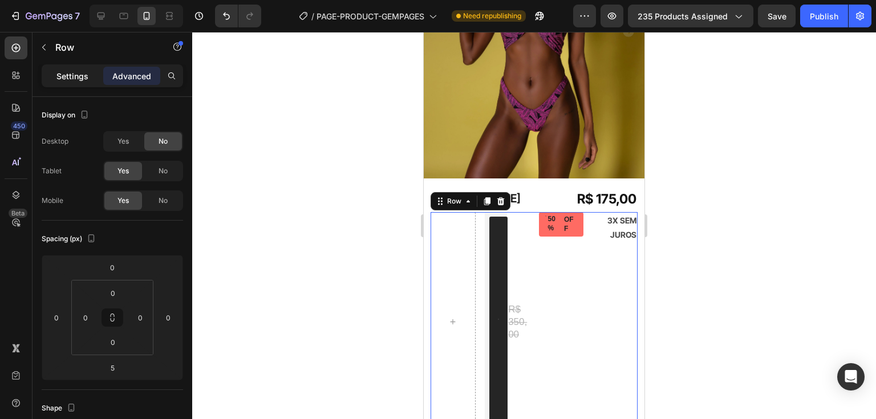
click at [77, 79] on p "Settings" at bounding box center [72, 76] width 32 height 12
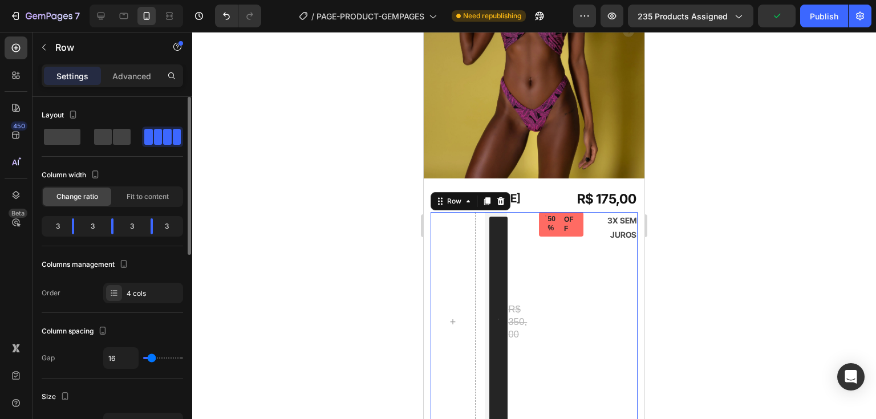
click at [167, 229] on div "3" at bounding box center [171, 227] width 19 height 16
drag, startPoint x: 167, startPoint y: 229, endPoint x: 142, endPoint y: 228, distance: 25.7
click at [142, 0] on body "7 / PAGE-PRODUCT-GEMPAGES Need republishing Preview 235 products assigned Save …" at bounding box center [438, 0] width 876 height 0
click at [59, 225] on div "3" at bounding box center [53, 227] width 19 height 16
click at [119, 298] on div at bounding box center [114, 293] width 16 height 16
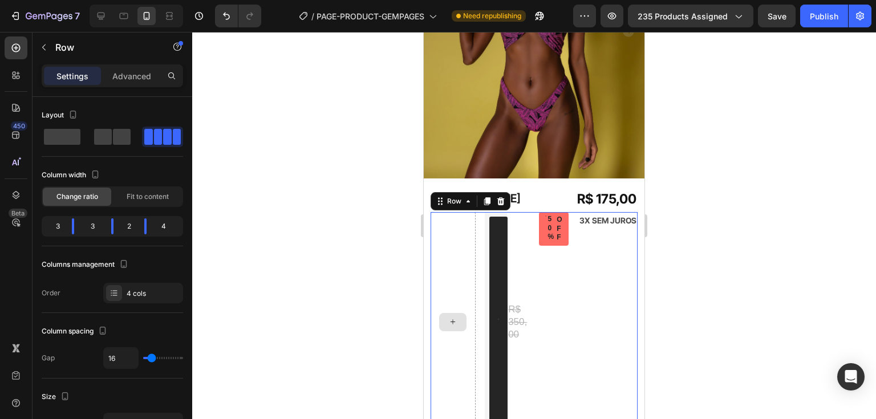
click at [446, 256] on div at bounding box center [453, 322] width 45 height 220
click at [116, 70] on p "Advanced" at bounding box center [131, 76] width 39 height 12
click at [126, 71] on p "Advanced" at bounding box center [131, 76] width 39 height 12
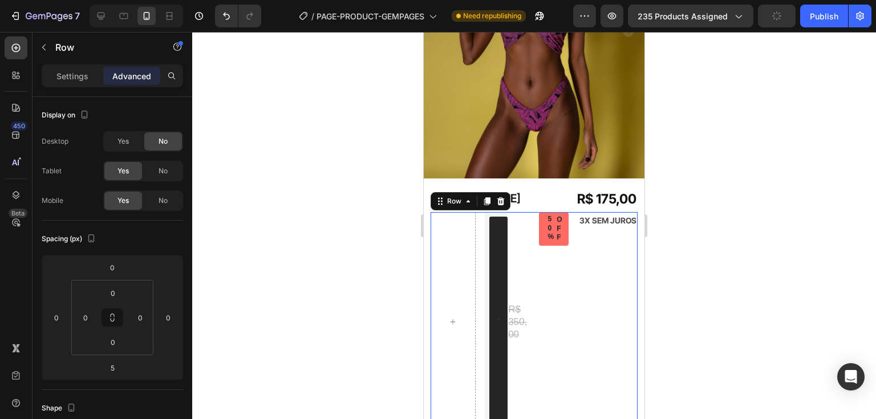
click at [126, 71] on p "Advanced" at bounding box center [131, 76] width 39 height 12
click at [121, 141] on span "Yes" at bounding box center [123, 141] width 11 height 10
click at [107, 18] on div at bounding box center [101, 16] width 18 height 18
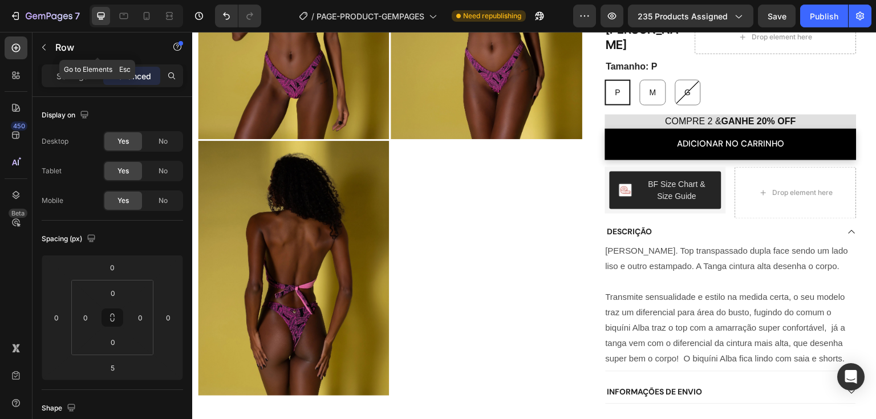
click at [106, 15] on icon at bounding box center [100, 15] width 11 height 11
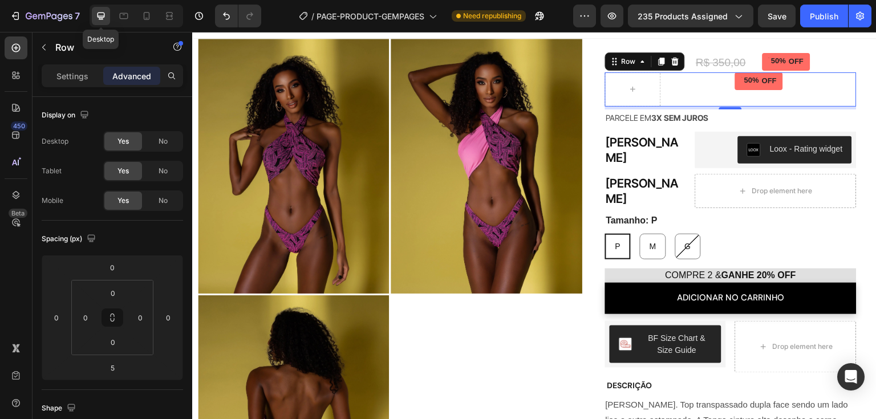
click at [99, 12] on icon at bounding box center [100, 15] width 11 height 11
click at [67, 75] on p "Settings" at bounding box center [72, 76] width 32 height 12
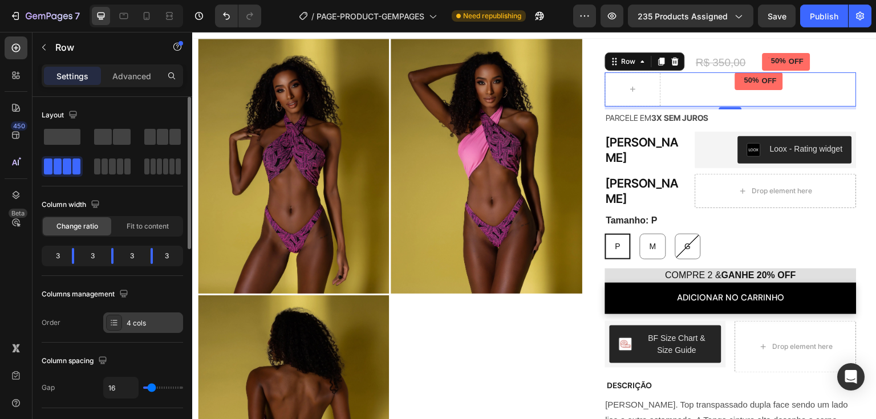
click at [144, 321] on div "4 cols" at bounding box center [154, 323] width 54 height 10
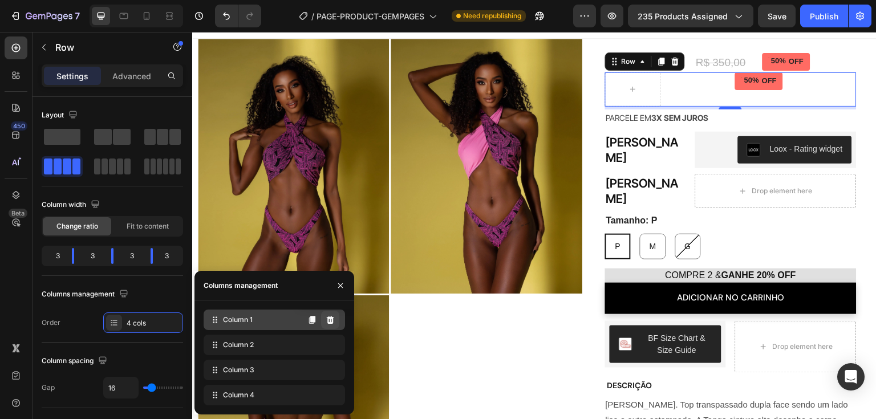
click at [328, 321] on icon at bounding box center [330, 320] width 7 height 8
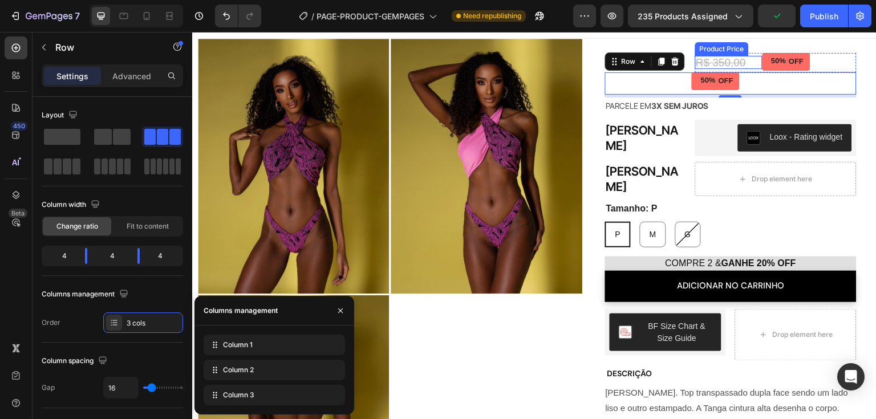
scroll to position [0, 0]
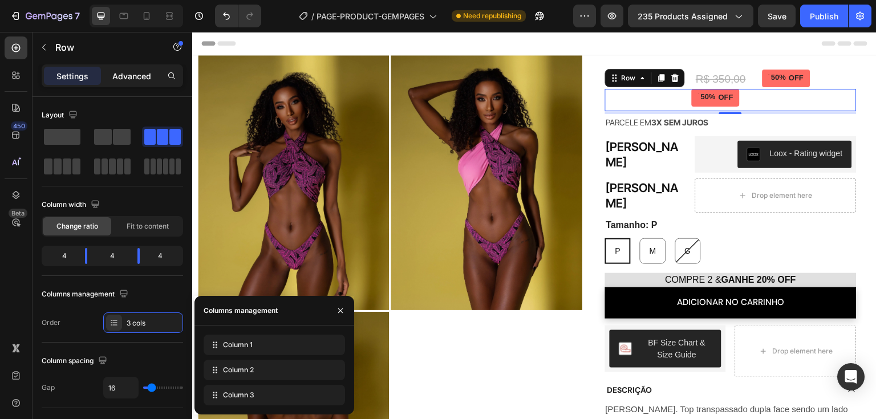
click at [137, 78] on p "Advanced" at bounding box center [131, 76] width 39 height 12
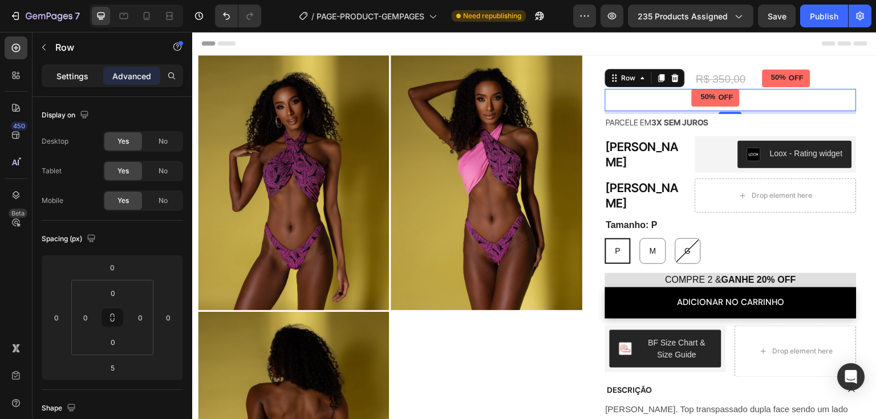
click at [59, 82] on div "Settings" at bounding box center [72, 76] width 57 height 18
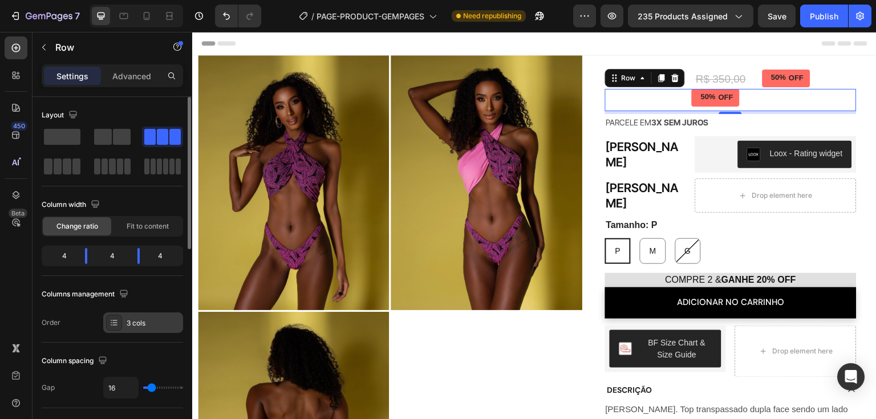
click at [118, 322] on icon at bounding box center [114, 322] width 9 height 9
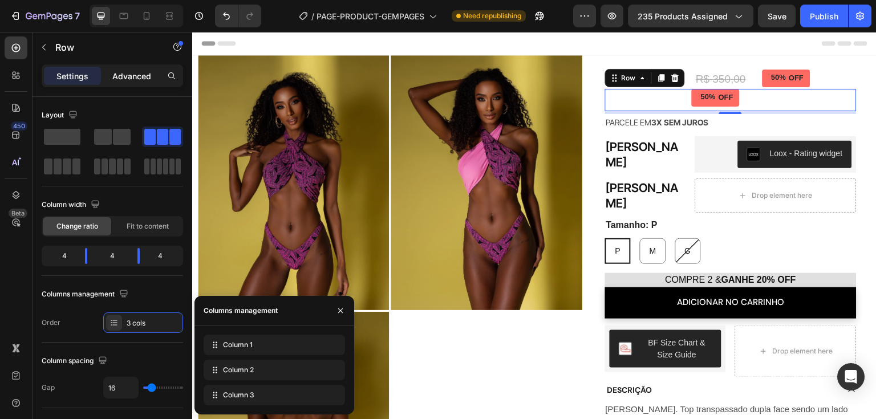
click at [134, 75] on p "Advanced" at bounding box center [131, 76] width 39 height 12
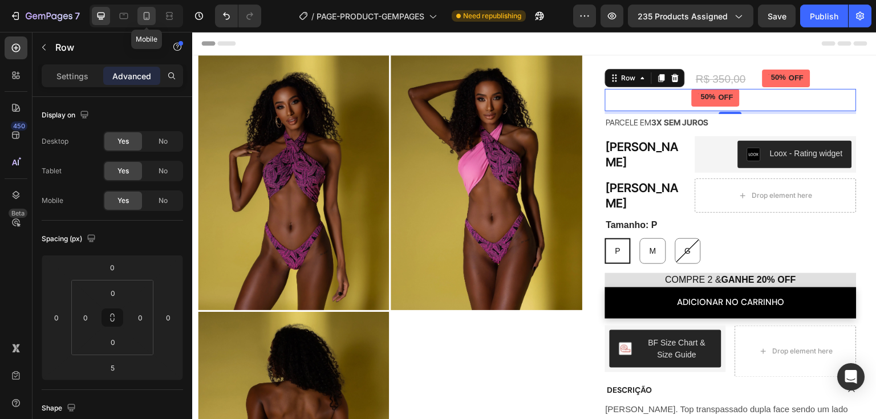
click at [144, 20] on icon at bounding box center [146, 15] width 11 height 11
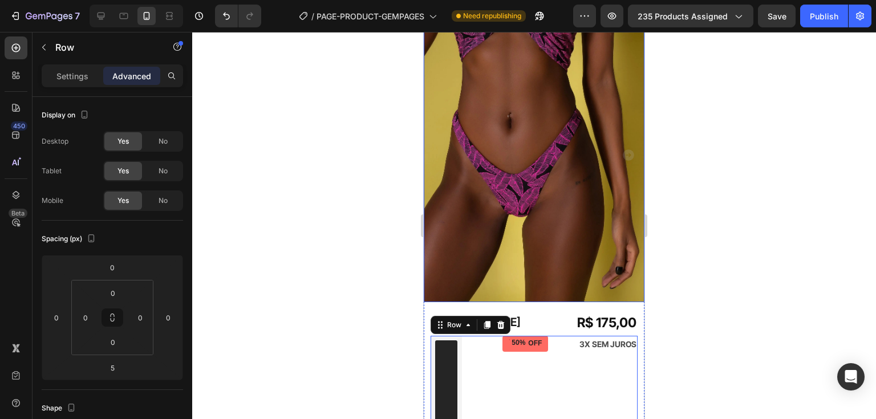
scroll to position [188, 0]
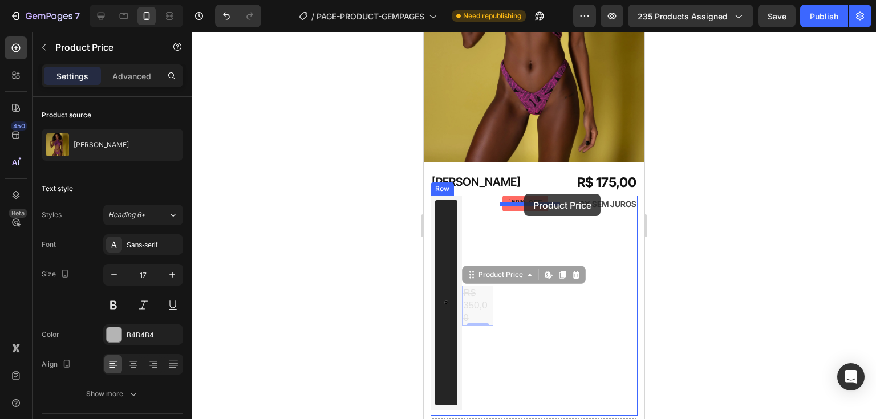
drag, startPoint x: 476, startPoint y: 269, endPoint x: 524, endPoint y: 194, distance: 89.1
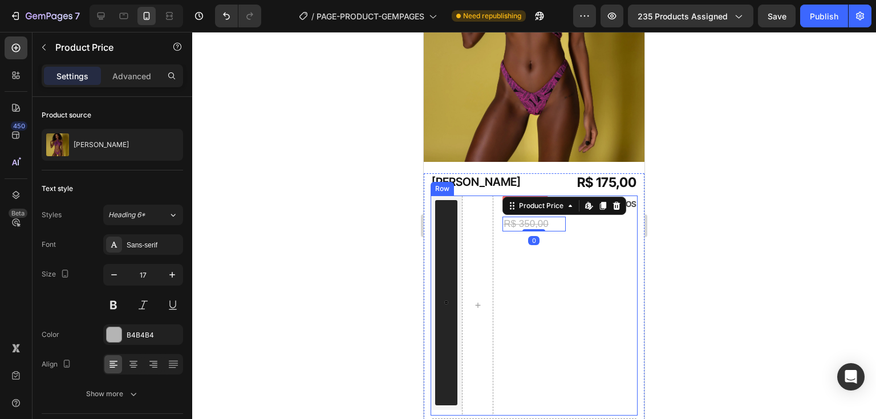
click at [539, 279] on div "50% OFF Discount Tag R$ 350,00 Product Price Edit content in Shopify 0 Product …" at bounding box center [534, 306] width 63 height 220
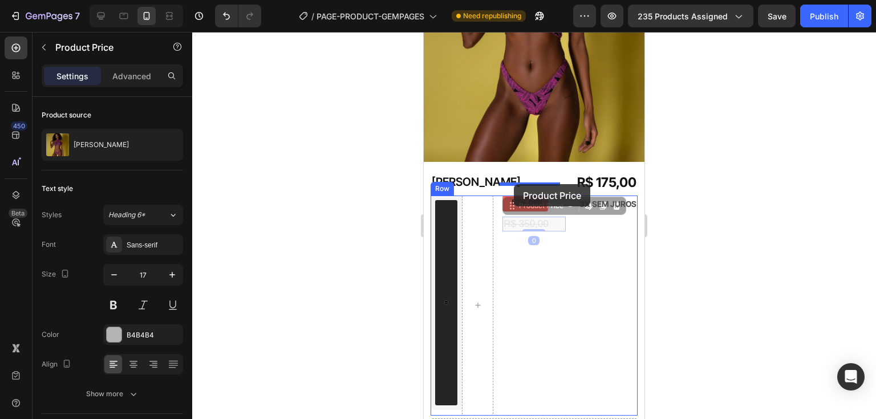
drag, startPoint x: 512, startPoint y: 198, endPoint x: 514, endPoint y: 184, distance: 13.9
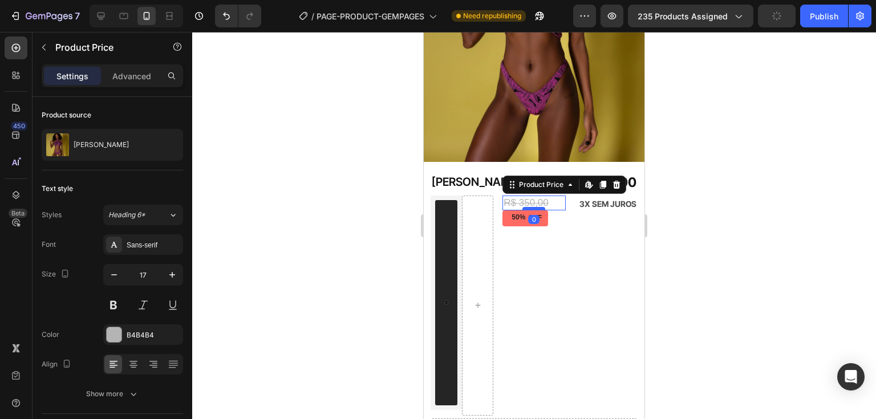
click at [533, 207] on div at bounding box center [534, 208] width 23 height 3
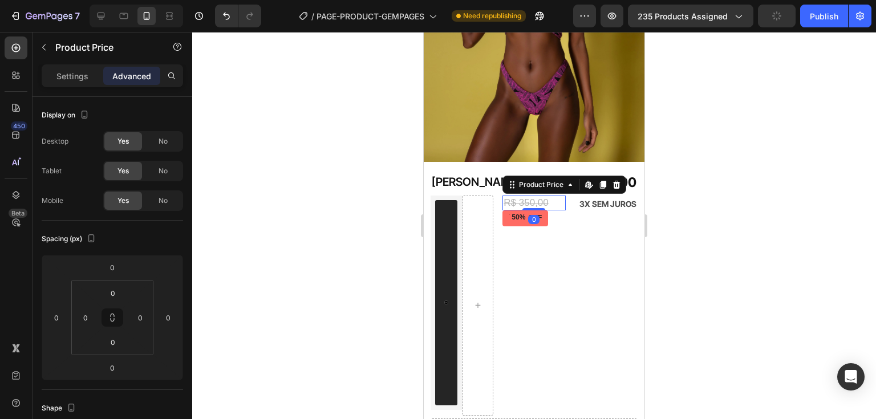
click at [727, 219] on div at bounding box center [534, 225] width 684 height 387
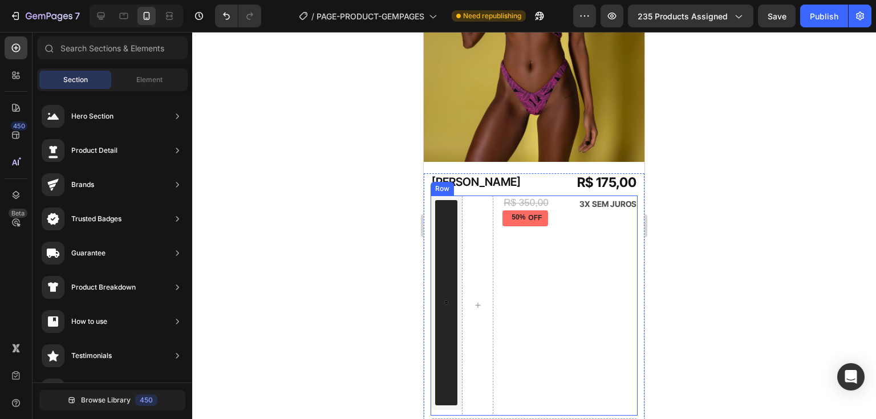
click at [518, 240] on div "R$ 350,00 Product Price Product Price 50% OFF Discount Tag" at bounding box center [534, 306] width 63 height 220
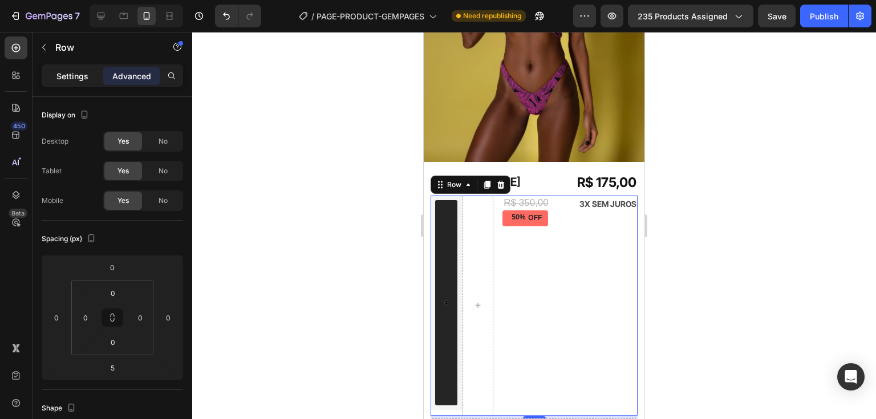
click at [58, 79] on p "Settings" at bounding box center [72, 76] width 32 height 12
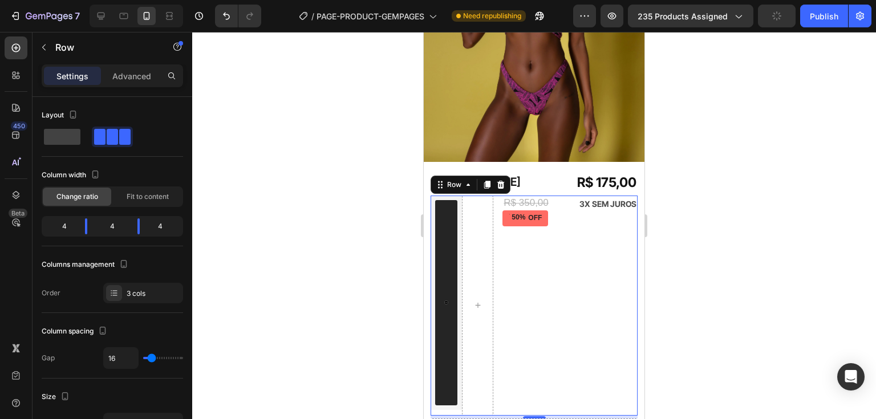
click at [554, 277] on div "R$ 350,00 Product Price Product Price 50% OFF Discount Tag" at bounding box center [534, 306] width 63 height 220
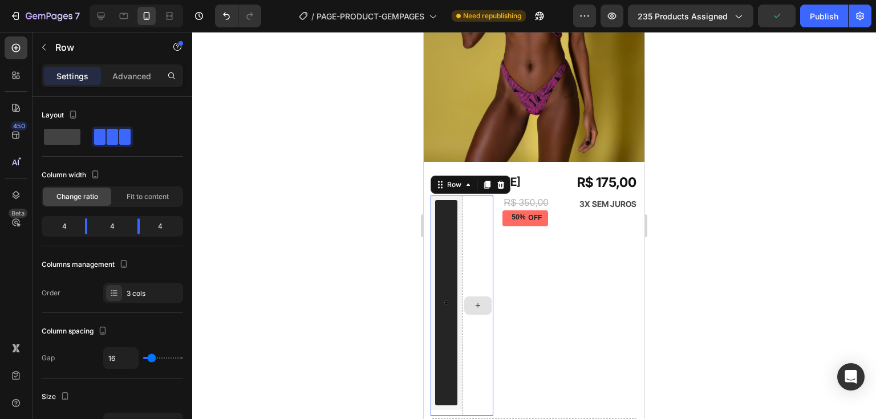
click at [475, 241] on div at bounding box center [477, 306] width 31 height 220
click at [443, 237] on button "Loox - Rating widget" at bounding box center [446, 302] width 22 height 205
click at [470, 237] on div at bounding box center [477, 306] width 31 height 220
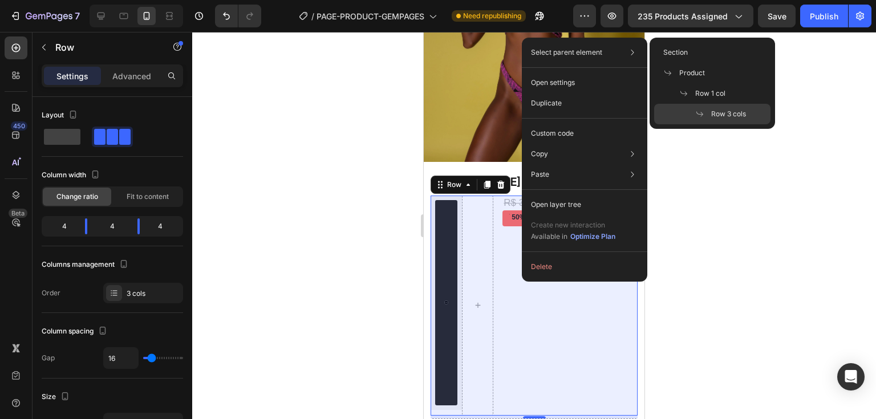
click at [732, 112] on span "Row 3 cols" at bounding box center [729, 114] width 35 height 10
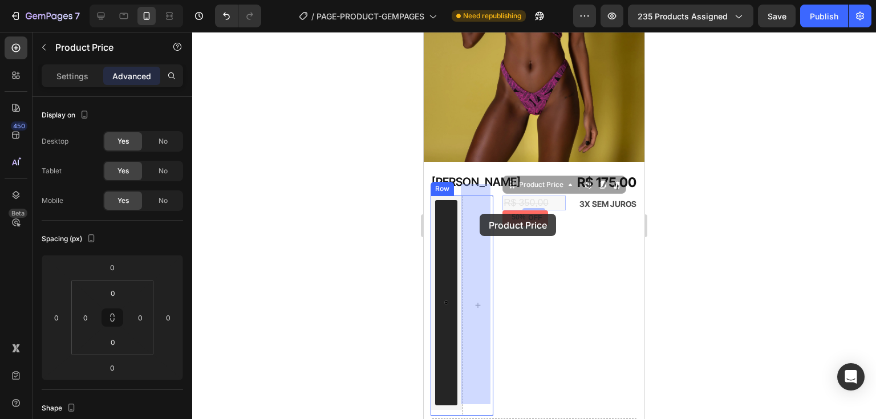
drag, startPoint x: 526, startPoint y: 177, endPoint x: 480, endPoint y: 214, distance: 58.9
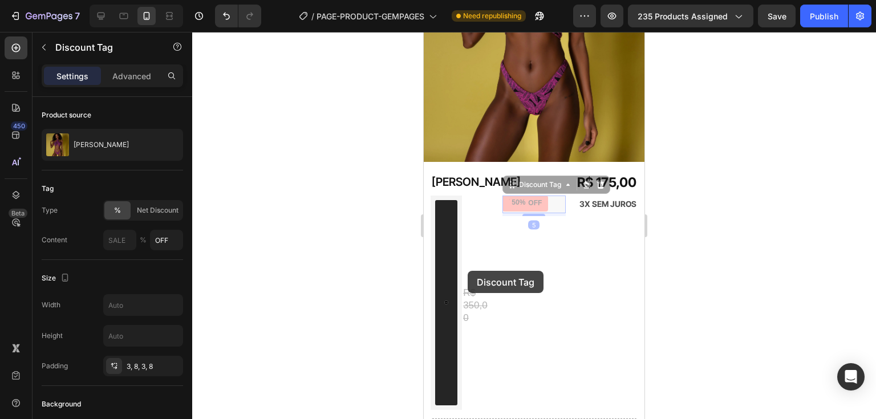
drag, startPoint x: 539, startPoint y: 176, endPoint x: 468, endPoint y: 271, distance: 118.2
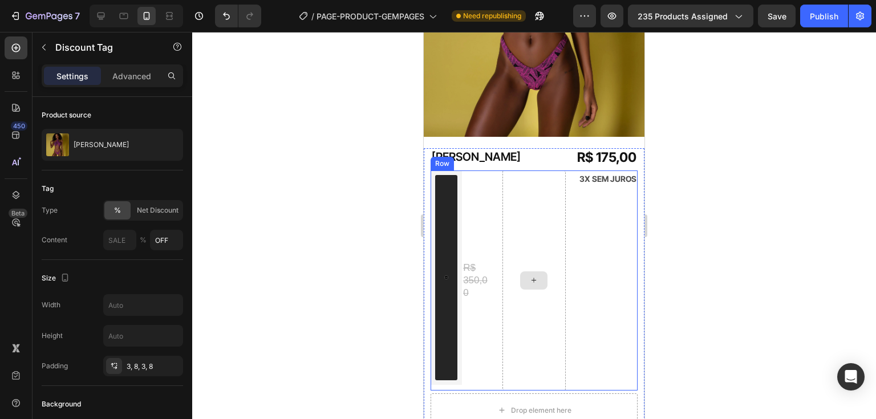
scroll to position [359, 0]
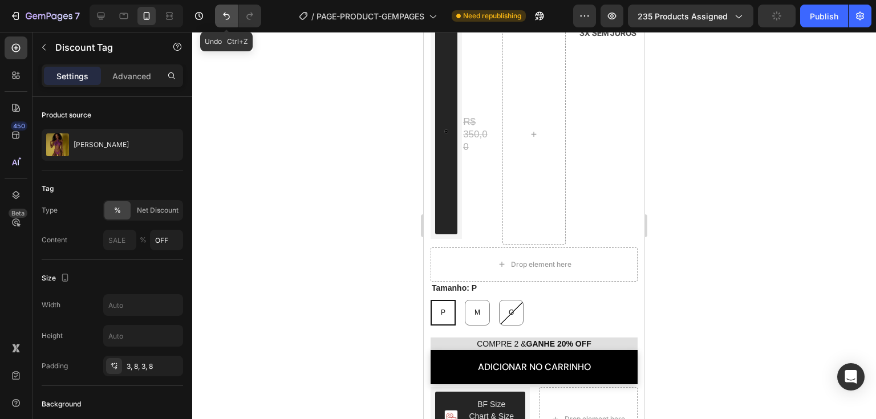
click at [221, 17] on icon "Undo/Redo" at bounding box center [226, 15] width 11 height 11
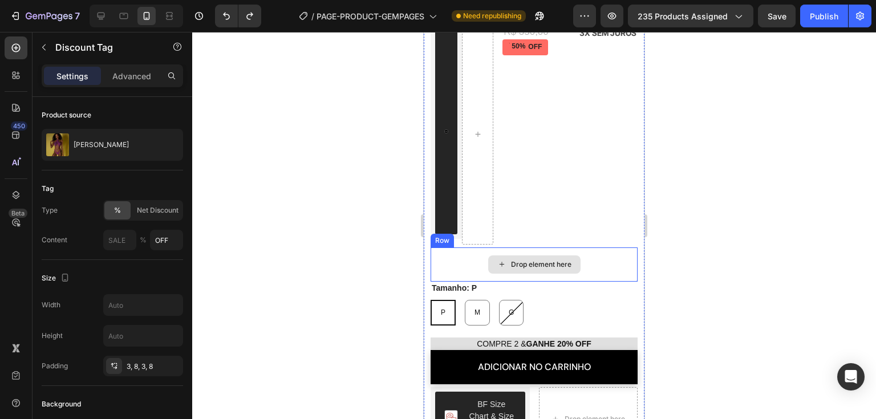
scroll to position [131, 0]
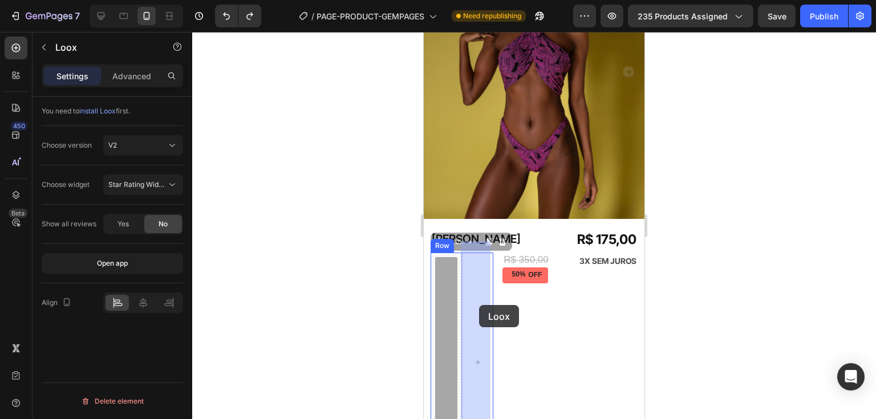
drag, startPoint x: 442, startPoint y: 313, endPoint x: 479, endPoint y: 305, distance: 38.5
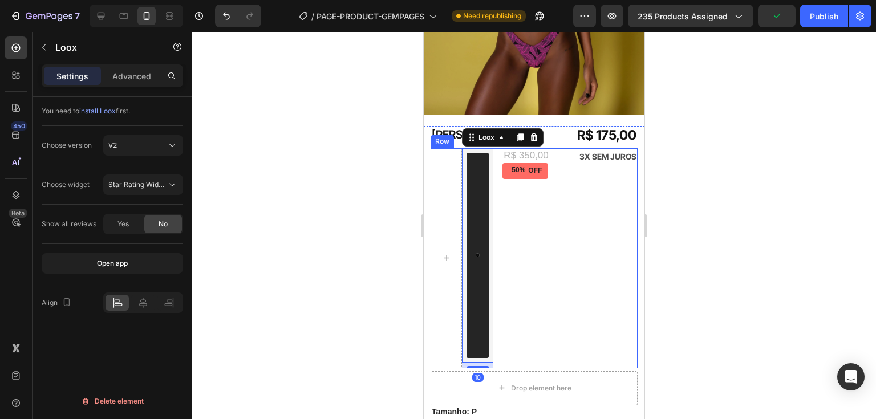
scroll to position [245, 0]
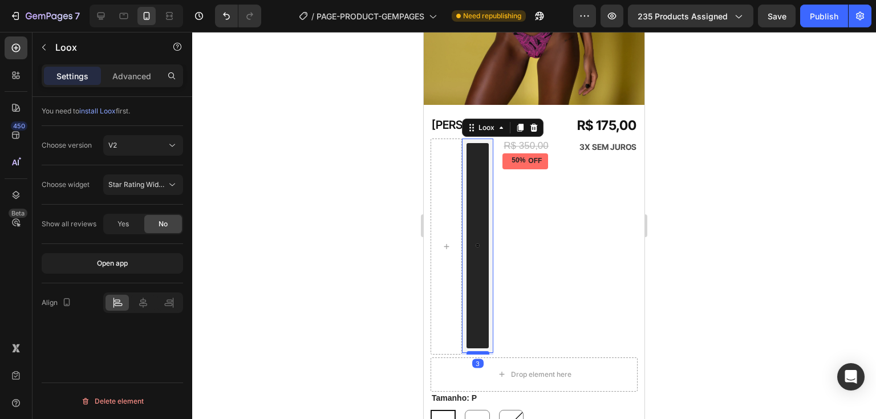
click at [481, 351] on div at bounding box center [478, 352] width 23 height 3
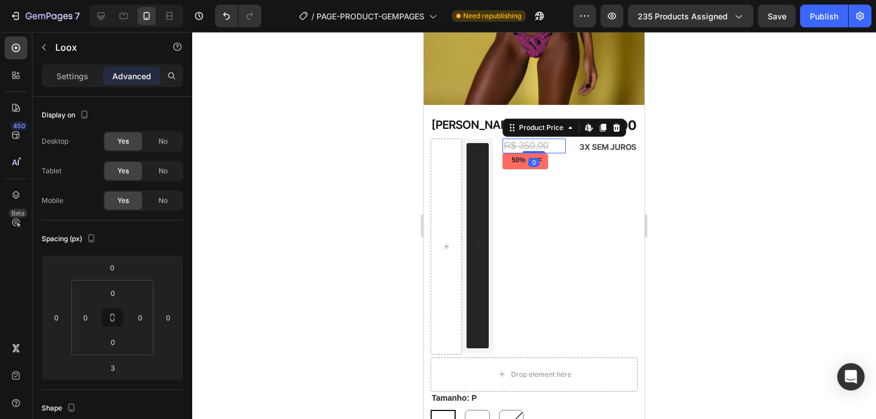
click at [555, 139] on div "R$ 350,00" at bounding box center [534, 146] width 63 height 15
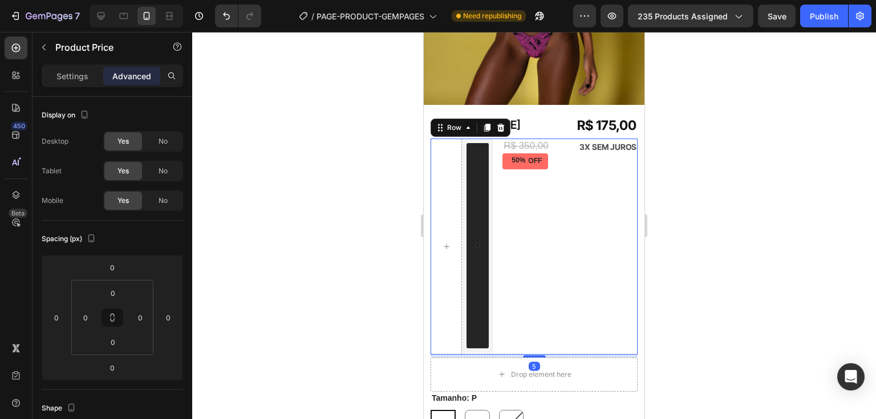
click at [584, 224] on div "3X SEM JUROS Text Block" at bounding box center [606, 247] width 63 height 216
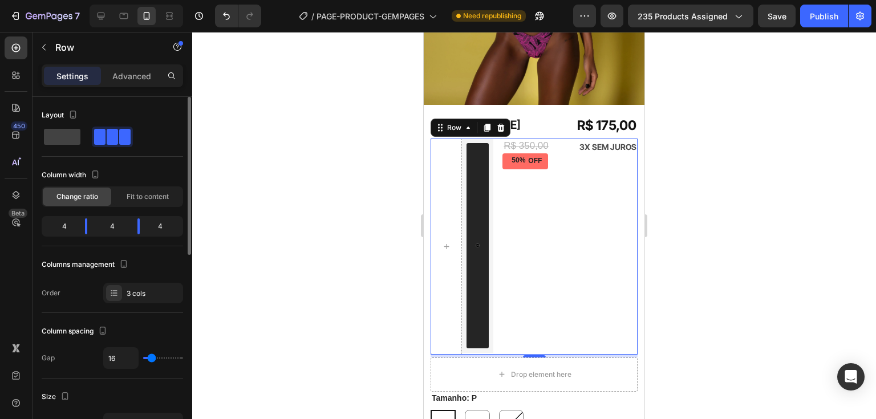
click at [166, 228] on div "4" at bounding box center [165, 227] width 32 height 16
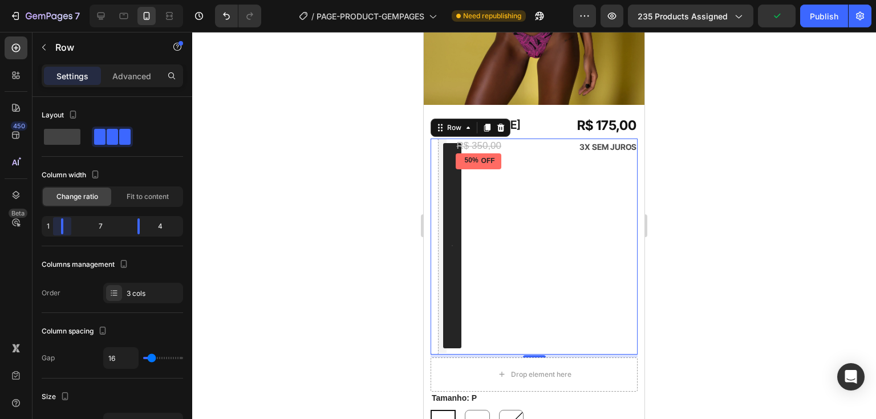
drag, startPoint x: 83, startPoint y: 224, endPoint x: 51, endPoint y: 224, distance: 32.0
click at [51, 0] on body "7 / PAGE-PRODUCT-GEMPAGES Need republishing Preview 235 products assigned Publi…" at bounding box center [438, 0] width 876 height 0
drag, startPoint x: 139, startPoint y: 222, endPoint x: 116, endPoint y: 225, distance: 23.1
click at [116, 0] on body "7 / PAGE-PRODUCT-GEMPAGES Need republishing Preview 235 products assigned Save …" at bounding box center [438, 0] width 876 height 0
drag, startPoint x: 124, startPoint y: 226, endPoint x: 113, endPoint y: 224, distance: 11.1
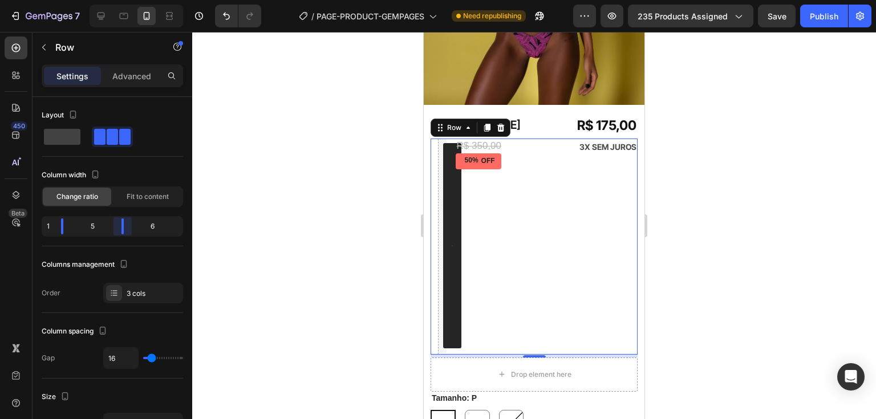
click at [113, 0] on body "7 / PAGE-PRODUCT-GEMPAGES Need republishing Preview 235 products assigned Save …" at bounding box center [438, 0] width 876 height 0
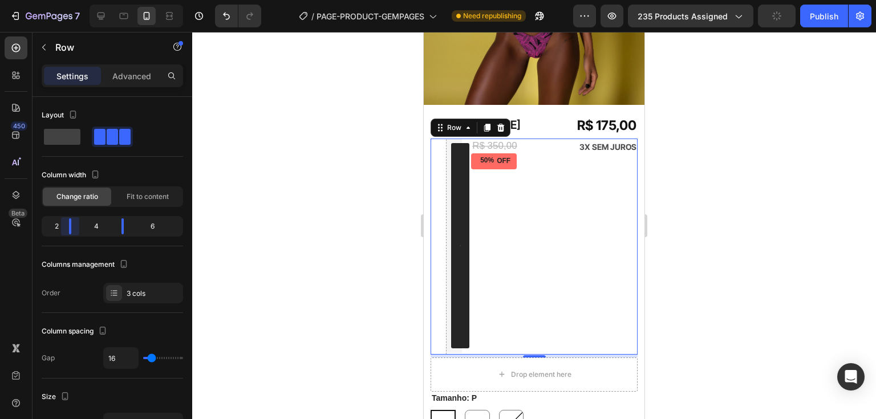
drag, startPoint x: 58, startPoint y: 220, endPoint x: 66, endPoint y: 222, distance: 8.9
click at [66, 0] on body "7 / PAGE-PRODUCT-GEMPAGES Need republishing Preview 235 products assigned Publi…" at bounding box center [438, 0] width 876 height 0
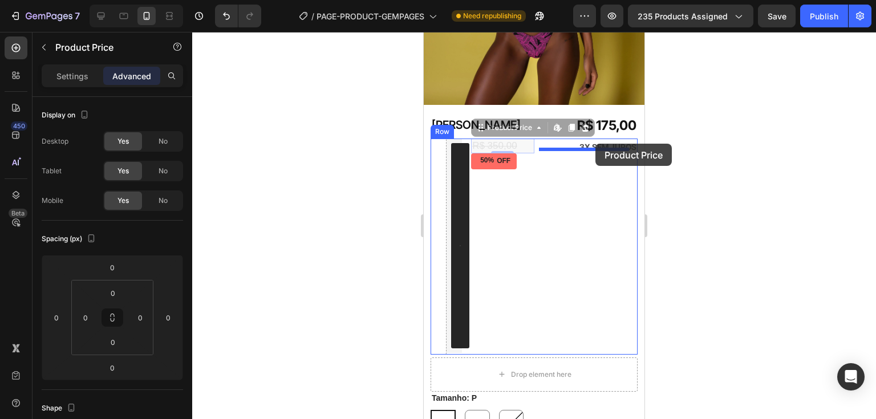
drag, startPoint x: 516, startPoint y: 119, endPoint x: 596, endPoint y: 144, distance: 83.6
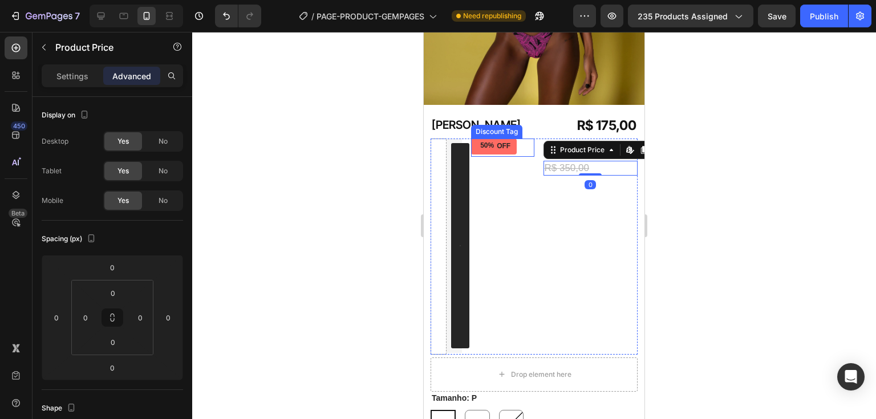
click at [504, 140] on div "OFF" at bounding box center [503, 146] width 17 height 13
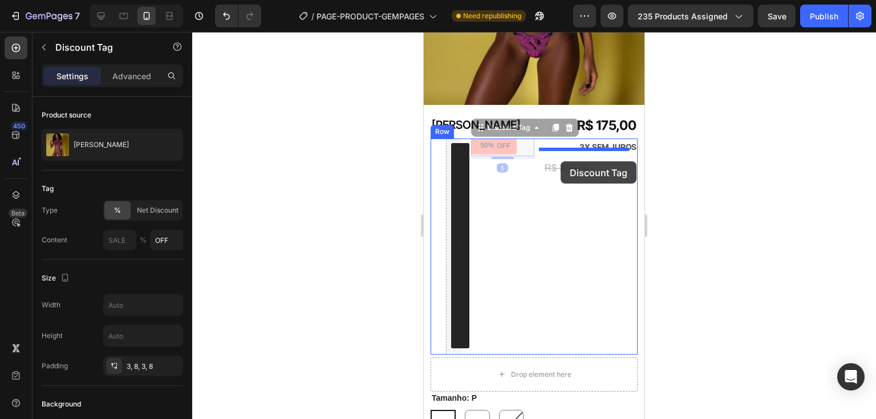
drag, startPoint x: 514, startPoint y: 116, endPoint x: 561, endPoint y: 161, distance: 65.4
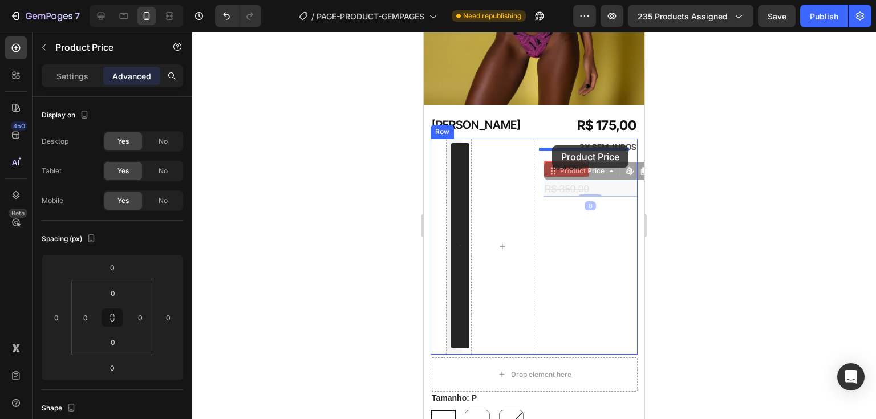
drag, startPoint x: 552, startPoint y: 164, endPoint x: 552, endPoint y: 145, distance: 18.3
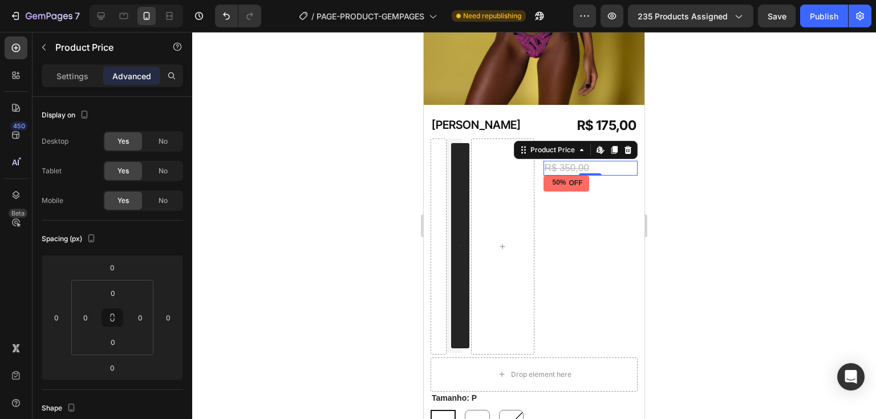
click at [622, 161] on div "R$ 350,00" at bounding box center [591, 168] width 95 height 15
click at [69, 70] on p "Settings" at bounding box center [72, 76] width 32 height 12
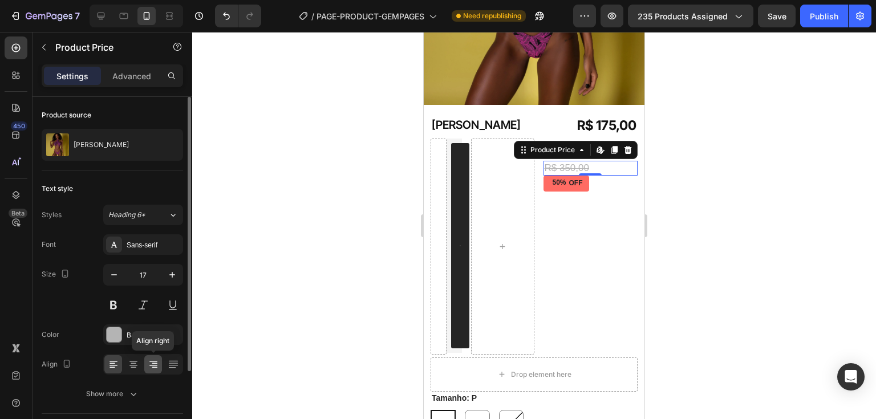
click at [155, 371] on div at bounding box center [153, 364] width 18 height 18
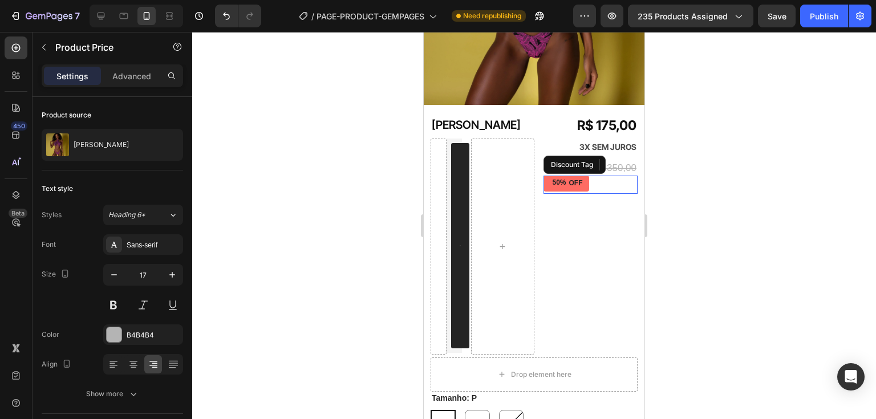
click at [585, 177] on div "50% OFF" at bounding box center [591, 185] width 95 height 18
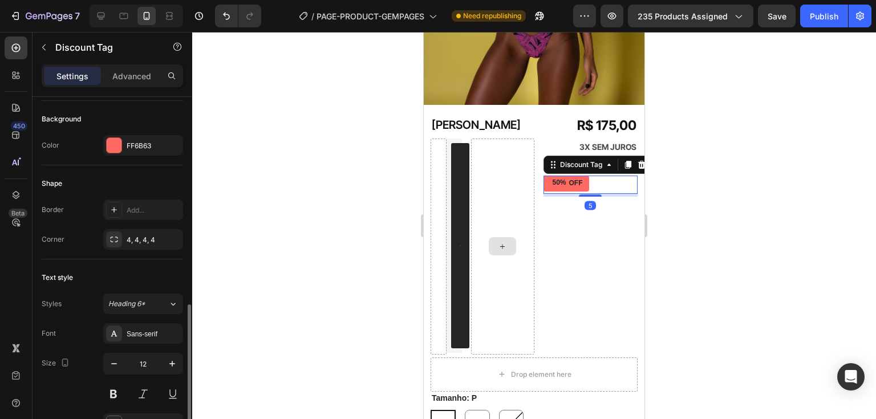
scroll to position [342, 0]
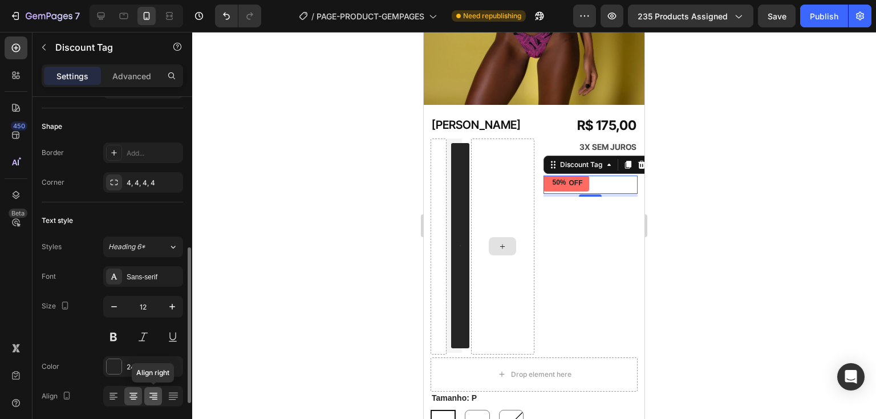
click at [152, 399] on icon at bounding box center [155, 399] width 6 height 1
click at [581, 176] on div "50% OFF" at bounding box center [567, 184] width 46 height 16
click at [136, 395] on icon at bounding box center [133, 396] width 11 height 11
click at [151, 394] on icon at bounding box center [153, 396] width 11 height 11
click at [595, 176] on div "50% OFF" at bounding box center [591, 185] width 95 height 18
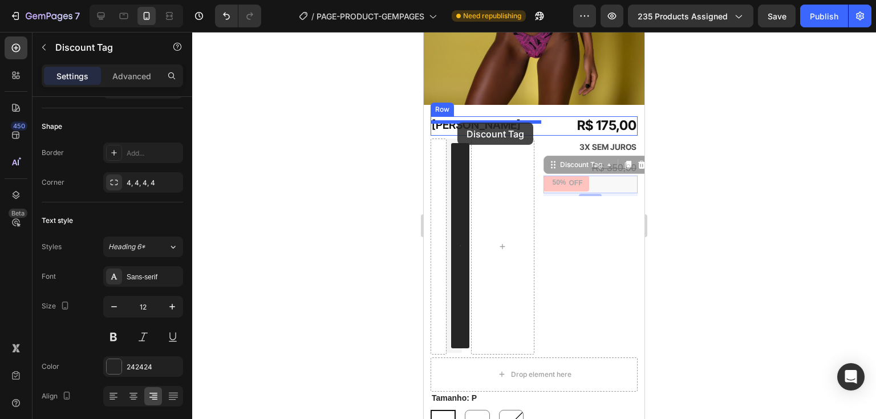
drag, startPoint x: 615, startPoint y: 176, endPoint x: 458, endPoint y: 123, distance: 166.2
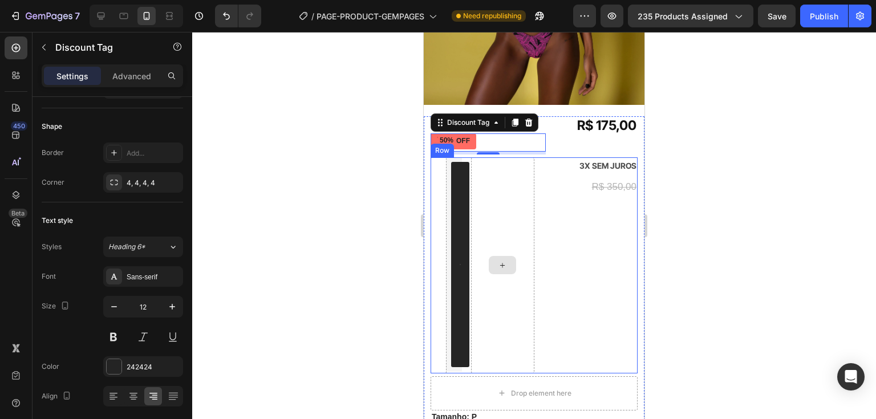
click at [484, 184] on div at bounding box center [502, 265] width 63 height 216
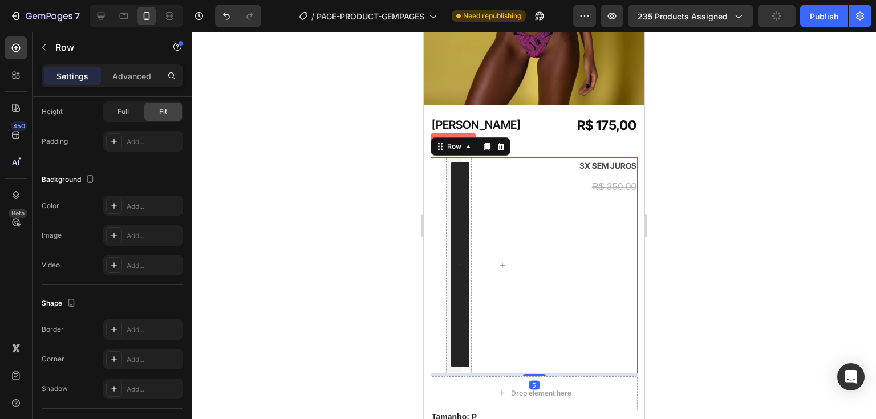
scroll to position [0, 0]
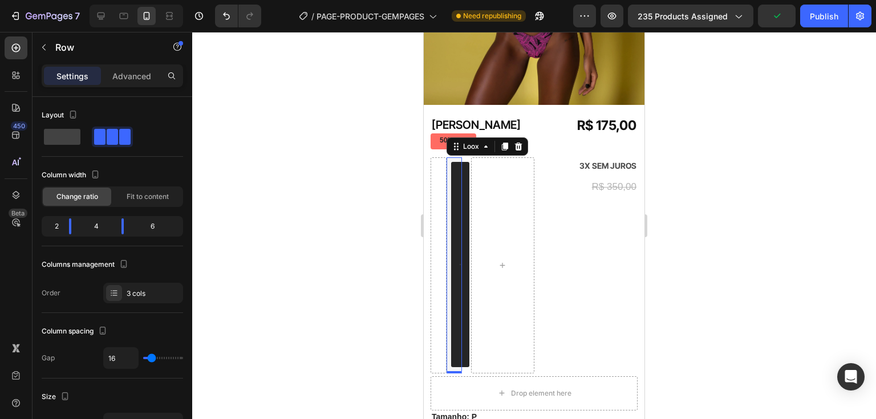
click at [452, 171] on button "Loox - Rating widget" at bounding box center [460, 264] width 18 height 205
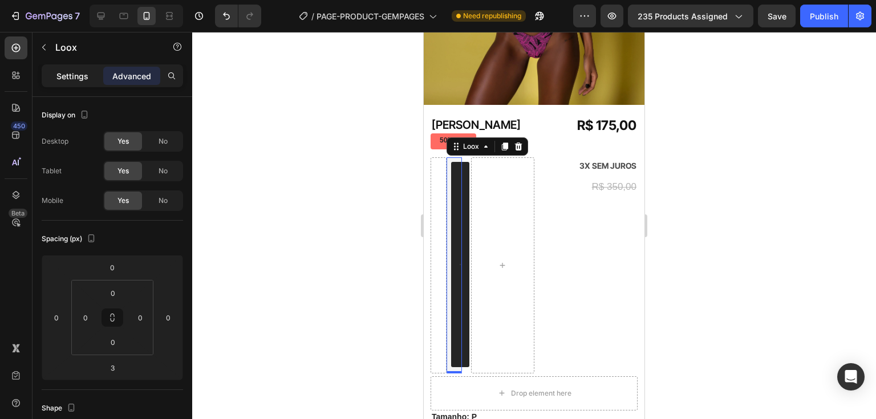
click at [68, 80] on p "Settings" at bounding box center [72, 76] width 32 height 12
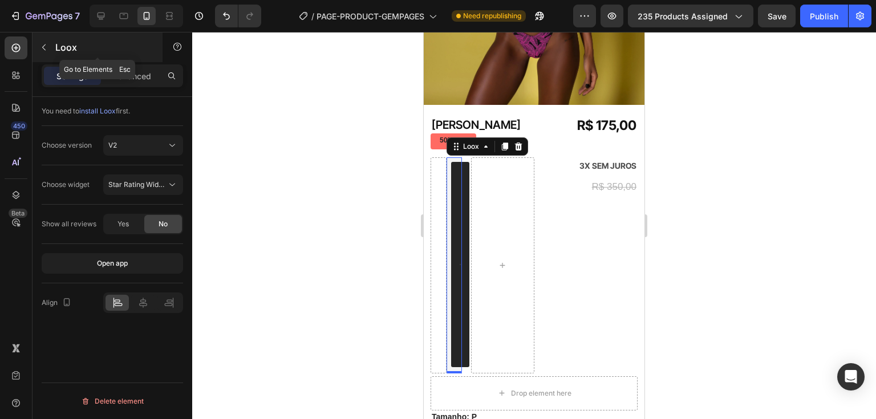
click at [42, 50] on icon "button" at bounding box center [43, 47] width 9 height 9
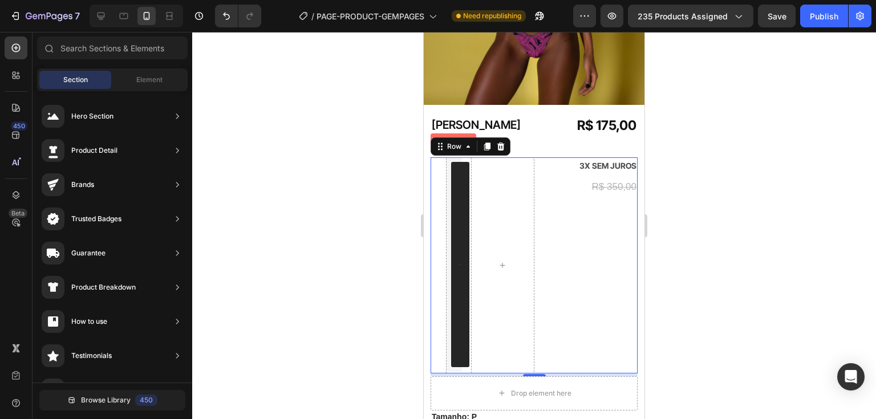
click at [609, 301] on div "3X SEM JUROS Text Block R$ 350,00 Product Price Product Price" at bounding box center [591, 265] width 95 height 216
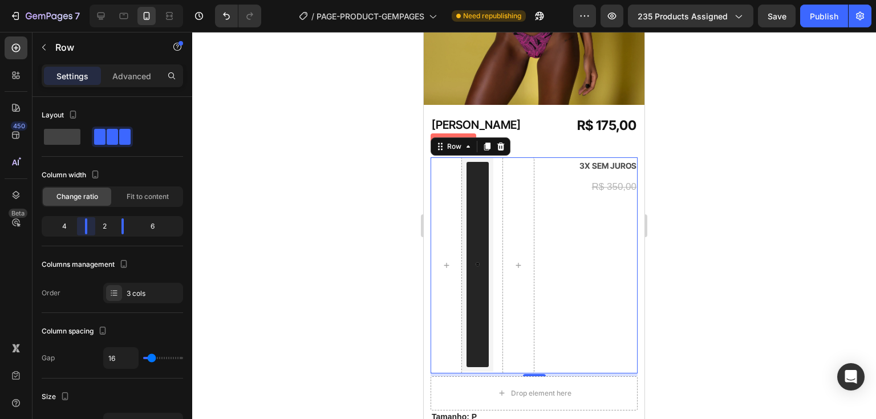
drag, startPoint x: 73, startPoint y: 228, endPoint x: 91, endPoint y: 228, distance: 18.3
click at [91, 0] on body "7 / PAGE-PRODUCT-GEMPAGES Need republishing Preview 235 products assigned Save …" at bounding box center [438, 0] width 876 height 0
drag, startPoint x: 118, startPoint y: 226, endPoint x: 126, endPoint y: 224, distance: 8.2
click at [126, 0] on body "7 / PAGE-PRODUCT-GEMPAGES Need republishing Preview 235 products assigned Save …" at bounding box center [438, 0] width 876 height 0
drag, startPoint x: 80, startPoint y: 221, endPoint x: 94, endPoint y: 223, distance: 14.4
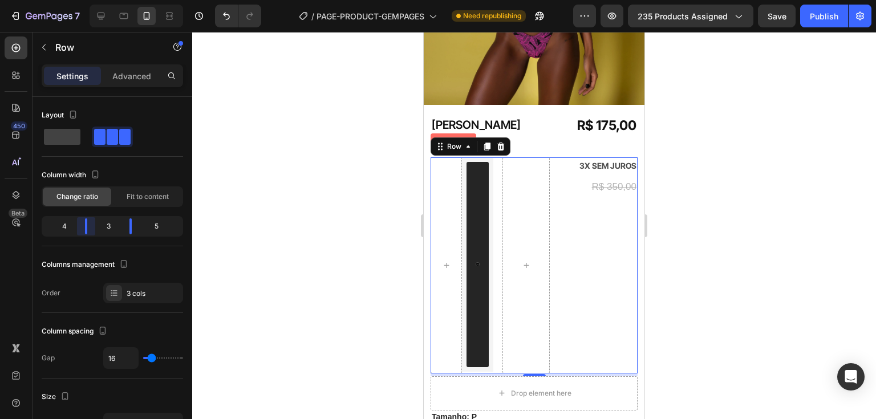
click at [94, 0] on body "7 / PAGE-PRODUCT-GEMPAGES Need republishing Preview 235 products assigned Save …" at bounding box center [438, 0] width 876 height 0
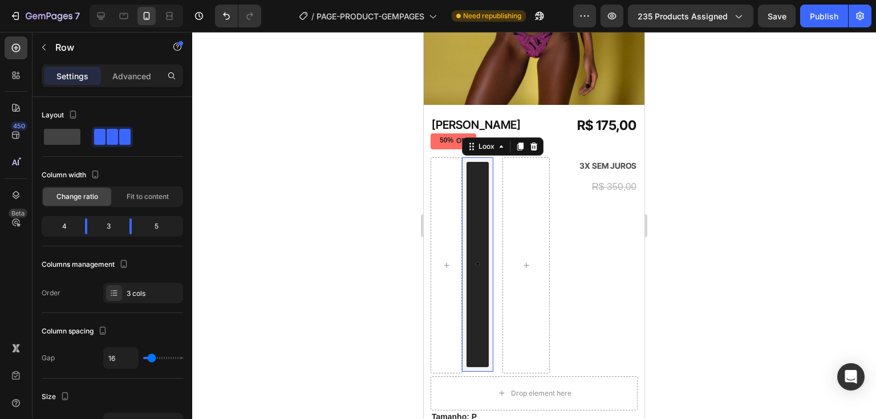
click at [476, 178] on span "Loox - Rating widget" at bounding box center [478, 265] width 4 height 192
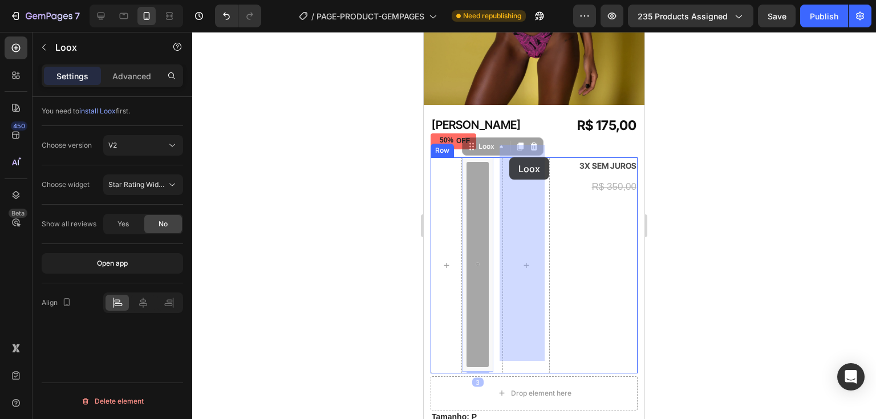
drag, startPoint x: 477, startPoint y: 132, endPoint x: 510, endPoint y: 157, distance: 41.1
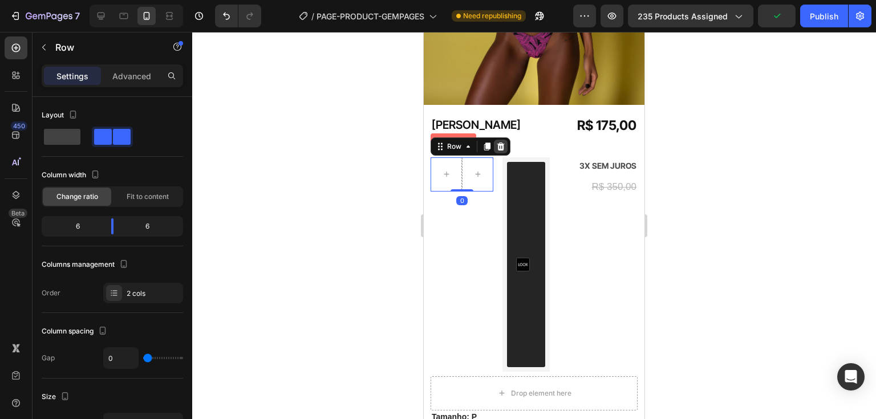
click at [499, 142] on icon at bounding box center [501, 146] width 7 height 8
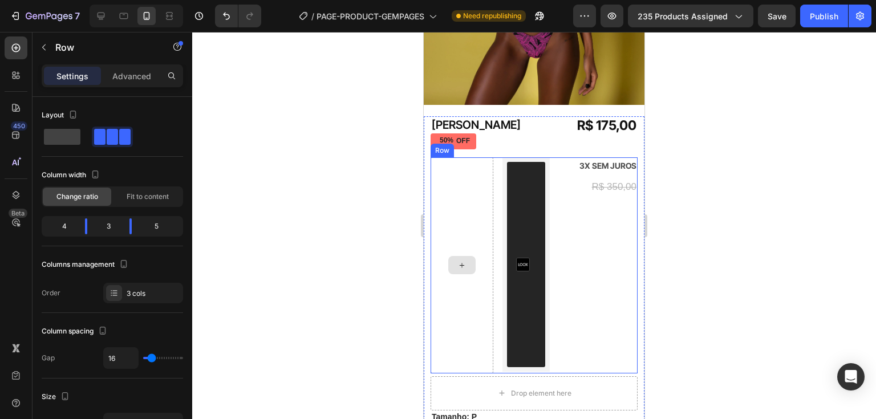
click at [470, 292] on div at bounding box center [462, 265] width 63 height 216
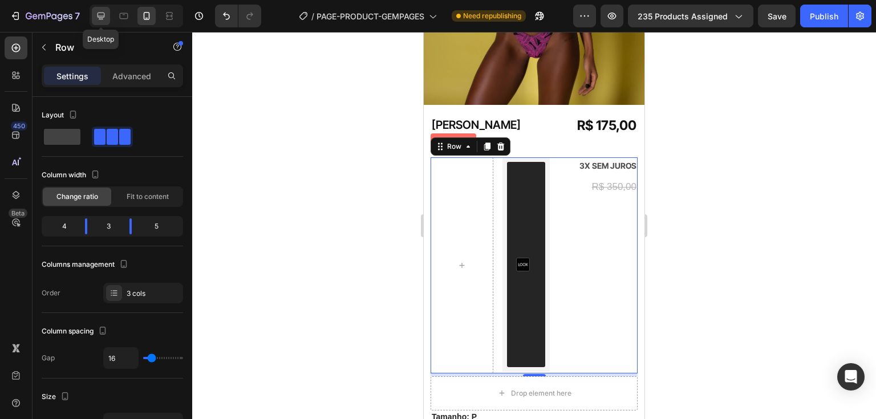
click at [102, 17] on icon at bounding box center [101, 16] width 7 height 7
type input "1200"
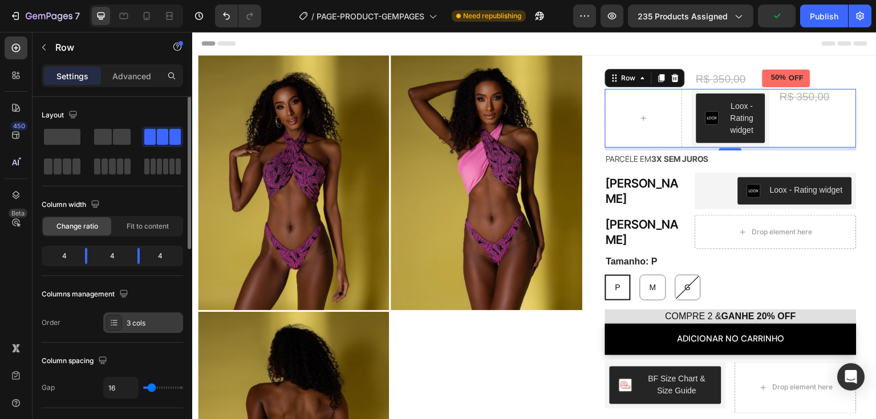
click at [176, 326] on div "3 cols" at bounding box center [154, 323] width 54 height 10
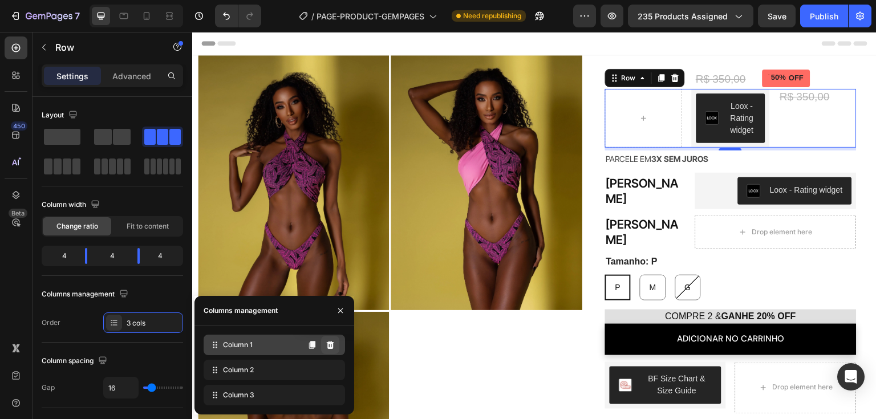
click at [330, 347] on icon at bounding box center [330, 345] width 7 height 8
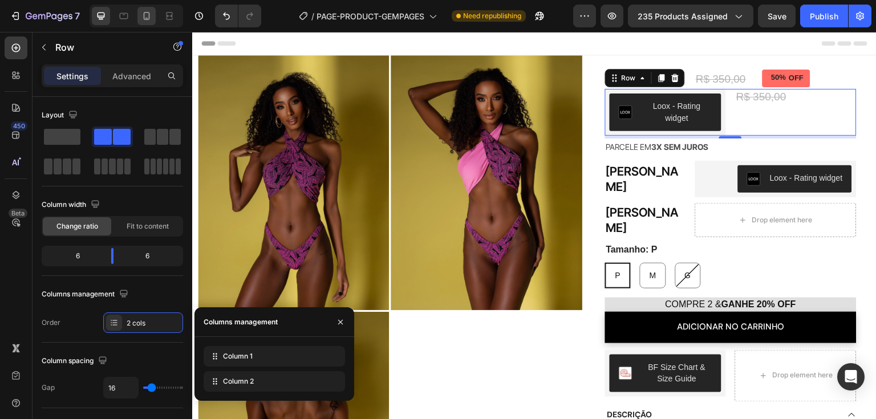
click at [136, 77] on p "Advanced" at bounding box center [131, 76] width 39 height 12
click at [147, 19] on icon at bounding box center [146, 15] width 11 height 11
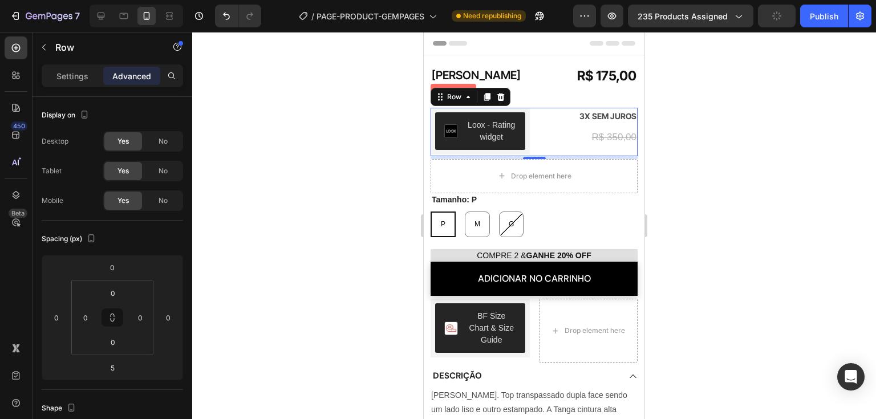
scroll to position [318, 0]
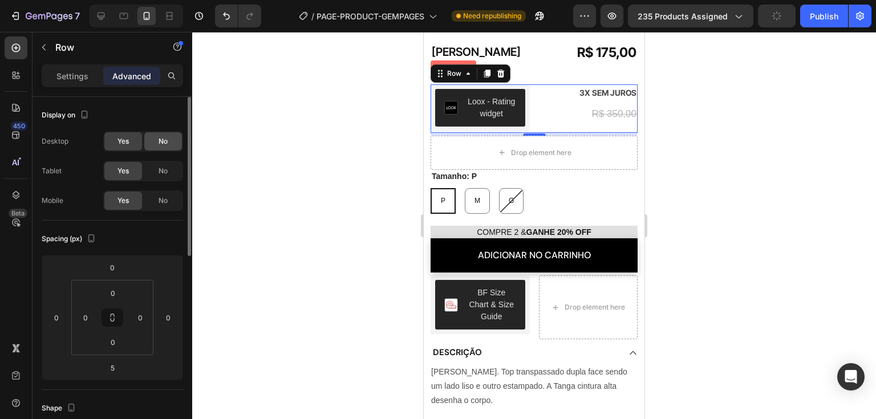
click at [169, 141] on div "No" at bounding box center [163, 141] width 38 height 18
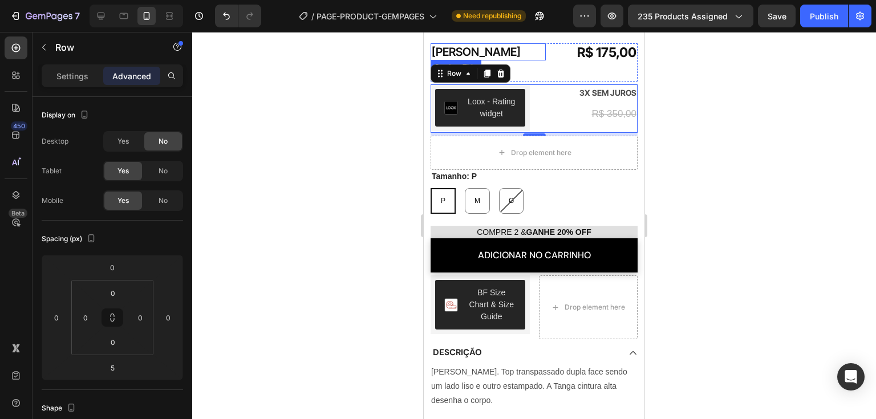
click at [460, 47] on h1 "[PERSON_NAME]" at bounding box center [488, 51] width 115 height 17
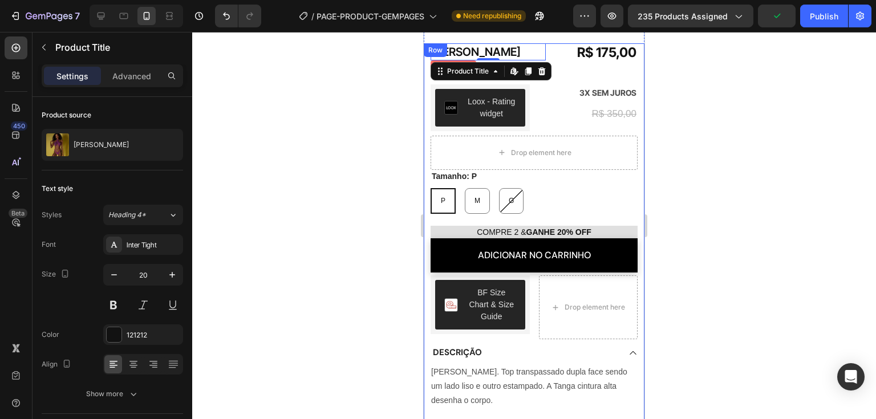
click at [431, 84] on div "Loox - Rating widget" at bounding box center [480, 107] width 99 height 47
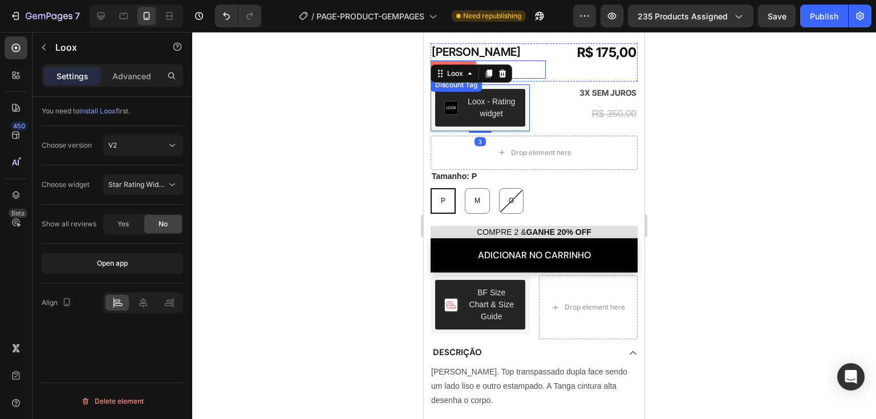
click at [437, 62] on div at bounding box center [436, 63] width 3 height 3
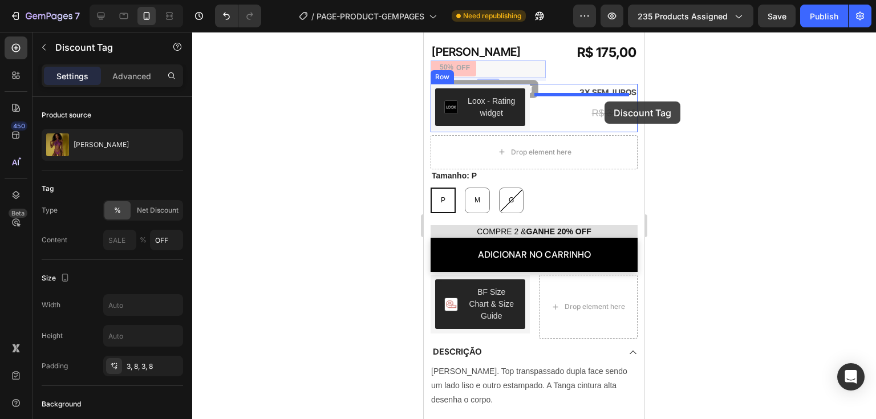
drag, startPoint x: 471, startPoint y: 74, endPoint x: 605, endPoint y: 102, distance: 136.3
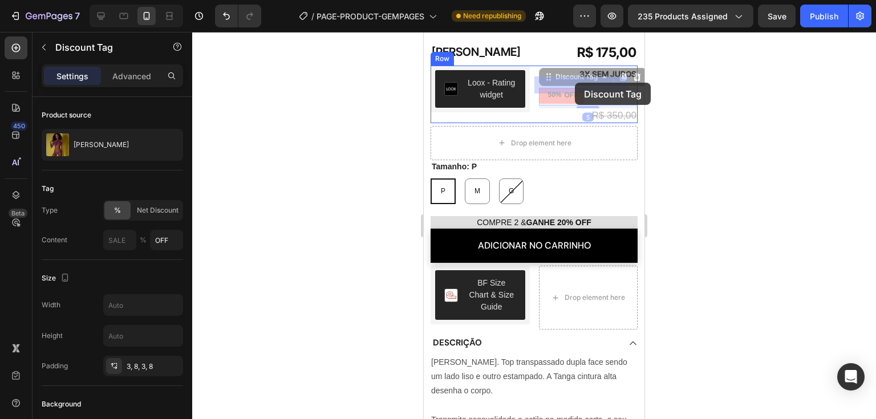
drag, startPoint x: 553, startPoint y: 64, endPoint x: 575, endPoint y: 83, distance: 28.3
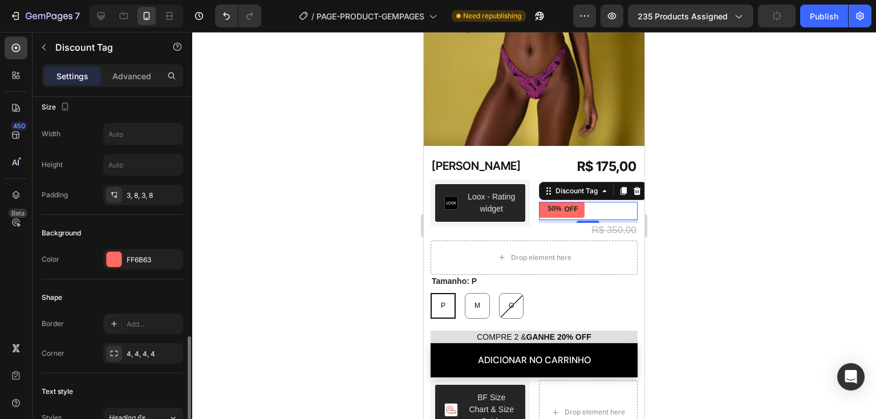
scroll to position [342, 0]
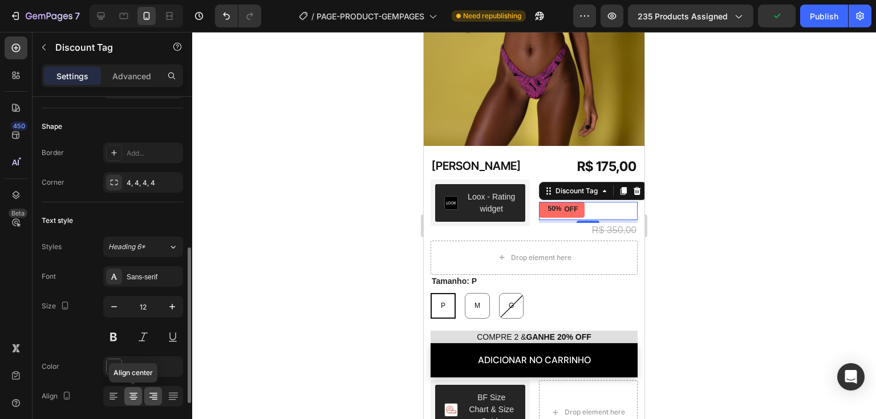
click at [130, 394] on icon at bounding box center [133, 396] width 11 height 11
click at [144, 394] on div at bounding box center [153, 396] width 18 height 18
click at [593, 202] on div "50% OFF" at bounding box center [588, 211] width 99 height 18
click at [150, 77] on p "Advanced" at bounding box center [131, 76] width 39 height 12
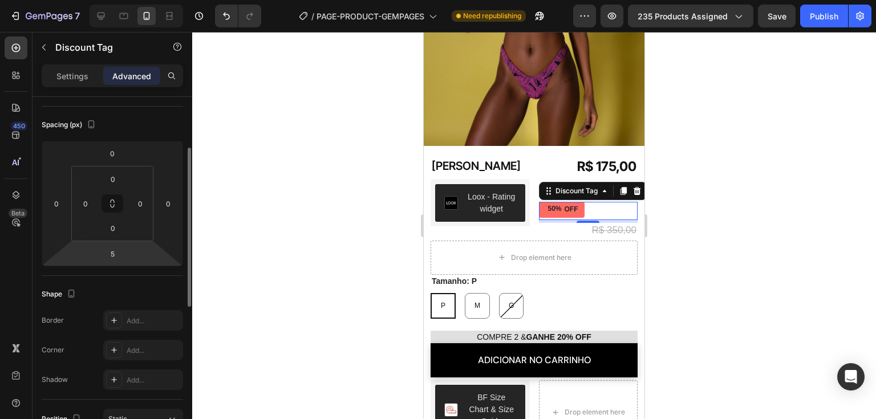
scroll to position [0, 0]
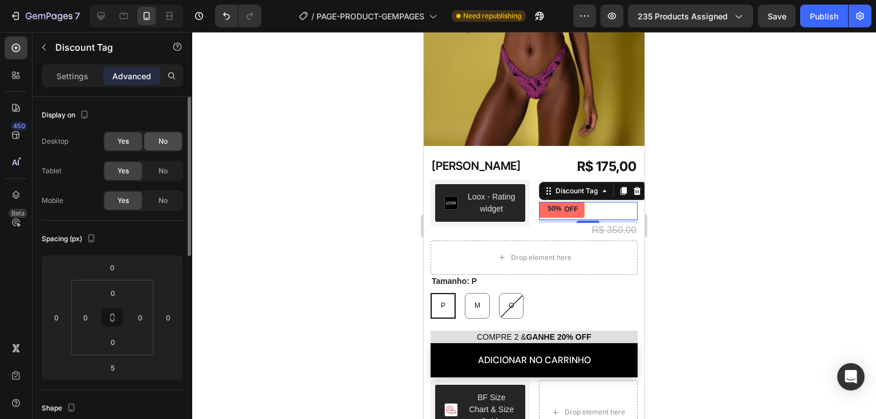
click at [157, 143] on div "No" at bounding box center [163, 141] width 38 height 18
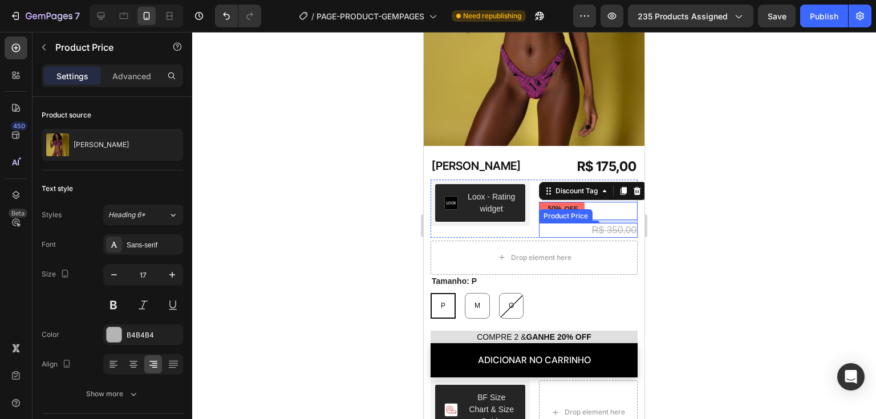
click at [614, 223] on div "R$ 350,00" at bounding box center [588, 230] width 99 height 15
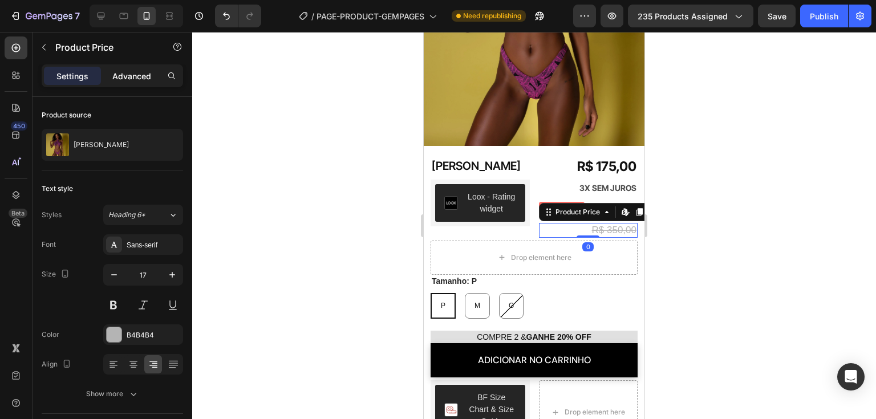
click at [119, 68] on div "Advanced" at bounding box center [131, 76] width 57 height 18
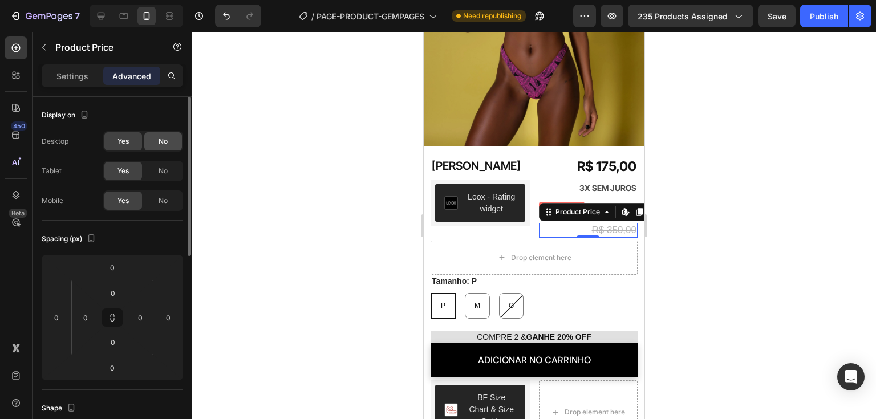
click at [166, 145] on span "No" at bounding box center [163, 141] width 9 height 10
click at [596, 181] on p "3X SEM JUROS" at bounding box center [588, 188] width 97 height 14
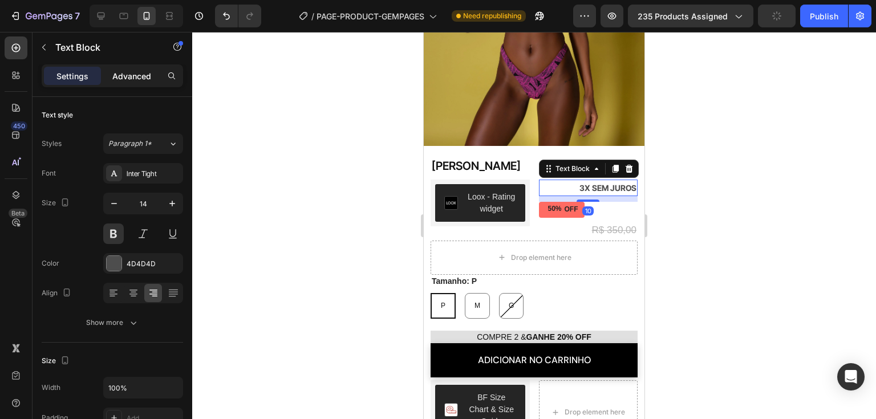
click at [135, 78] on p "Advanced" at bounding box center [131, 76] width 39 height 12
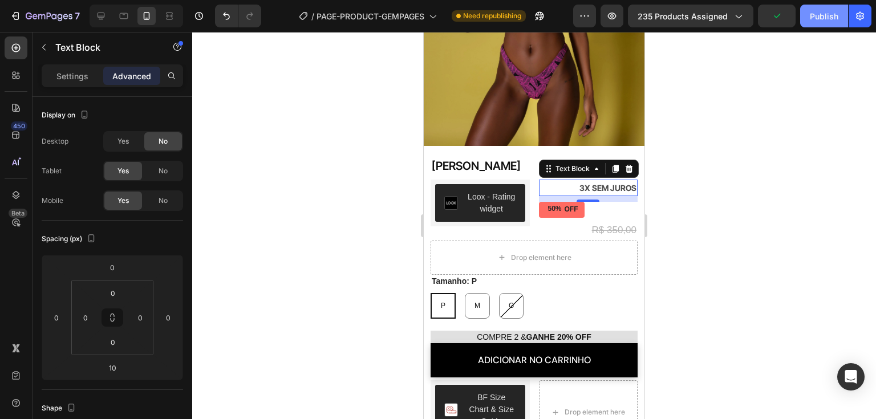
click at [824, 19] on div "Publish" at bounding box center [824, 16] width 29 height 12
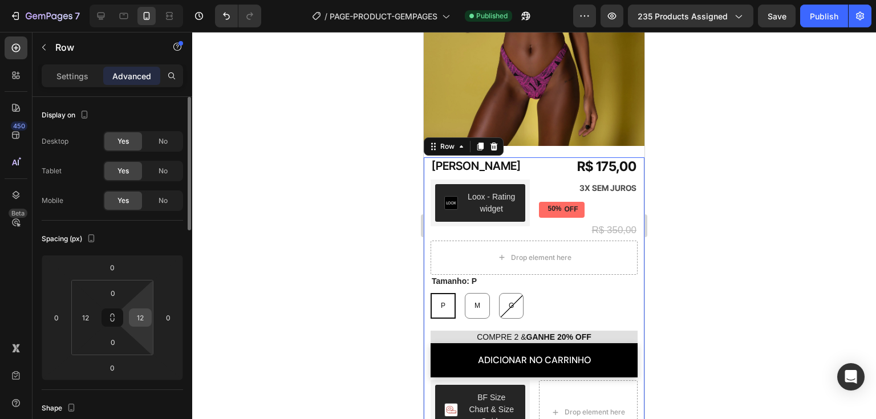
click at [145, 321] on input "12" at bounding box center [140, 317] width 17 height 17
click at [143, 320] on input "12" at bounding box center [140, 317] width 17 height 17
type input "15"
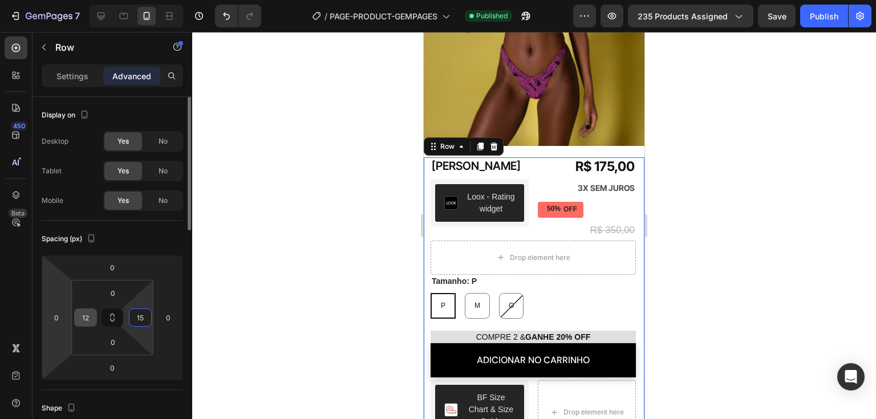
click at [84, 320] on input "12" at bounding box center [85, 317] width 17 height 17
click at [92, 317] on input "12" at bounding box center [85, 317] width 17 height 17
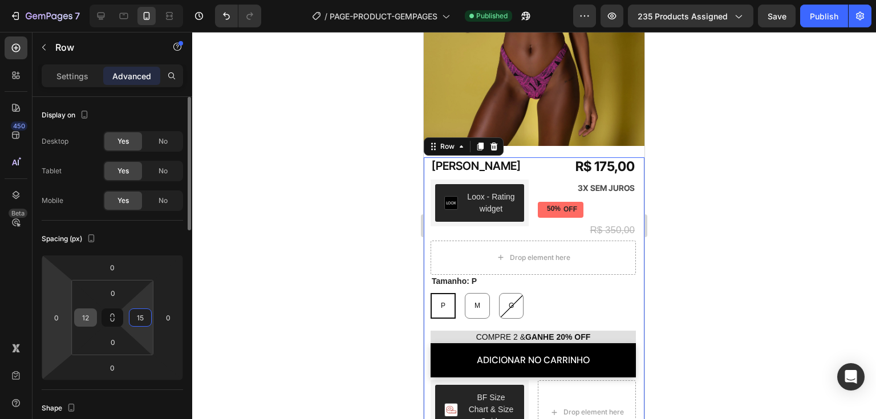
click at [92, 317] on input "12" at bounding box center [85, 317] width 17 height 17
click at [85, 318] on input "12" at bounding box center [85, 317] width 17 height 17
click at [92, 320] on input "12" at bounding box center [85, 317] width 17 height 17
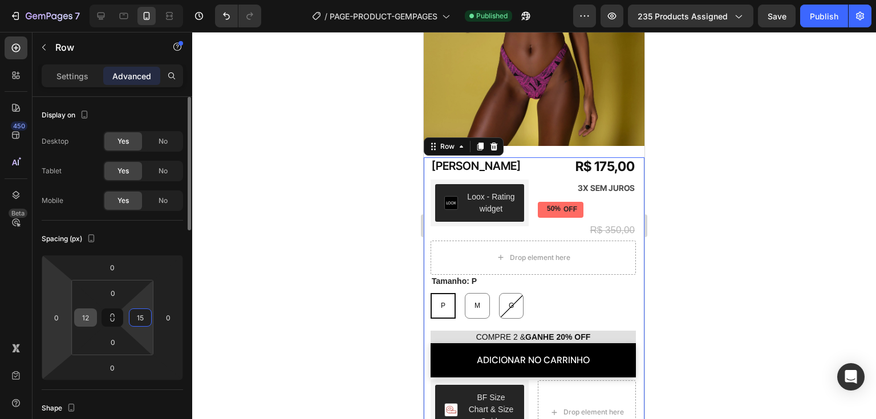
click at [92, 320] on input "12" at bounding box center [85, 317] width 17 height 17
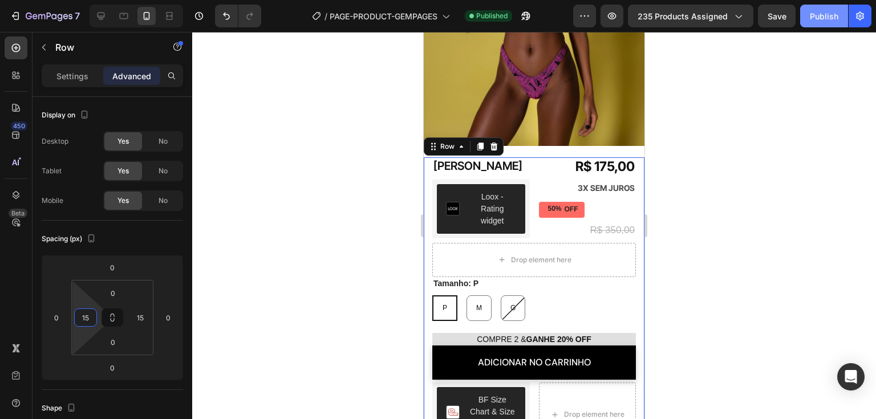
type input "15"
click at [815, 14] on div "Publish" at bounding box center [824, 16] width 29 height 12
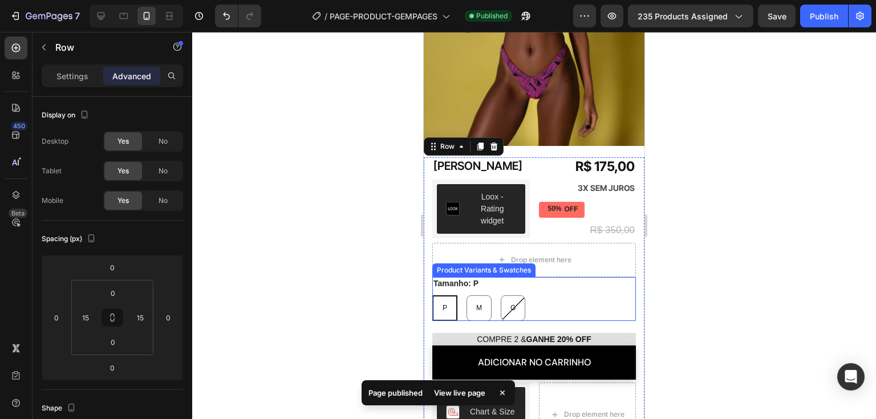
click at [533, 296] on div "P P P M M M G G G" at bounding box center [535, 309] width 204 height 26
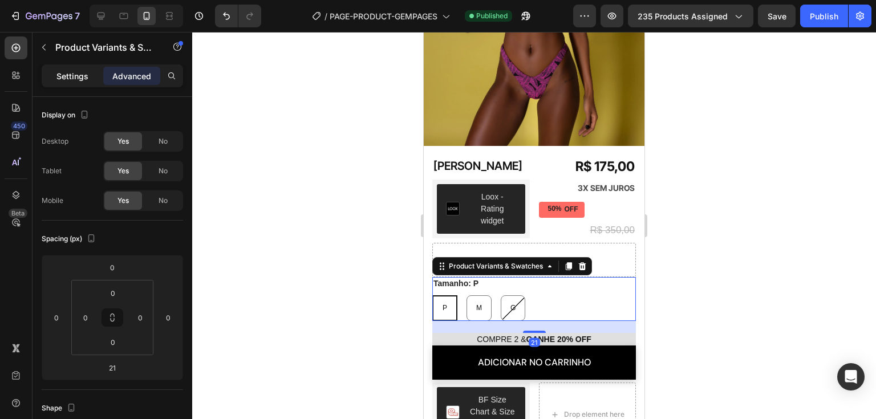
click at [71, 82] on div "Settings" at bounding box center [72, 76] width 57 height 18
click at [70, 79] on p "Settings" at bounding box center [72, 76] width 32 height 12
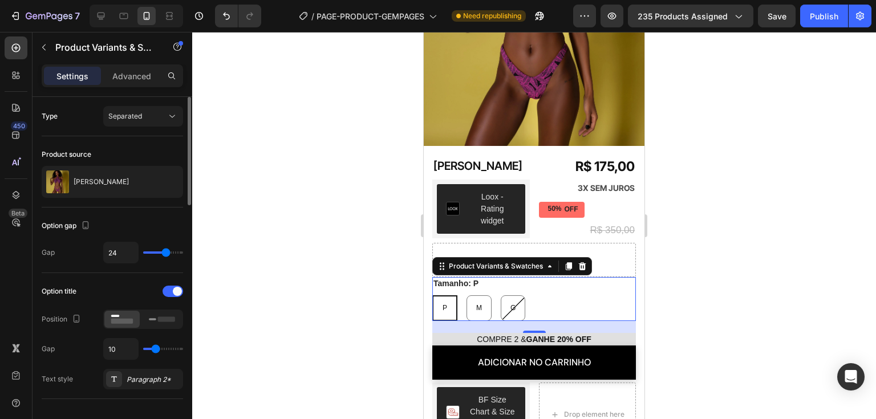
drag, startPoint x: 166, startPoint y: 252, endPoint x: 160, endPoint y: 255, distance: 7.1
click at [160, 252] on input "range" at bounding box center [163, 253] width 40 height 2
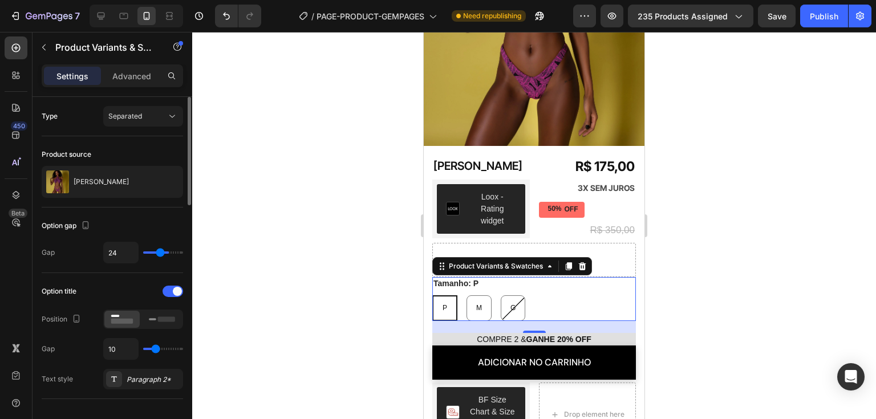
type input "10"
click at [155, 252] on input "range" at bounding box center [163, 253] width 40 height 2
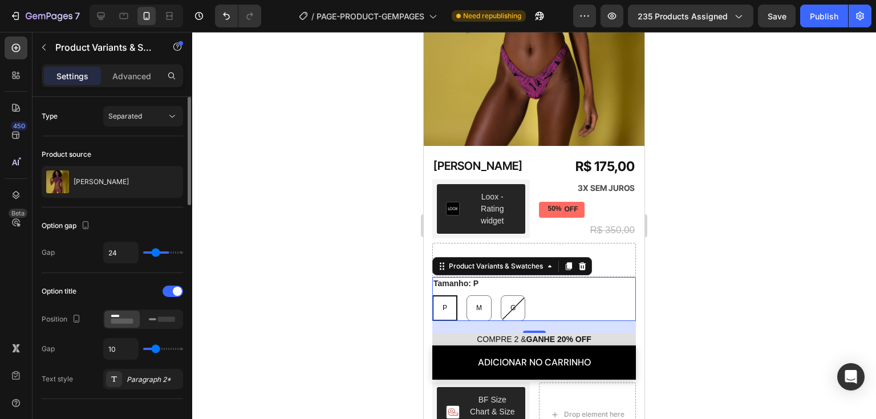
click at [155, 252] on input "range" at bounding box center [163, 253] width 40 height 2
click at [157, 248] on div "24" at bounding box center [143, 253] width 80 height 22
click at [159, 252] on input "range" at bounding box center [163, 253] width 40 height 2
click at [160, 255] on div "24" at bounding box center [143, 253] width 80 height 22
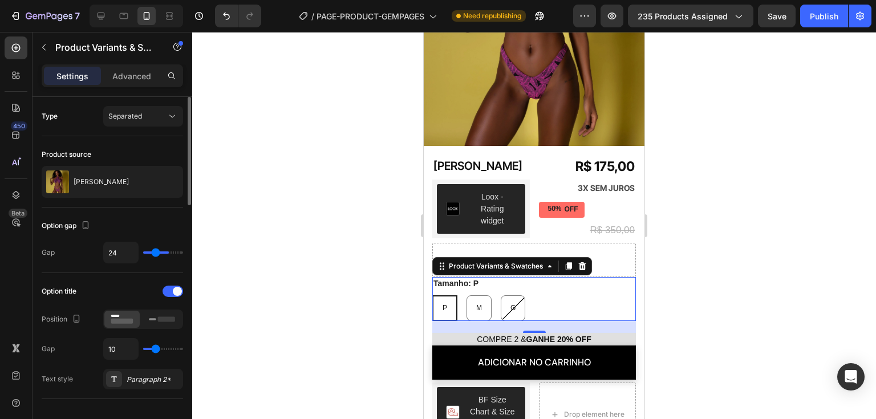
type input "10"
click at [161, 319] on rect at bounding box center [166, 319] width 17 height 5
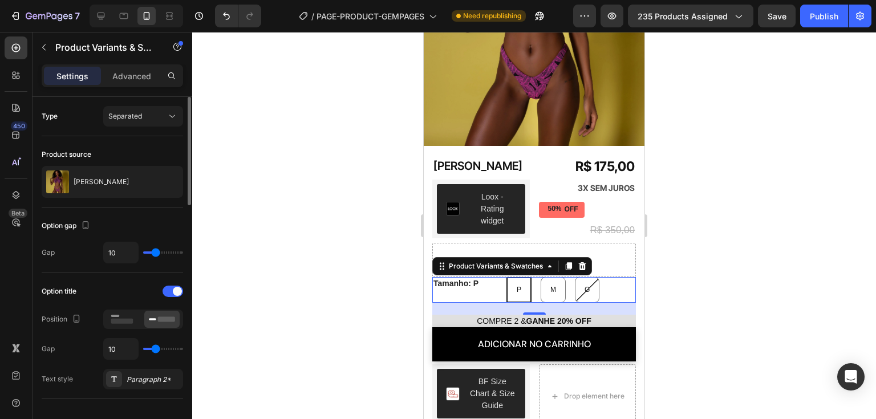
type input "8"
type input "7"
type input "6"
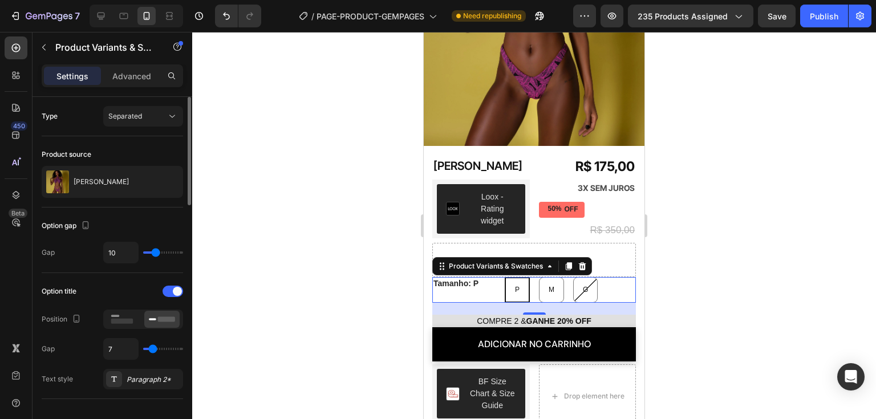
type input "6"
type input "5"
type input "4"
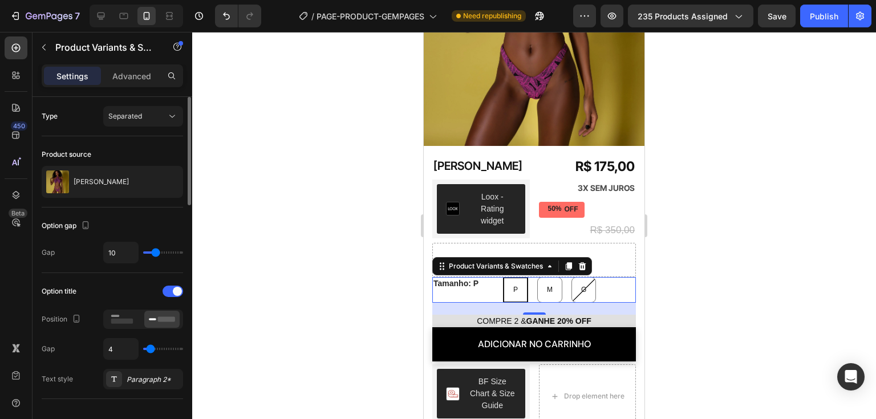
type input "3"
type input "2"
type input "1"
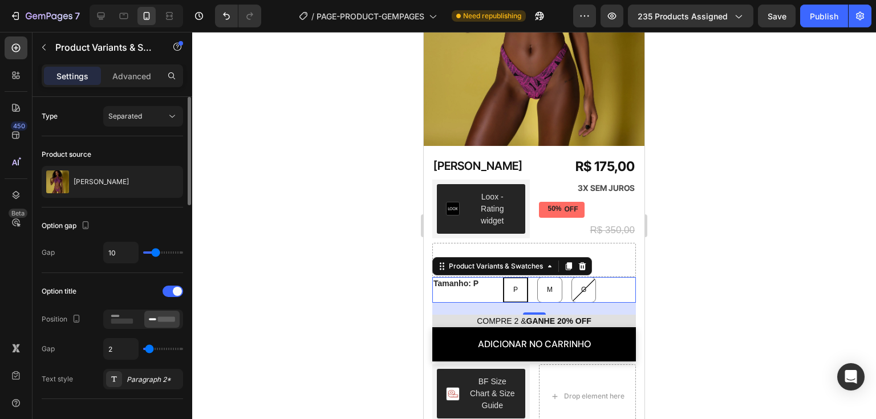
type input "1"
type input "0"
drag, startPoint x: 155, startPoint y: 345, endPoint x: 137, endPoint y: 345, distance: 18.3
type input "0"
click at [143, 348] on input "range" at bounding box center [163, 349] width 40 height 2
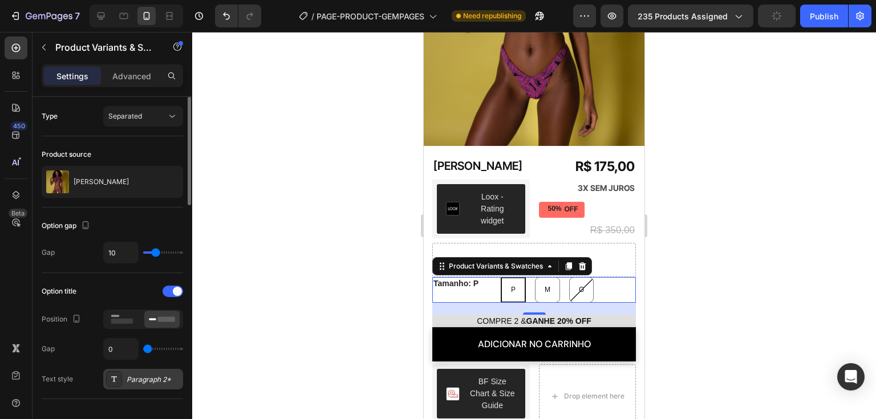
click at [137, 378] on div "Paragraph 2*" at bounding box center [154, 380] width 54 height 10
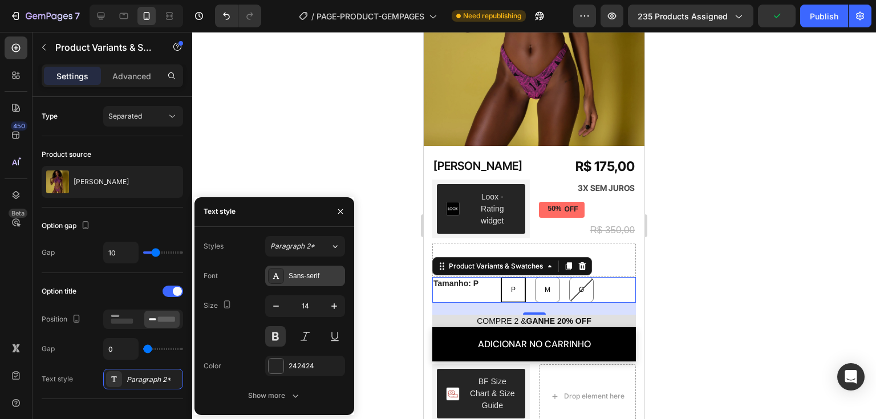
click at [320, 273] on div "Sans-serif" at bounding box center [316, 276] width 54 height 10
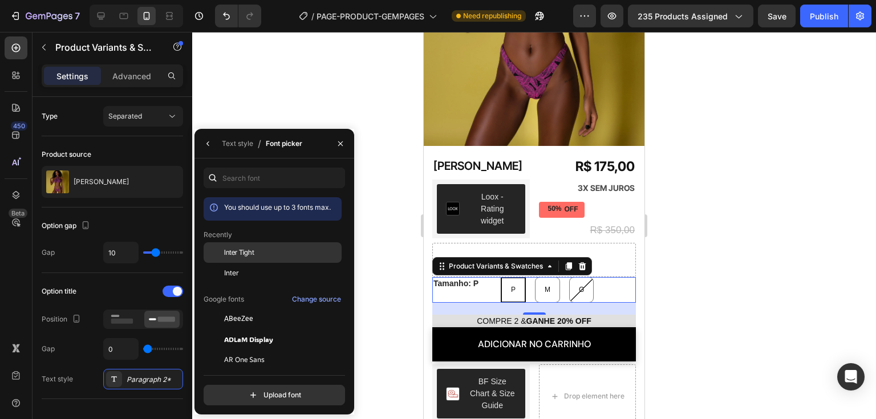
click at [304, 256] on div "Inter Tight" at bounding box center [281, 253] width 115 height 10
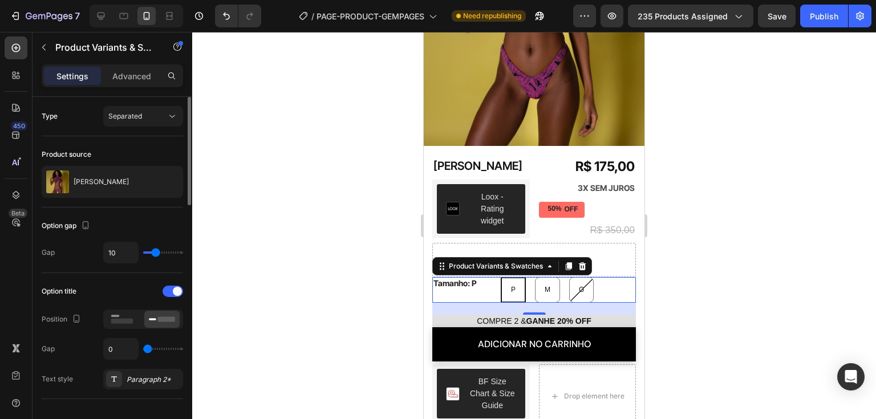
click at [89, 363] on div "Option title Position Gap 0 Text style Paragraph 2*" at bounding box center [113, 335] width 142 height 107
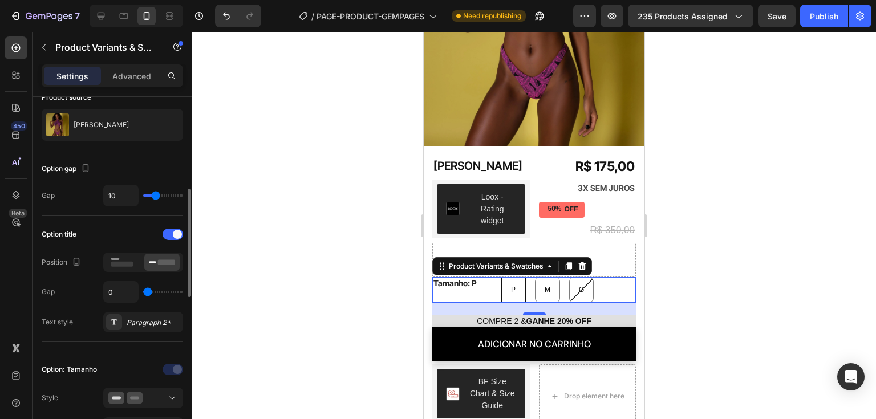
scroll to position [114, 0]
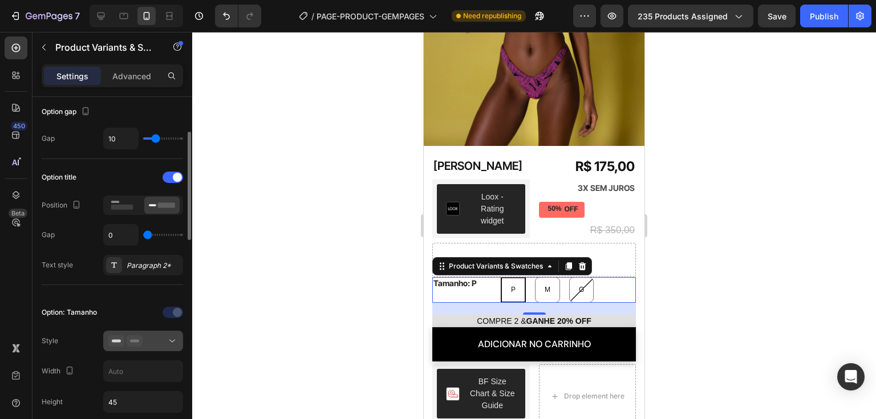
click at [176, 344] on icon at bounding box center [172, 341] width 11 height 11
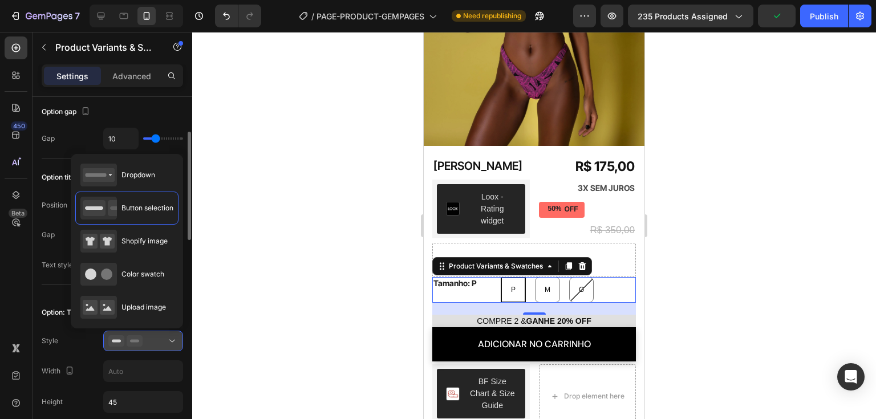
click at [176, 344] on icon at bounding box center [172, 341] width 11 height 11
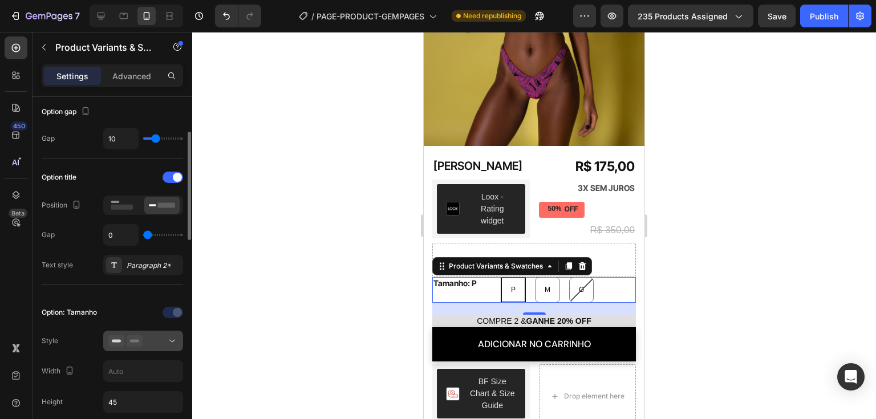
scroll to position [228, 0]
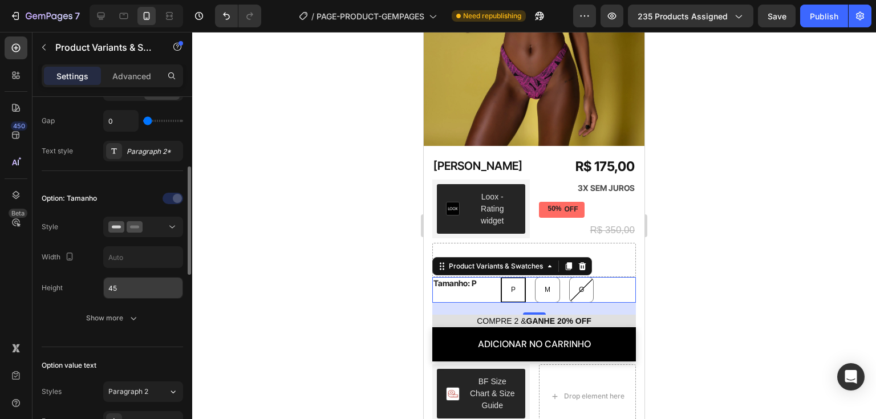
click at [156, 282] on input "45" at bounding box center [143, 288] width 79 height 21
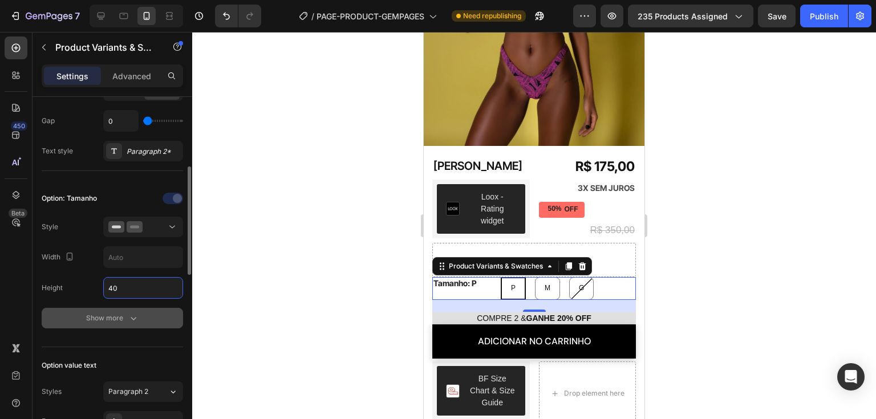
type input "40"
click at [135, 310] on button "Show more" at bounding box center [113, 318] width 142 height 21
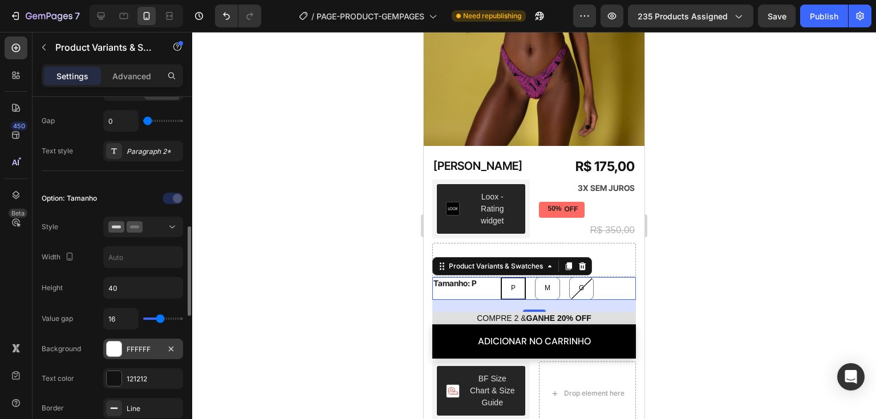
scroll to position [285, 0]
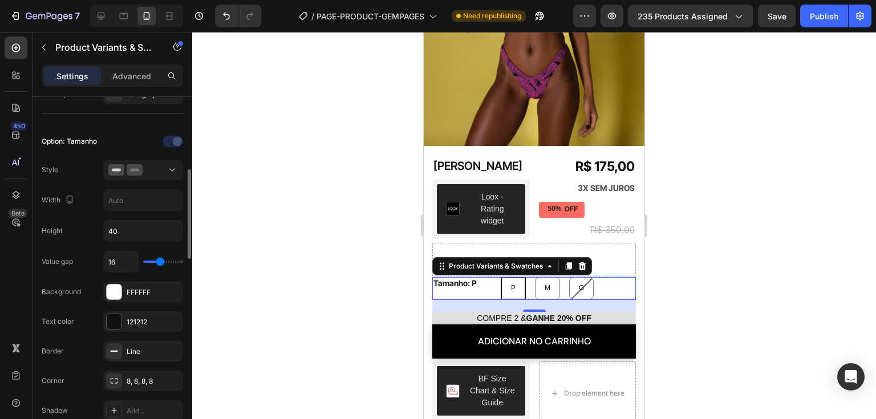
type input "13"
type input "10"
type input "8"
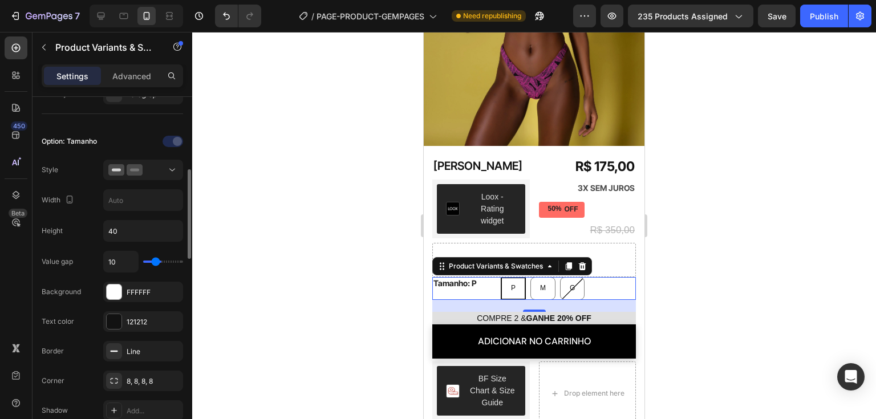
type input "8"
type input "6"
type input "10"
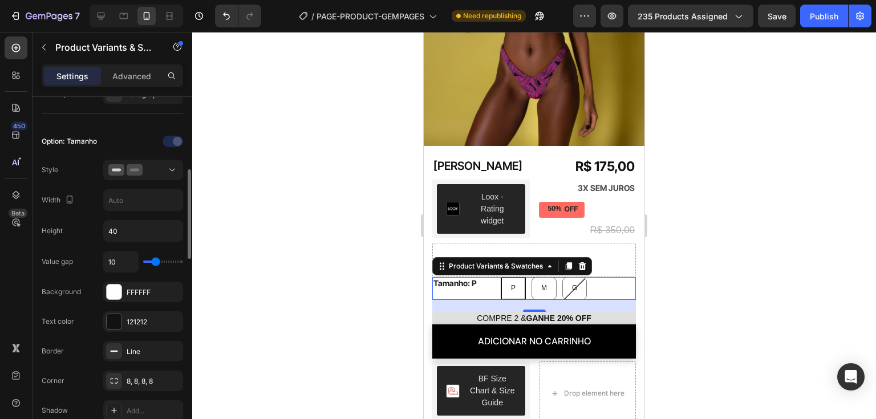
click at [155, 261] on input "range" at bounding box center [163, 262] width 40 height 2
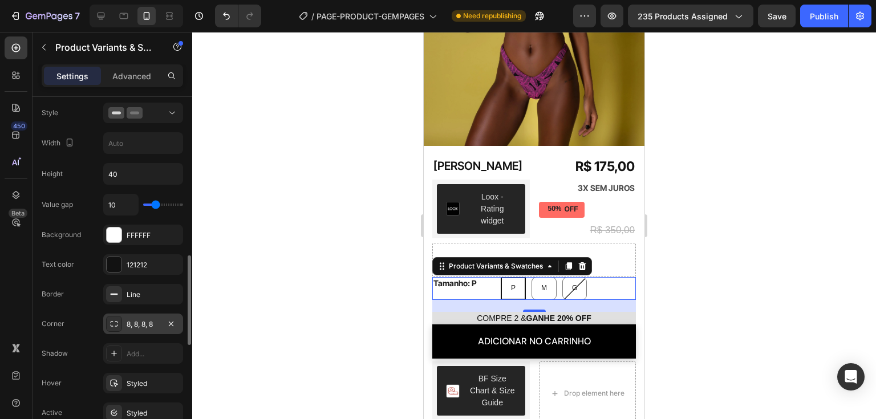
scroll to position [399, 0]
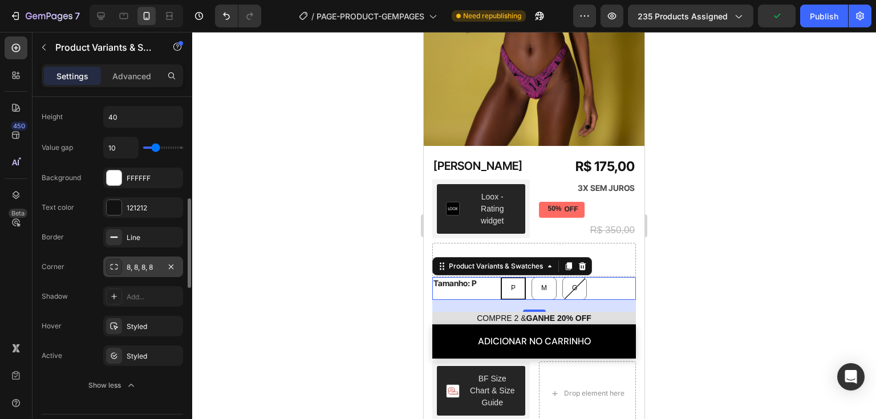
click at [118, 263] on icon at bounding box center [114, 266] width 9 height 9
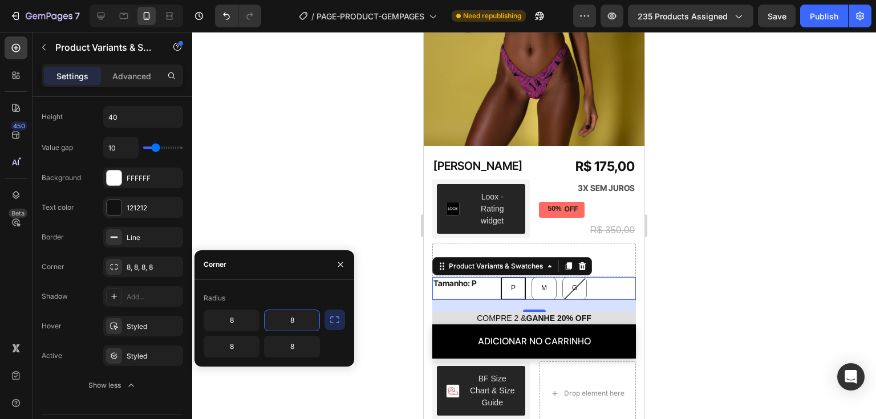
click at [302, 321] on input "8" at bounding box center [292, 320] width 55 height 21
type input "10"
click at [337, 320] on icon "button" at bounding box center [334, 319] width 11 height 11
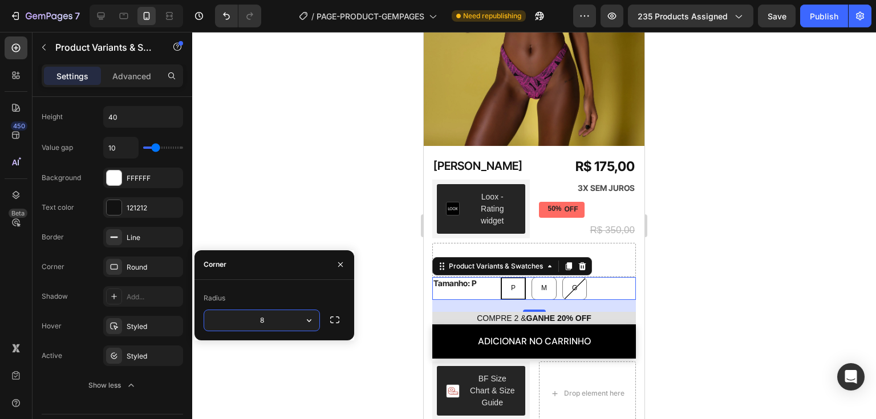
click at [298, 320] on input "8" at bounding box center [261, 320] width 115 height 21
click at [317, 324] on button "button" at bounding box center [309, 320] width 21 height 21
click at [274, 324] on input "8" at bounding box center [261, 320] width 115 height 21
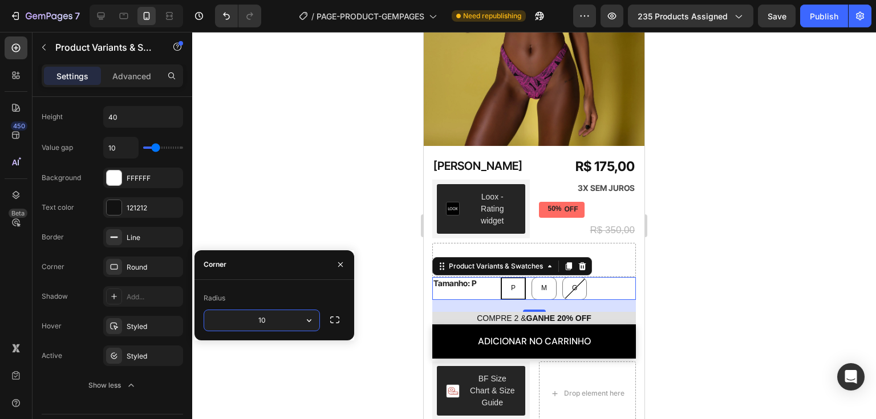
click at [272, 324] on input "10" at bounding box center [261, 320] width 115 height 21
click at [272, 324] on input "15" at bounding box center [261, 320] width 115 height 21
click at [272, 324] on input "8" at bounding box center [261, 320] width 115 height 21
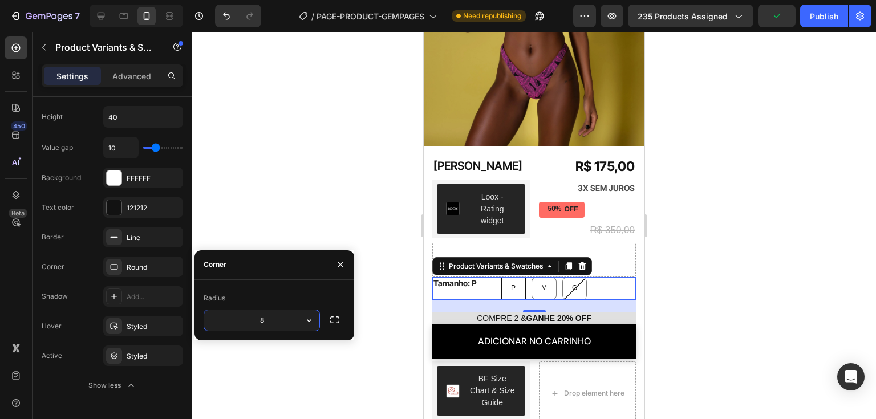
click at [272, 324] on input "8" at bounding box center [261, 320] width 115 height 21
type input "7"
click at [112, 244] on div "Line" at bounding box center [143, 237] width 80 height 21
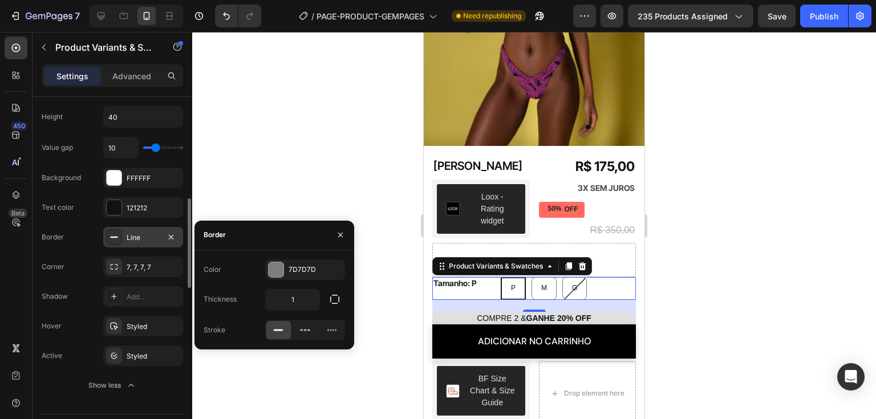
click at [112, 244] on div "Line" at bounding box center [143, 237] width 80 height 21
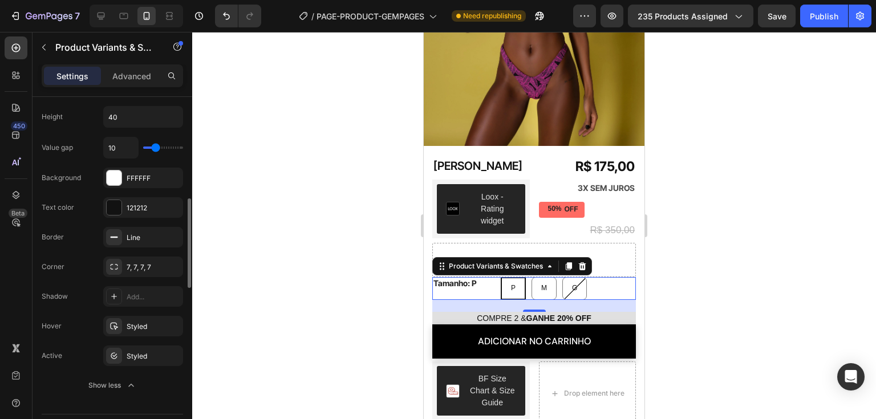
click at [146, 397] on div "Option: Tamanho Style Width Height 40 Value gap 10 Background FFFFFF Text color…" at bounding box center [113, 207] width 142 height 396
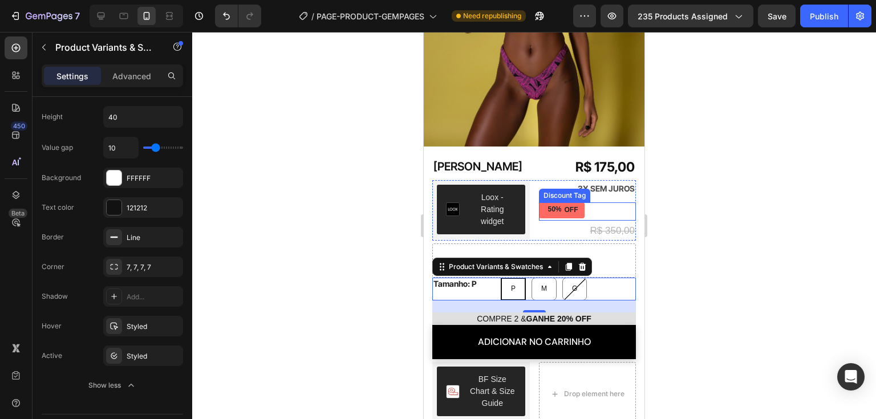
scroll to position [204, 0]
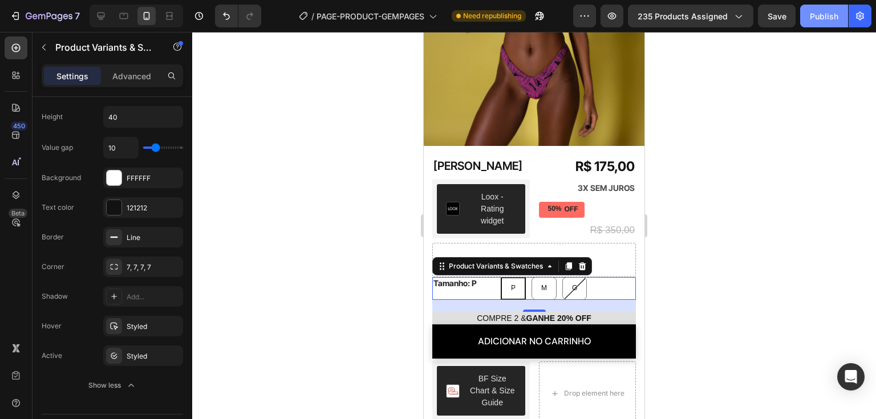
click at [819, 22] on button "Publish" at bounding box center [825, 16] width 48 height 23
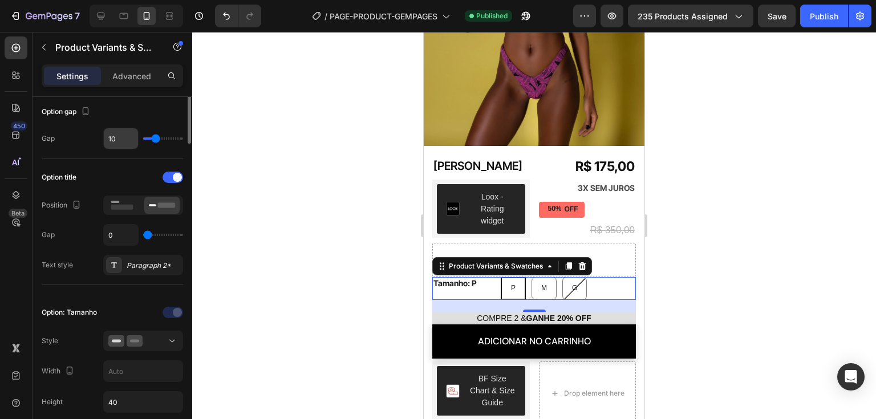
scroll to position [57, 0]
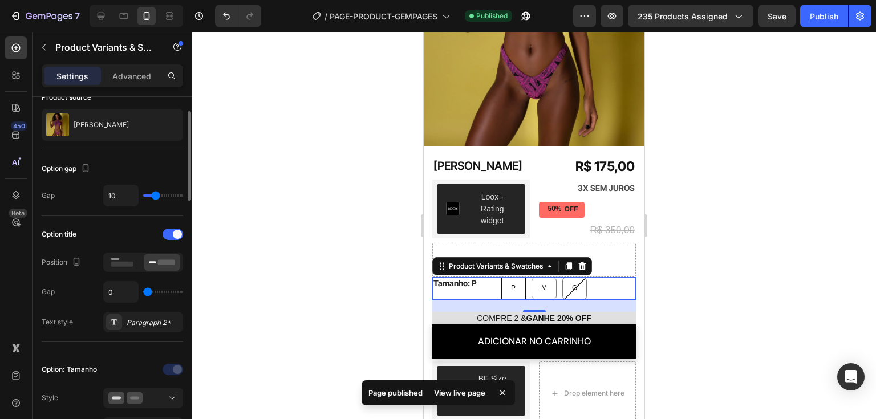
click at [122, 270] on div at bounding box center [143, 262] width 80 height 19
click at [119, 256] on icon at bounding box center [122, 262] width 26 height 13
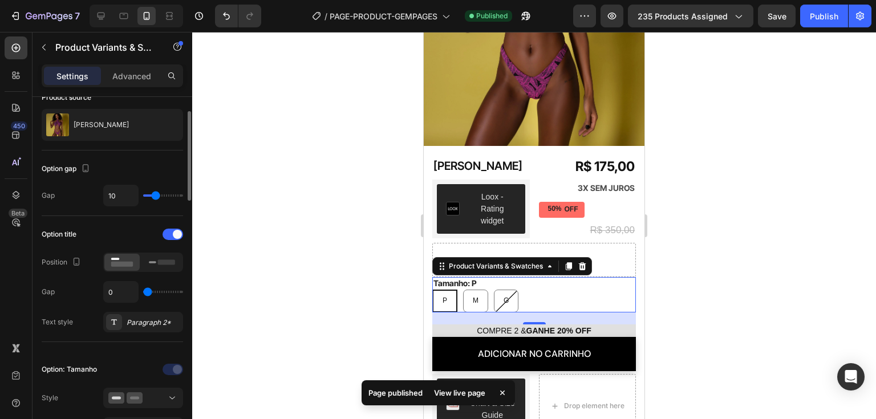
type input "1"
type input "2"
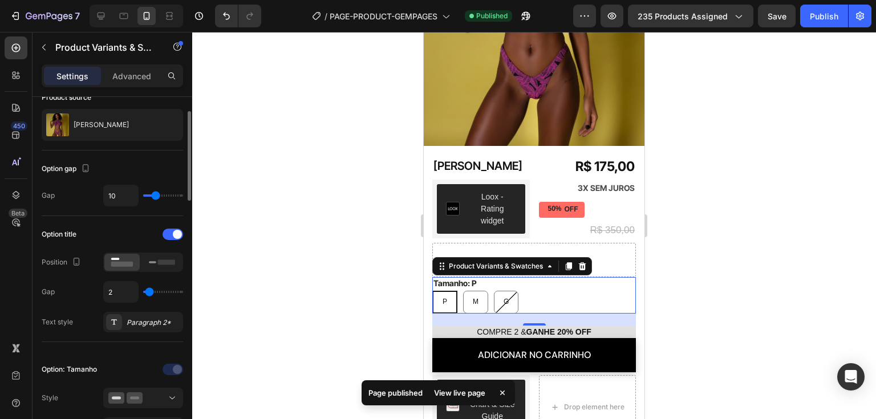
type input "4"
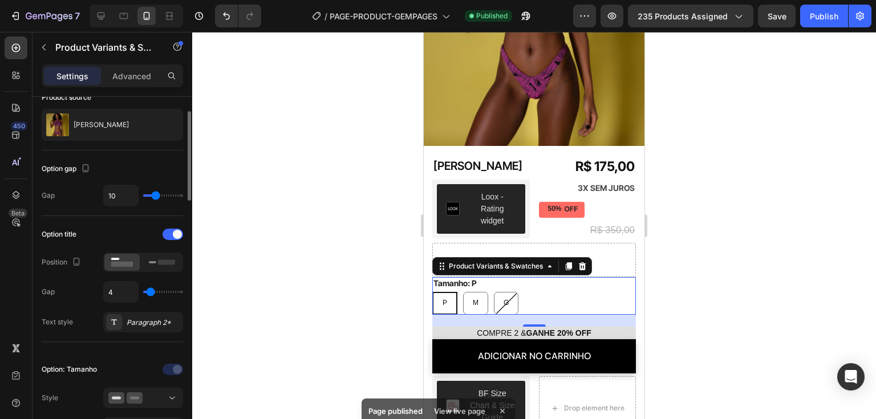
type input "3"
type input "4"
type input "7"
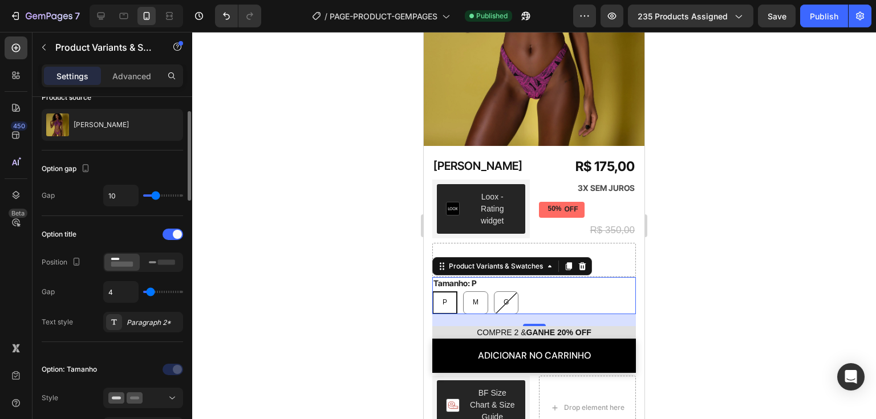
type input "7"
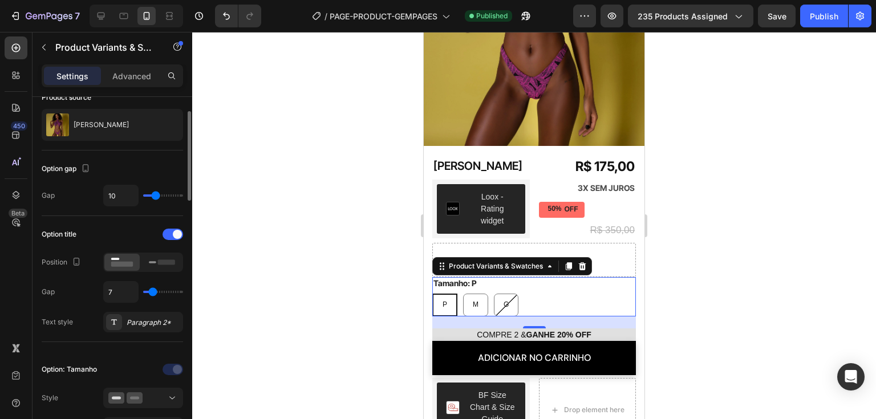
type input "6"
click at [152, 293] on input "range" at bounding box center [163, 292] width 40 height 2
click at [151, 291] on input "range" at bounding box center [163, 292] width 40 height 2
click at [148, 321] on div "Paragraph 2*" at bounding box center [154, 323] width 54 height 10
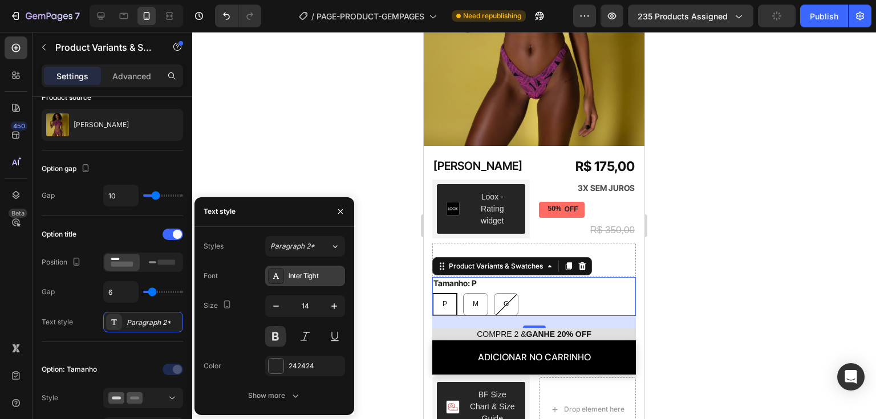
click at [289, 277] on div "Inter Tight" at bounding box center [316, 276] width 54 height 10
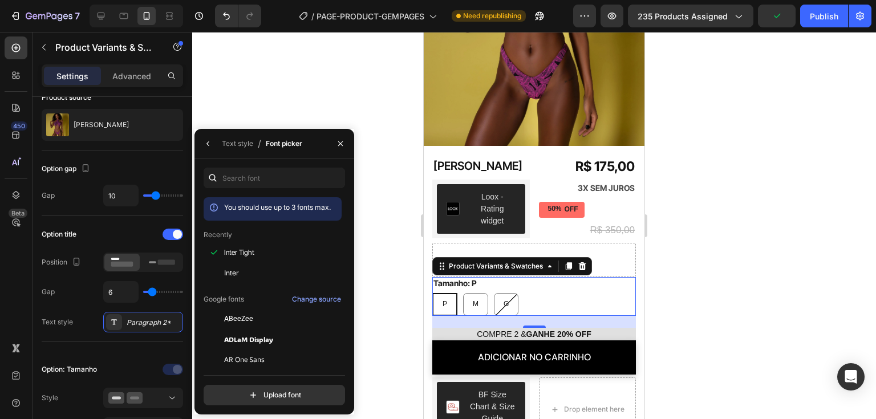
click at [276, 305] on div "Google fonts Change source" at bounding box center [273, 300] width 138 height 14
click at [244, 254] on span "Inter Tight" at bounding box center [239, 253] width 30 height 10
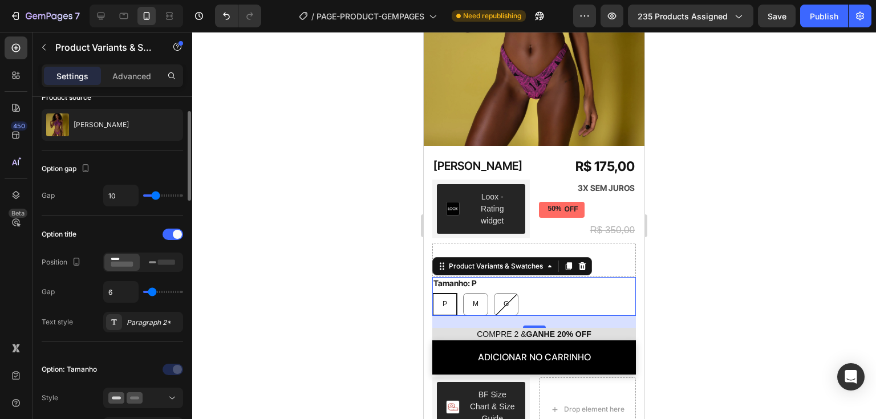
click at [80, 313] on div "Text style Paragraph 2*" at bounding box center [113, 322] width 142 height 21
click at [159, 320] on div "Paragraph 2*" at bounding box center [154, 323] width 54 height 10
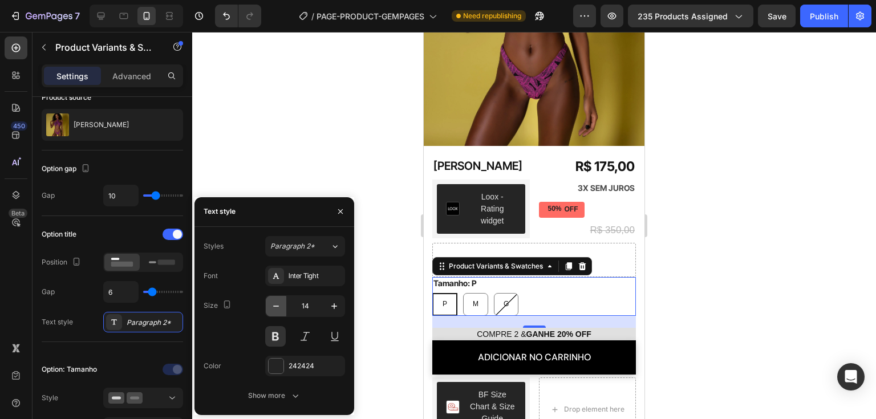
click at [280, 310] on icon "button" at bounding box center [275, 306] width 11 height 11
type input "13"
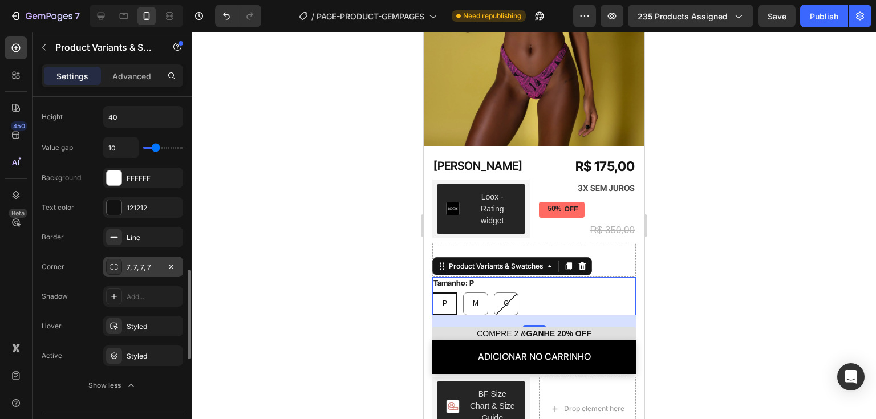
scroll to position [514, 0]
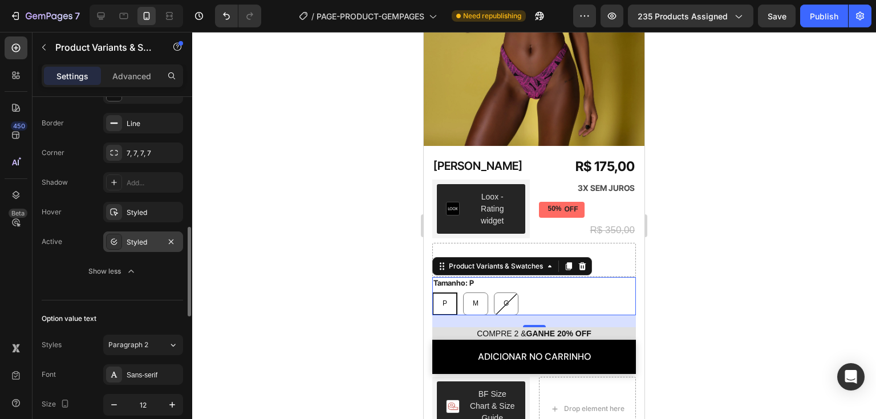
click at [141, 238] on div "Styled" at bounding box center [143, 242] width 33 height 10
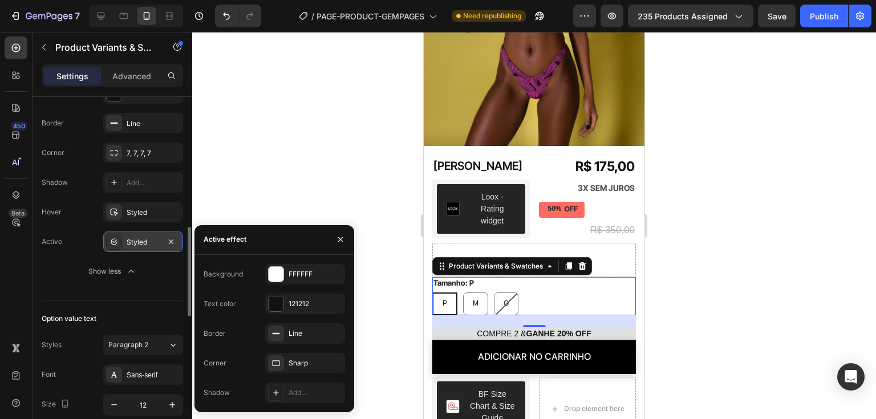
click at [141, 238] on div "Styled" at bounding box center [143, 242] width 33 height 10
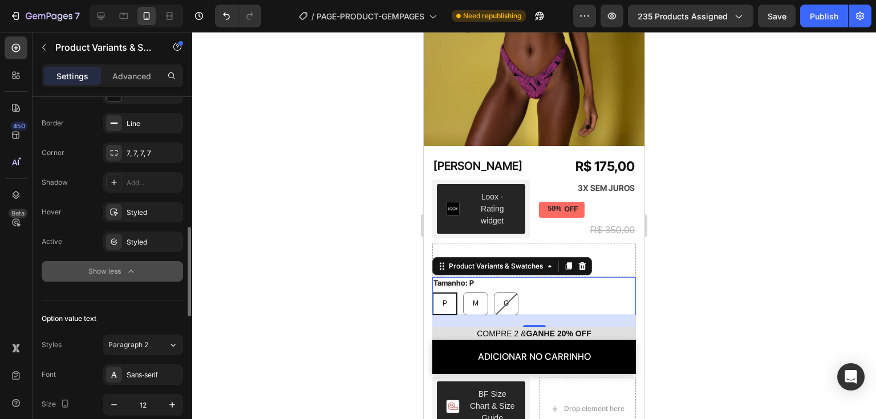
click at [141, 267] on button "Show less" at bounding box center [113, 271] width 142 height 21
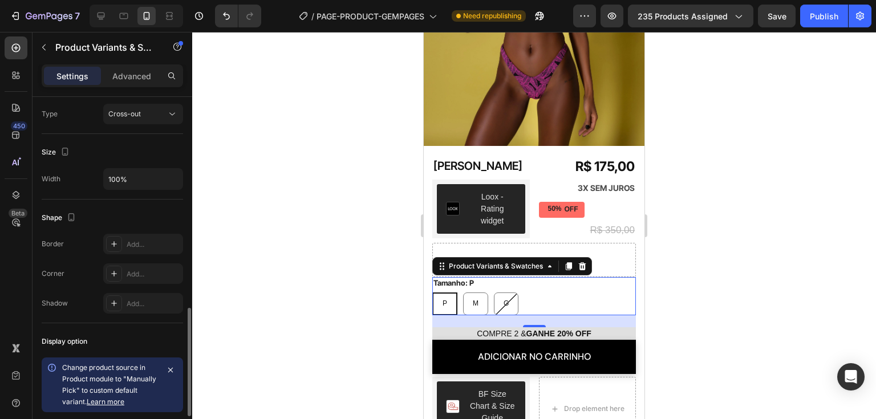
scroll to position [805, 0]
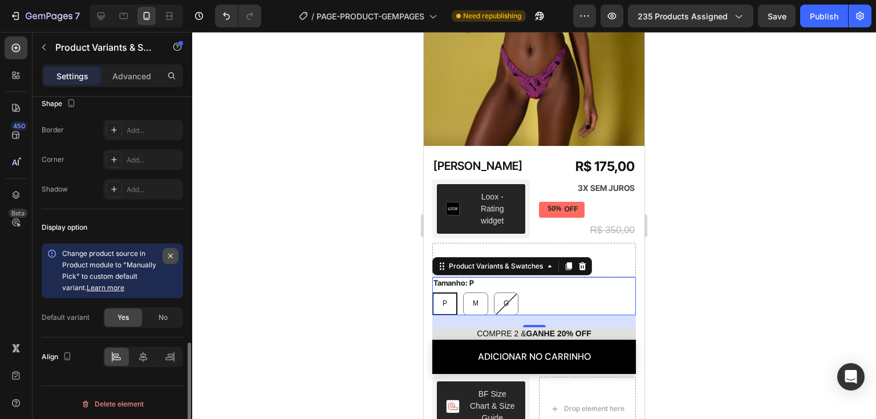
click at [171, 252] on icon "button" at bounding box center [170, 256] width 9 height 9
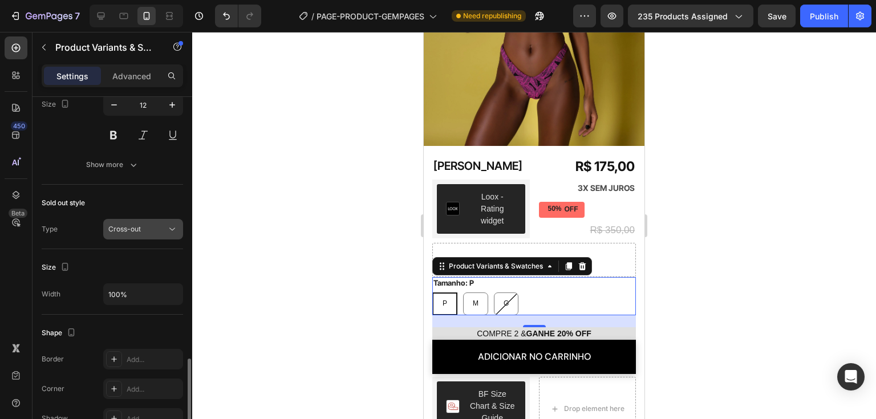
scroll to position [518, 0]
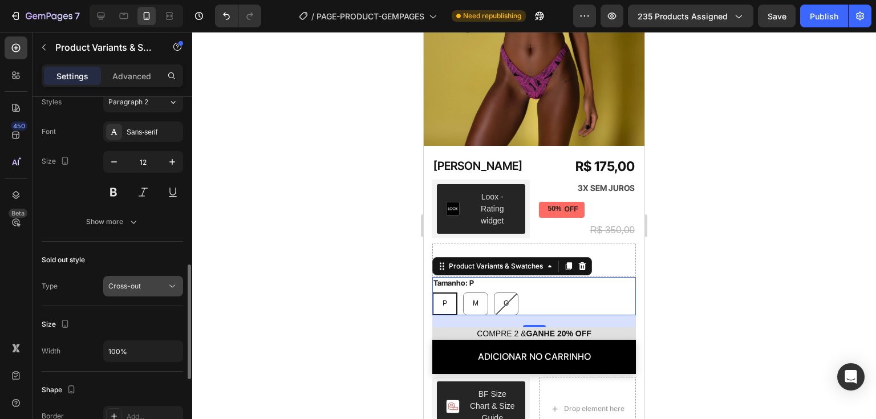
click at [156, 284] on div "Cross-out" at bounding box center [137, 286] width 58 height 10
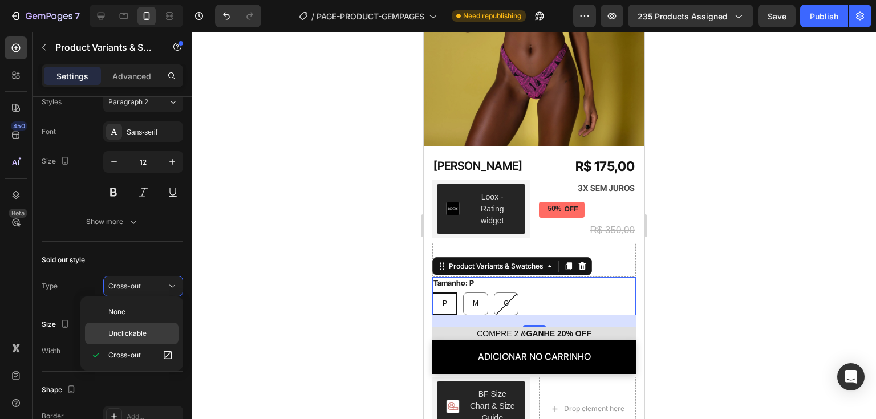
click at [156, 330] on p "Unclickable" at bounding box center [140, 334] width 65 height 10
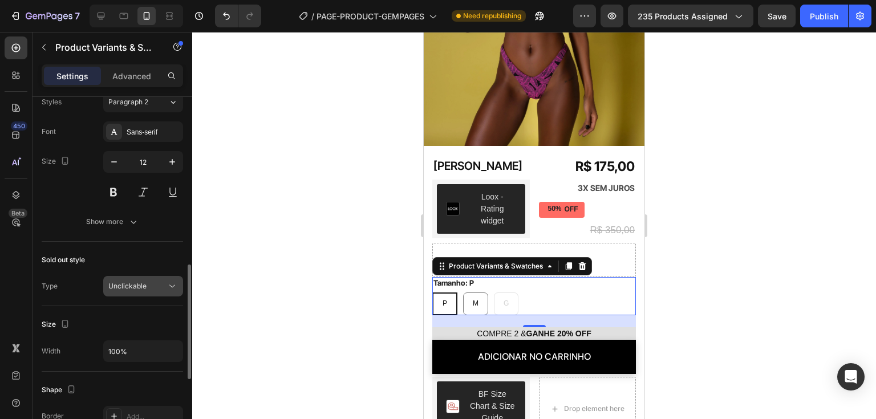
click at [149, 288] on div "Unclickable" at bounding box center [137, 286] width 58 height 10
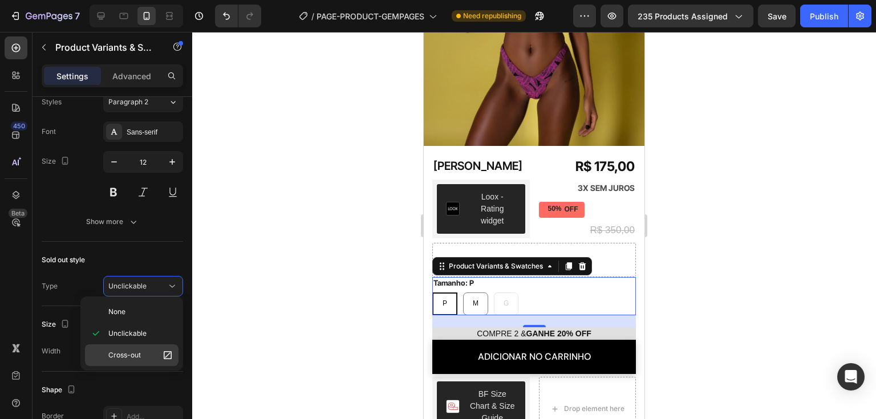
click at [148, 358] on p "Cross-out" at bounding box center [140, 355] width 65 height 11
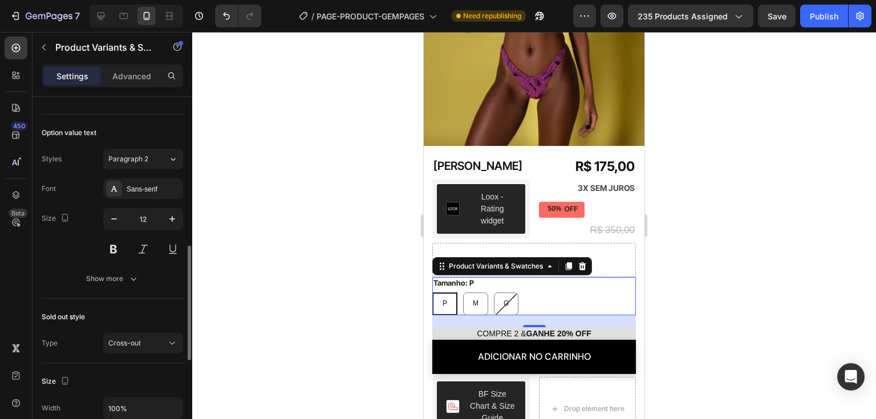
scroll to position [404, 0]
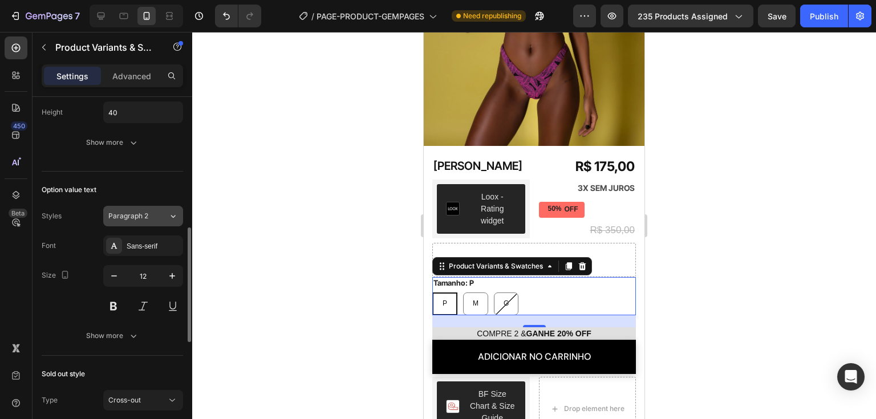
click at [164, 213] on div "Paragraph 2" at bounding box center [138, 216] width 60 height 10
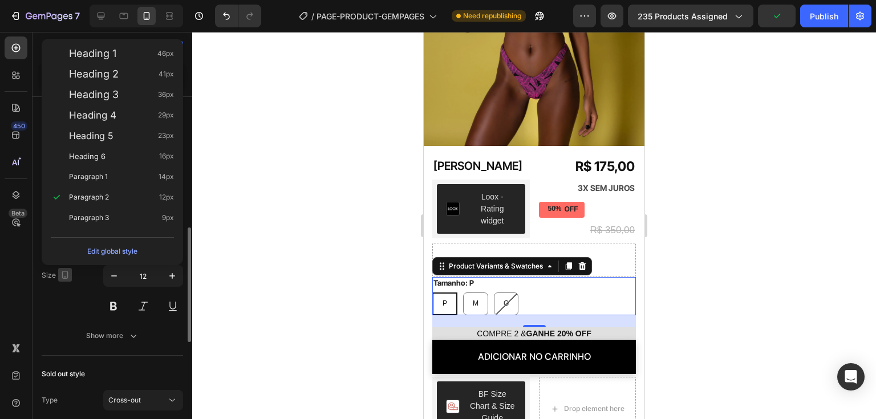
click at [68, 276] on icon "button" at bounding box center [64, 274] width 11 height 11
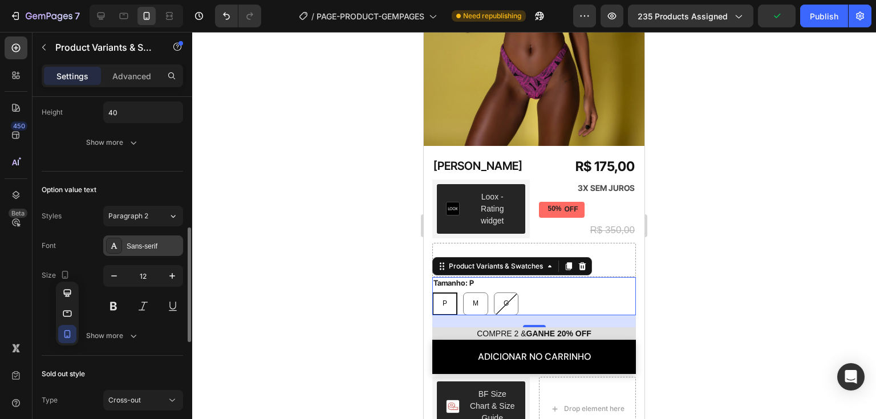
click at [123, 242] on div "Sans-serif" at bounding box center [143, 246] width 80 height 21
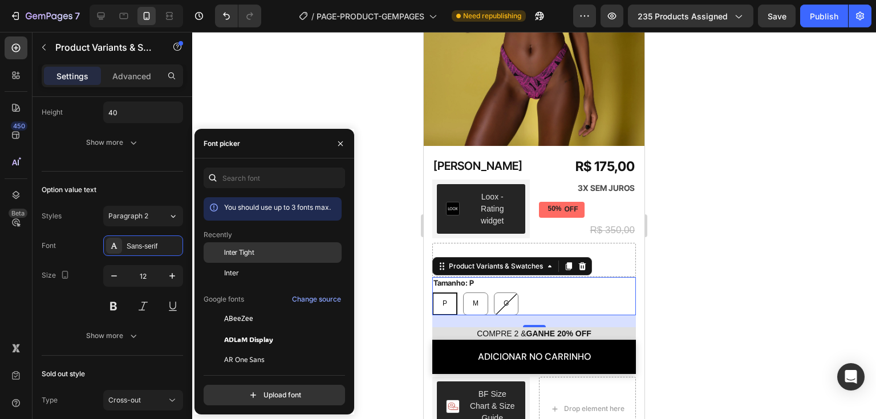
click at [224, 260] on div "Inter Tight" at bounding box center [273, 252] width 138 height 21
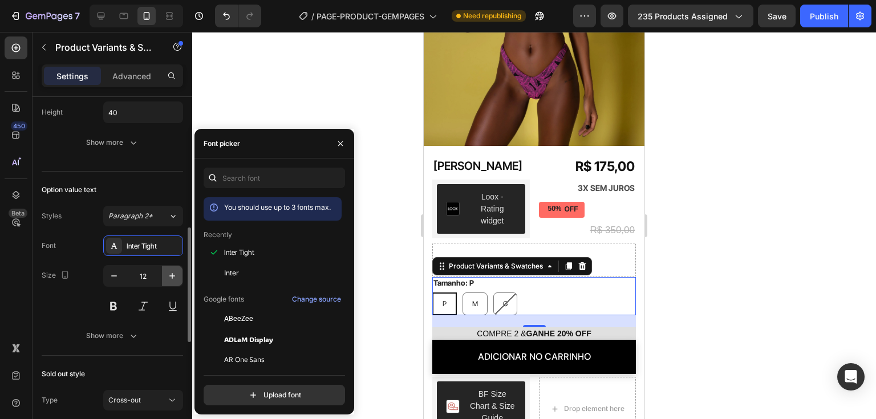
click at [172, 274] on icon "button" at bounding box center [172, 276] width 6 height 6
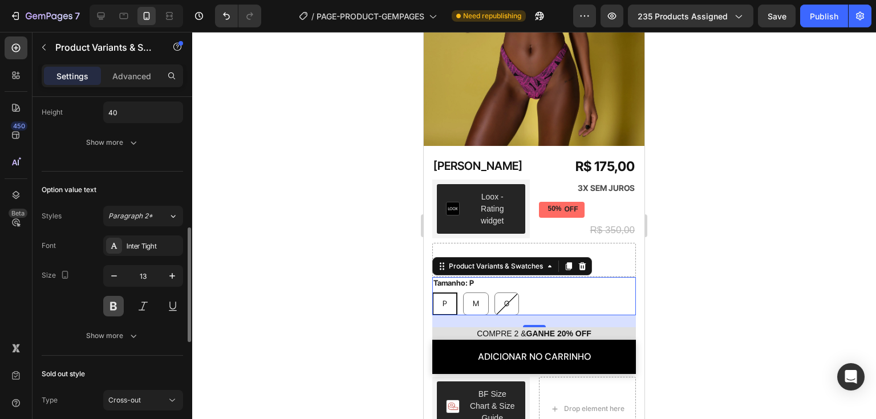
click at [115, 303] on button at bounding box center [113, 306] width 21 height 21
click at [111, 273] on icon "button" at bounding box center [113, 275] width 11 height 11
type input "12"
click at [822, 21] on div "Publish" at bounding box center [824, 16] width 29 height 12
click at [615, 243] on div "Drop element here" at bounding box center [535, 260] width 204 height 34
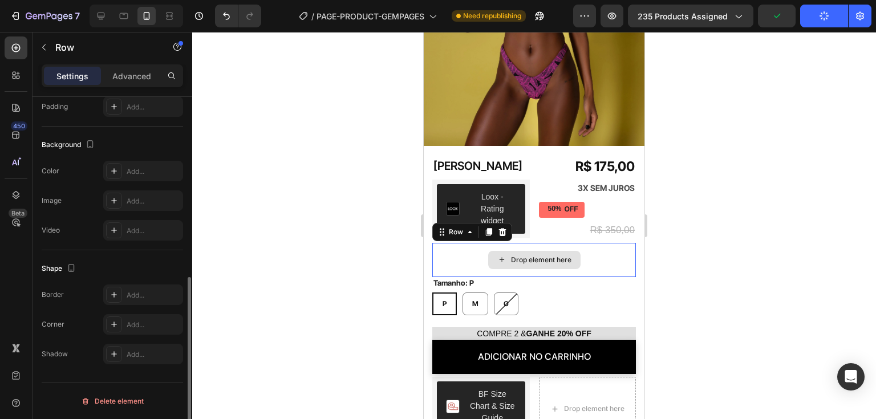
scroll to position [0, 0]
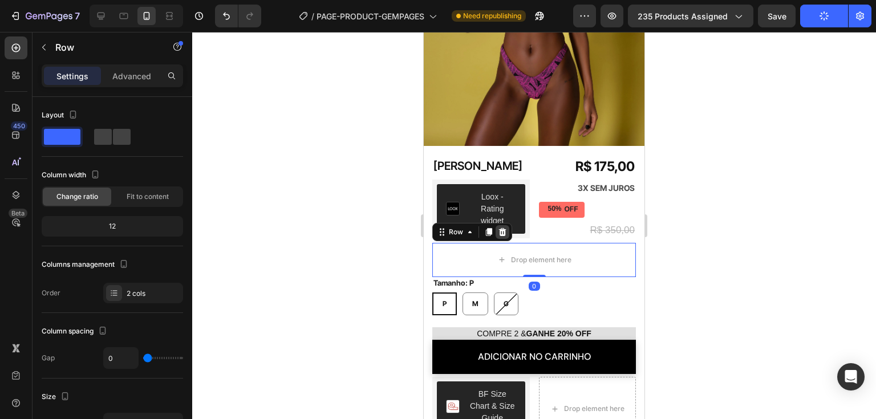
click at [500, 228] on icon at bounding box center [502, 232] width 7 height 8
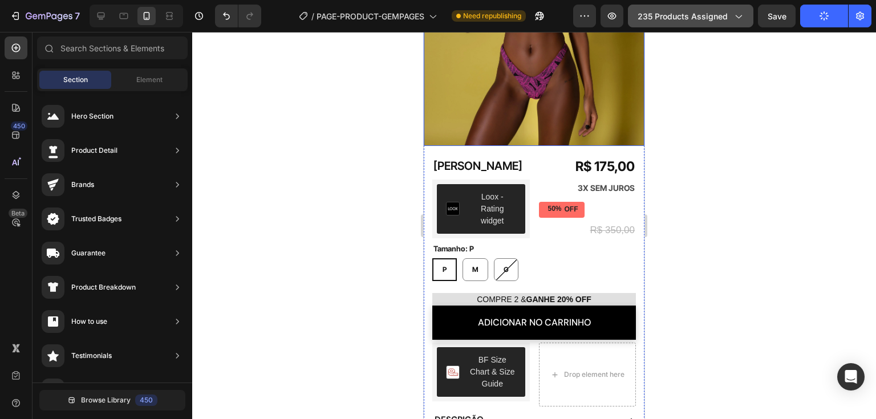
click at [710, 19] on span "235 products assigned" at bounding box center [683, 16] width 90 height 12
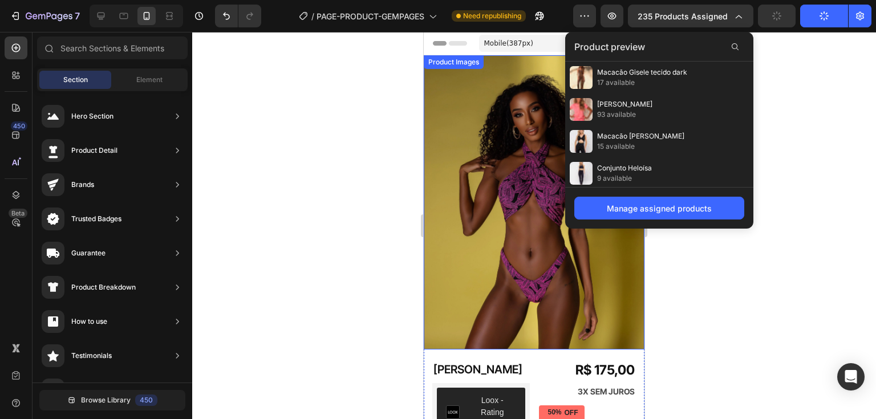
scroll to position [204, 0]
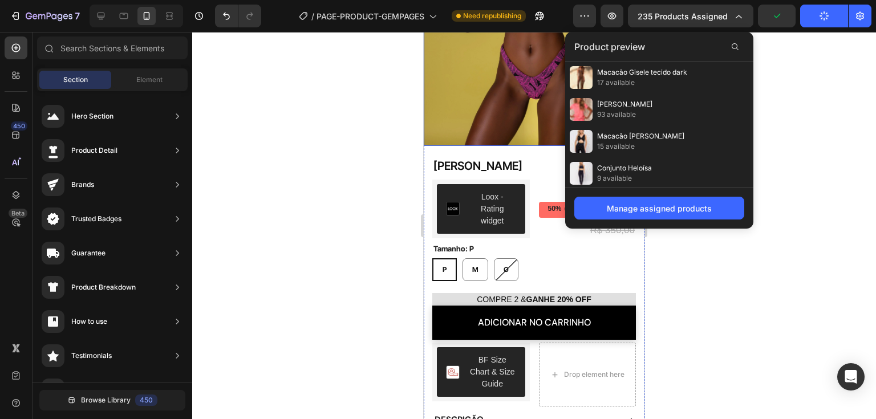
click at [682, 75] on span "Macacão Gisele tecido dark" at bounding box center [642, 72] width 90 height 10
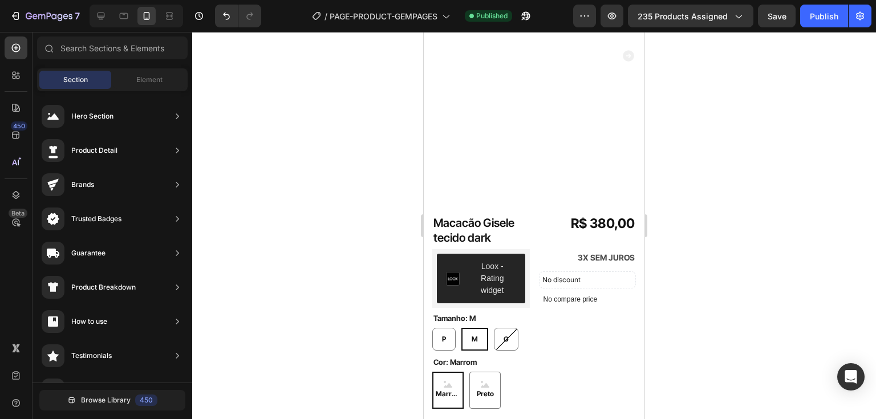
scroll to position [375, 0]
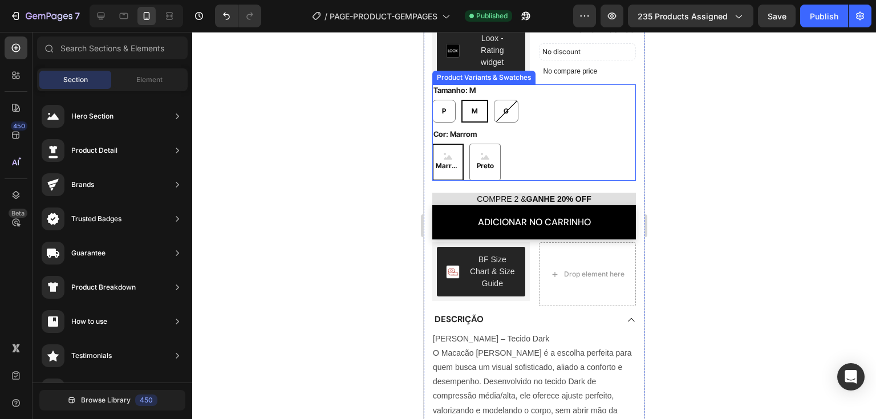
click at [534, 144] on div "Marrom Marrom Marrom Preto Preto Preto" at bounding box center [535, 162] width 204 height 37
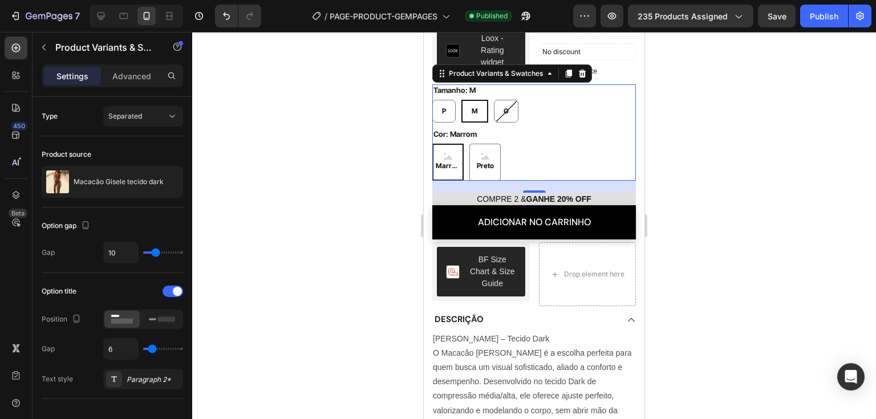
click at [549, 128] on div "Cor: Marrom Marrom Marrom Marrom Preto Preto Preto" at bounding box center [535, 154] width 204 height 52
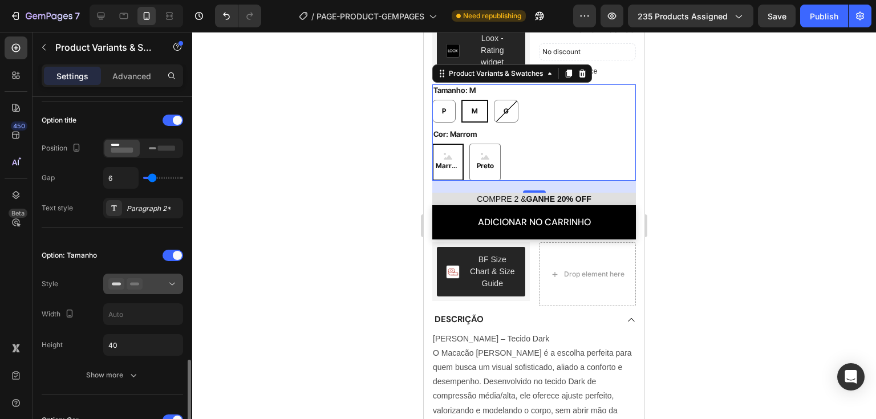
scroll to position [342, 0]
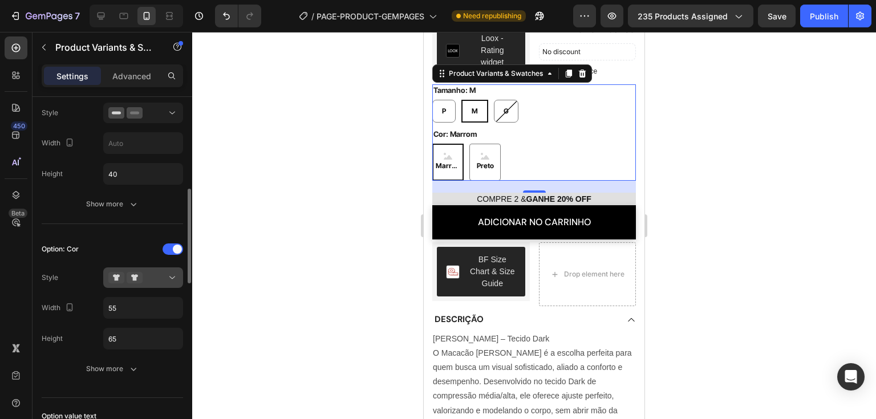
click at [168, 282] on button at bounding box center [143, 278] width 80 height 21
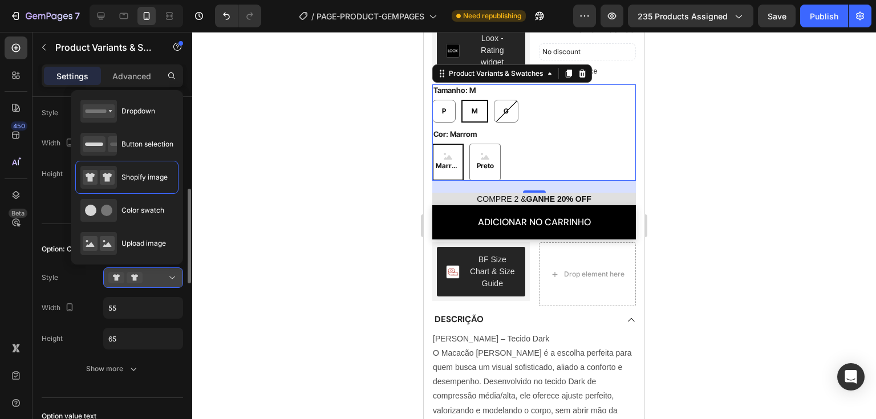
click at [169, 282] on button at bounding box center [143, 278] width 80 height 21
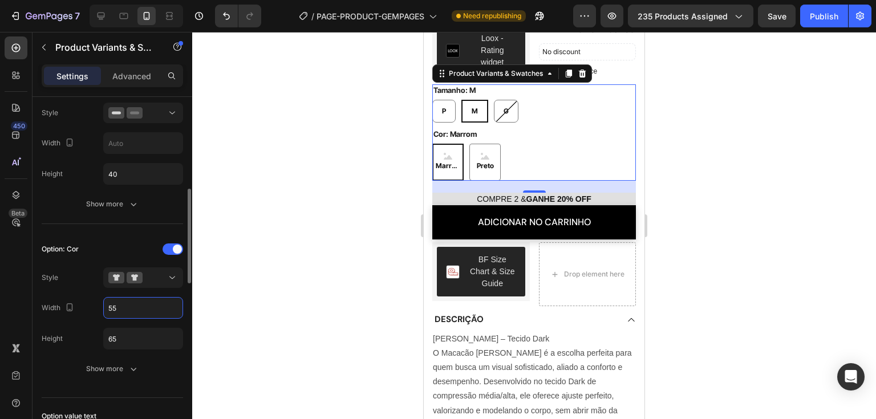
click at [169, 303] on input "55" at bounding box center [143, 308] width 79 height 21
type input "5"
type input "60"
click at [141, 184] on input "65" at bounding box center [143, 174] width 79 height 21
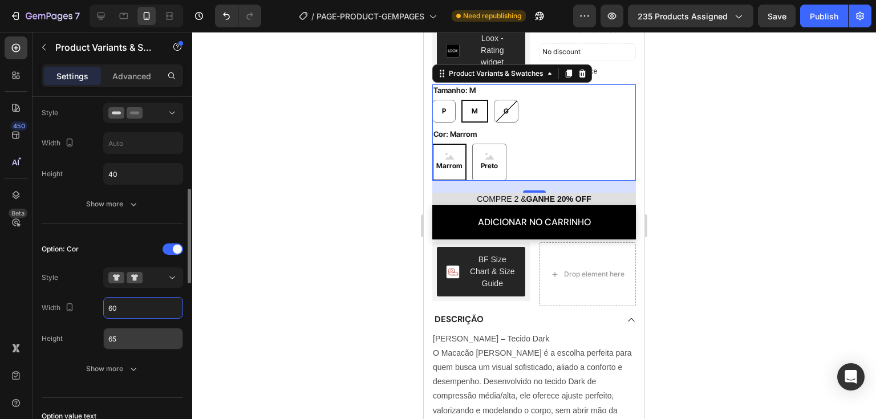
click at [141, 184] on input "65" at bounding box center [143, 174] width 79 height 21
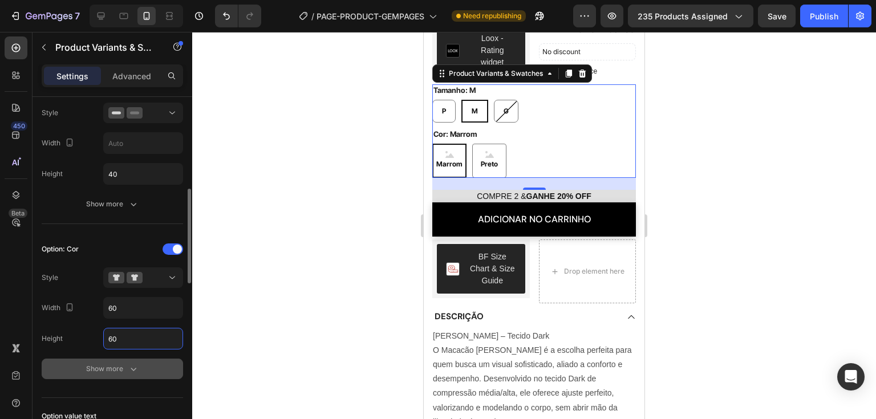
type input "60"
click at [136, 370] on icon "button" at bounding box center [133, 368] width 11 height 11
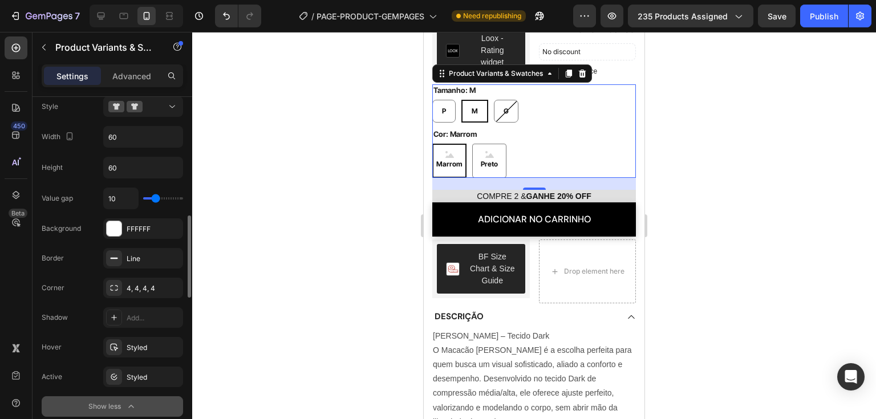
scroll to position [571, 0]
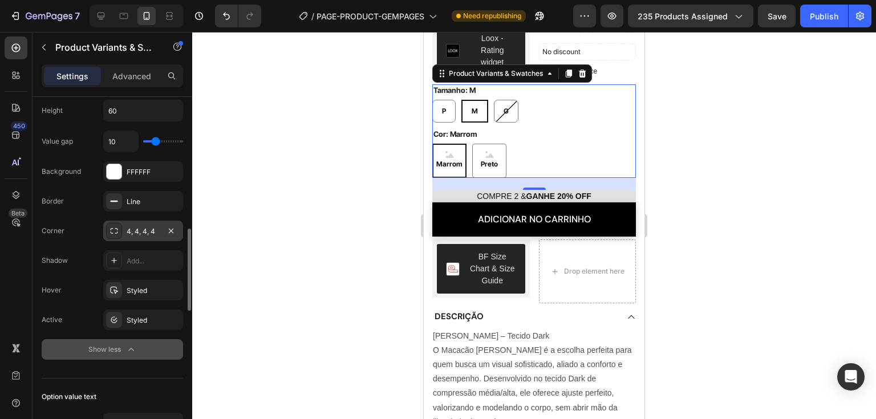
click at [114, 229] on icon at bounding box center [114, 231] width 9 height 9
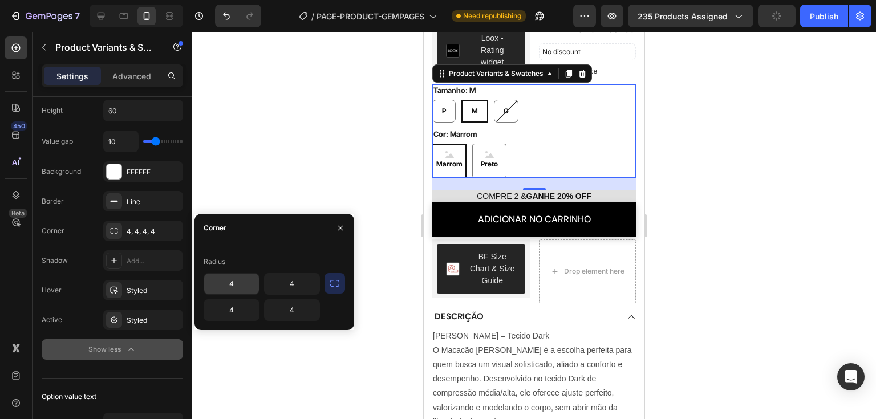
click at [237, 283] on input "4" at bounding box center [231, 284] width 55 height 21
click at [334, 289] on button "button" at bounding box center [335, 283] width 21 height 21
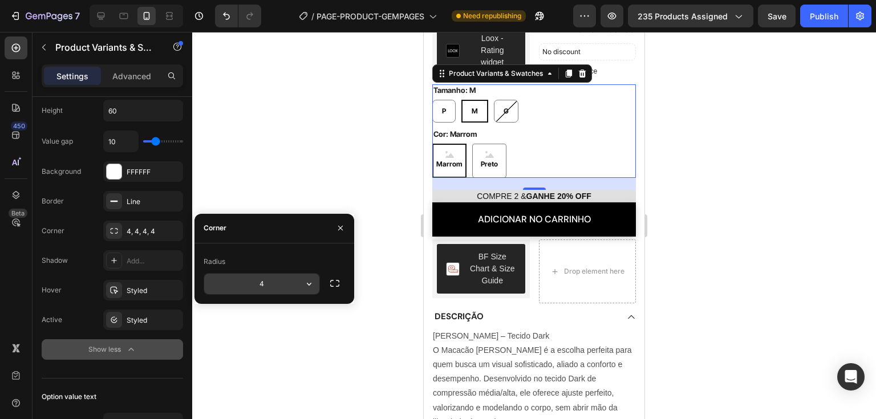
click at [244, 289] on input "4" at bounding box center [261, 284] width 115 height 21
type input "8"
click at [824, 23] on button "Publish" at bounding box center [825, 16] width 48 height 23
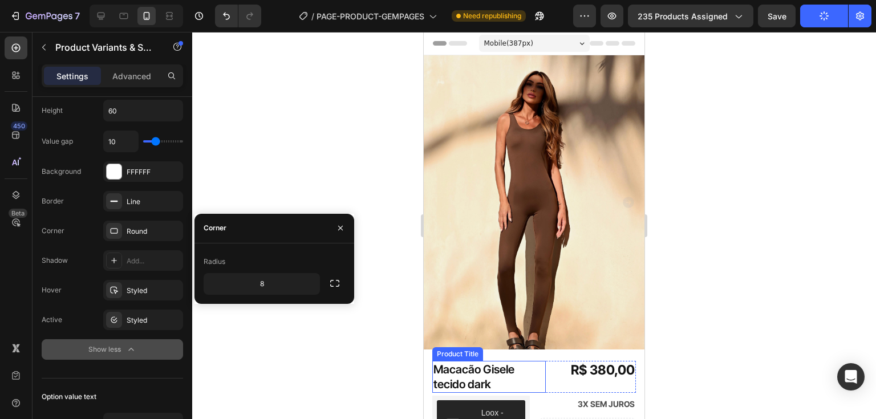
click at [484, 361] on h1 "Macacão Gisele tecido dark" at bounding box center [490, 377] width 114 height 32
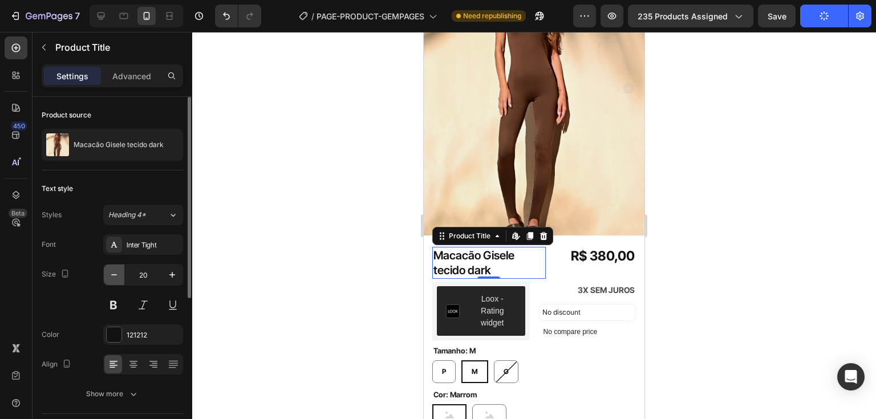
click at [116, 281] on button "button" at bounding box center [114, 275] width 21 height 21
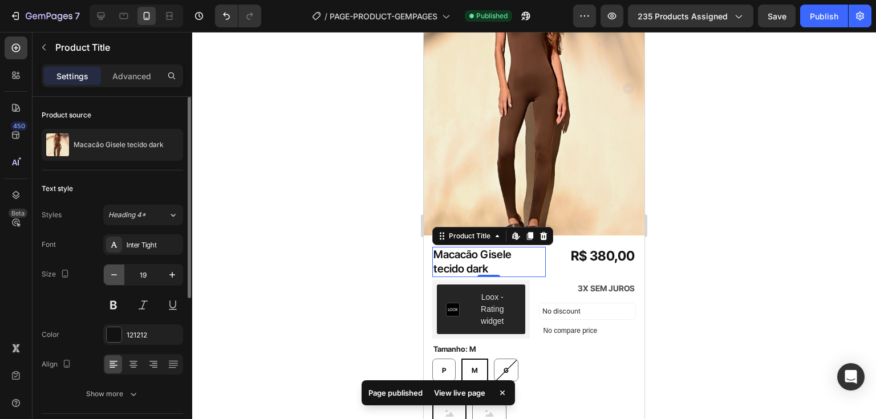
click at [116, 281] on button "button" at bounding box center [114, 275] width 21 height 21
type input "17"
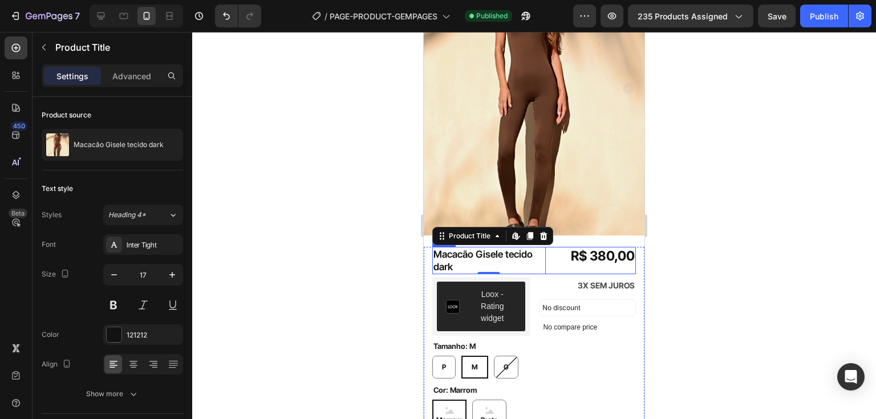
click at [555, 255] on div "R$ 380,00 Product Price Product Price" at bounding box center [595, 260] width 81 height 27
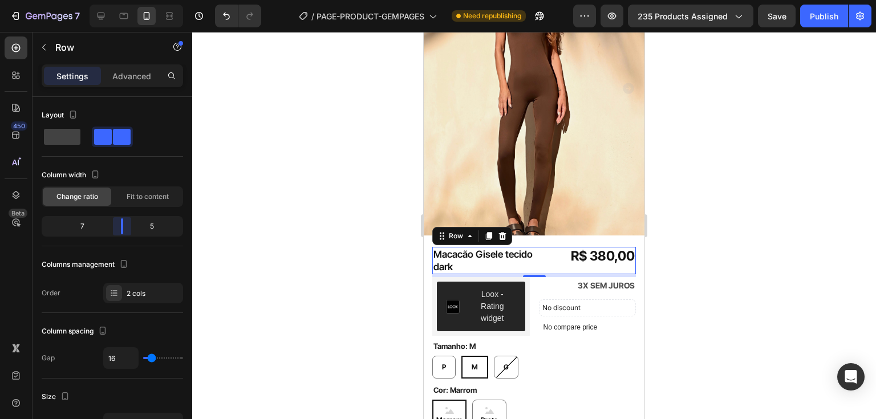
drag, startPoint x: 115, startPoint y: 228, endPoint x: 130, endPoint y: 228, distance: 15.4
click at [130, 0] on body "7 / PAGE-PRODUCT-GEMPAGES Need republishing Preview 235 products assigned Save …" at bounding box center [438, 0] width 876 height 0
type input "15"
type input "6"
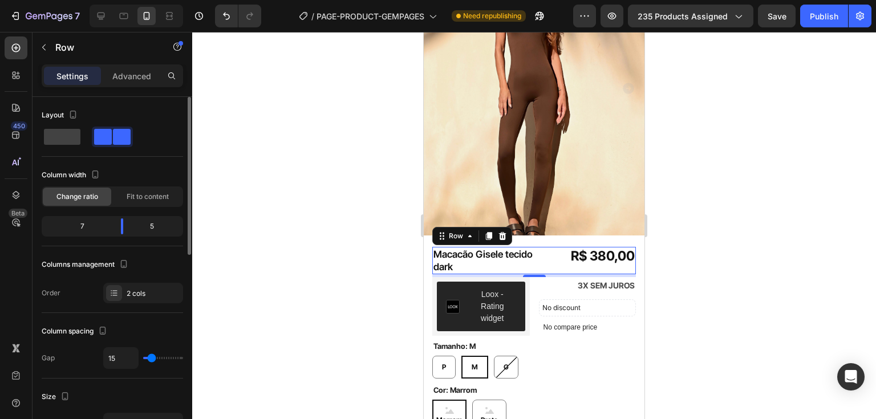
type input "6"
type input "0"
drag, startPoint x: 153, startPoint y: 355, endPoint x: 136, endPoint y: 355, distance: 16.5
type input "0"
click at [143, 357] on input "range" at bounding box center [163, 358] width 40 height 2
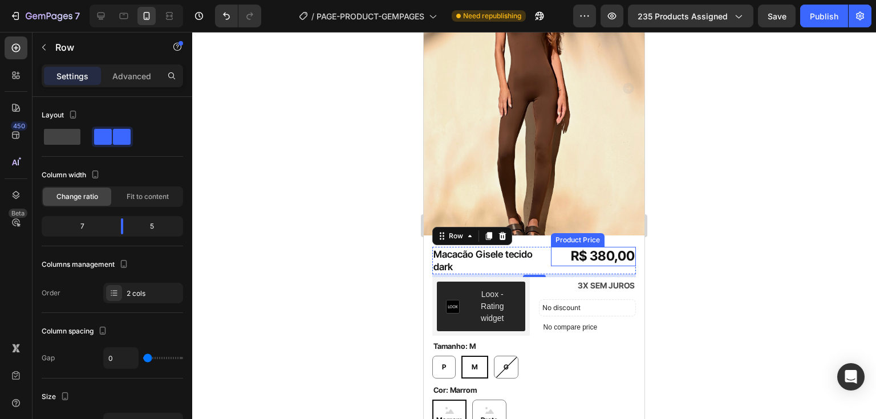
click at [556, 247] on div "R$ 380,00" at bounding box center [593, 256] width 85 height 19
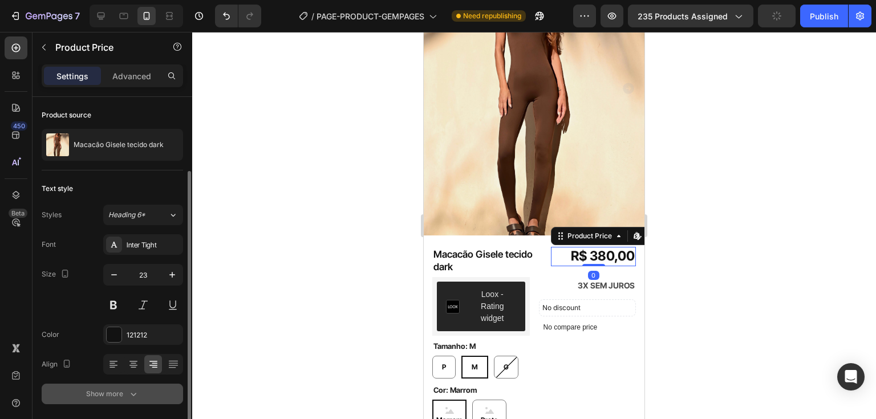
scroll to position [39, 0]
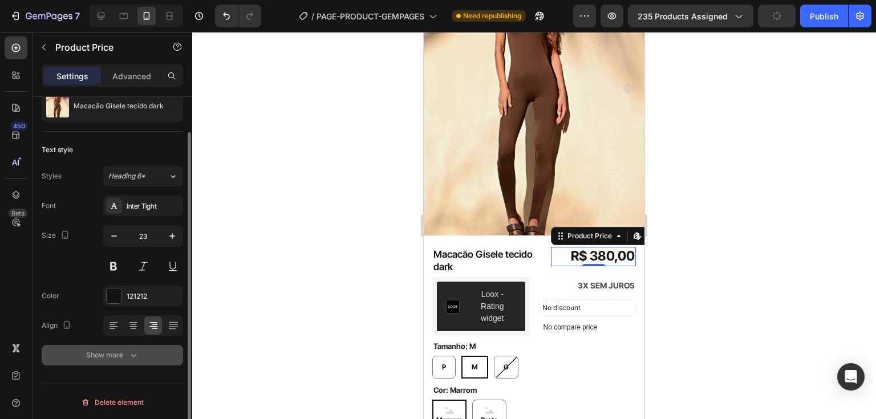
click at [154, 346] on button "Show more" at bounding box center [113, 355] width 142 height 21
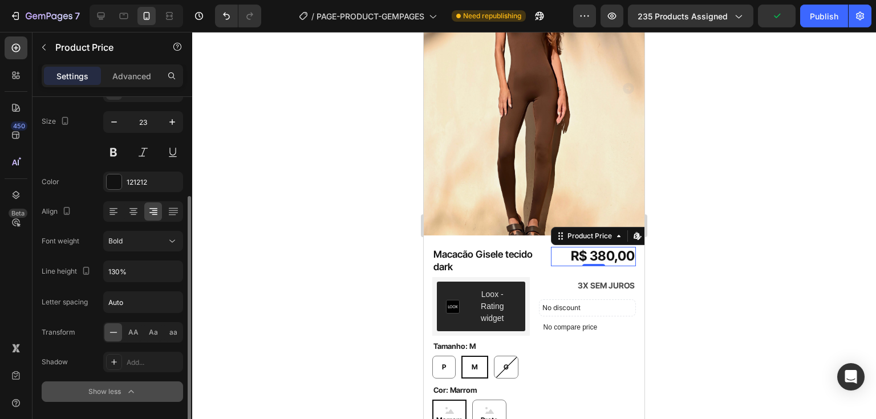
scroll to position [189, 0]
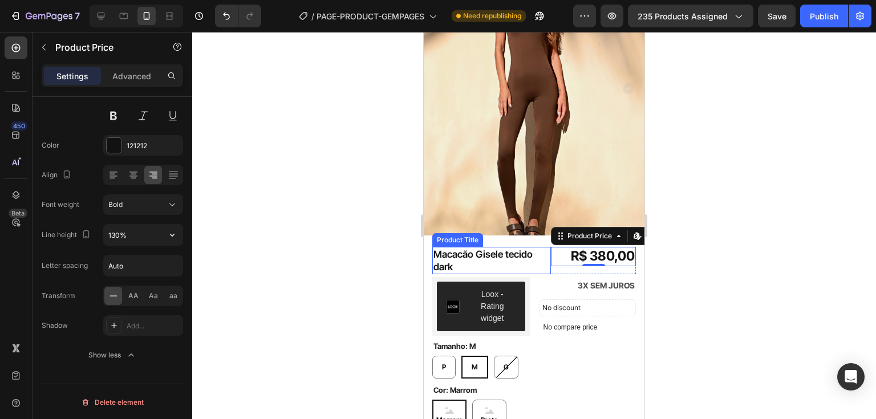
click at [502, 248] on h1 "Macacão Gisele tecido dark" at bounding box center [492, 260] width 119 height 27
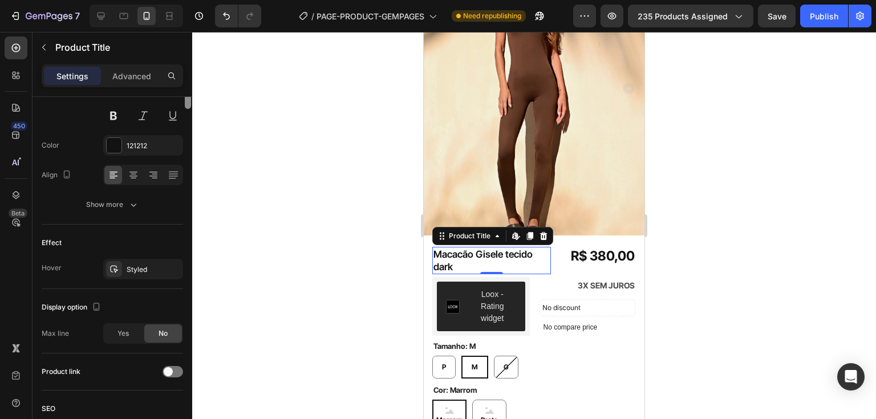
scroll to position [0, 0]
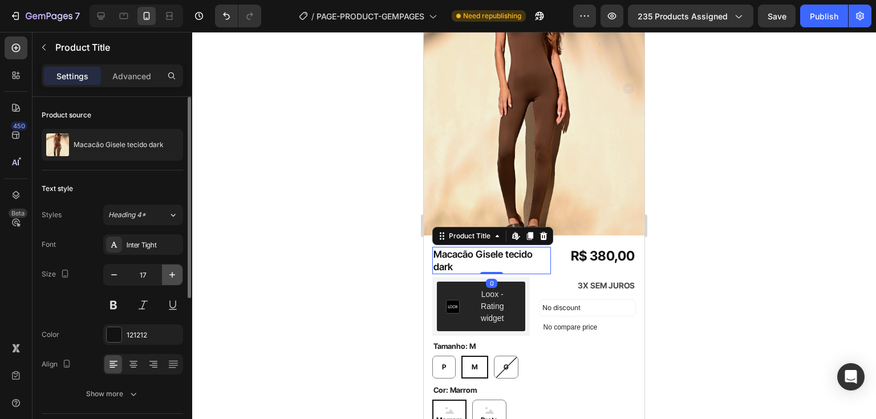
click at [163, 277] on button "button" at bounding box center [172, 275] width 21 height 21
type input "18"
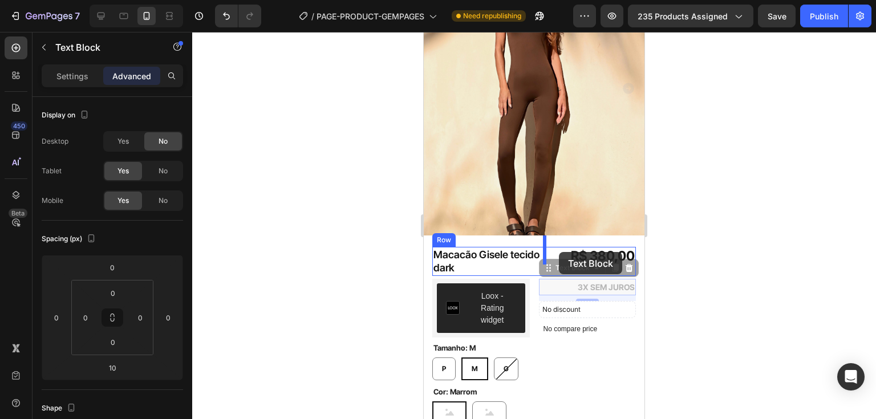
drag, startPoint x: 548, startPoint y: 261, endPoint x: 559, endPoint y: 252, distance: 14.6
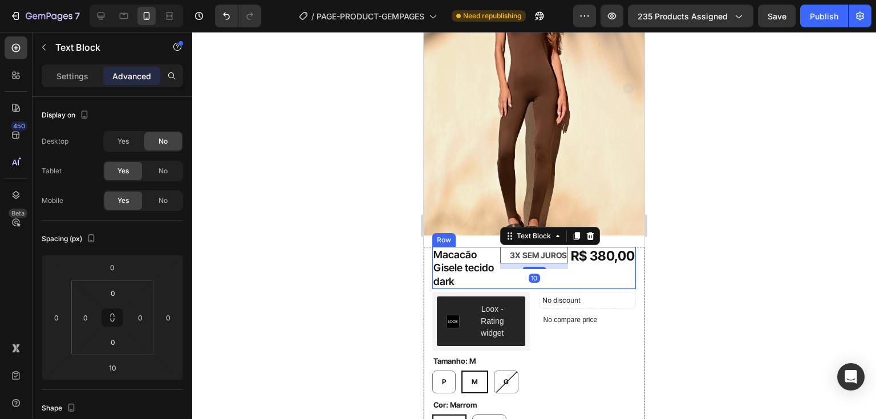
click at [523, 274] on div "3X SEM JUROS Text Block 10" at bounding box center [534, 268] width 68 height 42
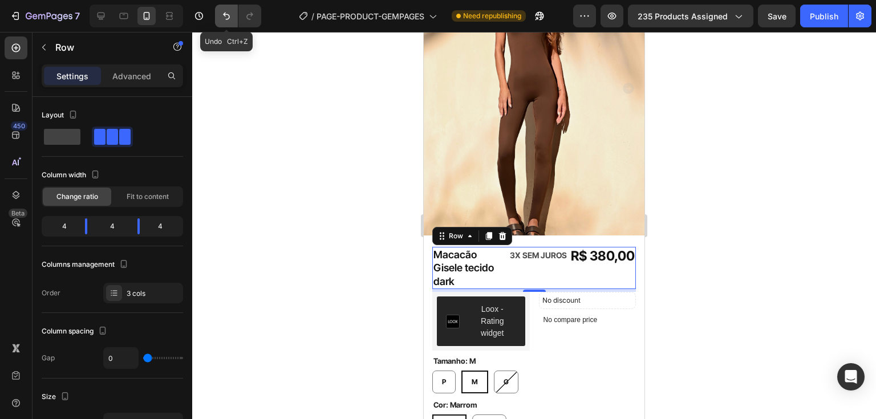
click at [225, 21] on icon "Undo/Redo" at bounding box center [226, 15] width 11 height 11
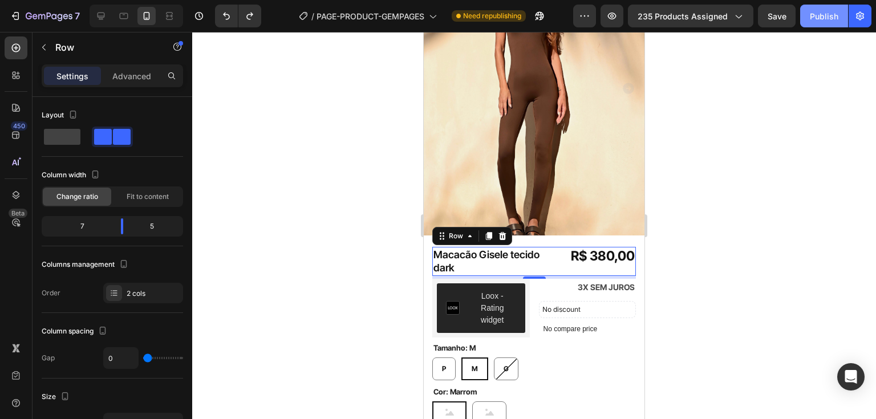
click at [833, 13] on div "Publish" at bounding box center [824, 16] width 29 height 12
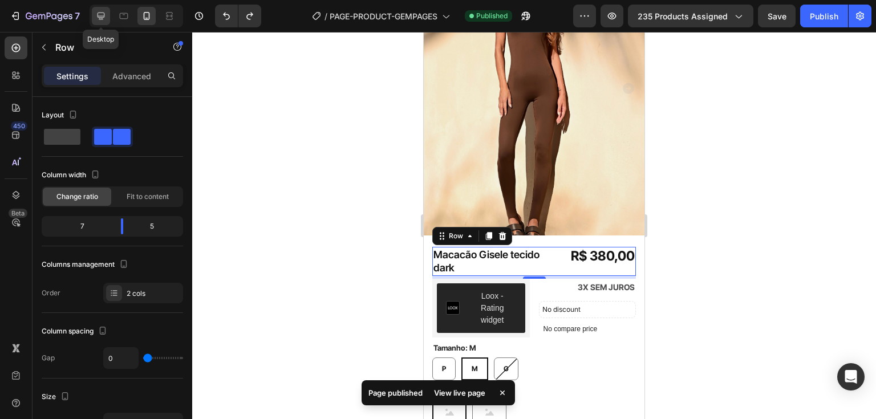
click at [108, 14] on div at bounding box center [101, 16] width 18 height 18
type input "1200"
type input "16"
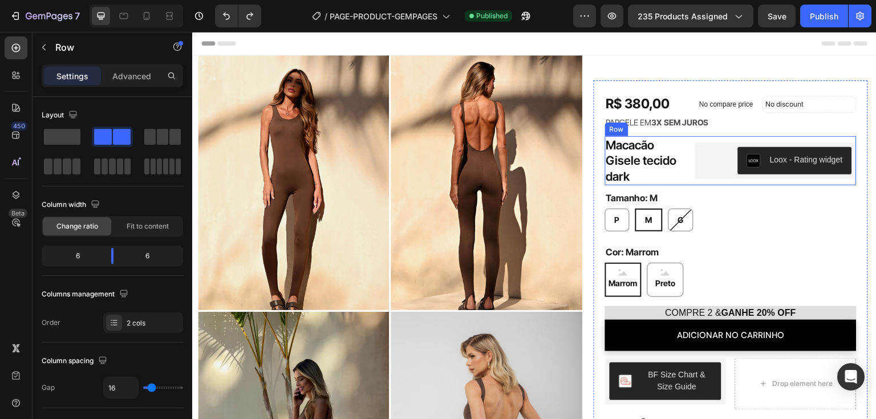
click at [685, 157] on div "Macacão Gisele tecido dark Product Title Loox - Rating widget Loox Row Row" at bounding box center [731, 160] width 252 height 49
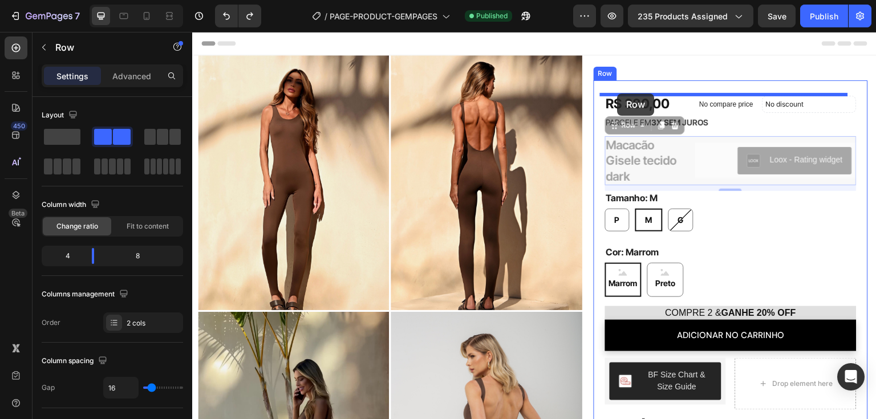
drag, startPoint x: 620, startPoint y: 125, endPoint x: 618, endPoint y: 94, distance: 31.5
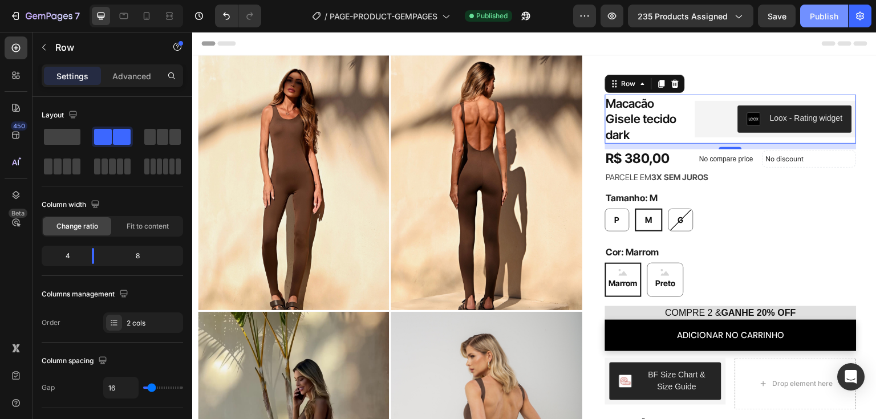
click at [832, 17] on div "Publish" at bounding box center [824, 16] width 29 height 12
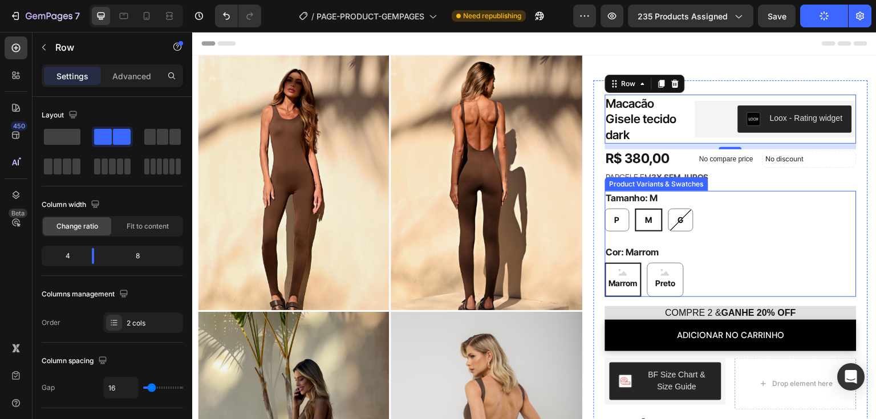
click at [725, 284] on div "Marrom Marrom Marrom Preto Preto Preto" at bounding box center [731, 280] width 252 height 34
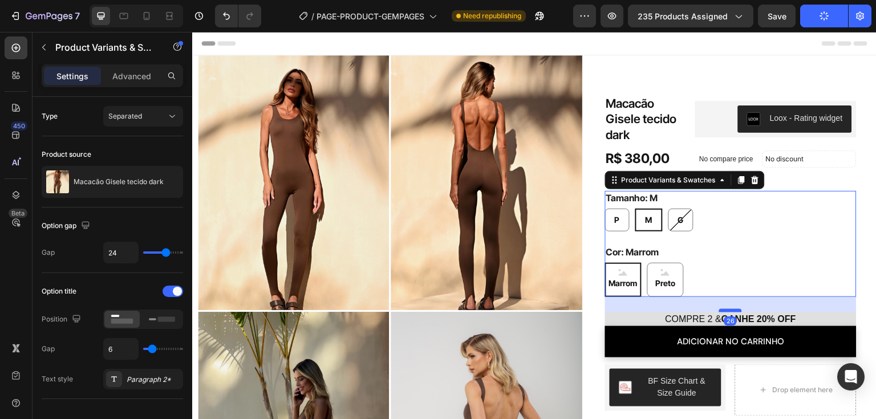
drag, startPoint x: 726, startPoint y: 304, endPoint x: 726, endPoint y: 310, distance: 6.3
click at [726, 310] on div at bounding box center [731, 310] width 23 height 3
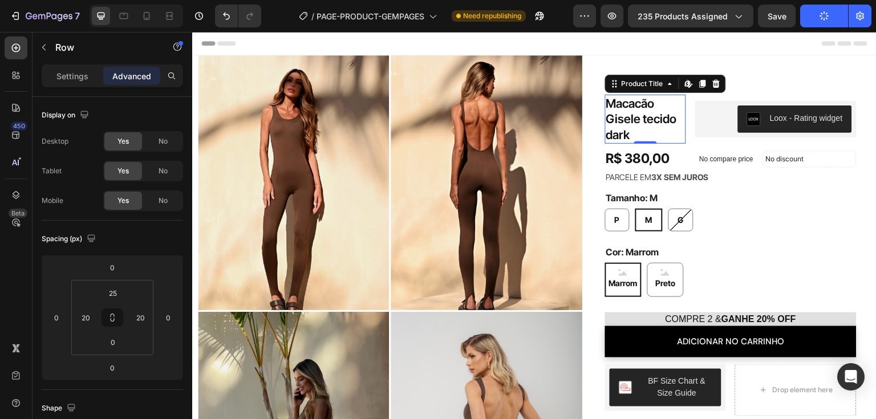
click at [675, 125] on h1 "Macacão Gisele tecido dark" at bounding box center [645, 119] width 81 height 49
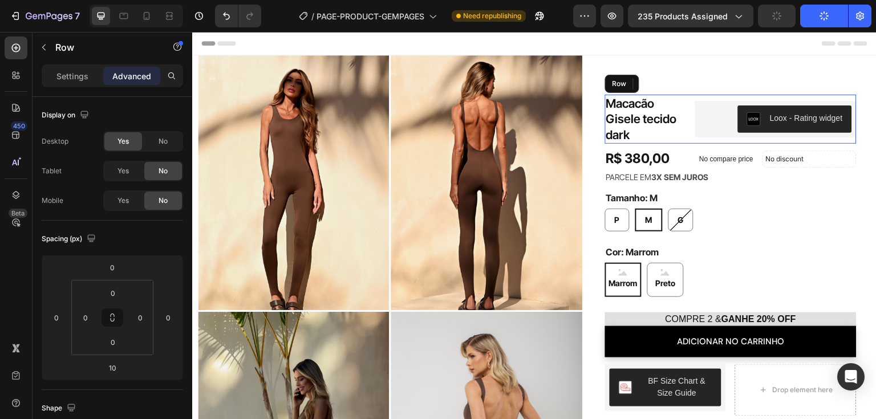
click at [684, 126] on div "Macacão Gisele tecido dark Product Title Edit content in Shopify 0 Loox - Ratin…" at bounding box center [731, 119] width 252 height 49
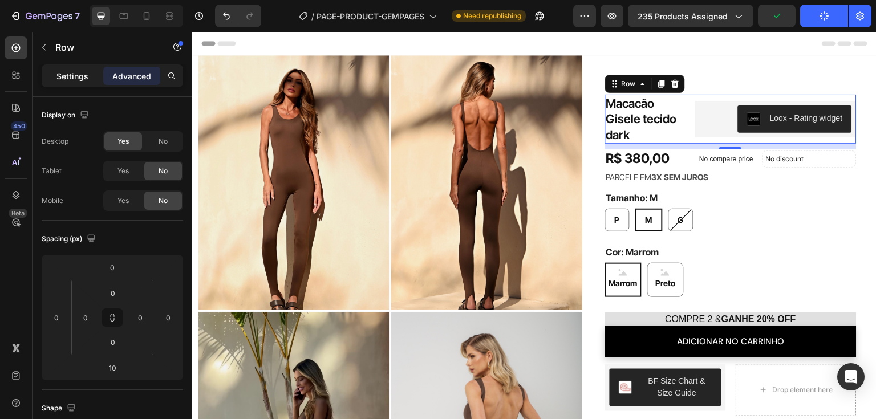
click at [66, 71] on p "Settings" at bounding box center [72, 76] width 32 height 12
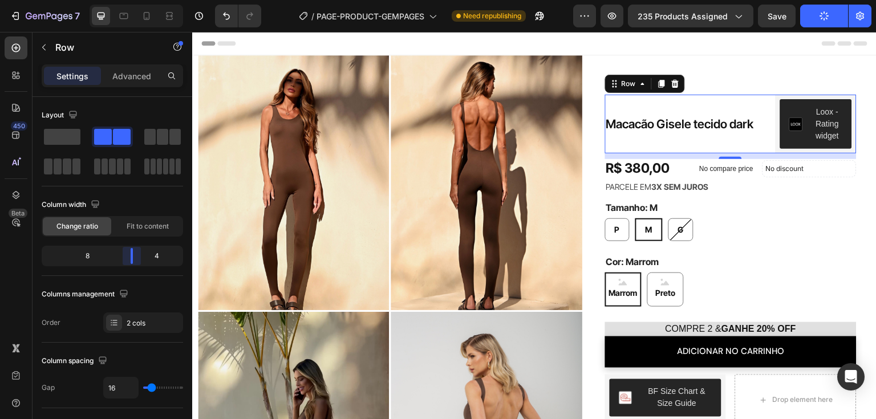
drag, startPoint x: 95, startPoint y: 255, endPoint x: 612, endPoint y: 67, distance: 550.0
click at [138, 0] on body "7 / PAGE-PRODUCT-GEMPAGES Need republishing Preview 235 products assigned Save …" at bounding box center [438, 0] width 876 height 0
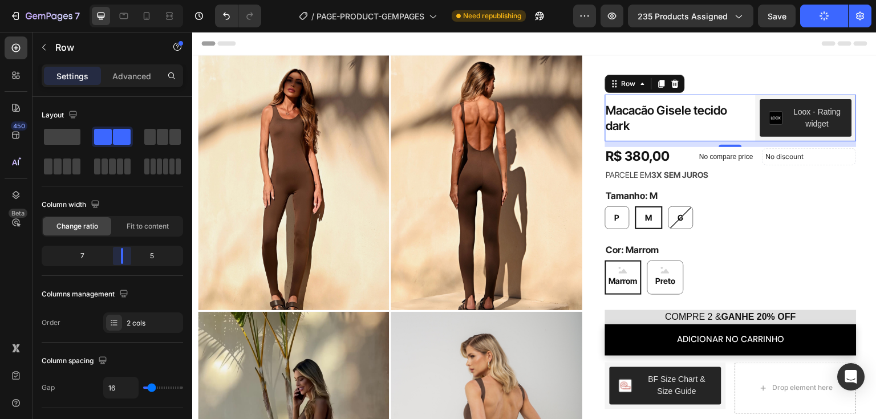
drag, startPoint x: 131, startPoint y: 256, endPoint x: 529, endPoint y: 111, distance: 424.4
click at [124, 0] on body "7 / PAGE-PRODUCT-GEMPAGES Need republishing Preview 235 products assigned Save …" at bounding box center [438, 0] width 876 height 0
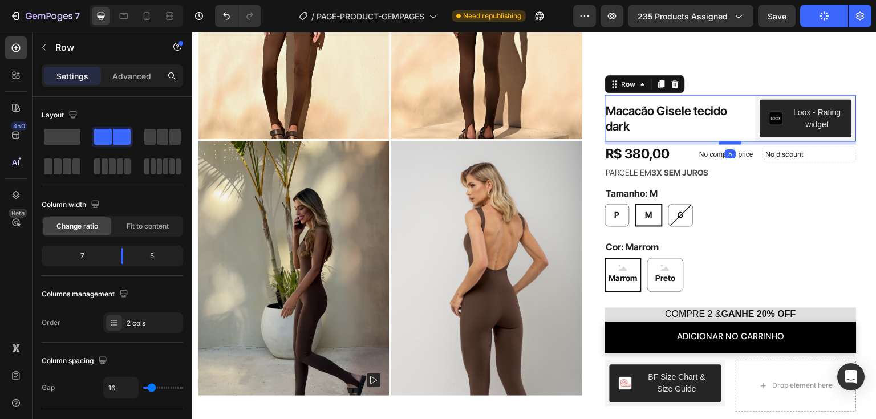
drag, startPoint x: 723, startPoint y: 145, endPoint x: 1025, endPoint y: 33, distance: 322.8
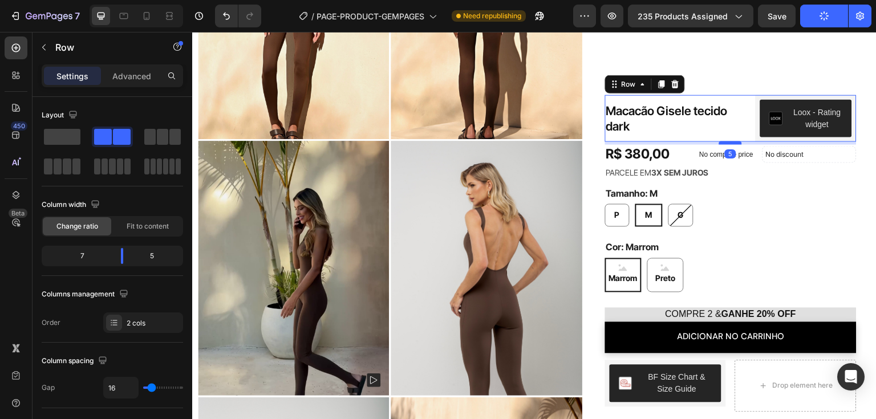
click at [723, 143] on div at bounding box center [731, 142] width 23 height 3
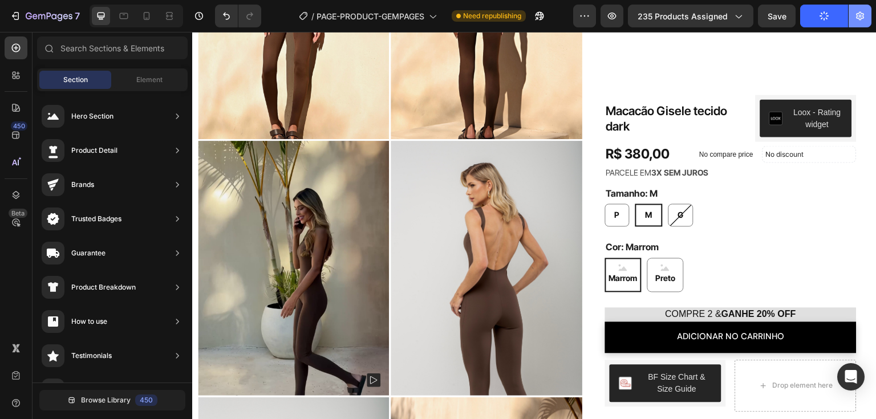
scroll to position [0, 0]
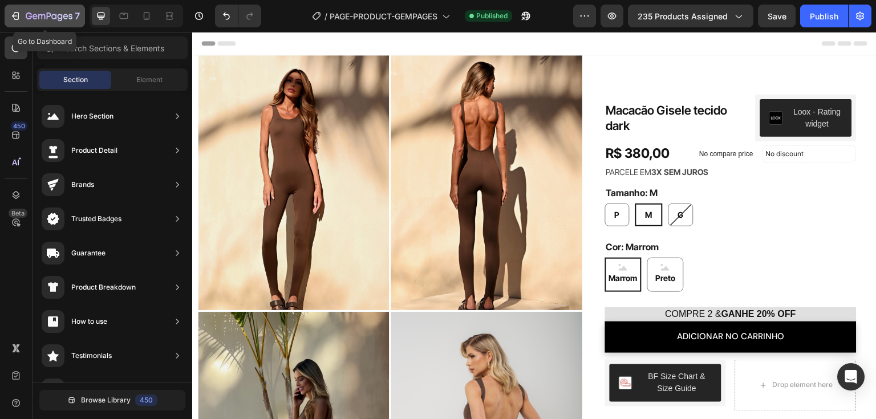
click at [33, 20] on icon "button" at bounding box center [49, 17] width 47 height 10
